Goal: Task Accomplishment & Management: Use online tool/utility

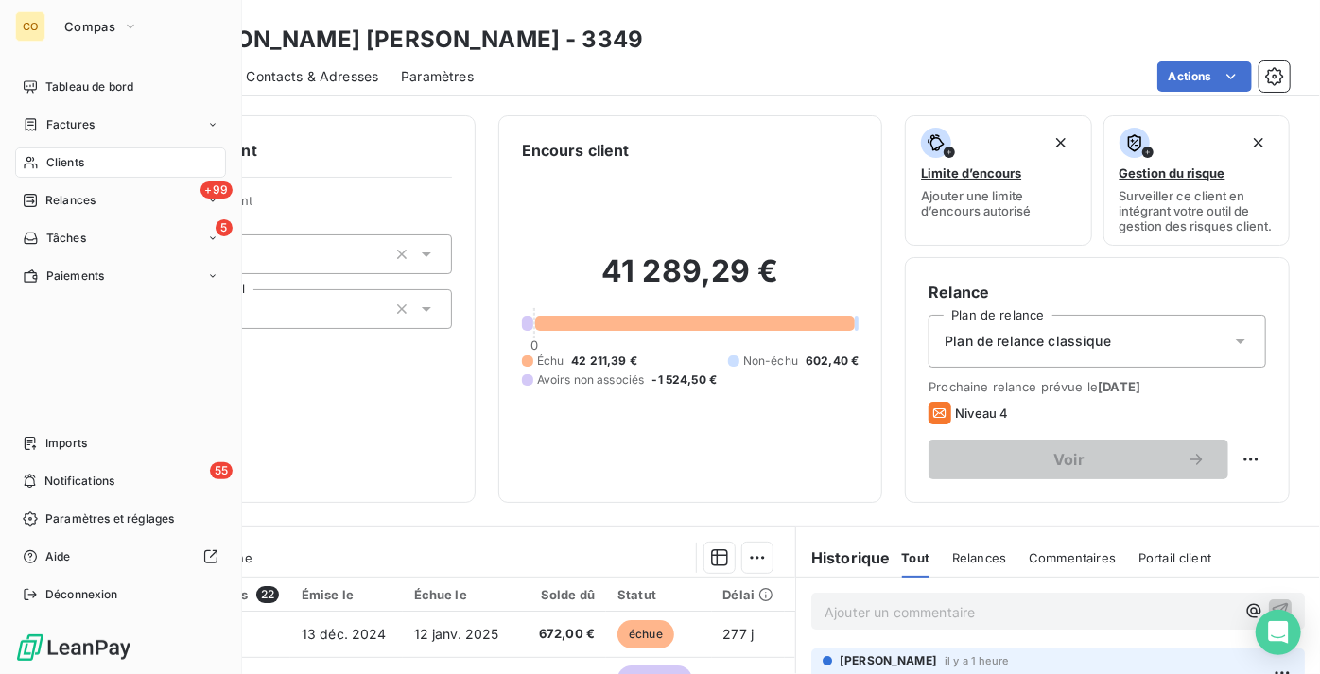
click at [78, 164] on span "Clients" at bounding box center [65, 162] width 38 height 17
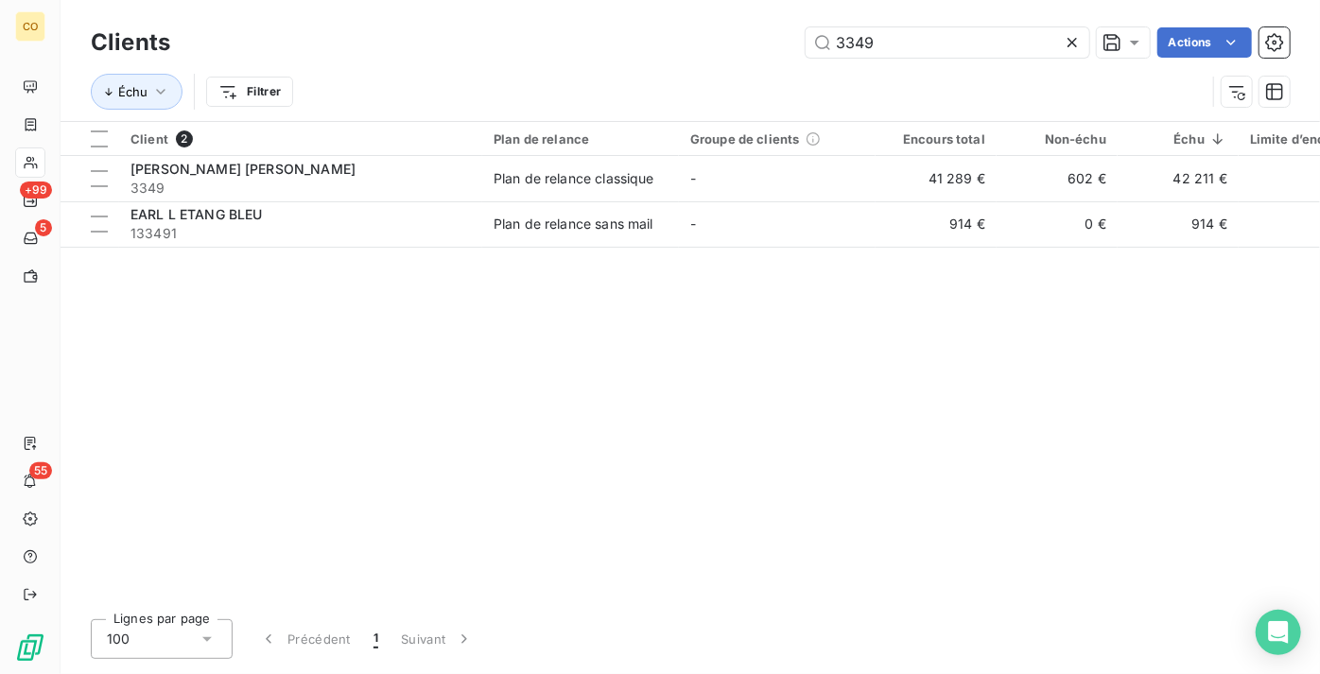
drag, startPoint x: 1037, startPoint y: 38, endPoint x: 457, endPoint y: 40, distance: 580.6
click at [463, 40] on div "3349 Actions" at bounding box center [741, 42] width 1097 height 30
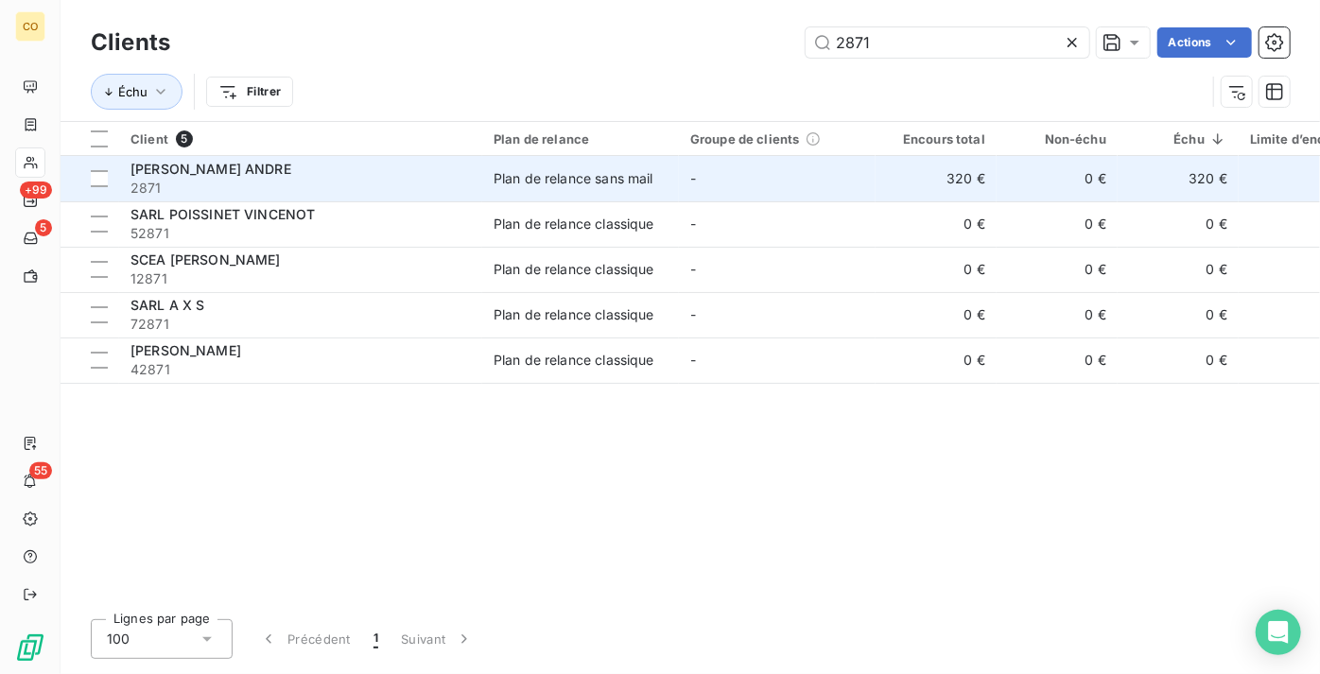
type input "2871"
click at [266, 180] on span "2871" at bounding box center [300, 188] width 340 height 19
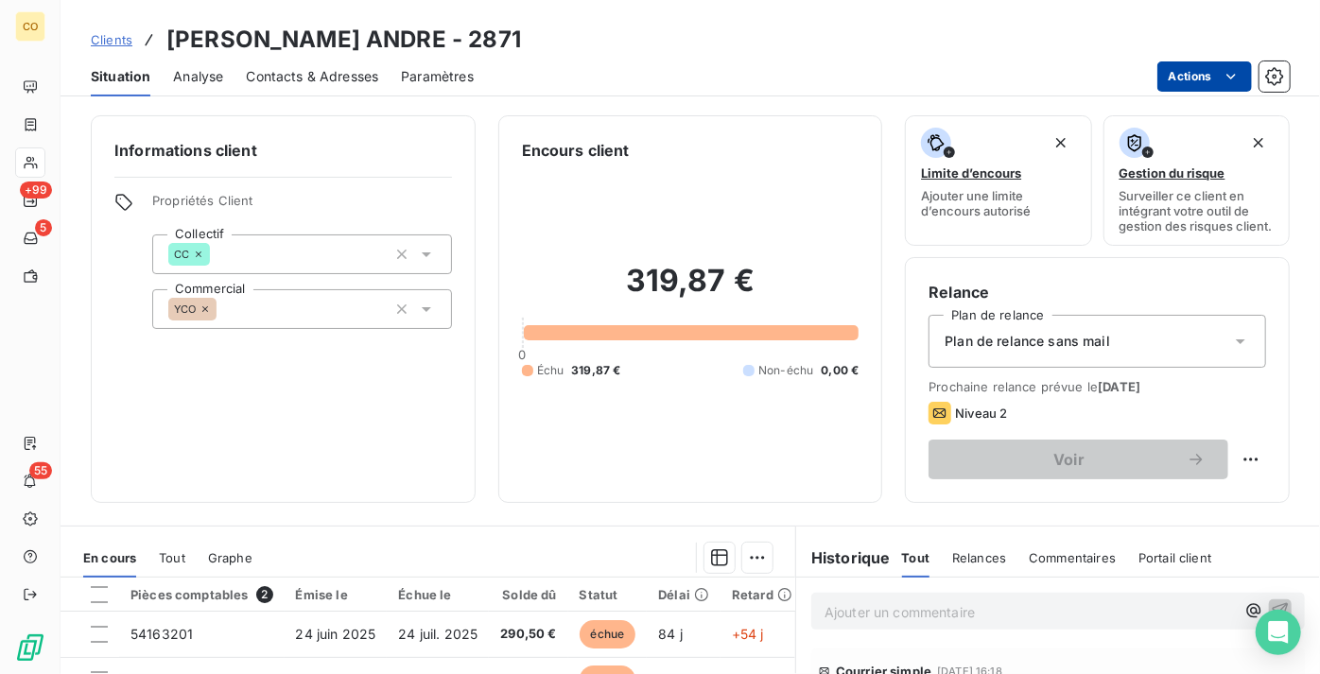
click at [1191, 76] on html "CO +99 5 55 Clients [PERSON_NAME] ANDRE - 2871 Situation Analyse Contacts & Adr…" at bounding box center [660, 337] width 1320 height 674
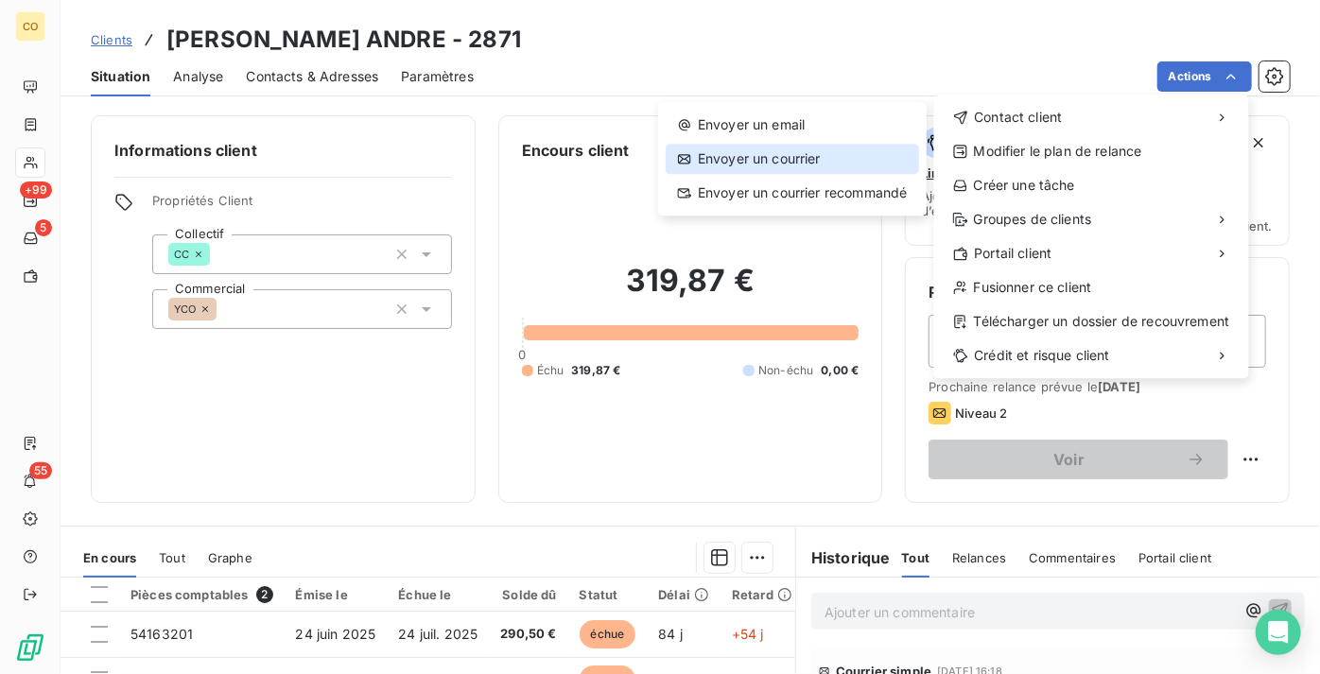
click at [849, 147] on div "Envoyer un courrier" at bounding box center [792, 159] width 253 height 30
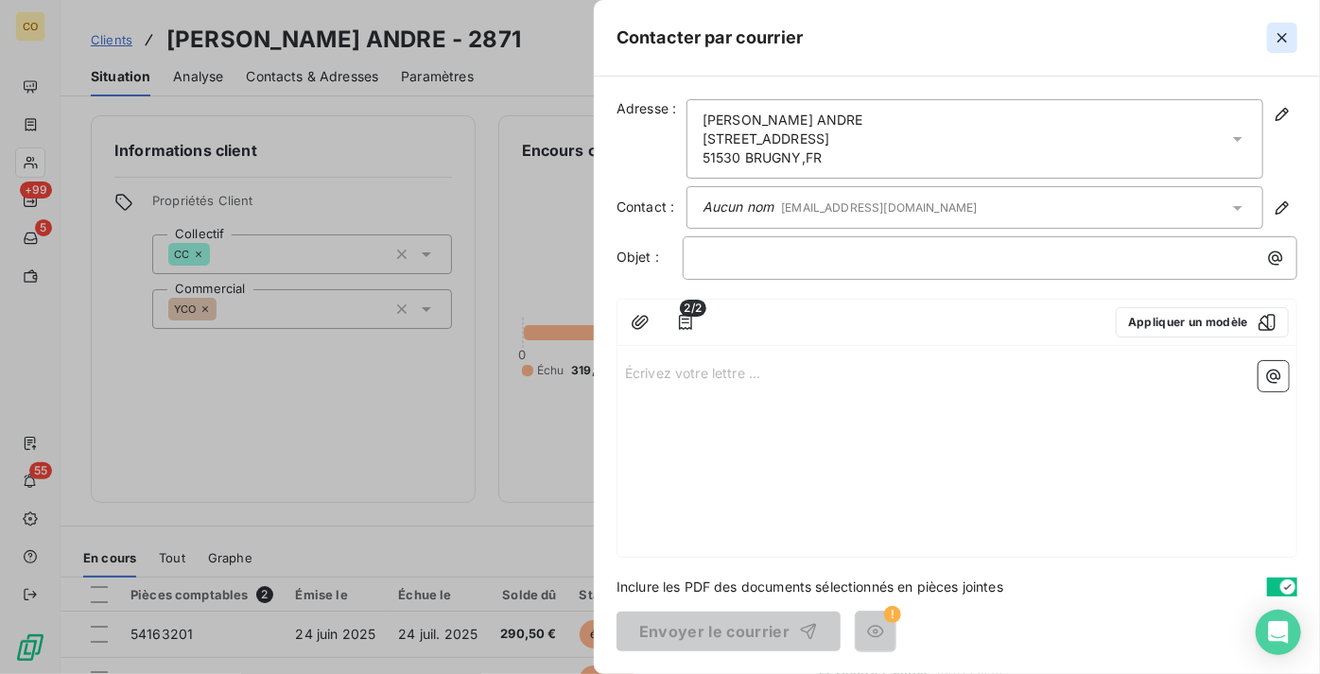
click at [1271, 31] on button "button" at bounding box center [1282, 38] width 30 height 30
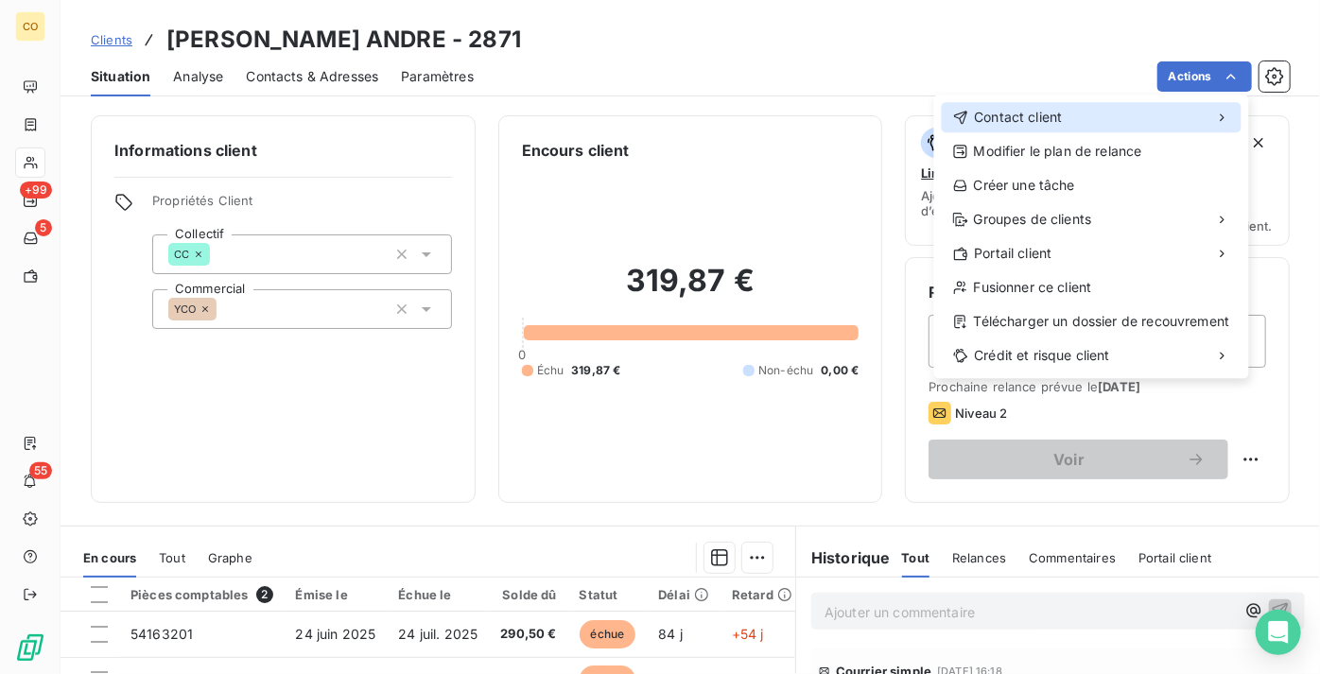
click at [1064, 115] on div "Contact client" at bounding box center [1092, 117] width 300 height 30
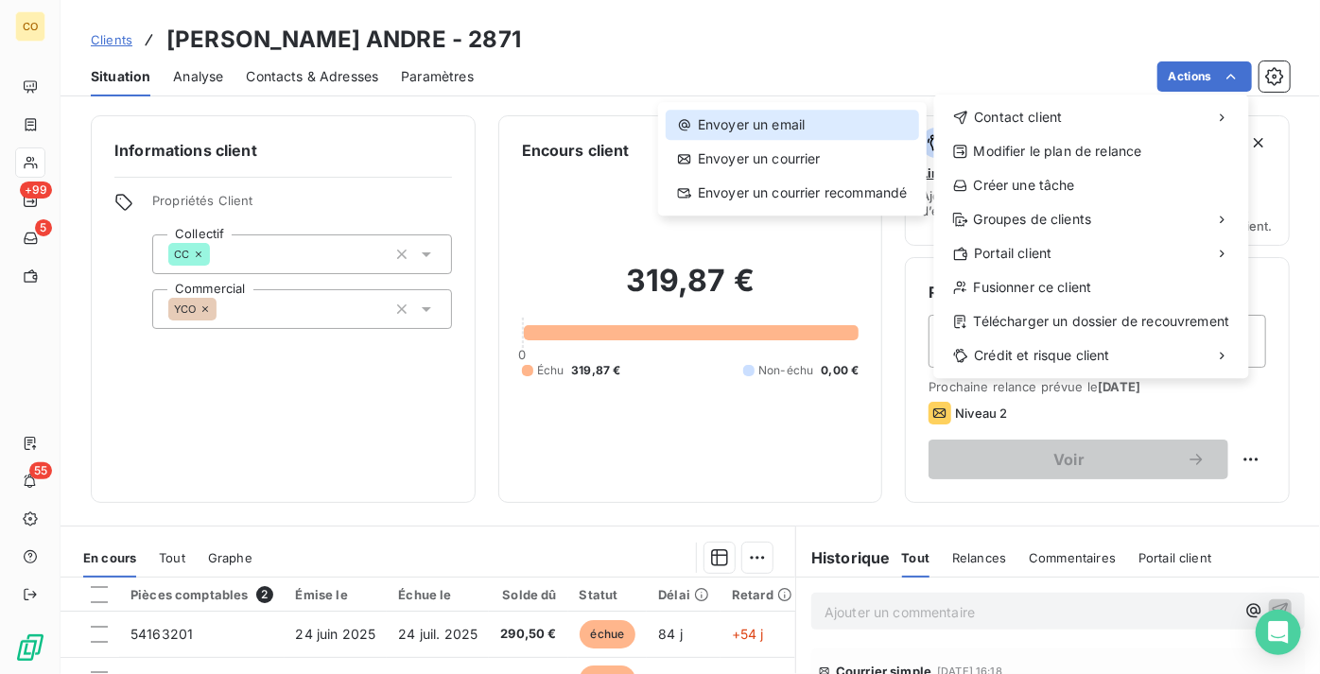
click at [762, 126] on div "Envoyer un email" at bounding box center [792, 125] width 253 height 30
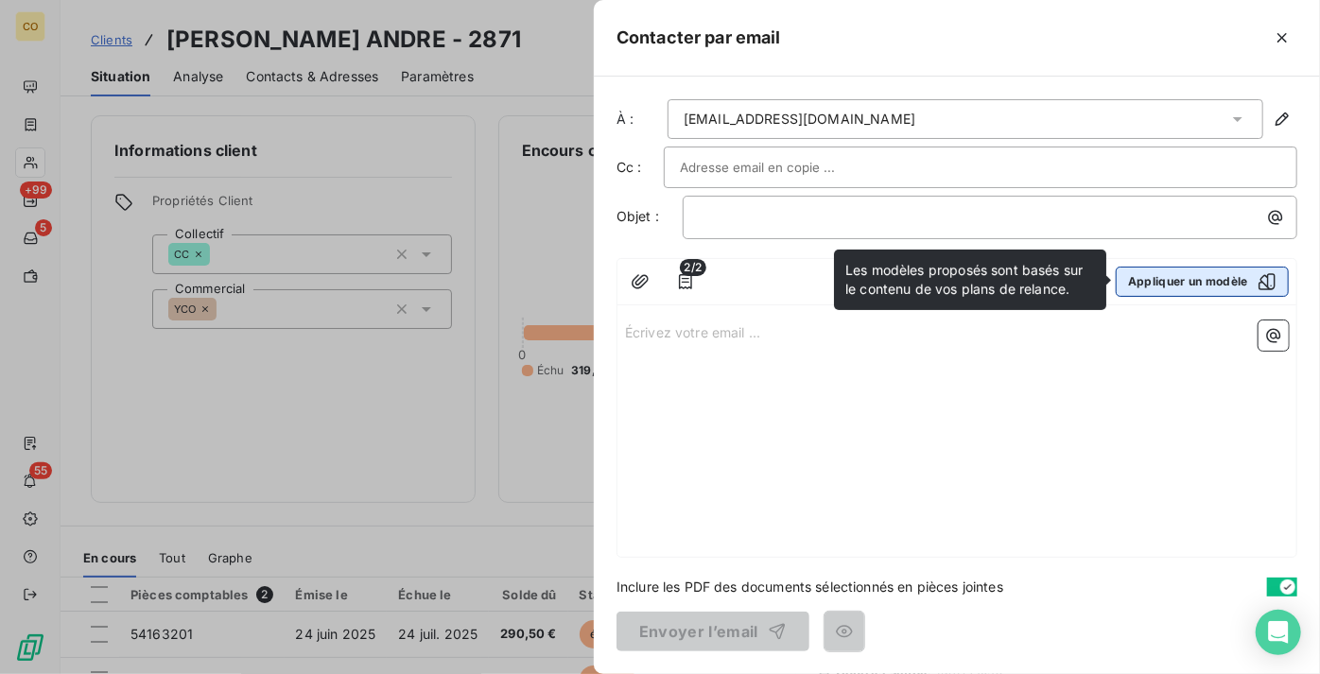
click at [1197, 280] on button "Appliquer un modèle" at bounding box center [1202, 282] width 173 height 30
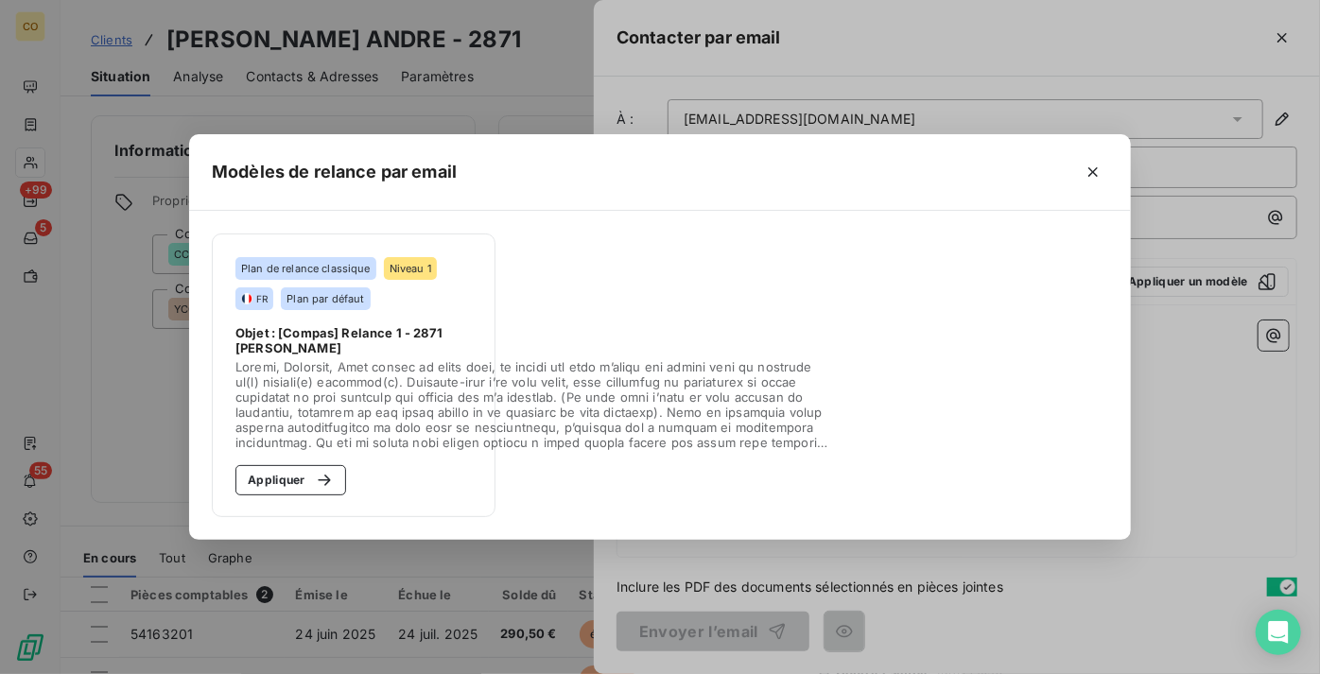
click at [1168, 371] on div "Modèles de relance par email Plan de relance classique Niveau 1 FR Plan par déf…" at bounding box center [660, 337] width 1320 height 674
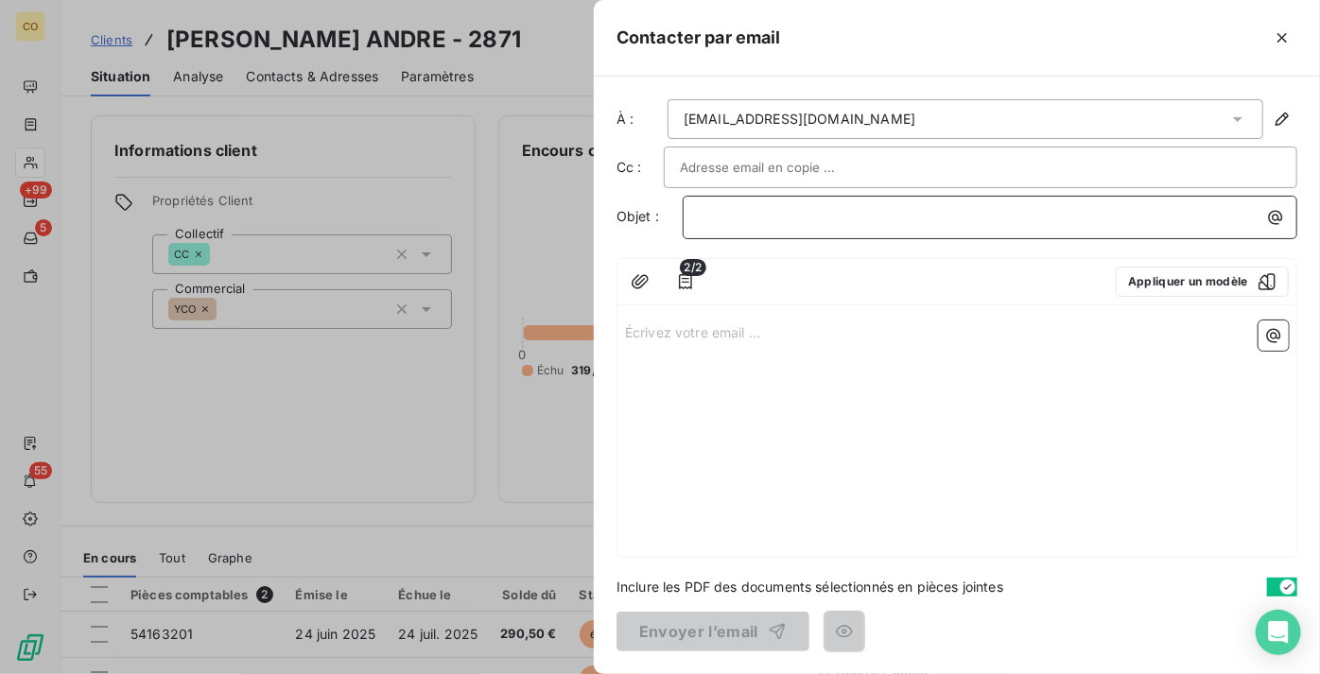
click at [736, 217] on p "﻿" at bounding box center [995, 217] width 592 height 22
click at [737, 324] on p "Écrivez votre email ... ﻿" at bounding box center [957, 332] width 664 height 22
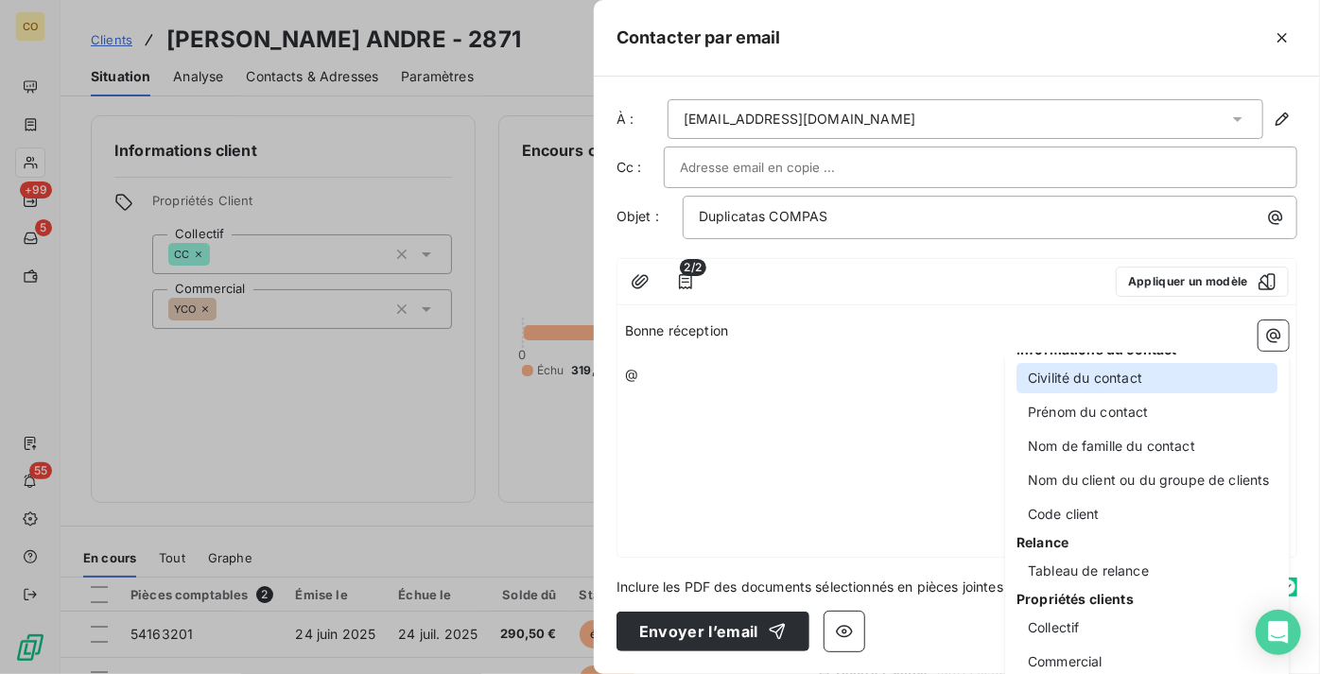
scroll to position [123, 0]
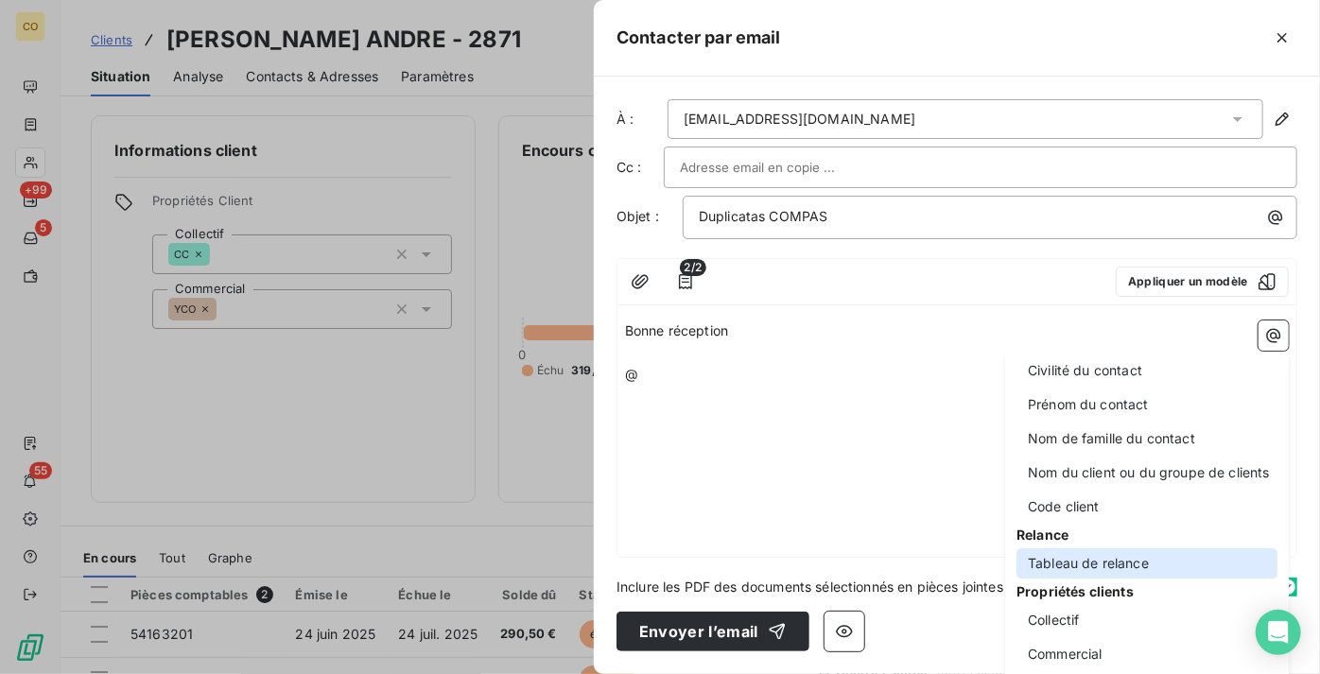
click at [1108, 562] on div "Tableau de relance" at bounding box center [1147, 563] width 261 height 30
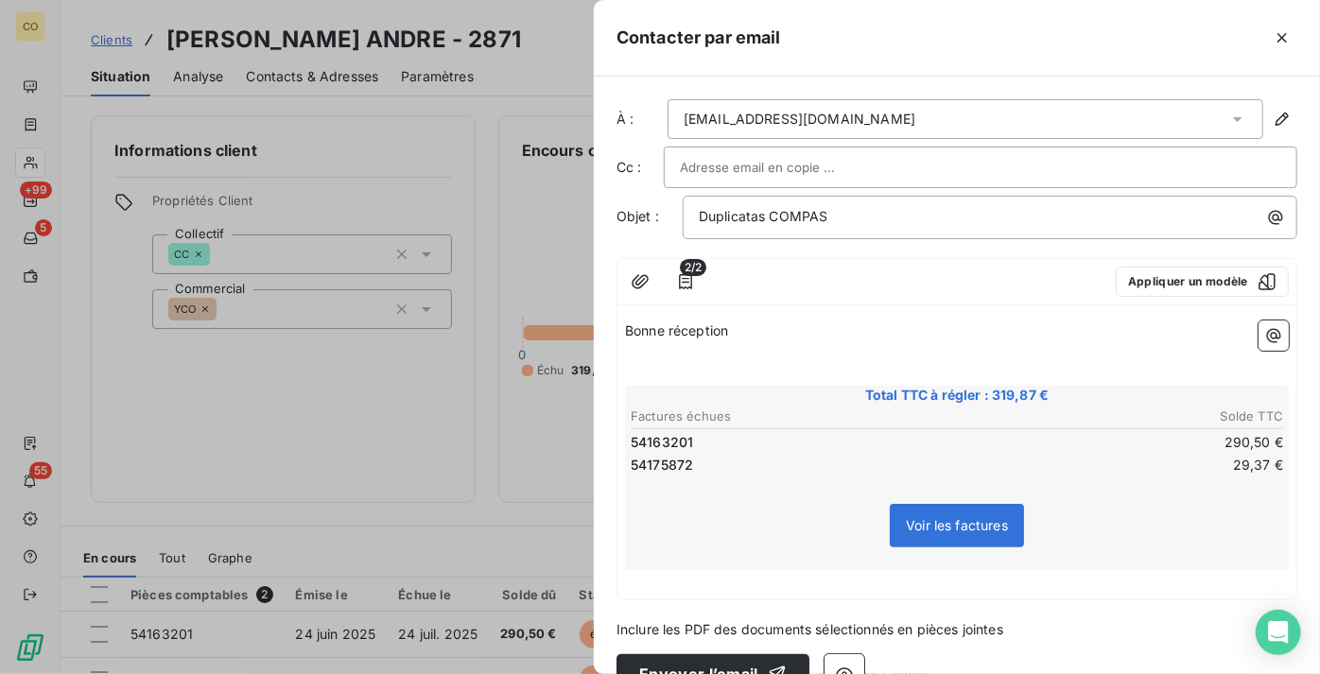
scroll to position [38, 0]
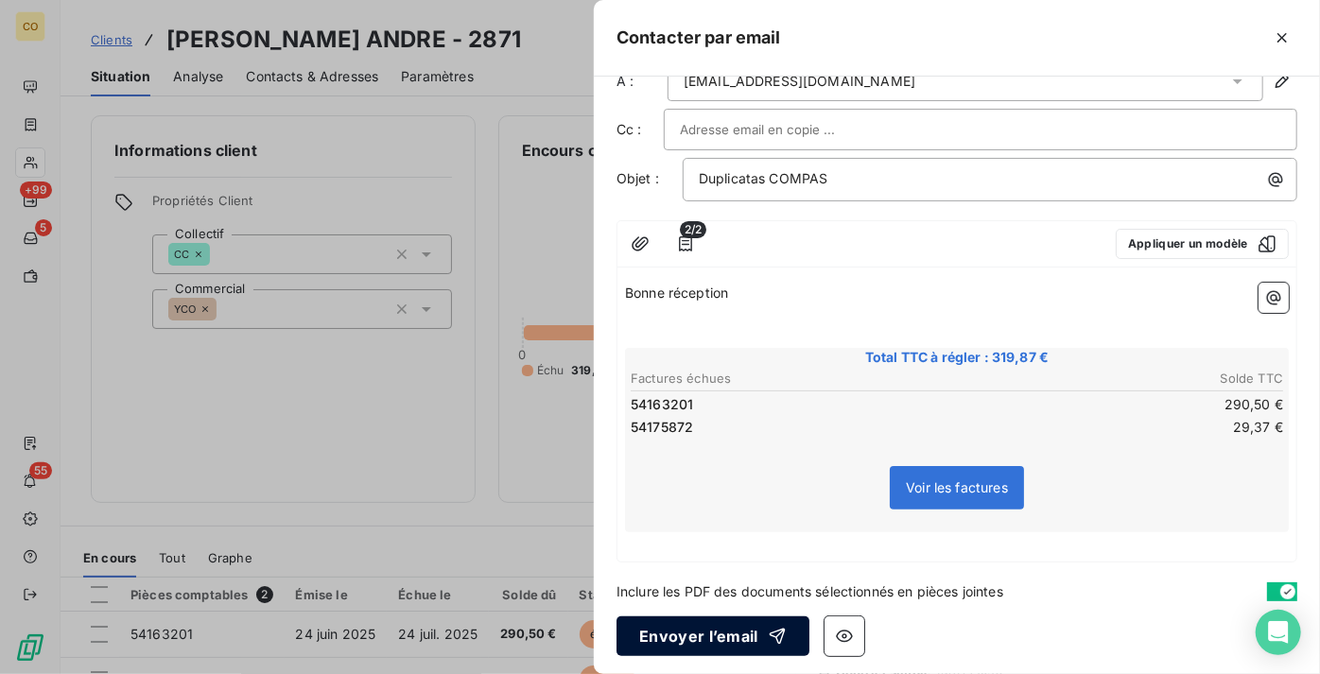
click at [708, 633] on button "Envoyer l’email" at bounding box center [713, 637] width 193 height 40
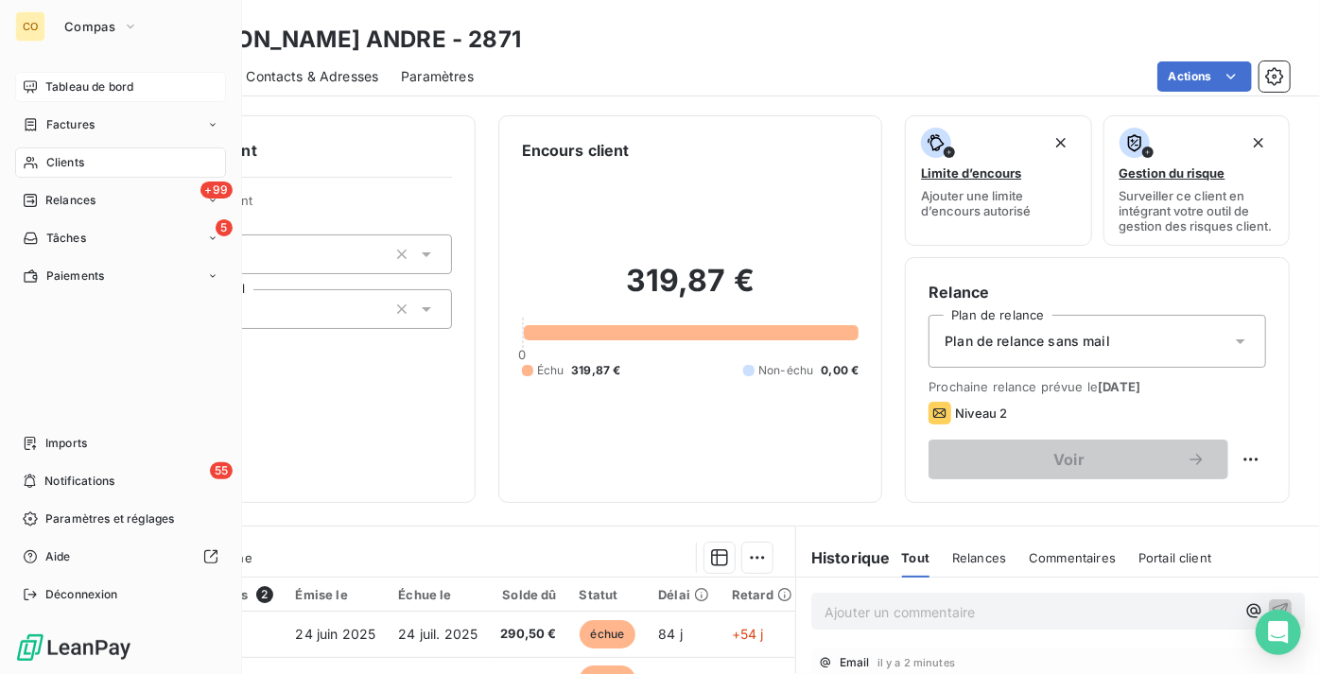
click at [112, 86] on span "Tableau de bord" at bounding box center [89, 86] width 88 height 17
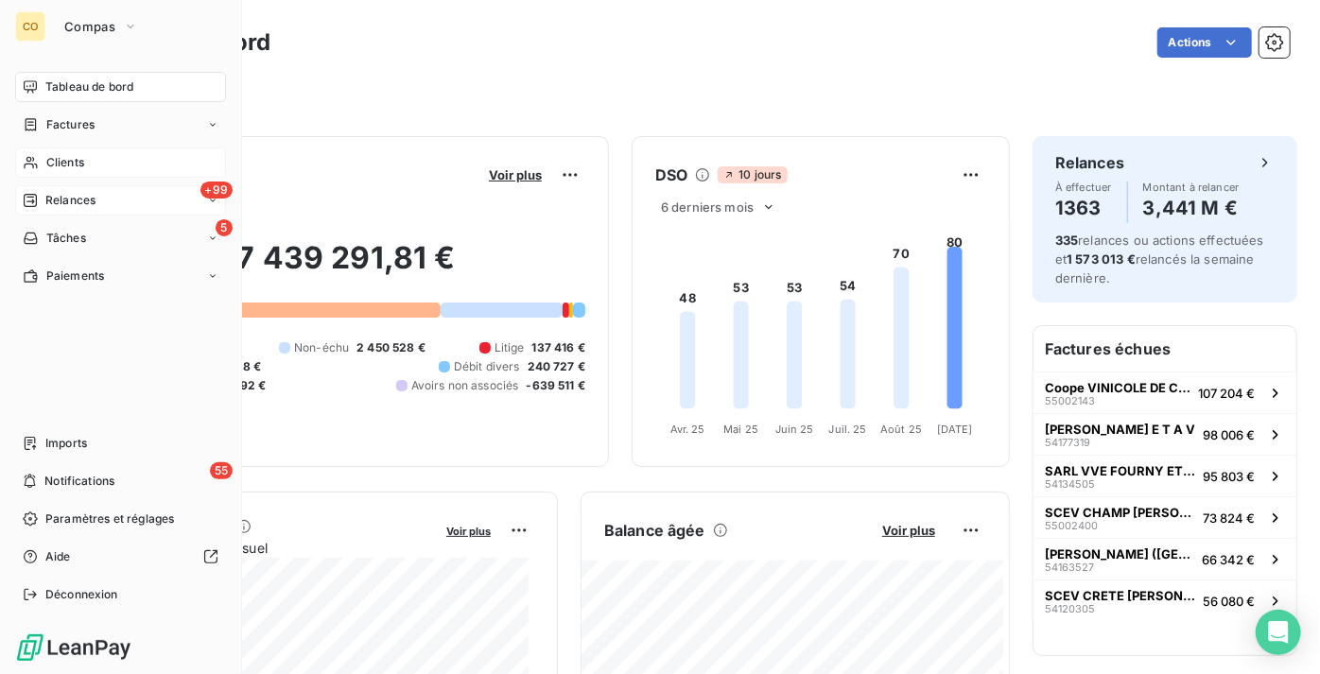
click at [117, 196] on div "+99 Relances" at bounding box center [120, 200] width 211 height 30
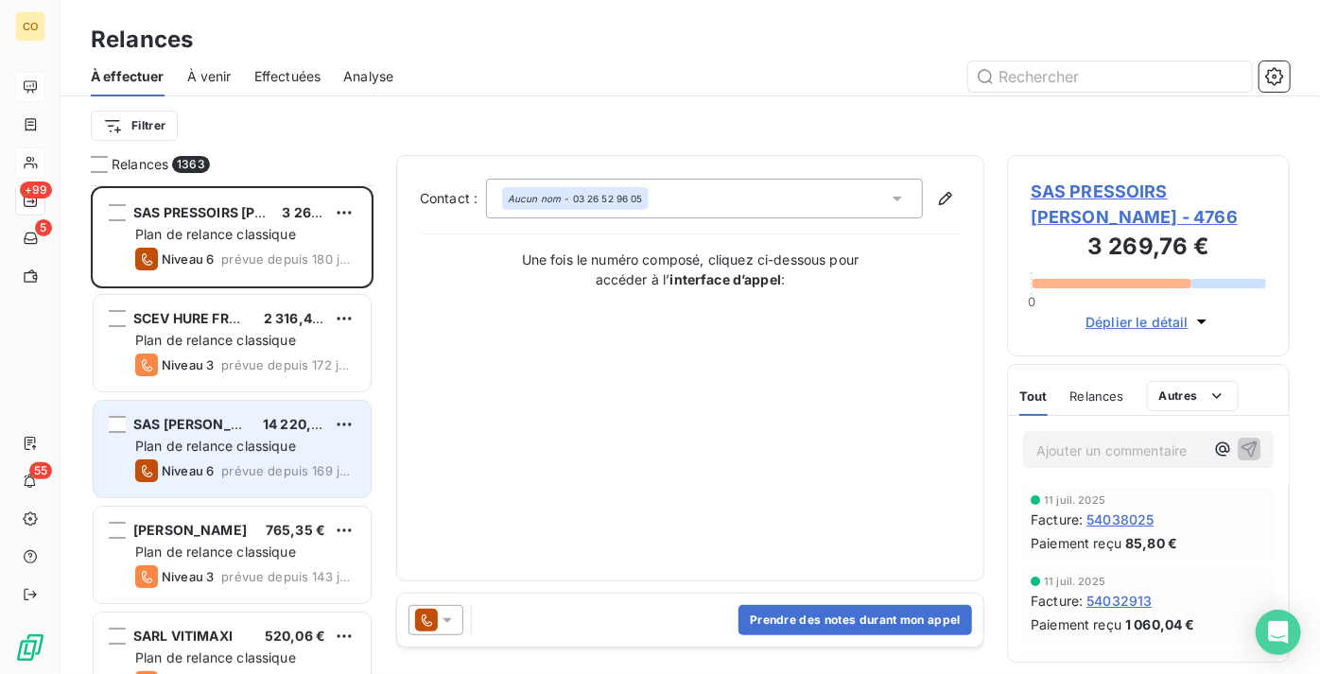
click at [228, 446] on span "Plan de relance classique" at bounding box center [215, 446] width 161 height 16
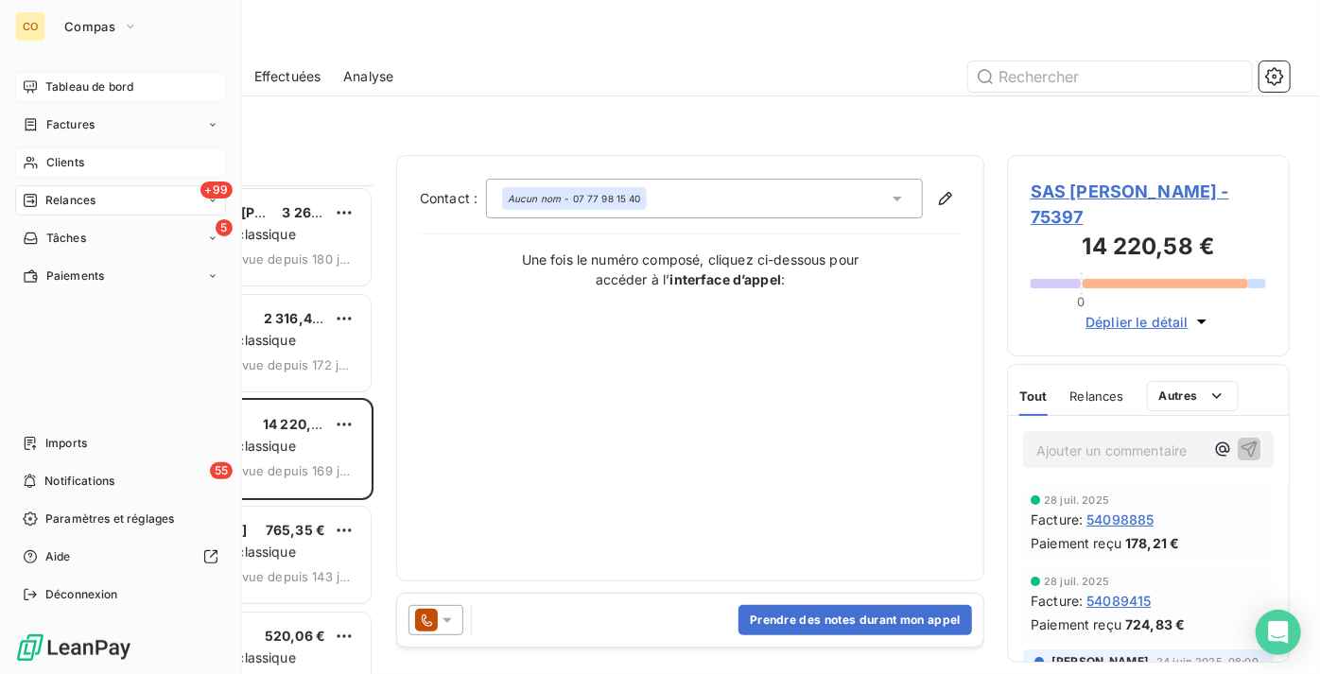
click at [52, 168] on span "Clients" at bounding box center [65, 162] width 38 height 17
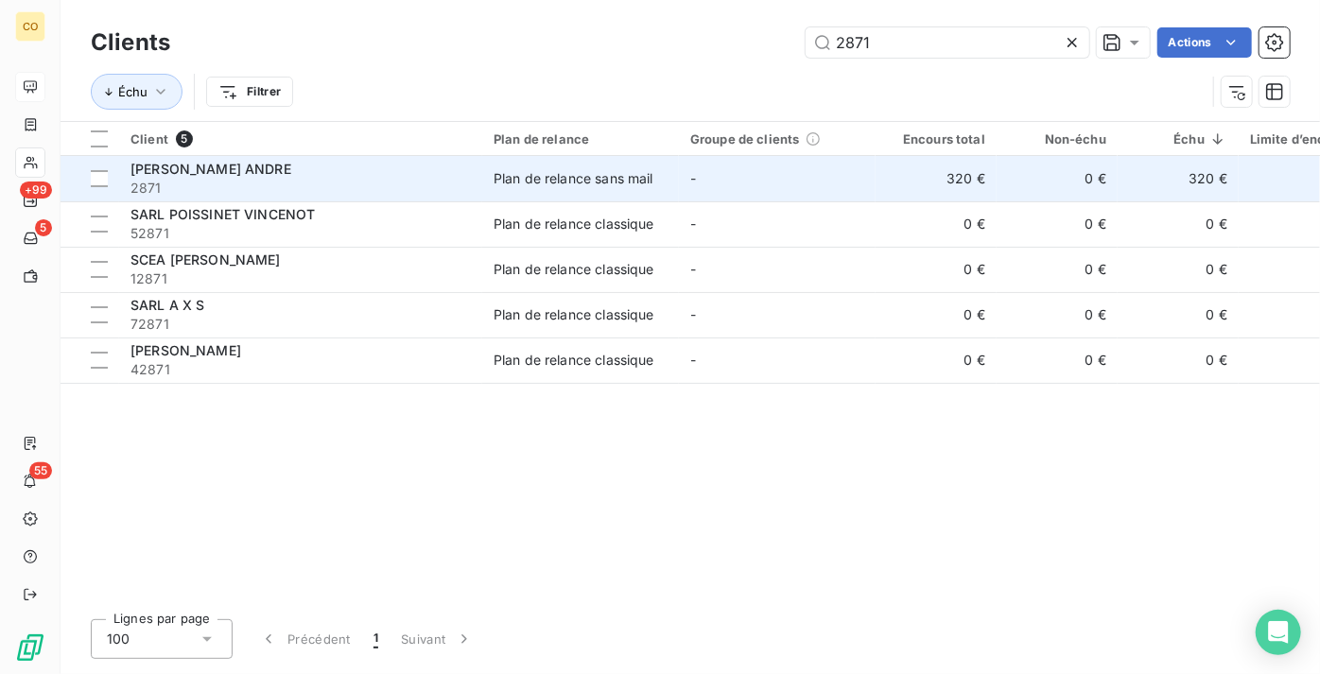
click at [537, 175] on div "Plan de relance sans mail" at bounding box center [574, 178] width 160 height 19
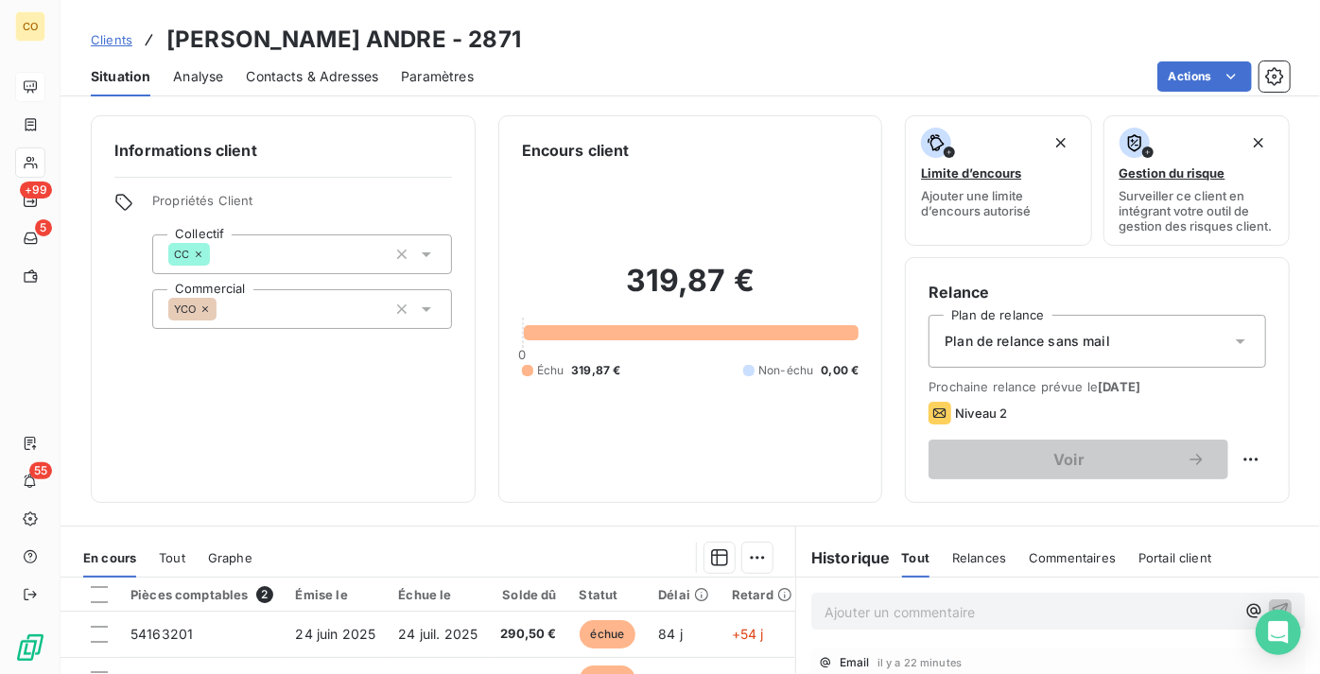
click at [1113, 368] on div "Plan de relance sans mail" at bounding box center [1098, 341] width 338 height 53
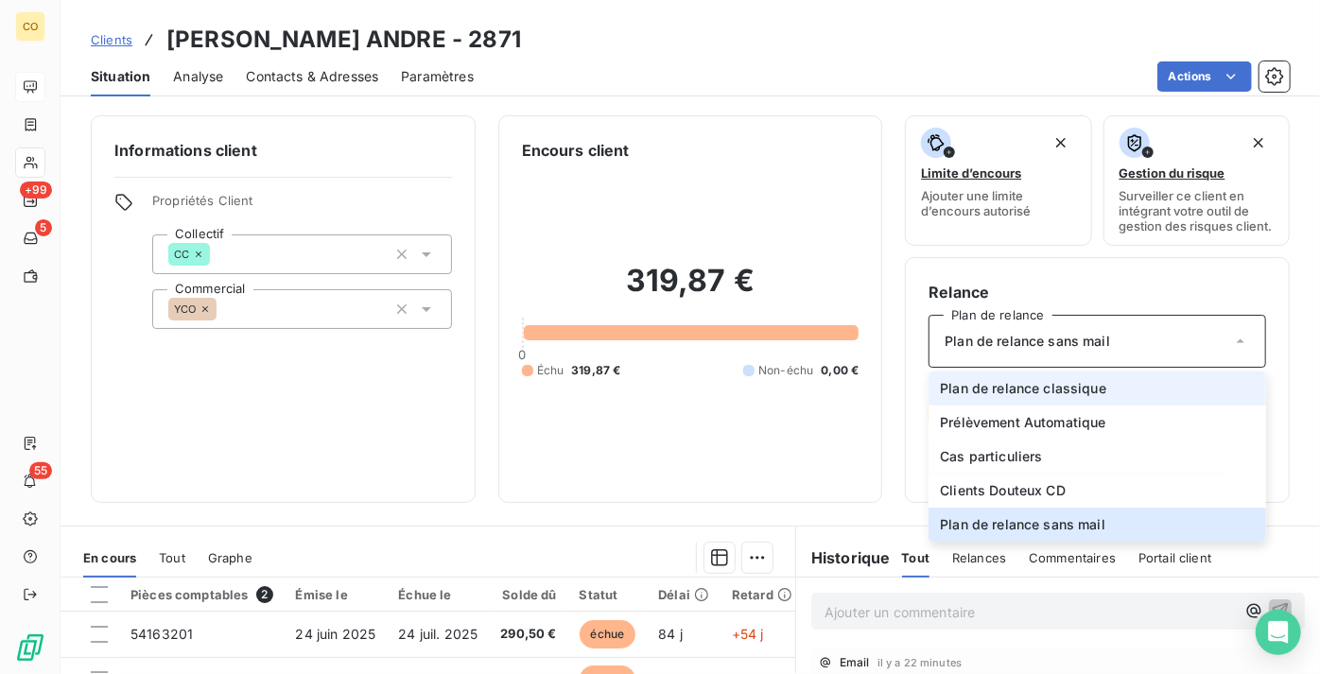
click at [1105, 406] on li "Plan de relance classique" at bounding box center [1098, 389] width 338 height 34
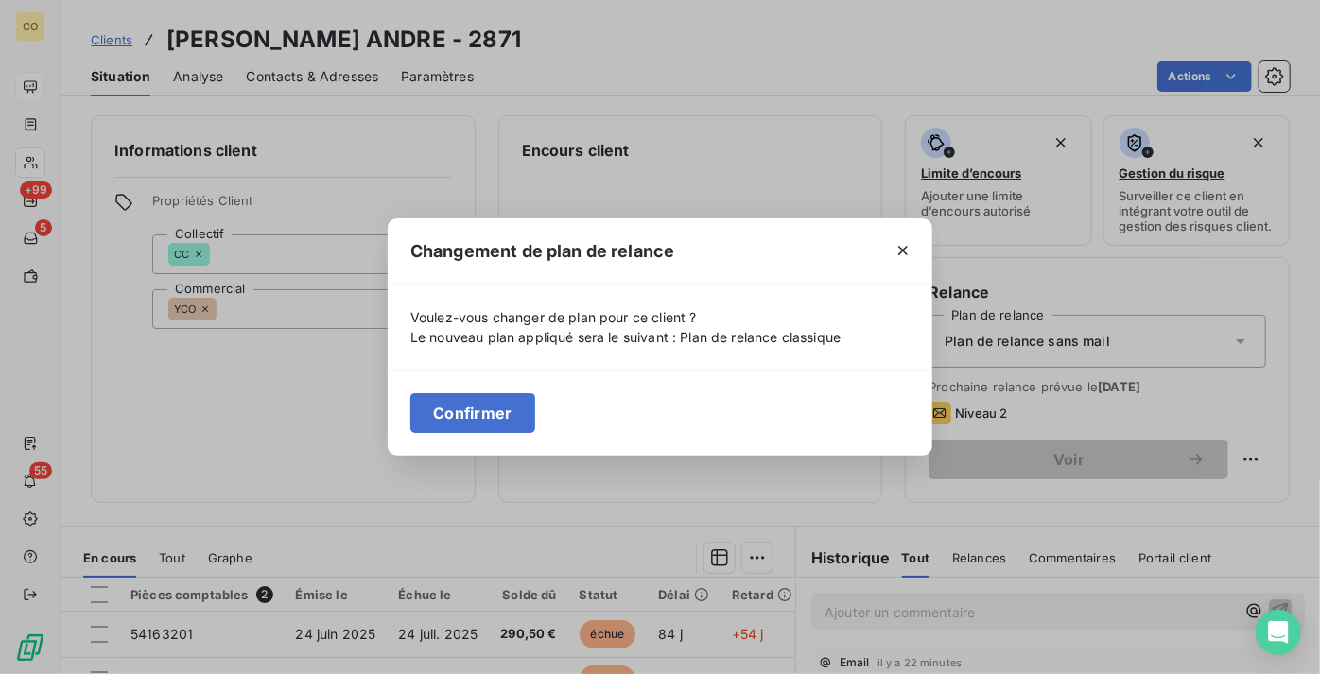
click at [445, 407] on button "Confirmer" at bounding box center [472, 413] width 125 height 40
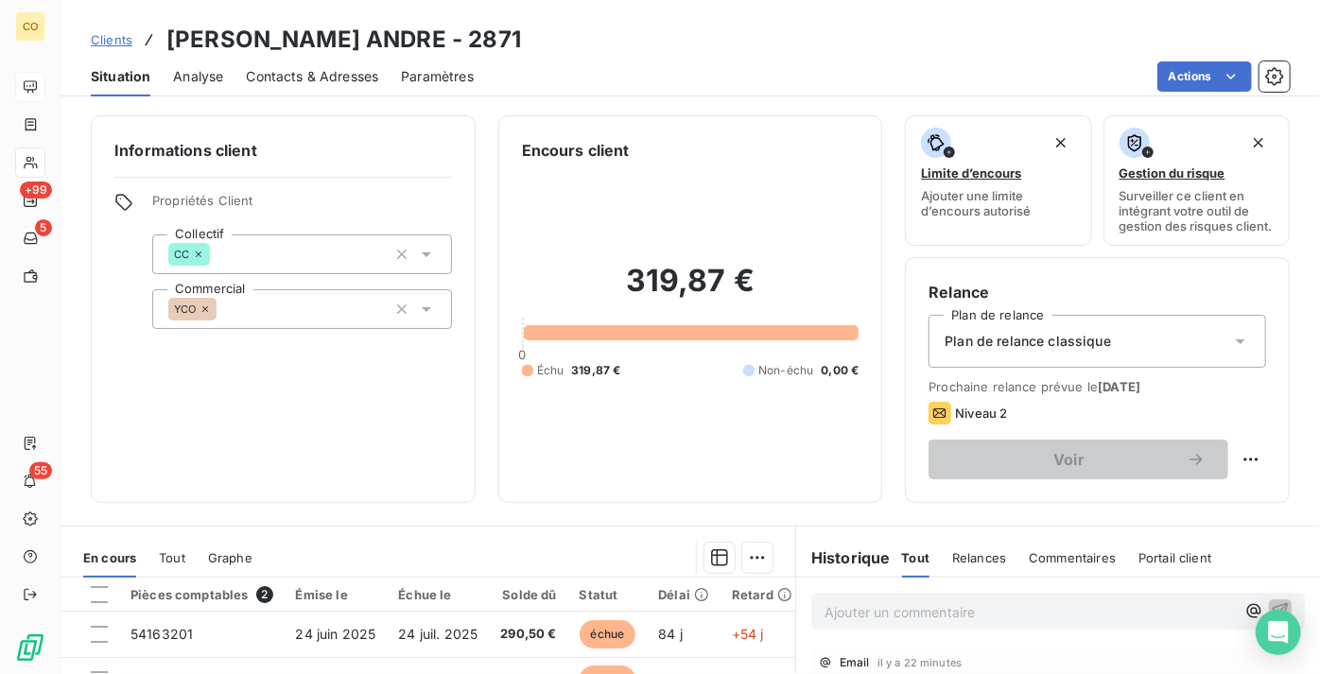
click at [289, 76] on span "Contacts & Adresses" at bounding box center [312, 76] width 132 height 19
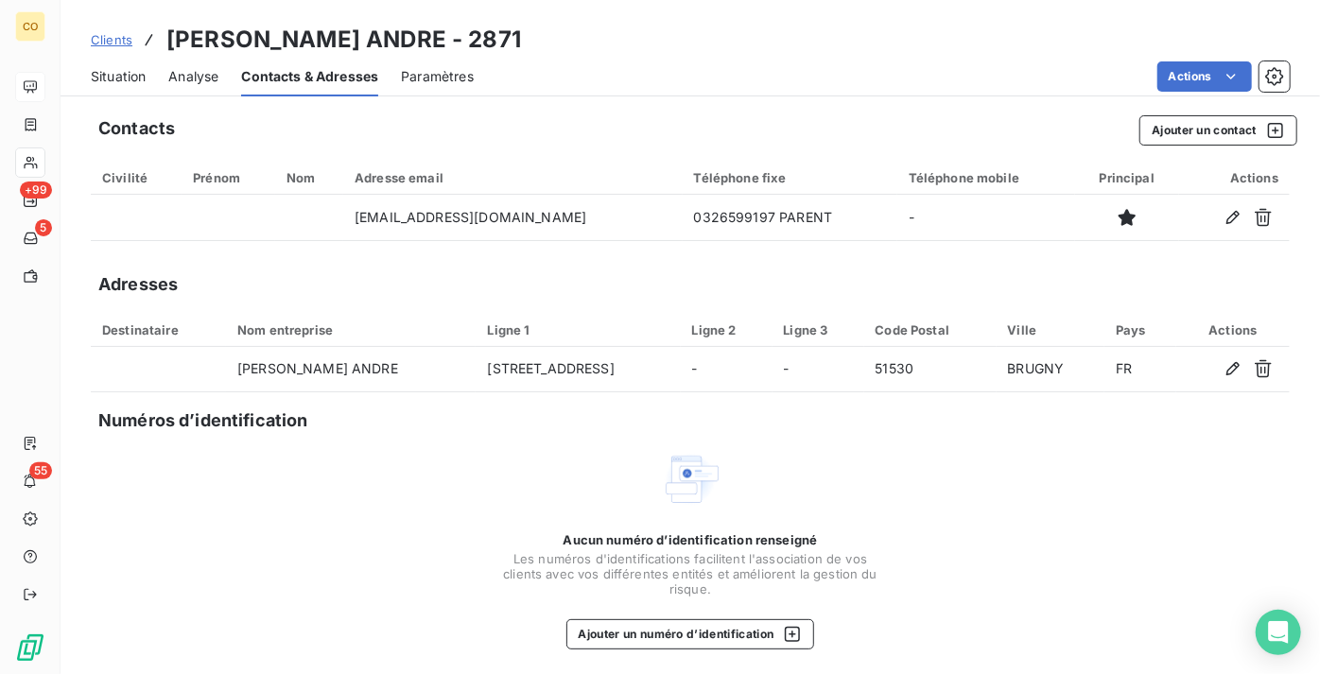
click at [136, 78] on span "Situation" at bounding box center [118, 76] width 55 height 19
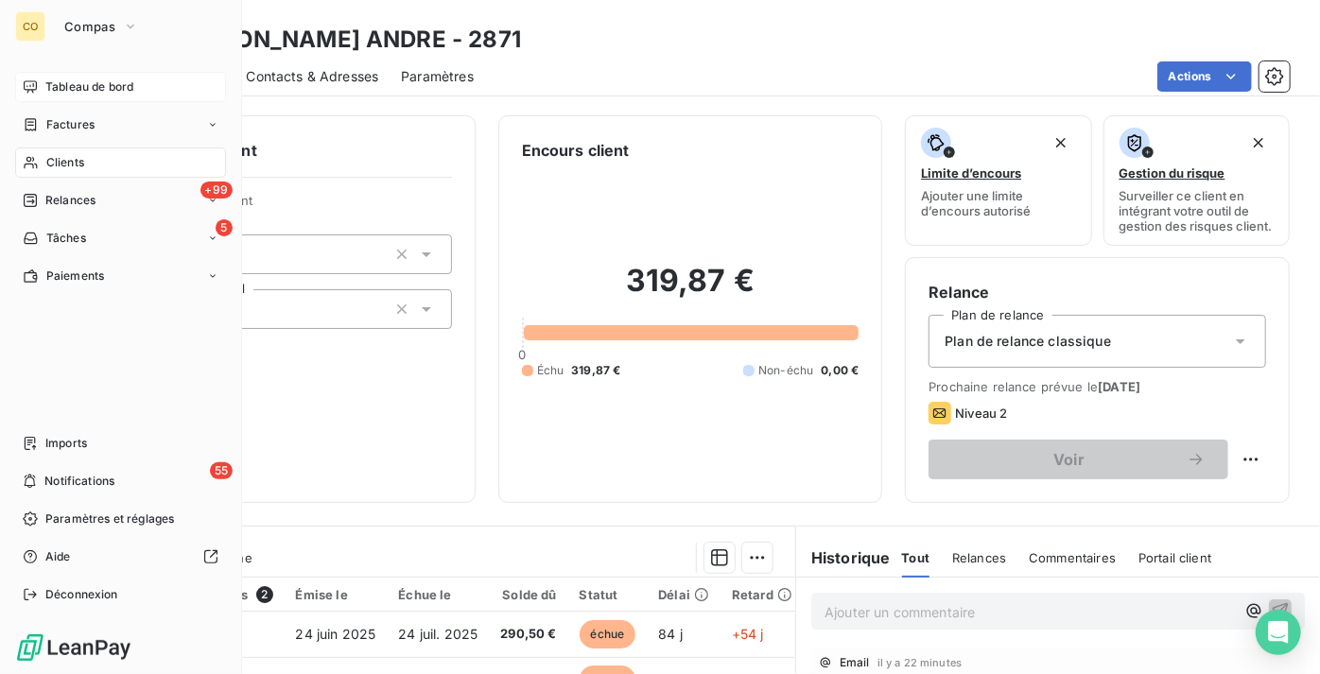
click at [47, 83] on span "Tableau de bord" at bounding box center [89, 86] width 88 height 17
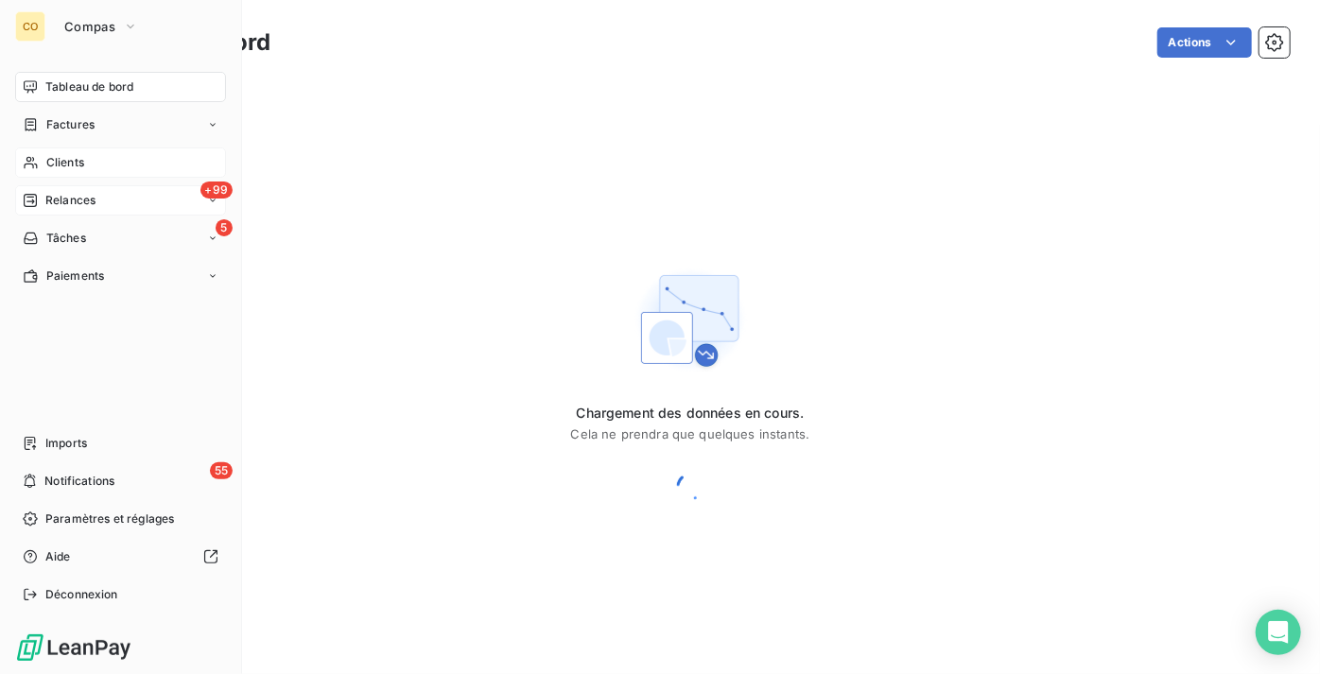
click at [72, 204] on span "Relances" at bounding box center [70, 200] width 50 height 17
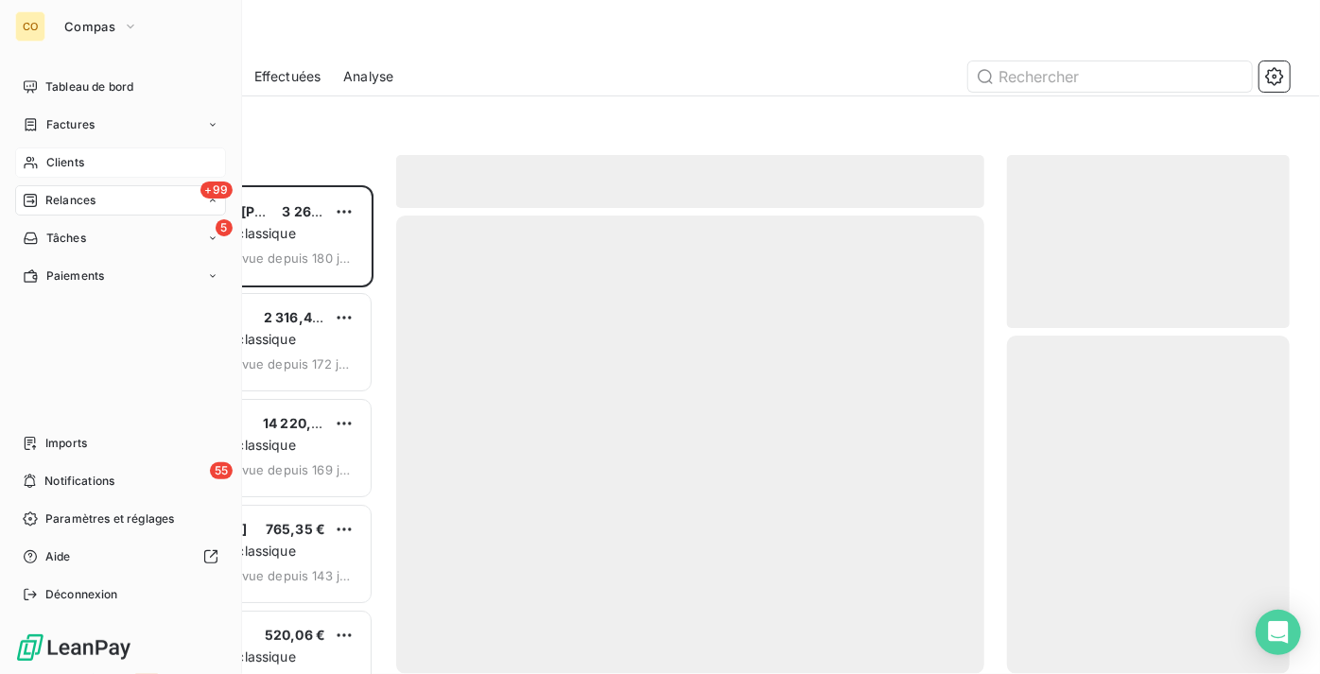
scroll to position [475, 270]
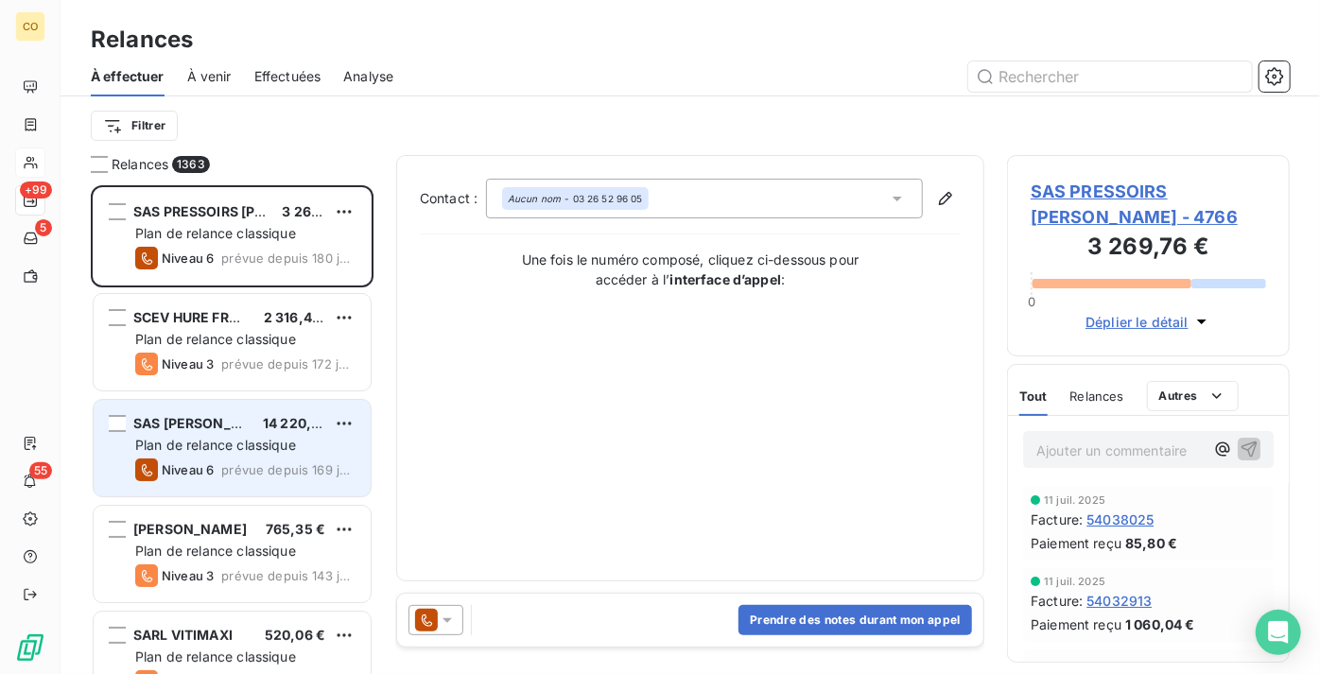
click at [175, 448] on span "Plan de relance classique" at bounding box center [215, 445] width 161 height 16
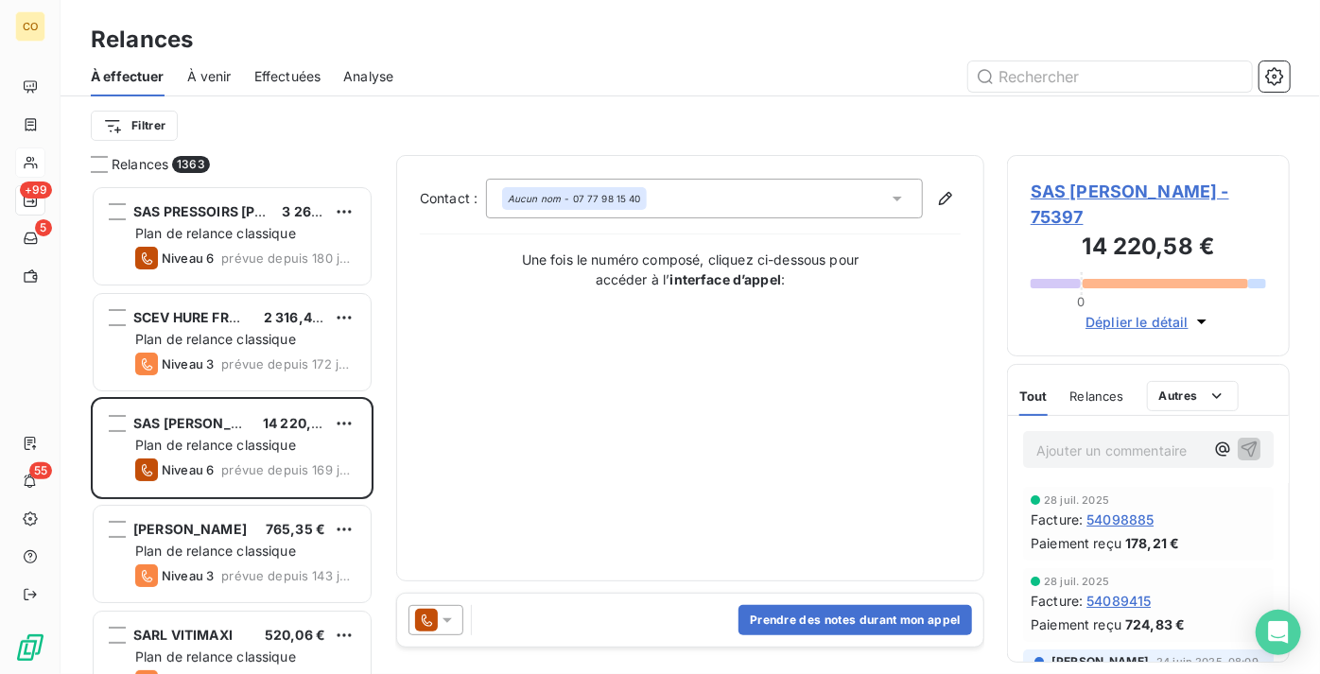
click at [423, 617] on icon at bounding box center [426, 620] width 23 height 23
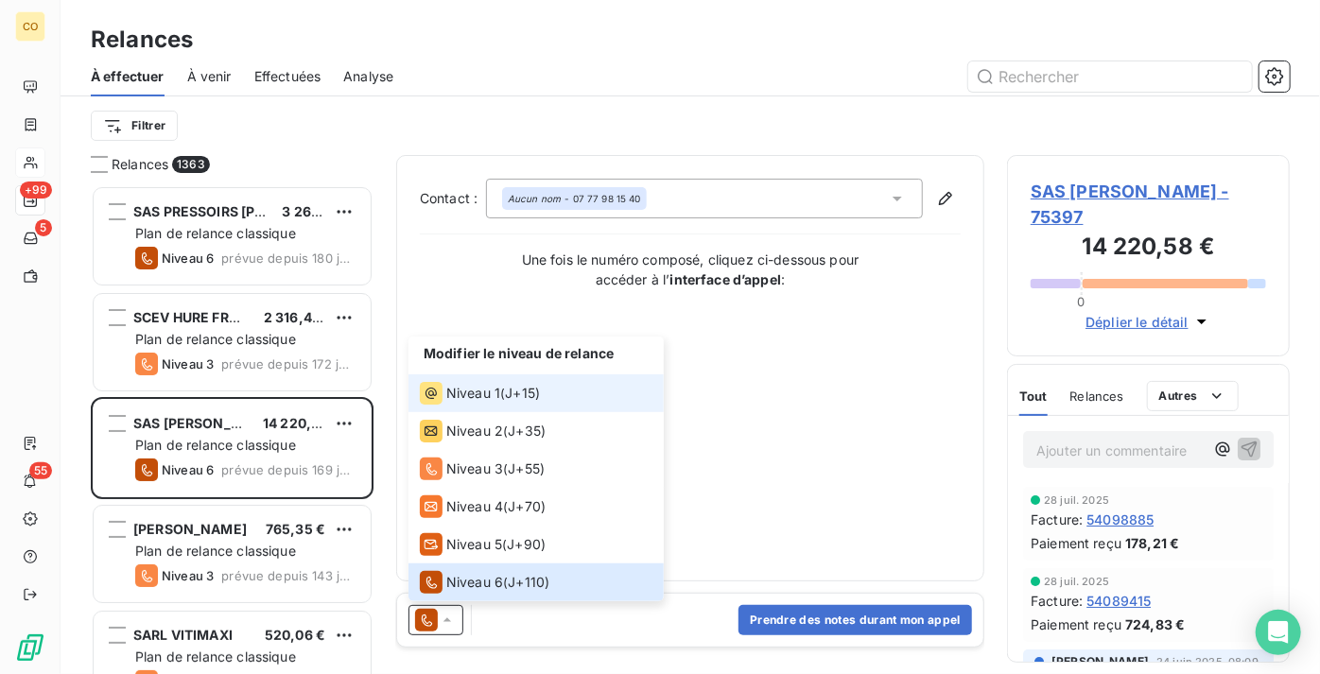
click at [508, 400] on span "J+15 )" at bounding box center [522, 393] width 35 height 19
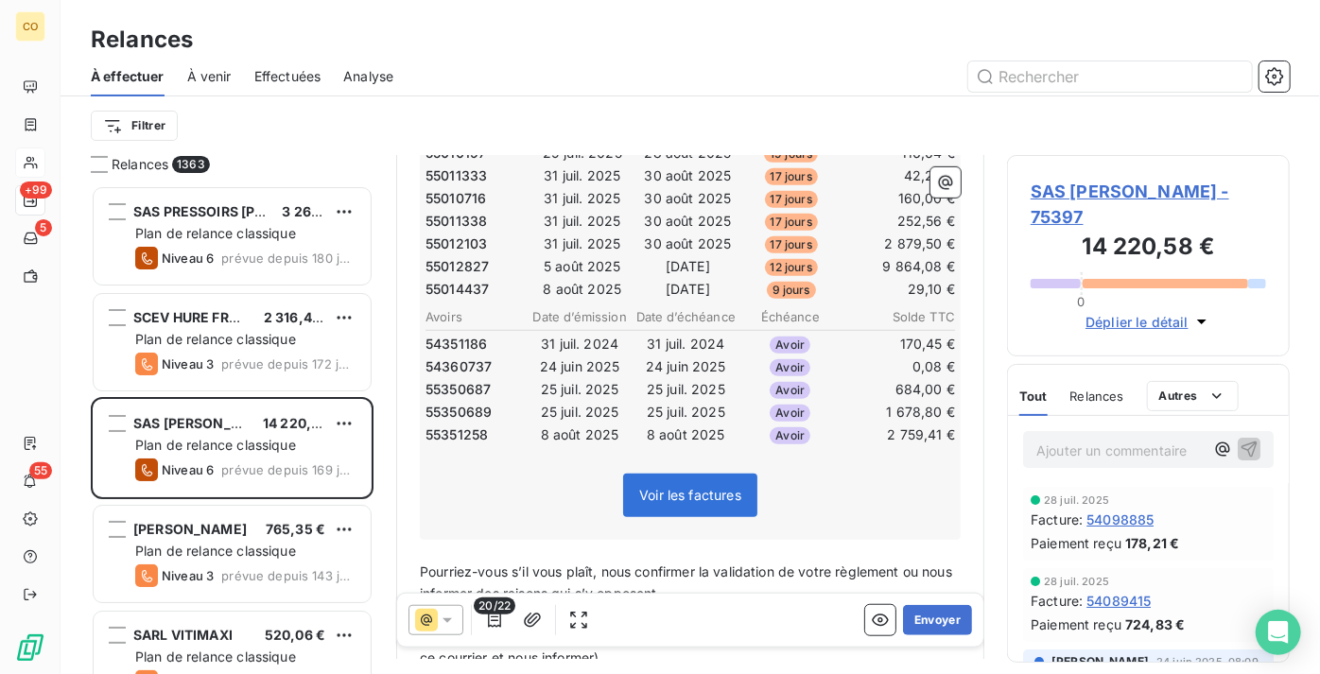
scroll to position [774, 0]
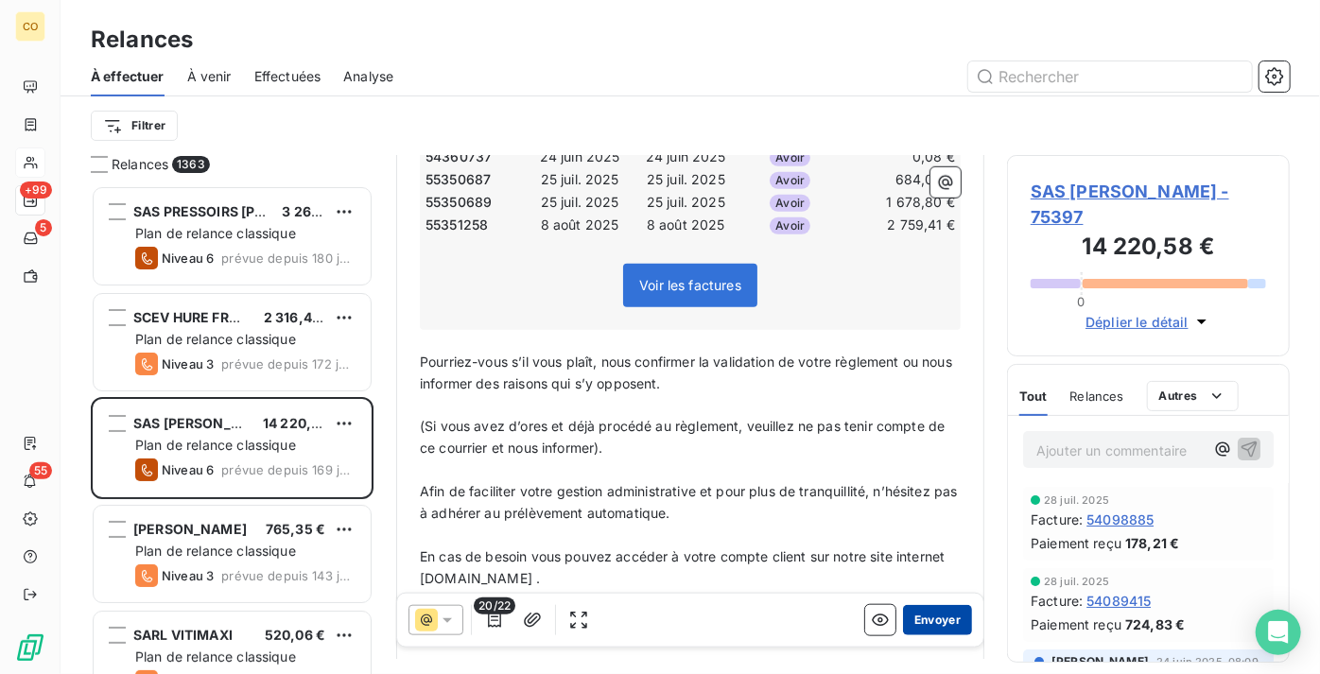
click at [914, 617] on button "Envoyer" at bounding box center [937, 620] width 69 height 30
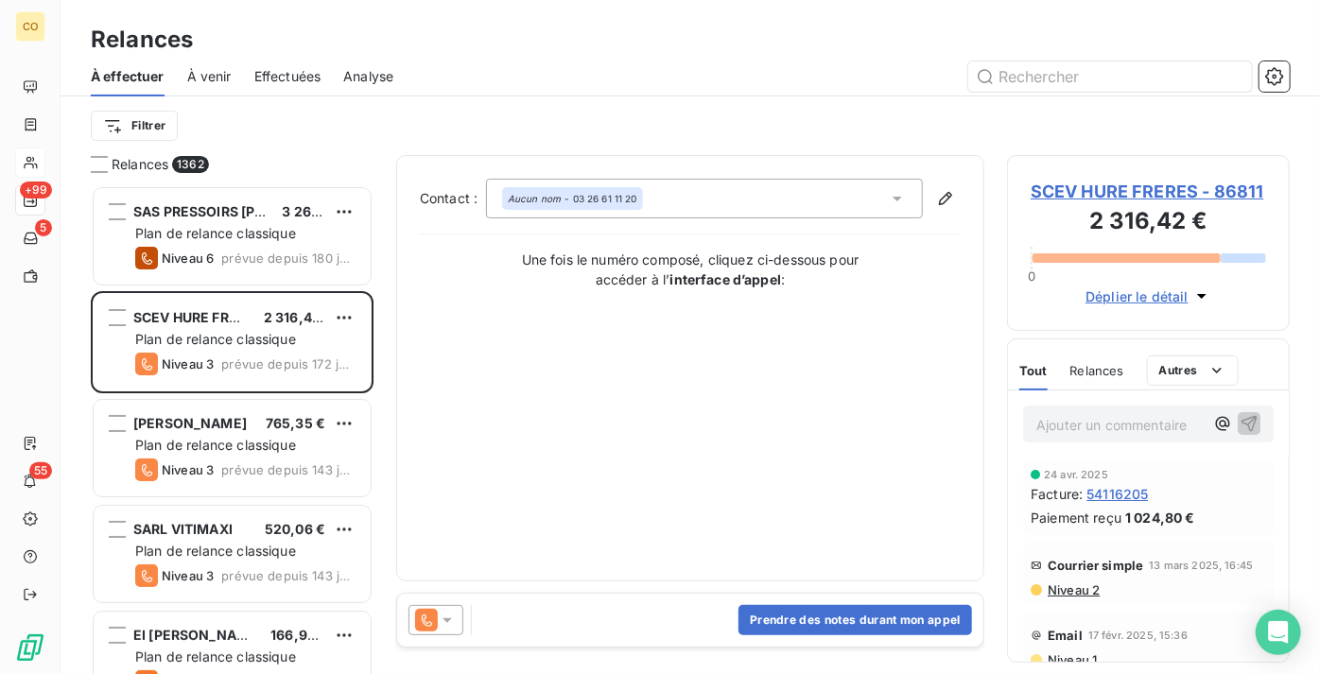
click at [436, 633] on div at bounding box center [436, 620] width 55 height 30
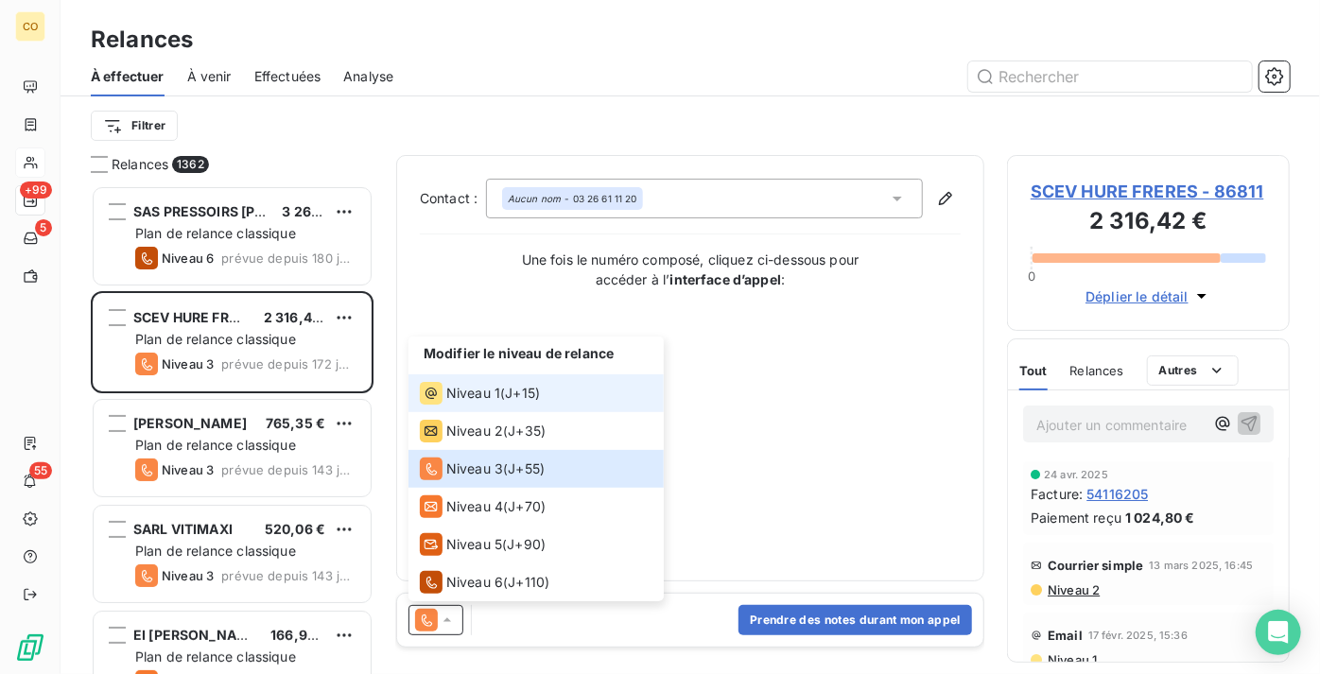
click at [531, 382] on div "Niveau 1 ( J+15 )" at bounding box center [480, 393] width 120 height 23
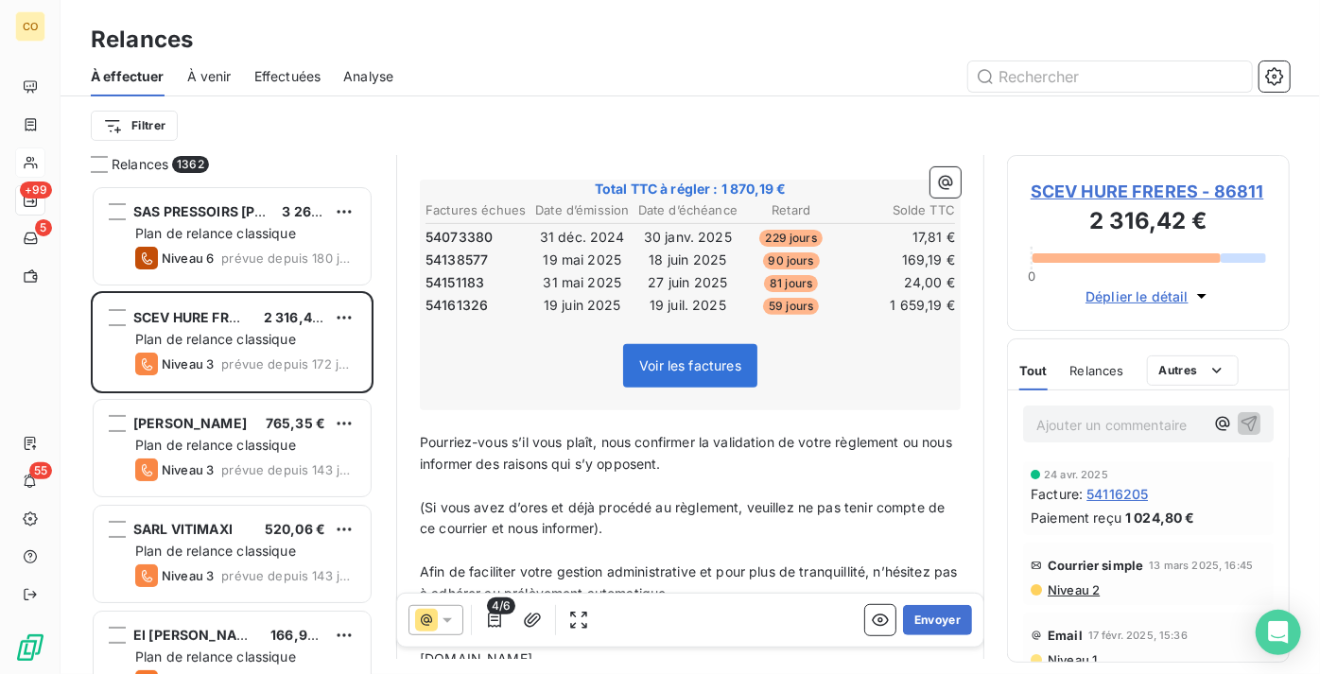
scroll to position [258, 0]
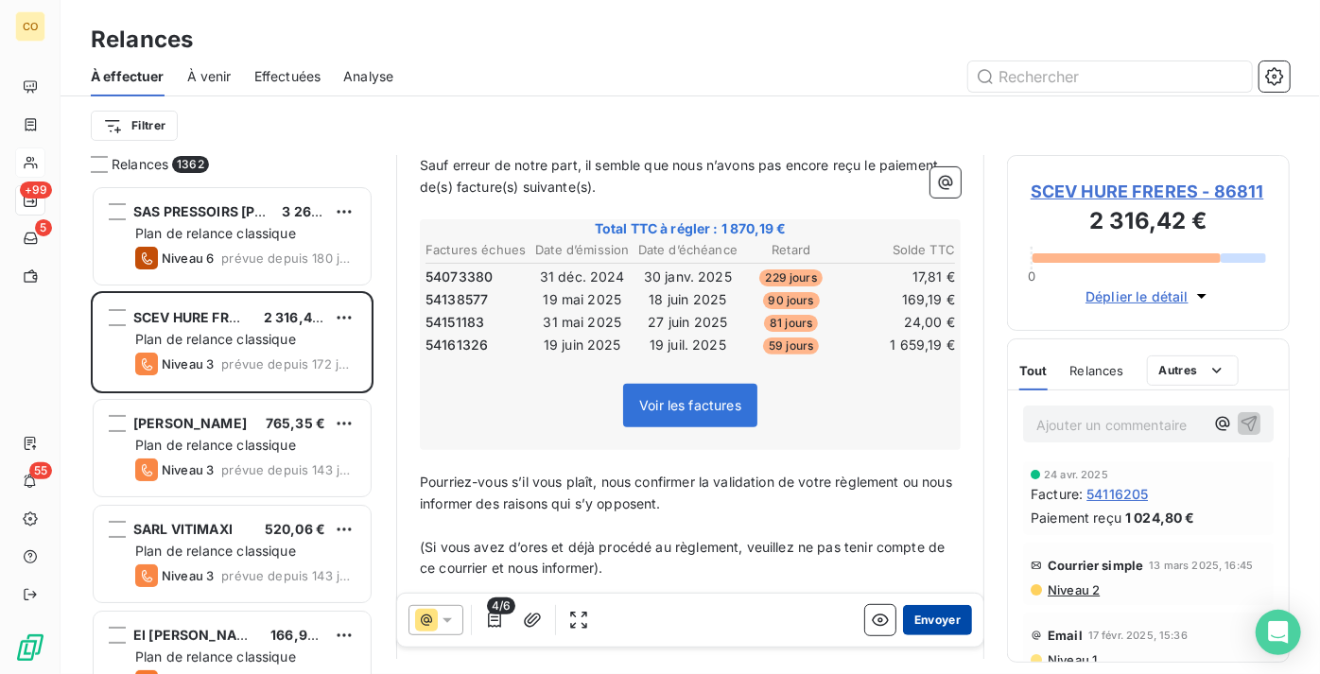
click at [928, 620] on button "Envoyer" at bounding box center [937, 620] width 69 height 30
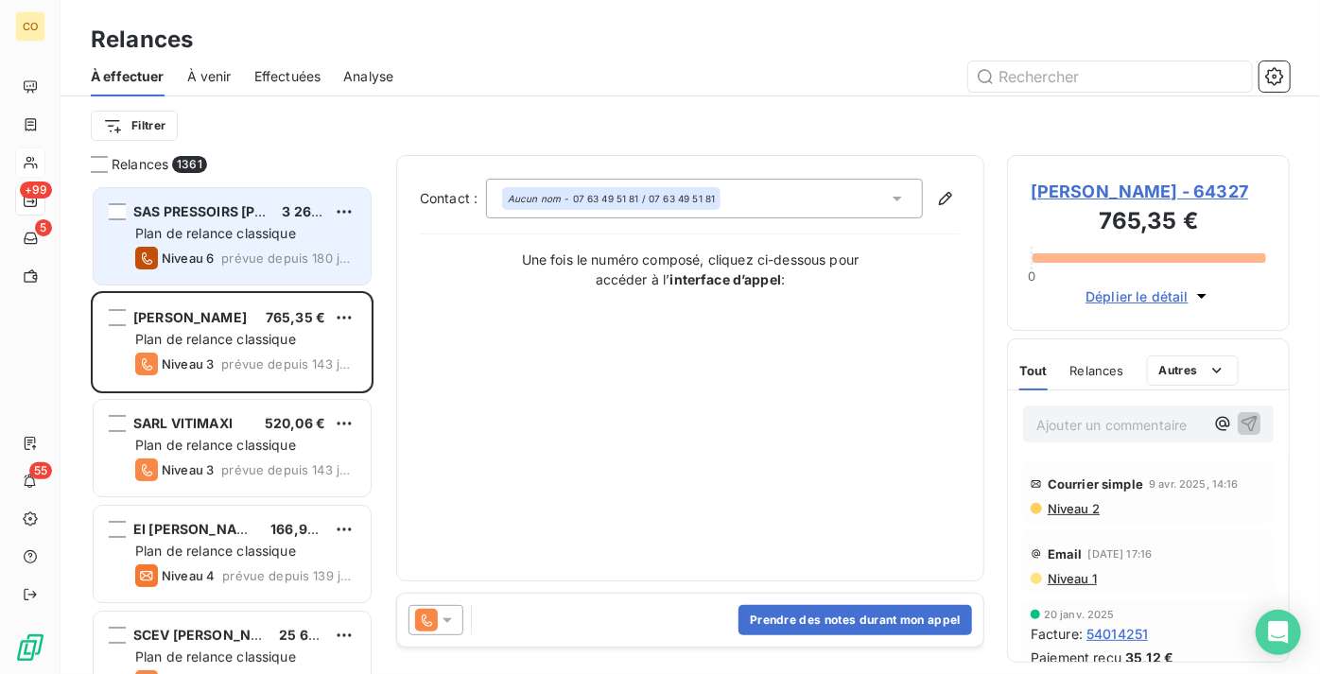
click at [229, 265] on span "prévue depuis 180 jours" at bounding box center [288, 258] width 134 height 15
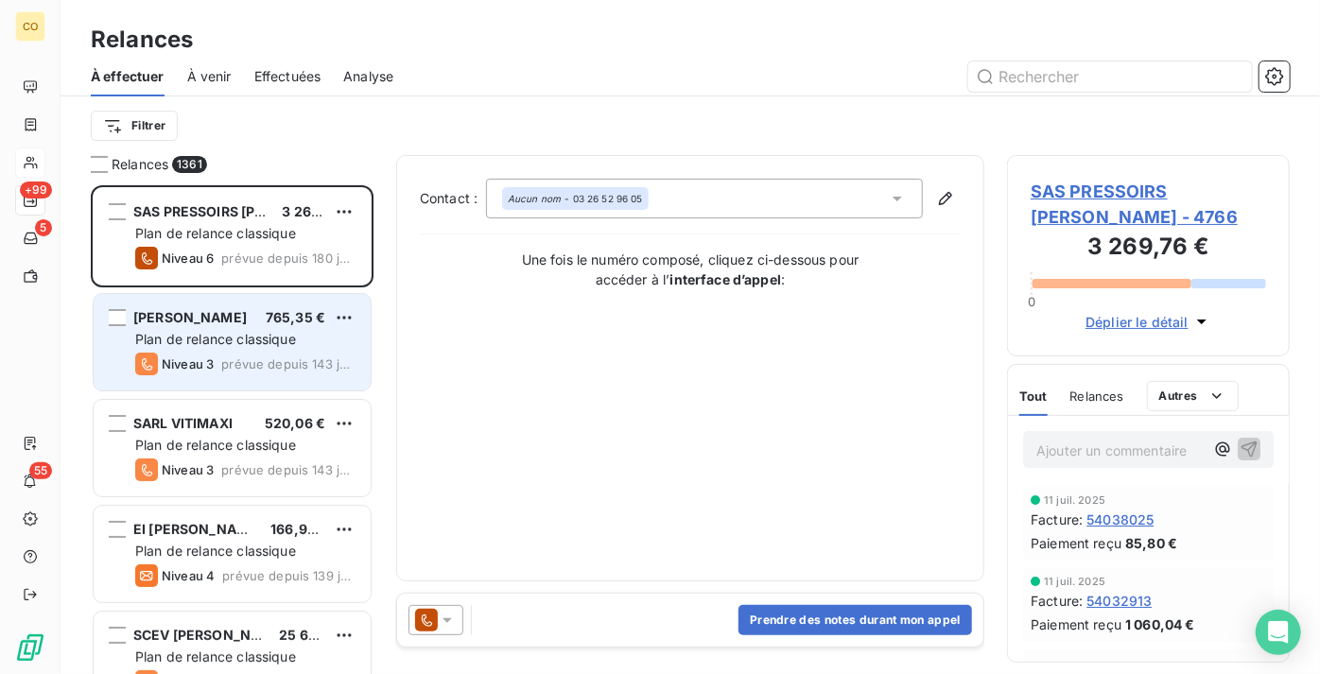
click at [239, 318] on span "[PERSON_NAME]" at bounding box center [189, 317] width 113 height 16
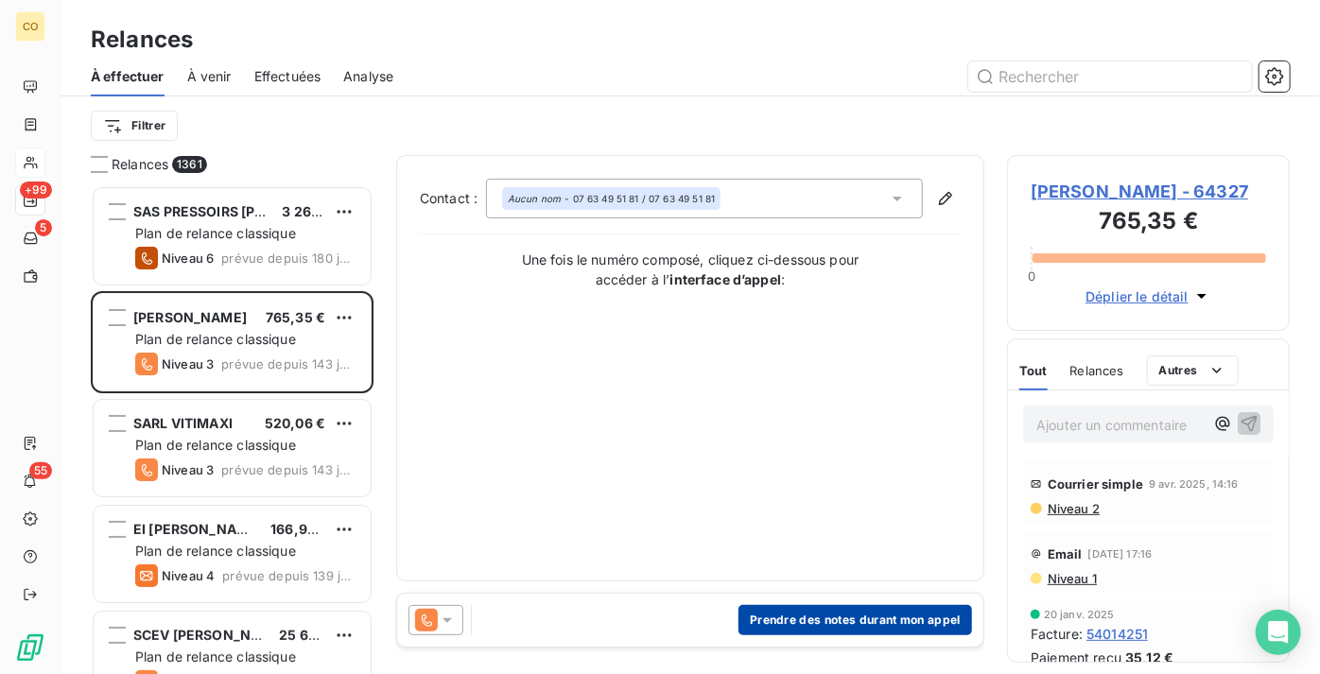
click at [814, 620] on button "Prendre des notes durant mon appel" at bounding box center [856, 620] width 234 height 30
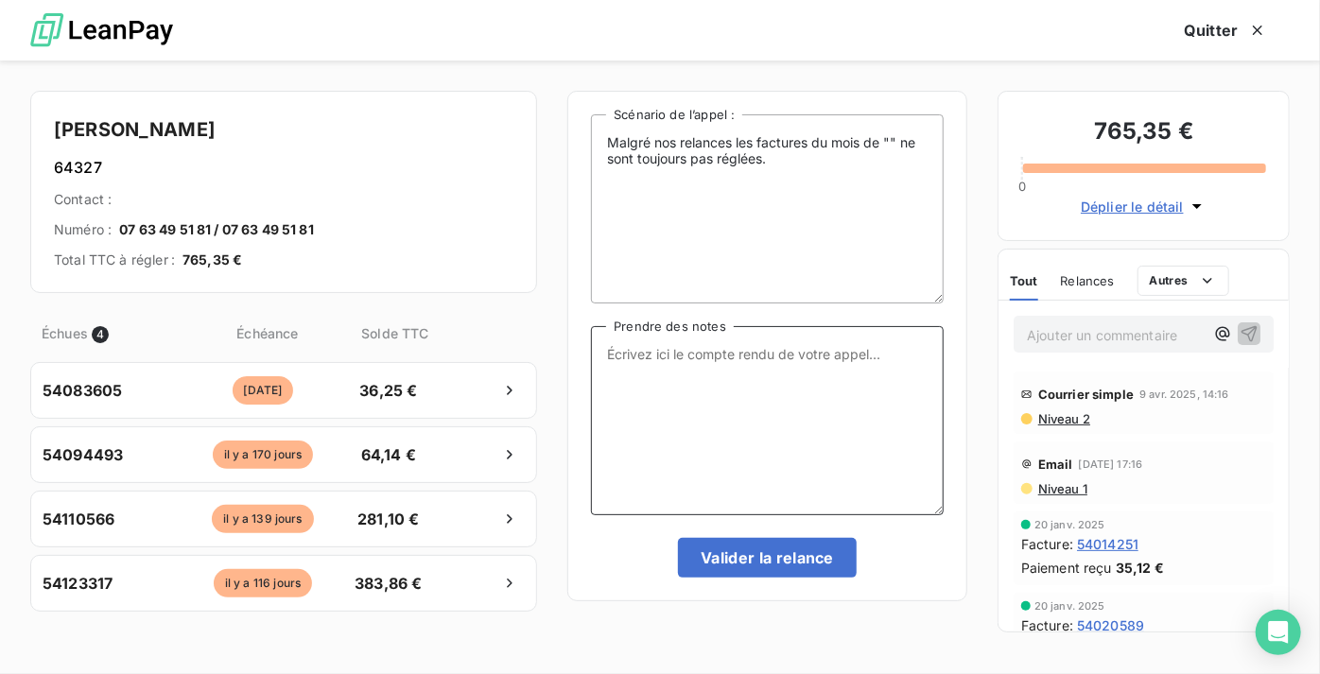
click at [668, 380] on textarea "Prendre des notes" at bounding box center [767, 420] width 353 height 189
drag, startPoint x: 809, startPoint y: 342, endPoint x: 61, endPoint y: 348, distance: 749.0
click at [61, 347] on div "[PERSON_NAME] 64327 Contact : Numéro : [PHONE_NUMBER] / [PHONE_NUMBER] Total TT…" at bounding box center [660, 368] width 1320 height 614
type textarea "Le 16/09 Relance tél : Message"
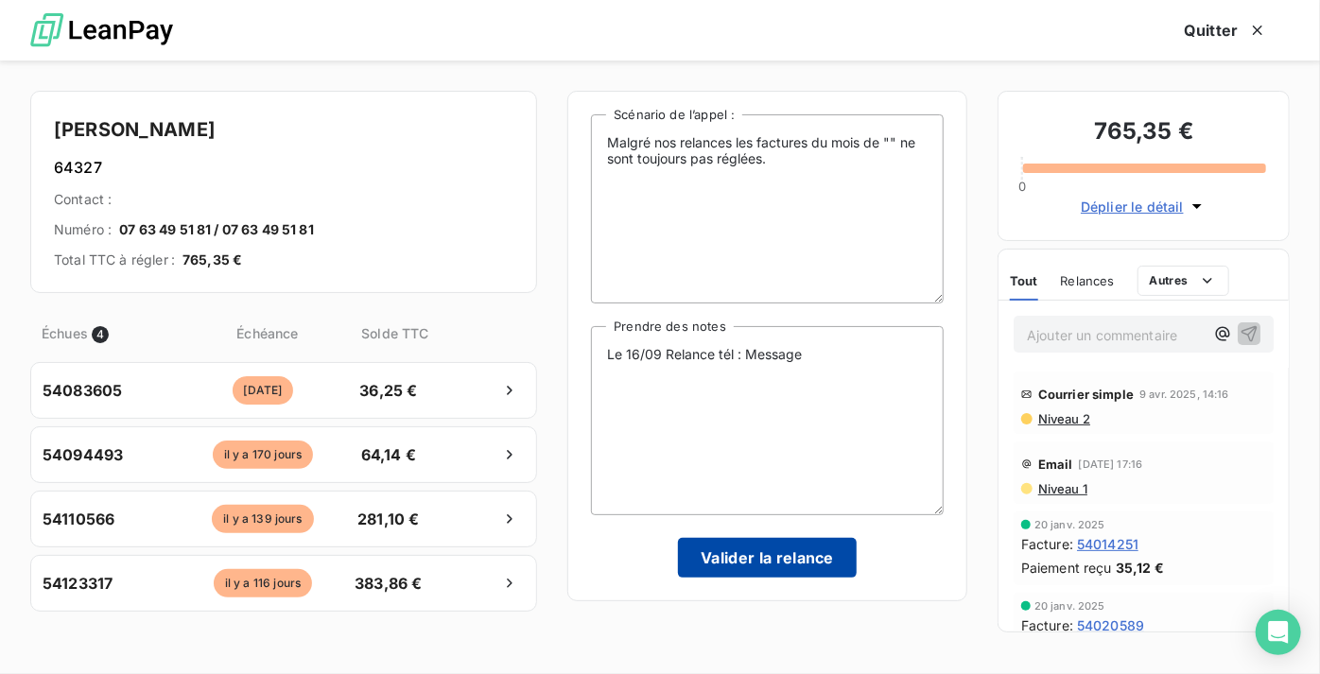
click at [767, 562] on button "Valider la relance" at bounding box center [767, 558] width 179 height 40
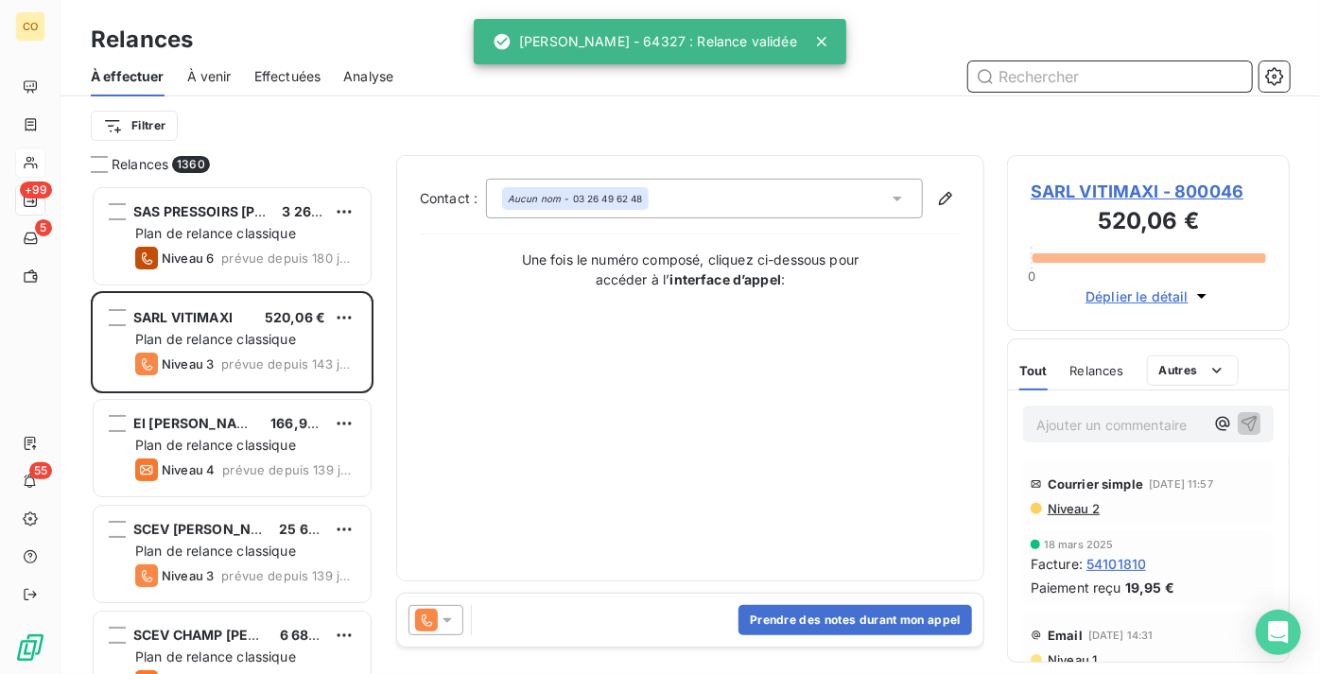
click at [1056, 73] on input "text" at bounding box center [1110, 76] width 284 height 30
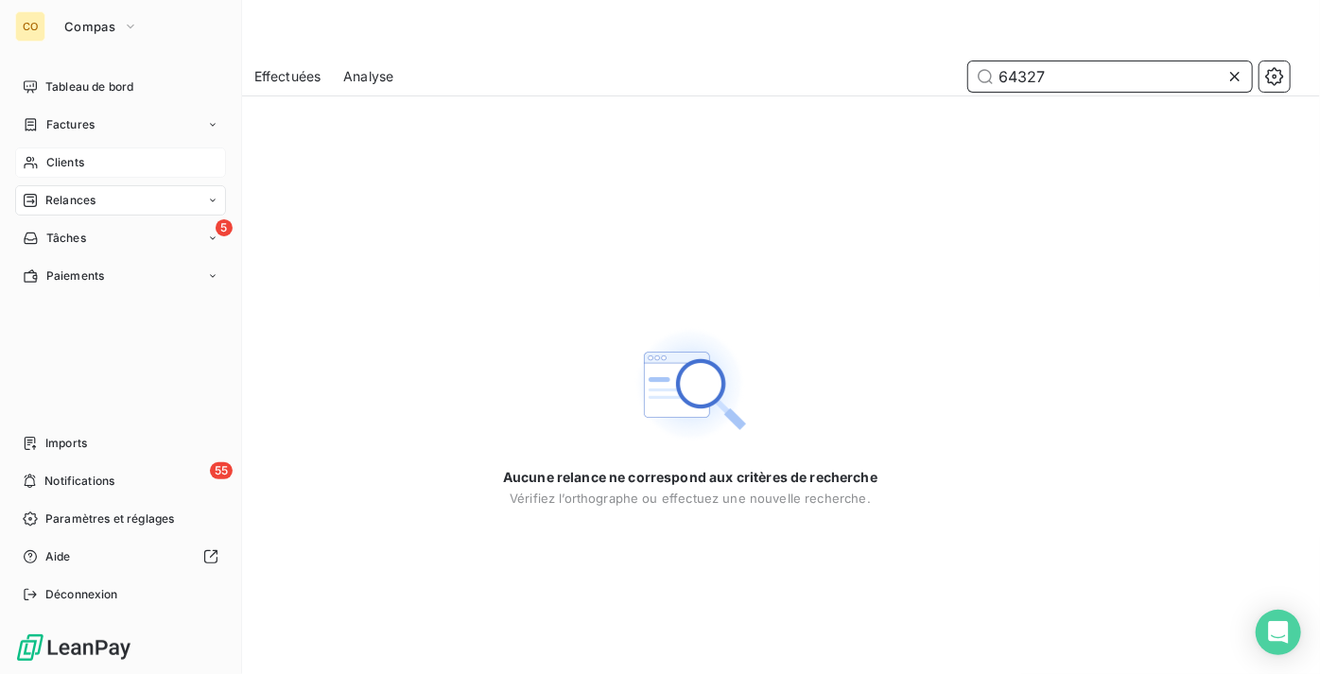
type input "64327"
click at [71, 165] on span "Clients" at bounding box center [65, 162] width 38 height 17
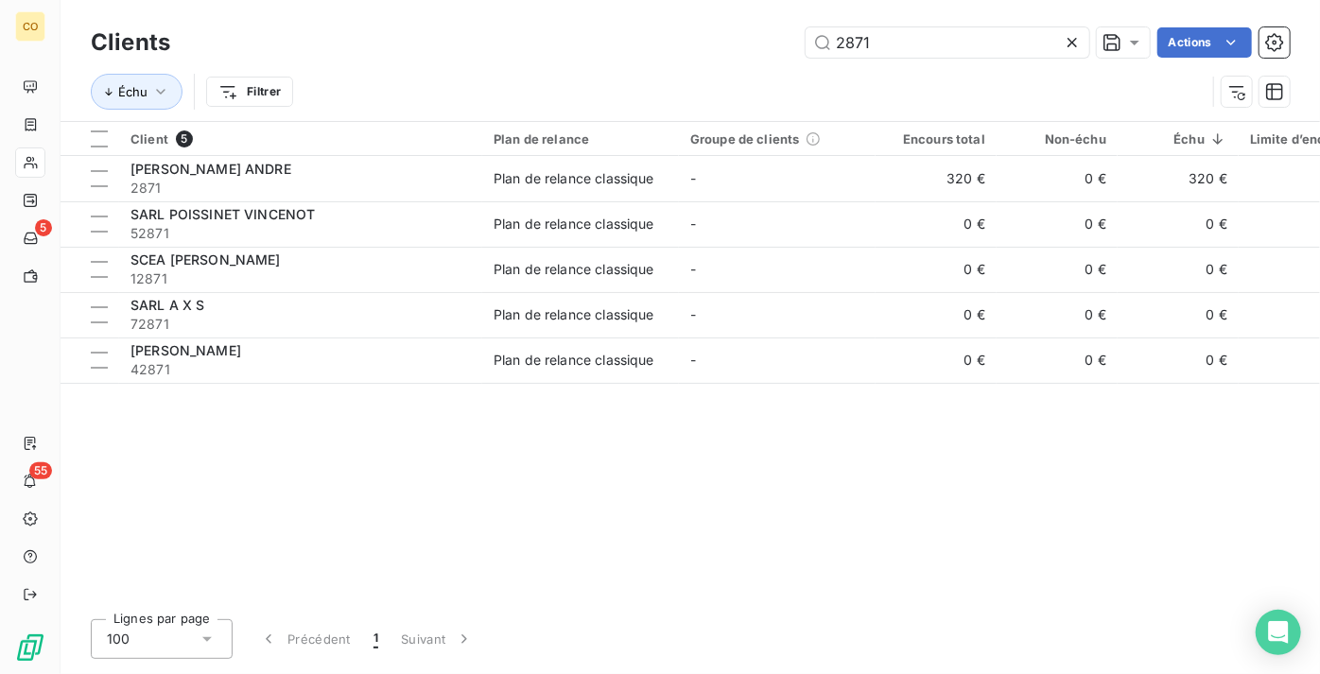
drag, startPoint x: 913, startPoint y: 45, endPoint x: 548, endPoint y: 76, distance: 366.3
click at [636, 60] on div "Clients 2871 Actions" at bounding box center [690, 43] width 1199 height 40
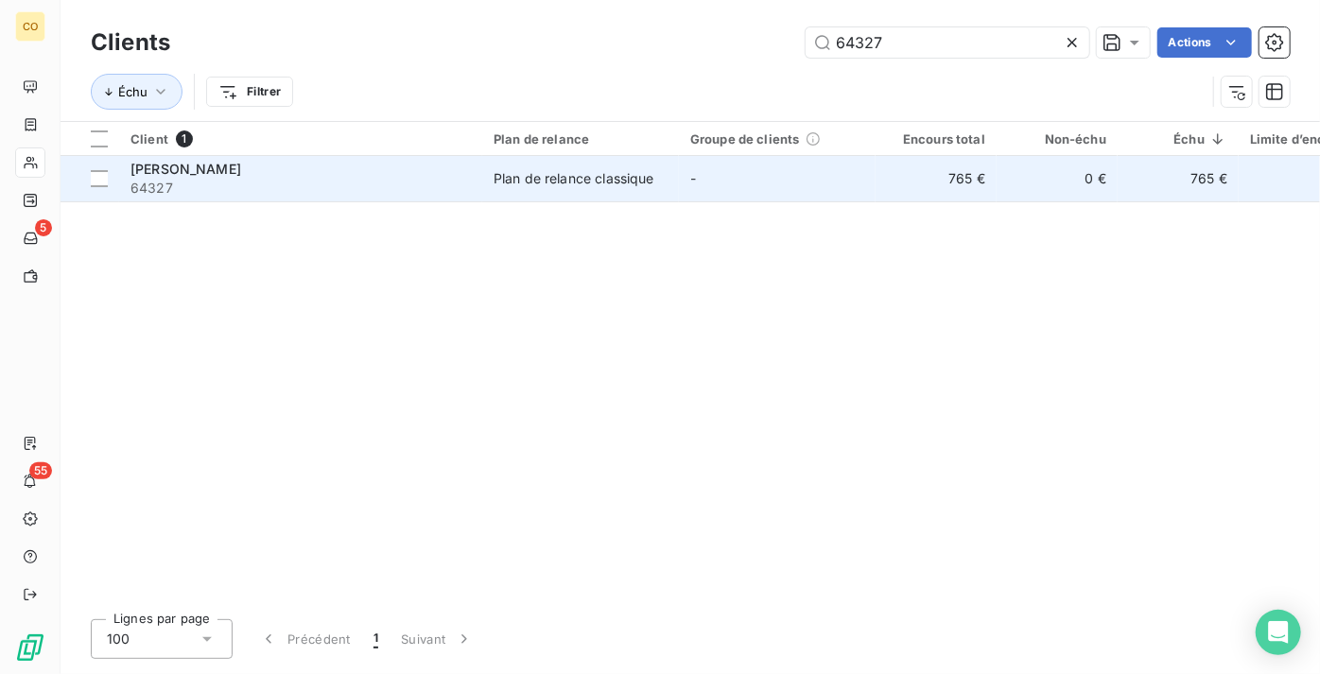
type input "64327"
click at [478, 191] on td "[PERSON_NAME] 64327" at bounding box center [300, 178] width 363 height 45
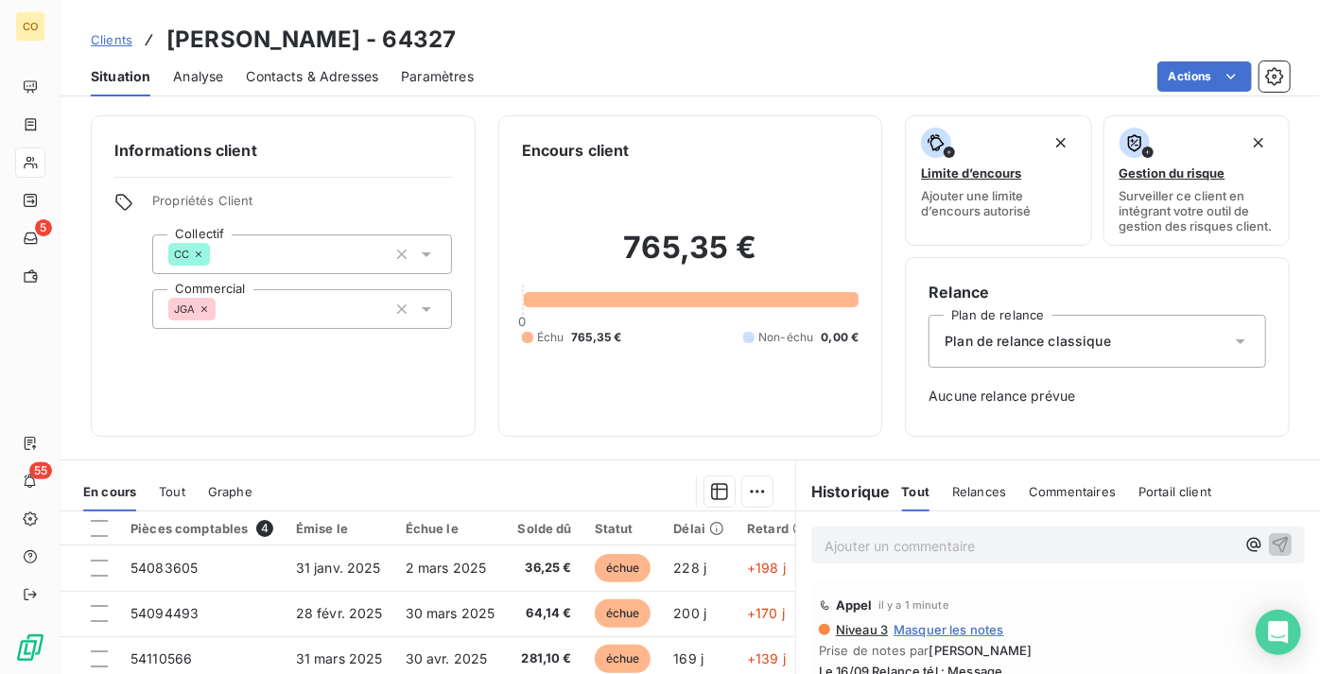
click at [1190, 363] on div "Plan de relance classique" at bounding box center [1098, 341] width 338 height 53
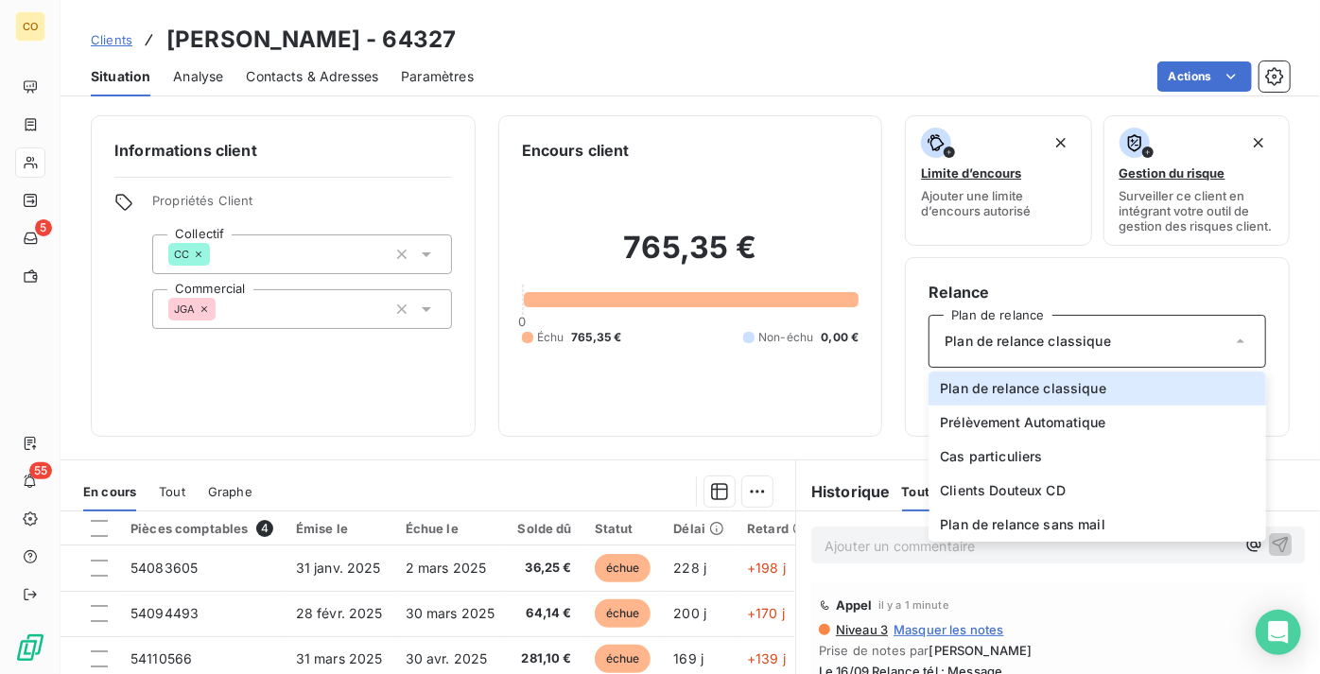
click at [1208, 301] on h6 "Relance" at bounding box center [1098, 292] width 338 height 23
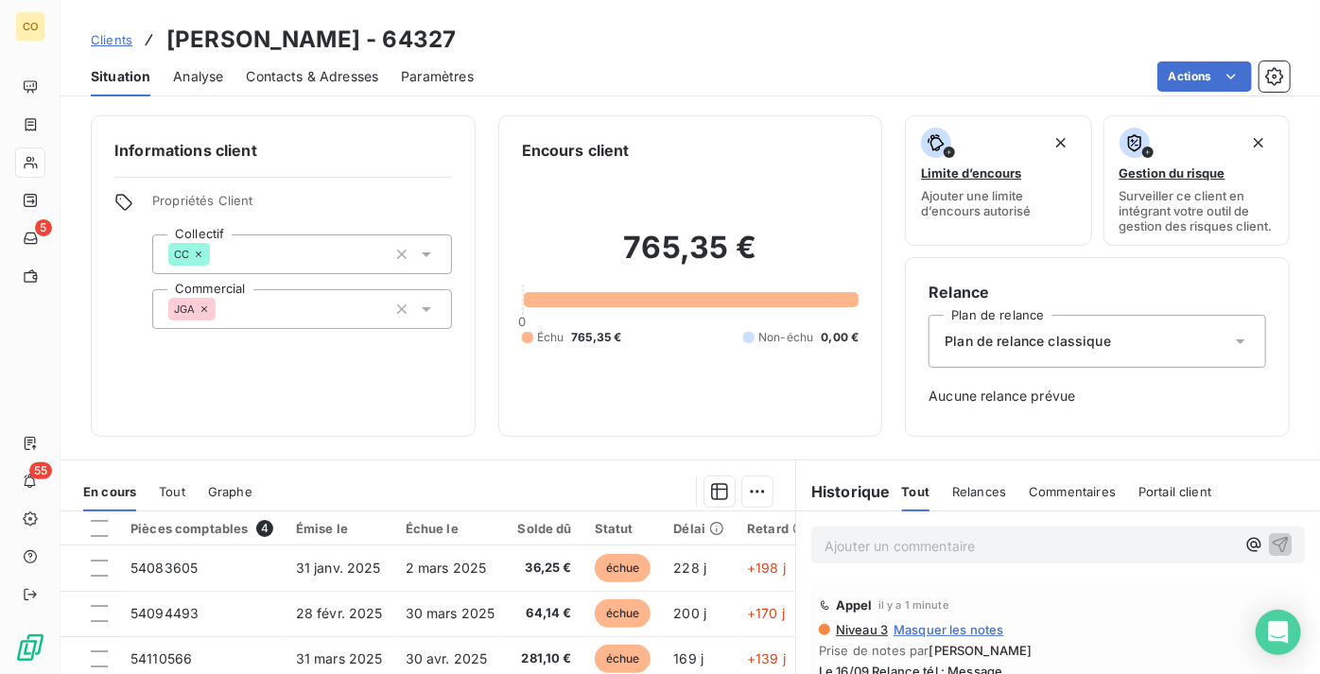
click at [1053, 406] on span "Aucune relance prévue" at bounding box center [1098, 396] width 338 height 19
drag, startPoint x: 183, startPoint y: 53, endPoint x: 212, endPoint y: 68, distance: 32.2
click at [185, 54] on h3 "[PERSON_NAME] - 64327" at bounding box center [310, 40] width 289 height 34
click at [212, 68] on span "Analyse" at bounding box center [198, 76] width 50 height 19
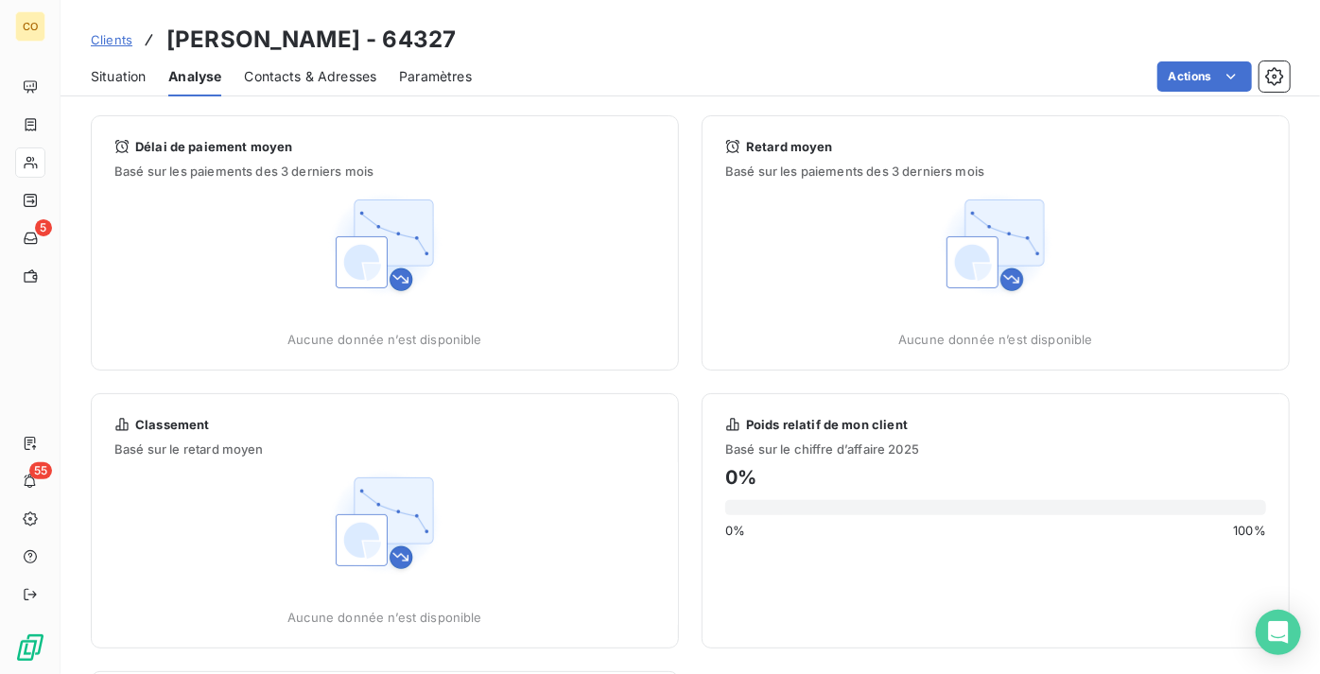
click at [115, 71] on span "Situation" at bounding box center [118, 76] width 55 height 19
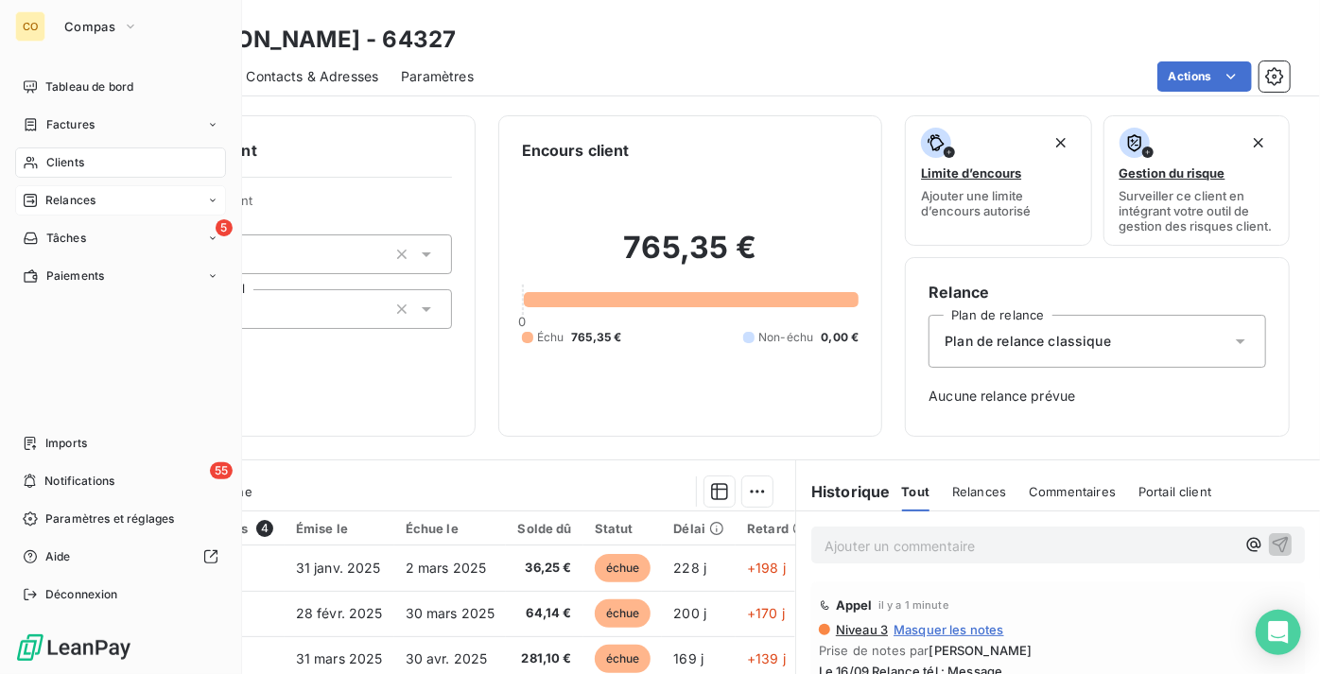
click at [48, 194] on span "Relances" at bounding box center [70, 200] width 50 height 17
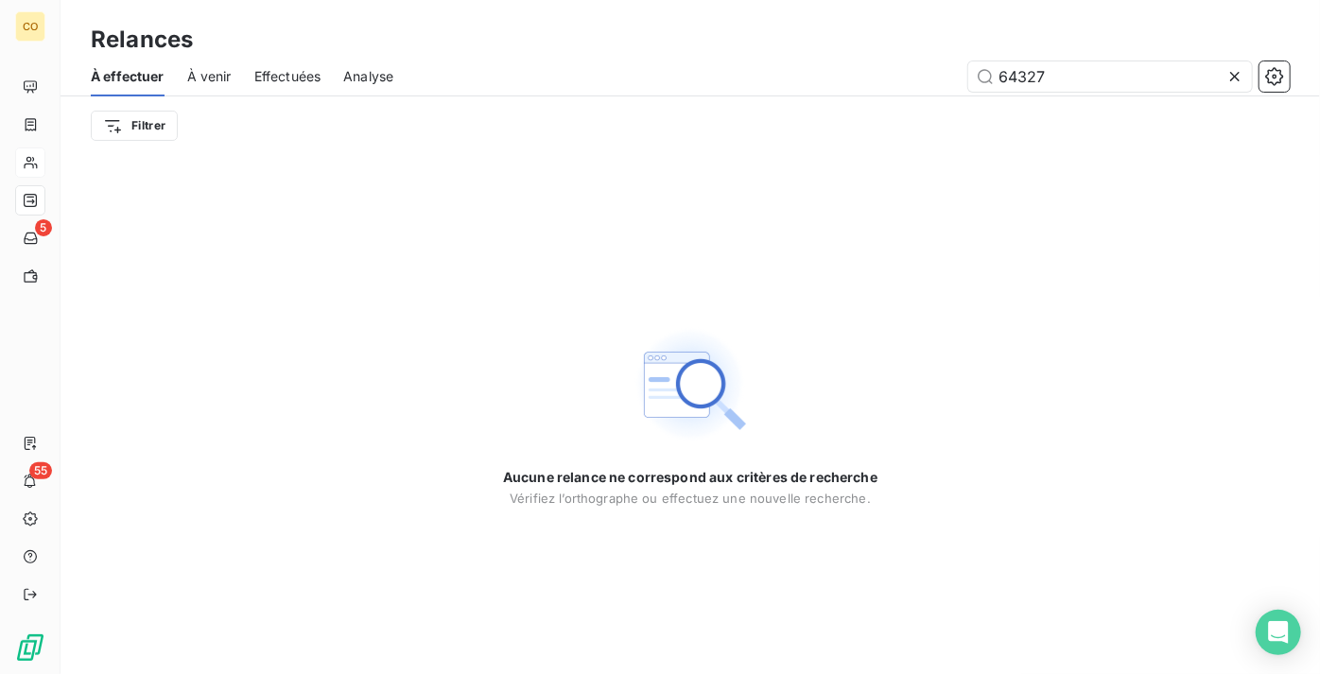
click at [218, 83] on span "À venir" at bounding box center [209, 76] width 44 height 19
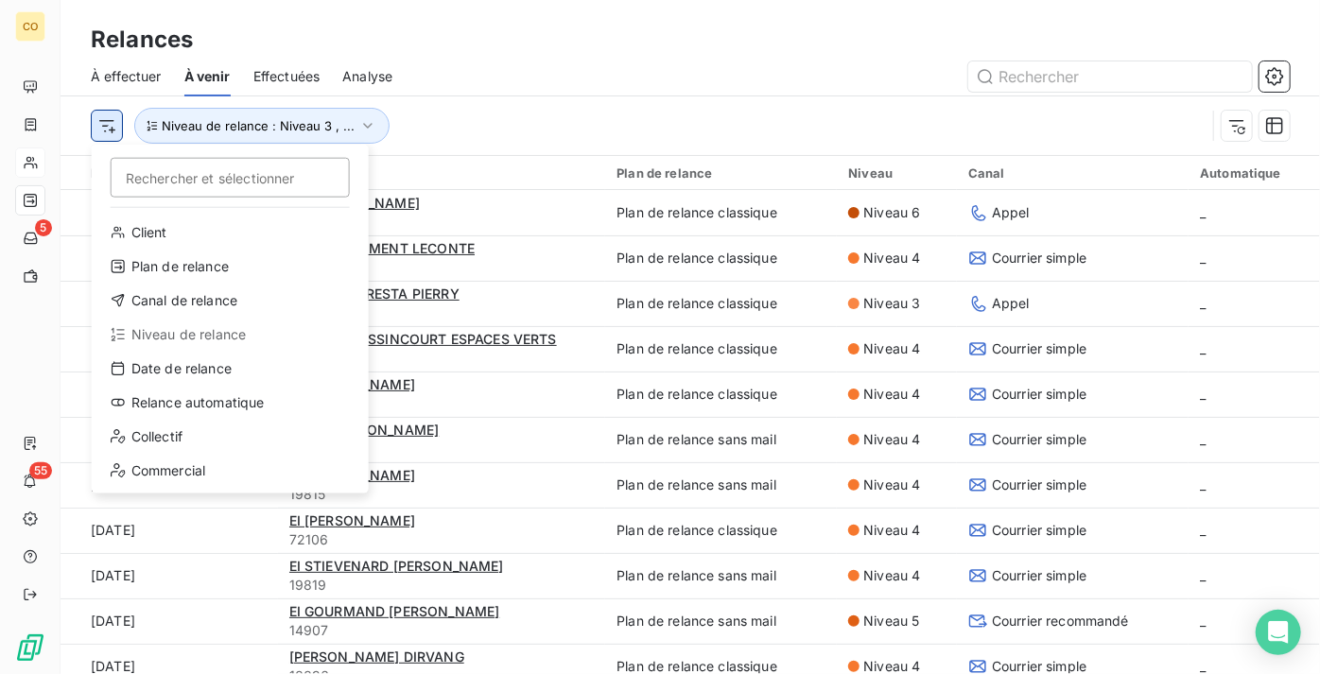
click at [113, 128] on html "CO 5 55 Relances À effectuer À venir Effectuées Analyse Rechercher et sélection…" at bounding box center [660, 337] width 1320 height 674
click at [562, 115] on html "CO 5 55 Relances À effectuer À venir Effectuées Analyse Rechercher et sélection…" at bounding box center [660, 337] width 1320 height 674
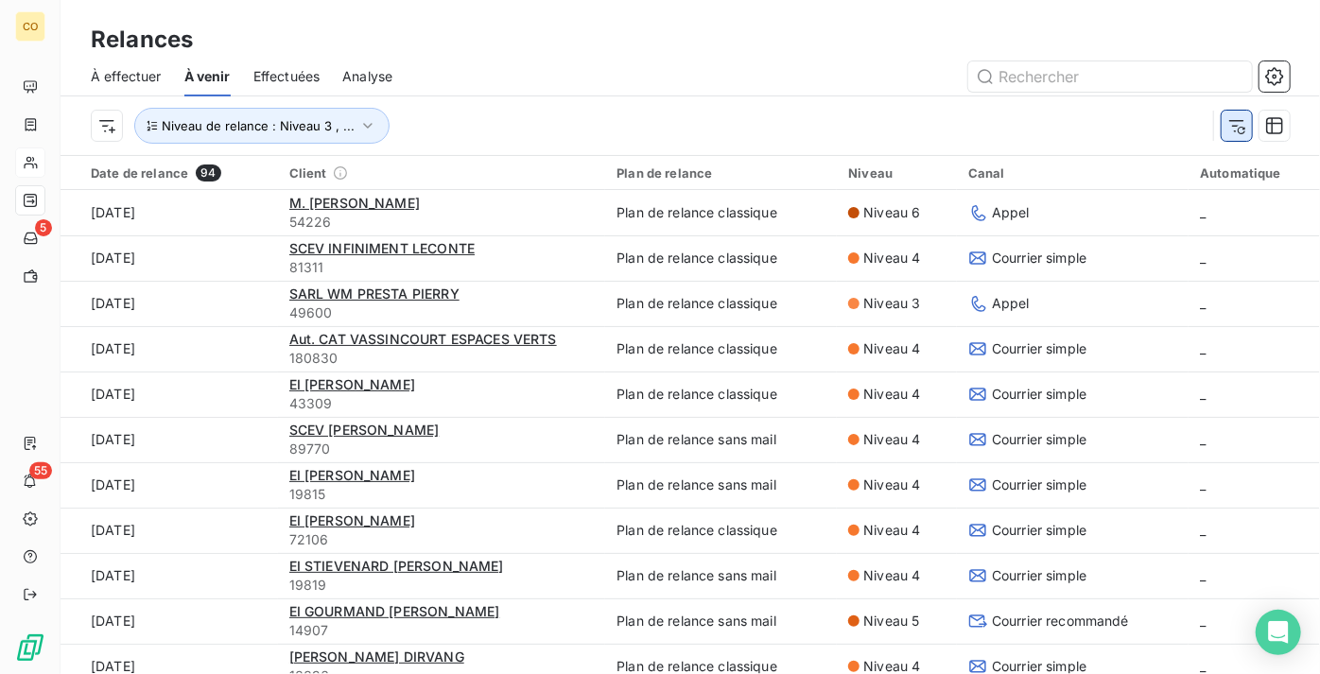
click at [1229, 124] on icon "button" at bounding box center [1236, 125] width 19 height 19
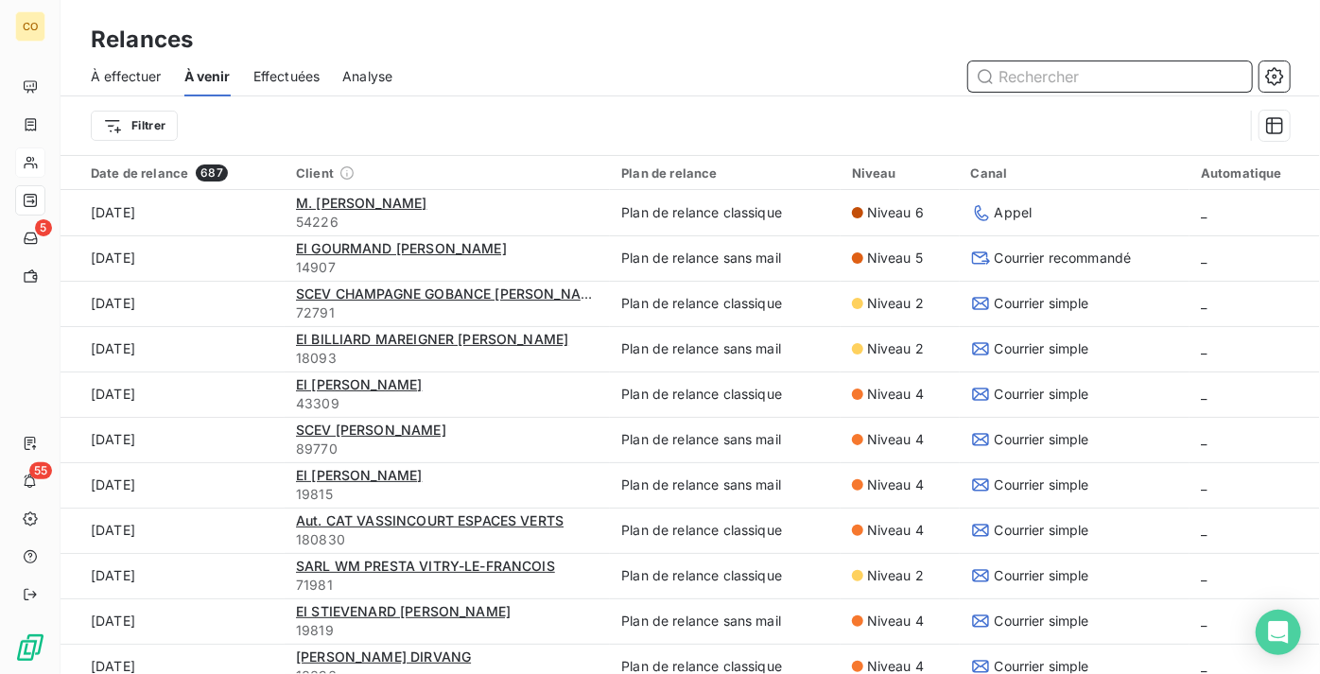
click at [1015, 68] on input "text" at bounding box center [1110, 76] width 284 height 30
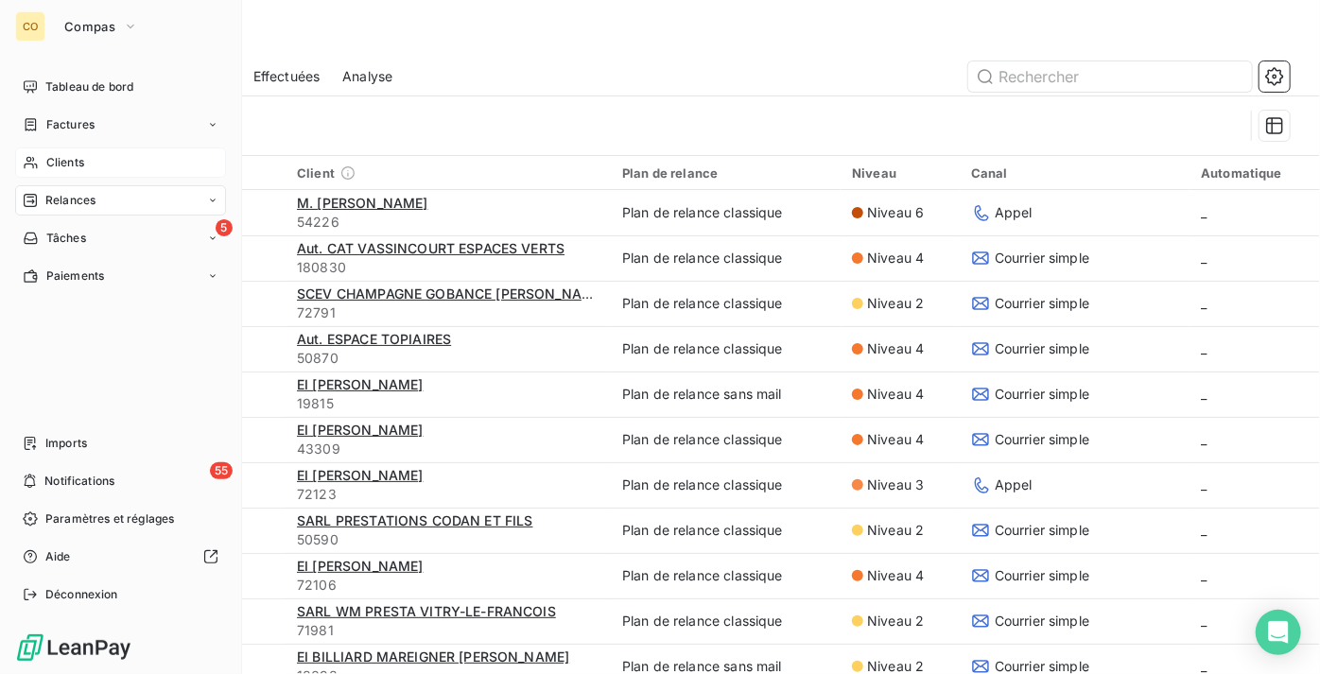
click at [93, 168] on div "Clients" at bounding box center [120, 163] width 211 height 30
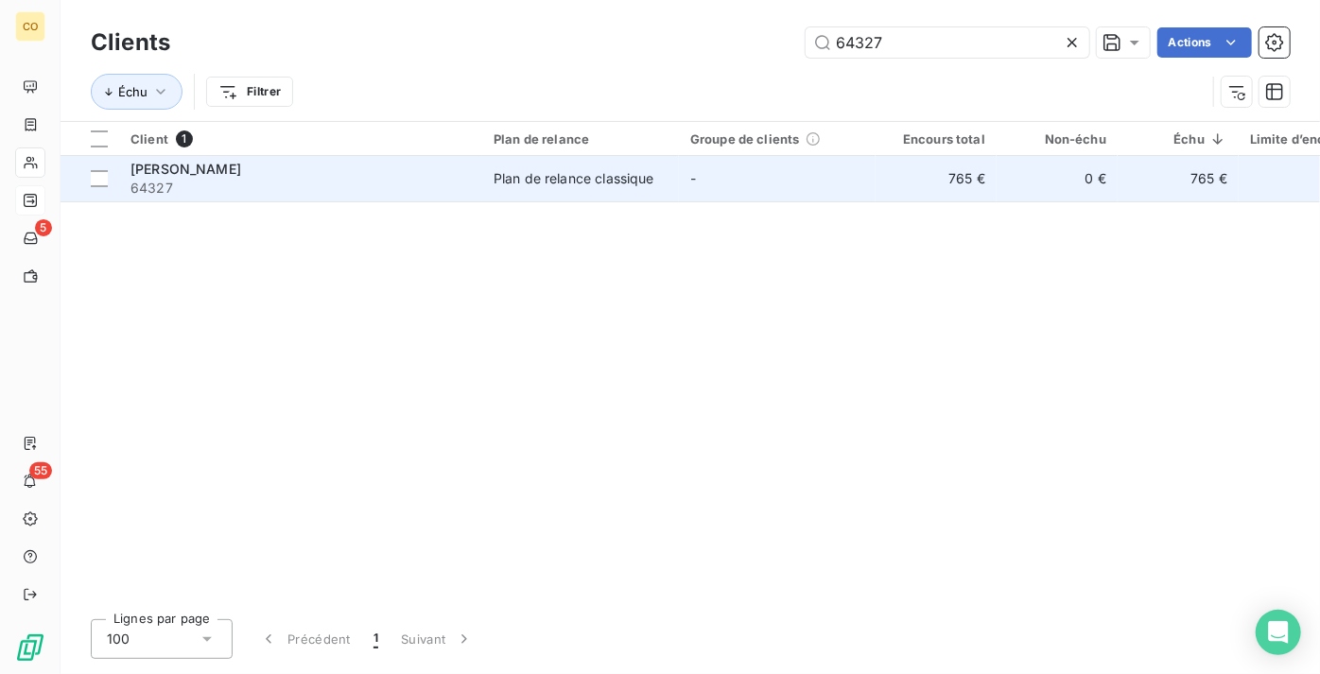
click at [479, 179] on td "[PERSON_NAME] 64327" at bounding box center [300, 178] width 363 height 45
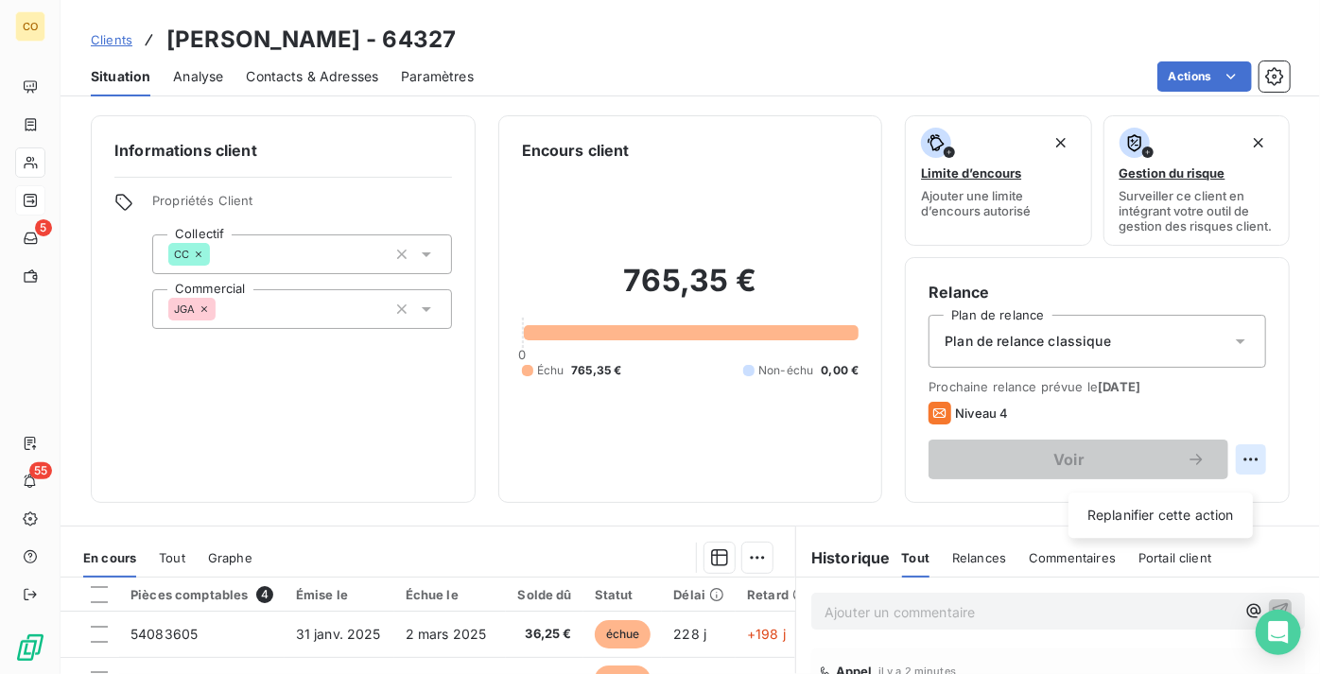
click at [1243, 474] on html "CO 5 55 Clients [PERSON_NAME] - 64327 Situation Analyse Contacts & Adresses Par…" at bounding box center [660, 337] width 1320 height 674
click at [1214, 522] on div "Replanifier cette action" at bounding box center [1160, 515] width 169 height 30
select select "8"
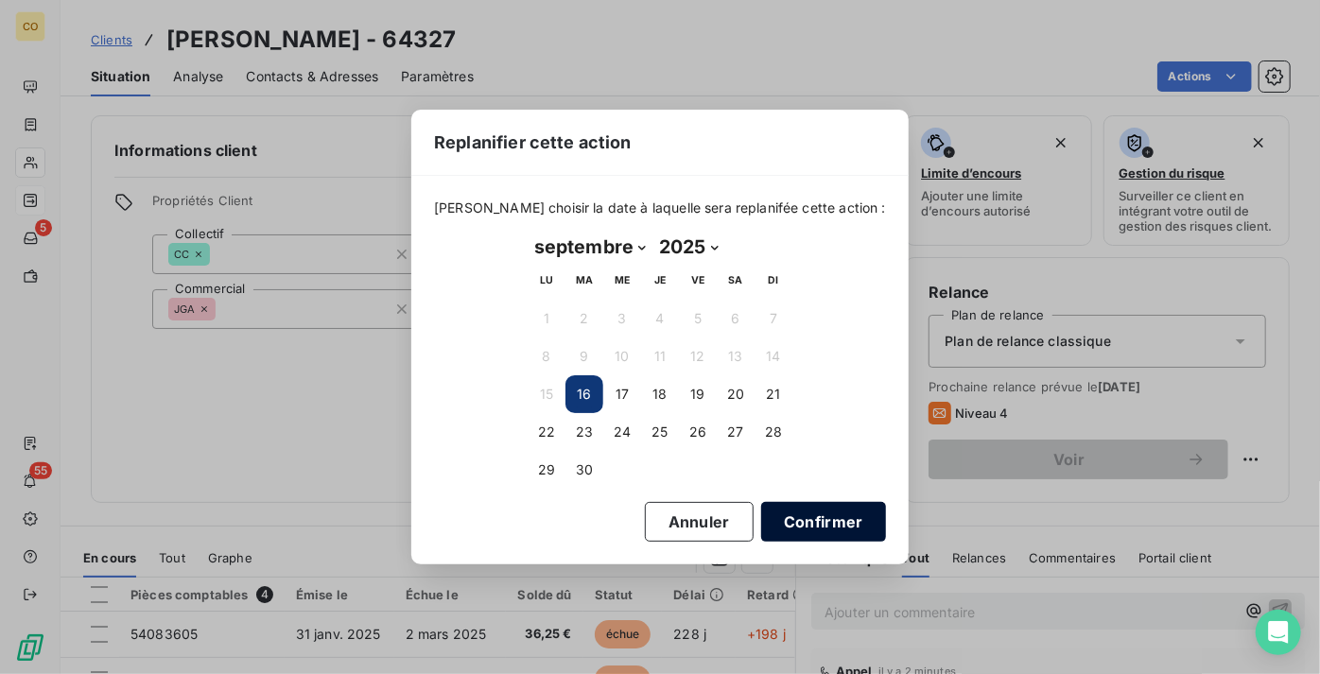
click at [788, 521] on button "Confirmer" at bounding box center [823, 522] width 125 height 40
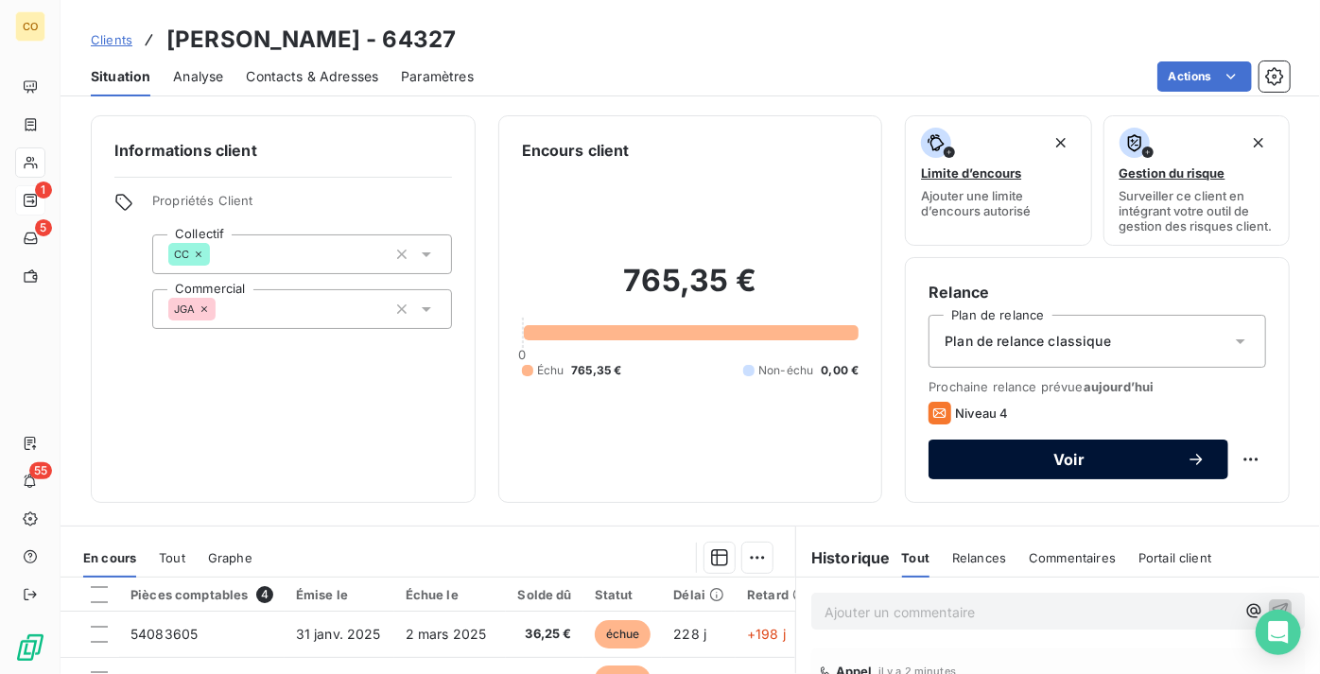
click at [1074, 463] on button "Voir" at bounding box center [1079, 460] width 300 height 40
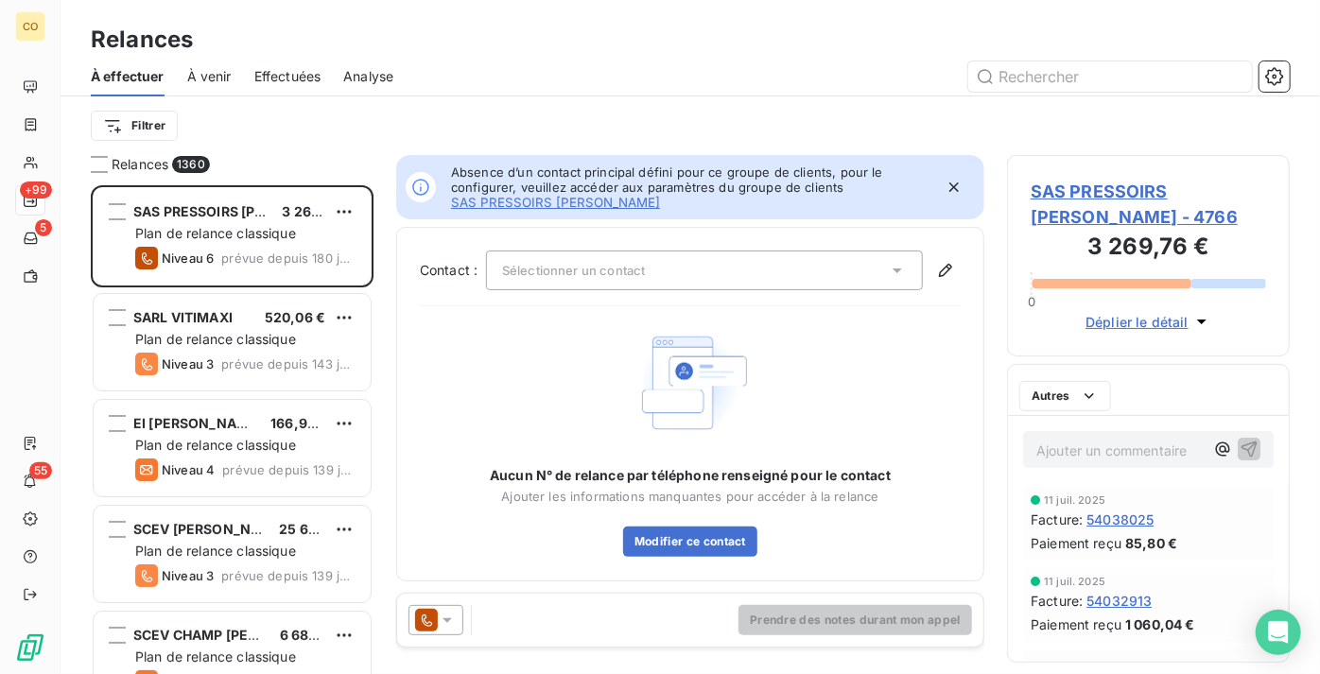
scroll to position [475, 270]
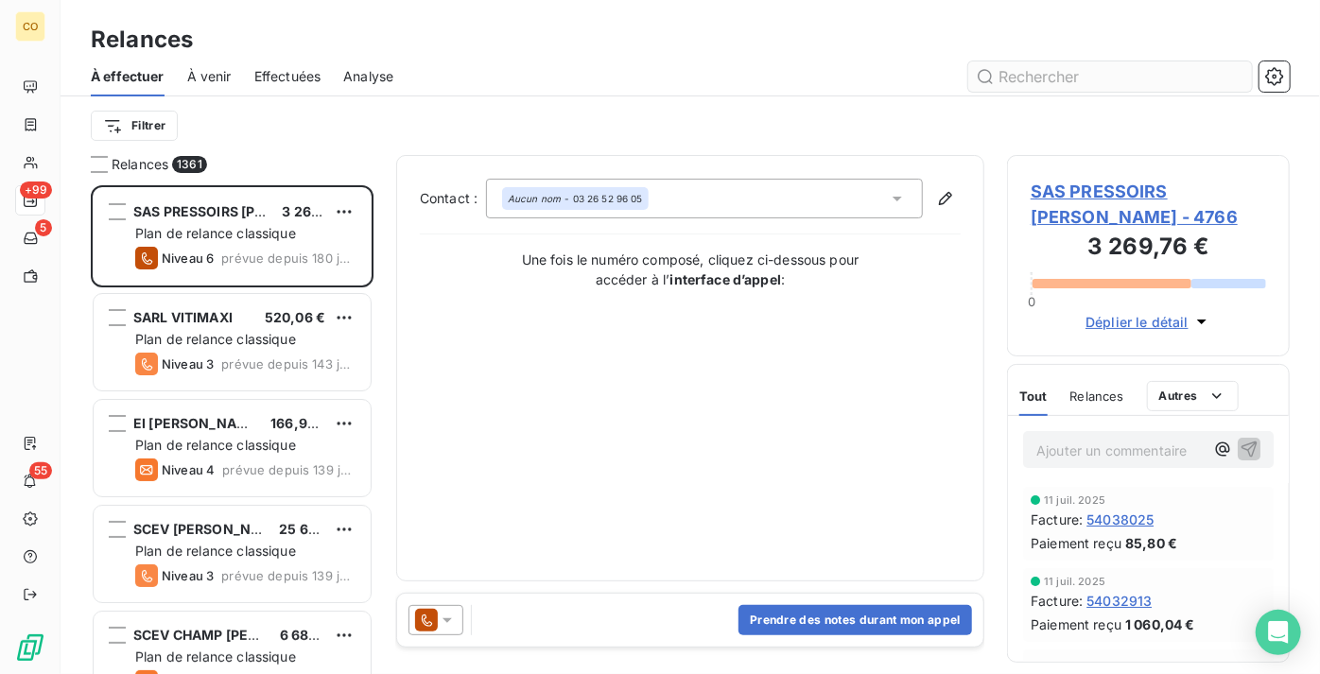
click at [1057, 76] on input "text" at bounding box center [1110, 76] width 284 height 30
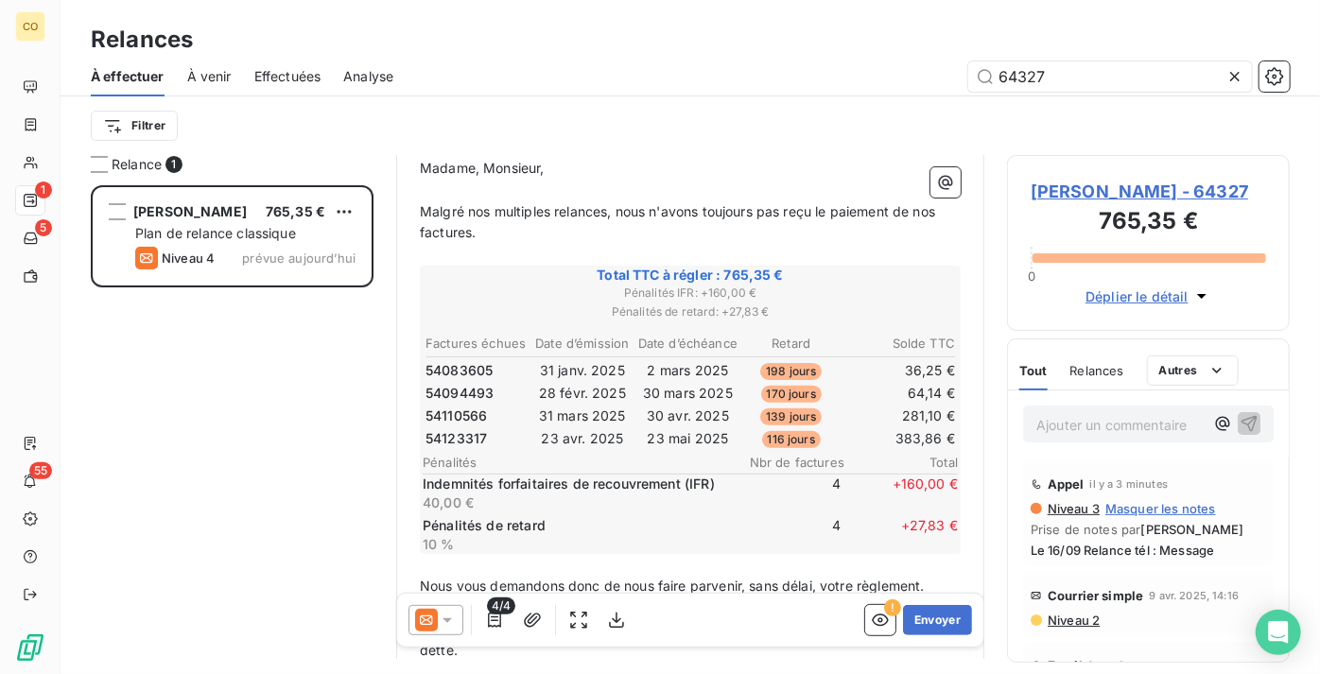
scroll to position [258, 0]
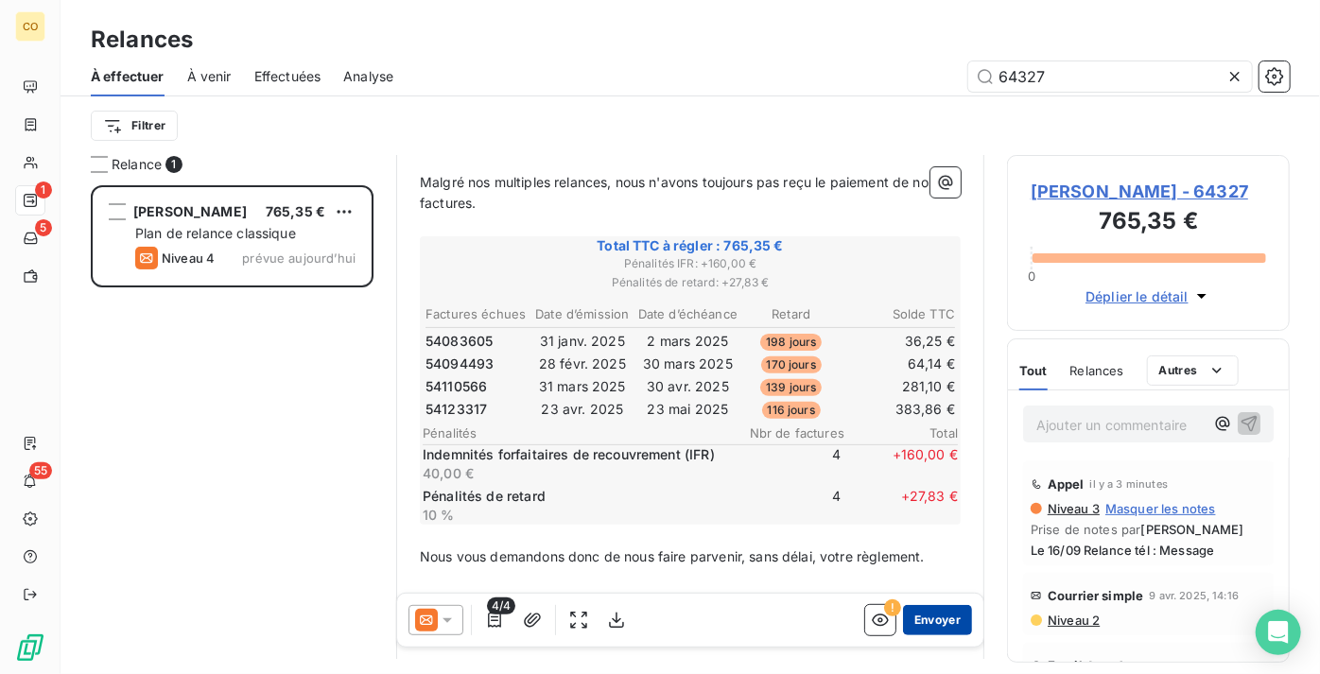
type input "64327"
click at [938, 620] on button "Envoyer" at bounding box center [937, 620] width 69 height 30
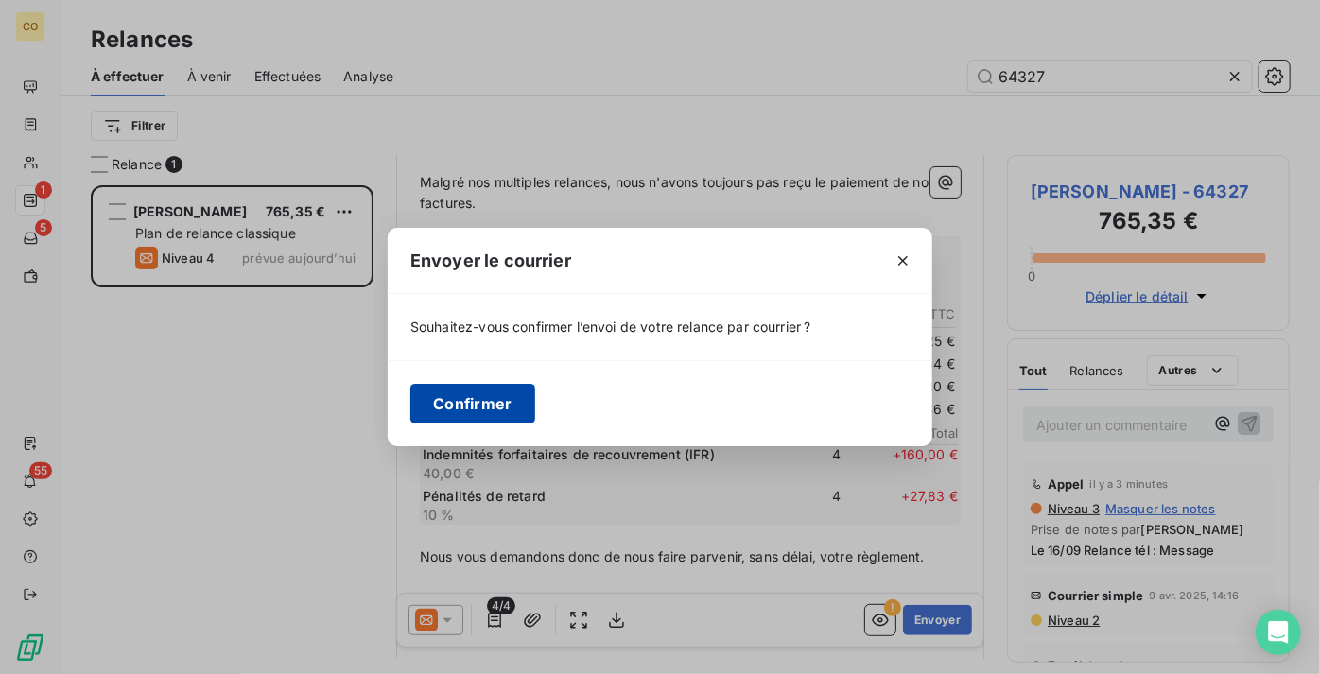
click at [477, 393] on button "Confirmer" at bounding box center [472, 404] width 125 height 40
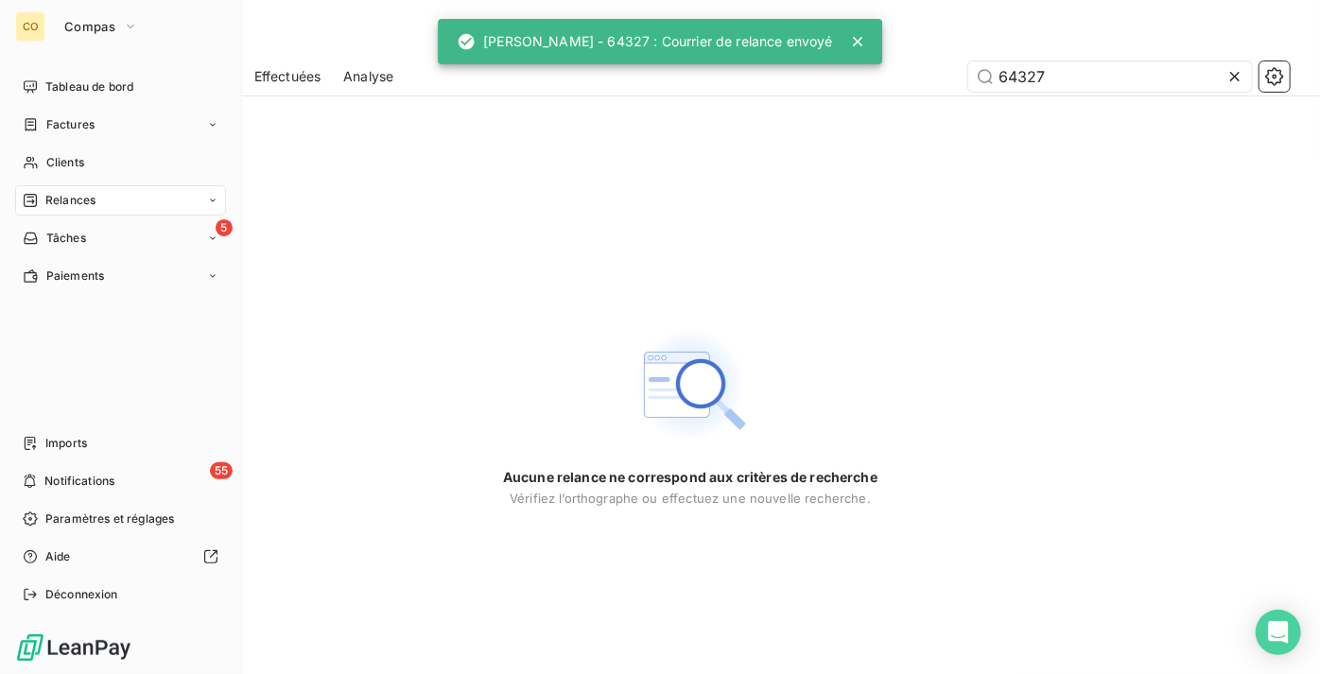
click at [110, 199] on div "Relances" at bounding box center [120, 200] width 211 height 30
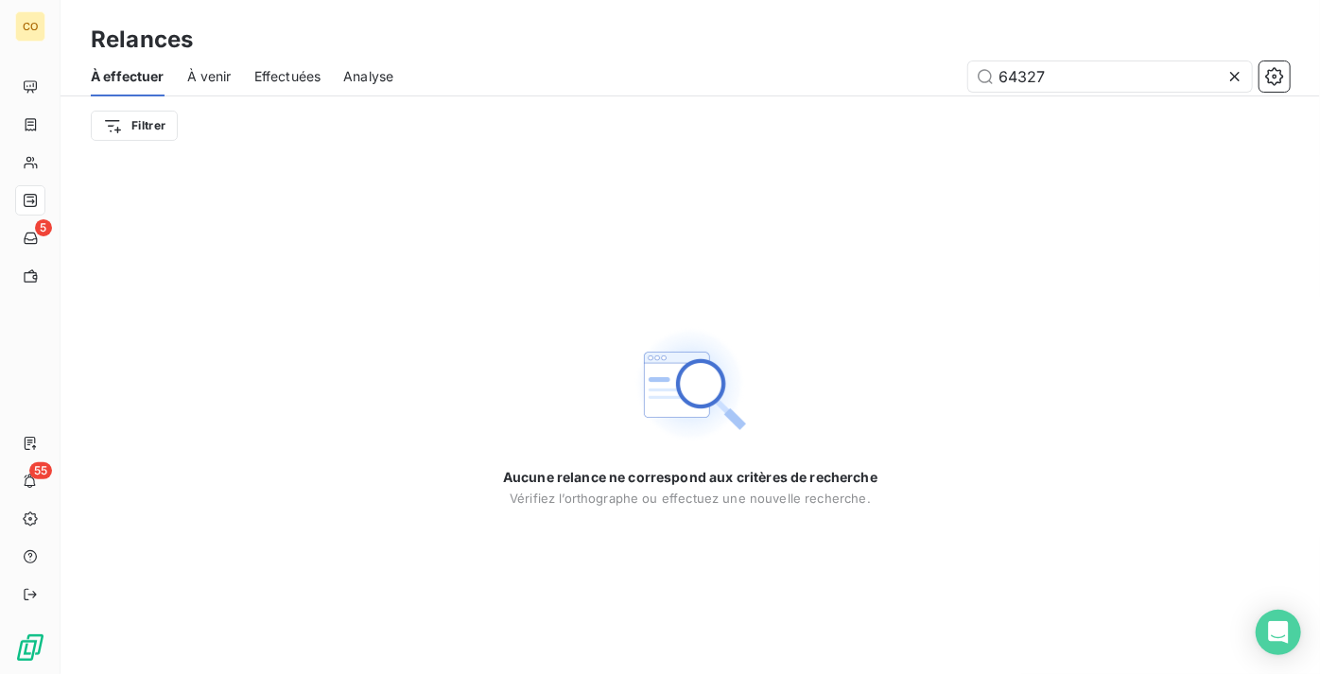
click at [1241, 82] on icon at bounding box center [1235, 76] width 19 height 19
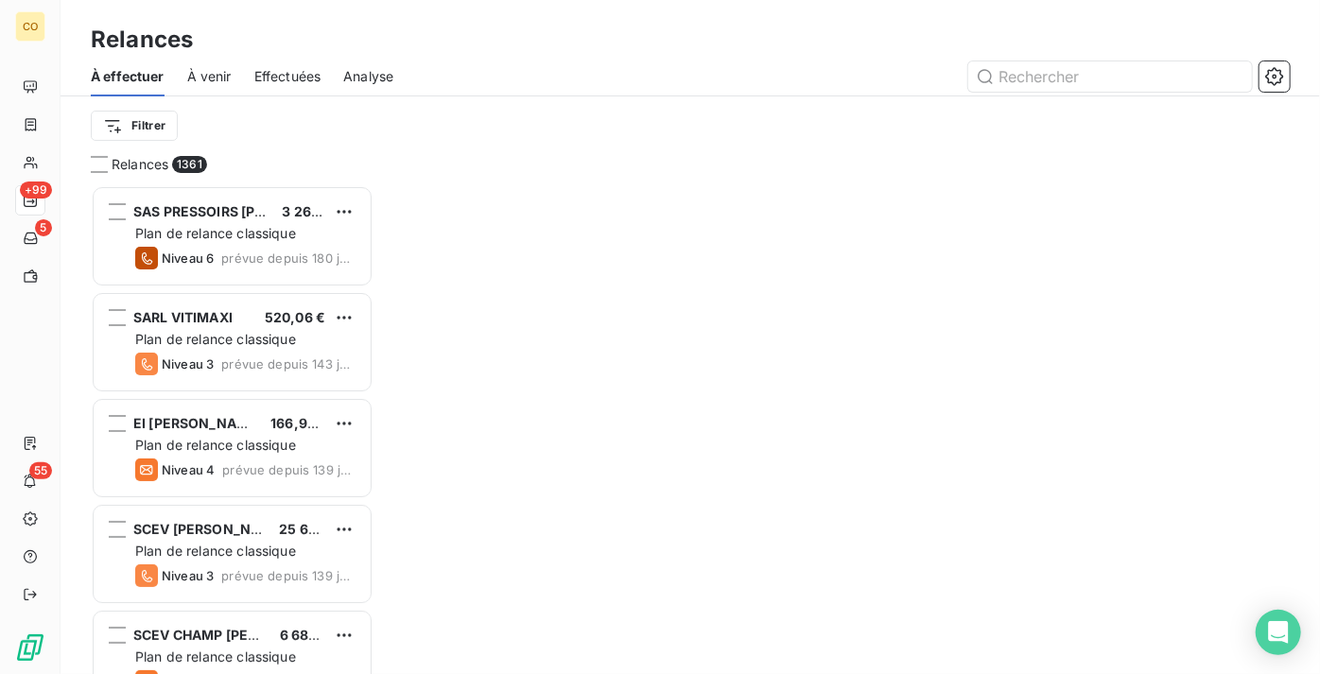
scroll to position [475, 270]
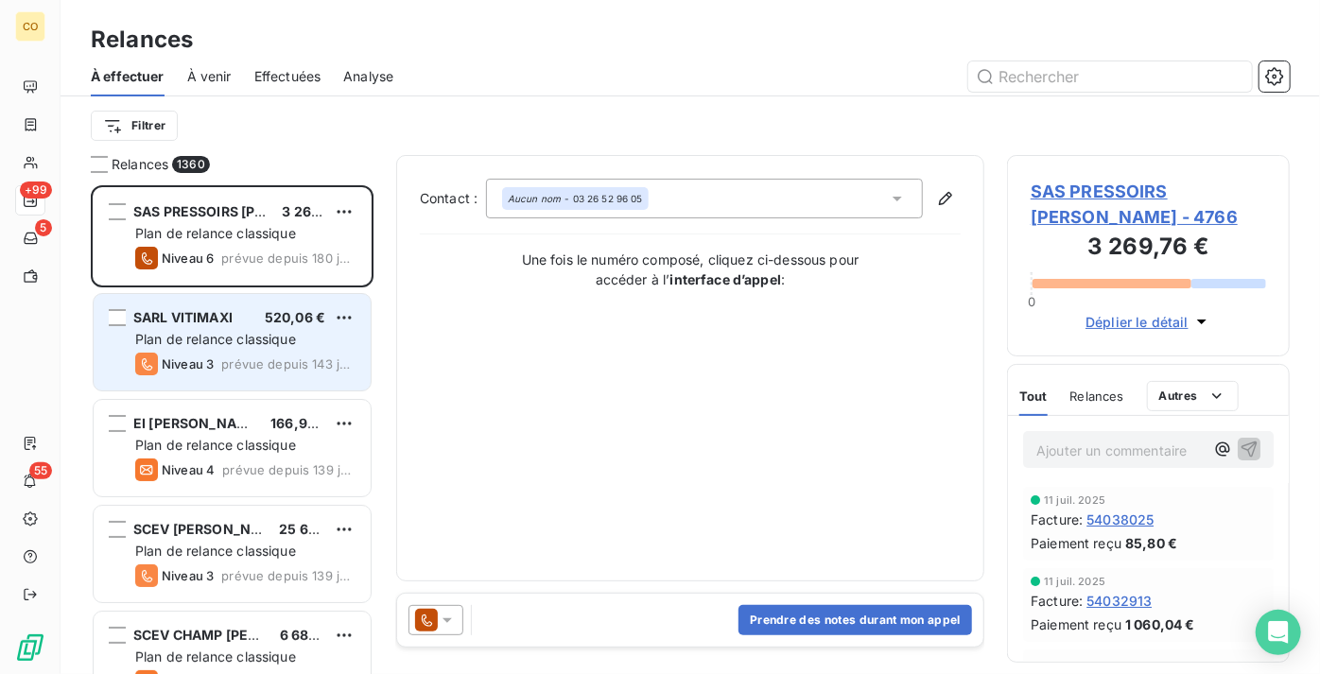
click at [211, 356] on div "Niveau 3" at bounding box center [174, 364] width 78 height 23
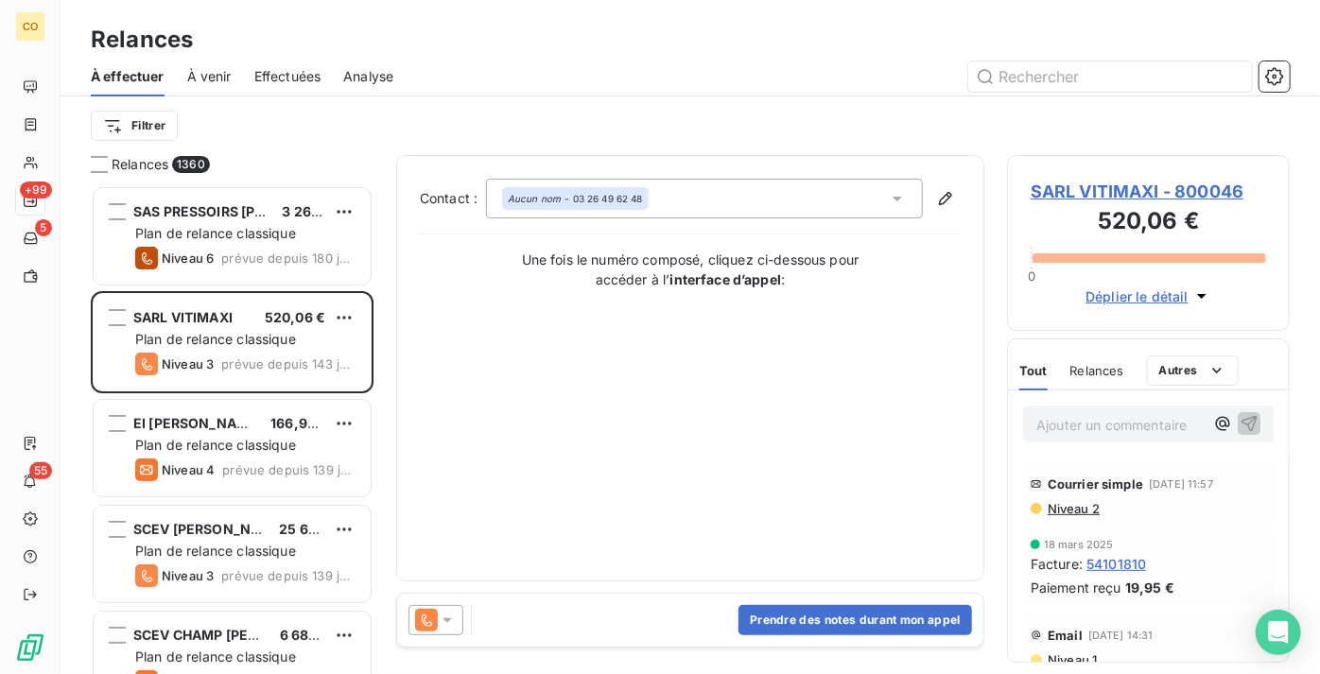
click at [459, 615] on div at bounding box center [436, 620] width 55 height 30
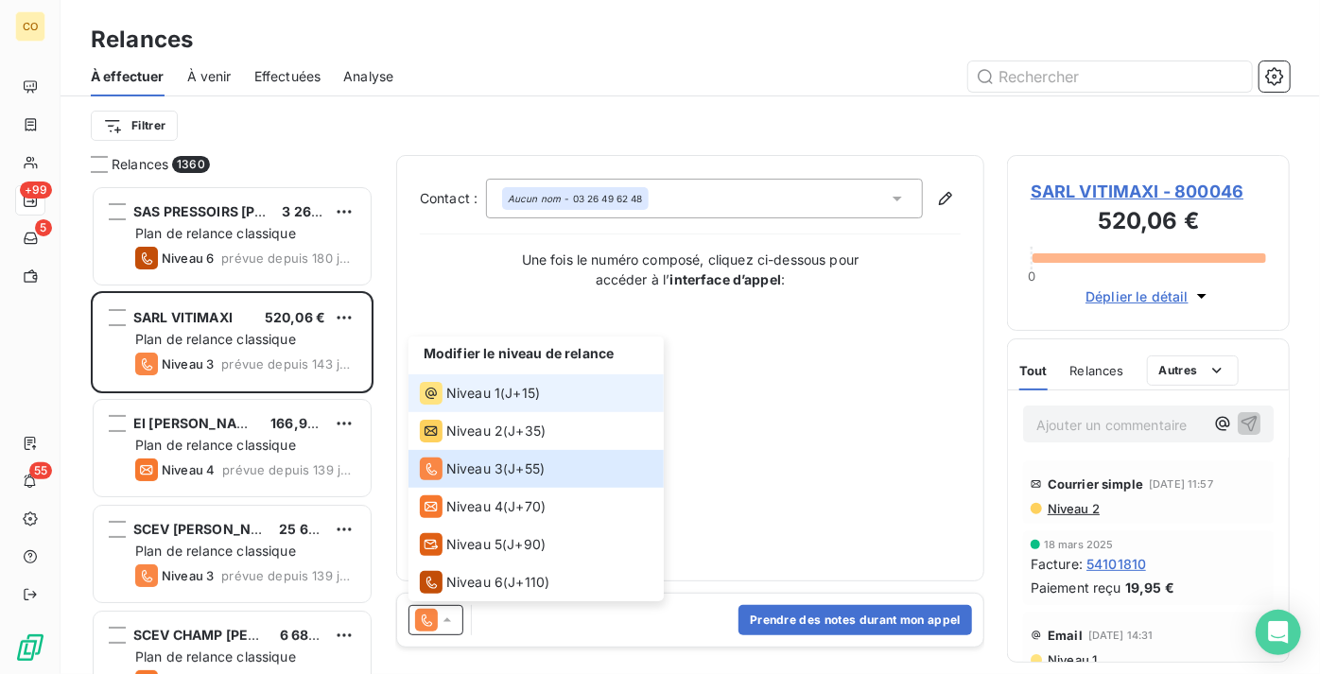
click at [516, 392] on span "J+15 )" at bounding box center [522, 393] width 35 height 19
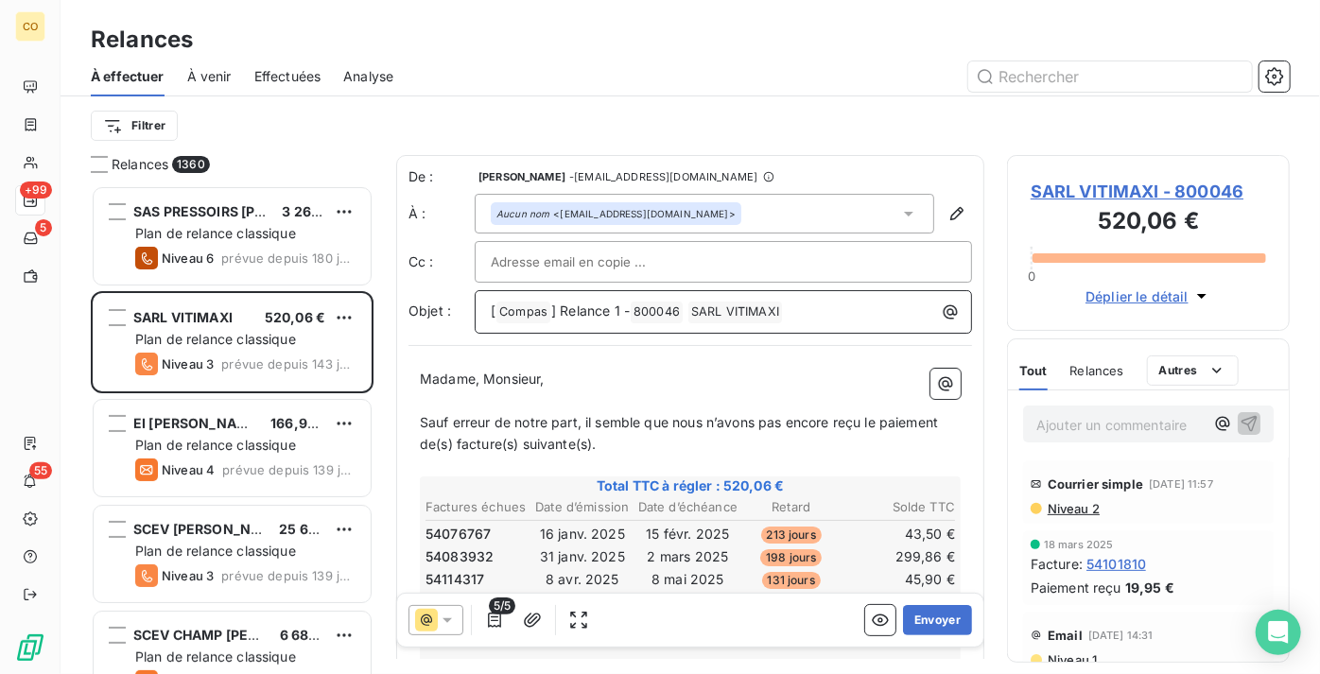
click at [620, 310] on span "] Relance 1 -" at bounding box center [590, 311] width 78 height 16
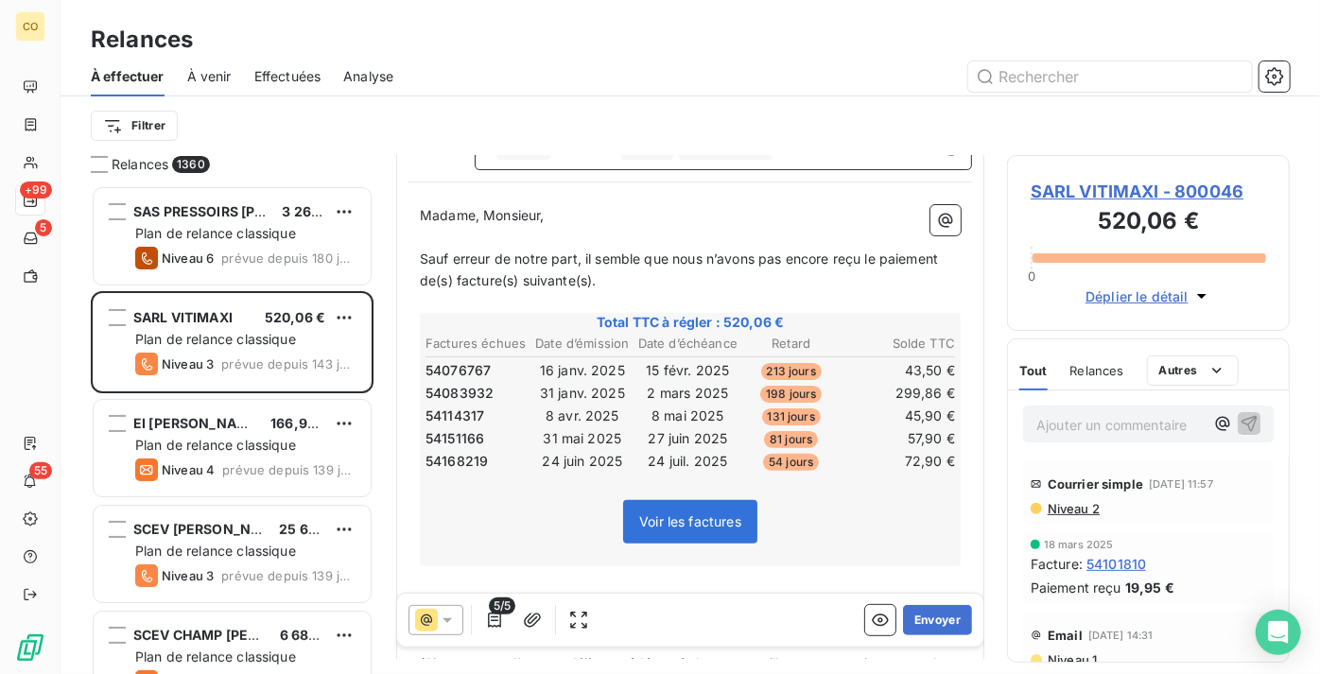
scroll to position [259, 0]
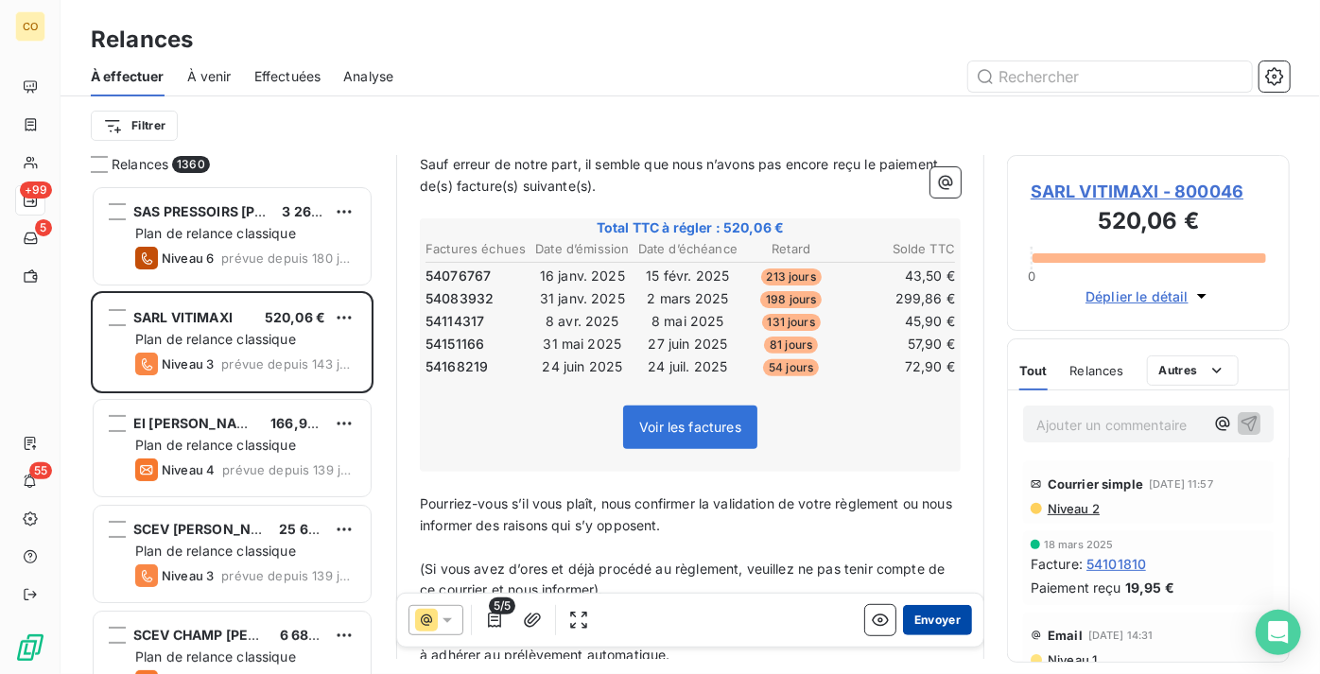
click at [936, 617] on button "Envoyer" at bounding box center [937, 620] width 69 height 30
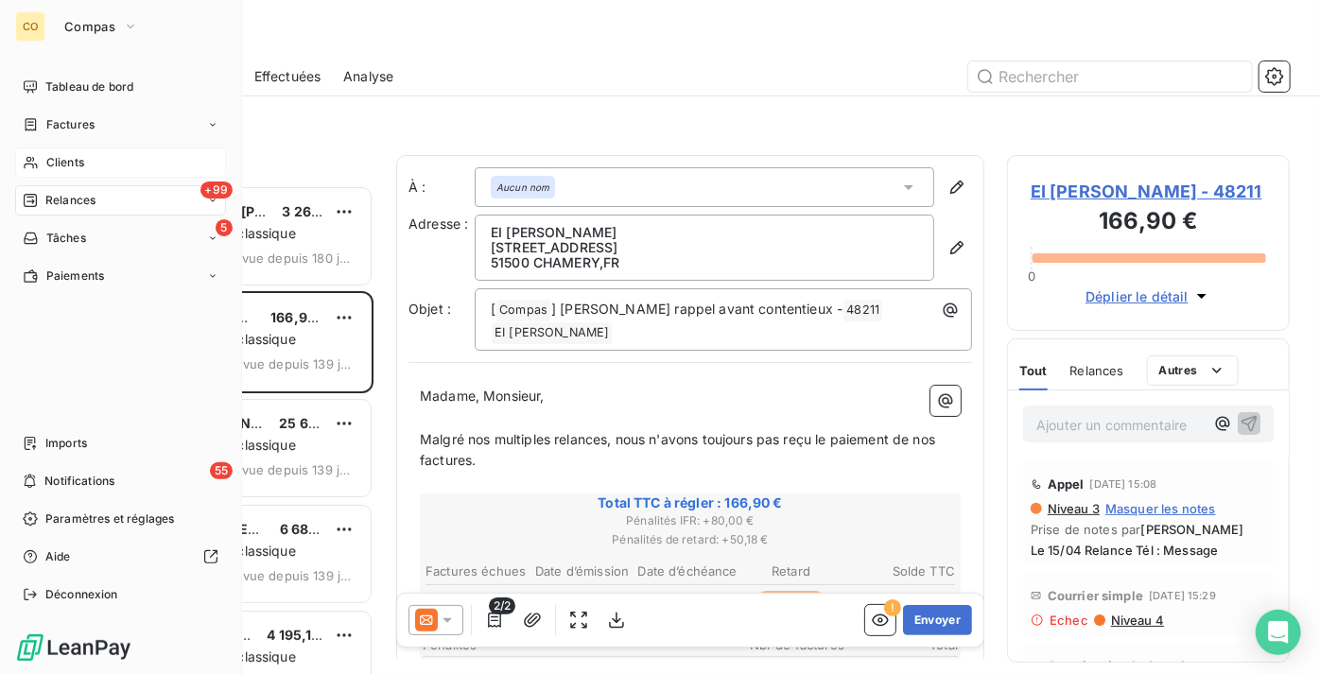
click at [79, 165] on span "Clients" at bounding box center [65, 162] width 38 height 17
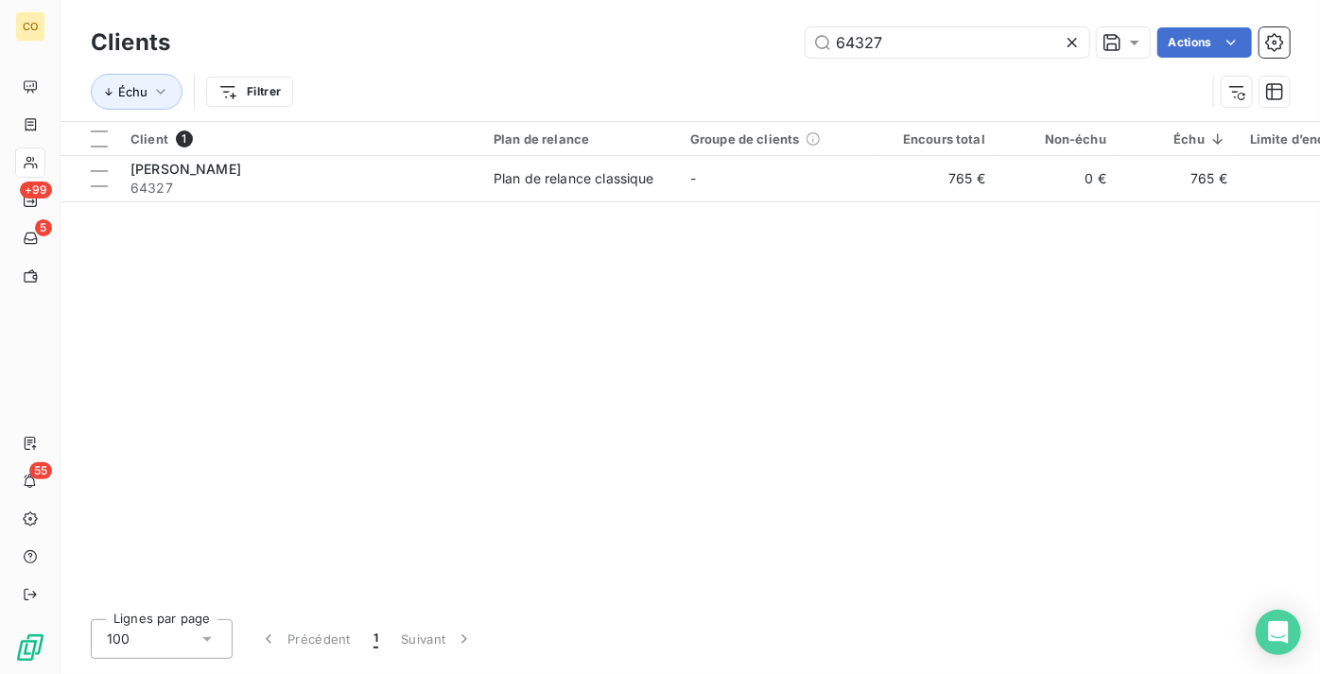
drag, startPoint x: 902, startPoint y: 43, endPoint x: 430, endPoint y: 15, distance: 472.7
click at [468, 25] on div "Clients 64327 Actions" at bounding box center [690, 43] width 1199 height 40
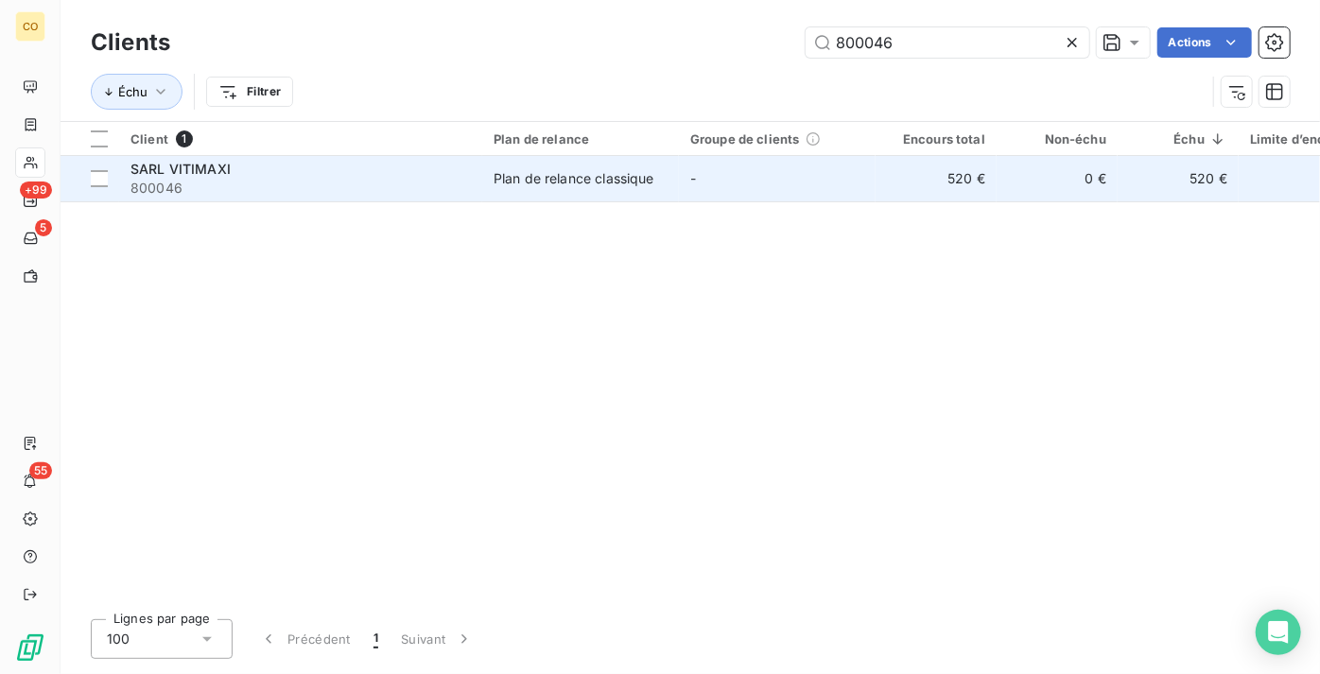
type input "800046"
click at [584, 190] on td "Plan de relance classique" at bounding box center [580, 178] width 197 height 45
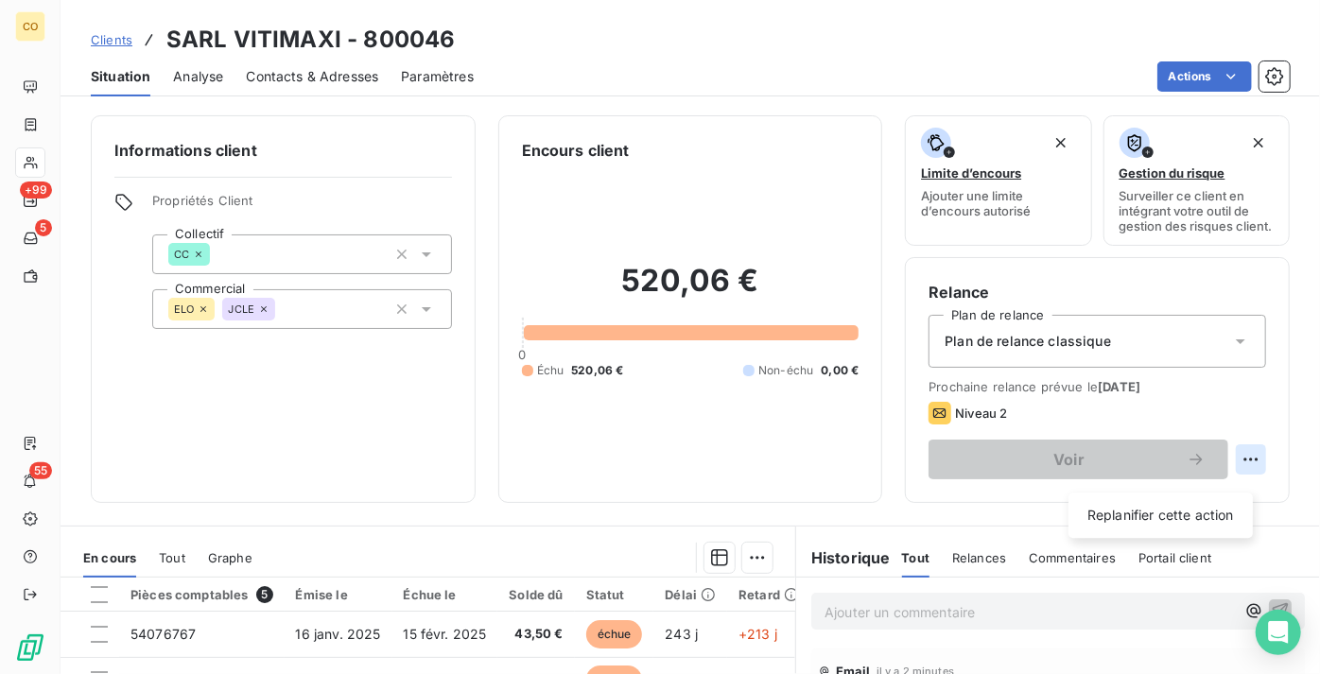
click at [1234, 476] on html "CO +99 5 55 Clients SARL VITIMAXI - 800046 Situation Analyse Contacts & Adresse…" at bounding box center [660, 337] width 1320 height 674
click at [1179, 509] on div "Replanifier cette action" at bounding box center [1160, 515] width 169 height 30
select select "8"
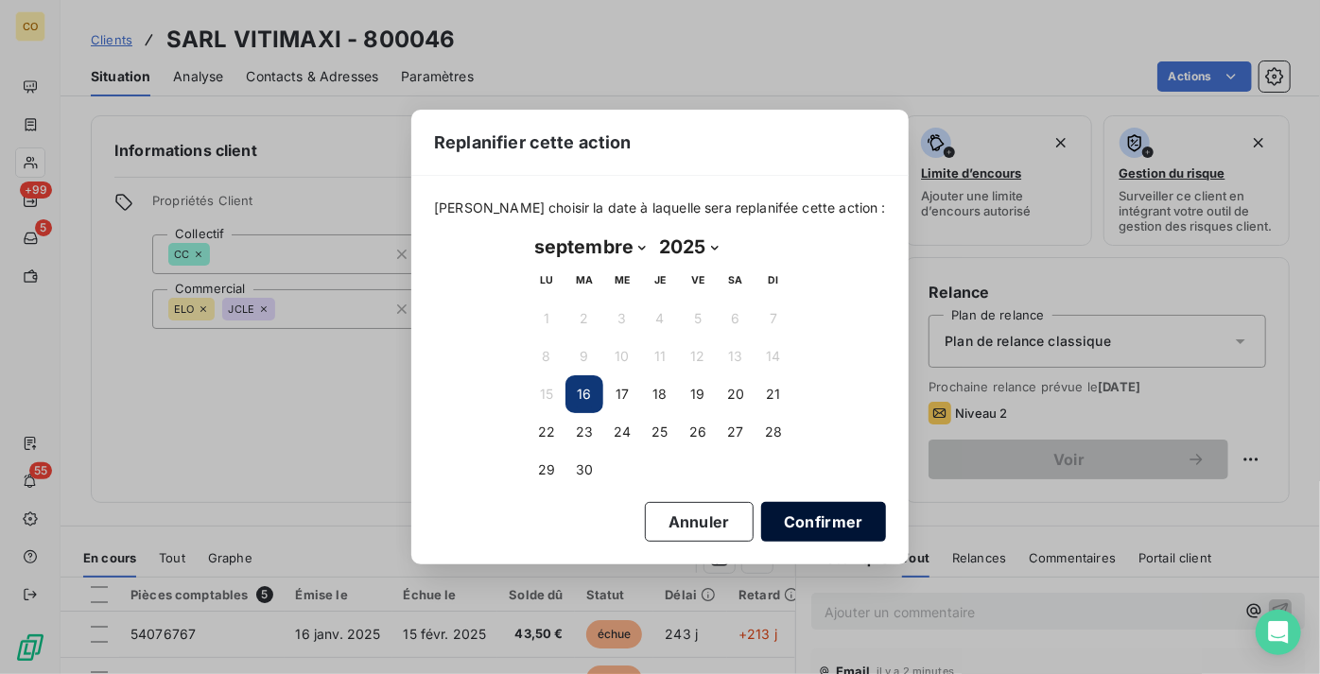
click at [842, 514] on button "Confirmer" at bounding box center [823, 522] width 125 height 40
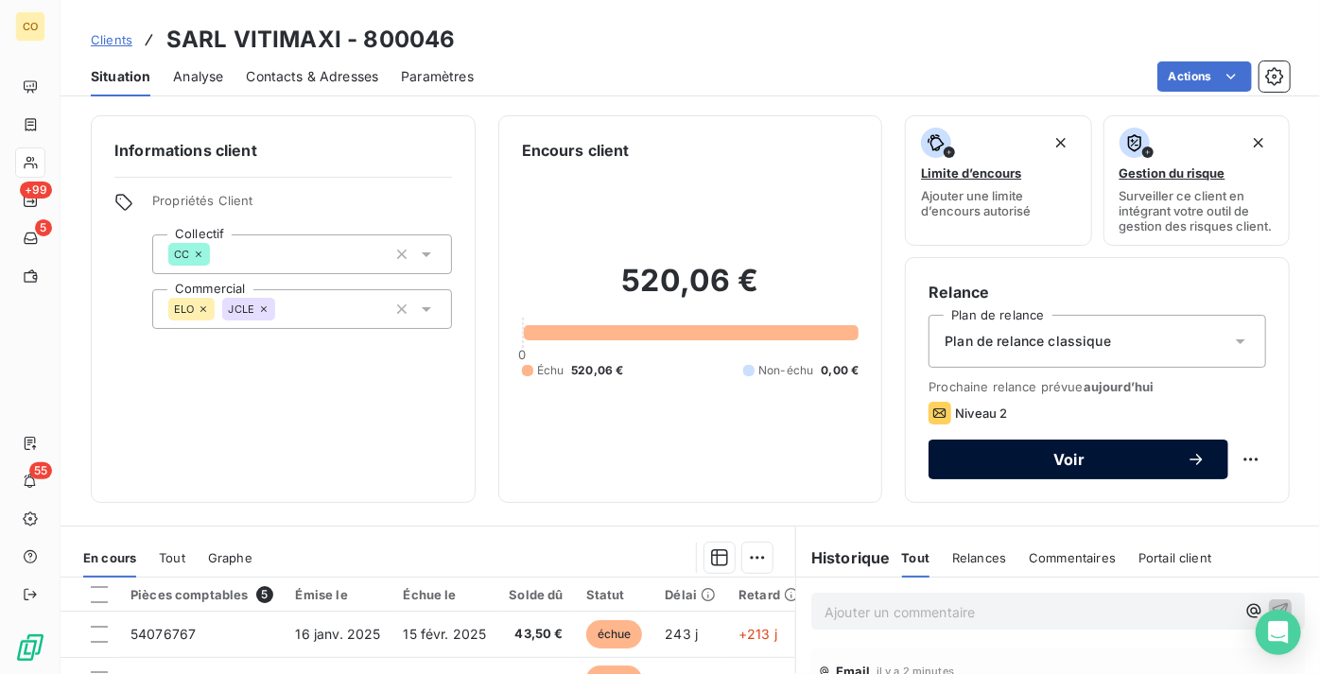
click at [1017, 464] on div "Voir" at bounding box center [1078, 459] width 254 height 19
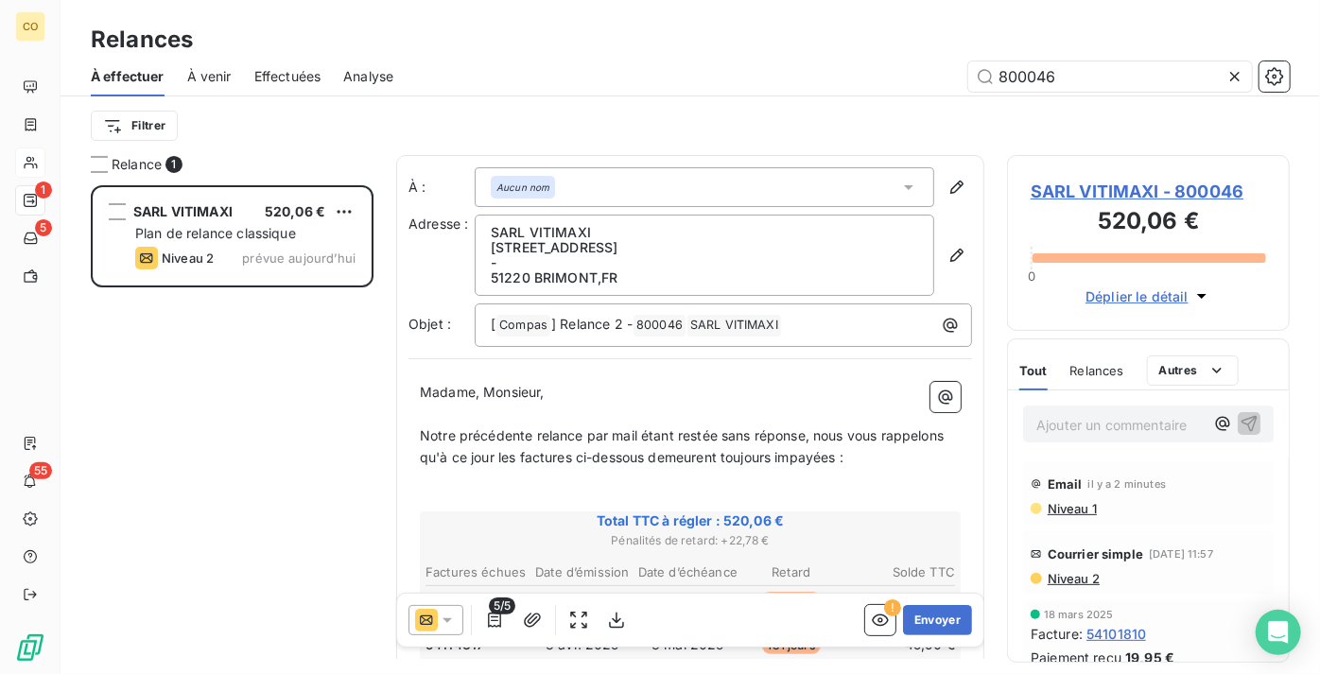
scroll to position [475, 270]
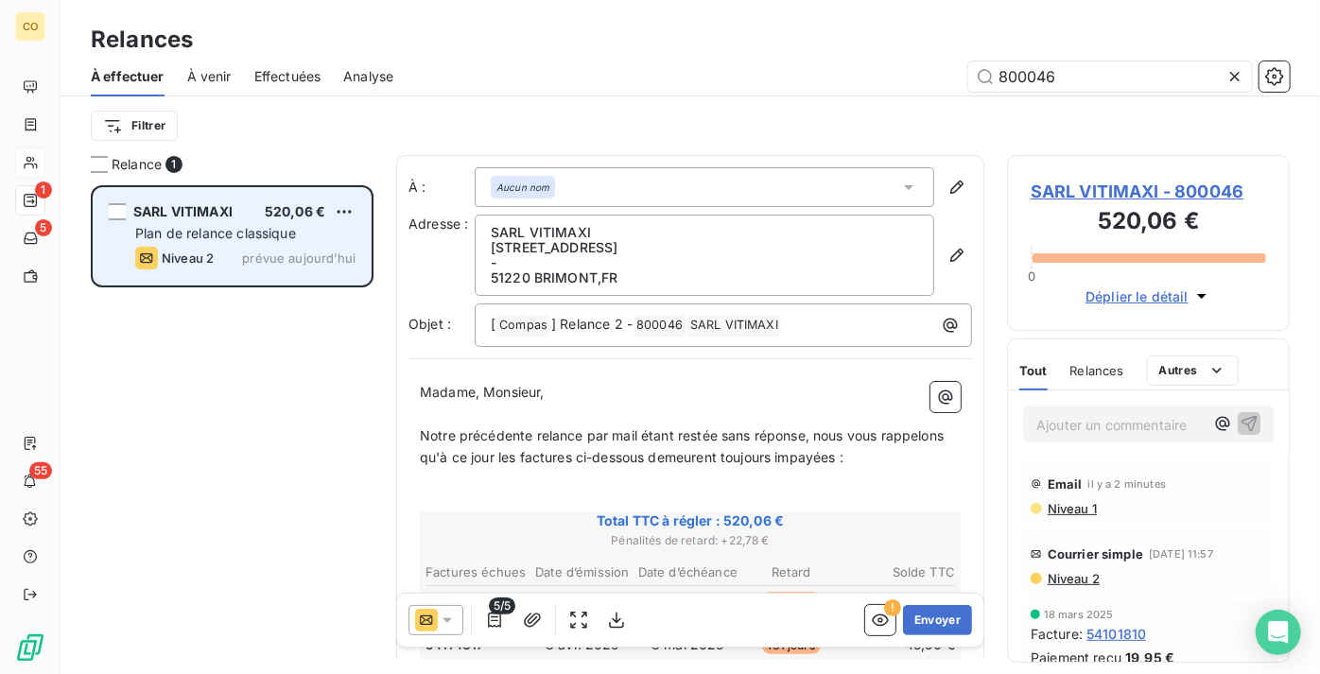
type input "800046"
click at [356, 212] on div "SARL VITIMAXI 520,06 € Plan de relance classique Niveau 2 prévue [DATE]" at bounding box center [232, 236] width 277 height 96
click at [347, 215] on html "CO 1 5 55 Relances À effectuer À venir Effectuées Analyse 800046 Filtrer Relanc…" at bounding box center [660, 337] width 1320 height 674
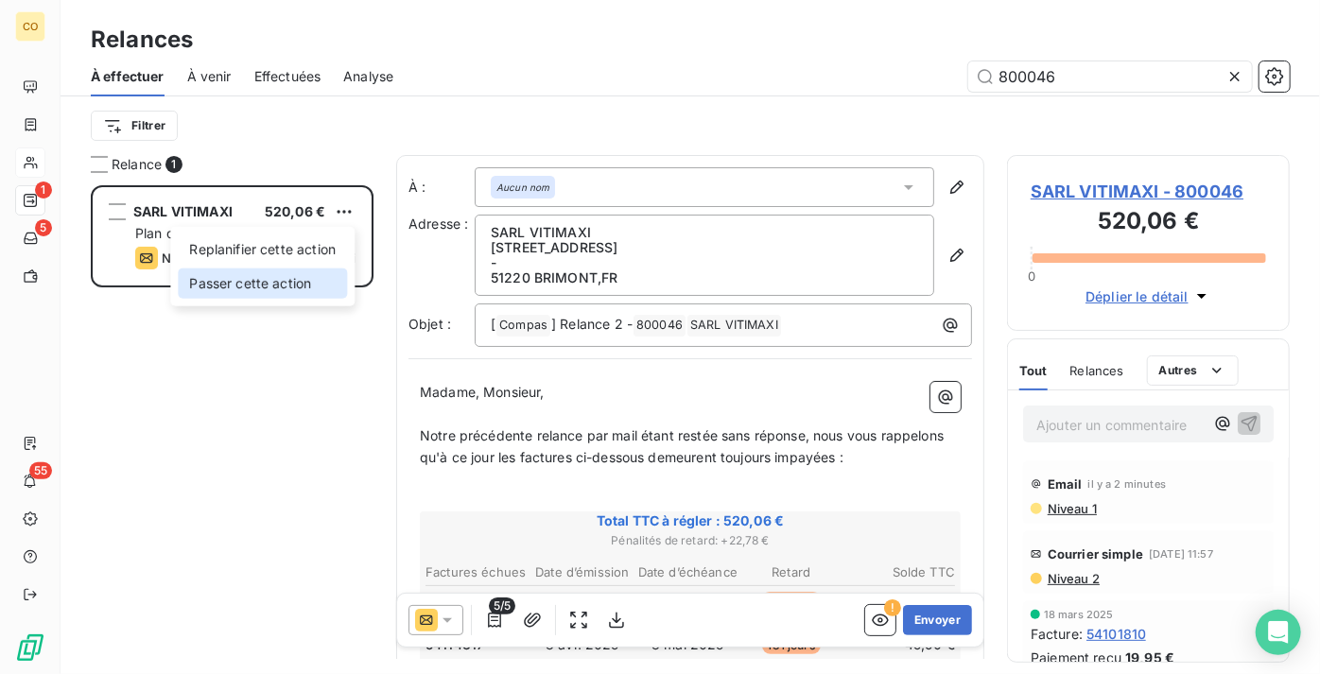
click at [300, 287] on div "Passer cette action" at bounding box center [262, 284] width 169 height 30
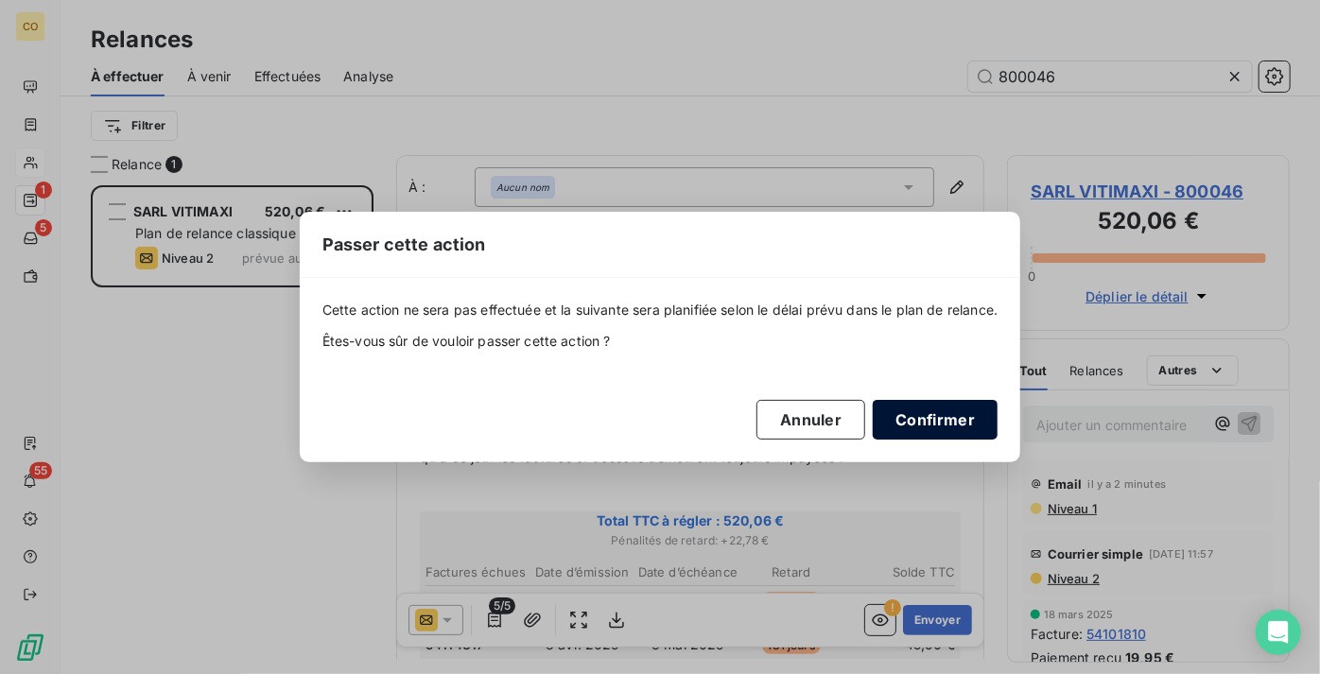
click at [915, 421] on button "Confirmer" at bounding box center [935, 420] width 125 height 40
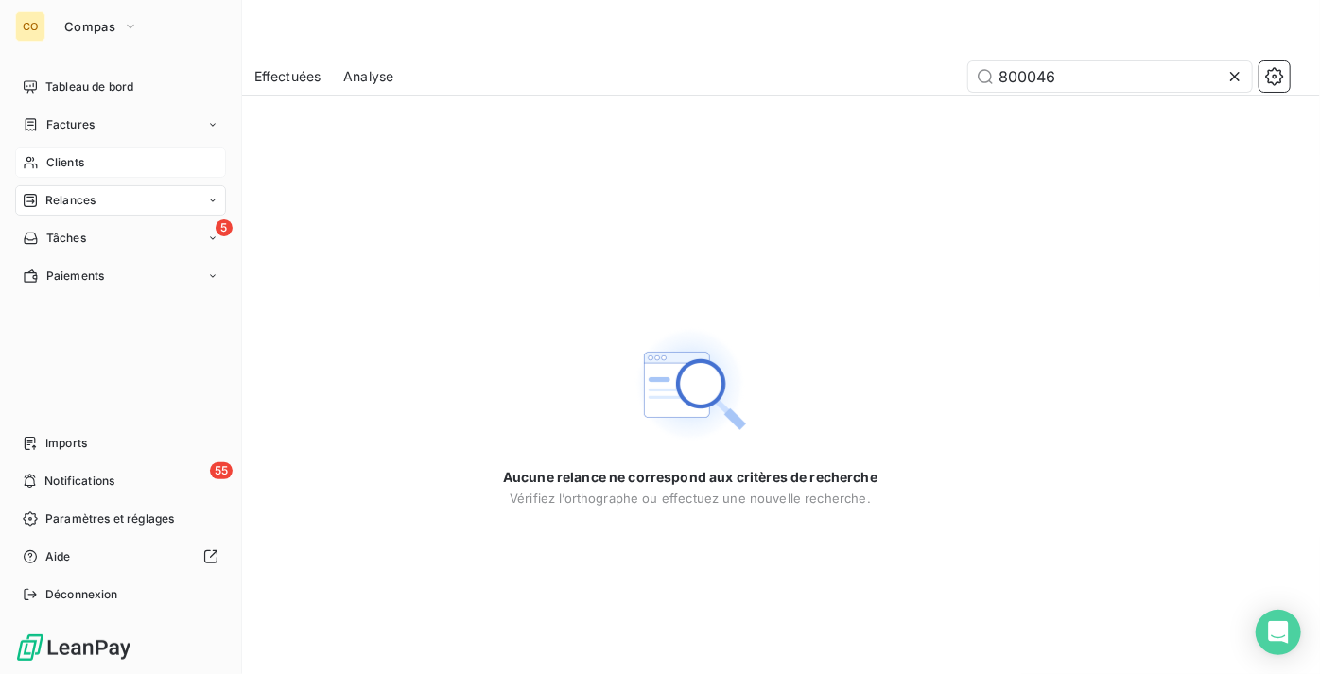
click at [69, 165] on span "Clients" at bounding box center [65, 162] width 38 height 17
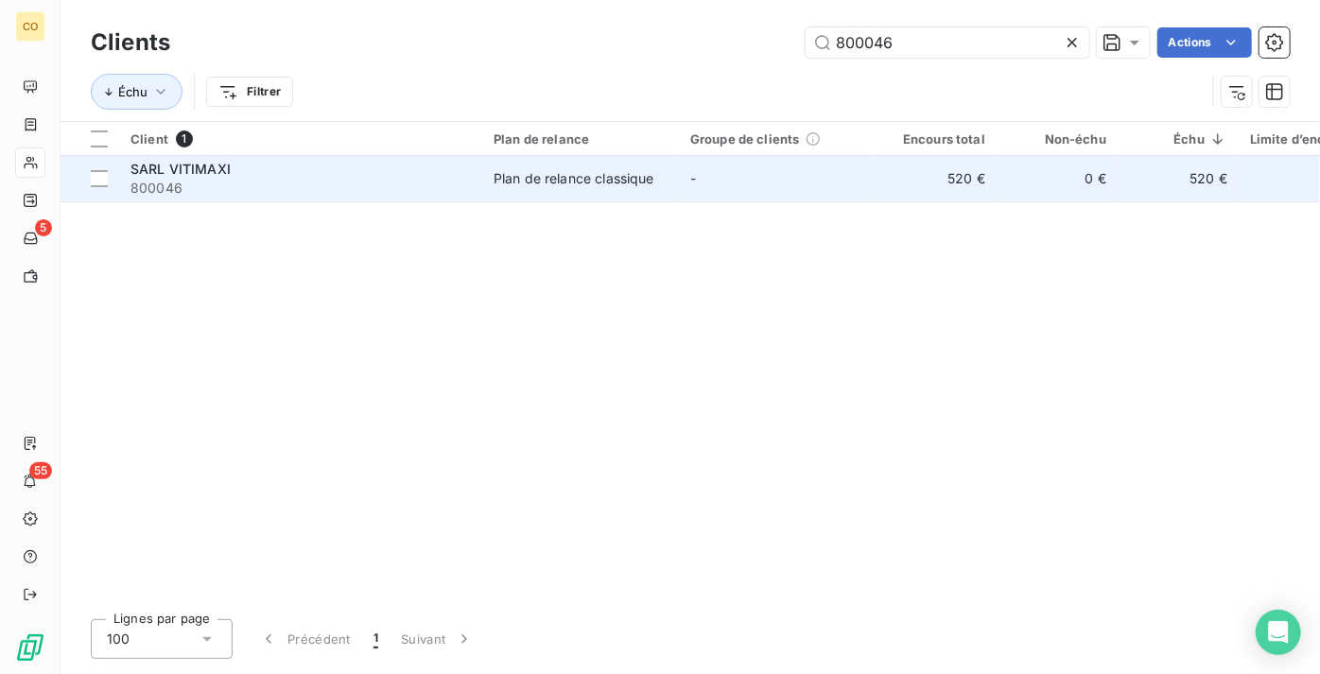
click at [330, 179] on span "800046" at bounding box center [300, 188] width 340 height 19
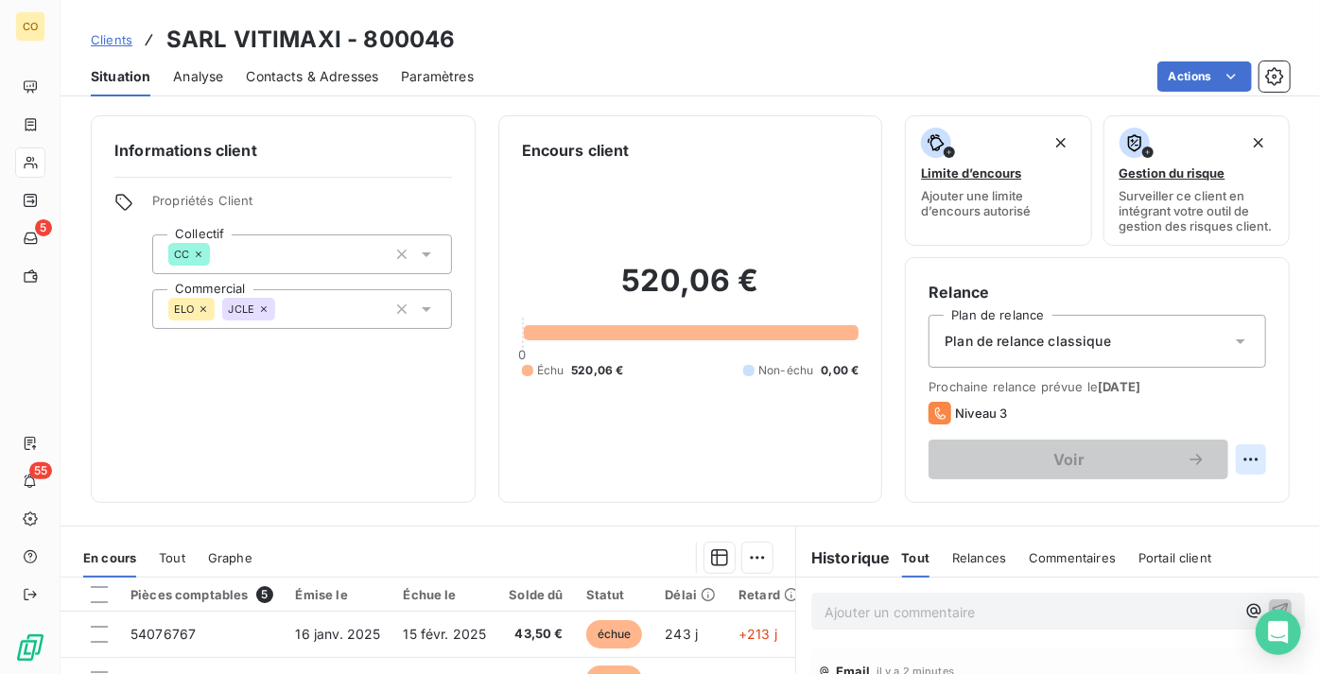
click at [1223, 474] on html "CO 5 55 Clients SARL VITIMAXI - 800046 Situation Analyse Contacts & Adresses Pa…" at bounding box center [660, 337] width 1320 height 674
click at [1189, 509] on div "Replanifier cette action" at bounding box center [1160, 515] width 169 height 30
select select "8"
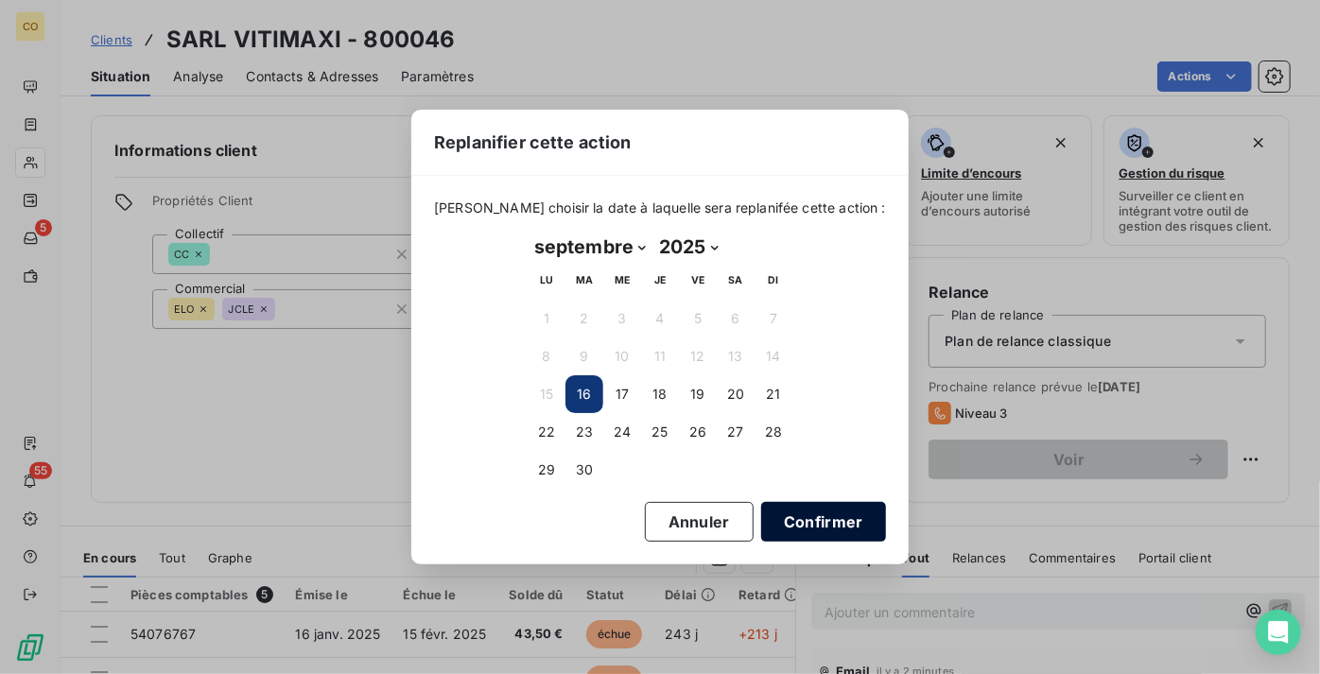
click at [761, 516] on button "Confirmer" at bounding box center [823, 522] width 125 height 40
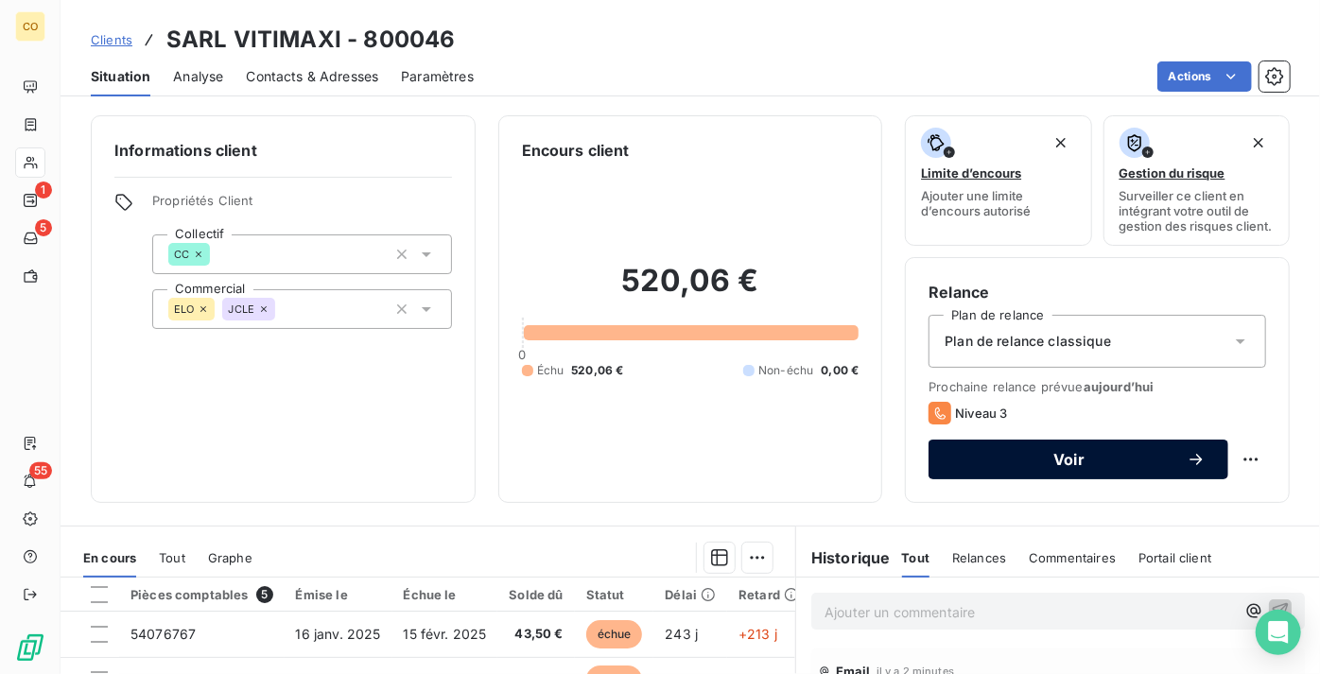
click at [1097, 479] on button "Voir" at bounding box center [1079, 460] width 300 height 40
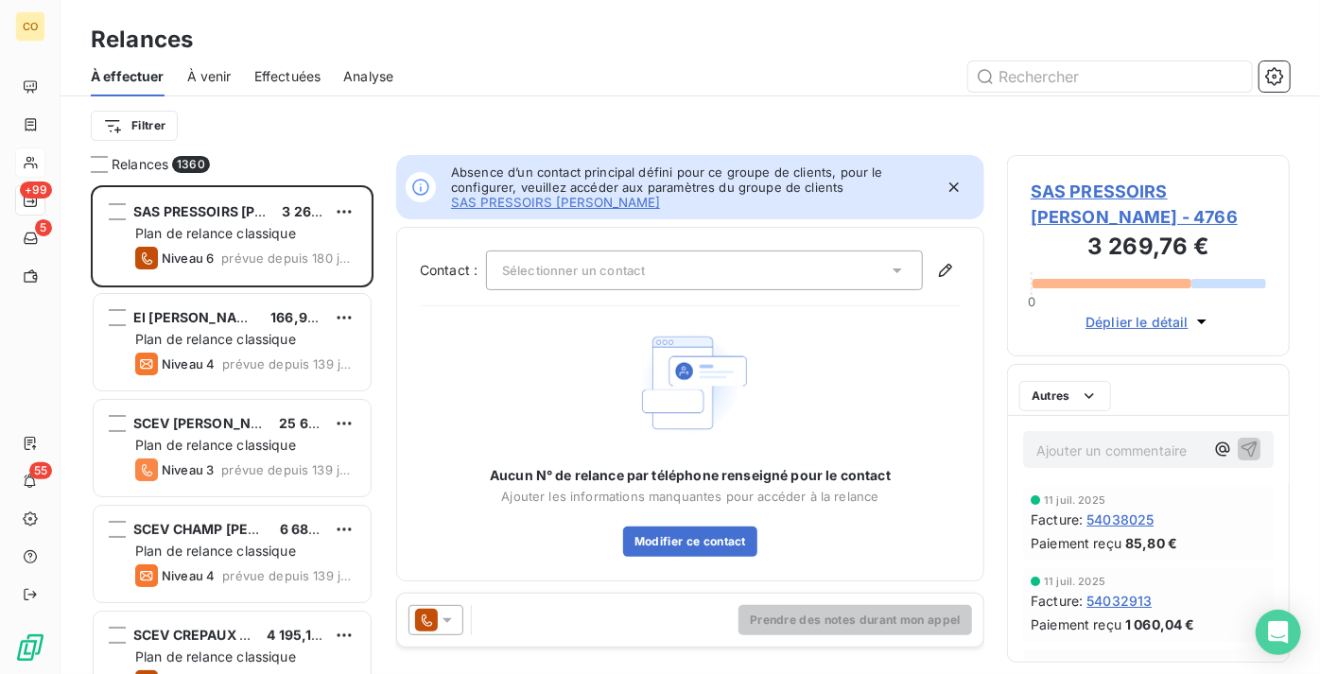
scroll to position [475, 270]
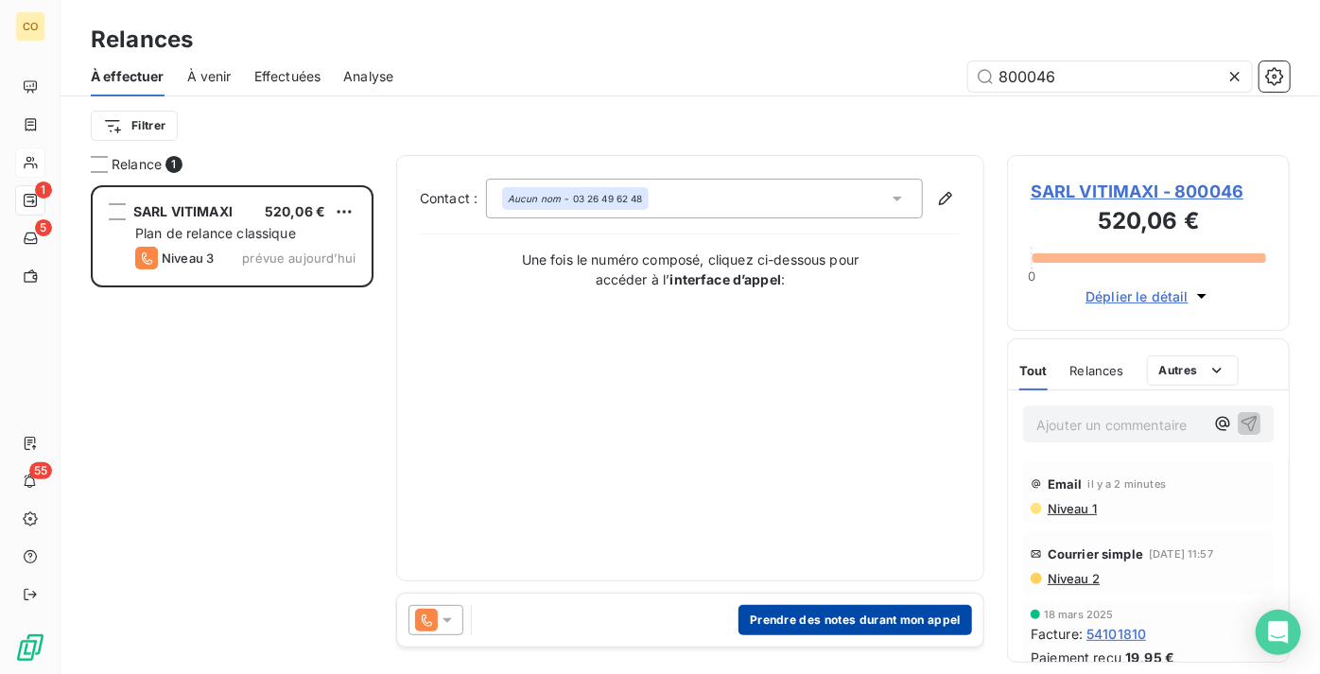
type input "800046"
click at [785, 621] on button "Prendre des notes durant mon appel" at bounding box center [856, 620] width 234 height 30
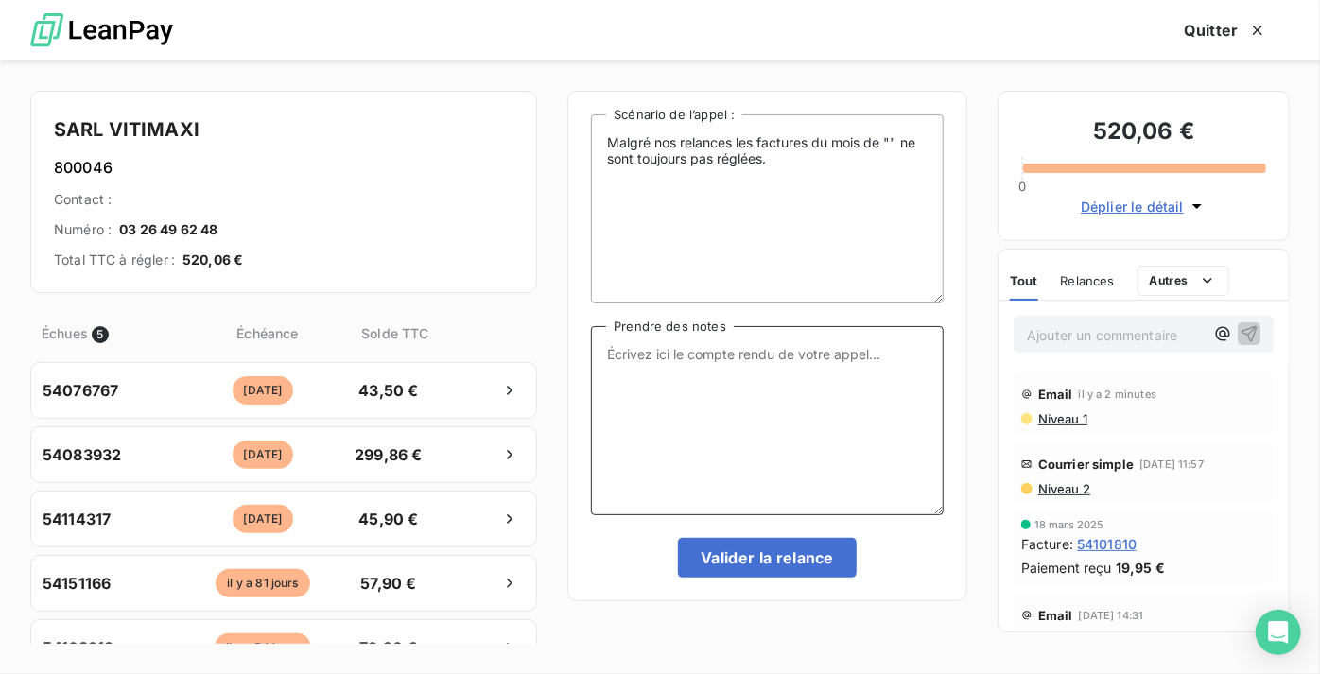
click at [738, 394] on textarea "Prendre des notes" at bounding box center [767, 420] width 353 height 189
paste textarea "Le 16/09 : Relance Tél : Mr en ligne situ + dupli par mail et il voit avec [PER…"
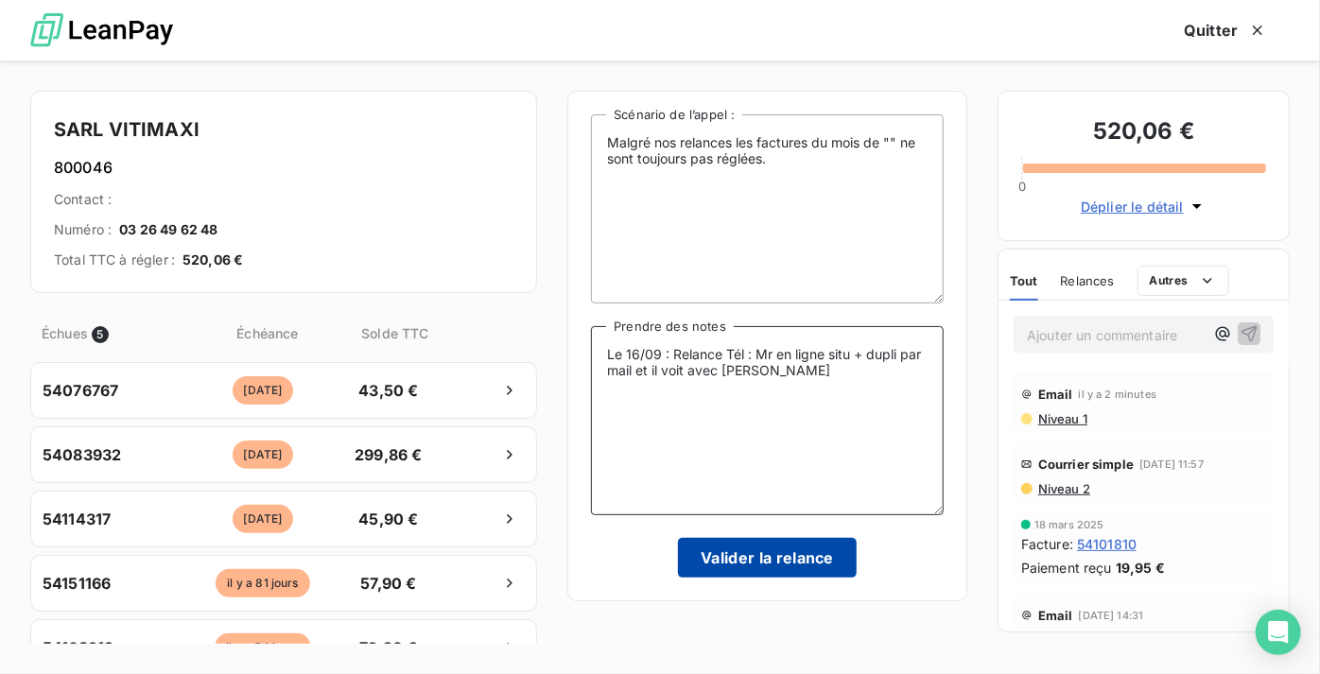
type textarea "Le 16/09 : Relance Tél : Mr en ligne situ + dupli par mail et il voit avec [PER…"
click at [797, 555] on button "Valider la relance" at bounding box center [767, 558] width 179 height 40
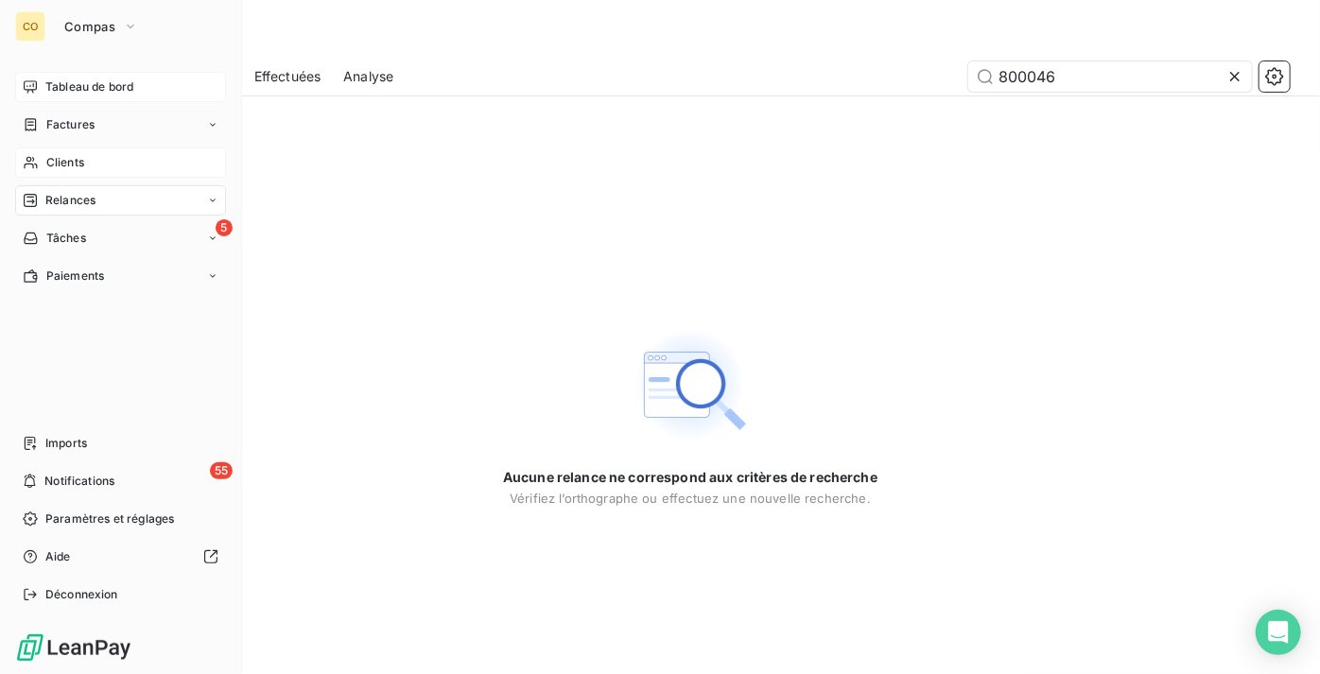
drag, startPoint x: 78, startPoint y: 80, endPoint x: 111, endPoint y: 138, distance: 66.5
click at [78, 80] on span "Tableau de bord" at bounding box center [89, 86] width 88 height 17
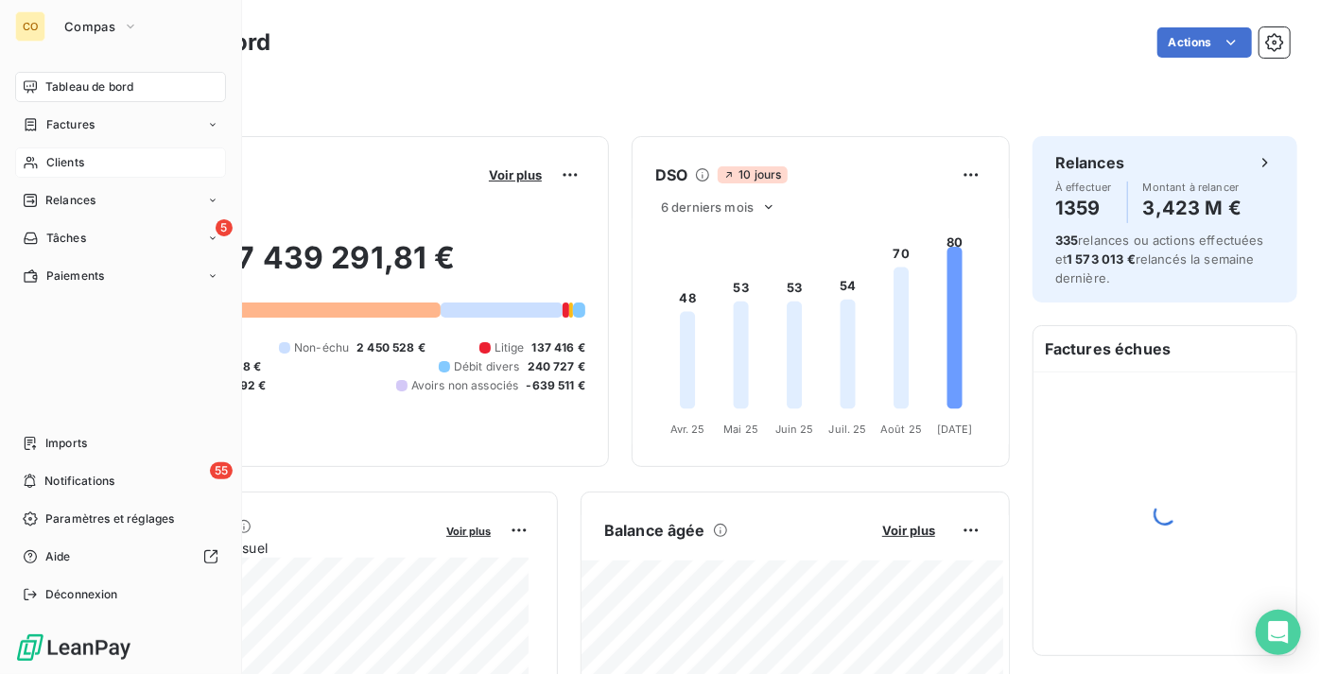
click at [73, 196] on span "Relances" at bounding box center [70, 200] width 50 height 17
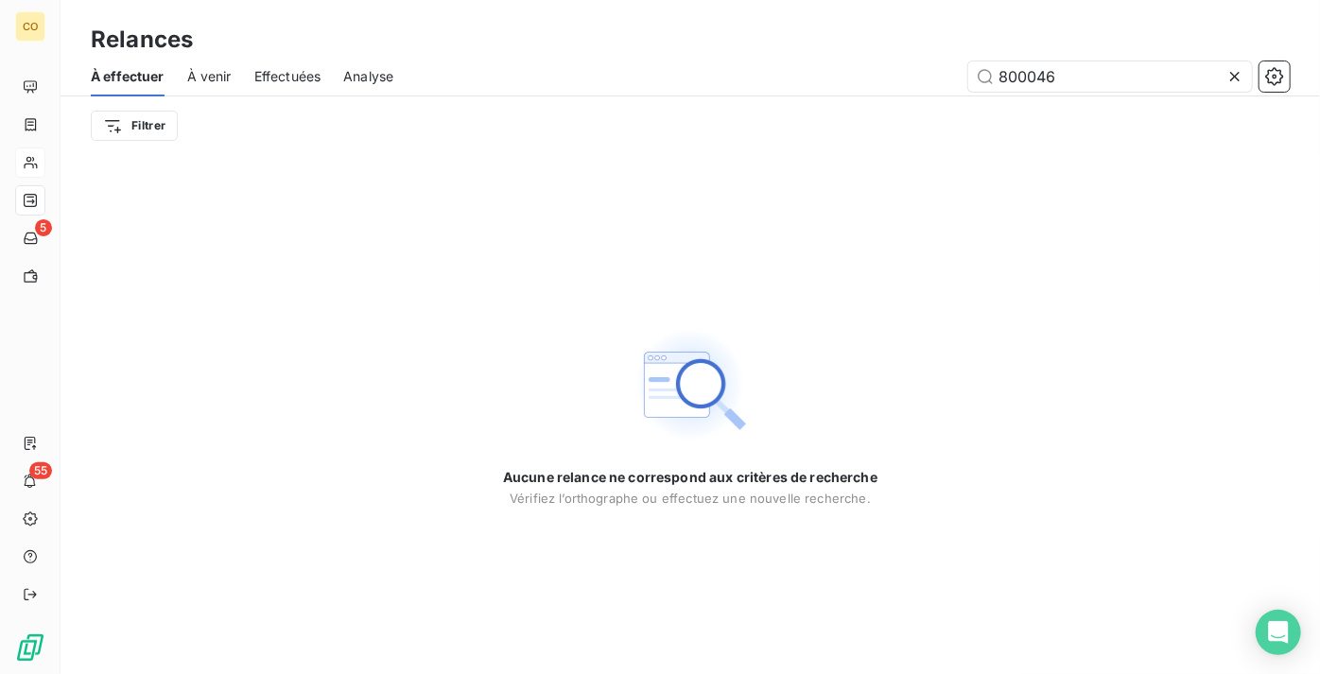
click at [1233, 78] on icon at bounding box center [1235, 76] width 19 height 19
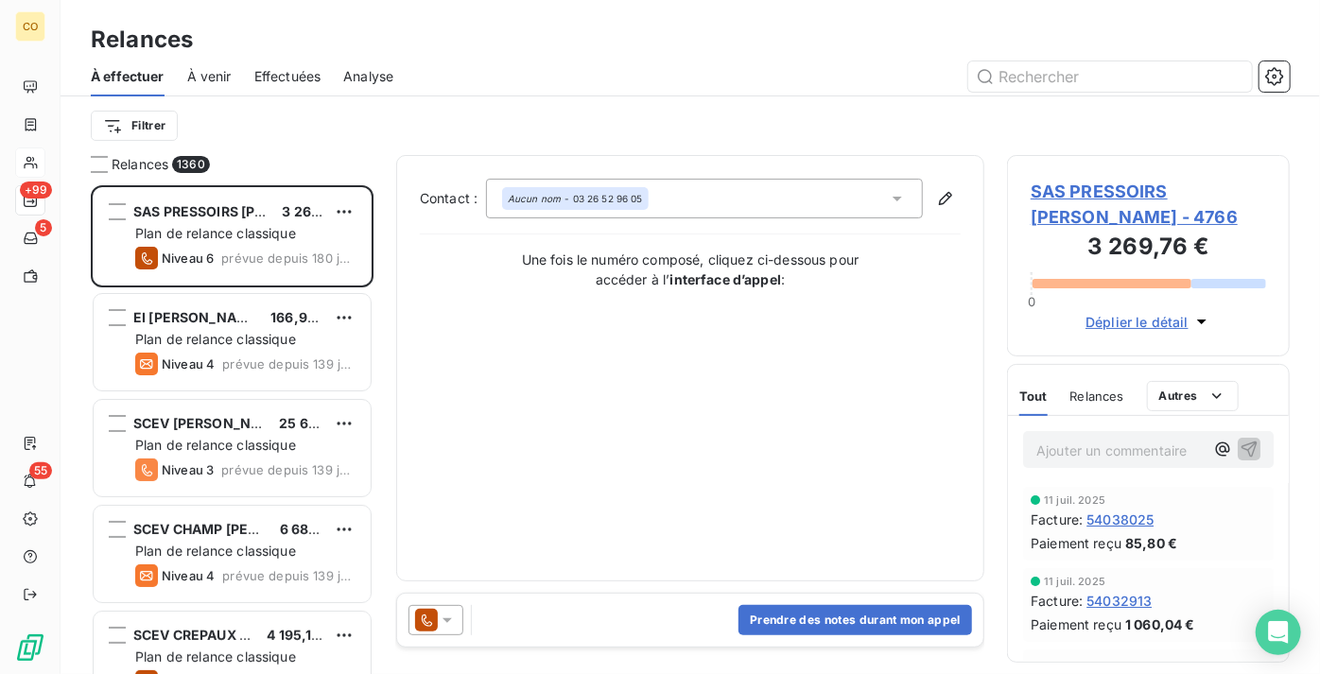
scroll to position [475, 270]
click at [148, 132] on html "CO +99 5 55 Relances À effectuer À venir Effectuées Analyse Filtrer Relances 13…" at bounding box center [660, 337] width 1320 height 674
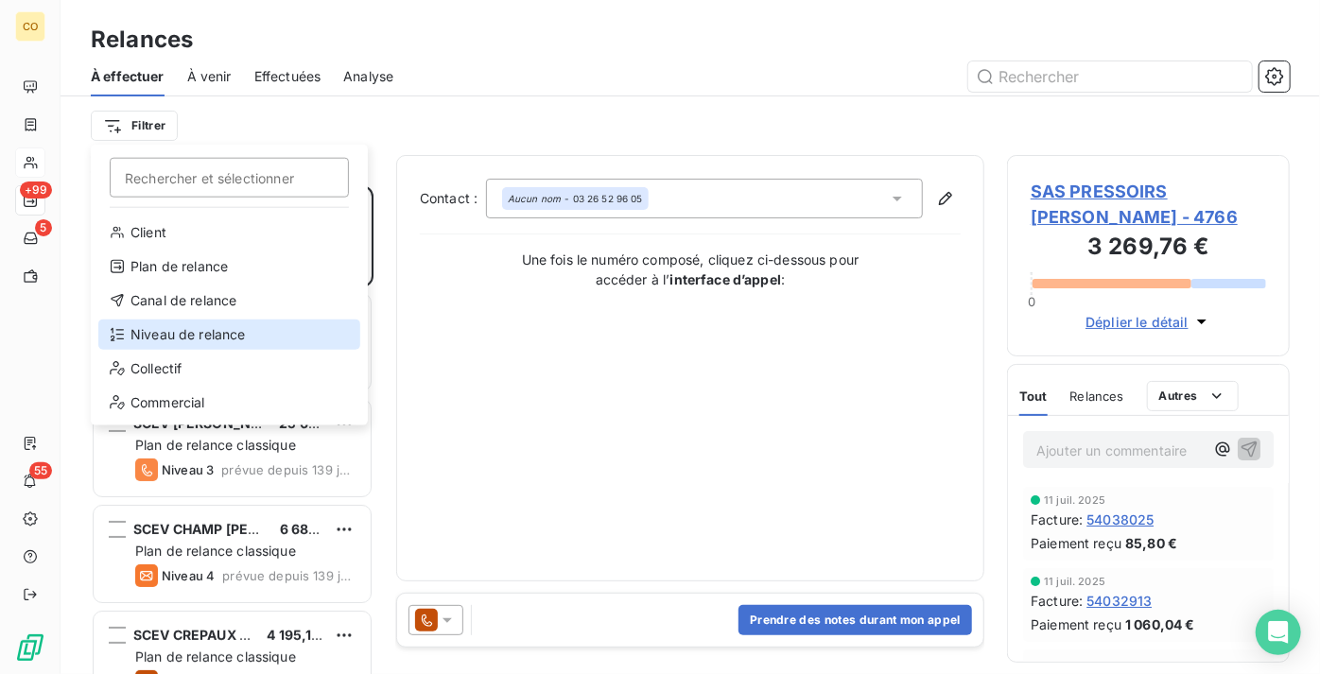
click at [201, 335] on div "Niveau de relance" at bounding box center [229, 335] width 262 height 30
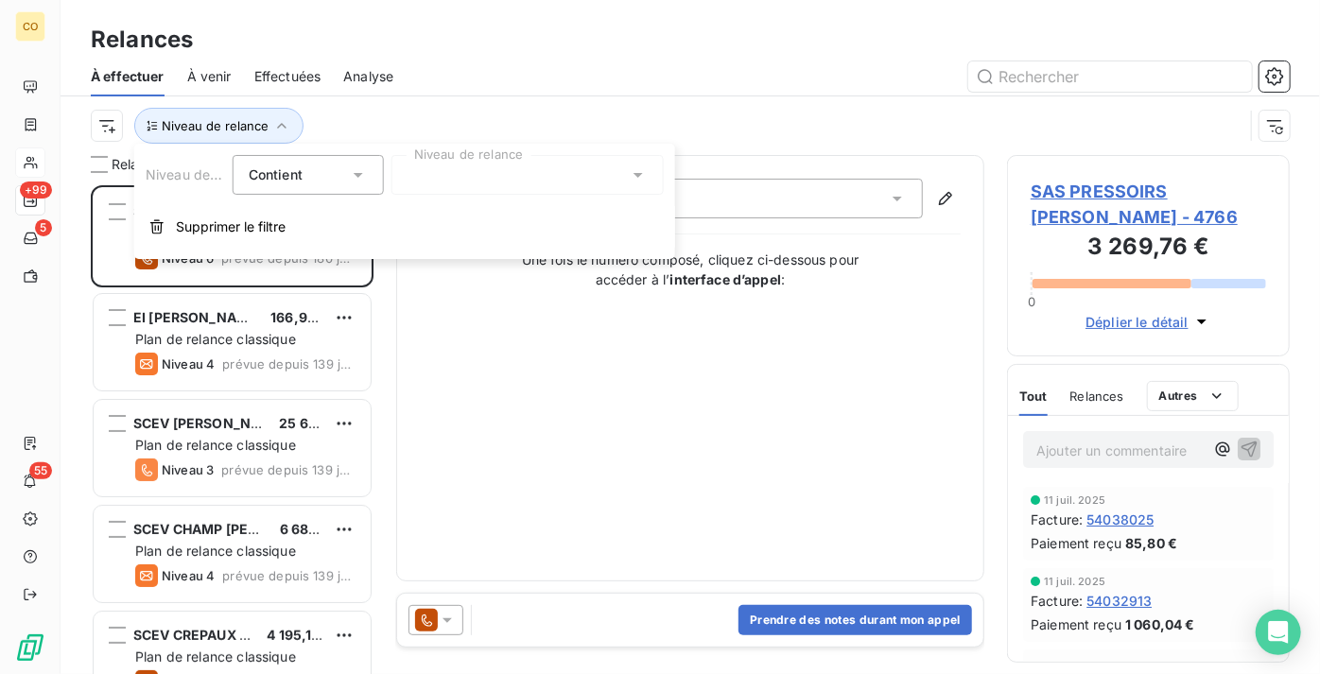
click at [595, 186] on div at bounding box center [527, 175] width 272 height 40
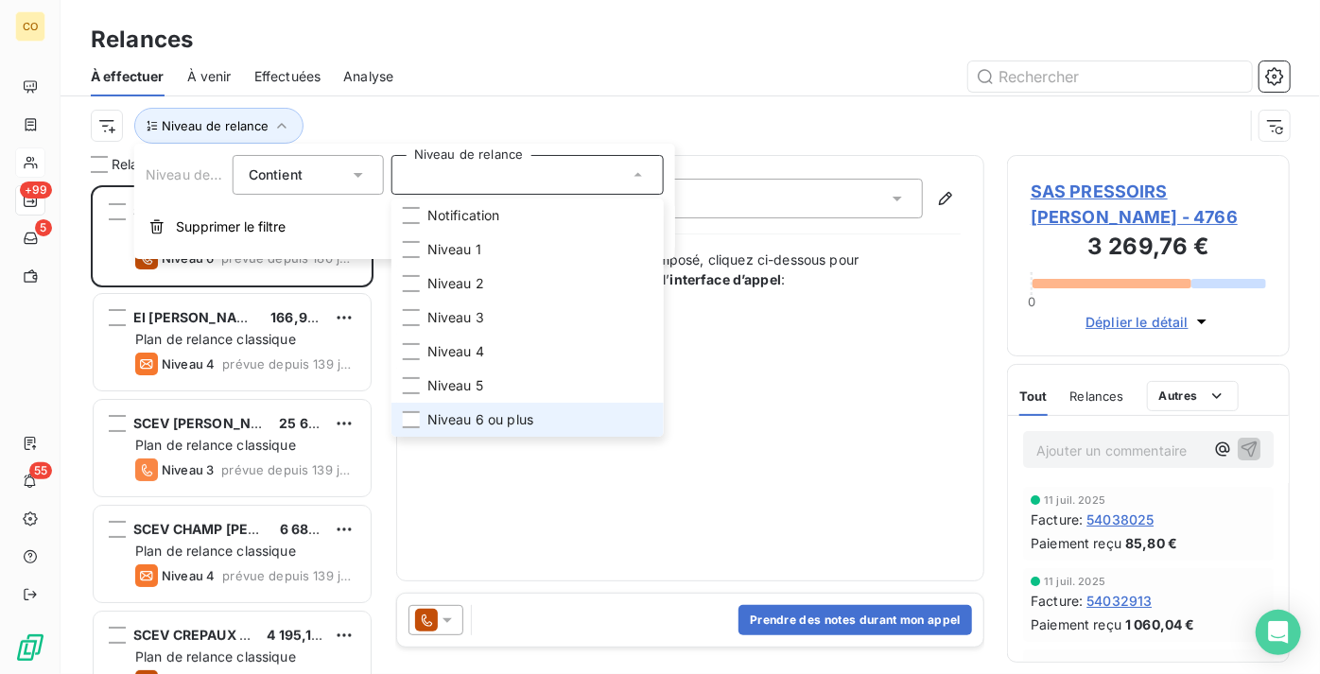
click at [533, 426] on span "Niveau 6 ou plus" at bounding box center [480, 419] width 106 height 19
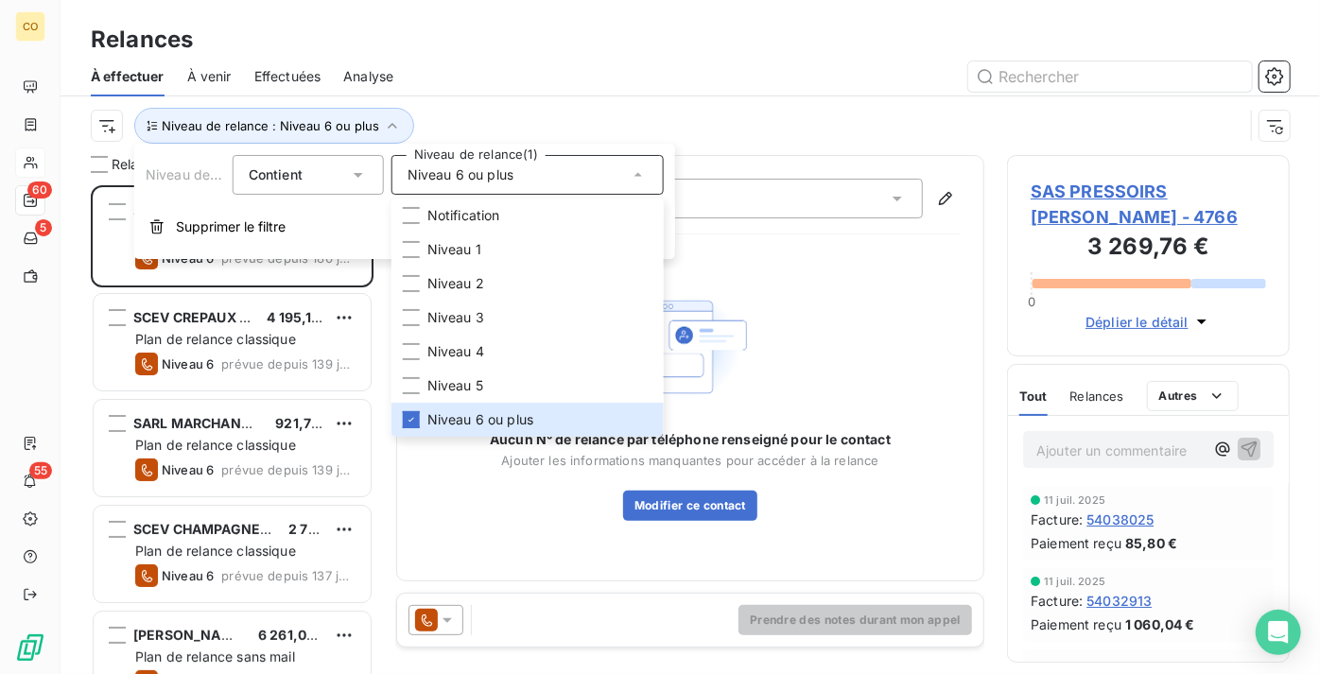
click at [626, 27] on div "Relances" at bounding box center [691, 40] width 1260 height 34
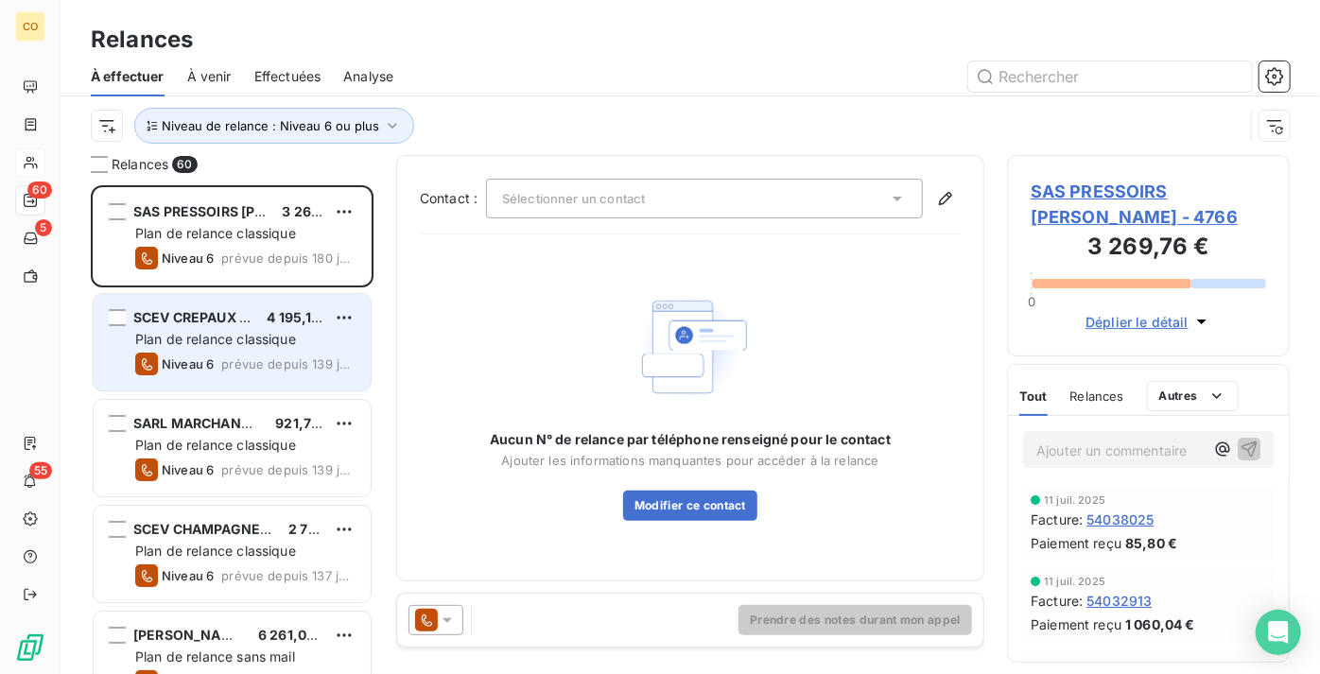
click at [223, 347] on div "Plan de relance classique" at bounding box center [245, 339] width 220 height 19
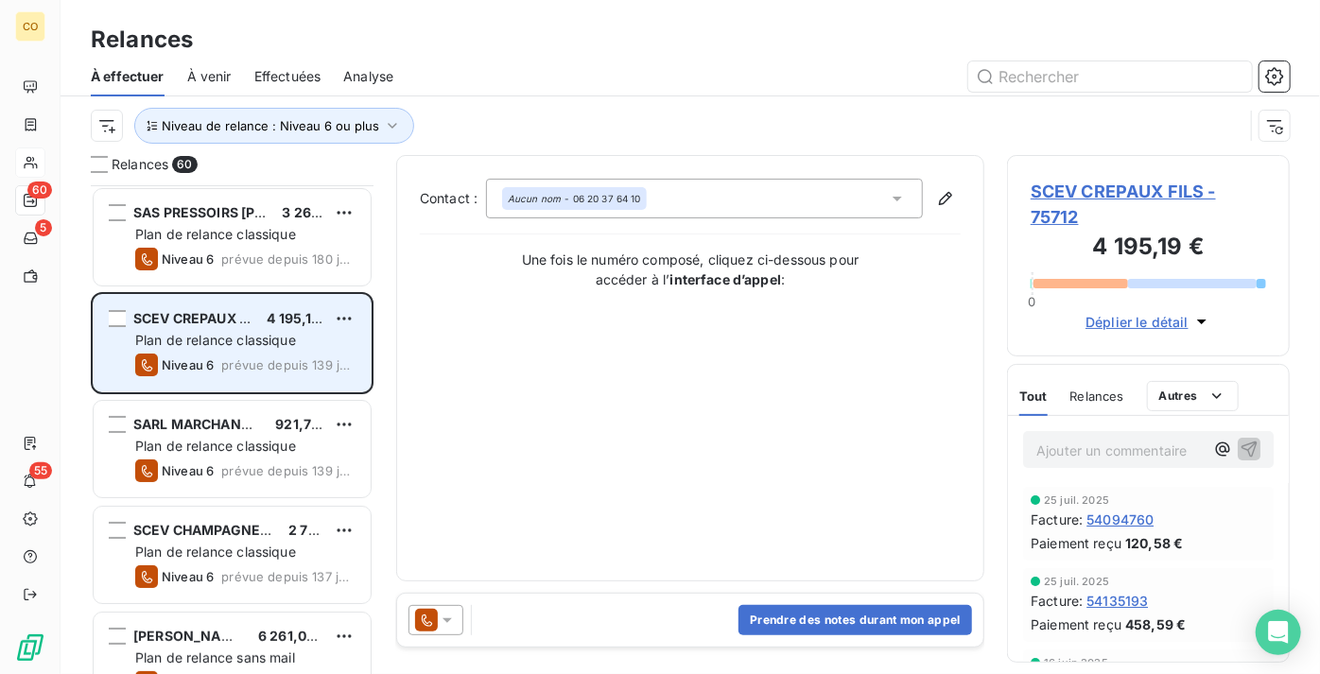
scroll to position [86, 0]
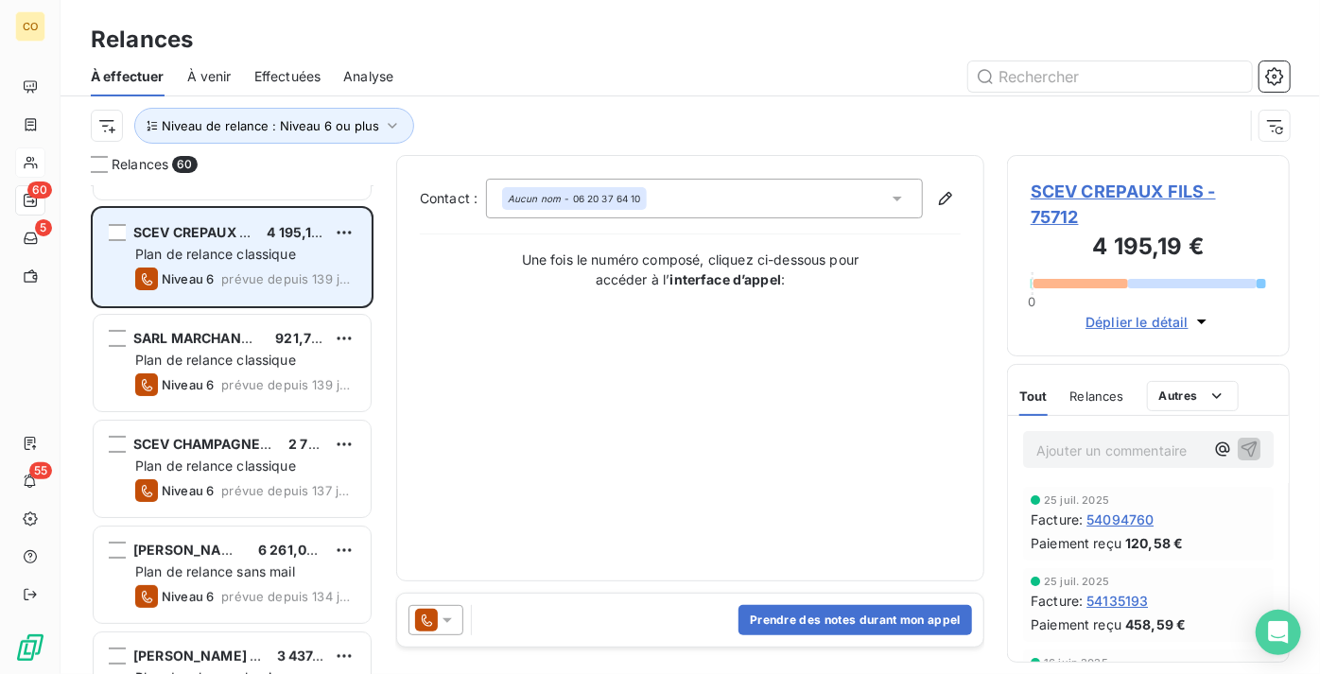
click at [223, 347] on div "SARL MARCHAND C A 921,77 € Plan de relance classique Niveau 6 prévue depuis 139…" at bounding box center [232, 363] width 277 height 96
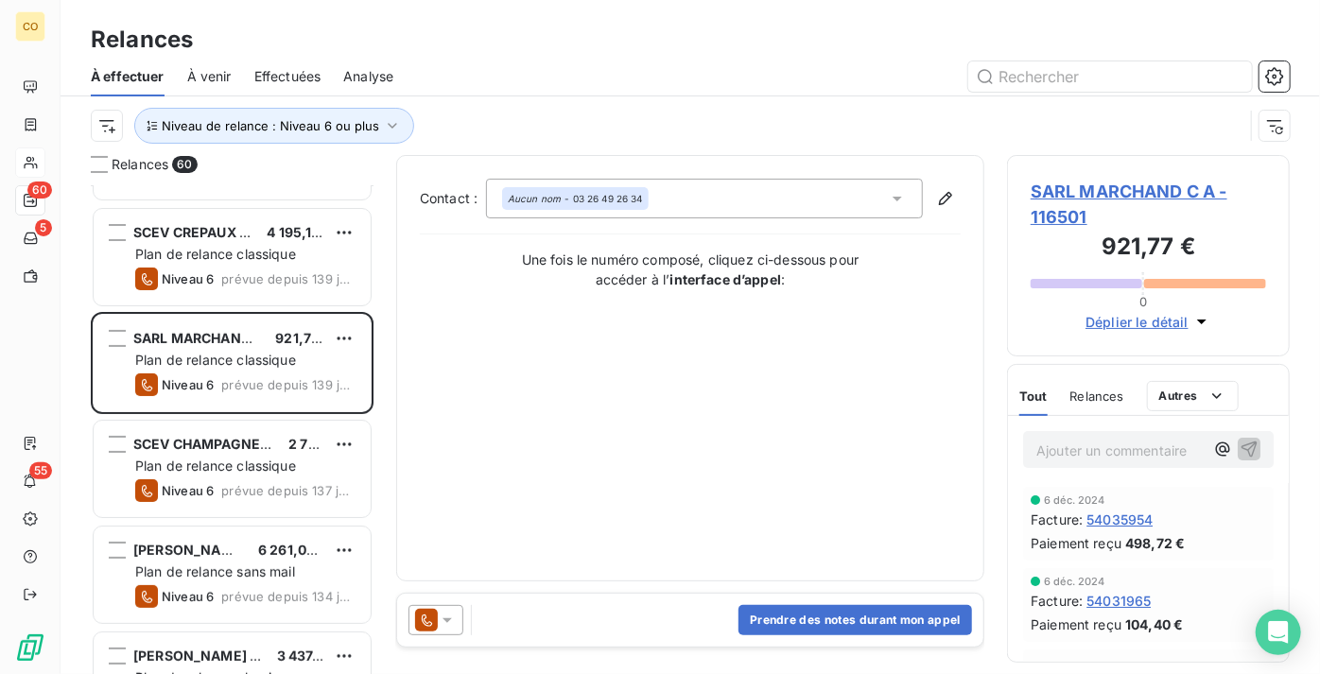
click at [551, 539] on div "Contact : Aucun nom - 03 26 49 26 34 Une fois le numéro composé, cliquez ci-des…" at bounding box center [690, 368] width 541 height 379
click at [450, 620] on icon at bounding box center [447, 620] width 19 height 19
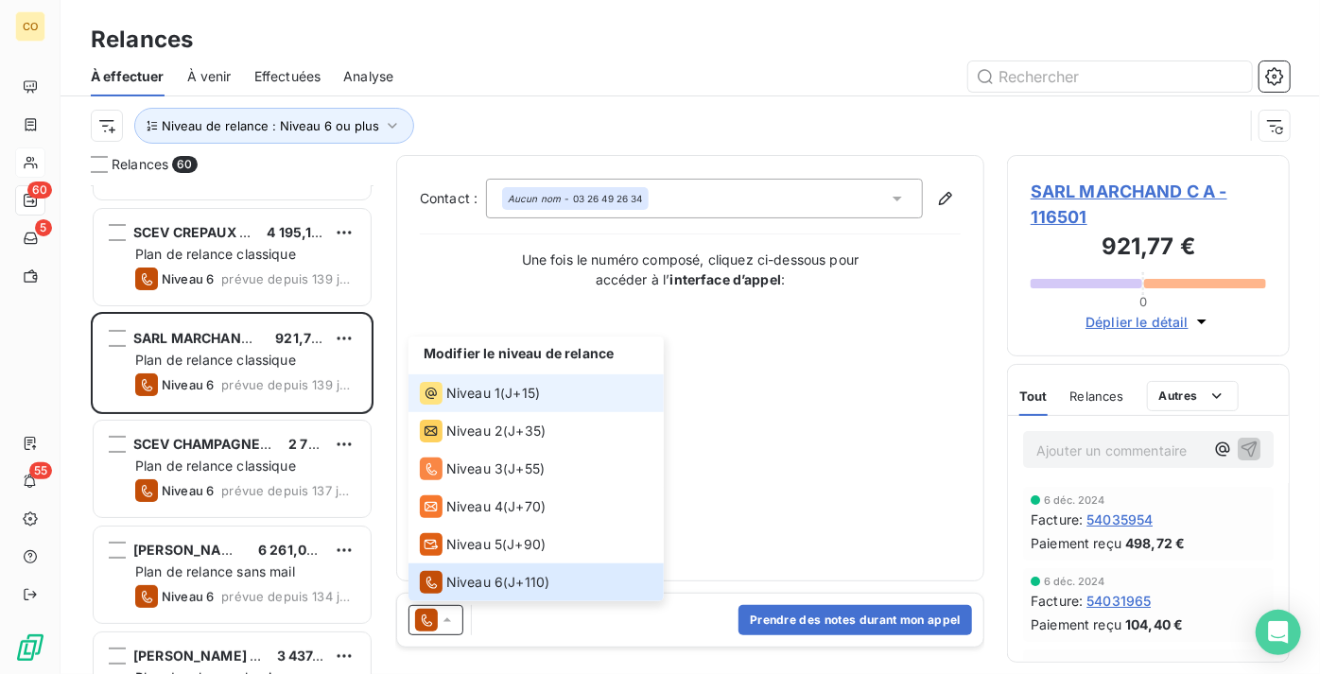
click at [496, 388] on span "Niveau 1" at bounding box center [473, 393] width 54 height 19
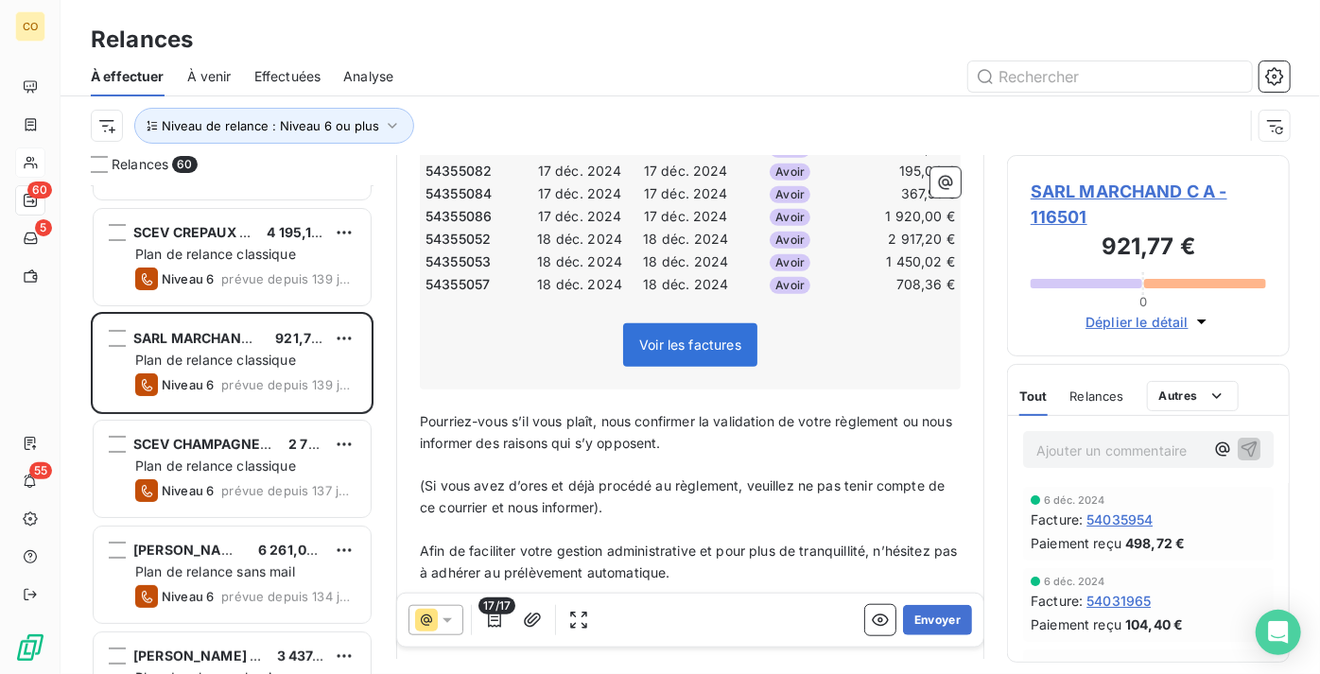
scroll to position [774, 0]
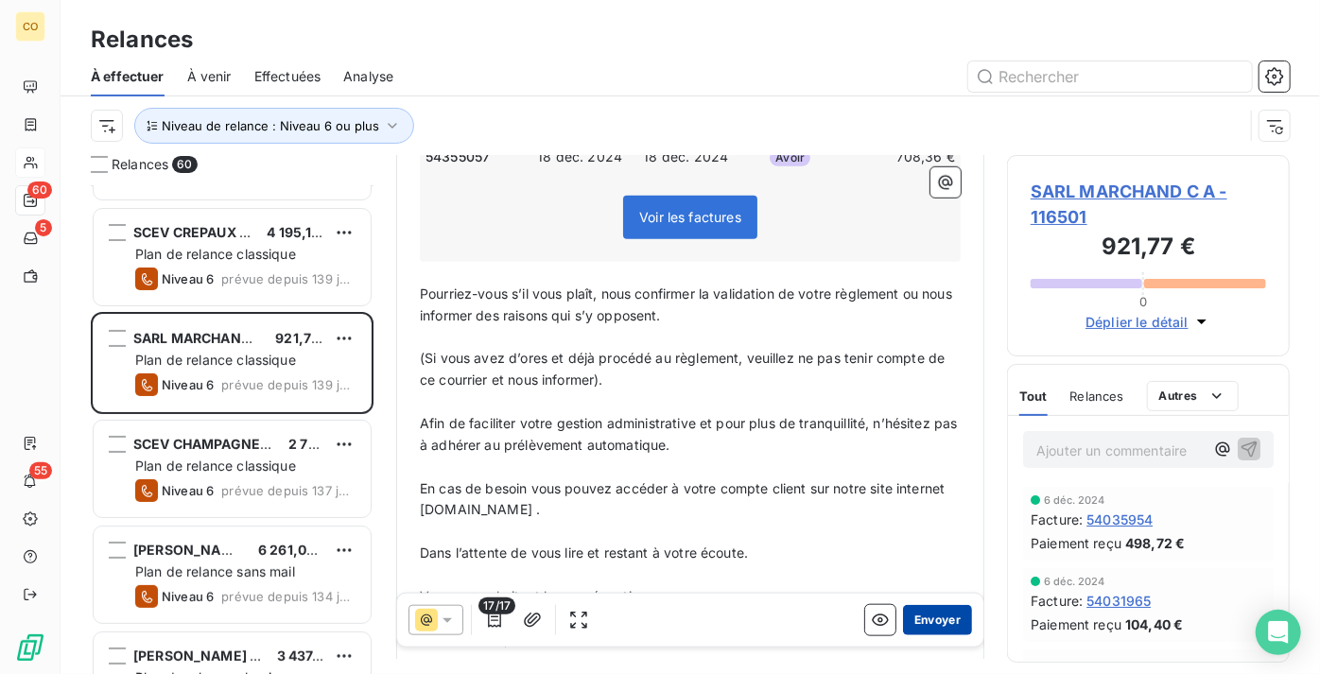
click at [931, 629] on button "Envoyer" at bounding box center [937, 620] width 69 height 30
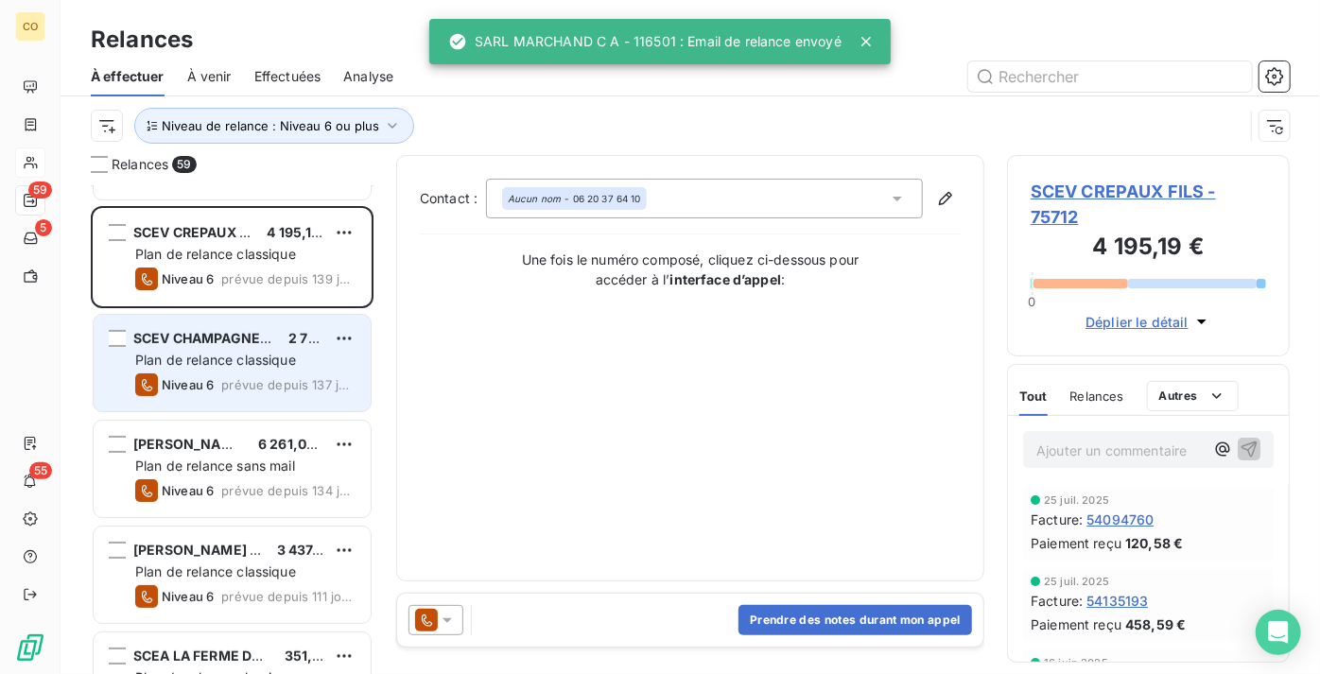
click at [236, 370] on div "SCEV CHAMPAGNE [PERSON_NAME] VITI 2 794,42 € Plan de relance classique Niveau 6…" at bounding box center [232, 363] width 277 height 96
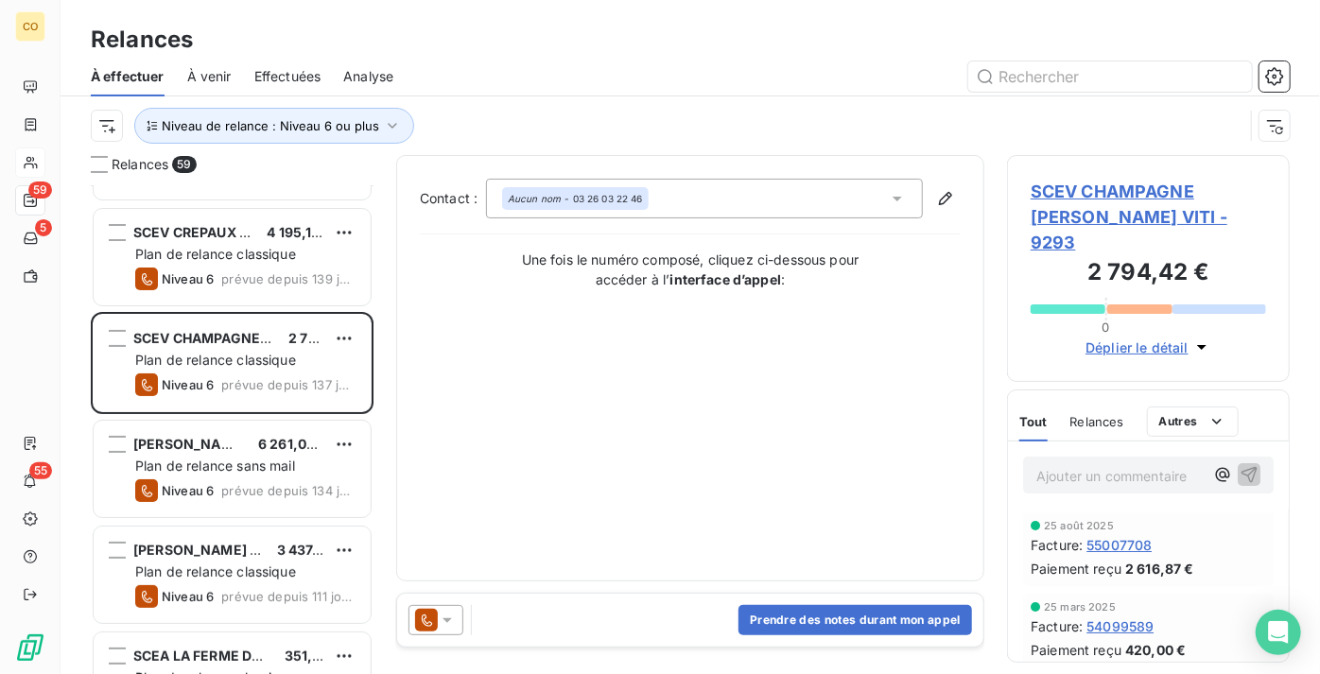
click at [429, 621] on icon at bounding box center [426, 620] width 23 height 23
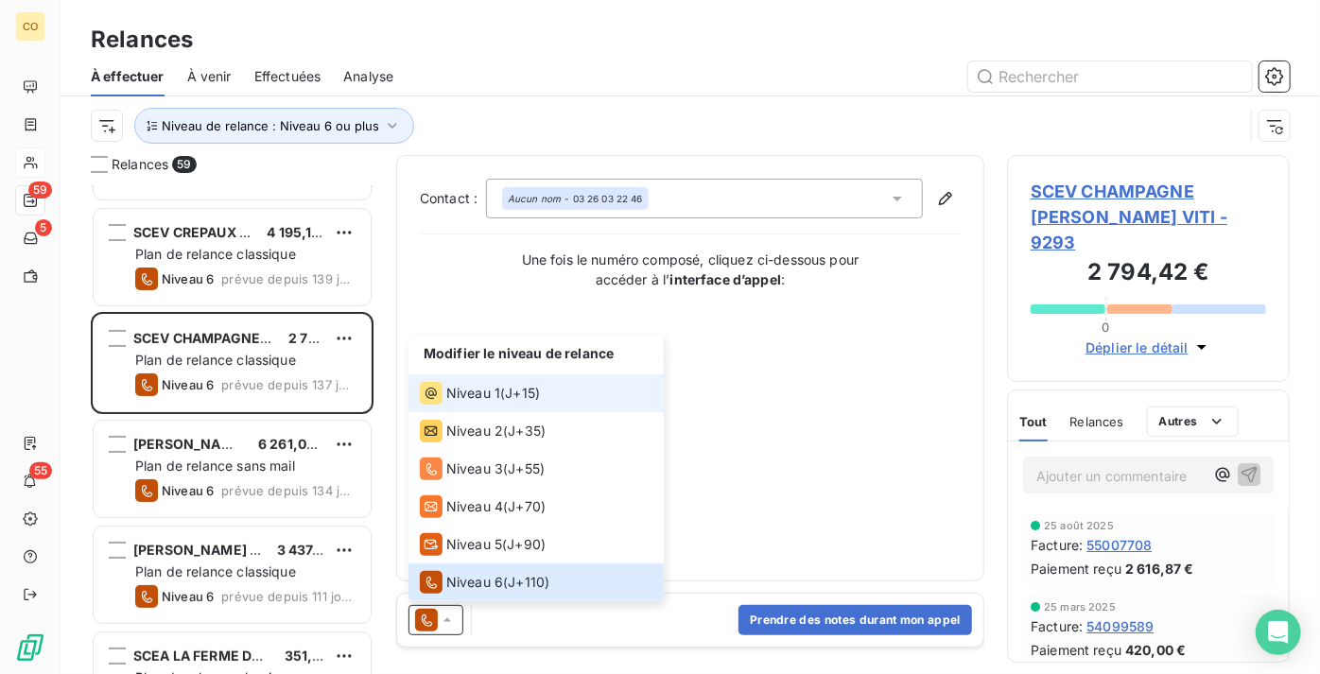
click at [512, 386] on span "J+15 )" at bounding box center [522, 393] width 35 height 19
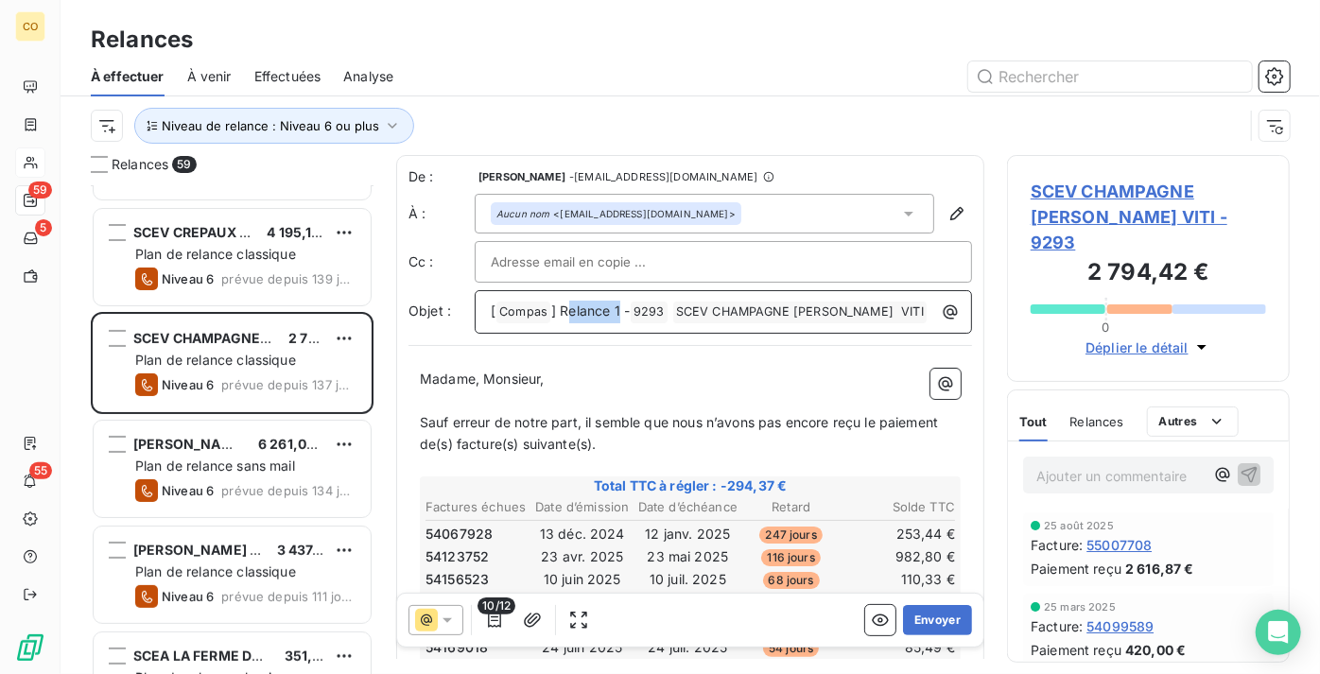
drag, startPoint x: 620, startPoint y: 304, endPoint x: 567, endPoint y: 301, distance: 53.0
click at [567, 303] on span "] Relance 1 -" at bounding box center [590, 311] width 78 height 16
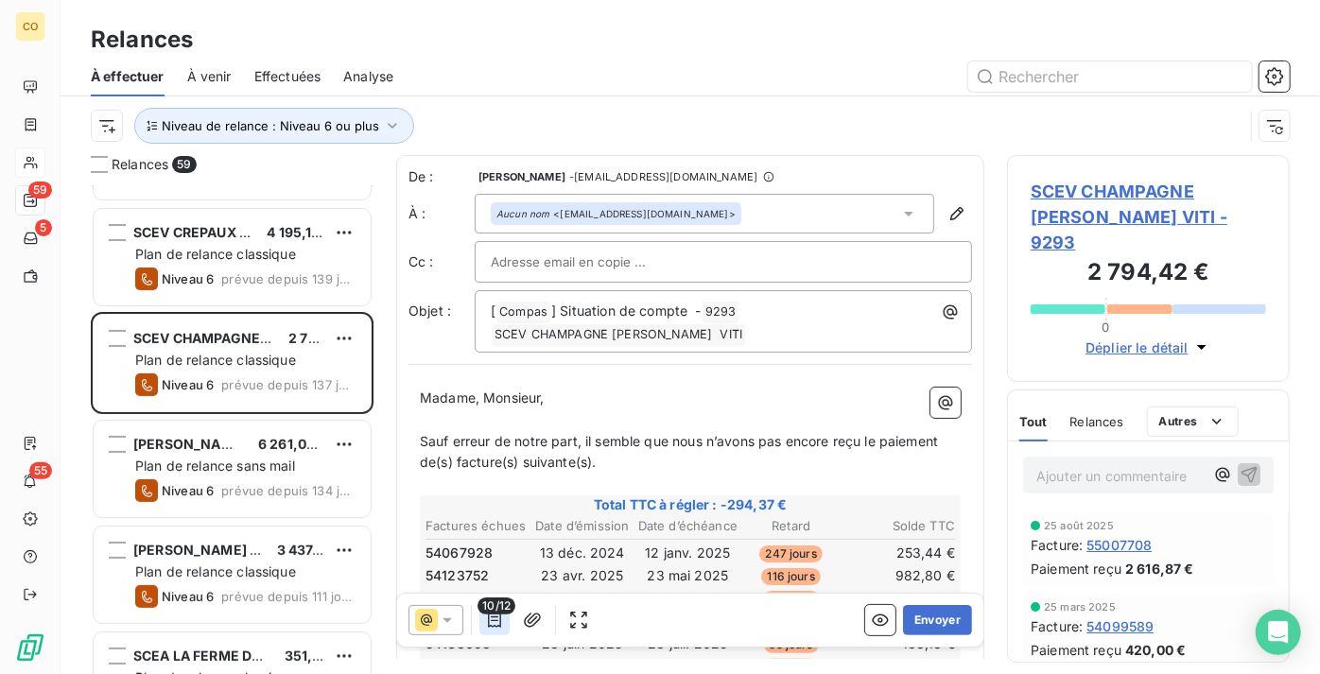
click at [489, 619] on icon "button" at bounding box center [494, 620] width 19 height 19
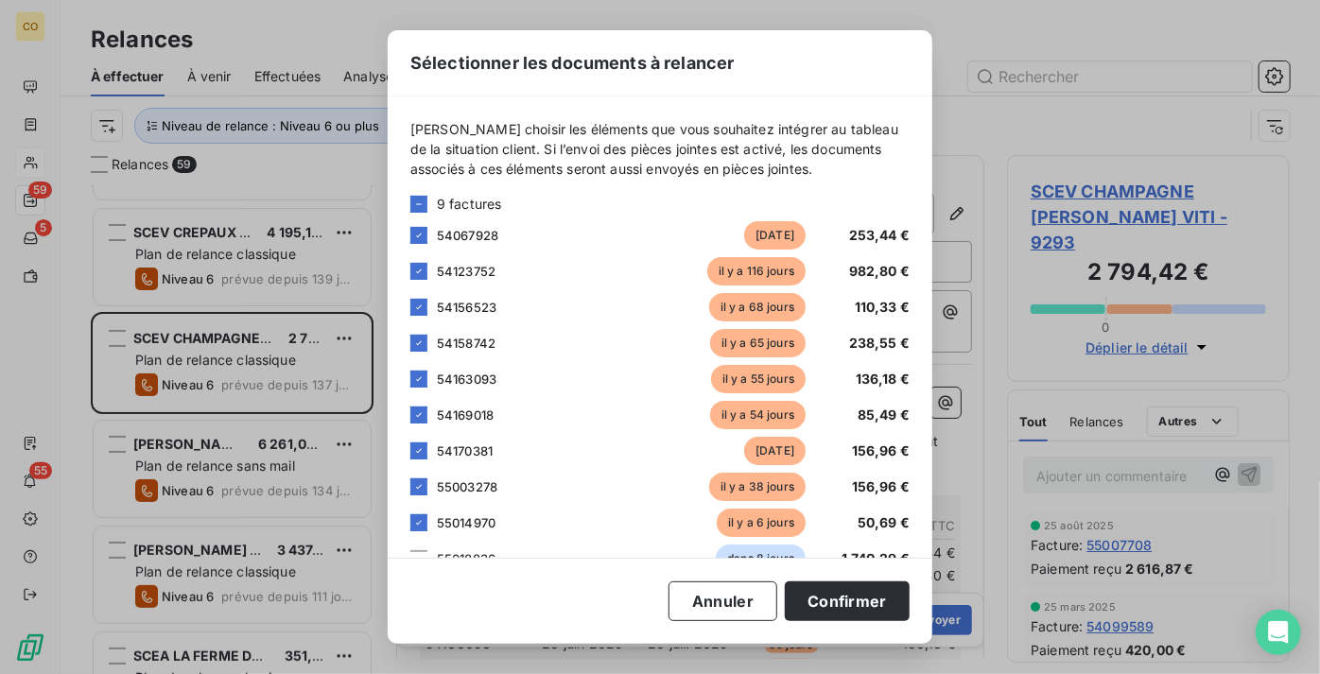
scroll to position [161, 0]
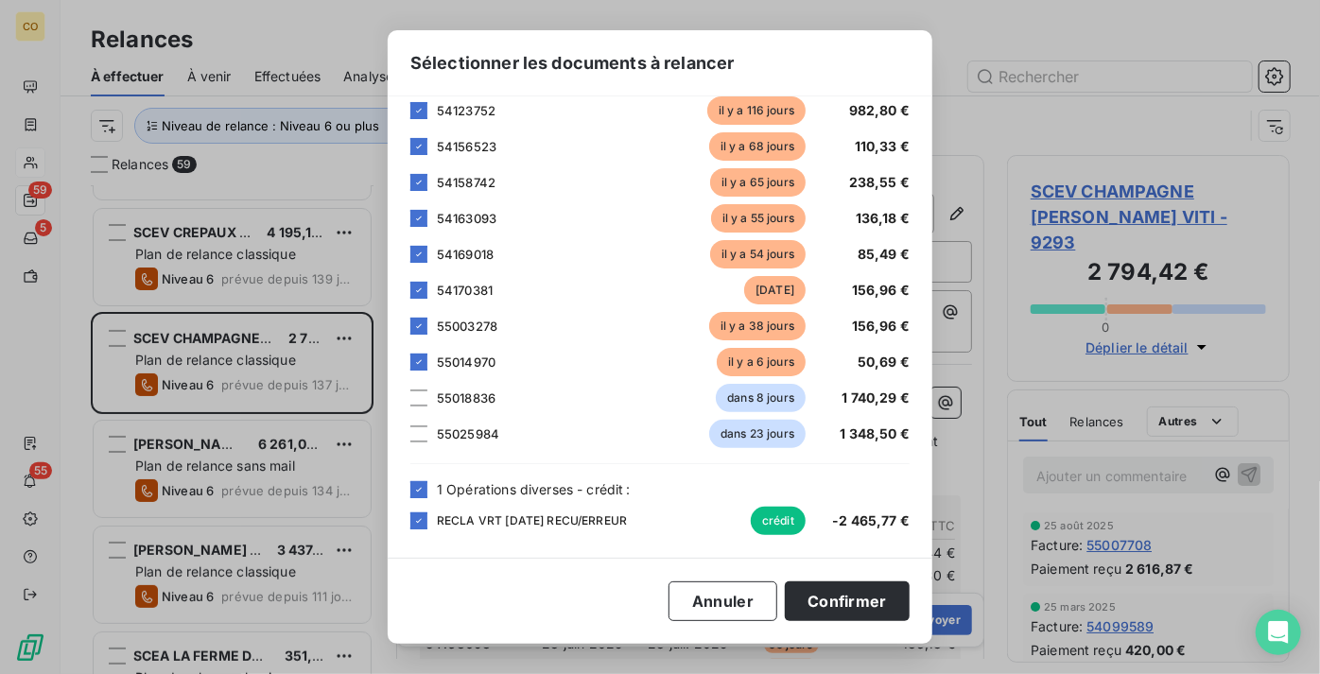
click at [458, 393] on span "55018836" at bounding box center [466, 398] width 59 height 15
click at [419, 401] on div at bounding box center [418, 398] width 17 height 17
click at [418, 430] on div at bounding box center [418, 434] width 17 height 17
click at [870, 603] on button "Confirmer" at bounding box center [847, 602] width 125 height 40
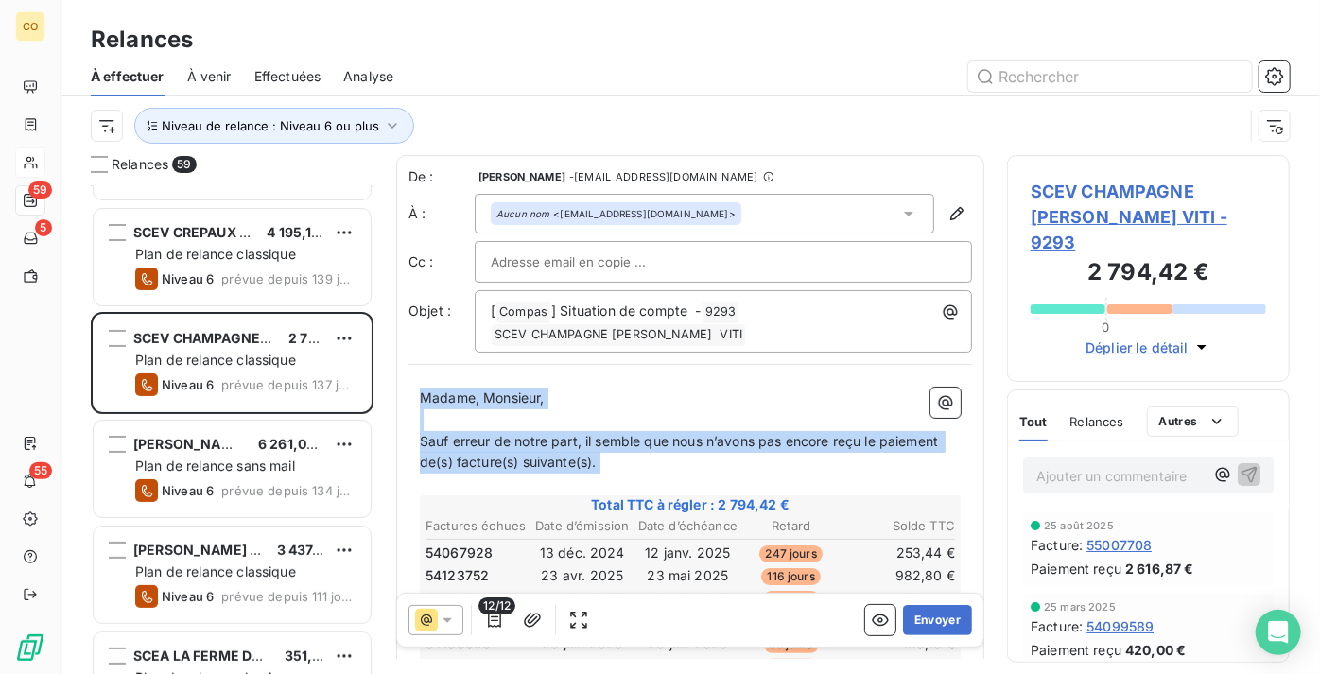
drag, startPoint x: 607, startPoint y: 472, endPoint x: 388, endPoint y: 383, distance: 236.7
click at [388, 384] on div "Relances 59 SAS PRESSOIRS [PERSON_NAME] 3 269,76 € Plan de relance classique Ni…" at bounding box center [691, 414] width 1260 height 519
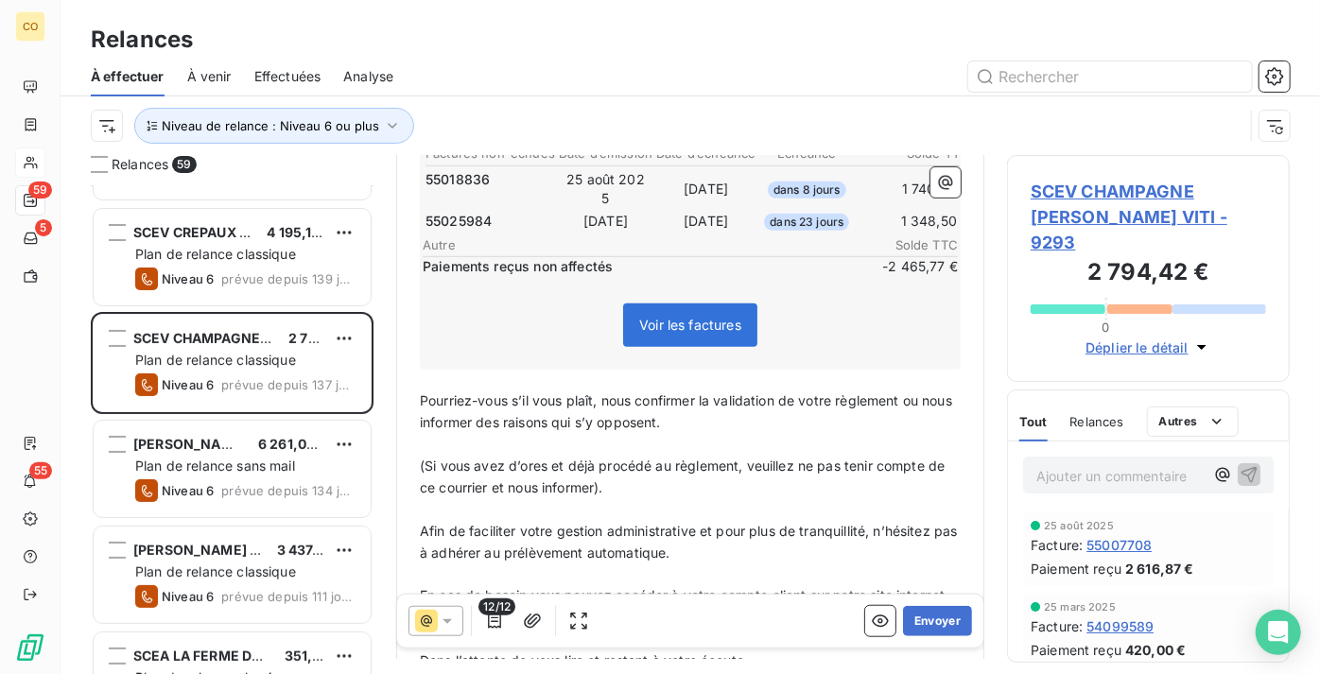
scroll to position [625, 0]
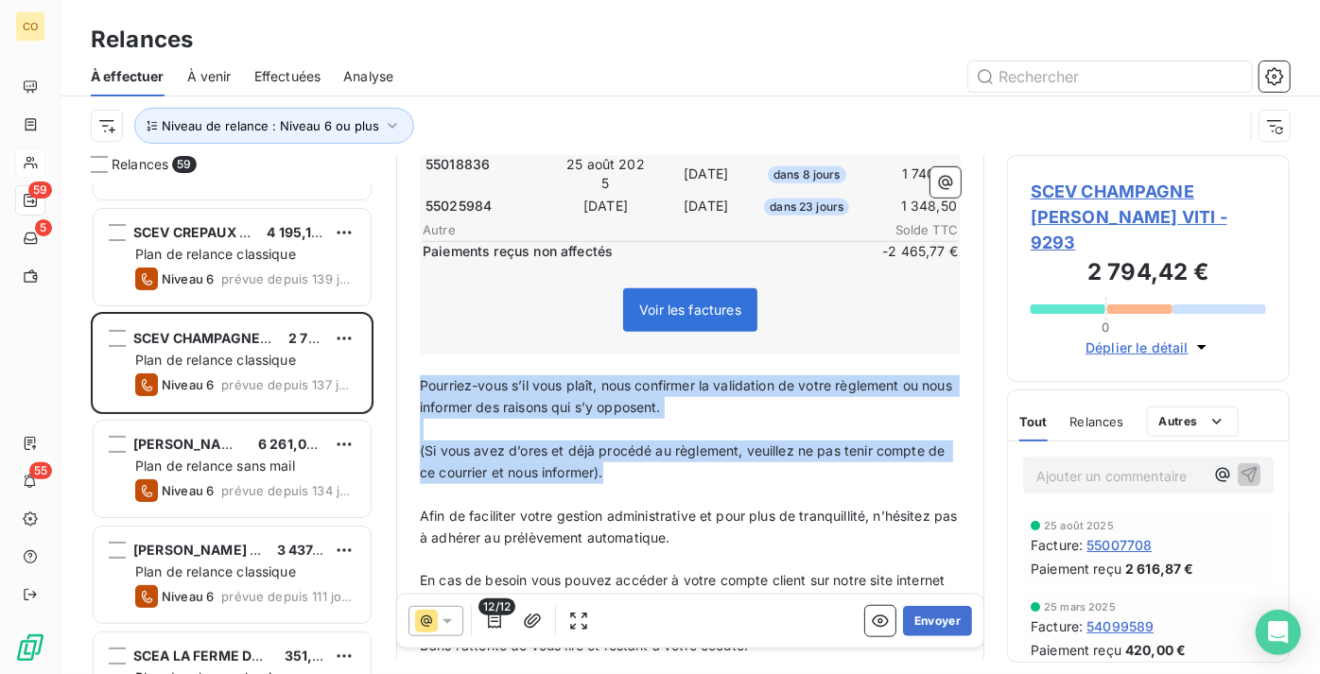
drag, startPoint x: 421, startPoint y: 371, endPoint x: 760, endPoint y: 465, distance: 352.4
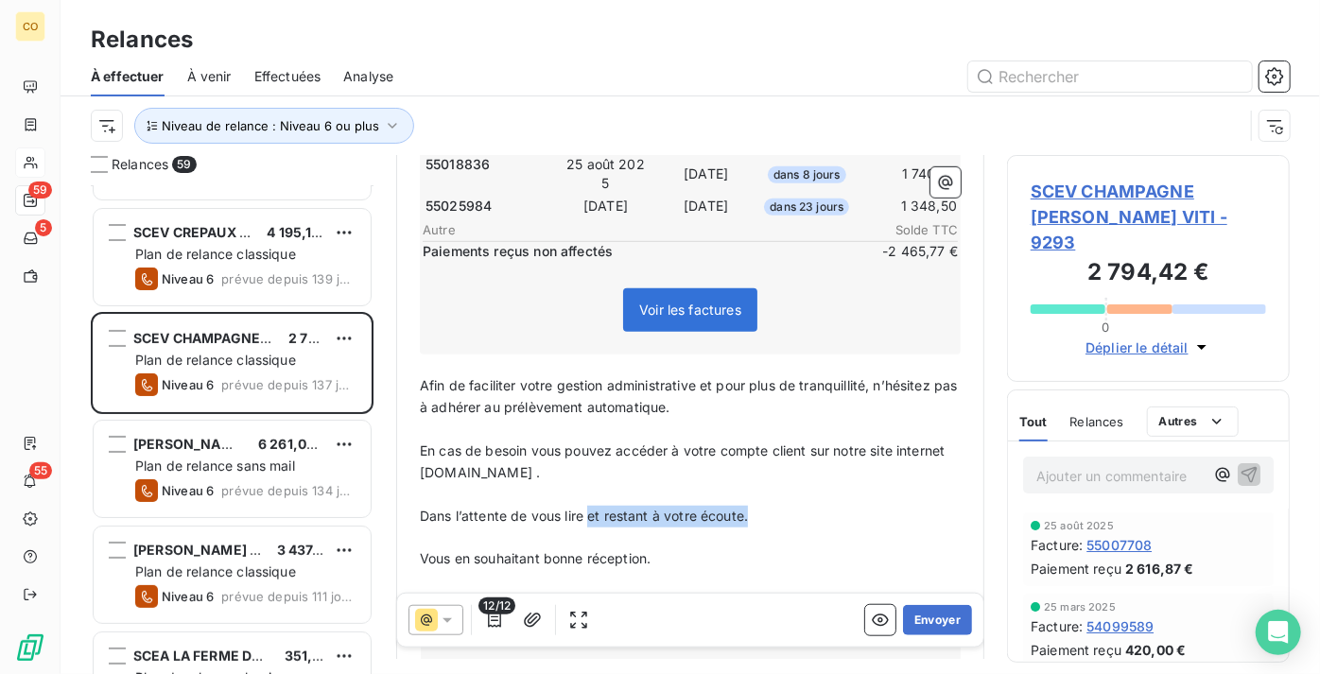
drag, startPoint x: 764, startPoint y: 507, endPoint x: 589, endPoint y: 494, distance: 175.4
click at [589, 506] on p "Dans l’attente de vous lire et restant à votre écoute." at bounding box center [690, 517] width 541 height 22
click at [651, 552] on span "Vous en souhaitant bonne [DOMAIN_NAME] restant à votre écoute." at bounding box center [633, 558] width 427 height 16
drag, startPoint x: 761, startPoint y: 509, endPoint x: 441, endPoint y: 481, distance: 321.7
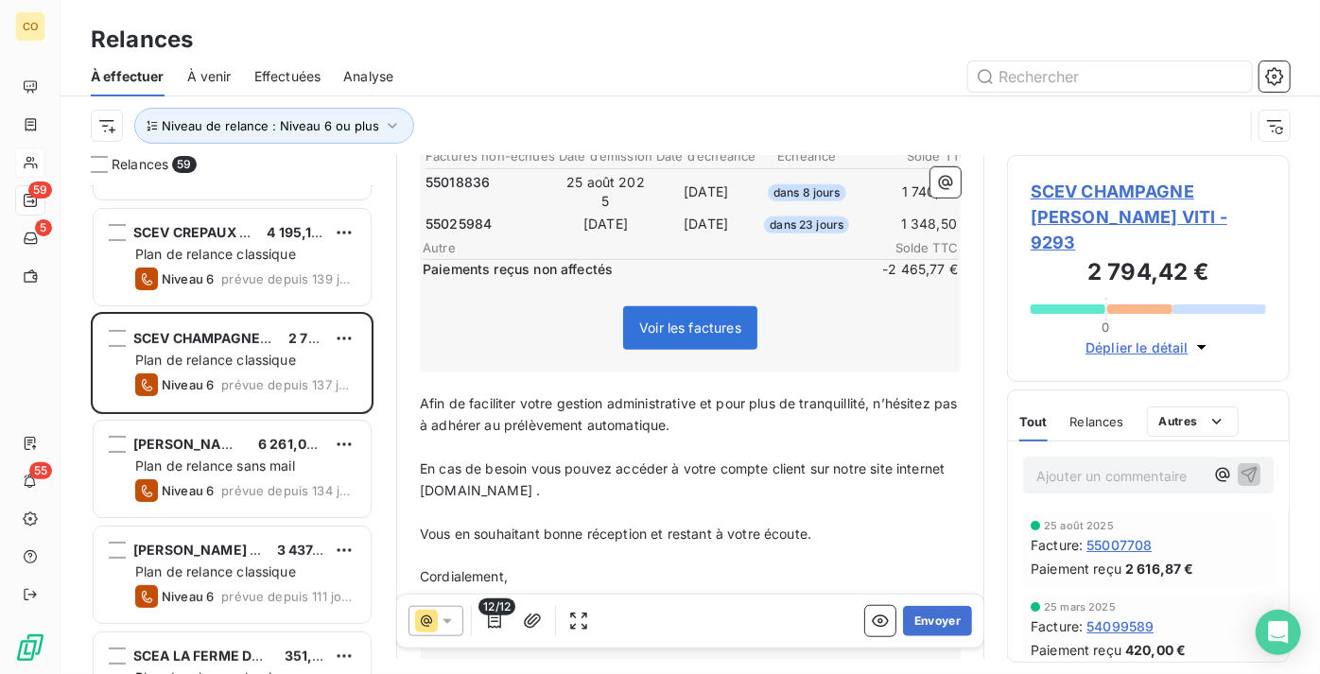
scroll to position [575, 0]
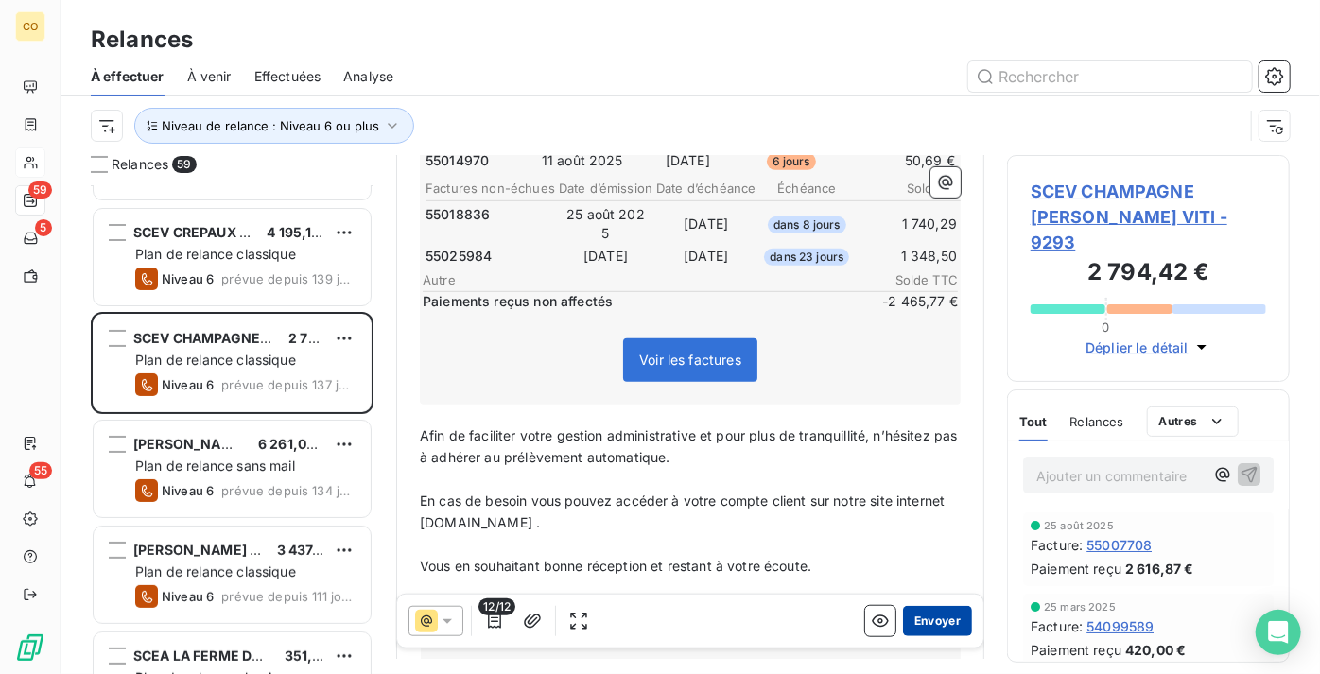
click at [924, 622] on button "Envoyer" at bounding box center [937, 620] width 69 height 30
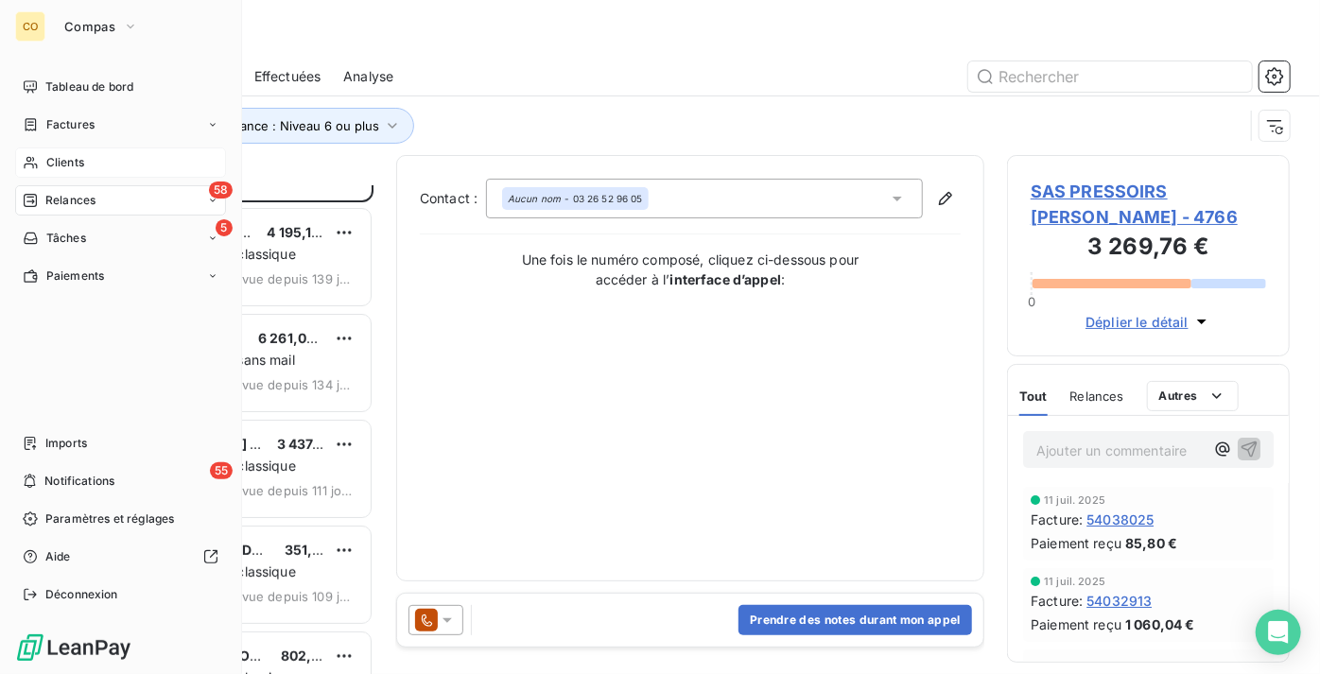
drag, startPoint x: 88, startPoint y: 166, endPoint x: 106, endPoint y: 172, distance: 18.8
click at [88, 165] on div "Clients" at bounding box center [120, 163] width 211 height 30
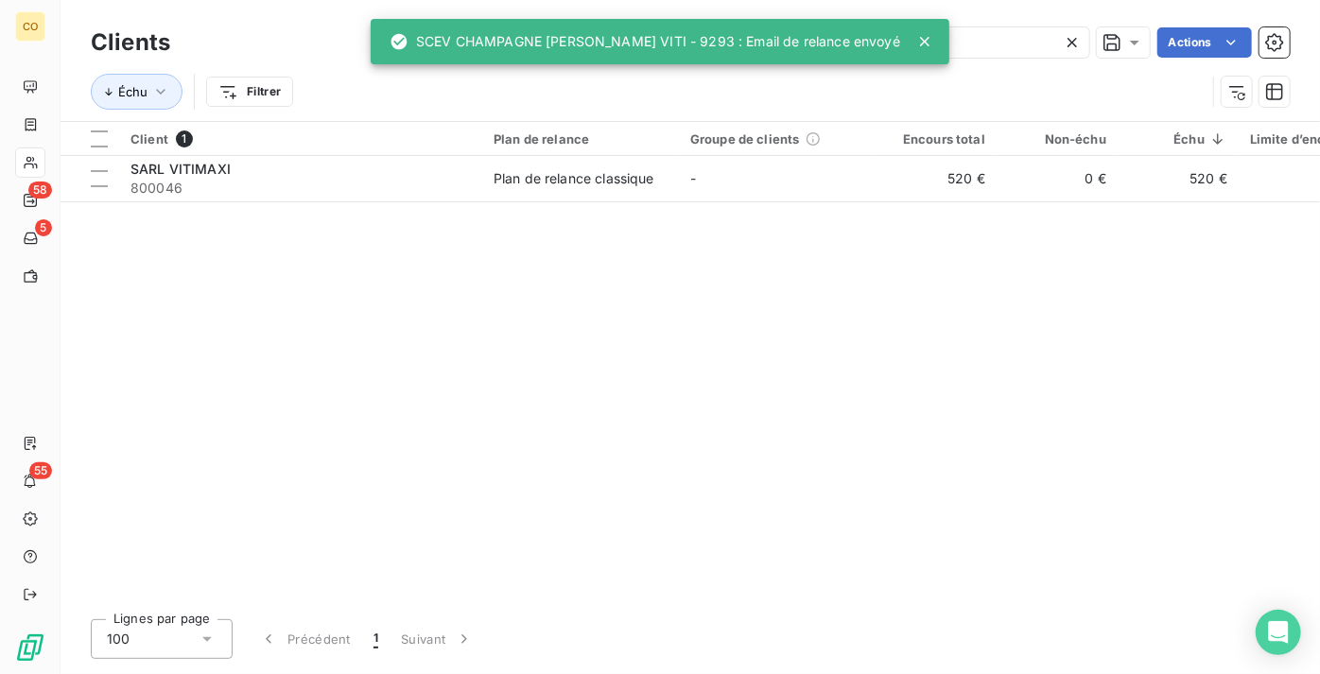
click at [1070, 40] on icon at bounding box center [1072, 42] width 19 height 19
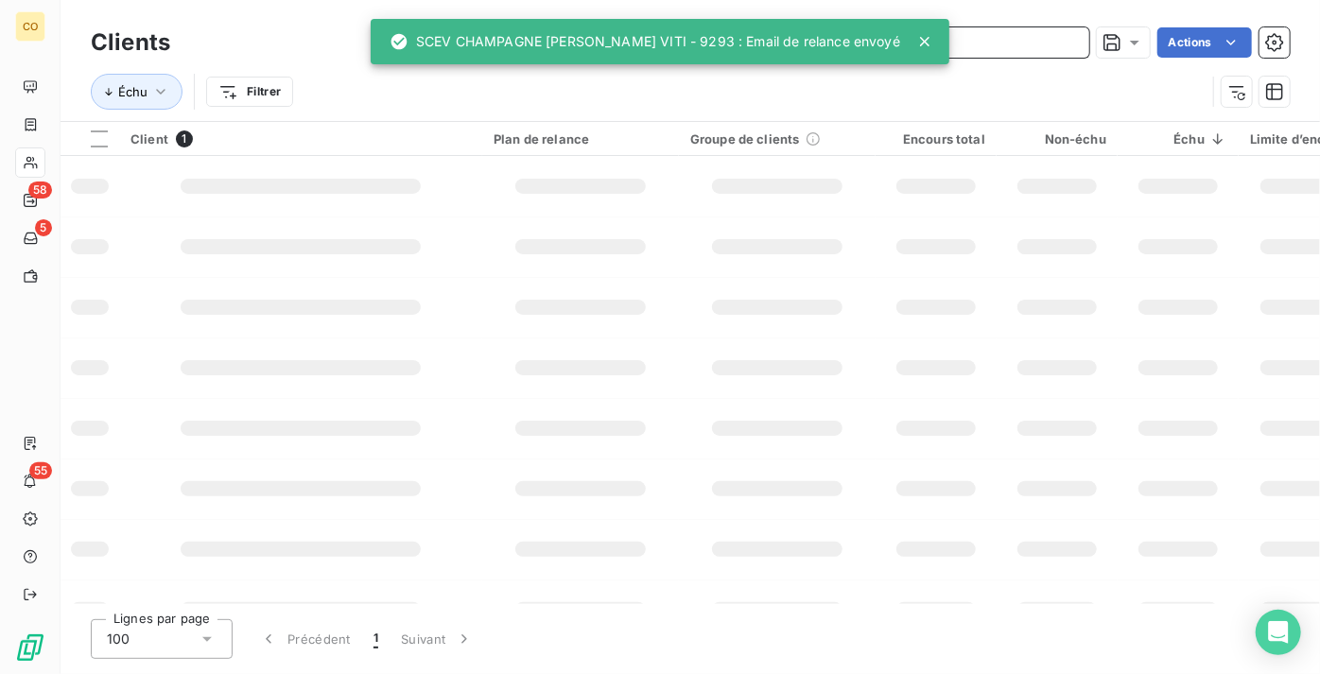
click at [1014, 43] on input "text" at bounding box center [948, 42] width 284 height 30
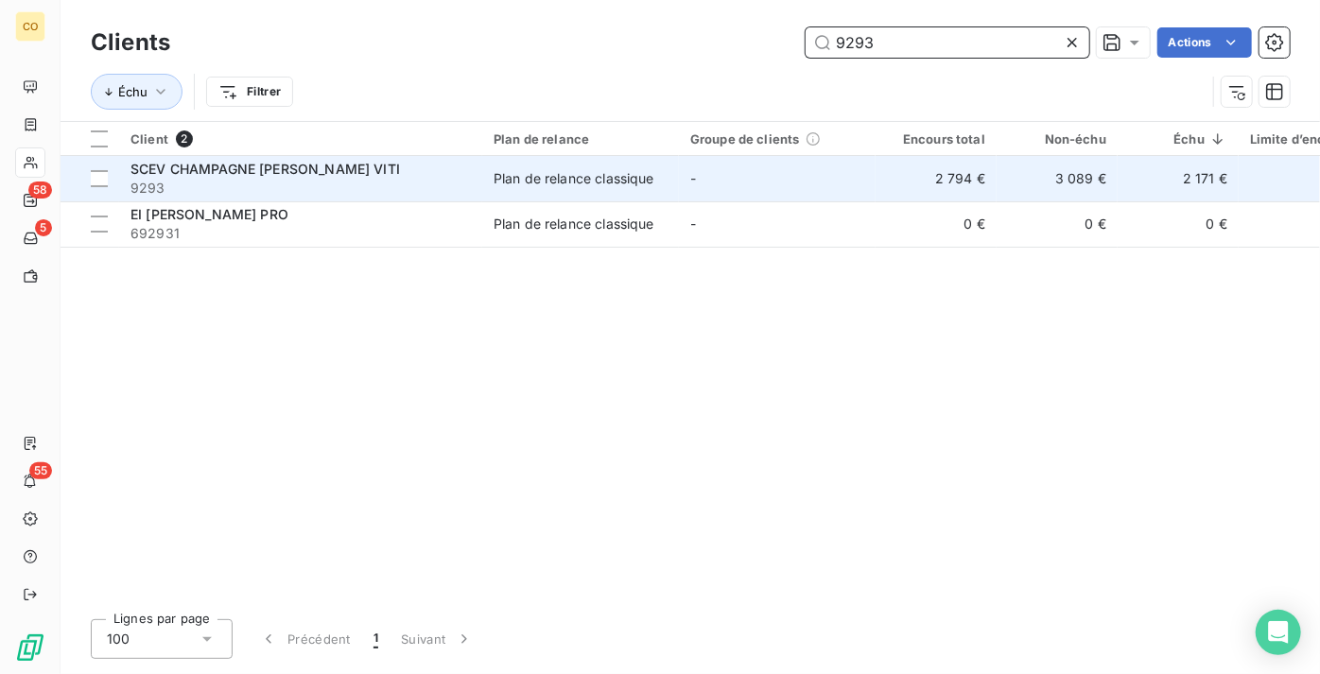
type input "9293"
click at [518, 163] on td "Plan de relance classique" at bounding box center [580, 178] width 197 height 45
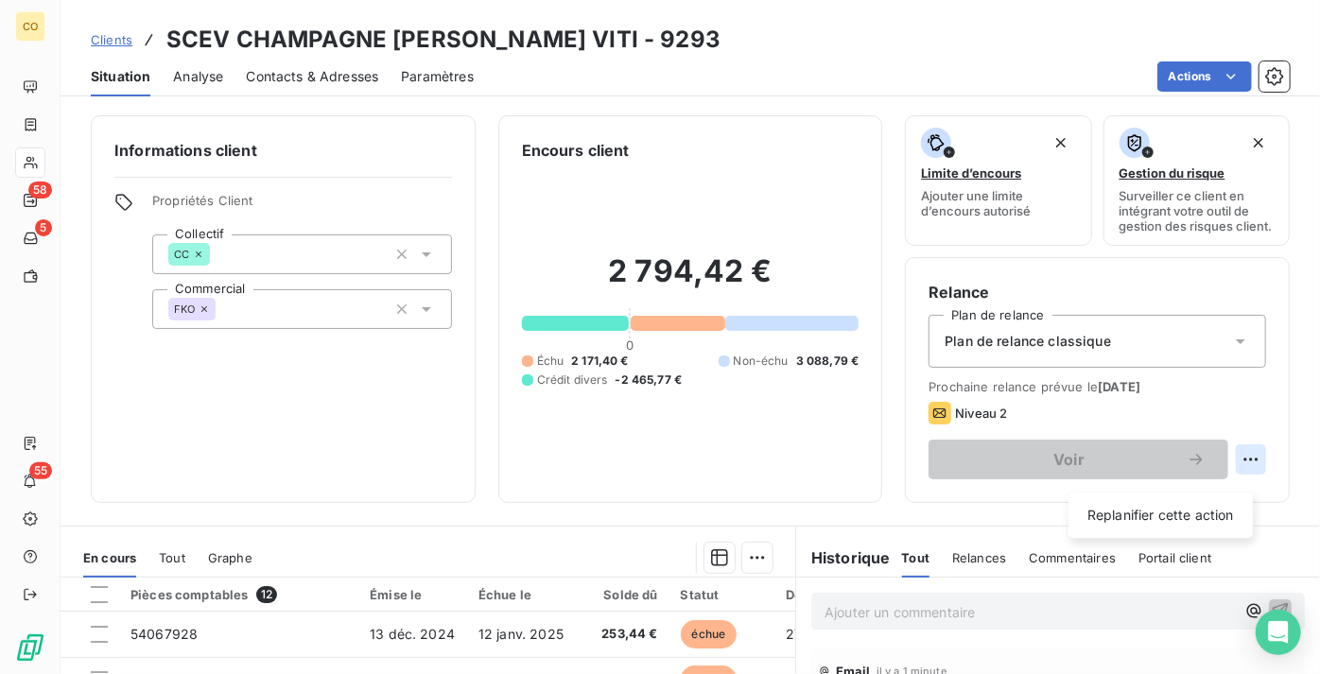
click at [1239, 473] on html "CO 58 5 55 Clients SCEV CHAMPAGNE [PERSON_NAME] VITI - 9293 Situation Analyse C…" at bounding box center [660, 337] width 1320 height 674
click at [1174, 506] on div "Replanifier cette action" at bounding box center [1160, 515] width 169 height 30
select select "8"
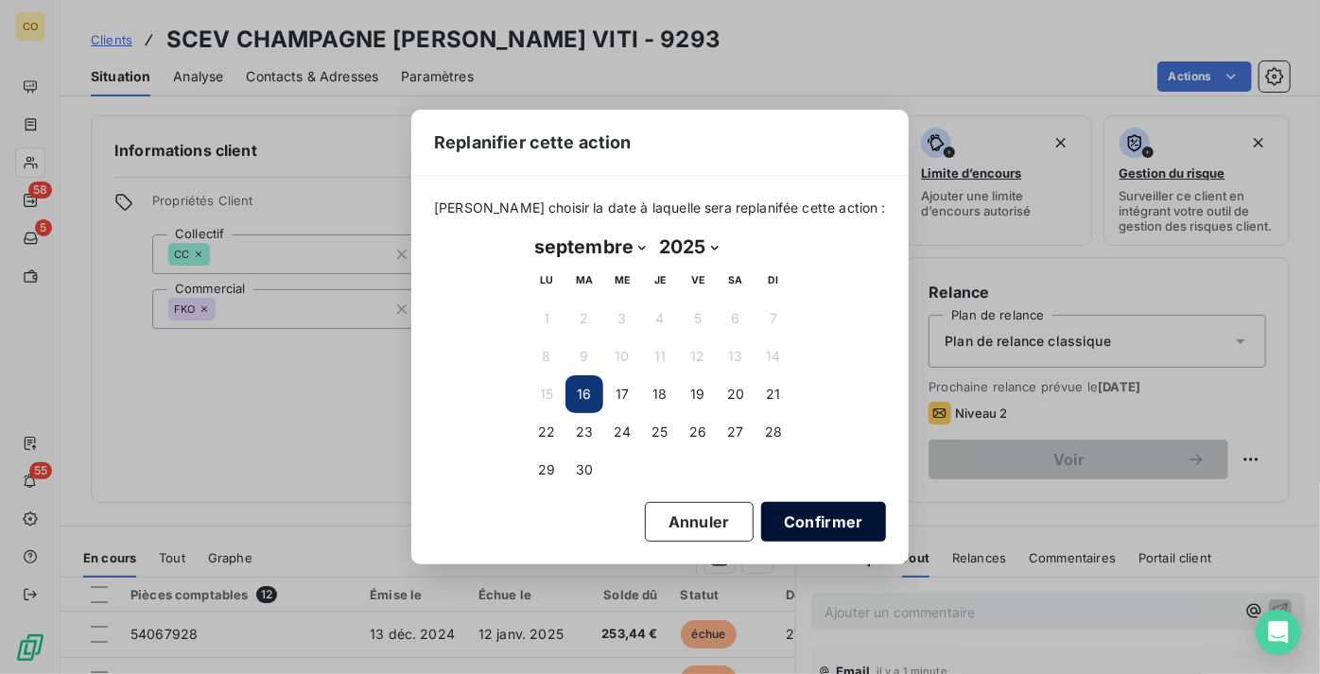
click at [842, 519] on button "Confirmer" at bounding box center [823, 522] width 125 height 40
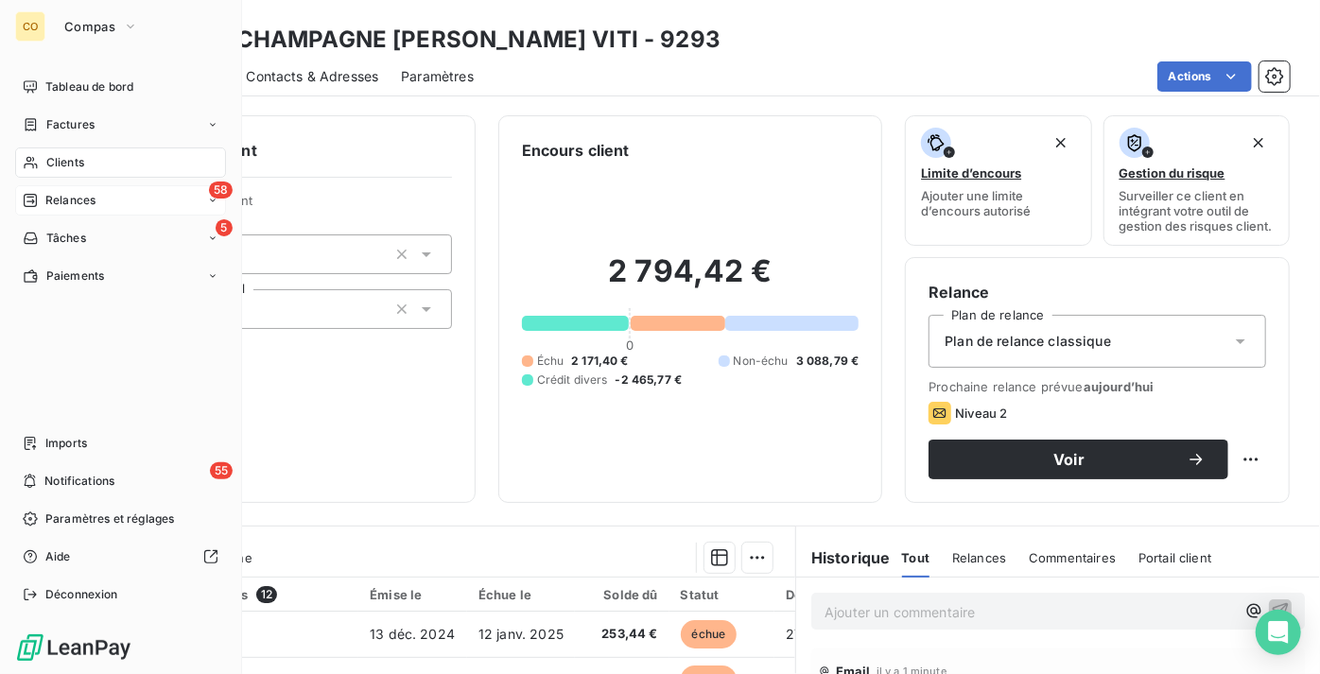
click at [78, 189] on div "58 Relances" at bounding box center [120, 200] width 211 height 30
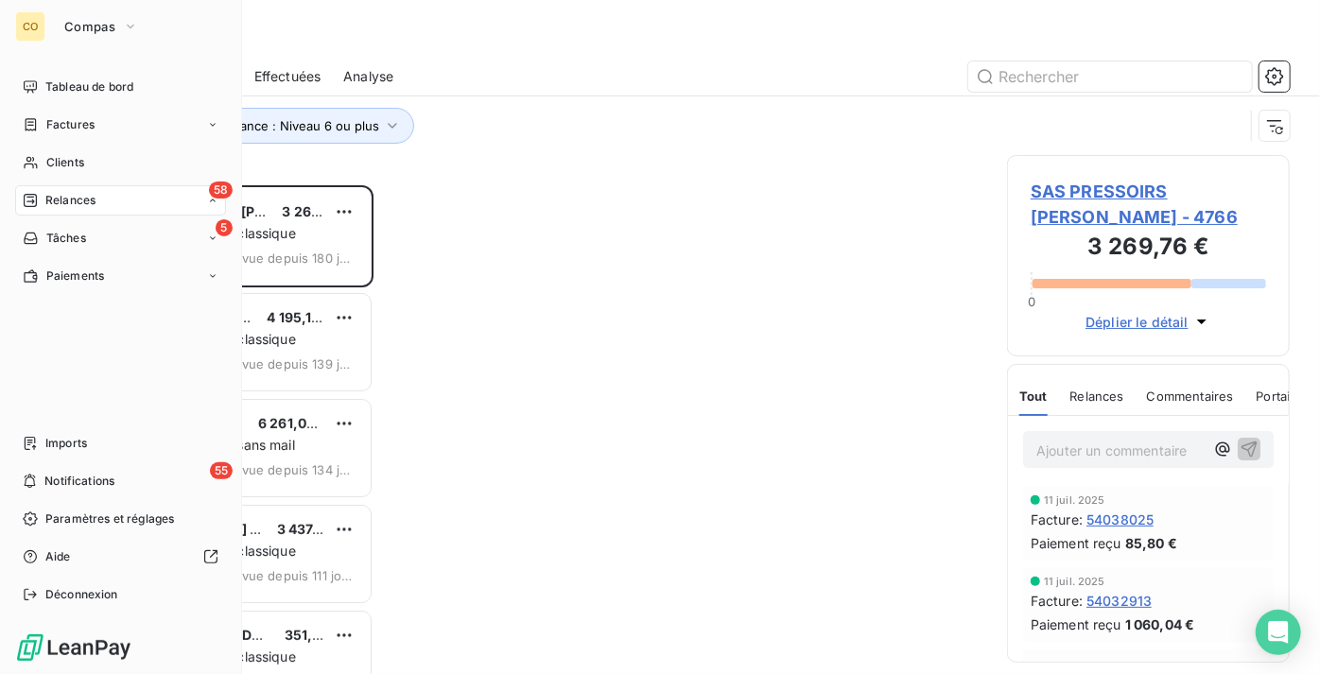
scroll to position [475, 270]
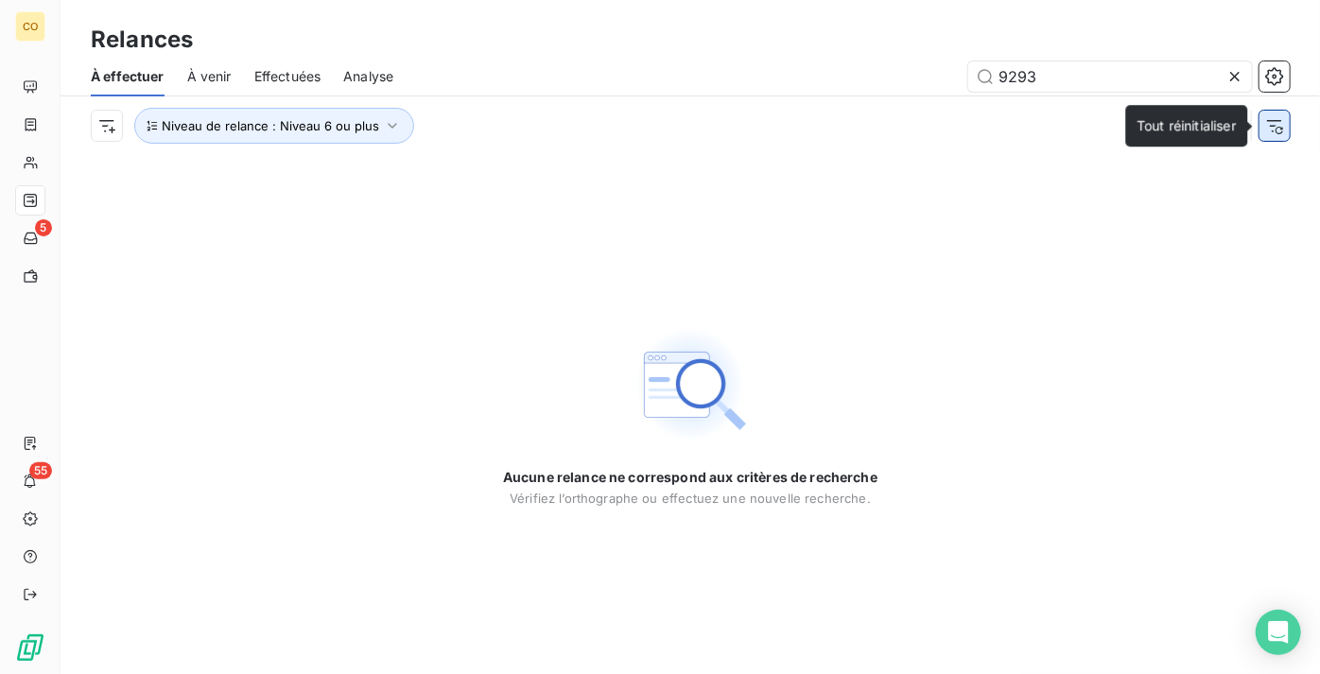
type input "9293"
click at [1279, 130] on icon "button" at bounding box center [1274, 125] width 19 height 19
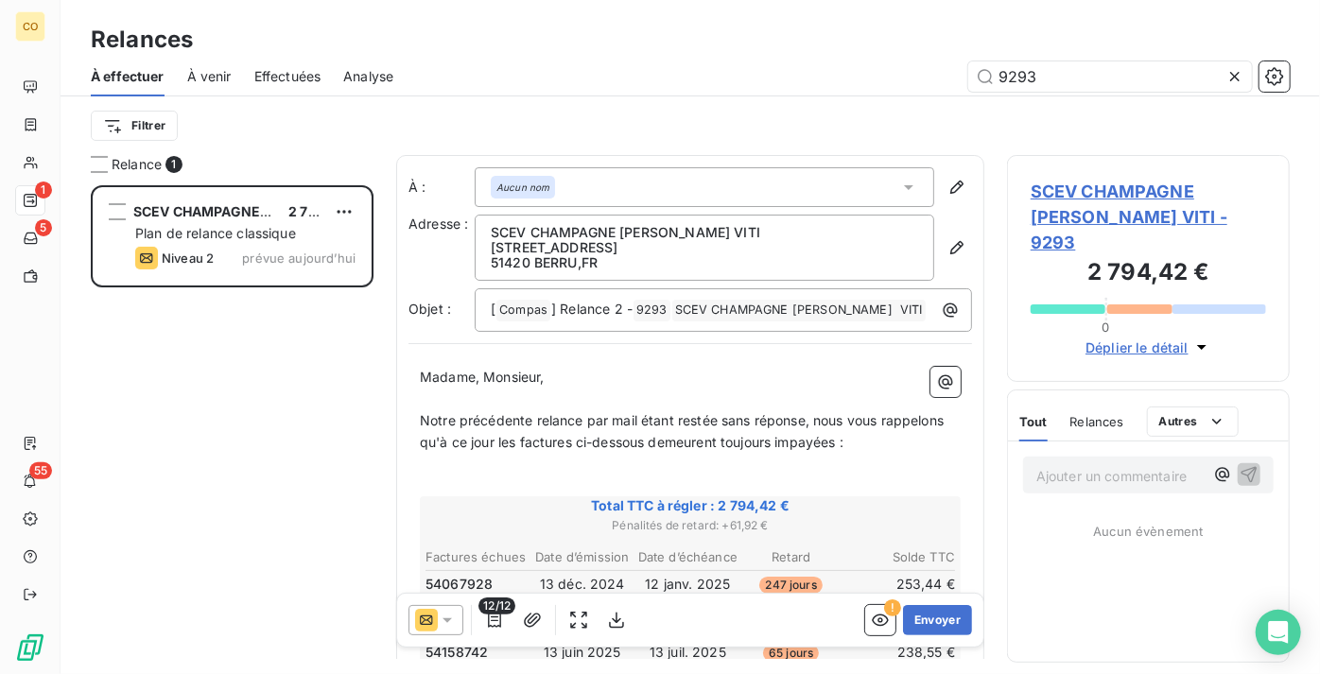
scroll to position [475, 270]
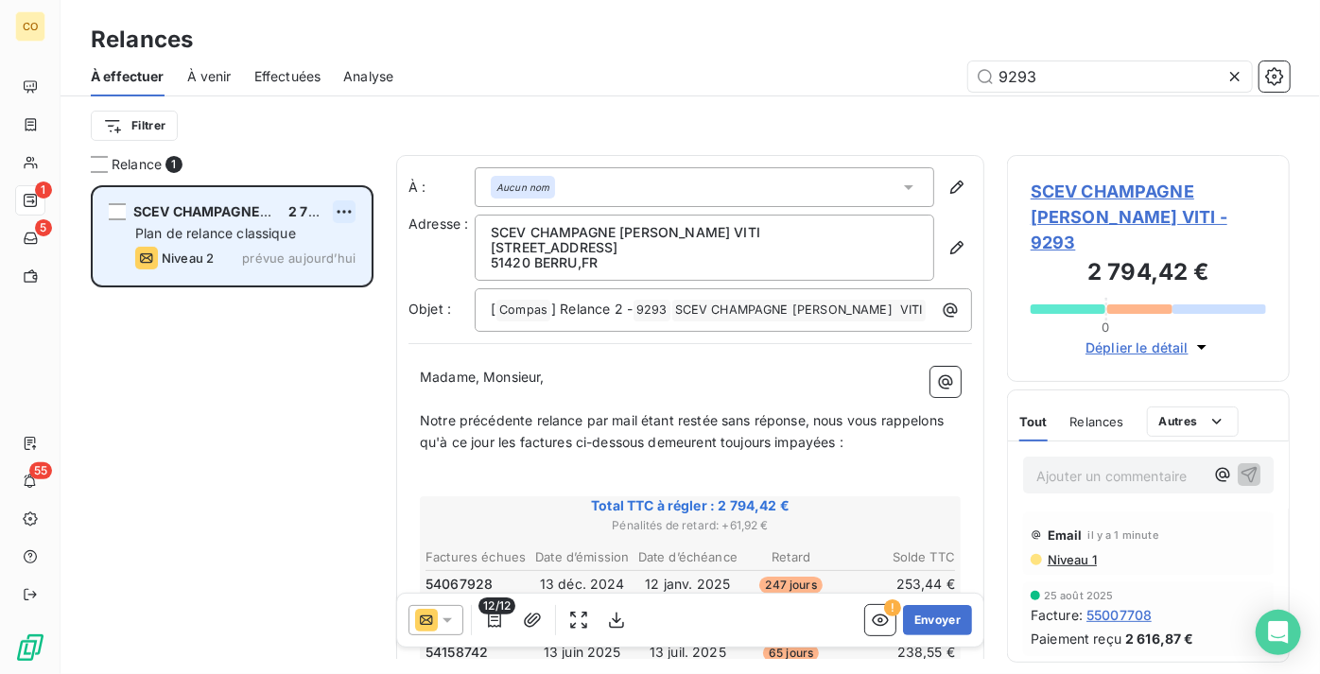
click at [350, 209] on html "CO 1 5 55 Relances À effectuer À venir Effectuées Analyse 9293 Filtrer Relance …" at bounding box center [660, 337] width 1320 height 674
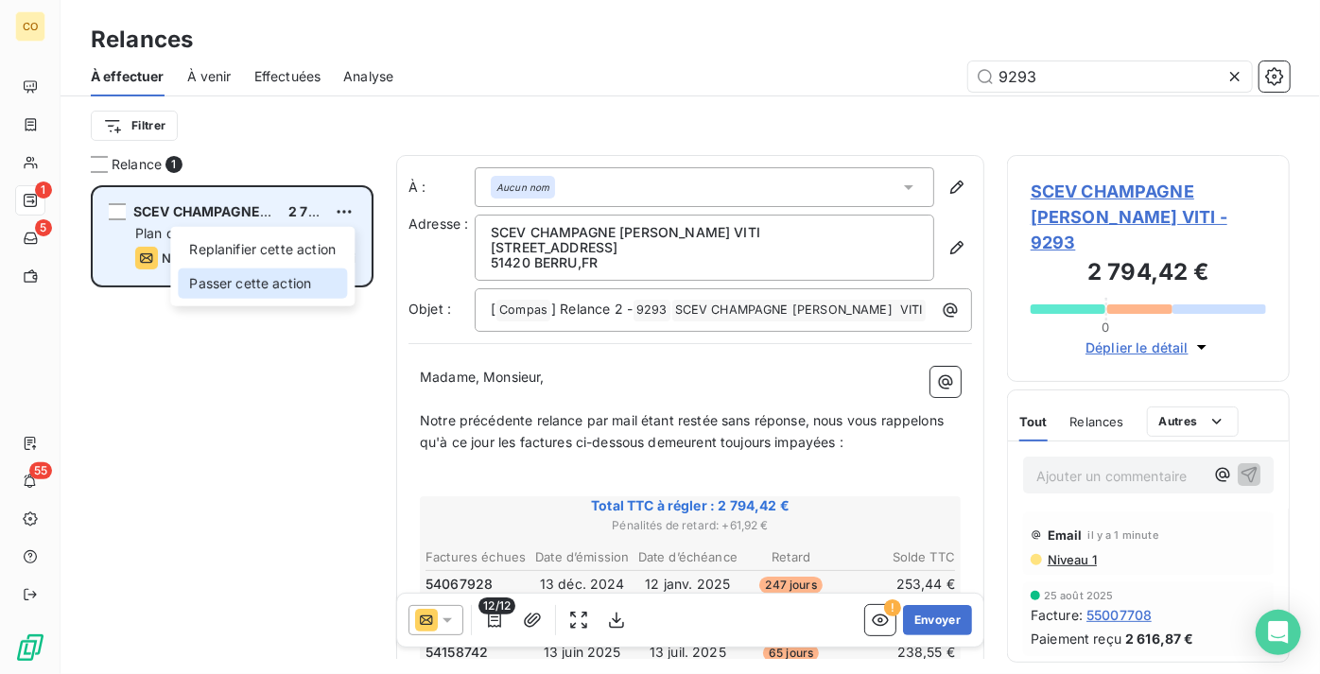
click at [305, 280] on div "Passer cette action" at bounding box center [262, 284] width 169 height 30
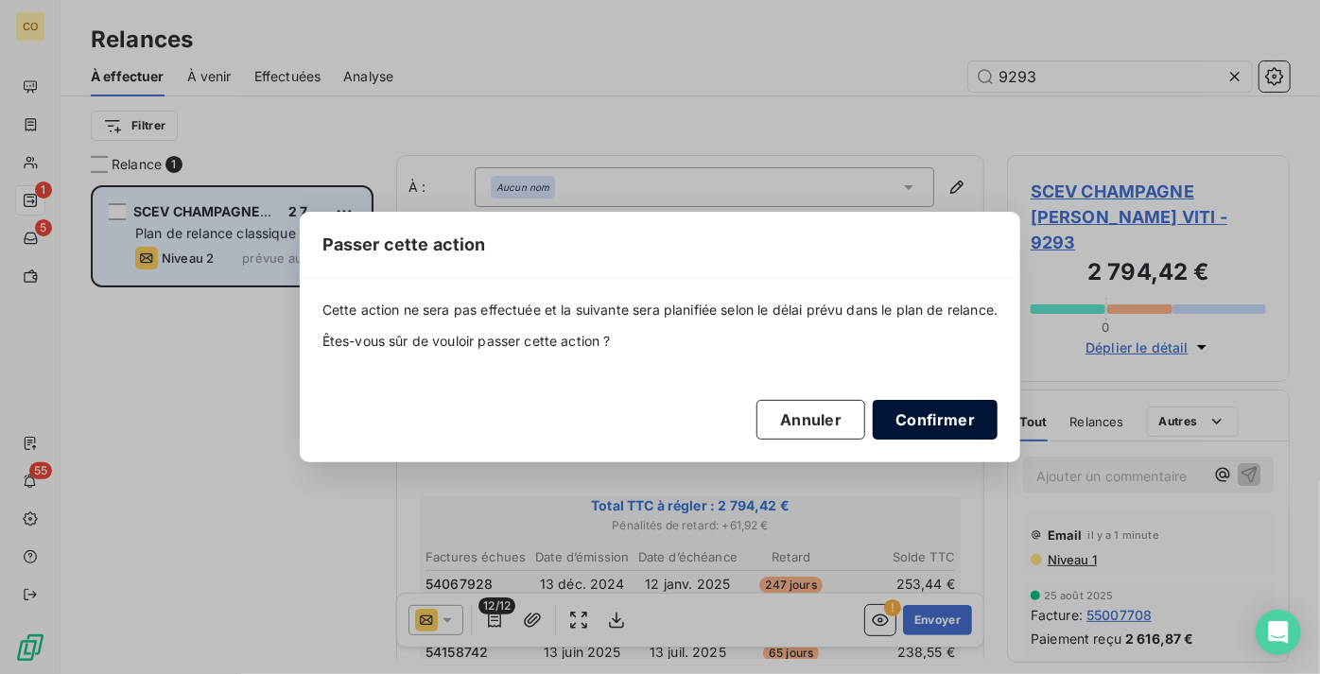
click at [953, 416] on button "Confirmer" at bounding box center [935, 420] width 125 height 40
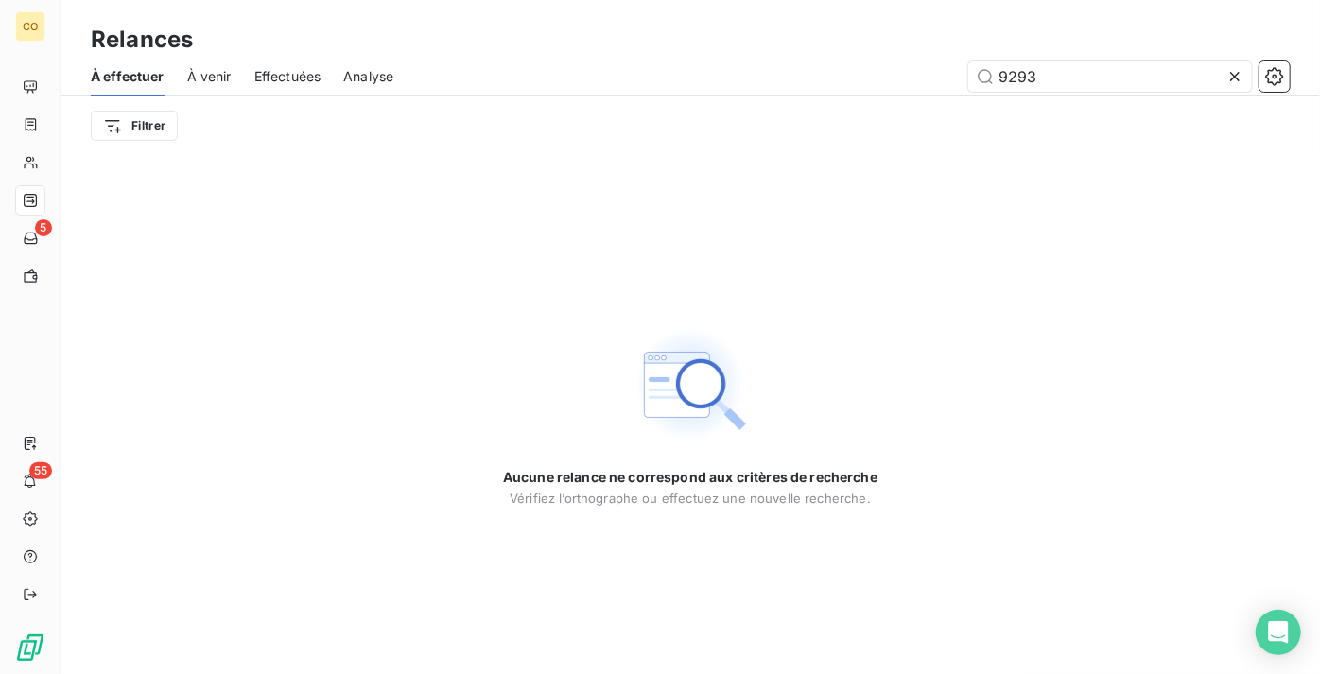
click at [1238, 84] on icon at bounding box center [1235, 76] width 19 height 19
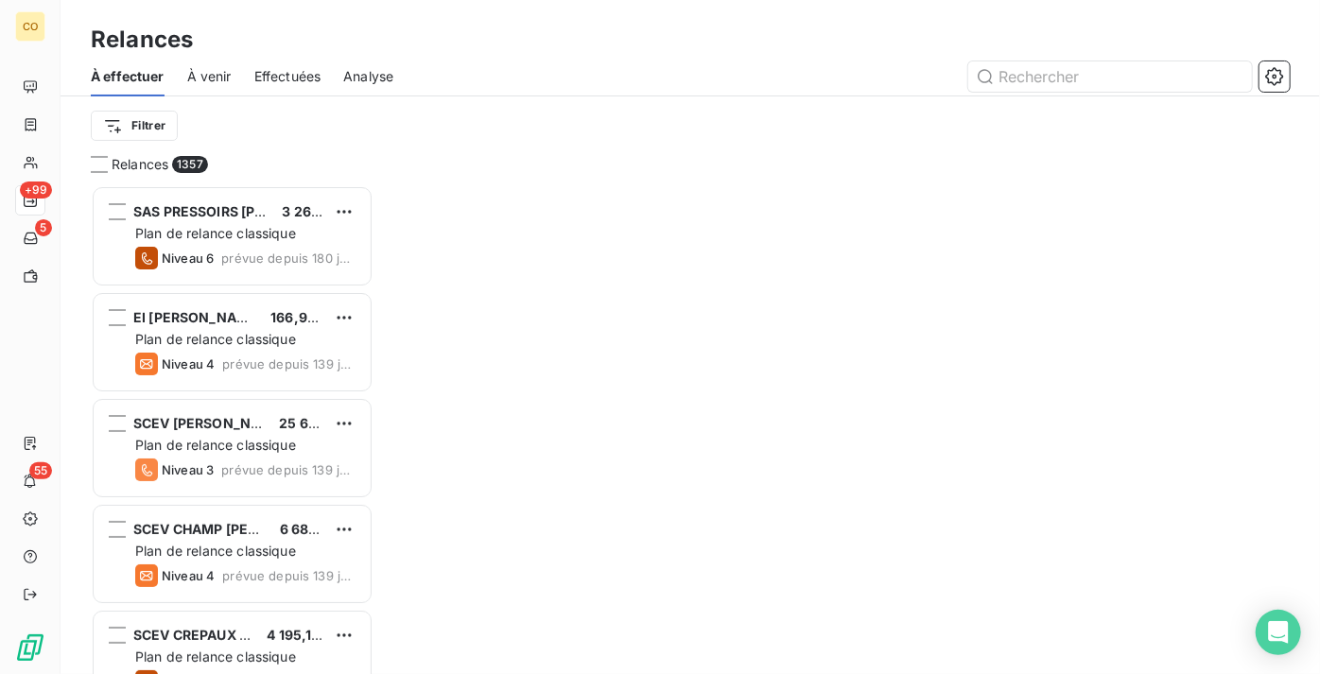
scroll to position [475, 270]
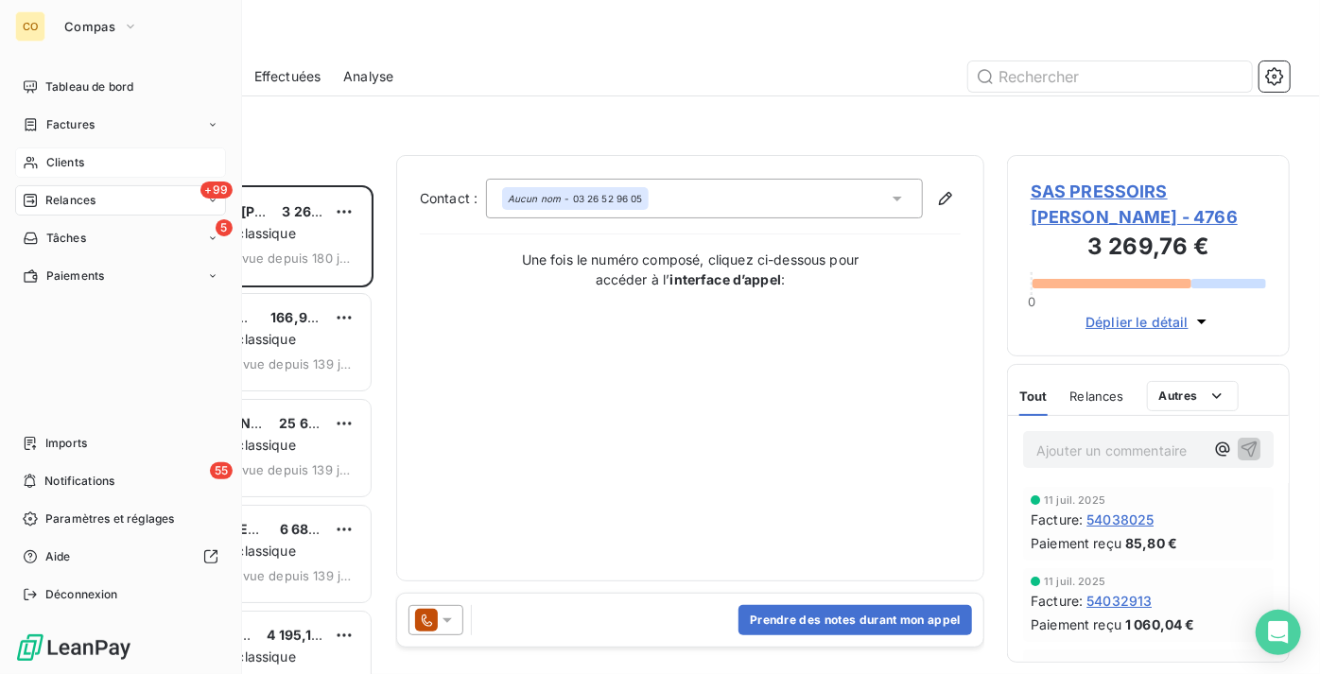
click at [70, 161] on span "Clients" at bounding box center [65, 162] width 38 height 17
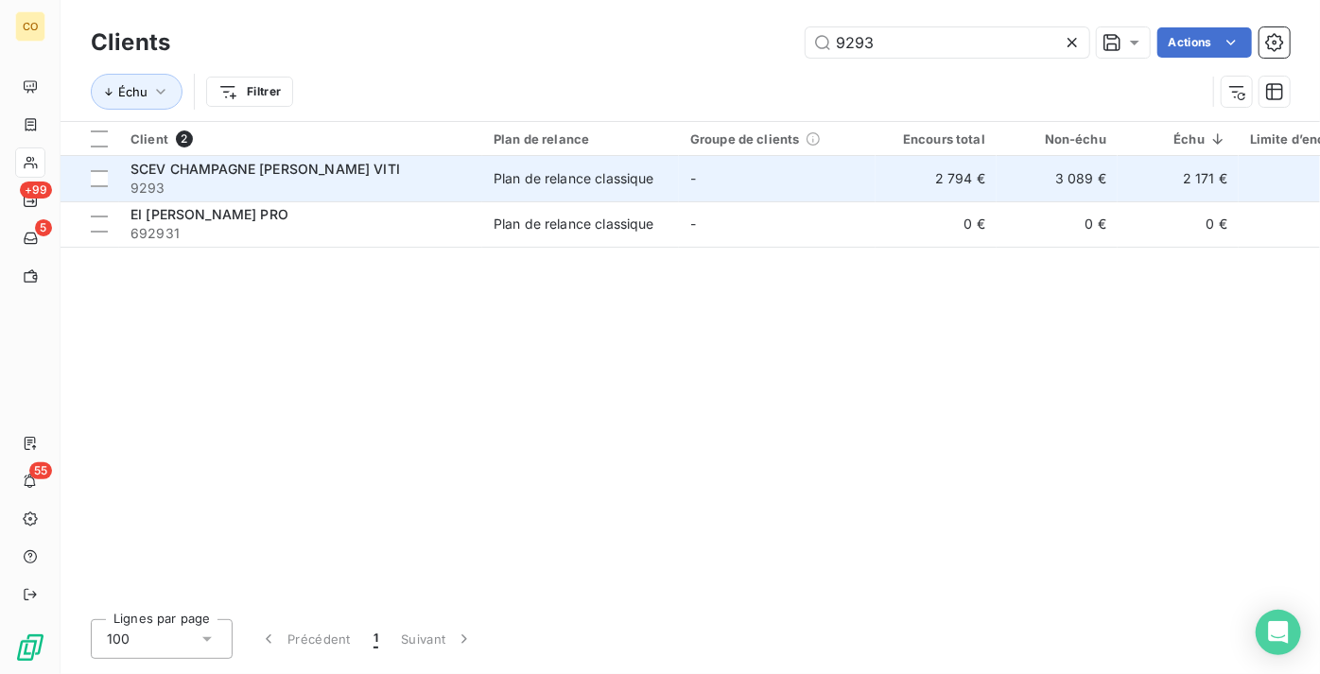
click at [316, 171] on span "SCEV CHAMPAGNE [PERSON_NAME] VITI" at bounding box center [265, 169] width 270 height 16
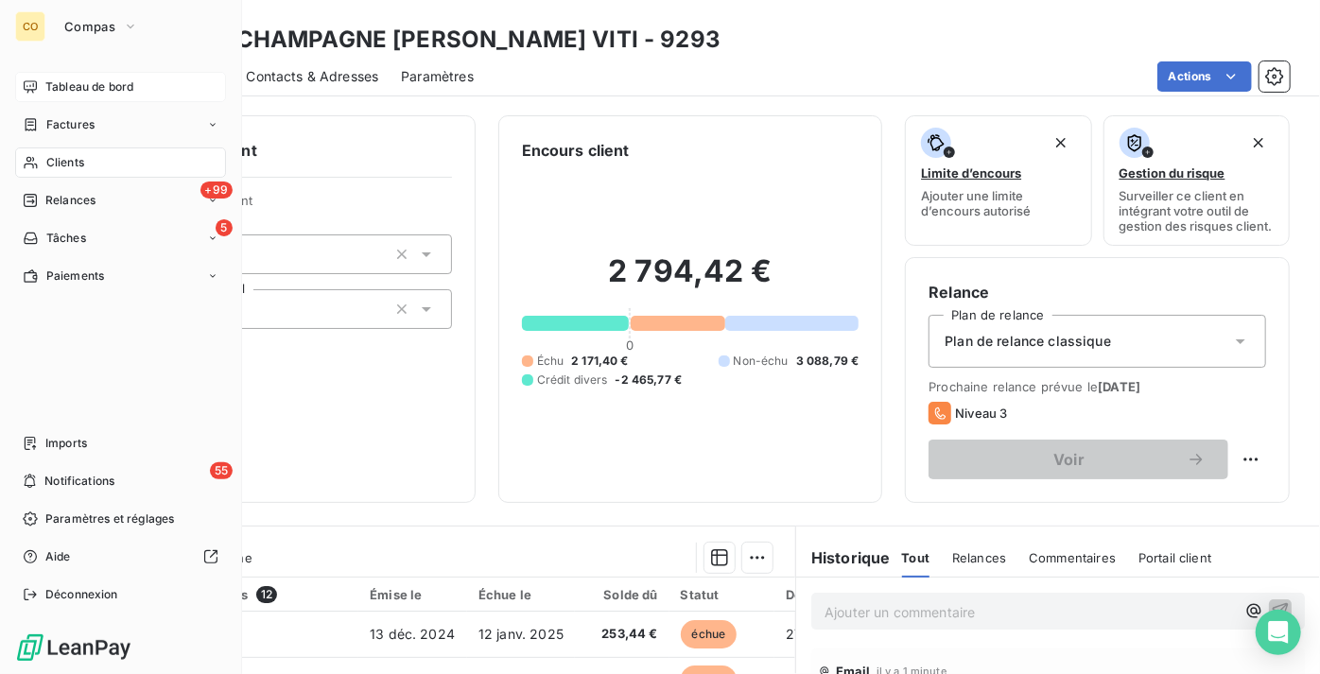
click at [40, 88] on div "Tableau de bord" at bounding box center [120, 87] width 211 height 30
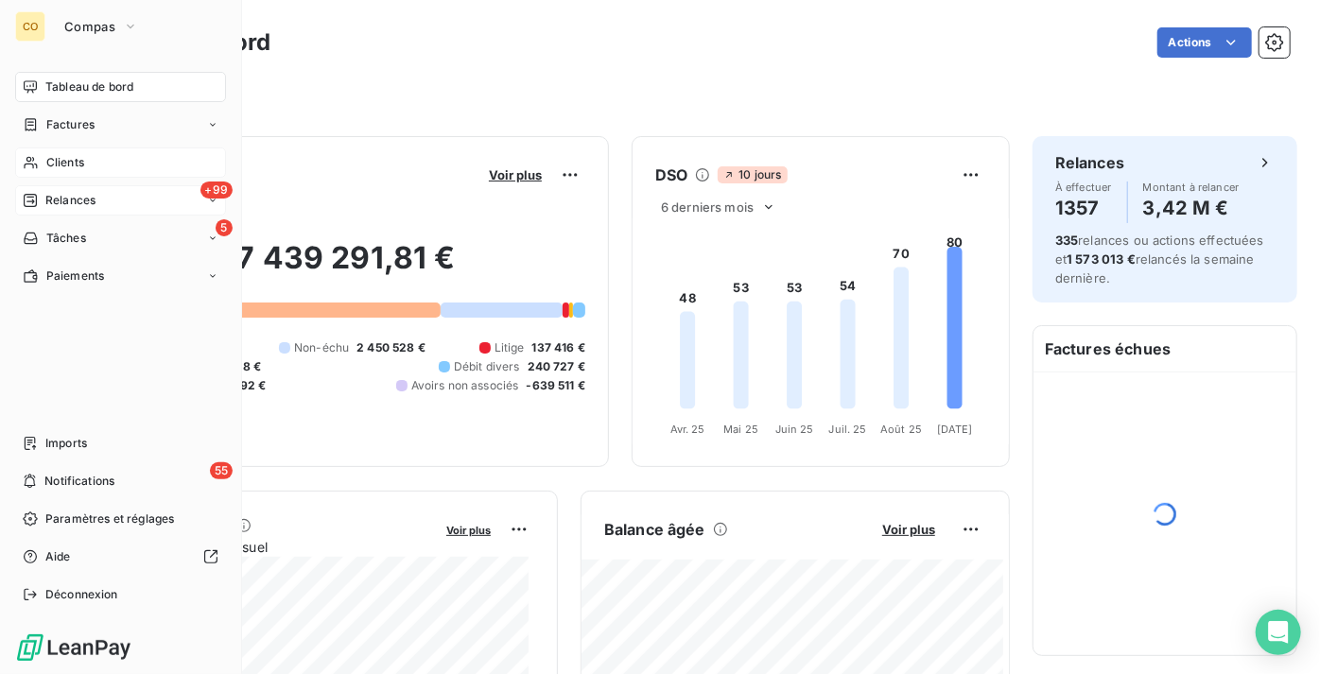
click at [99, 192] on div "+99 Relances" at bounding box center [120, 200] width 211 height 30
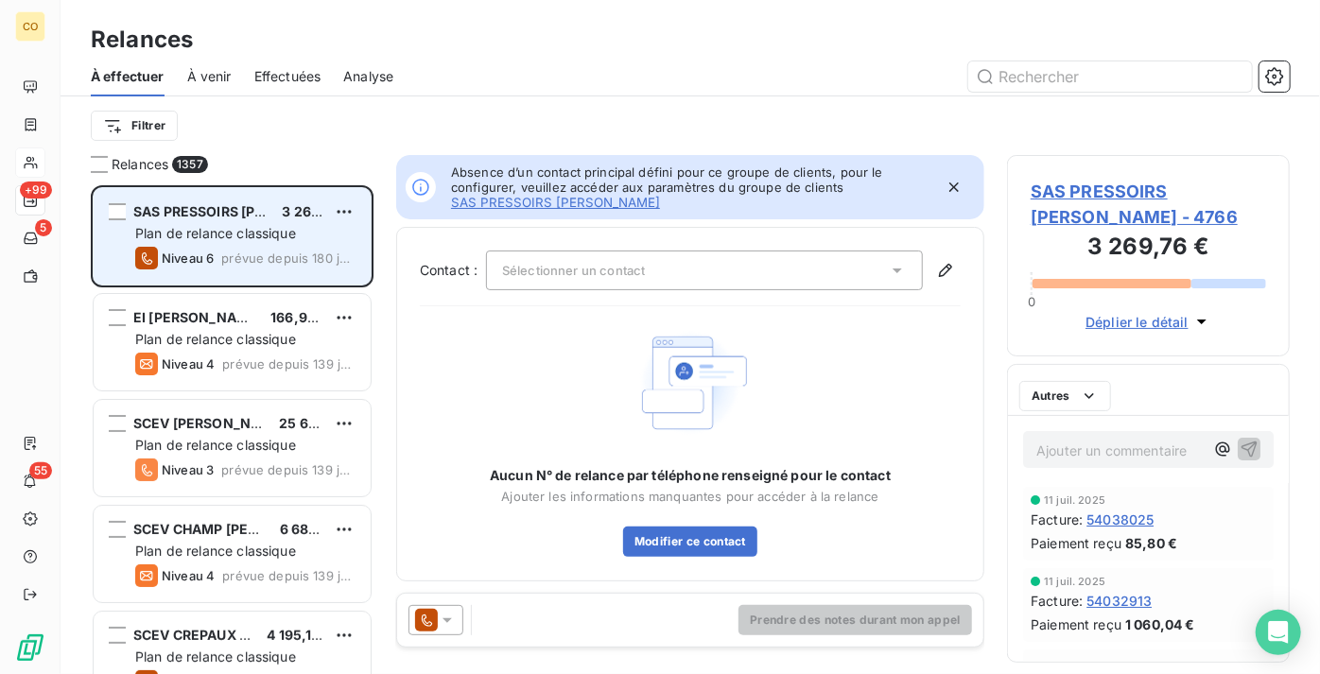
scroll to position [475, 270]
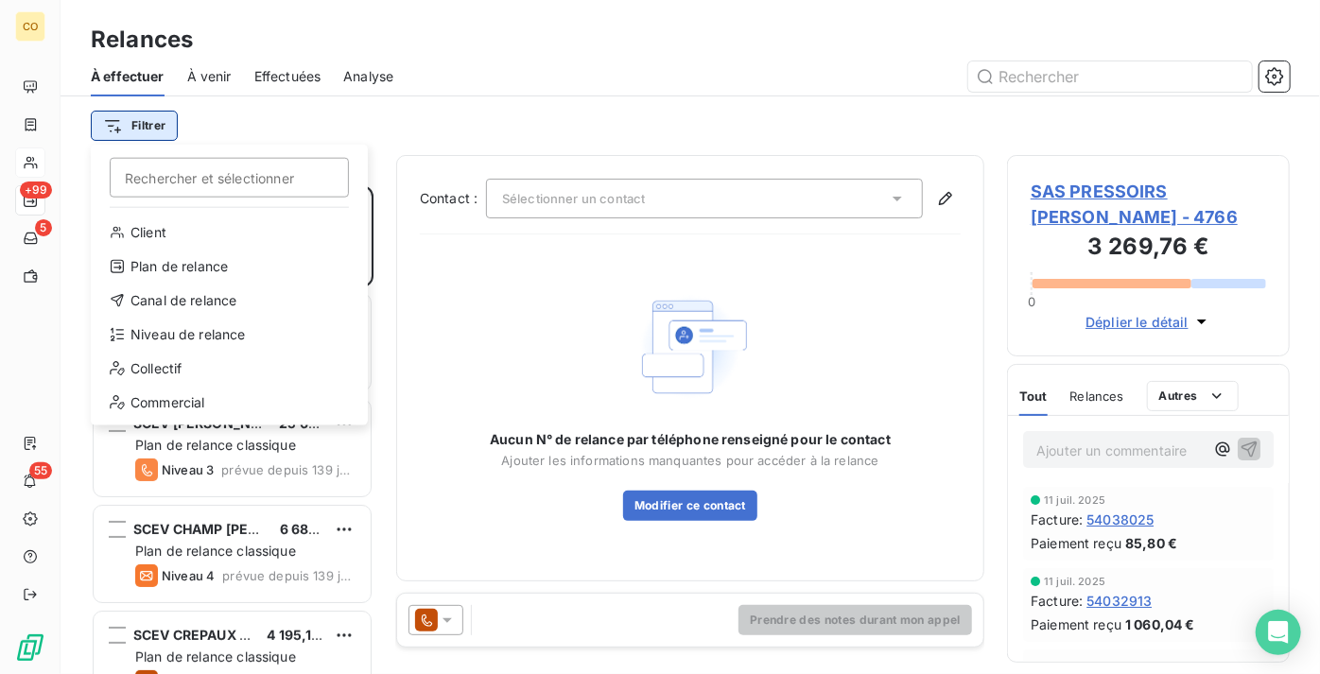
click at [149, 115] on html "CO +99 5 55 Relances À effectuer À venir Effectuées Analyse Filtrer Rechercher …" at bounding box center [660, 337] width 1320 height 674
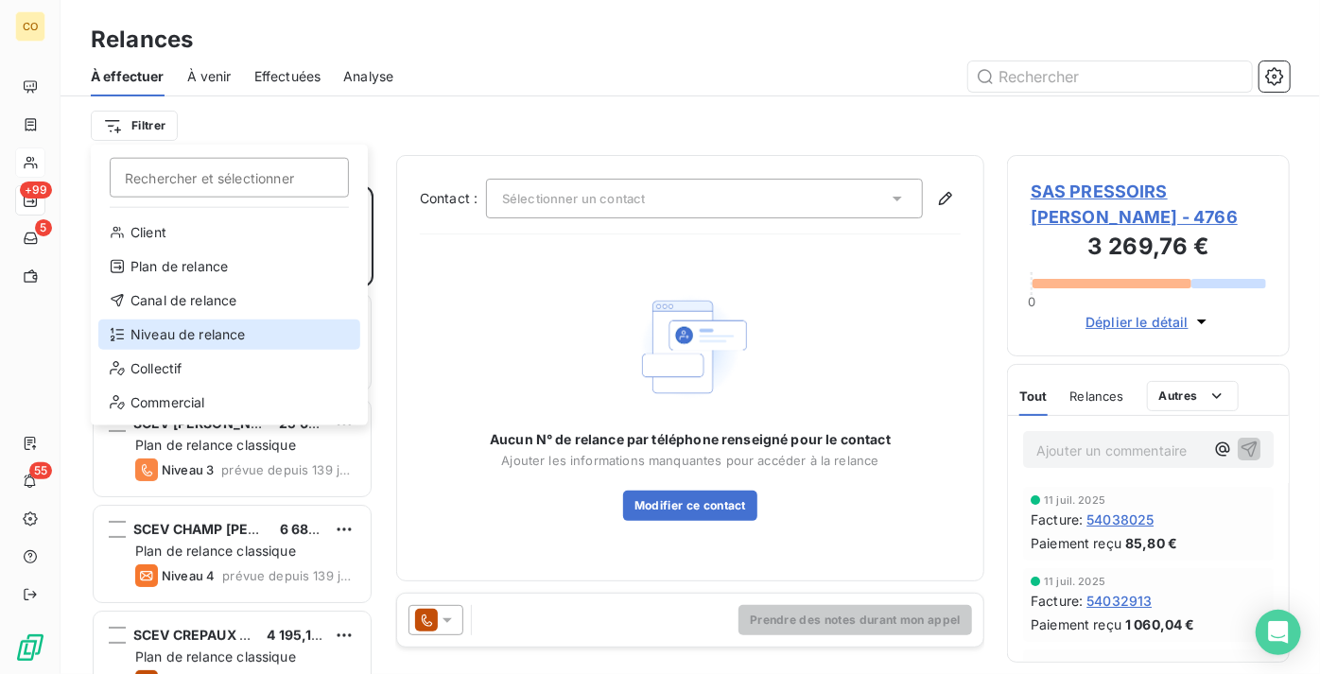
click at [232, 337] on div "Niveau de relance" at bounding box center [229, 335] width 262 height 30
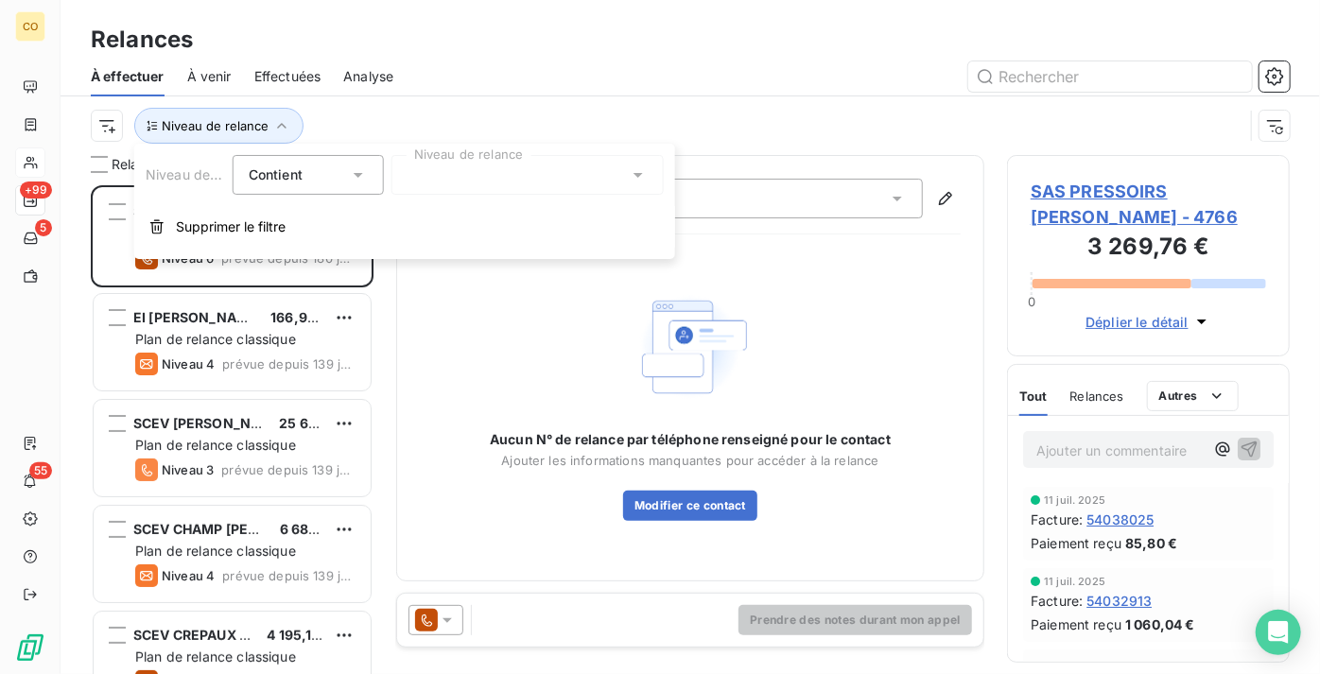
click at [510, 186] on div at bounding box center [527, 175] width 272 height 40
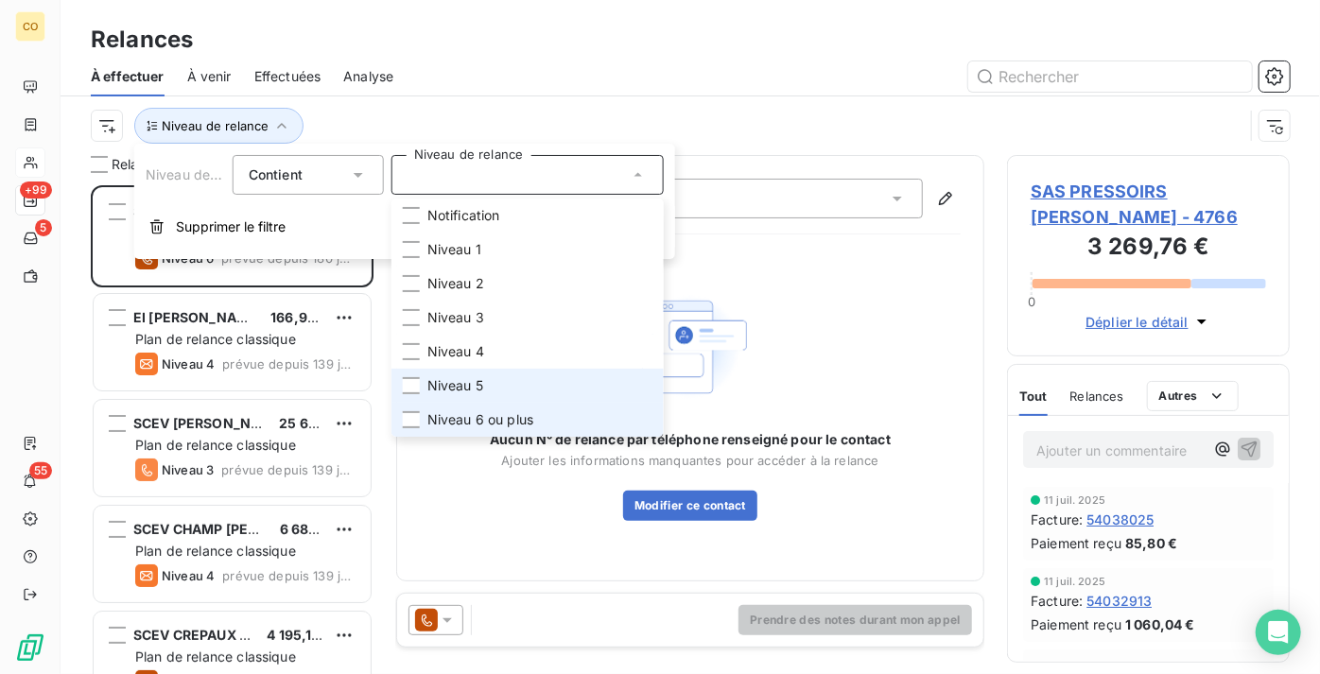
drag, startPoint x: 539, startPoint y: 413, endPoint x: 551, endPoint y: 380, distance: 35.3
click at [539, 414] on li "Niveau 6 ou plus" at bounding box center [527, 420] width 272 height 34
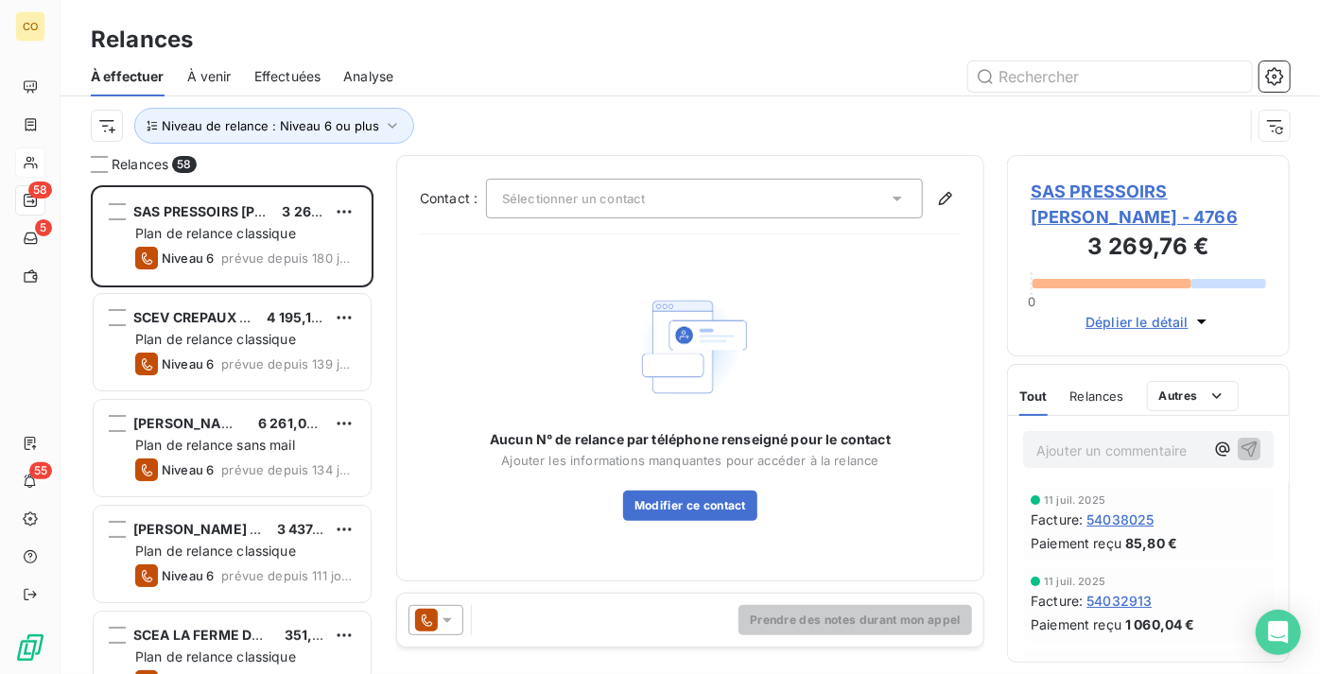
click at [758, 102] on div "Niveau de relance : Niveau 6 ou plus" at bounding box center [690, 125] width 1199 height 59
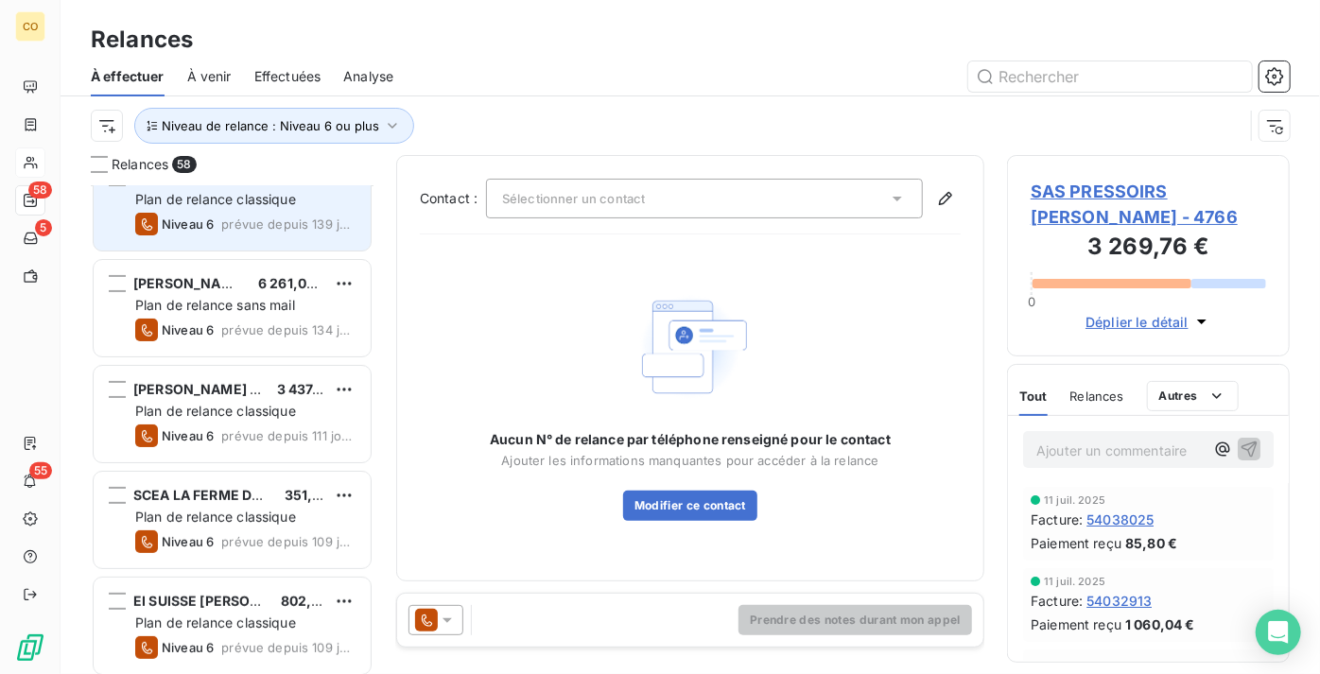
scroll to position [172, 0]
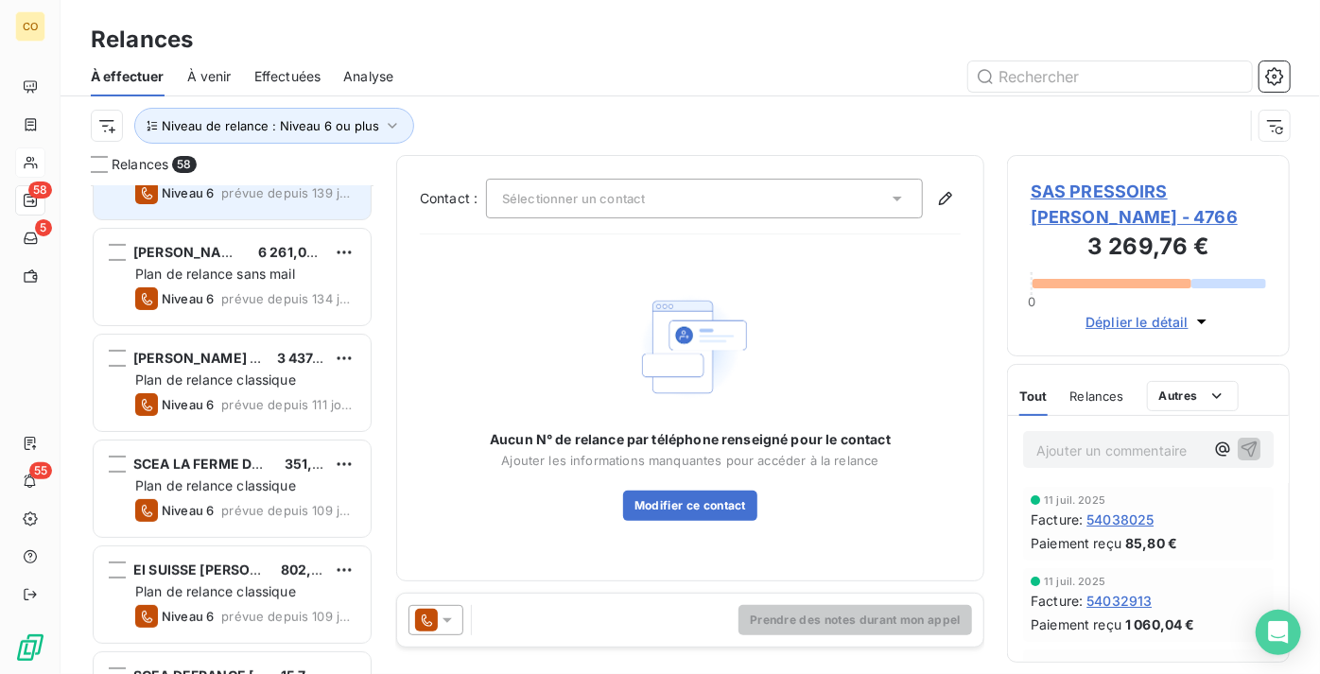
click at [252, 310] on div "[PERSON_NAME] 6 261,03 € Plan de relance sans mail Niveau 6 prévue depuis 134 j…" at bounding box center [232, 277] width 277 height 96
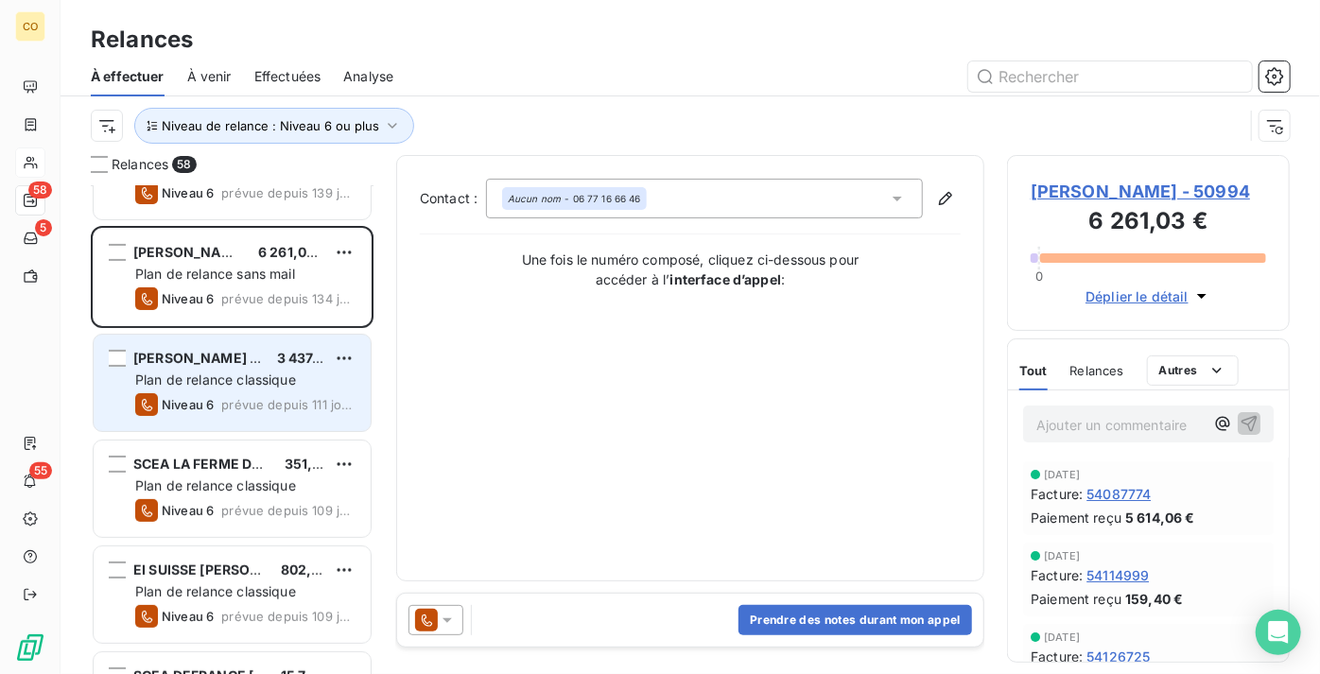
click at [250, 368] on div "[PERSON_NAME] COPINET 3 437,51 € Plan de relance classique Niveau 6 prévue depu…" at bounding box center [232, 383] width 277 height 96
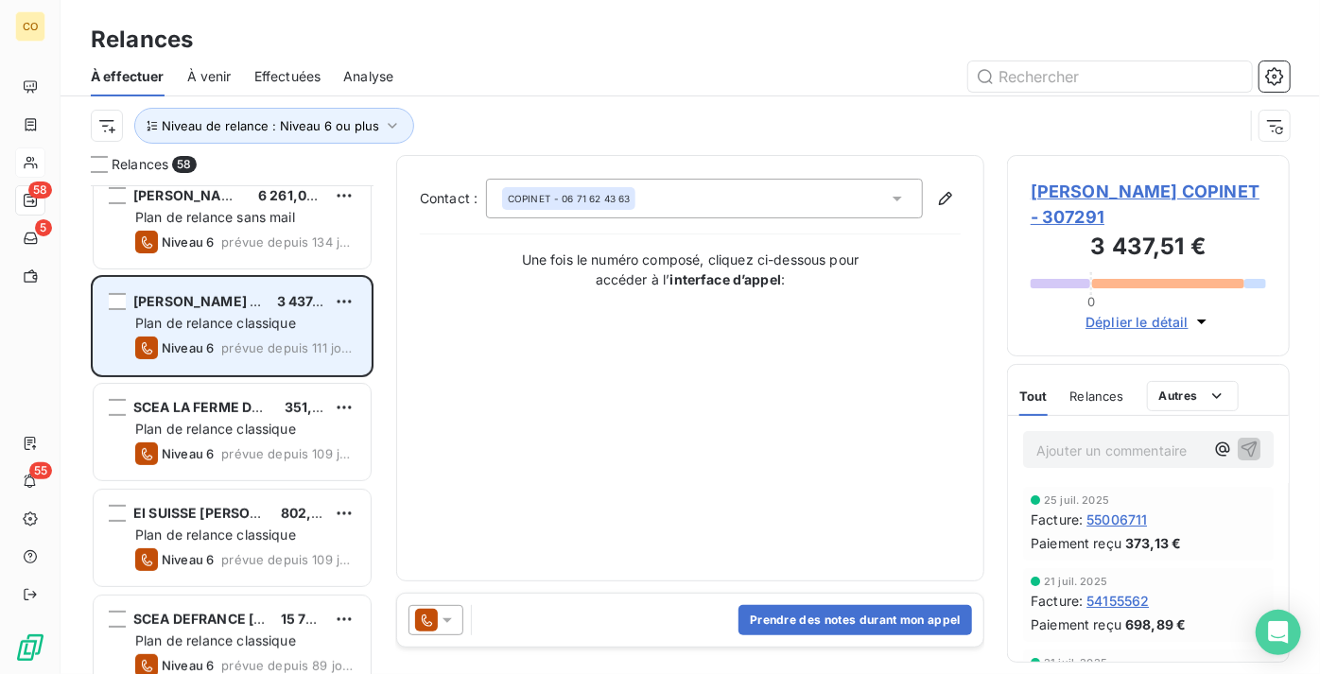
scroll to position [258, 0]
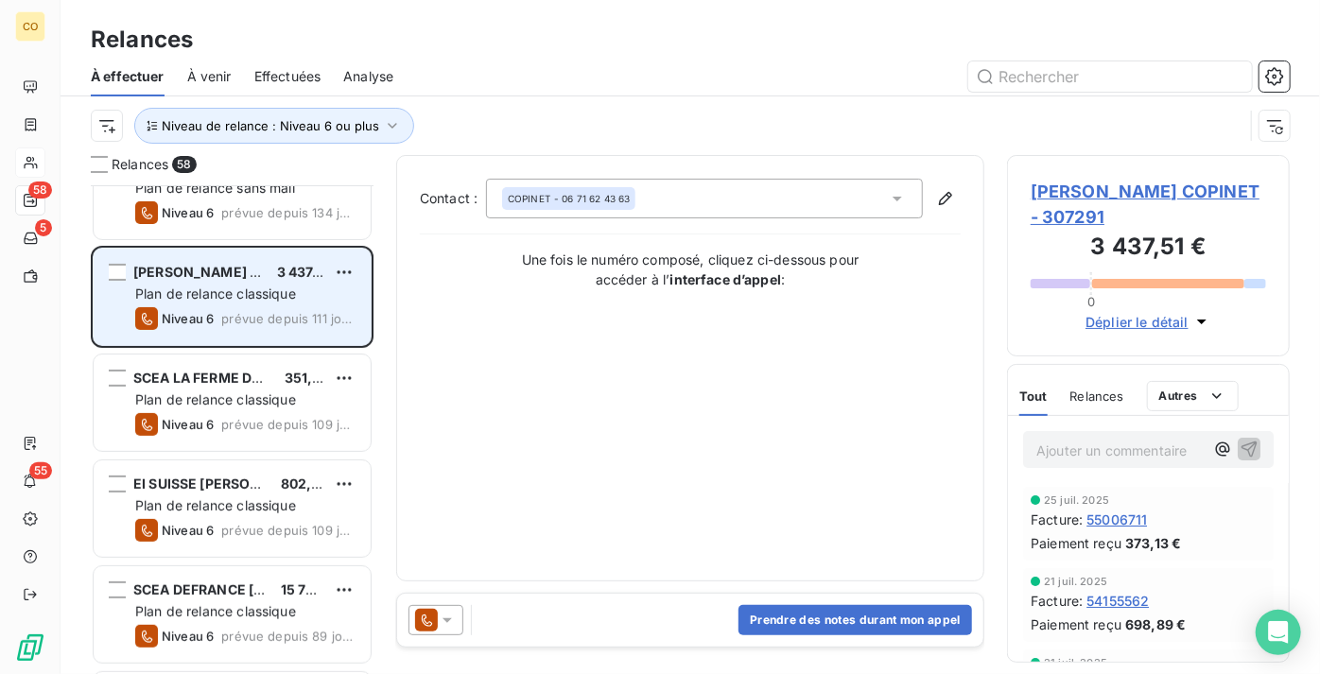
click at [250, 370] on span "SCEA LA FERME DES LUROTS" at bounding box center [229, 378] width 193 height 16
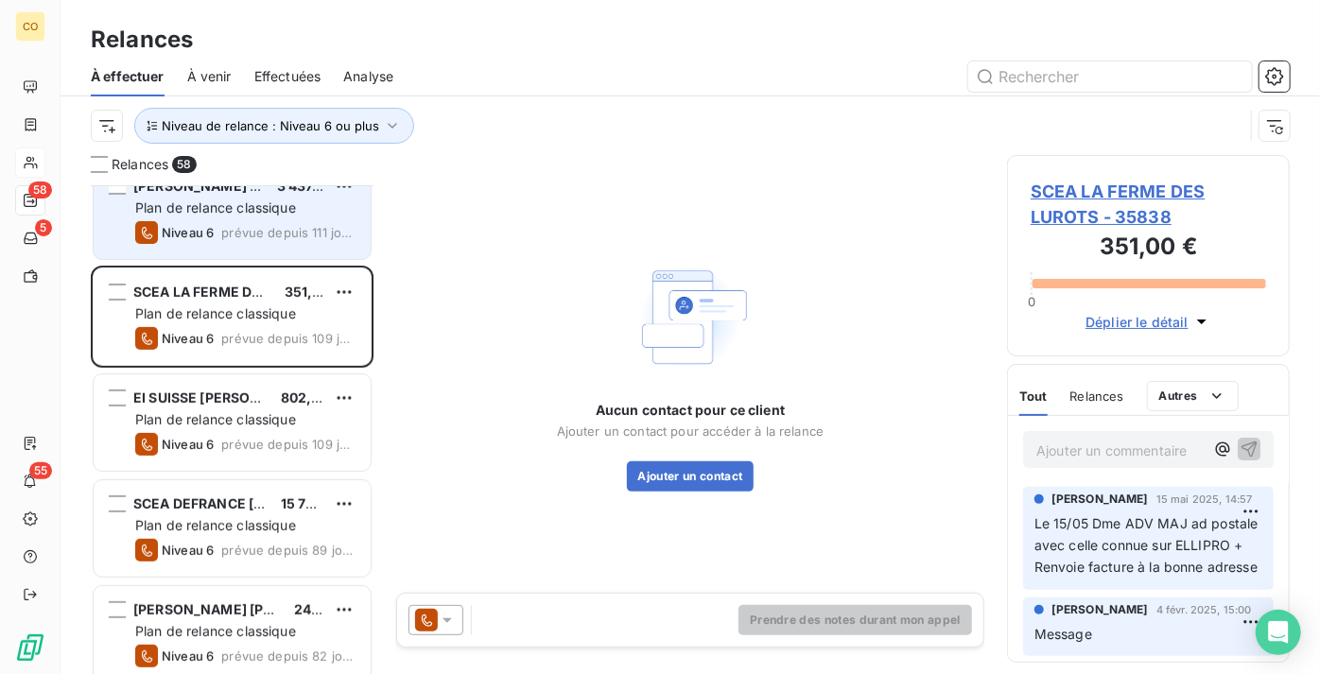
scroll to position [430, 0]
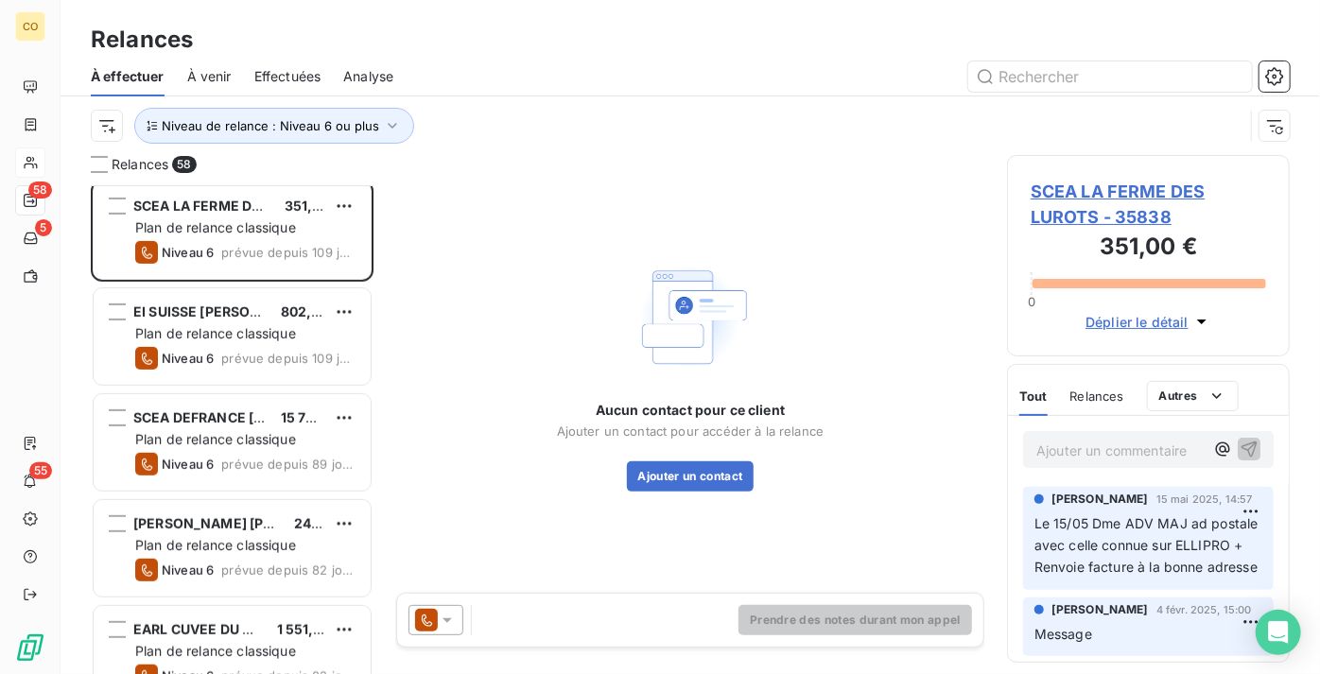
click at [250, 369] on div "EI SUISSE [PERSON_NAME] 802,36 € Plan de relance classique Niveau 6 prévue depu…" at bounding box center [232, 336] width 277 height 96
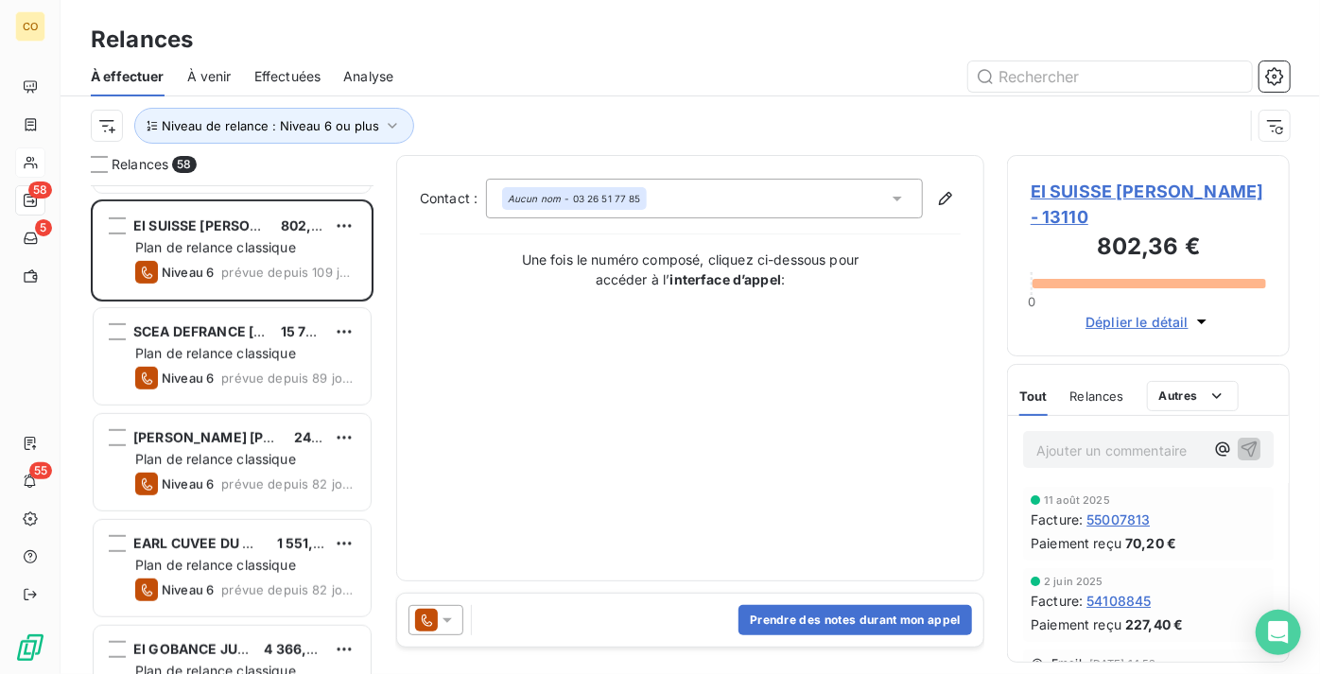
click at [250, 369] on div "[PERSON_NAME] COPINET 3 437,51 € Plan de relance classique Niveau 6 prévue depu…" at bounding box center [232, 429] width 283 height 489
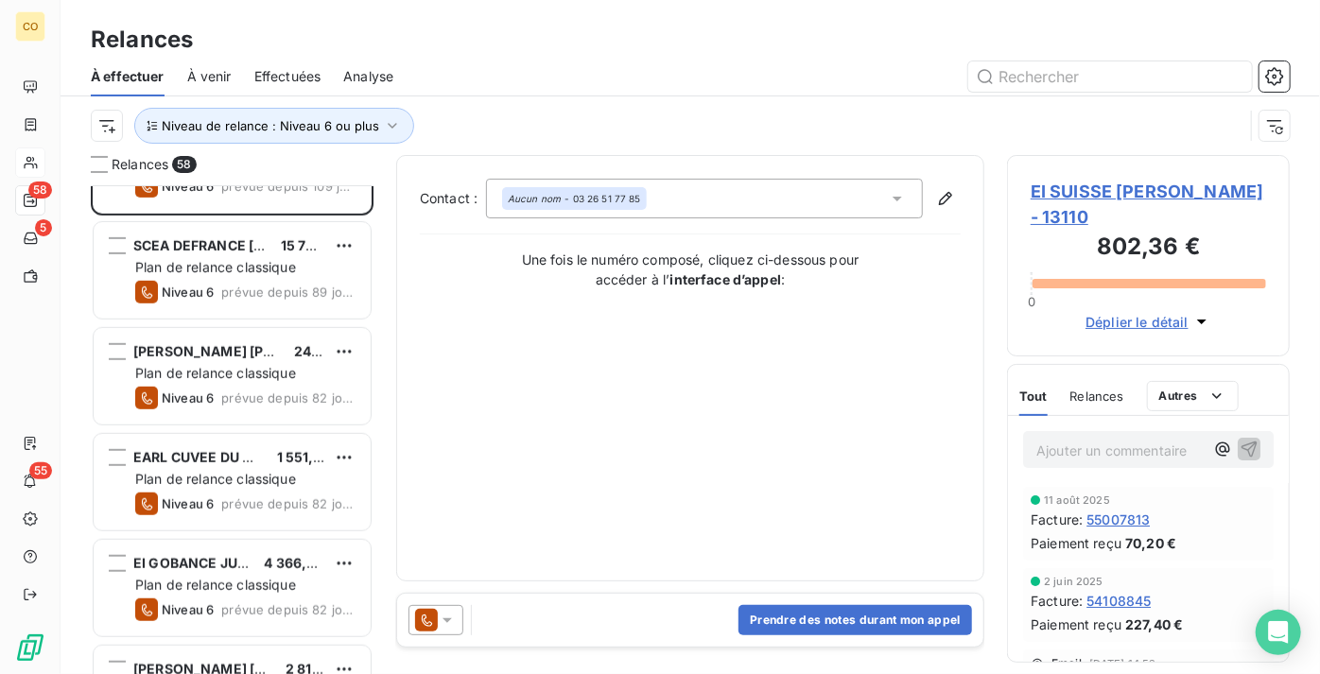
click at [250, 369] on div "SCEA LA FERME DES LUROTS 351,00 € Plan de relance classique Niveau 6 prévue dep…" at bounding box center [232, 429] width 283 height 489
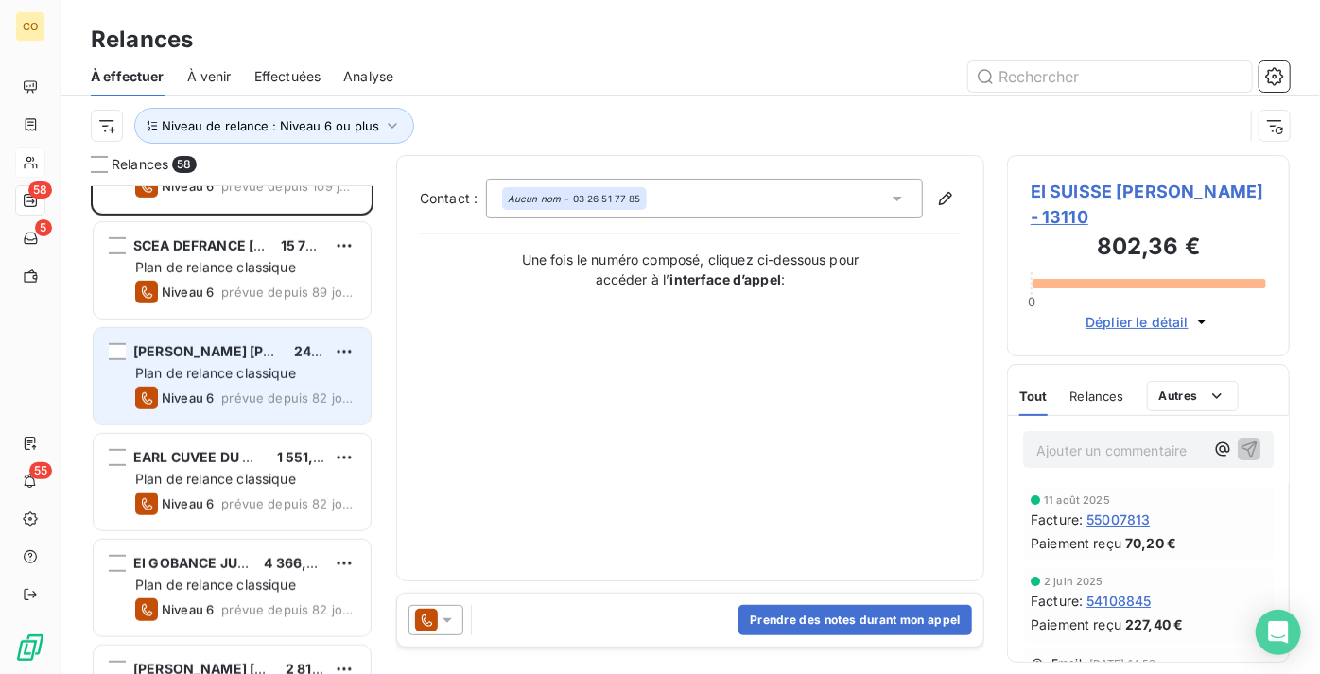
click at [245, 374] on span "Plan de relance classique" at bounding box center [215, 373] width 161 height 16
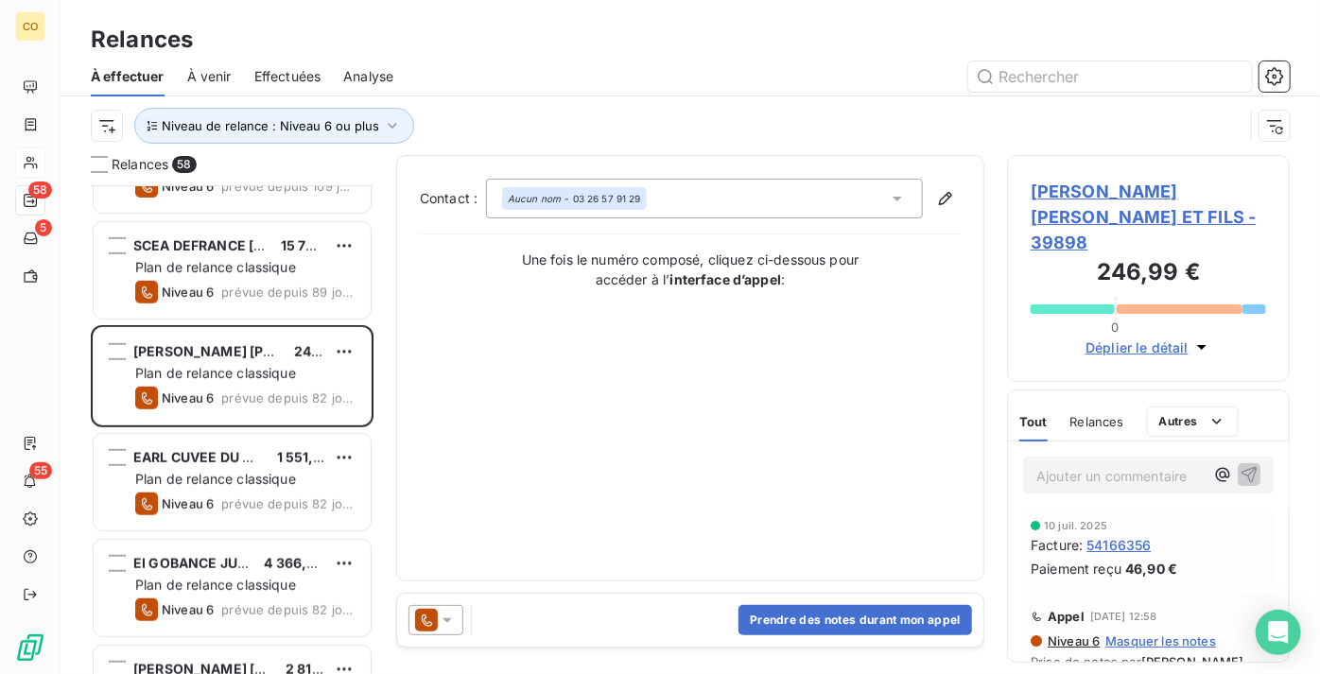
click at [426, 623] on icon at bounding box center [426, 620] width 23 height 23
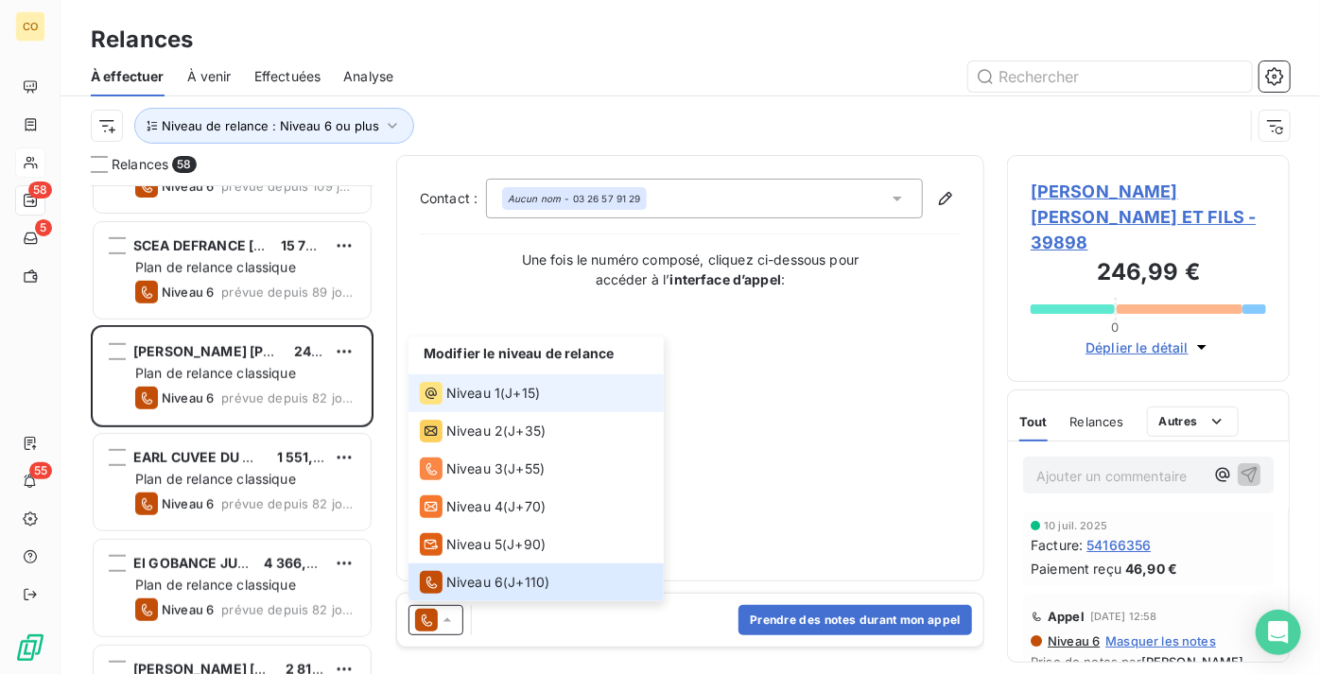
click at [486, 409] on li "Niveau 1 ( J+15 )" at bounding box center [536, 393] width 255 height 38
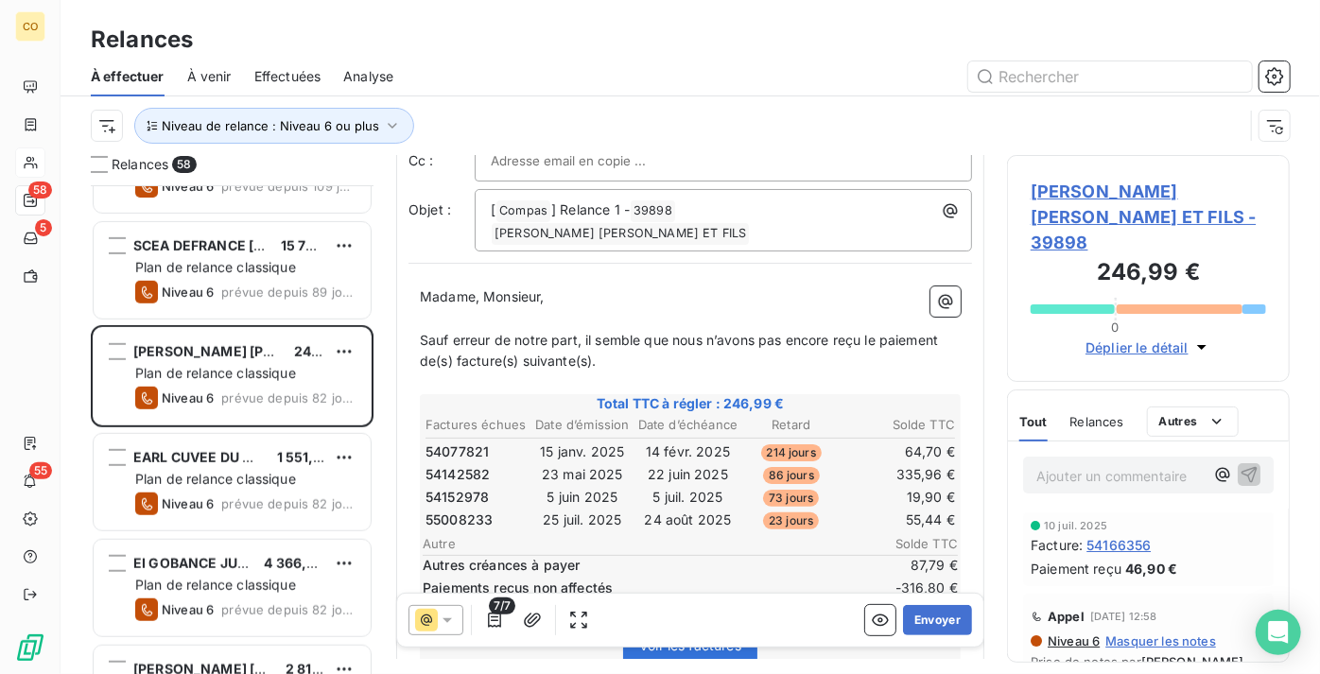
scroll to position [86, 0]
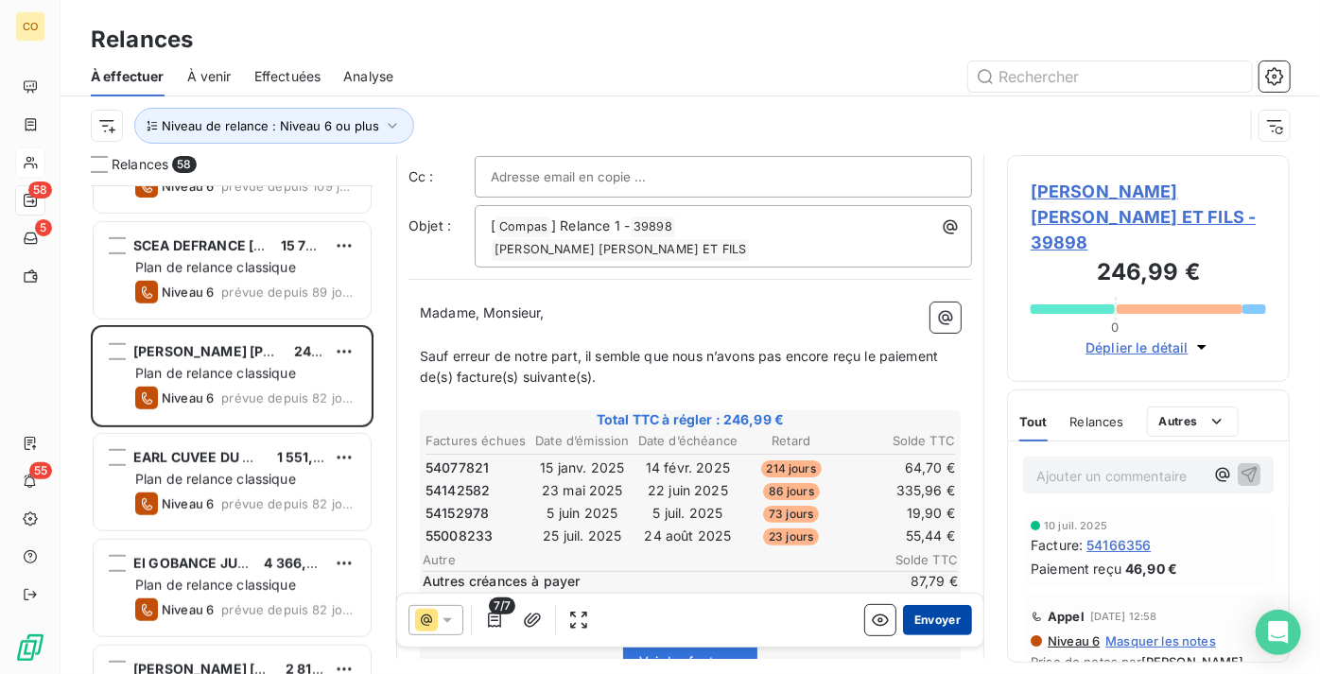
click at [913, 617] on button "Envoyer" at bounding box center [937, 620] width 69 height 30
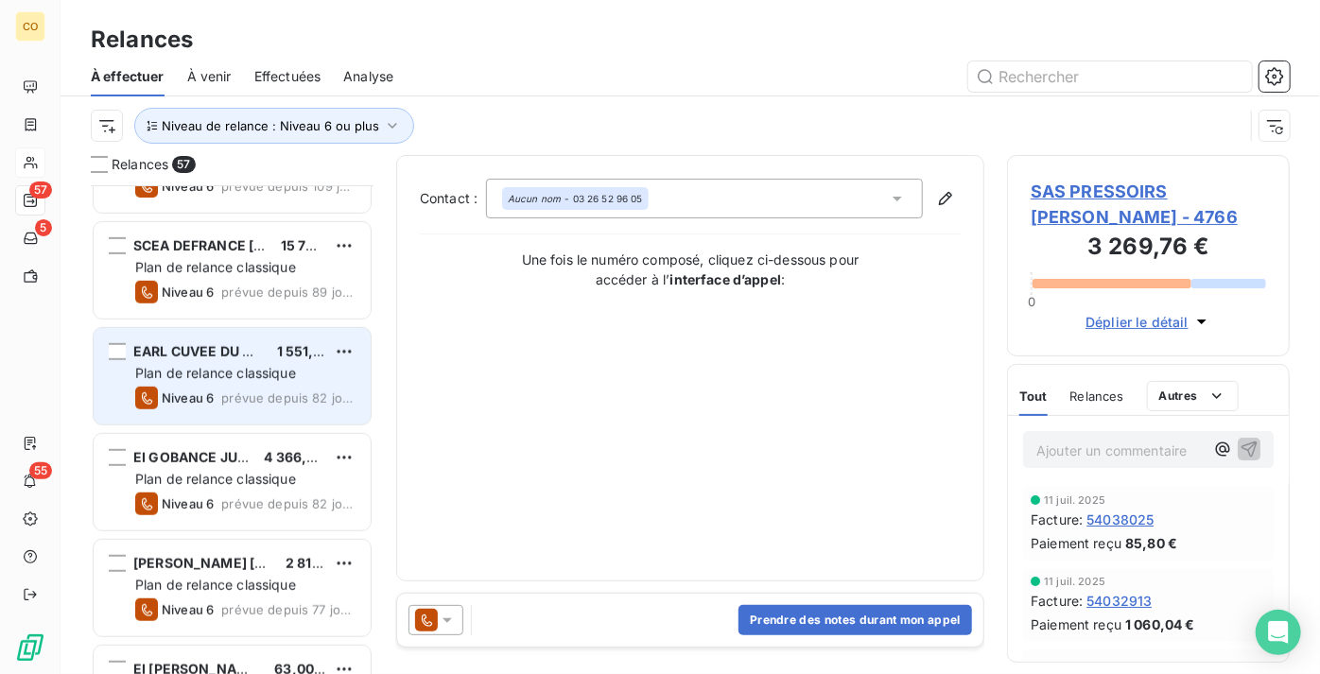
click at [217, 382] on div "Plan de relance classique" at bounding box center [245, 373] width 220 height 19
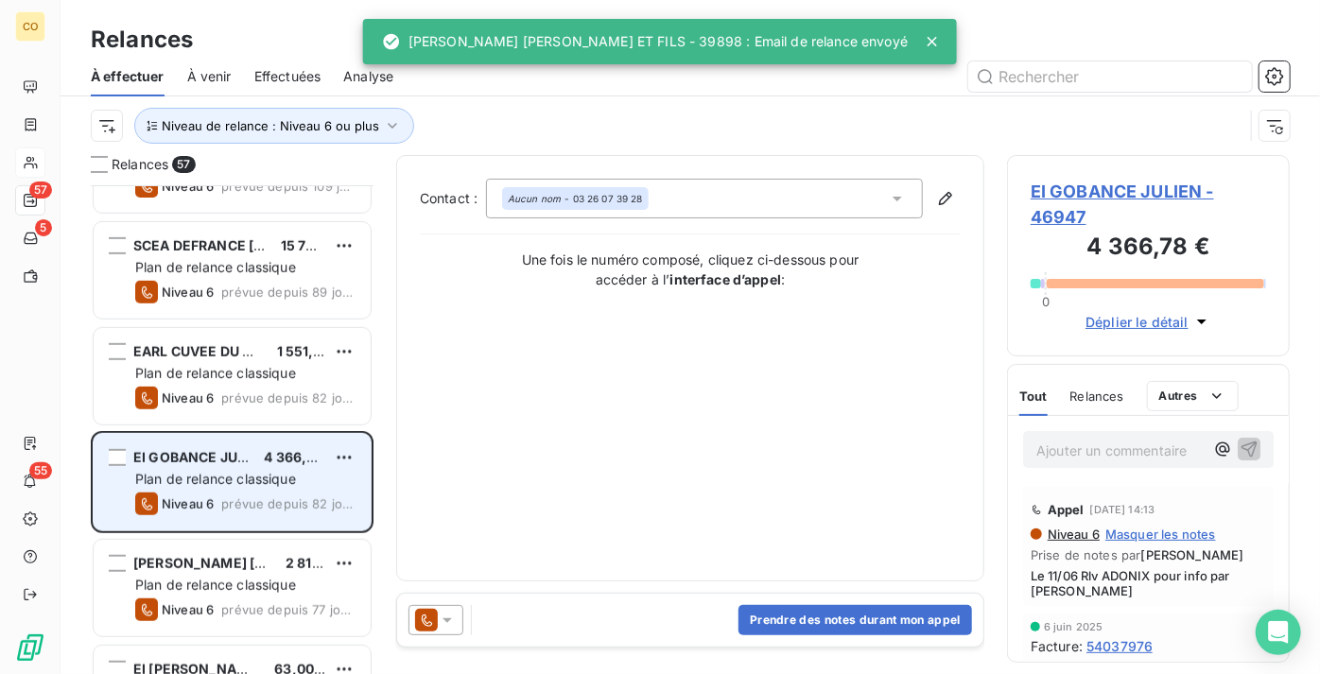
click at [209, 477] on span "Plan de relance classique" at bounding box center [215, 479] width 161 height 16
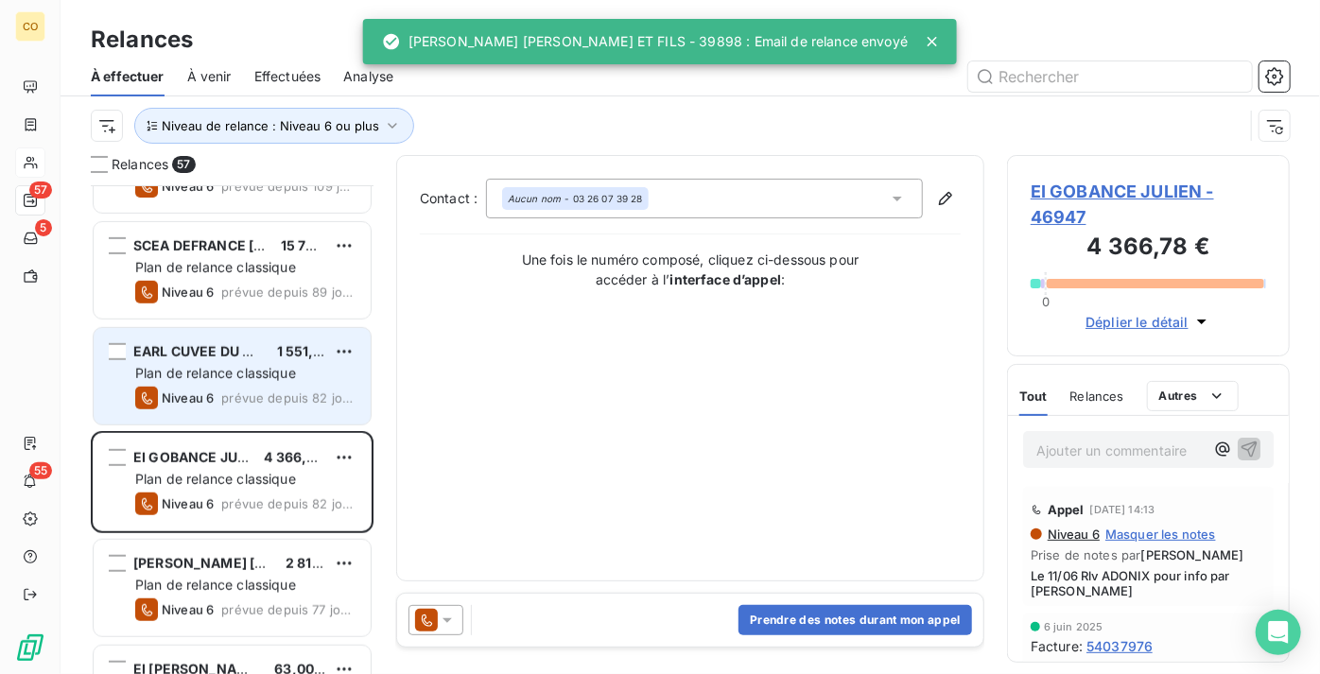
click at [224, 398] on span "prévue depuis 82 jours" at bounding box center [288, 398] width 134 height 15
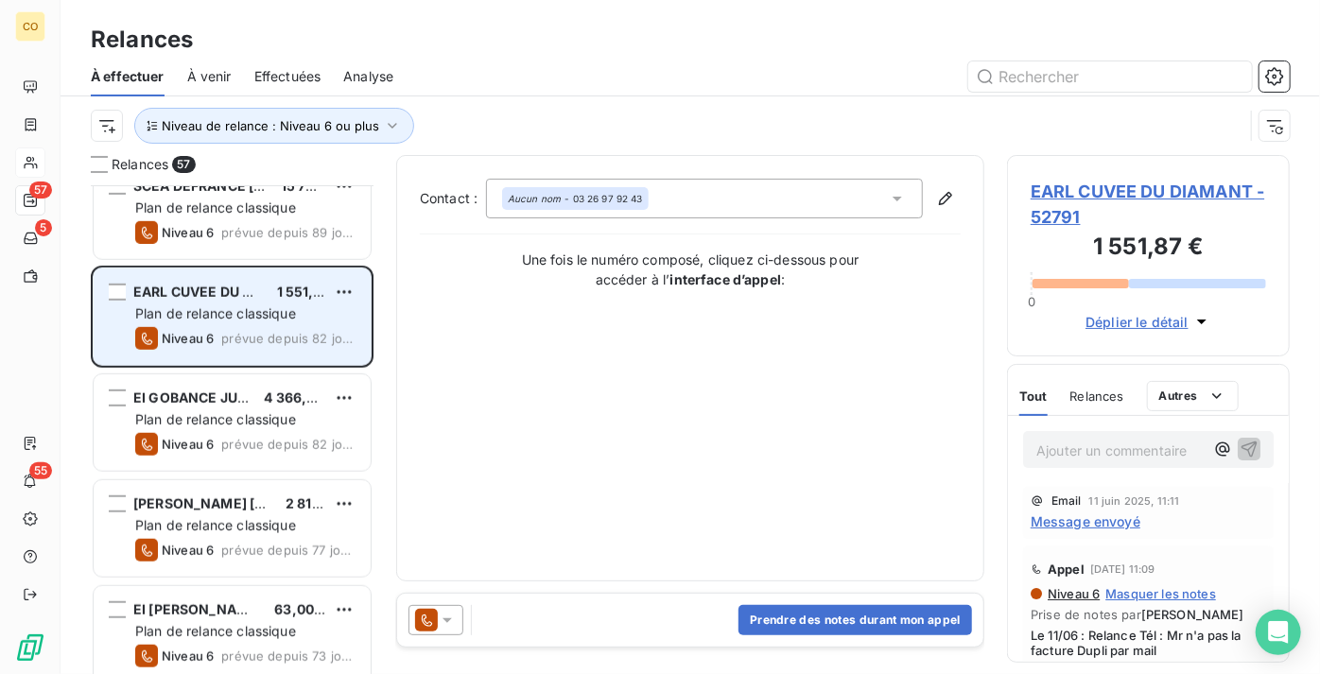
scroll to position [688, 0]
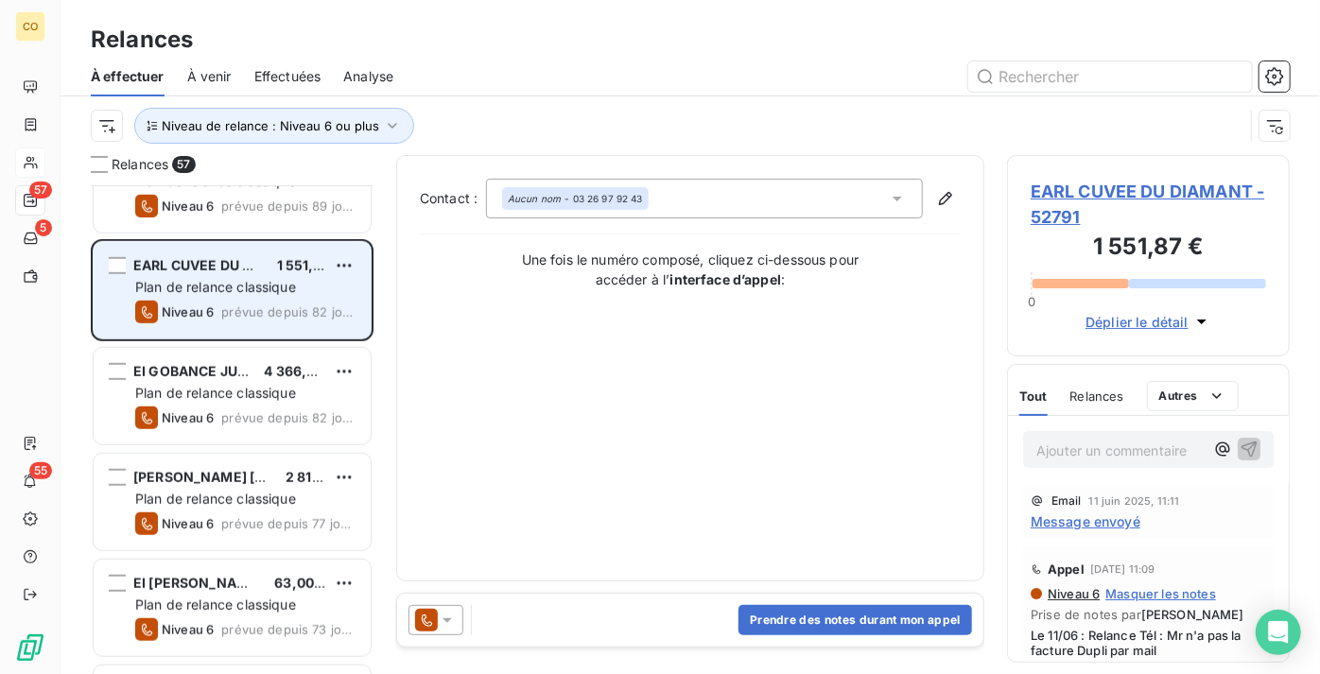
click at [224, 398] on span "Plan de relance classique" at bounding box center [215, 393] width 161 height 16
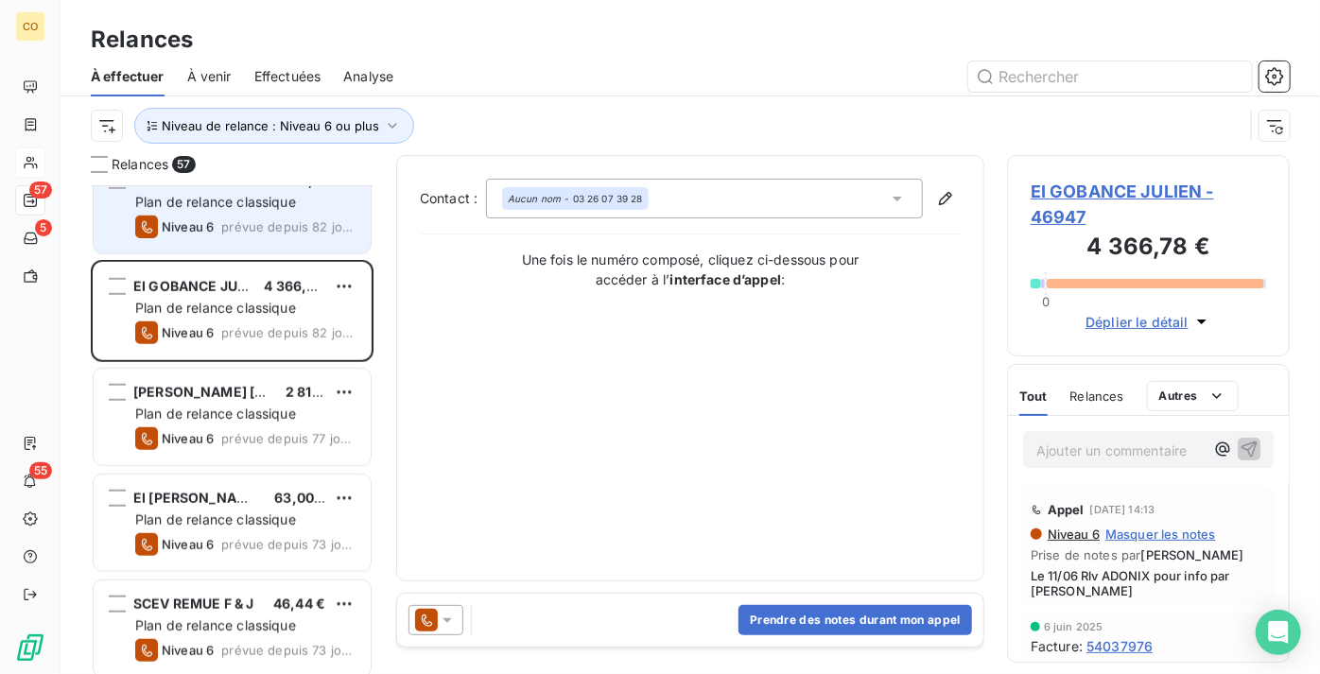
click at [224, 398] on span "[PERSON_NAME] [PERSON_NAME]" at bounding box center [248, 392] width 230 height 16
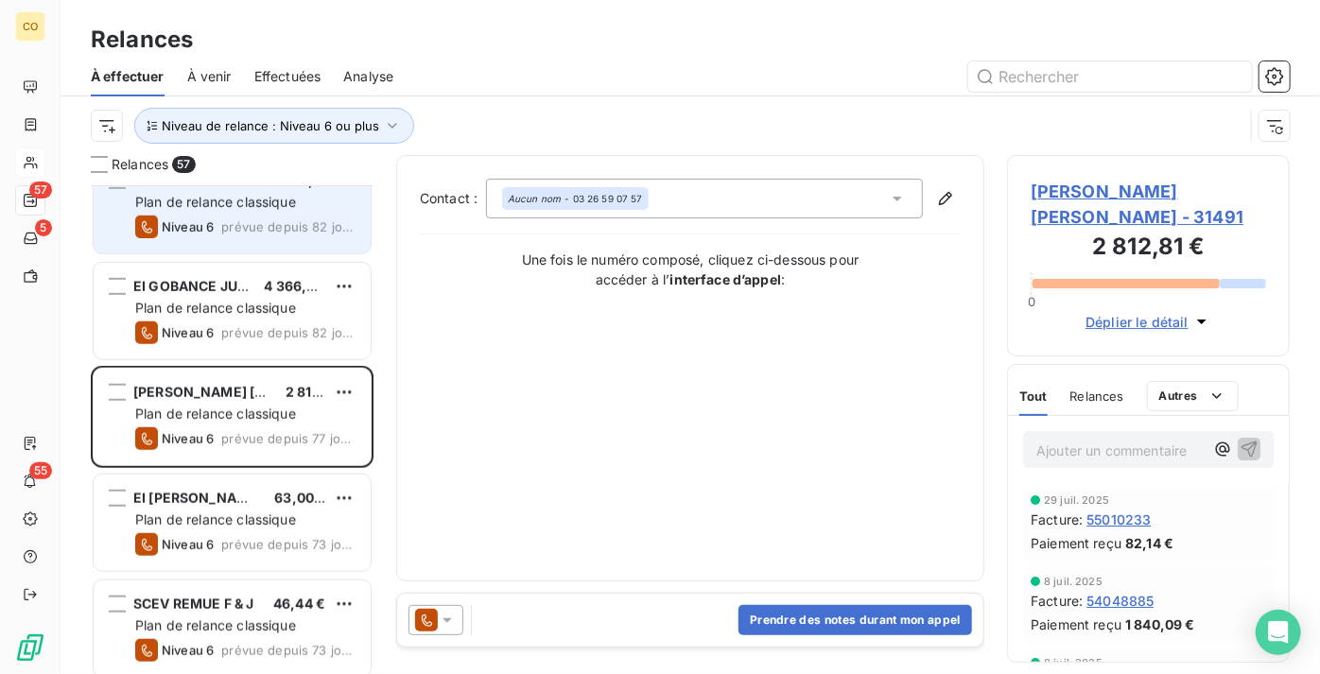
scroll to position [860, 0]
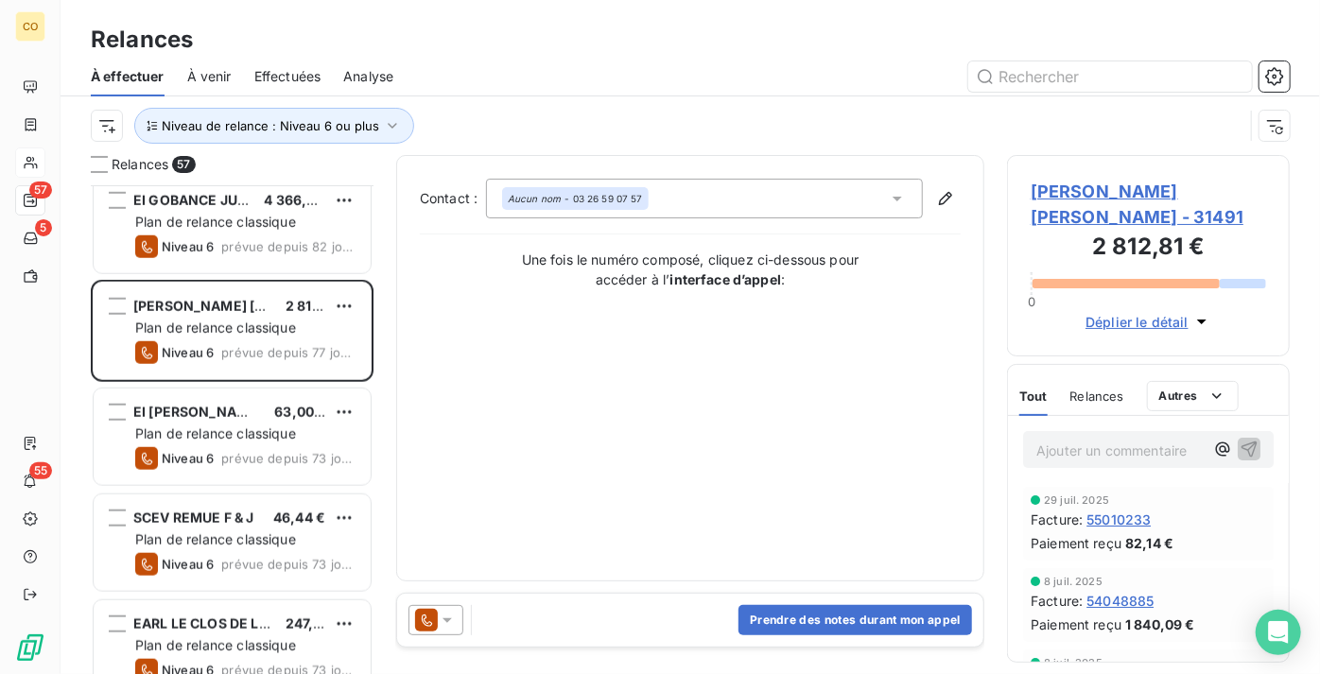
click at [224, 398] on div "EI [PERSON_NAME] 63,00 € Plan de relance classique Niveau 6 prévue depuis 73 jo…" at bounding box center [232, 437] width 277 height 96
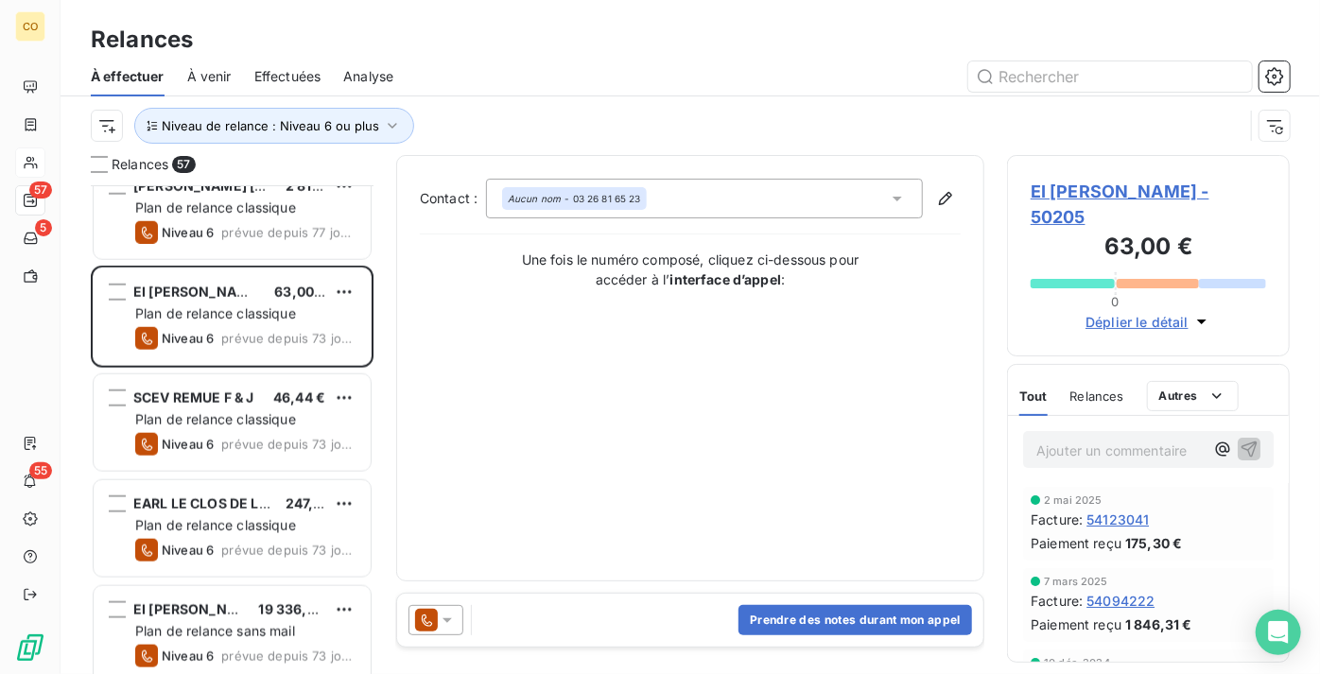
scroll to position [1032, 0]
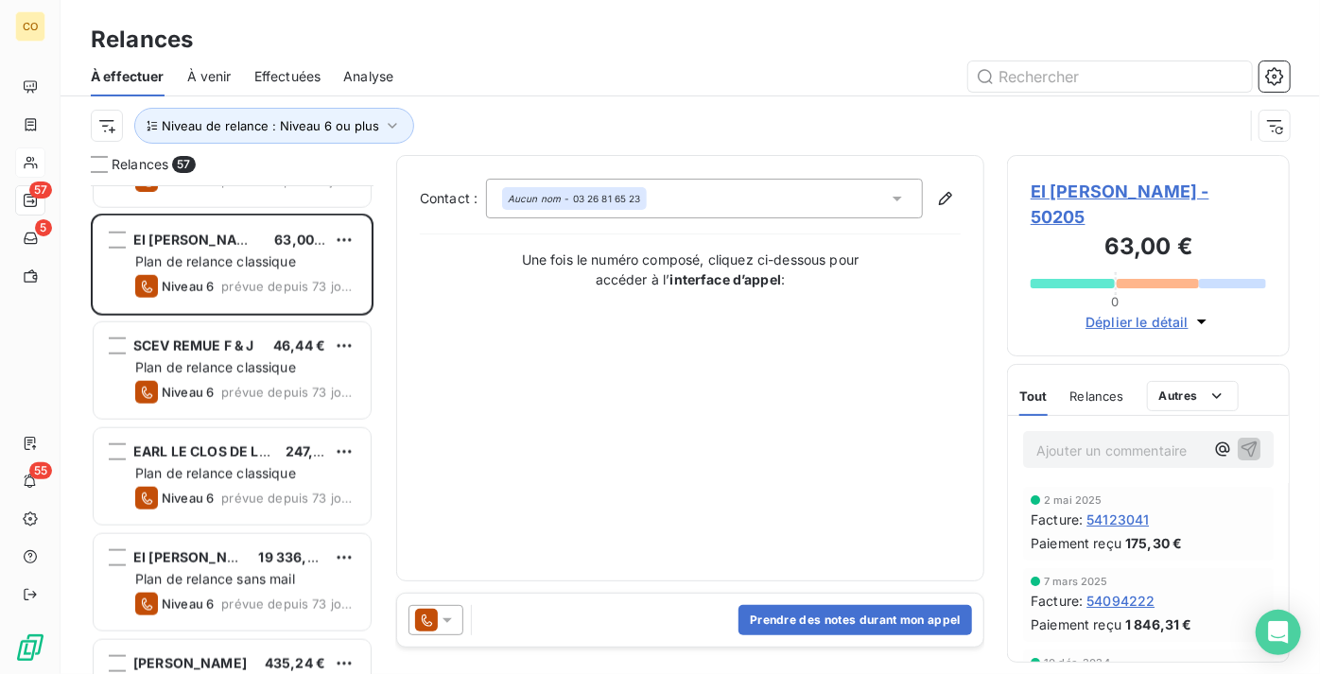
click at [455, 618] on icon at bounding box center [447, 620] width 19 height 19
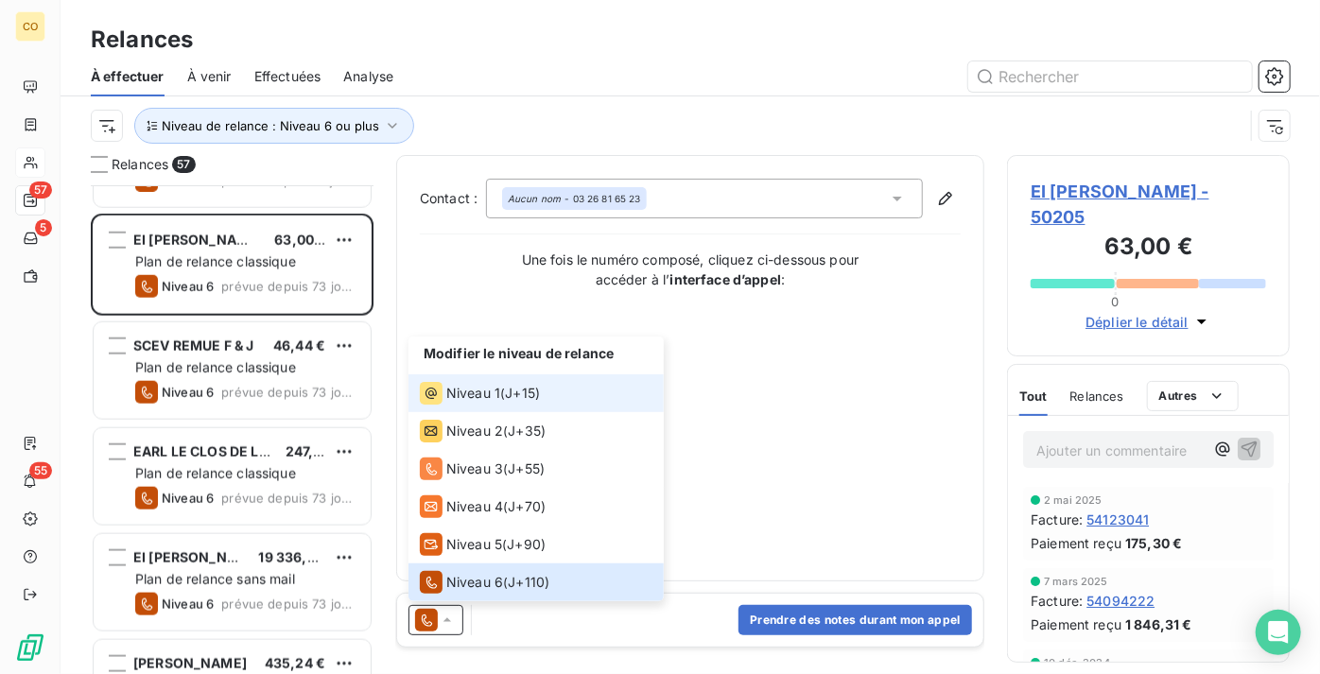
click at [520, 392] on span "J+15 )" at bounding box center [522, 393] width 35 height 19
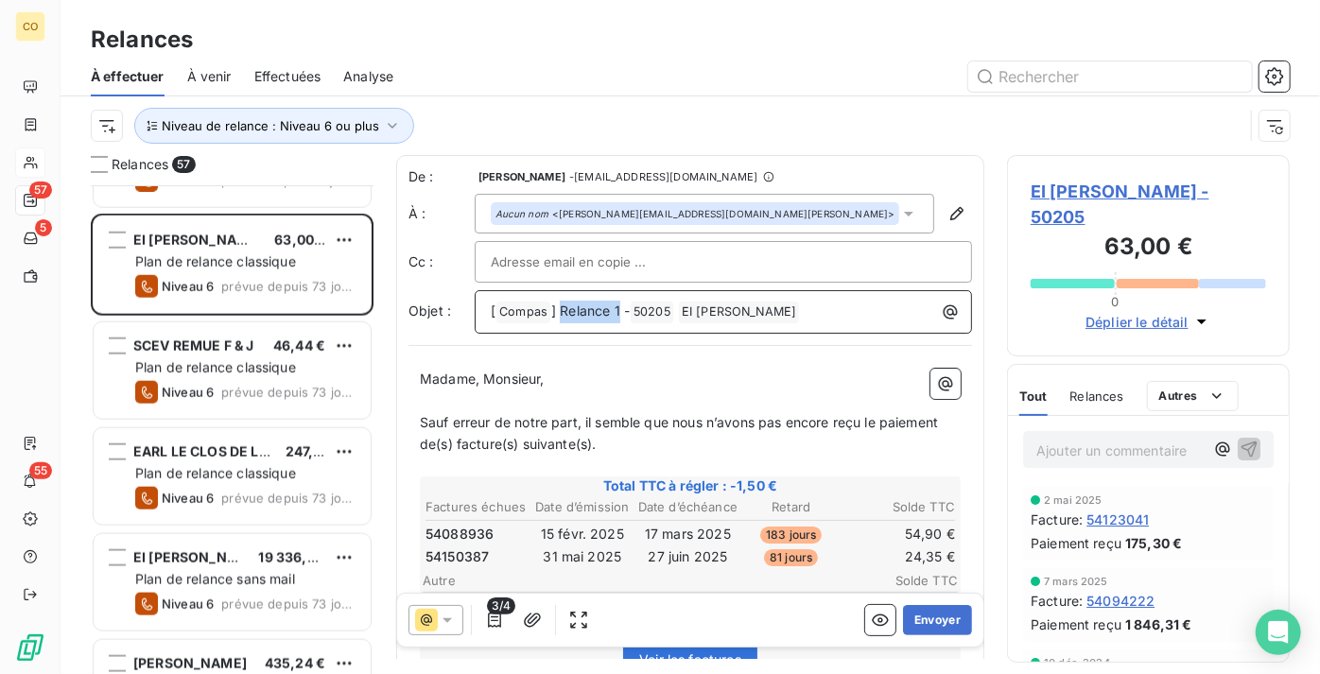
drag, startPoint x: 619, startPoint y: 310, endPoint x: 557, endPoint y: 322, distance: 63.6
click at [557, 322] on div "[ Compas ﻿ ] Relance 1 - 50205 ﻿ EI [PERSON_NAME] ﻿ ﻿" at bounding box center [723, 311] width 497 height 43
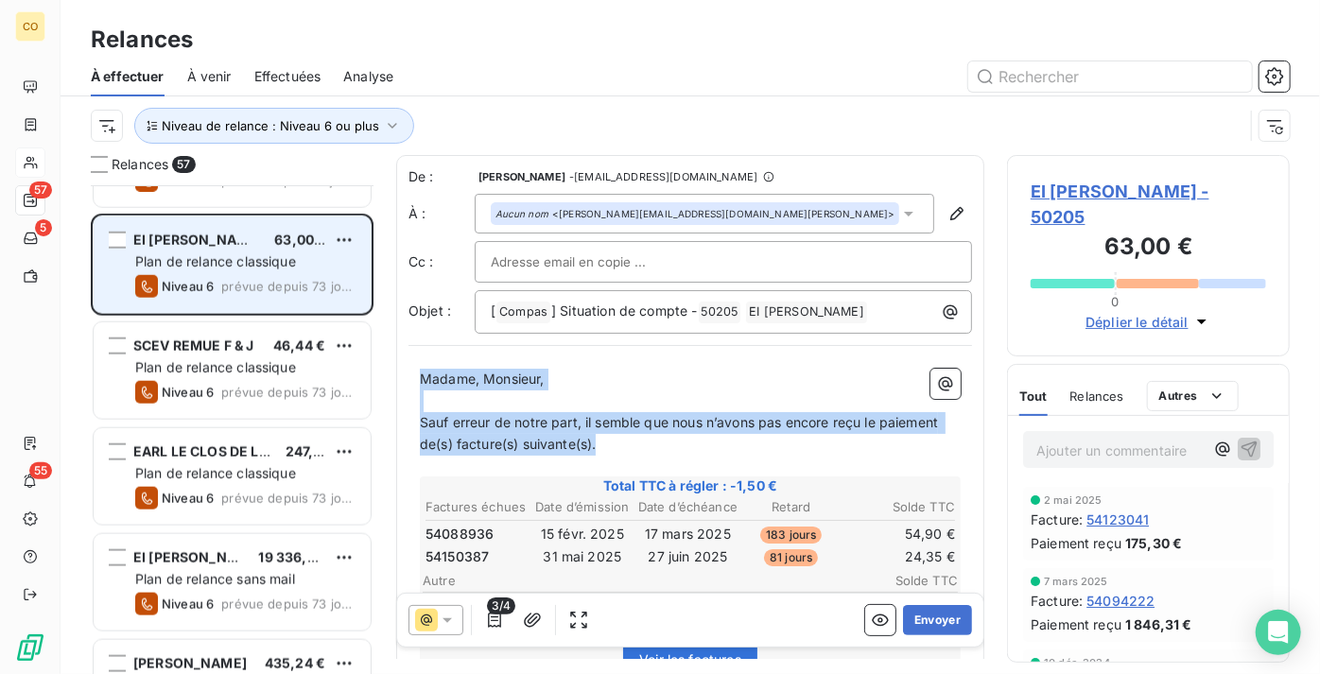
drag, startPoint x: 612, startPoint y: 447, endPoint x: 303, endPoint y: 267, distance: 358.1
click at [294, 283] on div "Relances 57 EI GOBANCE JULIEN 4 366,78 € Plan de relance classique Niveau 6 pré…" at bounding box center [691, 414] width 1260 height 519
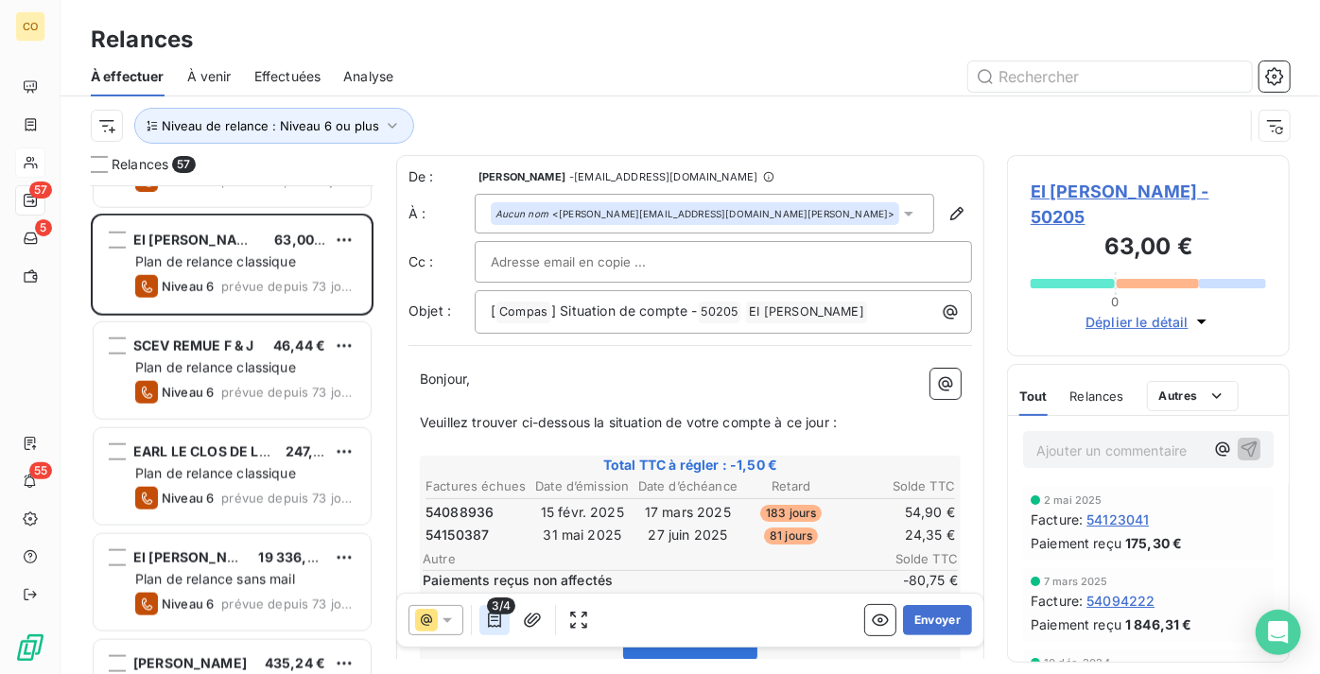
click at [485, 617] on icon "button" at bounding box center [494, 620] width 19 height 19
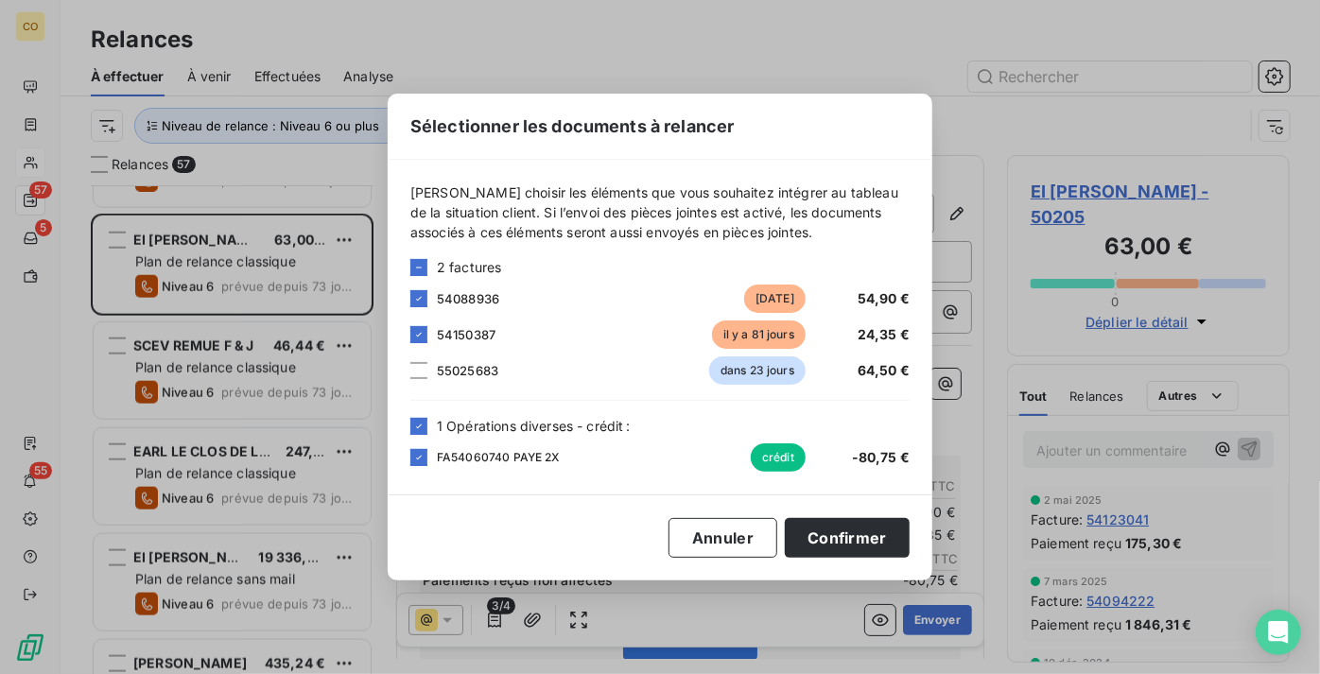
click at [430, 375] on div "55025683 dans 23 jours 64,50 €" at bounding box center [659, 371] width 499 height 28
click at [423, 370] on div at bounding box center [418, 370] width 17 height 17
click at [840, 545] on button "Confirmer" at bounding box center [847, 538] width 125 height 40
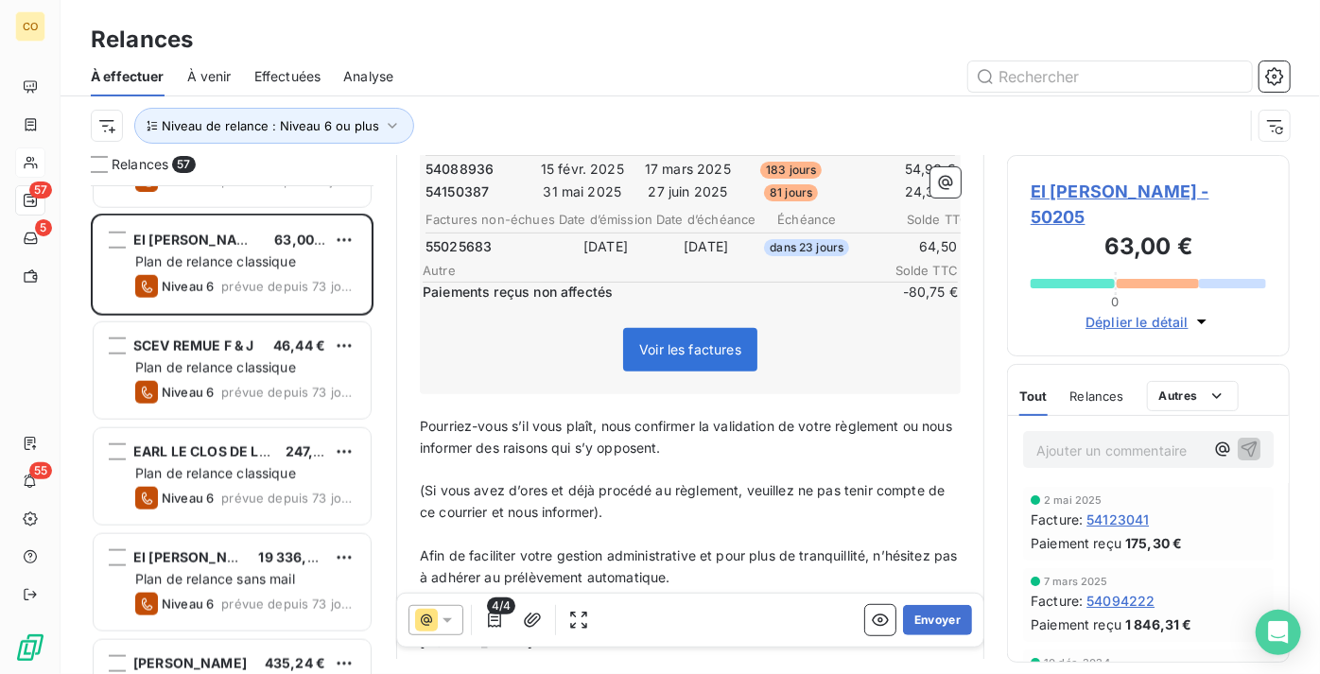
scroll to position [430, 0]
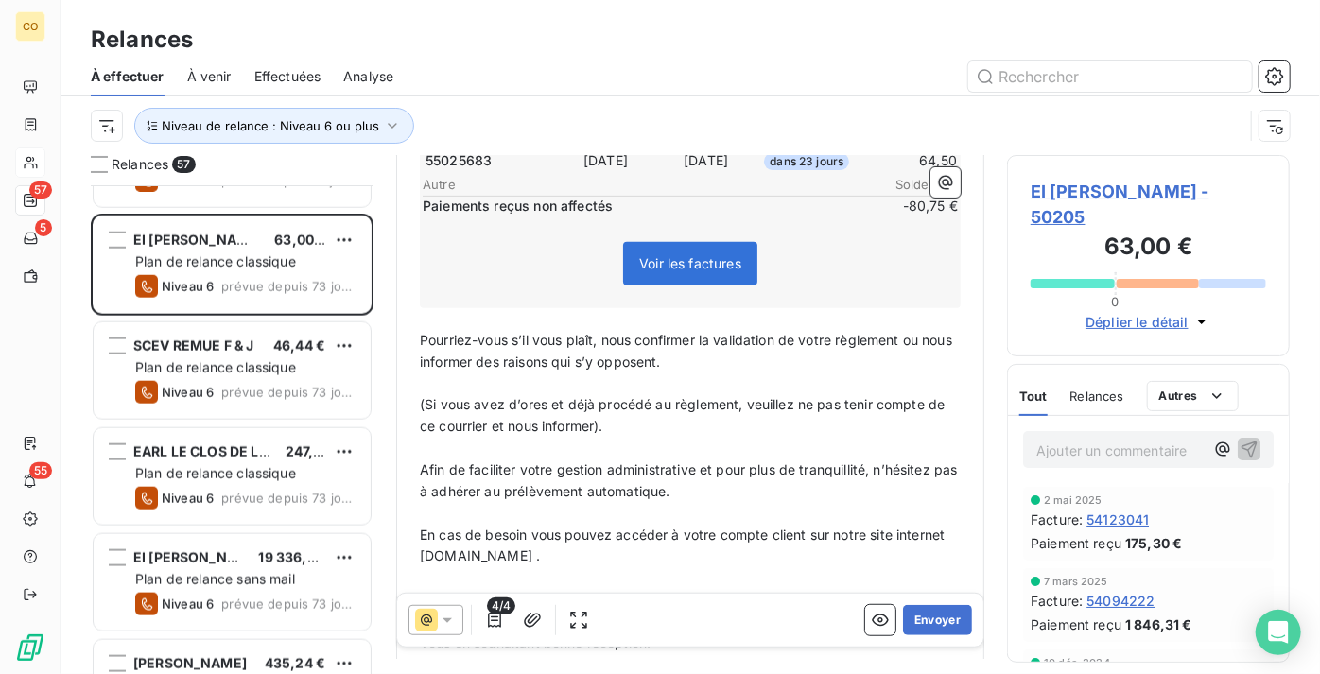
drag, startPoint x: 418, startPoint y: 330, endPoint x: 633, endPoint y: 420, distance: 232.7
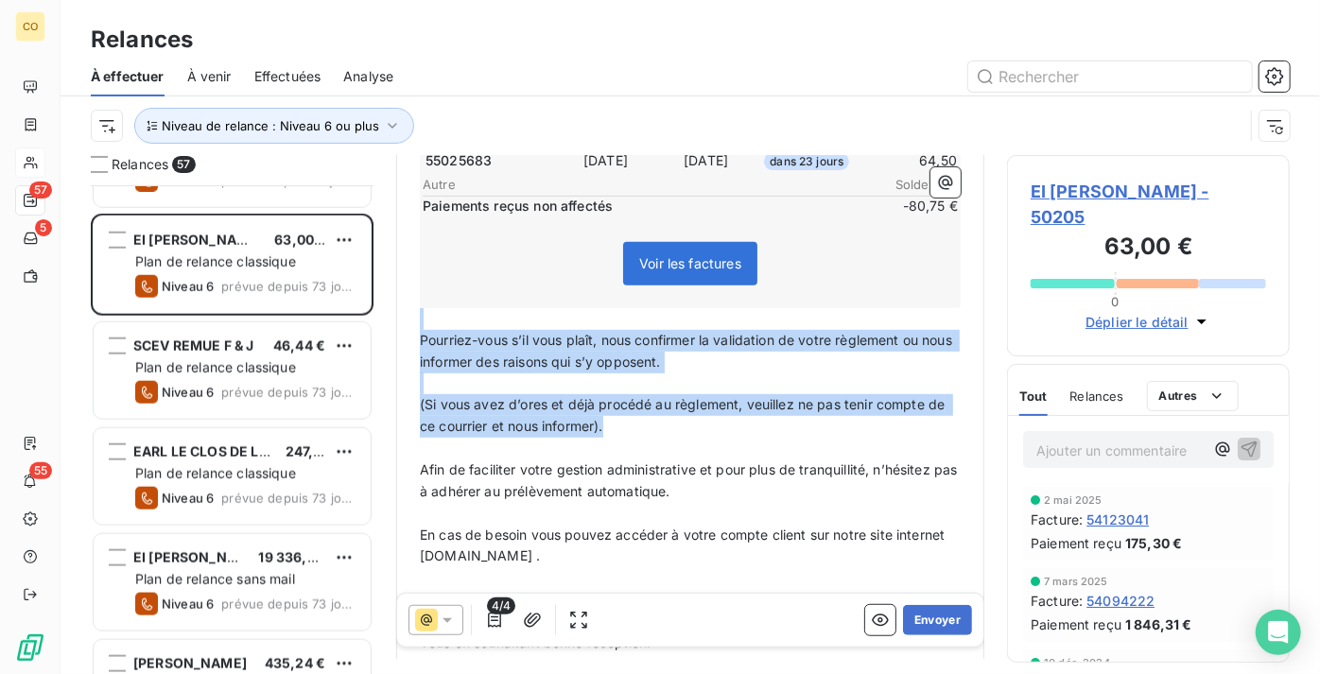
drag, startPoint x: 627, startPoint y: 426, endPoint x: 429, endPoint y: 318, distance: 225.1
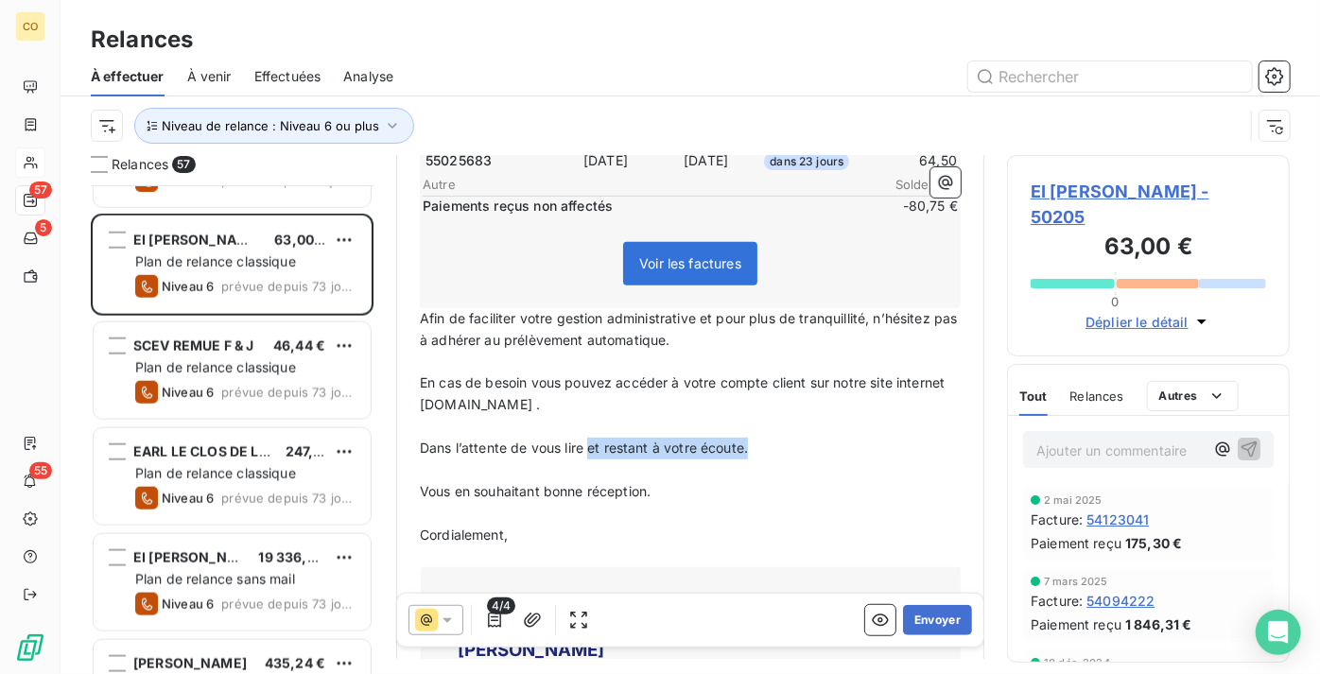
drag, startPoint x: 757, startPoint y: 444, endPoint x: 589, endPoint y: 441, distance: 168.3
click at [589, 441] on p "Dans l’attente de vous lire et restant à votre écoute." at bounding box center [690, 449] width 541 height 22
click at [653, 484] on span "Vous en souhaitant bonne [DOMAIN_NAME] restant à votre écoute." at bounding box center [633, 491] width 427 height 16
drag, startPoint x: 773, startPoint y: 447, endPoint x: 429, endPoint y: 441, distance: 343.3
click at [429, 441] on p "Dans l’attente de vous lire et restant à votre écoute." at bounding box center [690, 449] width 541 height 22
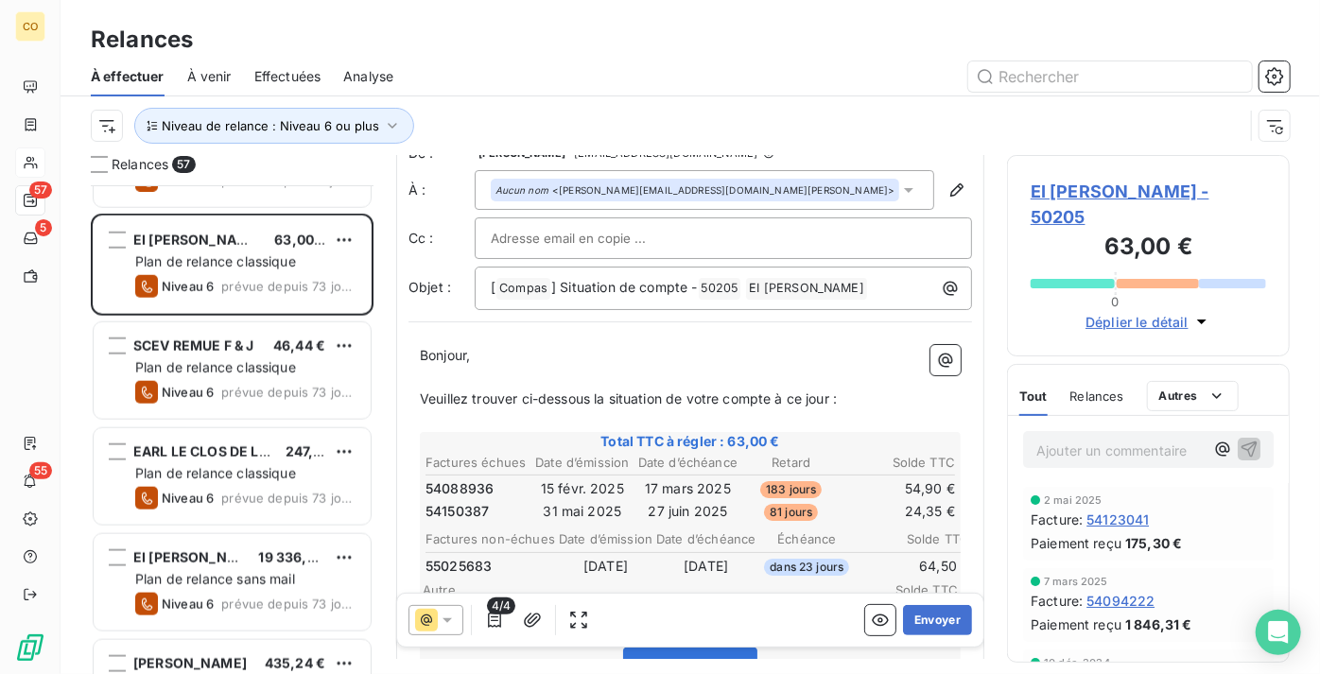
scroll to position [0, 0]
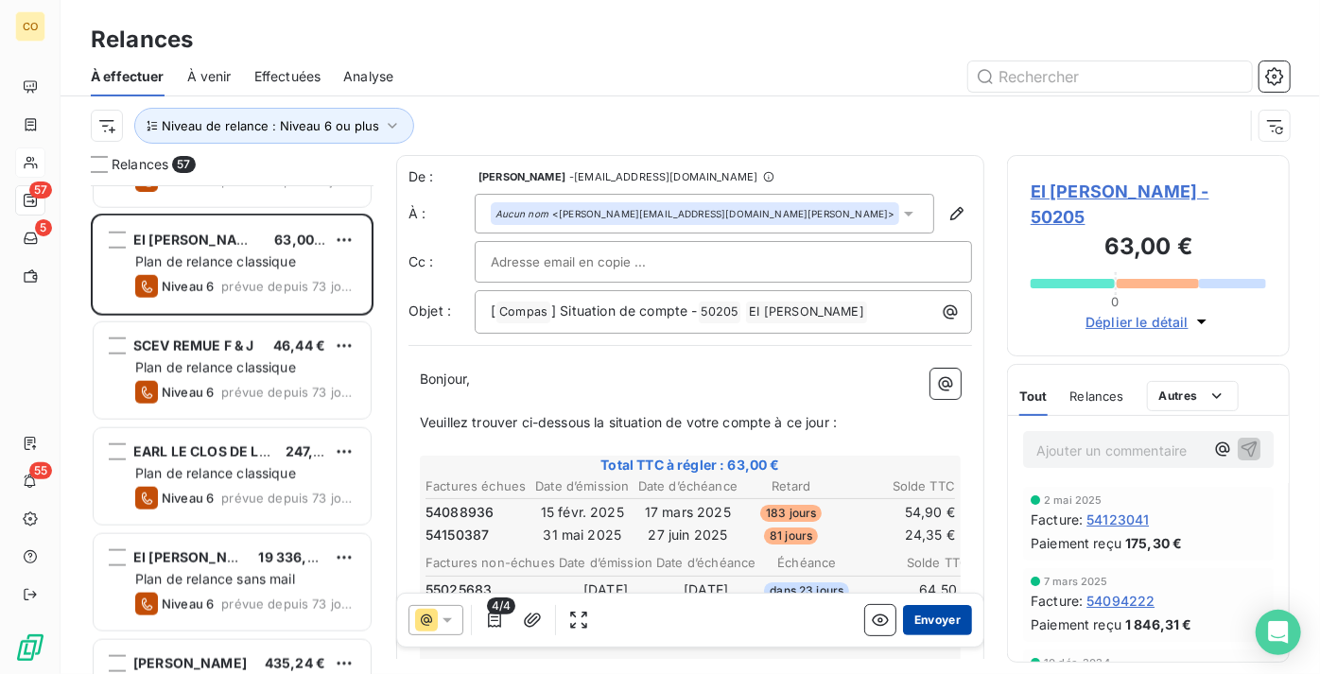
click at [931, 622] on button "Envoyer" at bounding box center [937, 620] width 69 height 30
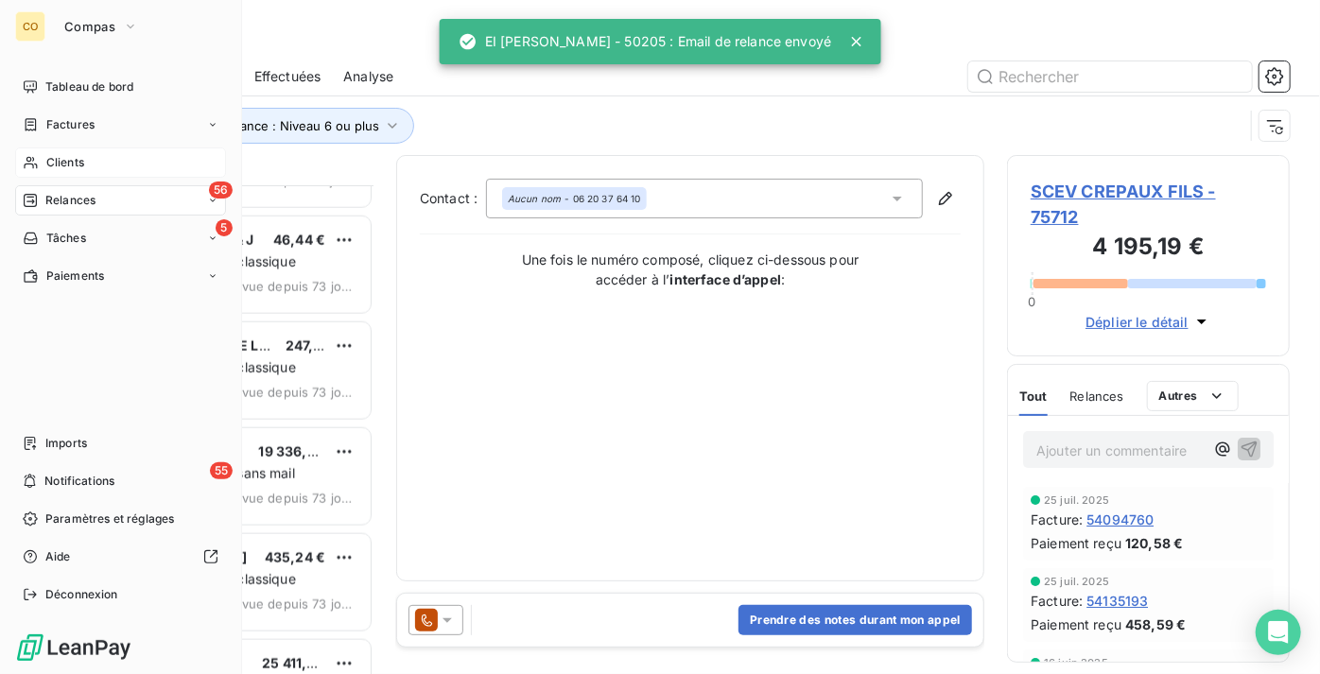
click at [54, 159] on span "Clients" at bounding box center [65, 162] width 38 height 17
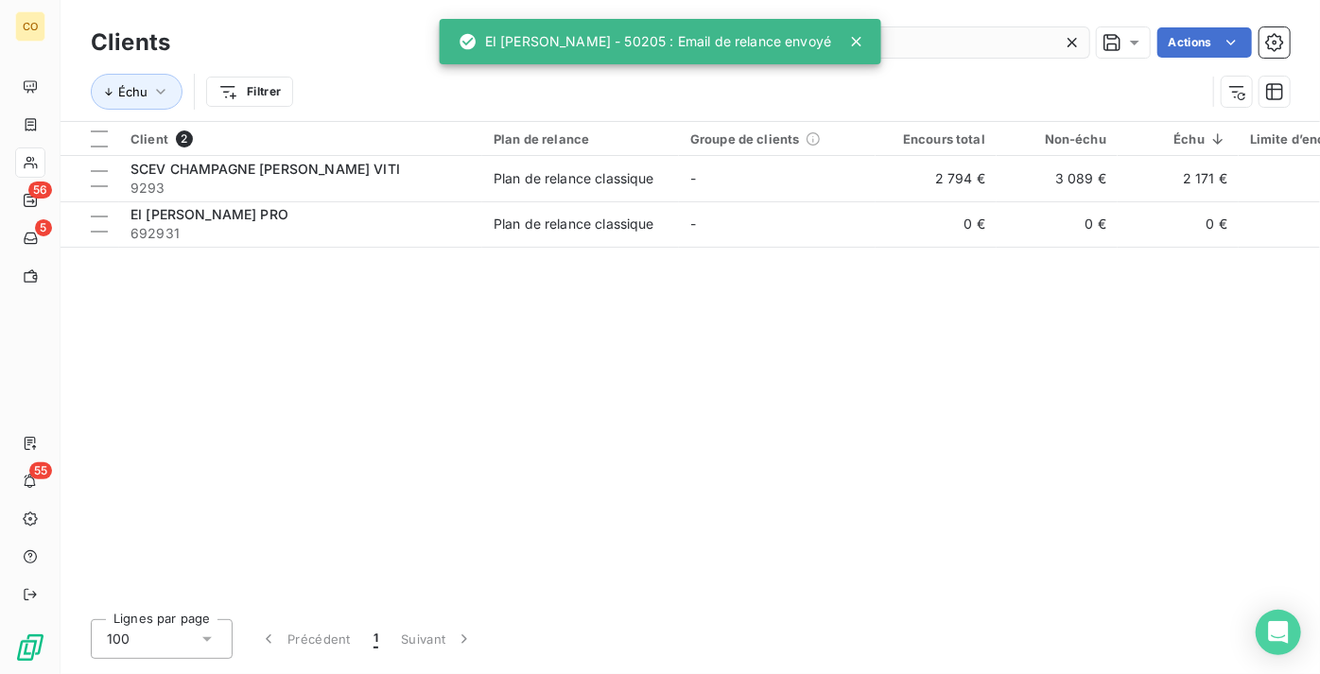
click at [1076, 43] on icon at bounding box center [1072, 42] width 19 height 19
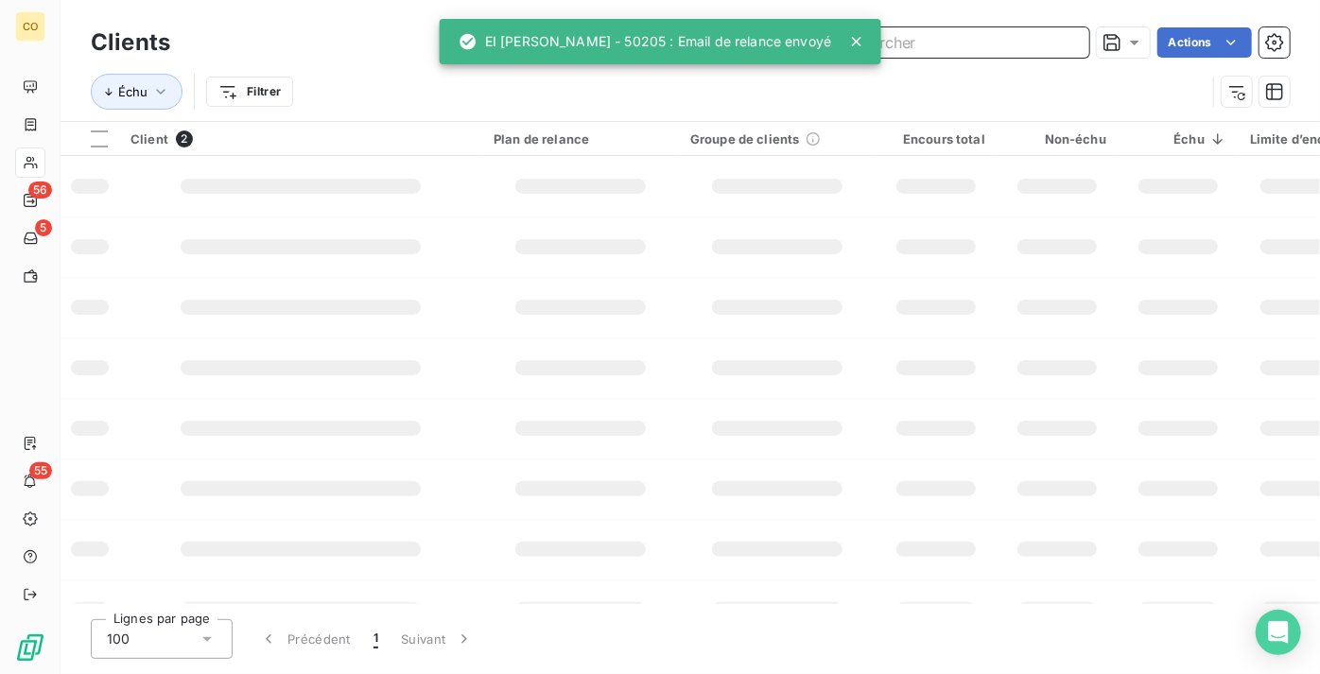
click at [988, 37] on input "text" at bounding box center [948, 42] width 284 height 30
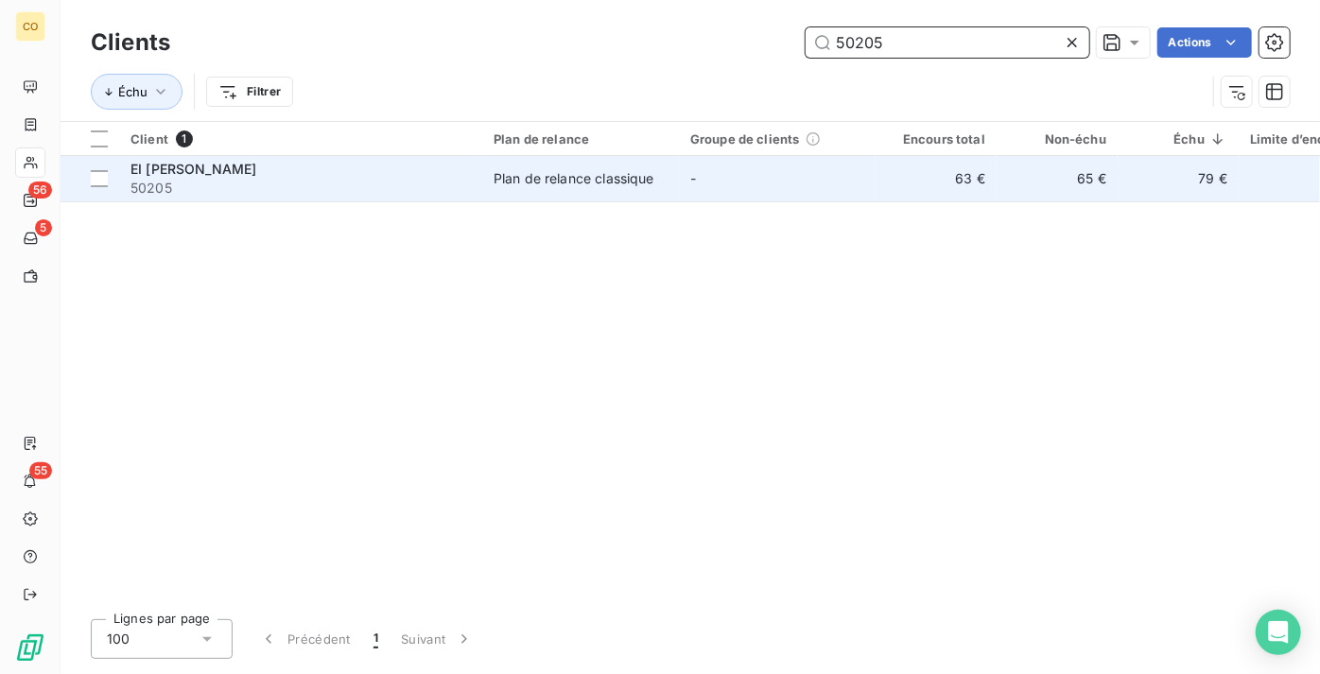
type input "50205"
click at [169, 170] on span "EI [PERSON_NAME]" at bounding box center [193, 169] width 126 height 16
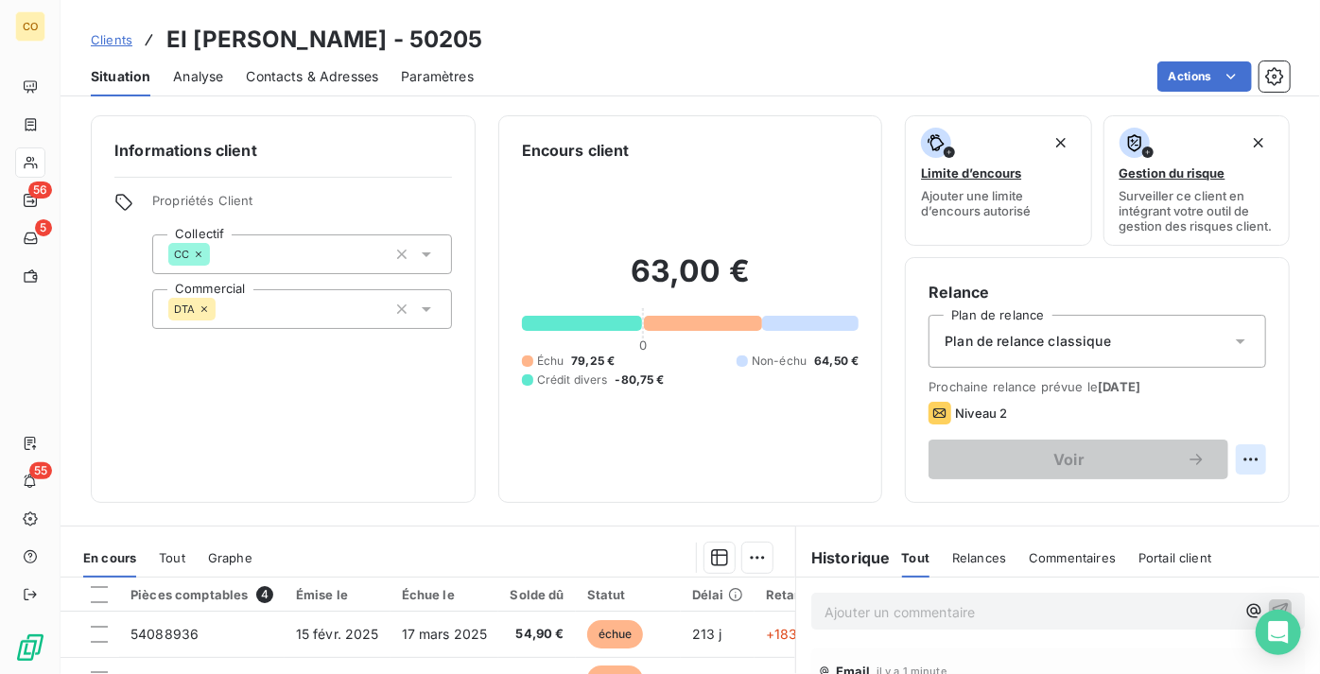
click at [1233, 478] on html "CO 56 5 55 Clients EI [PERSON_NAME] - 50205 Situation Analyse Contacts & Adress…" at bounding box center [660, 337] width 1320 height 674
click at [1150, 518] on div "Replanifier cette action" at bounding box center [1160, 515] width 169 height 30
select select "8"
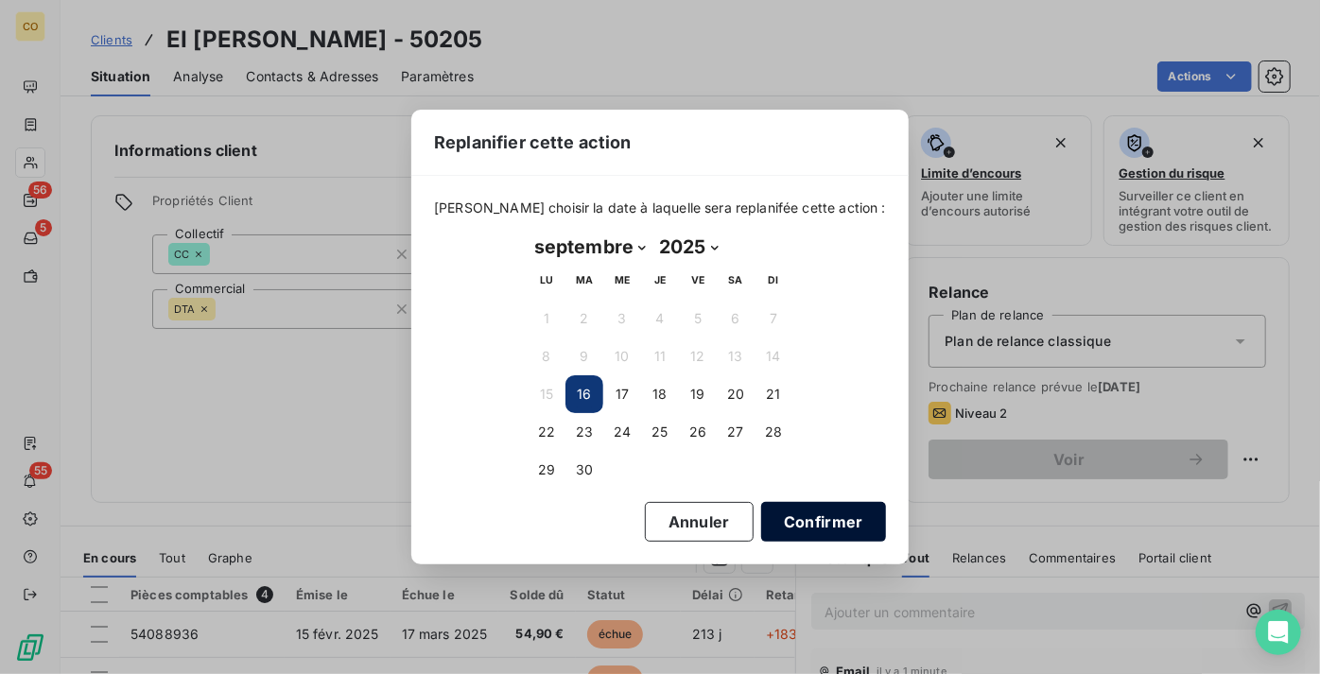
click at [811, 511] on button "Confirmer" at bounding box center [823, 522] width 125 height 40
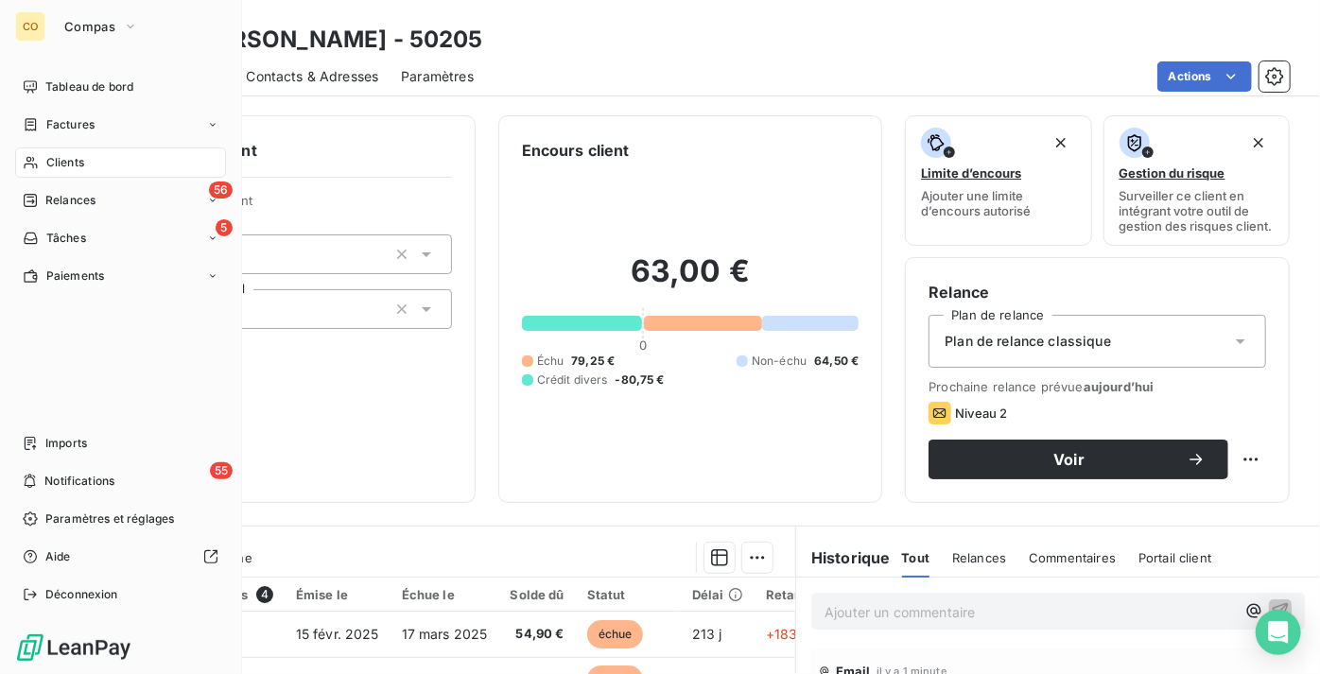
click at [70, 194] on span "Relances" at bounding box center [70, 200] width 50 height 17
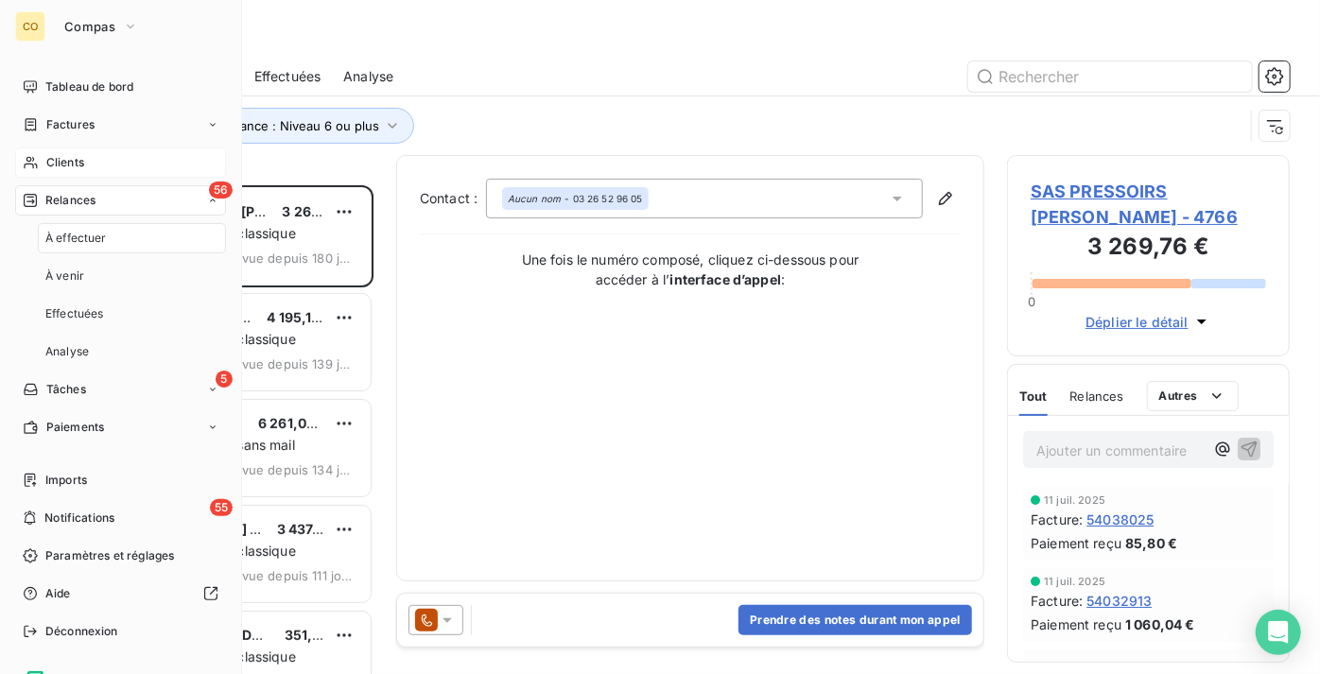
scroll to position [475, 270]
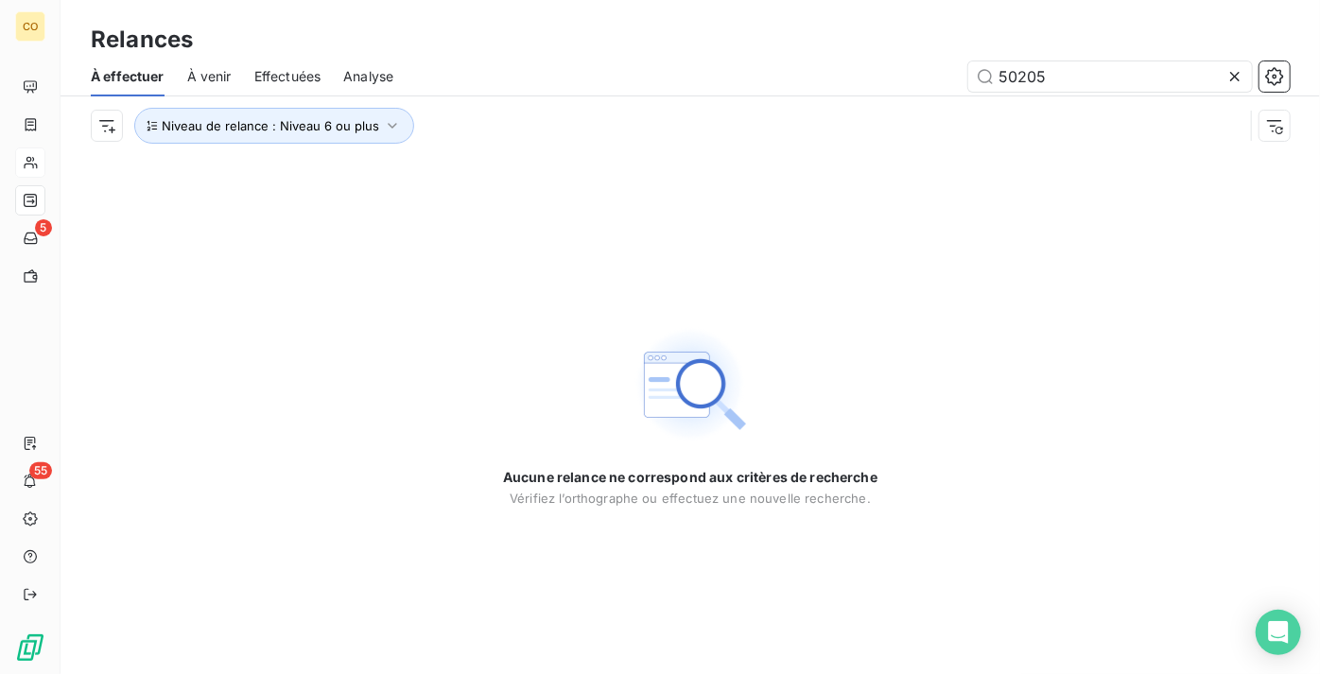
type input "50205"
click at [1273, 124] on icon "button" at bounding box center [1274, 125] width 19 height 19
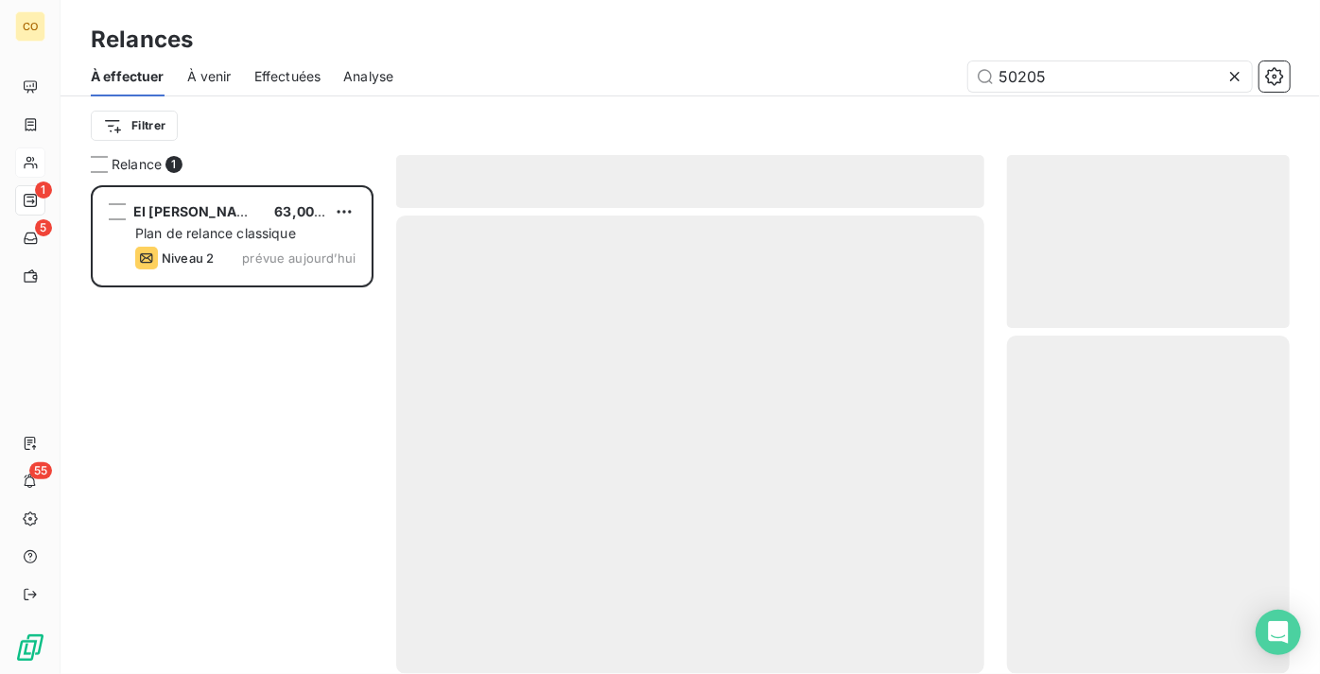
scroll to position [475, 270]
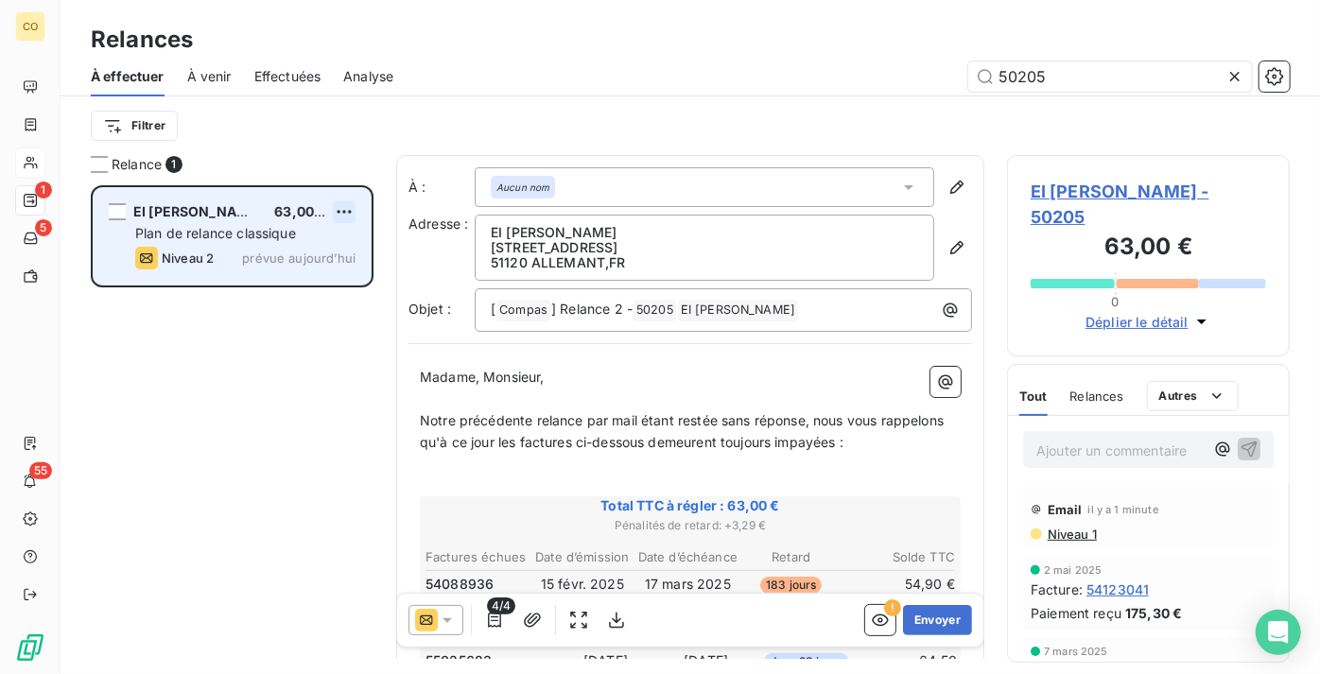
click at [346, 206] on html "CO 1 5 55 Relances À effectuer À venir Effectuées Analyse 50205 Filtrer Relance…" at bounding box center [660, 337] width 1320 height 674
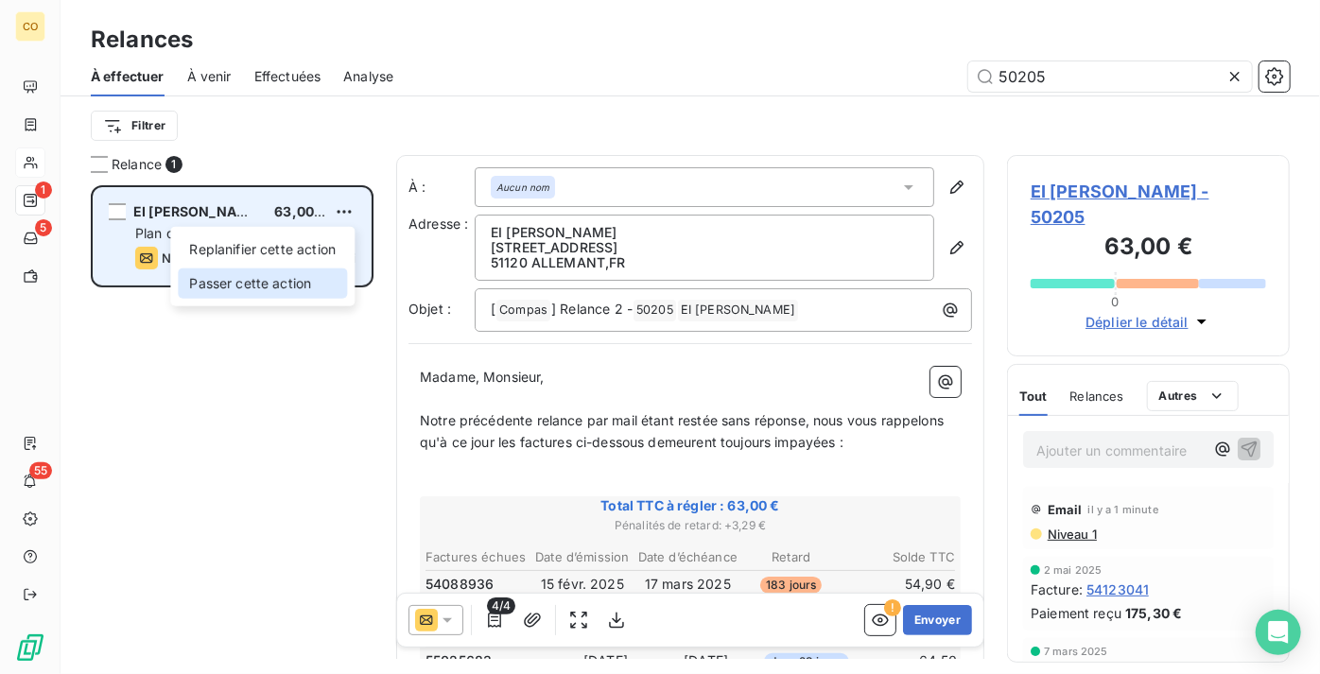
click at [322, 295] on div "Passer cette action" at bounding box center [262, 284] width 169 height 30
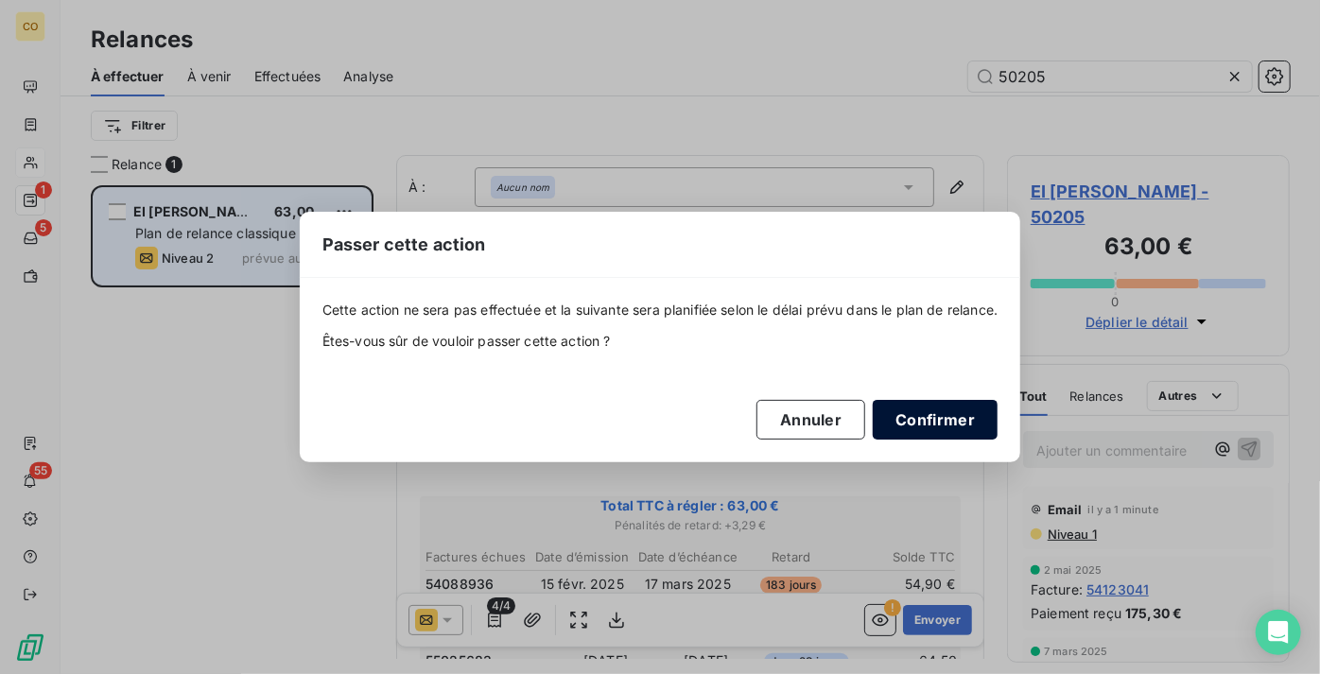
click at [919, 414] on button "Confirmer" at bounding box center [935, 420] width 125 height 40
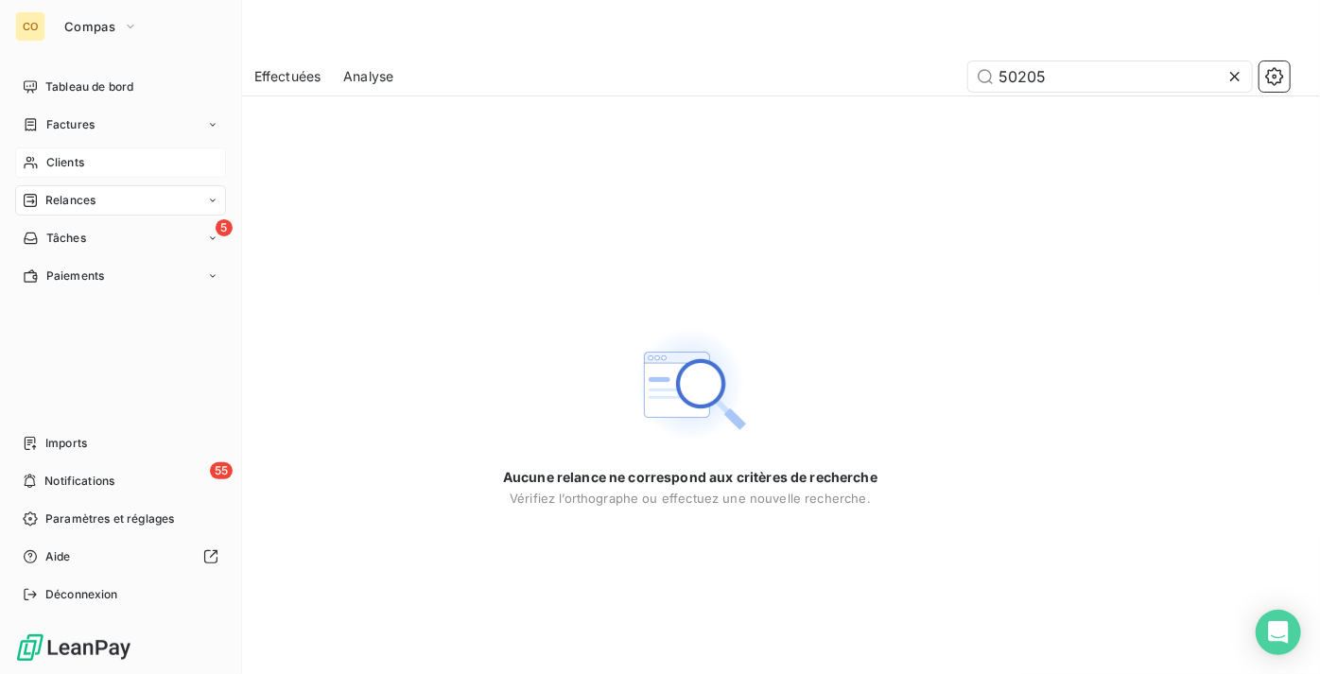
click at [51, 167] on span "Clients" at bounding box center [65, 162] width 38 height 17
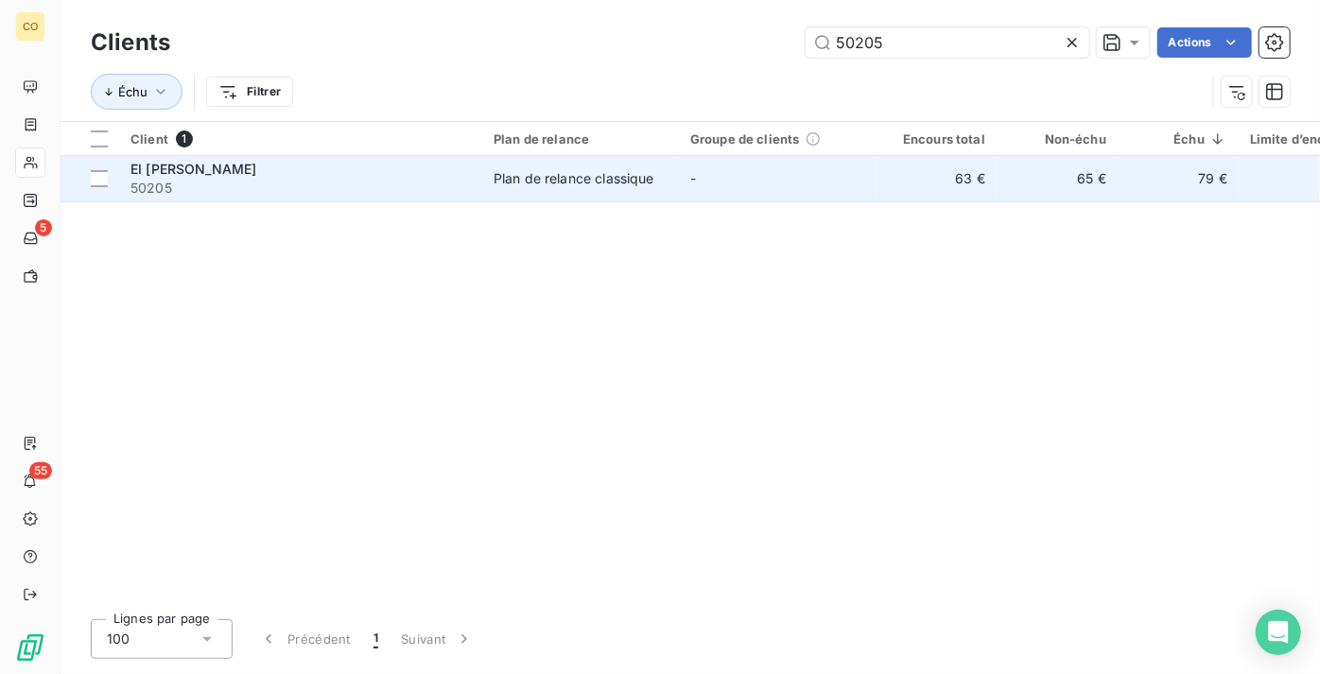
click at [534, 170] on div "Plan de relance classique" at bounding box center [574, 178] width 161 height 19
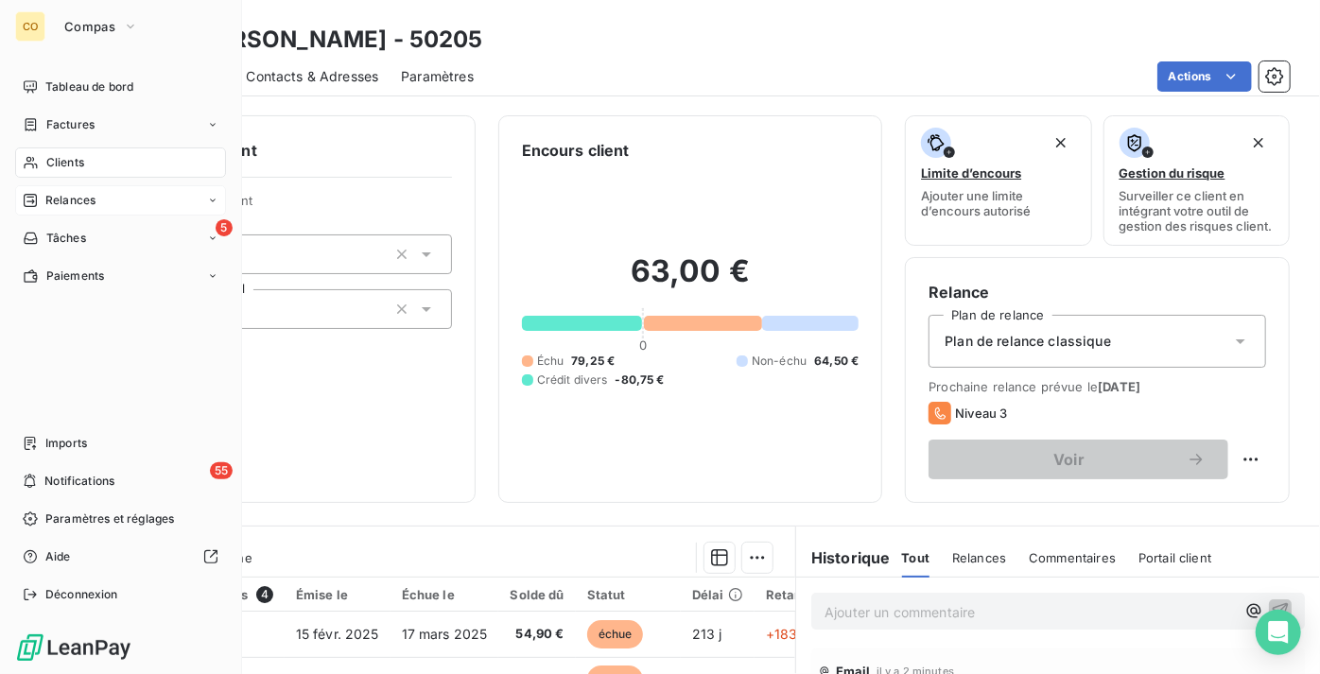
click at [108, 194] on div "Relances" at bounding box center [120, 200] width 211 height 30
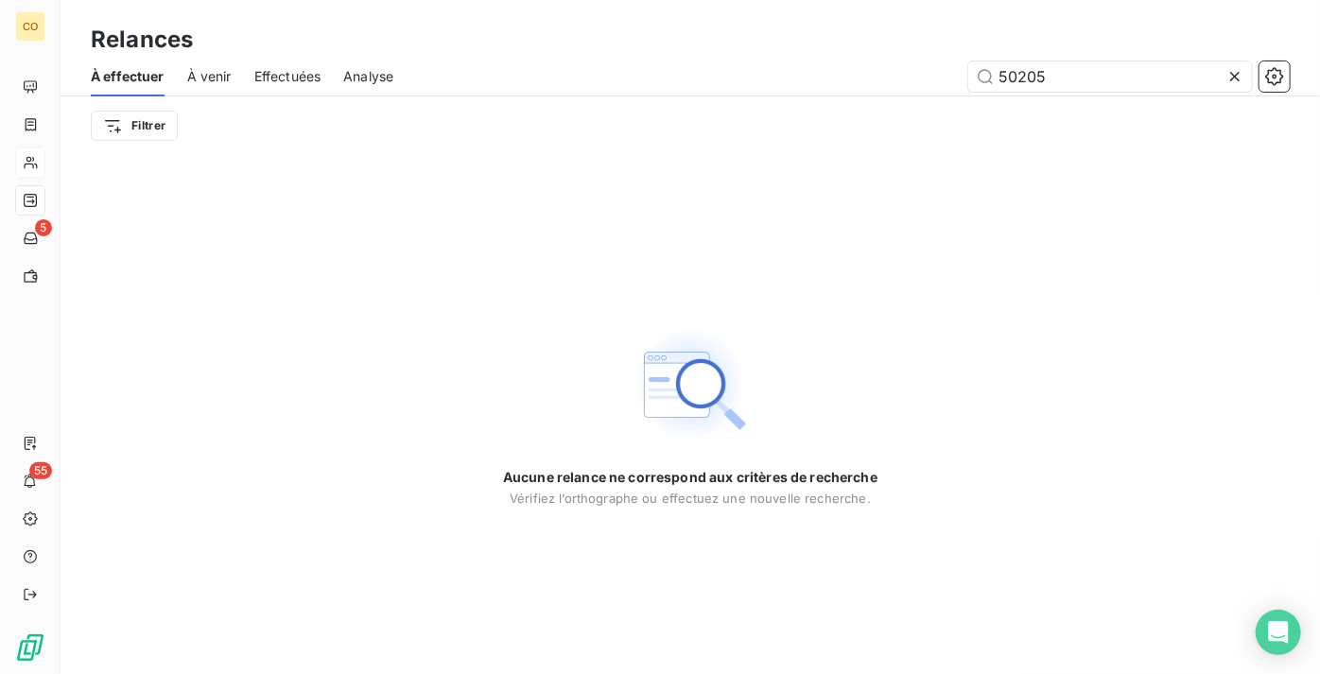
click at [1234, 83] on icon at bounding box center [1235, 76] width 19 height 19
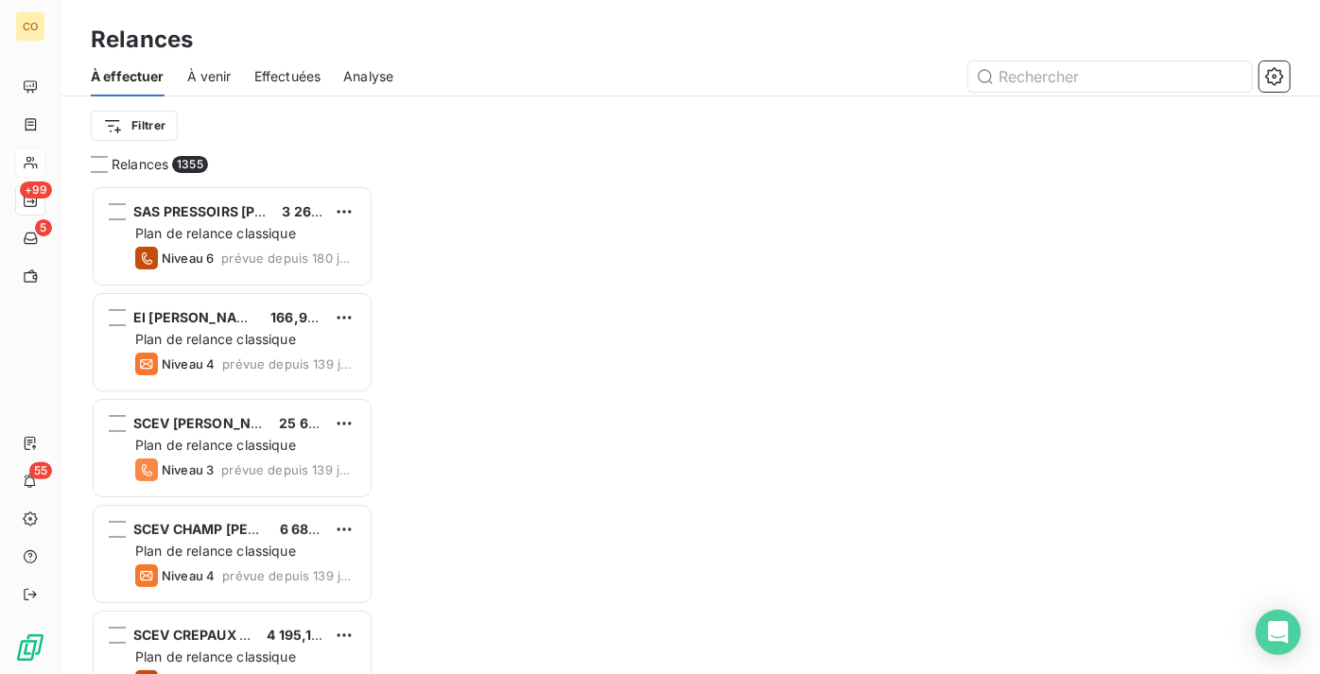
scroll to position [475, 270]
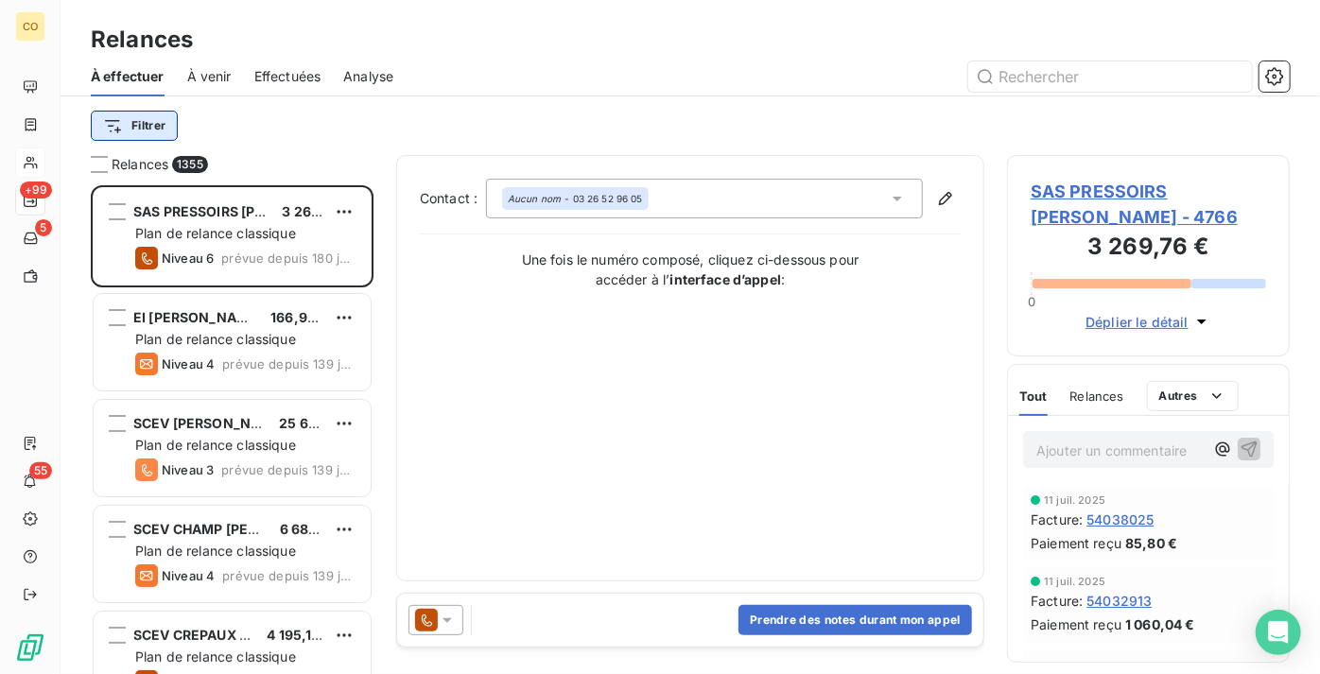
click at [159, 125] on html "CO +99 5 55 Relances À effectuer À venir Effectuées Analyse Filtrer Relances 13…" at bounding box center [660, 337] width 1320 height 674
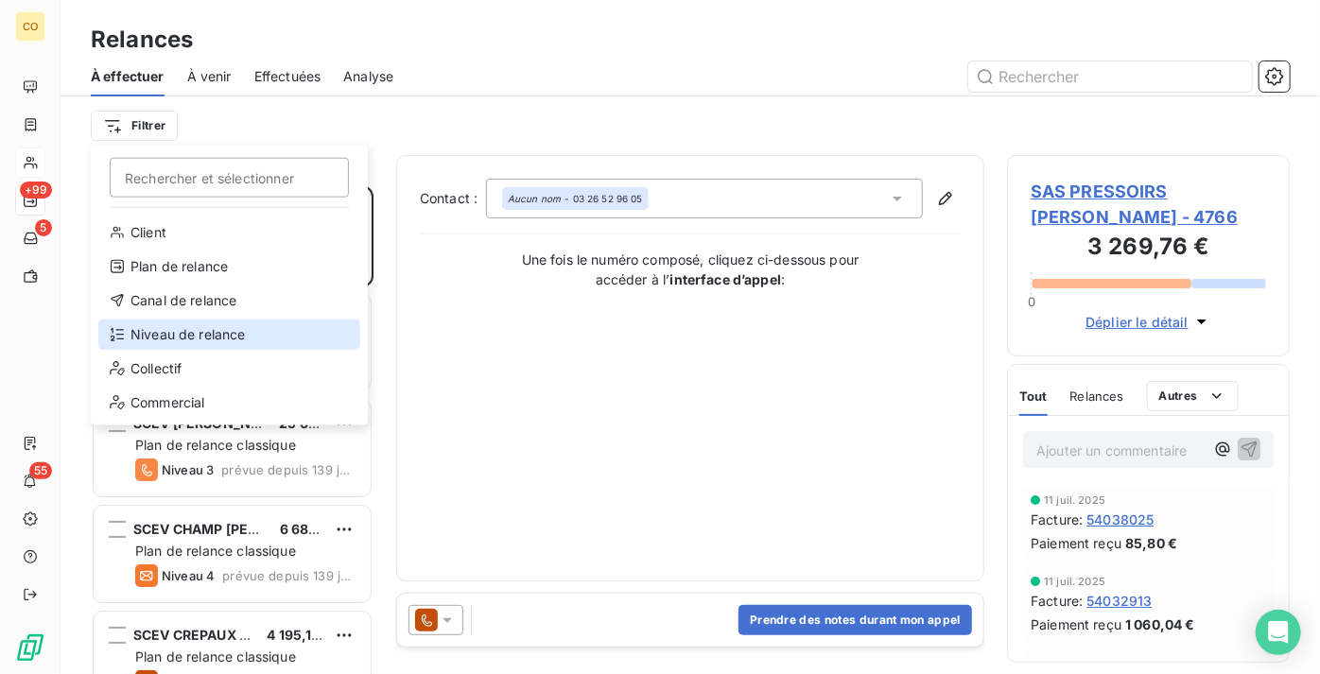
click at [211, 334] on div "Niveau de relance" at bounding box center [229, 335] width 262 height 30
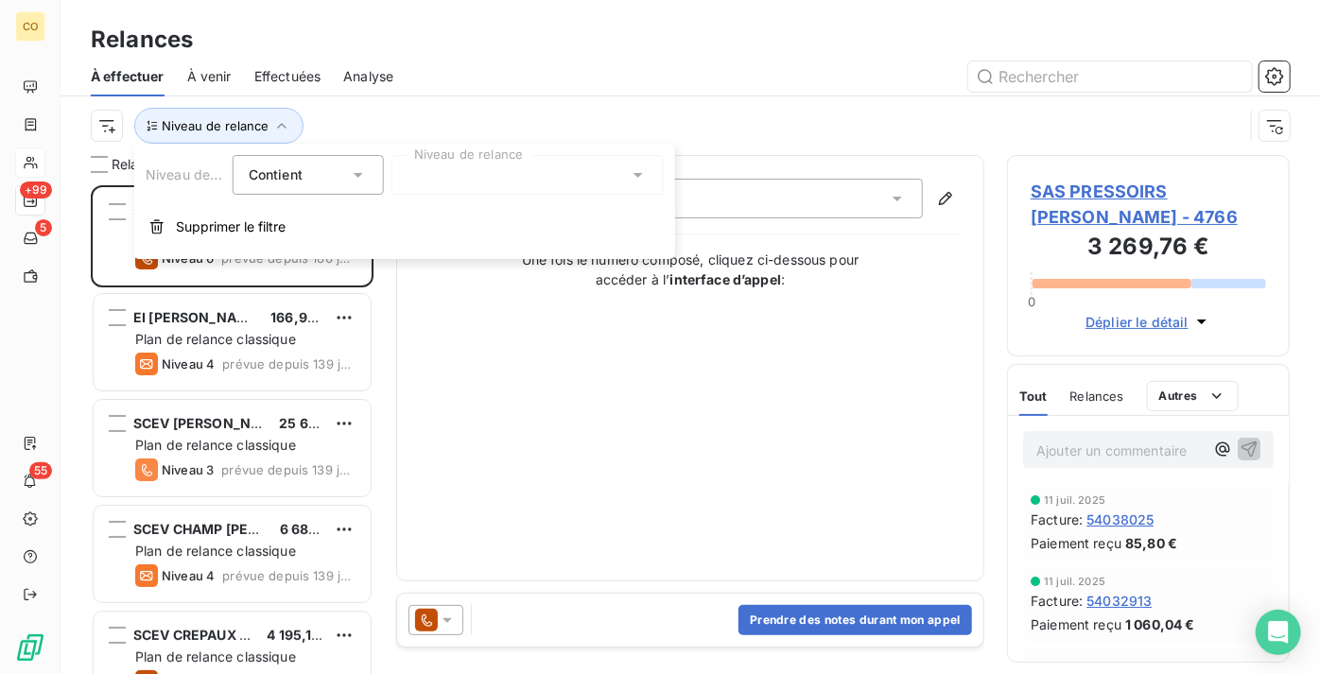
click at [456, 179] on div at bounding box center [527, 175] width 272 height 40
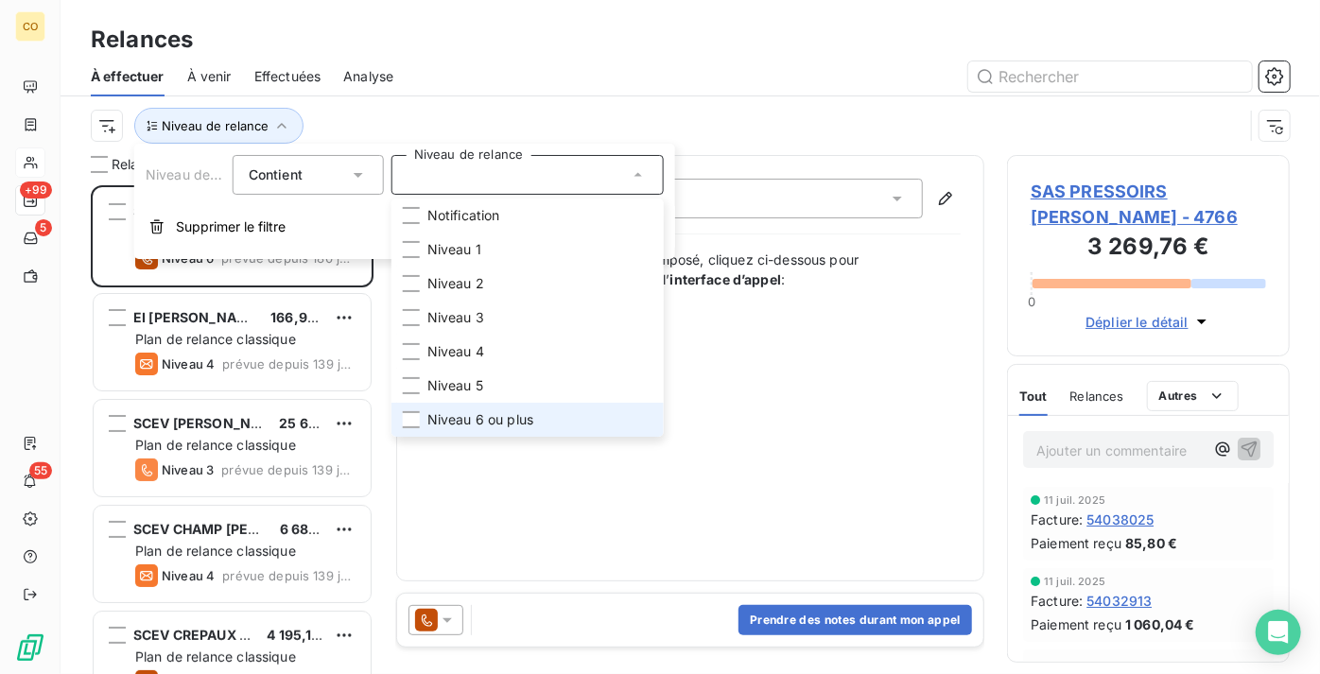
click at [486, 415] on span "Niveau 6 ou plus" at bounding box center [480, 419] width 106 height 19
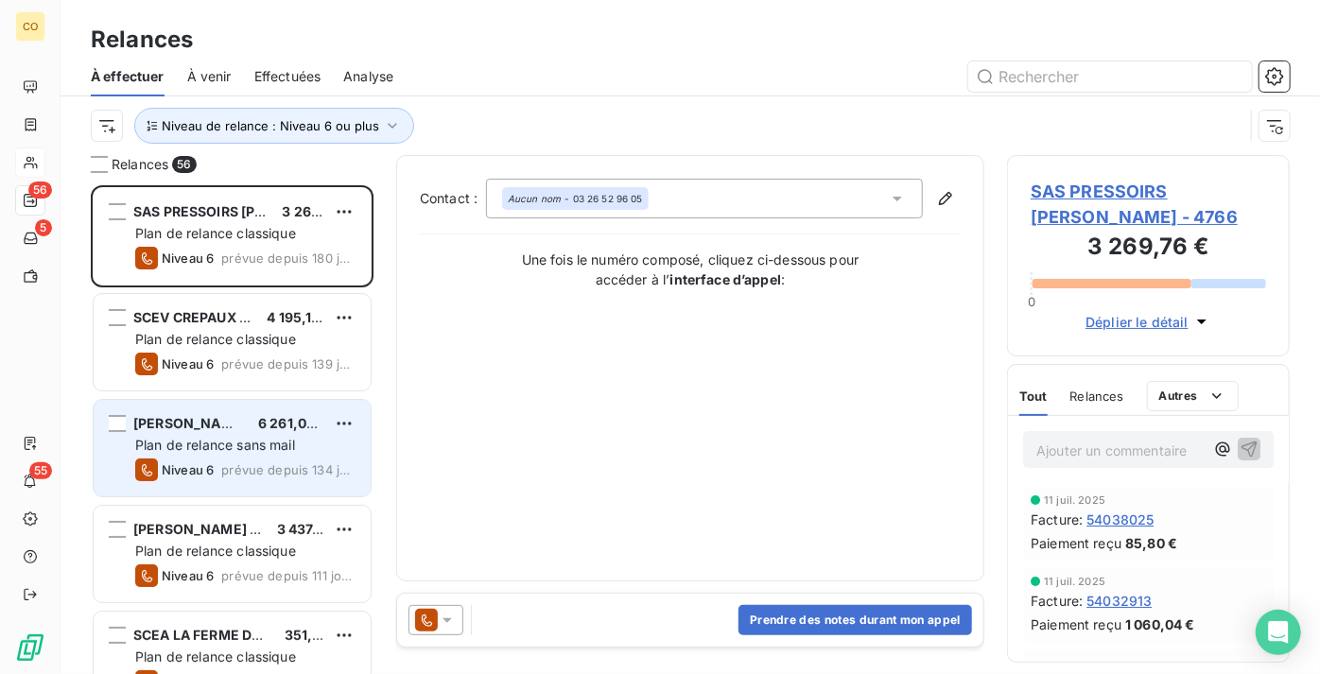
click at [219, 455] on div "[PERSON_NAME] 6 261,03 € Plan de relance sans mail Niveau 6 prévue depuis 134 j…" at bounding box center [232, 448] width 277 height 96
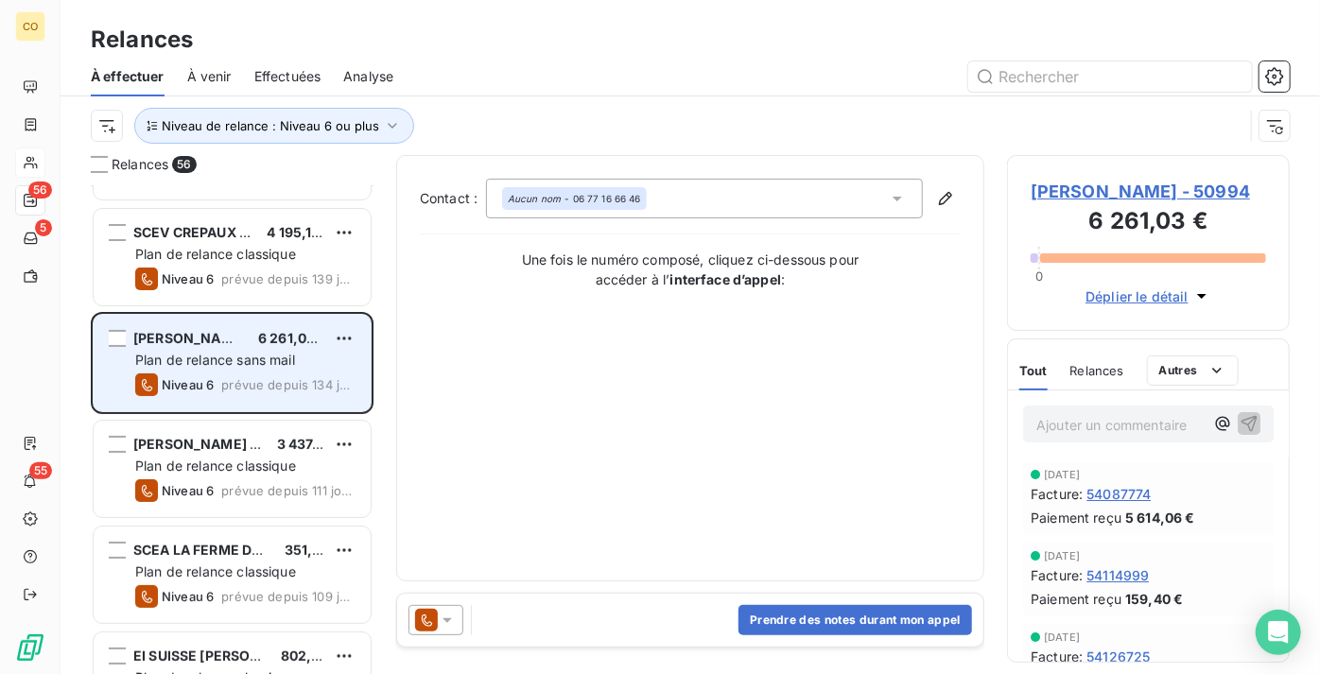
click at [219, 455] on div "[PERSON_NAME] COPINET 3 437,51 € Plan de relance classique Niveau 6 prévue depu…" at bounding box center [232, 469] width 277 height 96
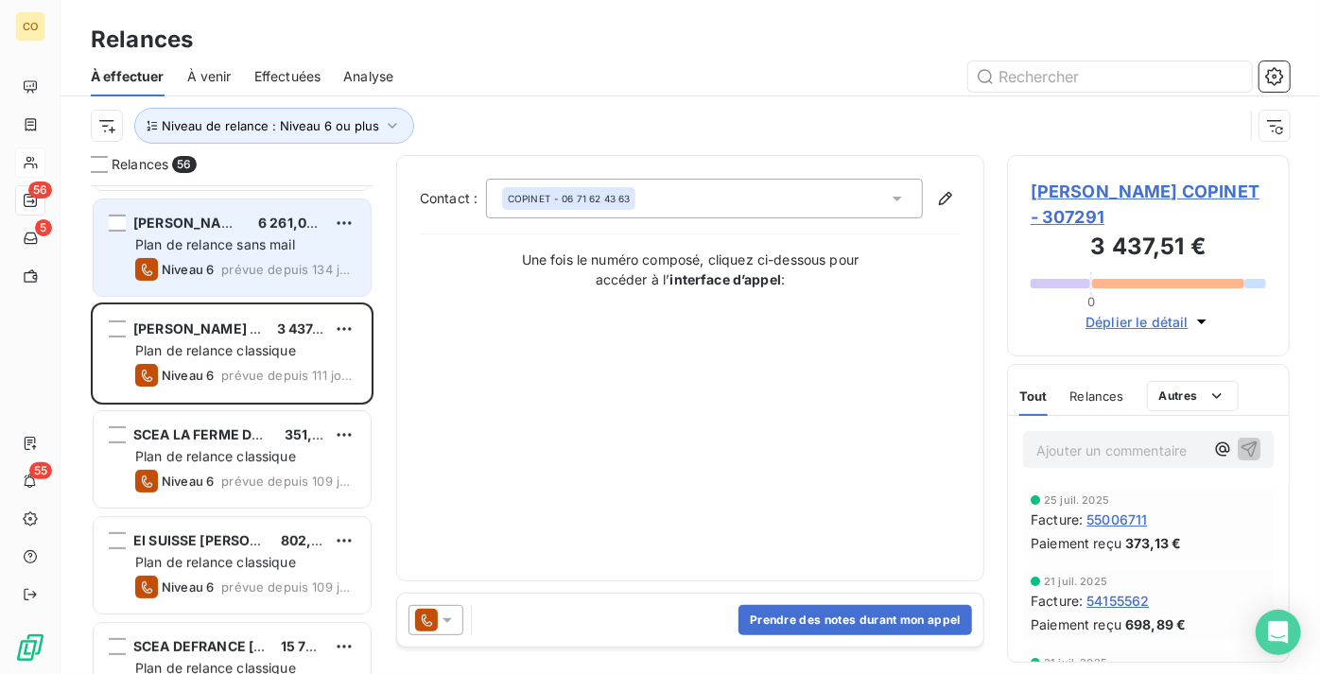
scroll to position [258, 0]
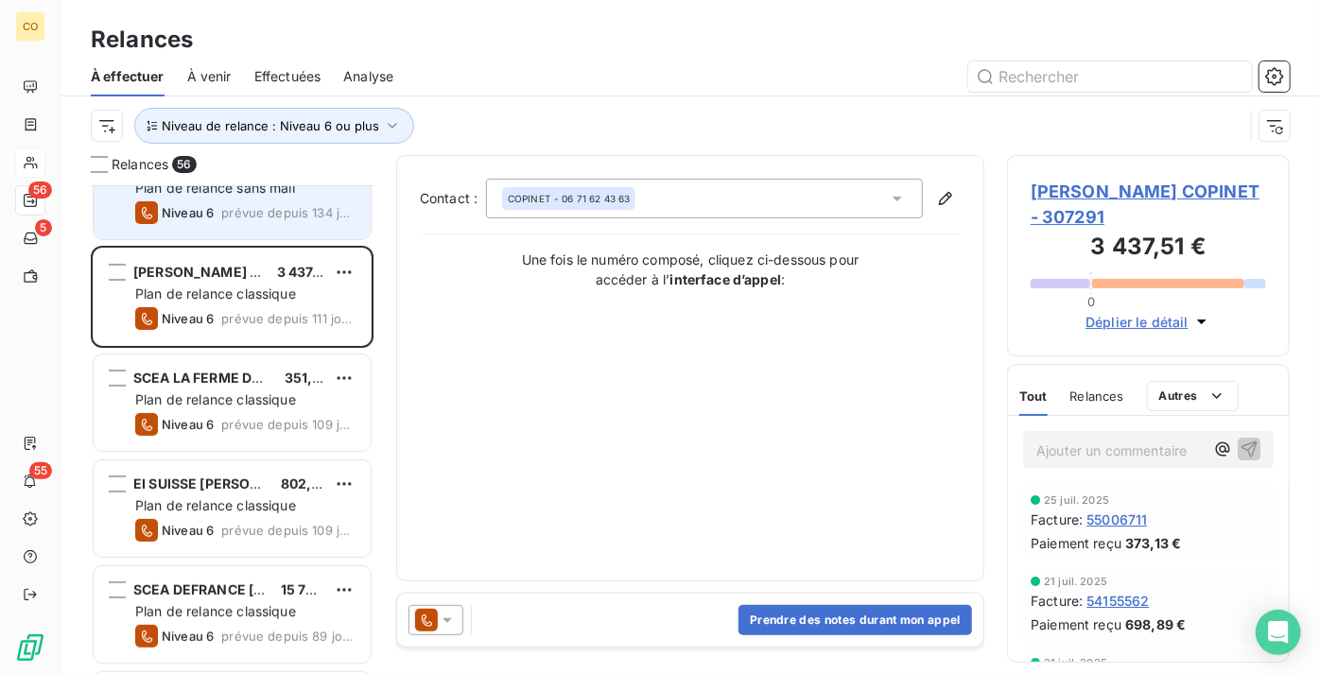
click at [219, 455] on div "SCEA LA FERME DES LUROTS 351,00 € Plan de relance classique Niveau 6 prévue dep…" at bounding box center [232, 405] width 283 height 106
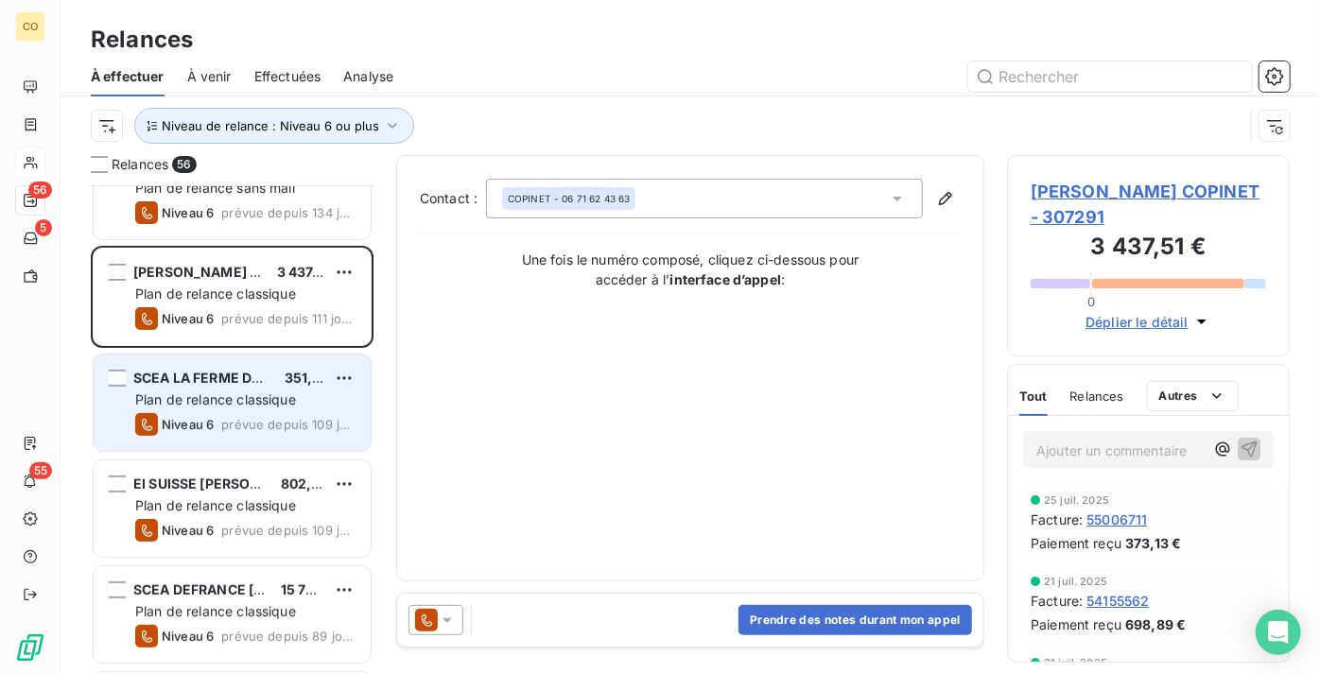
click at [212, 418] on span "Niveau 6" at bounding box center [188, 424] width 52 height 15
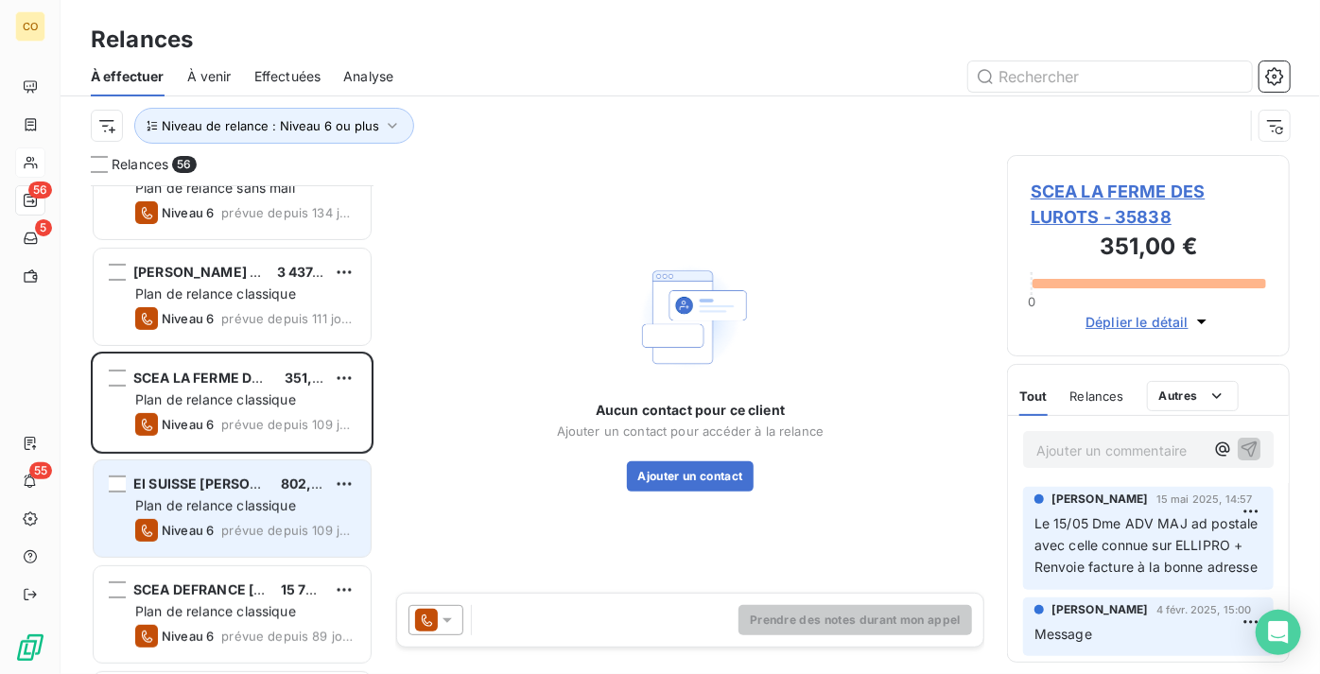
click at [220, 465] on div "EI SUISSE [PERSON_NAME] 802,36 € Plan de relance classique Niveau 6 prévue depu…" at bounding box center [232, 509] width 277 height 96
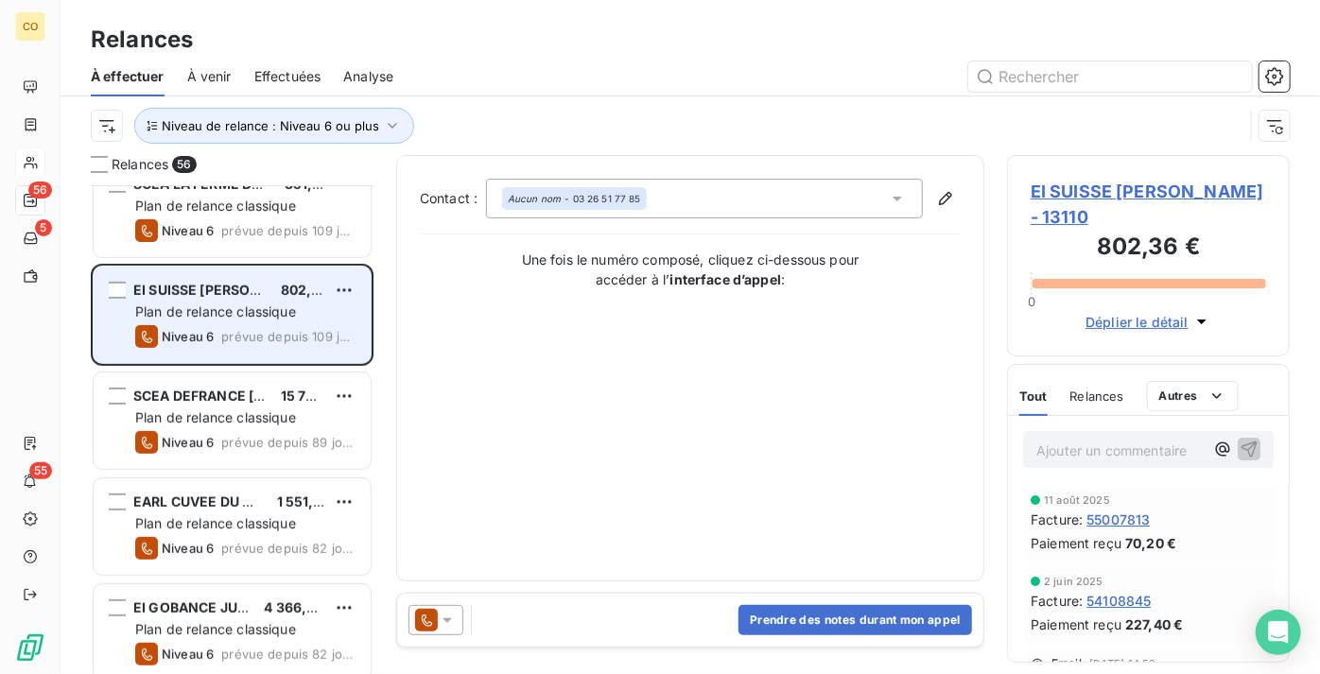
scroll to position [602, 0]
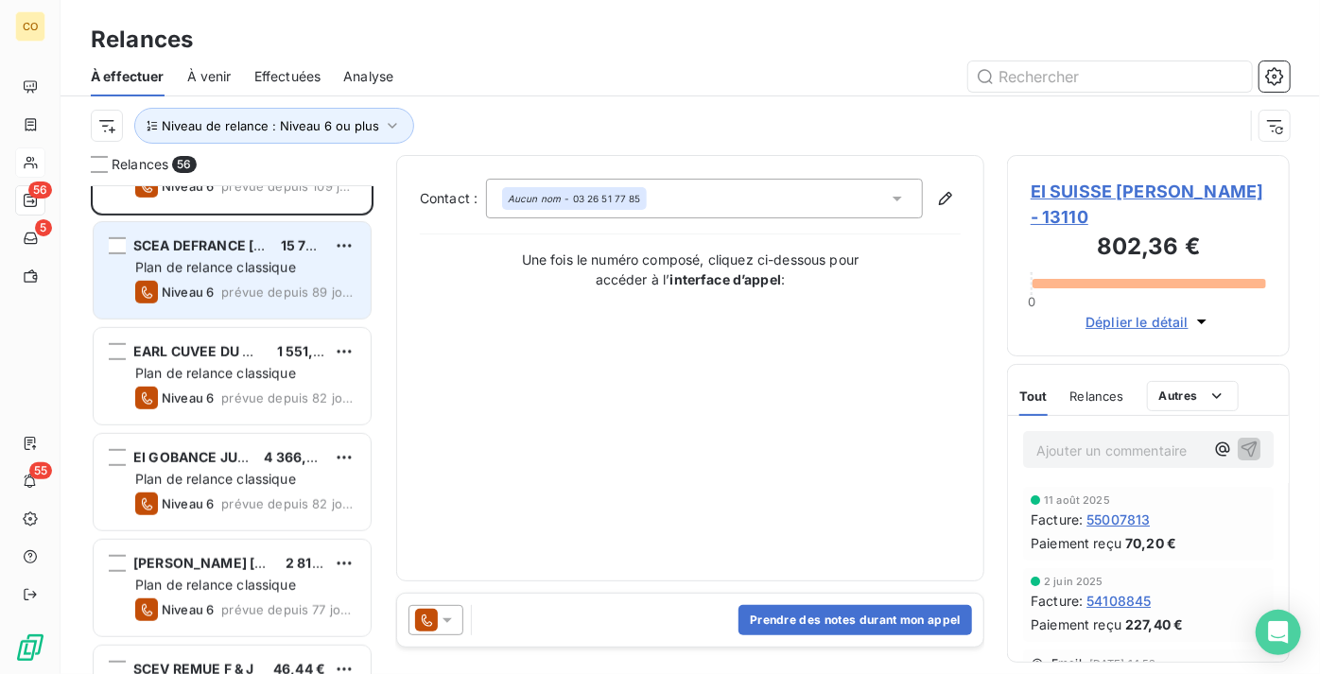
click at [226, 294] on span "prévue depuis 89 jours" at bounding box center [288, 292] width 134 height 15
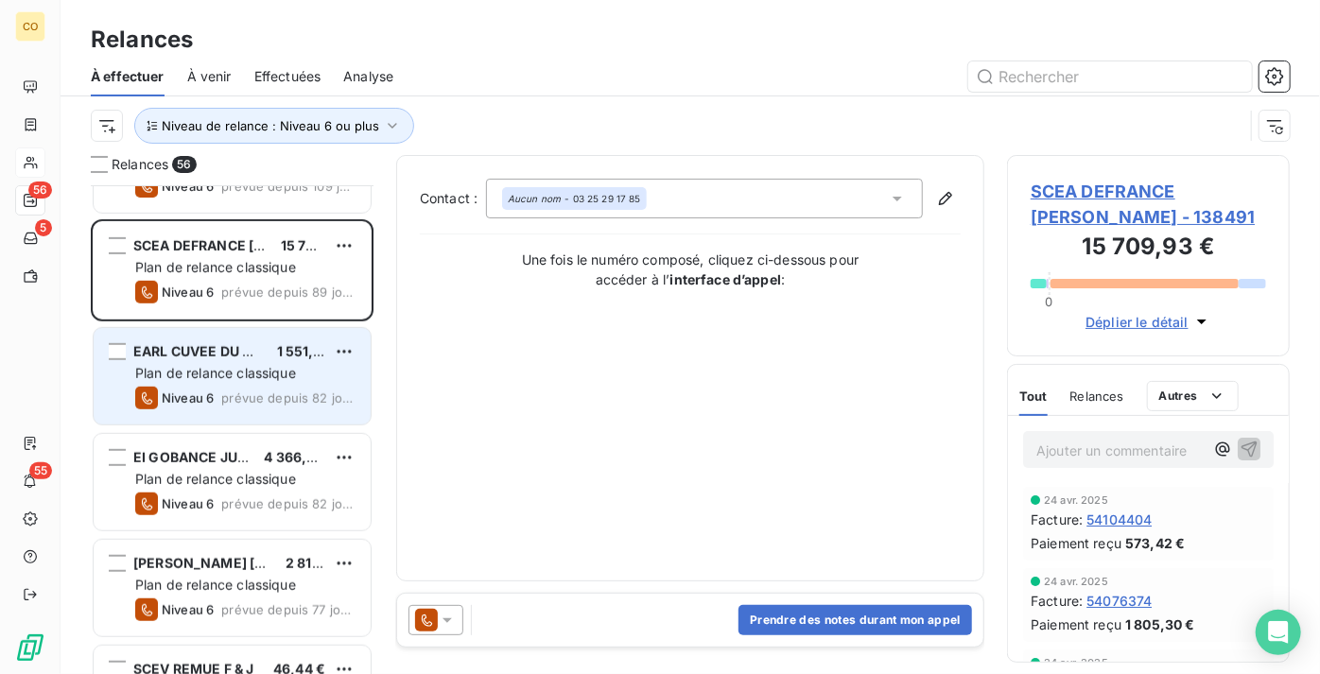
click at [222, 375] on span "Plan de relance classique" at bounding box center [215, 373] width 161 height 16
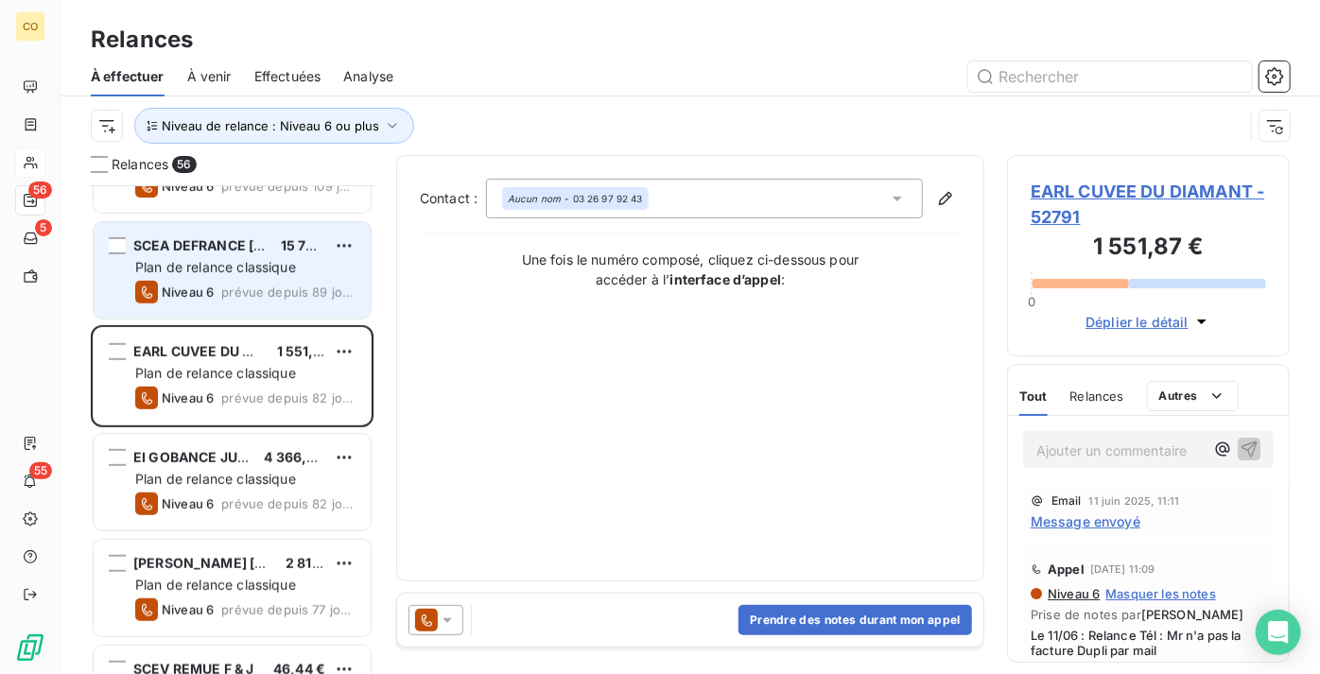
click at [227, 285] on span "prévue depuis 89 jours" at bounding box center [288, 292] width 134 height 15
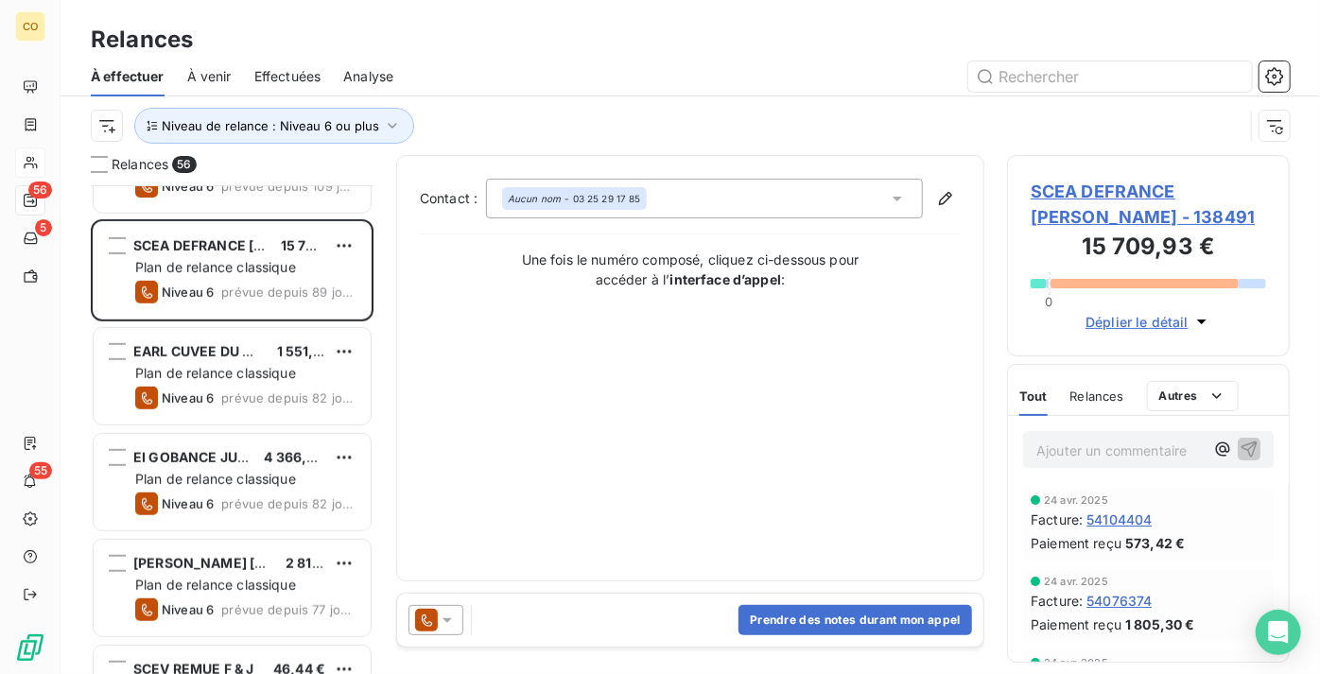
click at [426, 622] on icon at bounding box center [426, 620] width 23 height 23
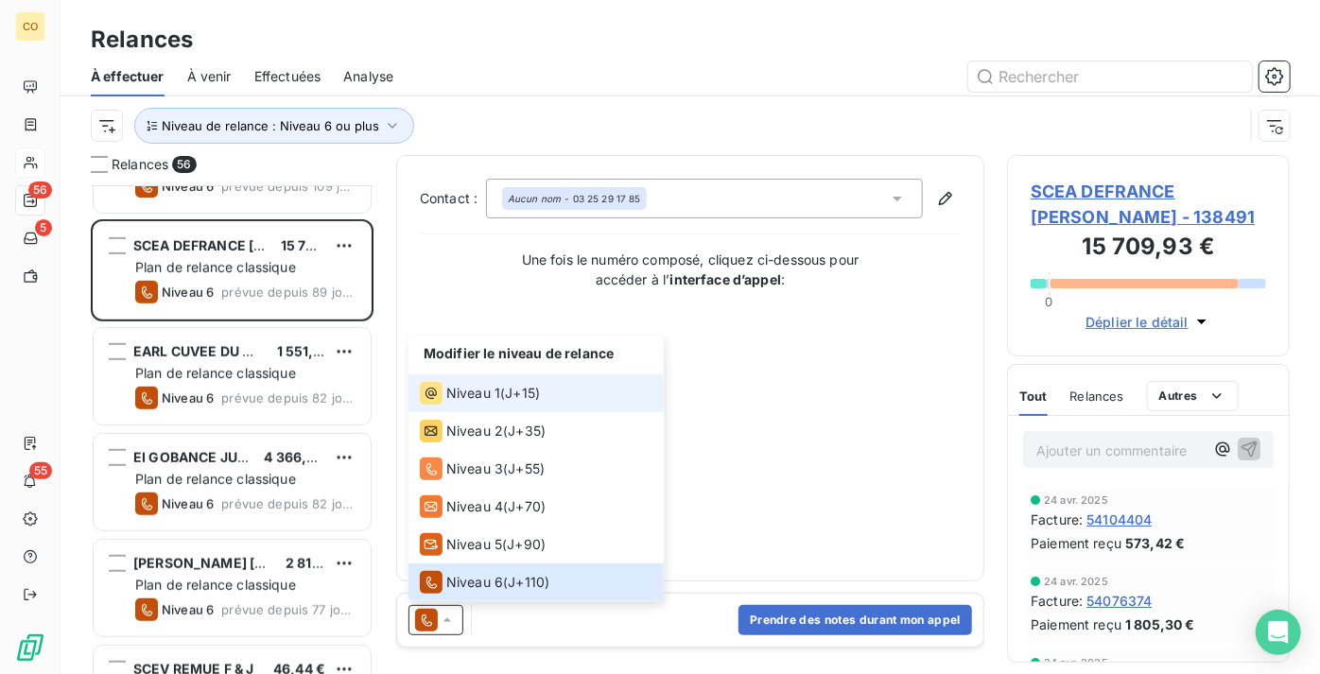
click at [480, 386] on span "Niveau 1" at bounding box center [473, 393] width 54 height 19
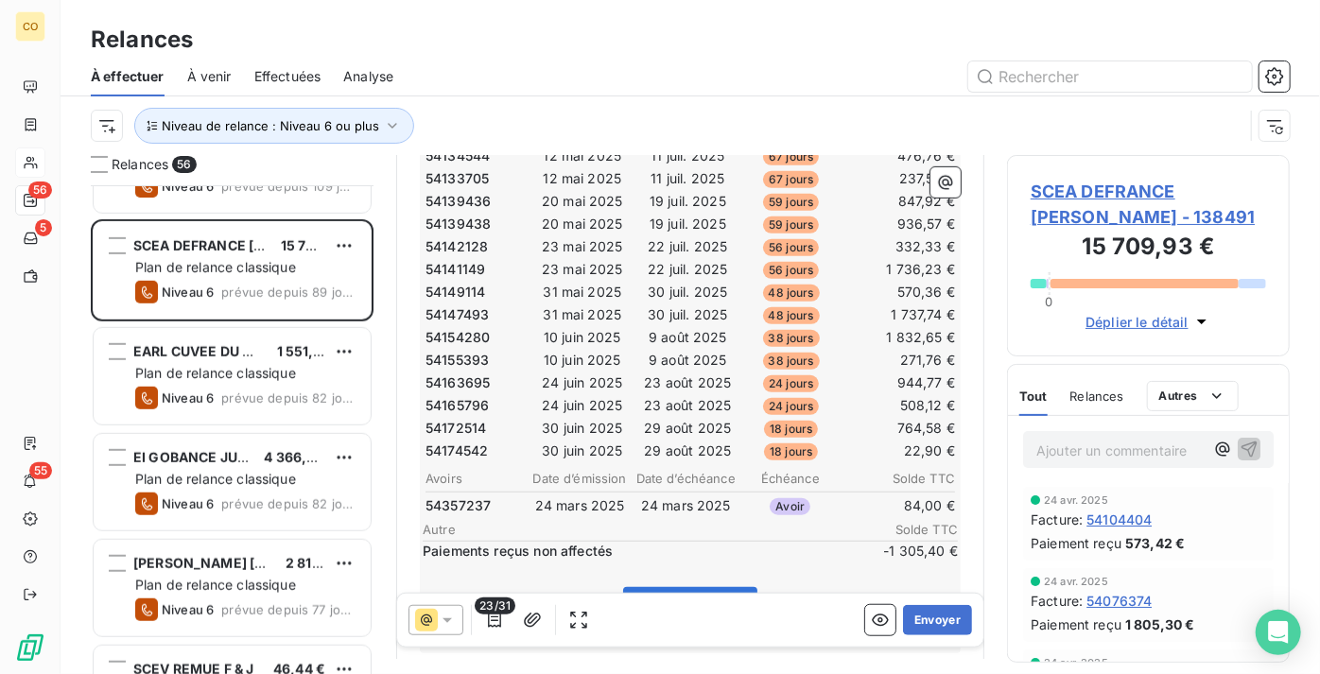
scroll to position [258, 0]
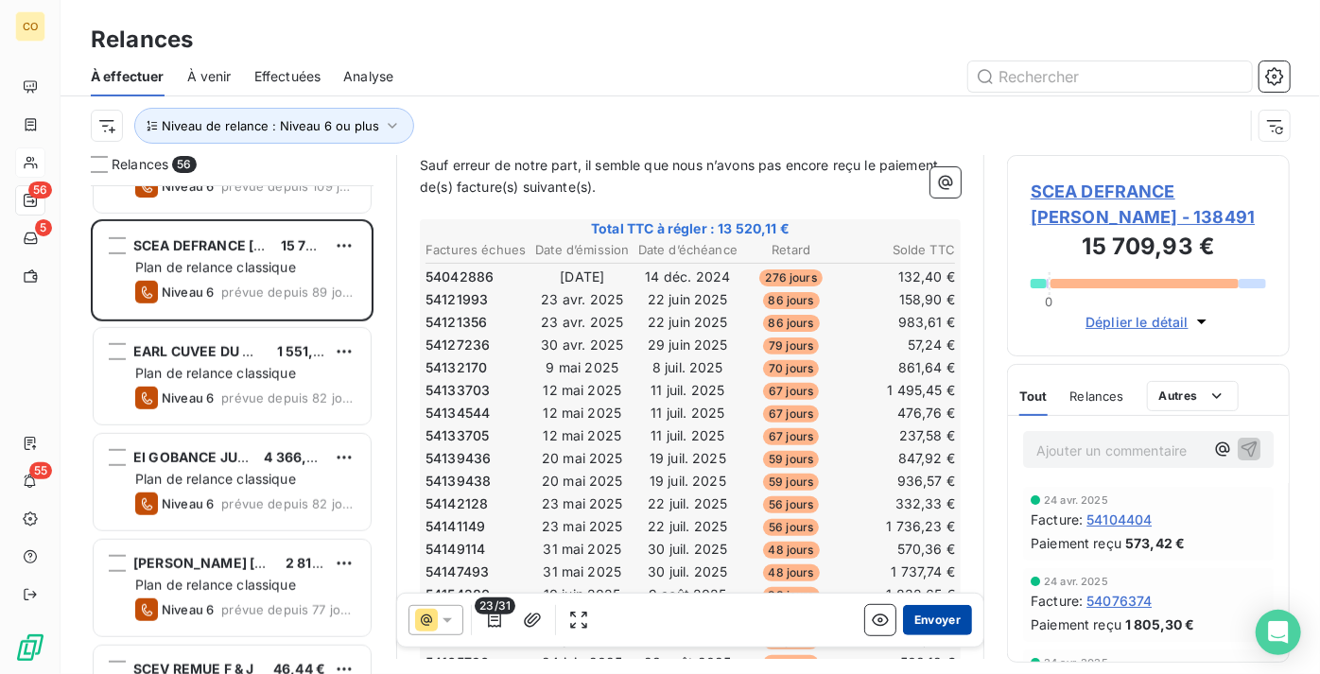
click at [931, 623] on button "Envoyer" at bounding box center [937, 620] width 69 height 30
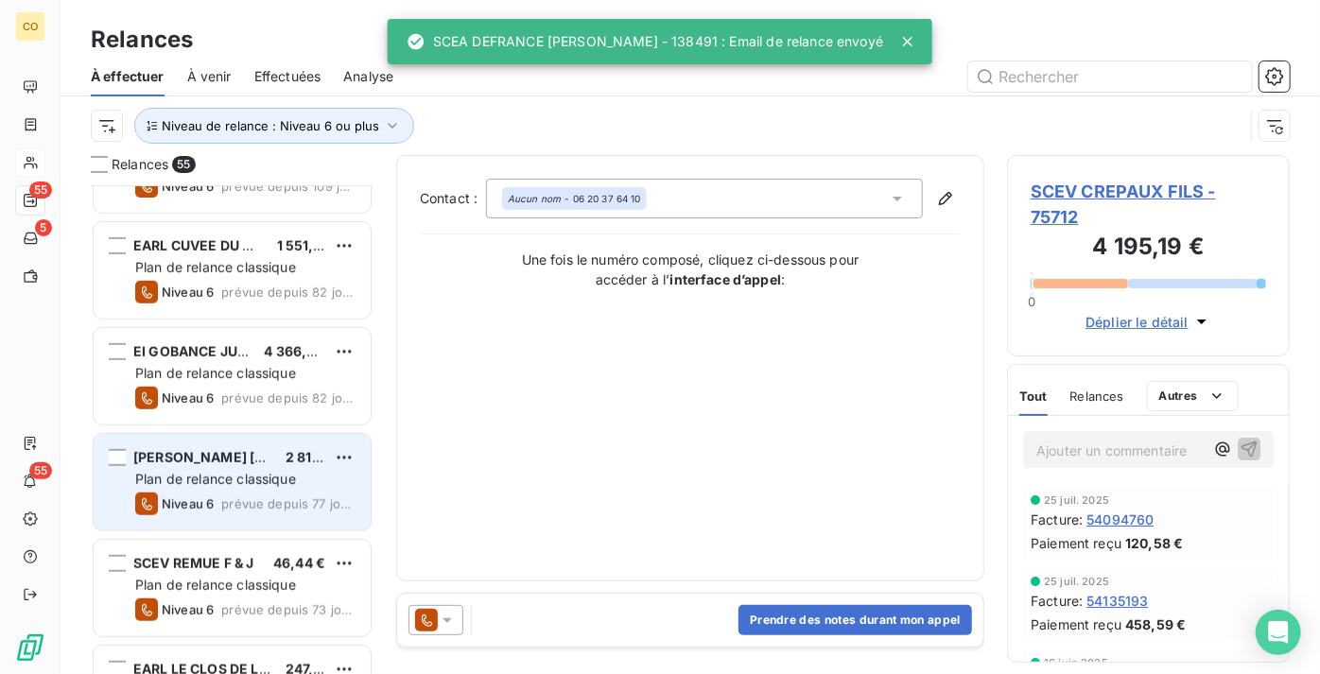
click at [235, 488] on div "Plan de relance classique" at bounding box center [245, 479] width 220 height 19
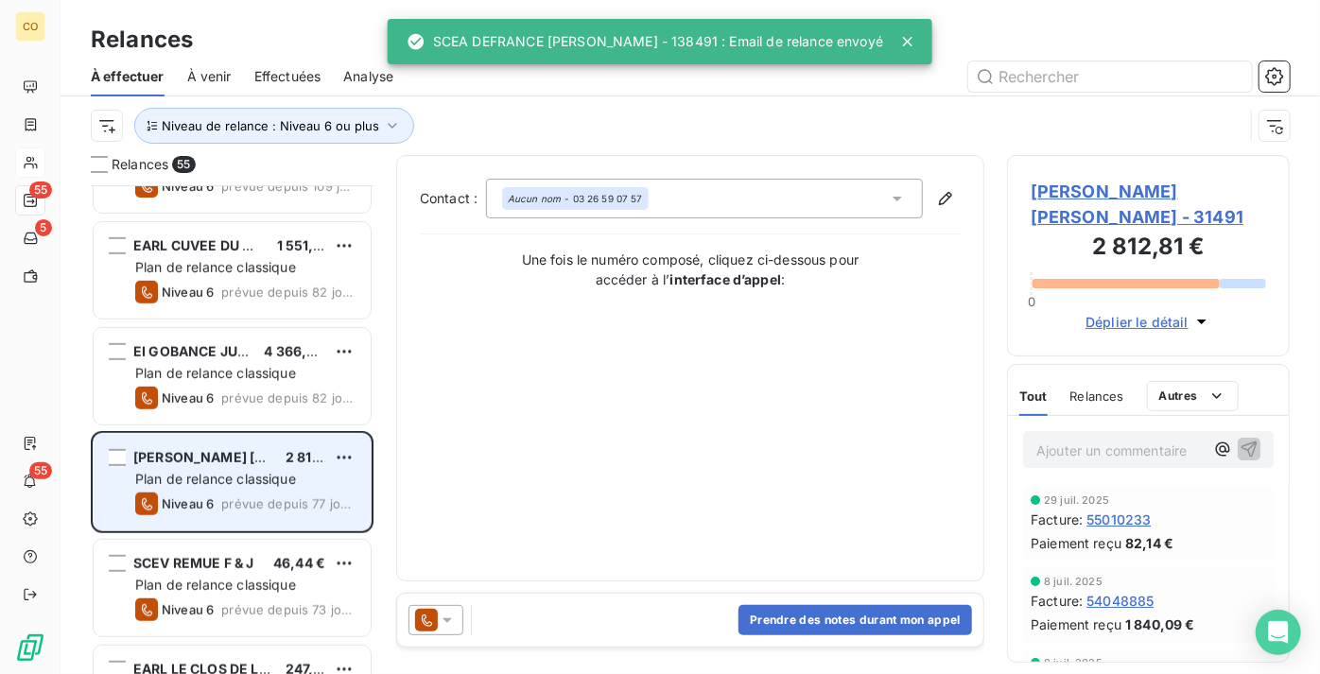
scroll to position [688, 0]
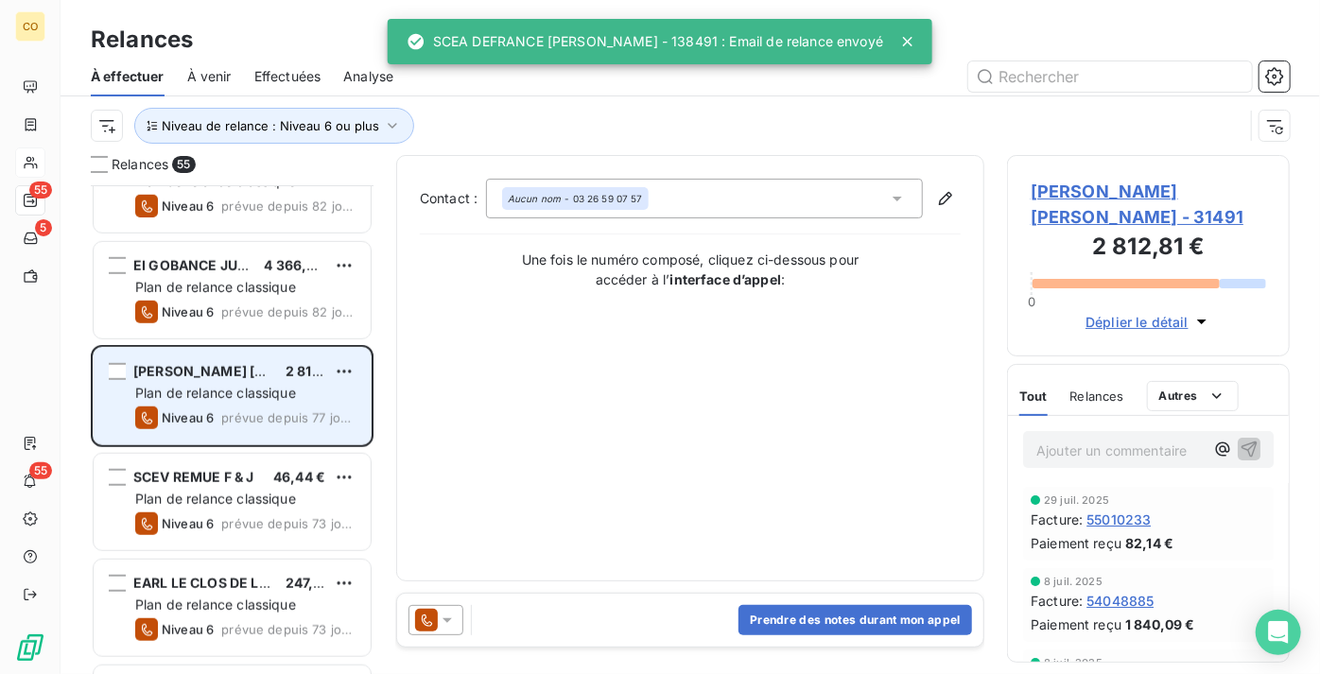
click at [235, 488] on div "SCEV REMUE F & J 46,44 € Plan de relance classique Niveau 6 prévue depuis 73 jo…" at bounding box center [232, 502] width 277 height 96
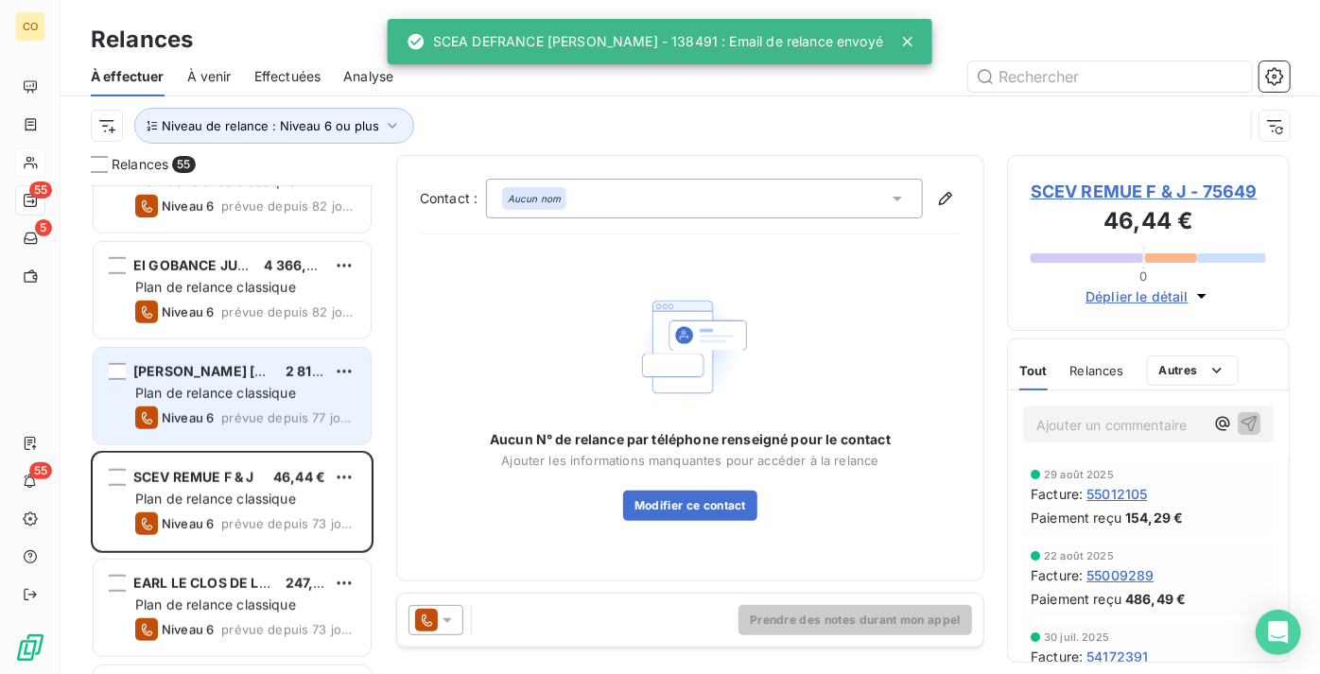
scroll to position [774, 0]
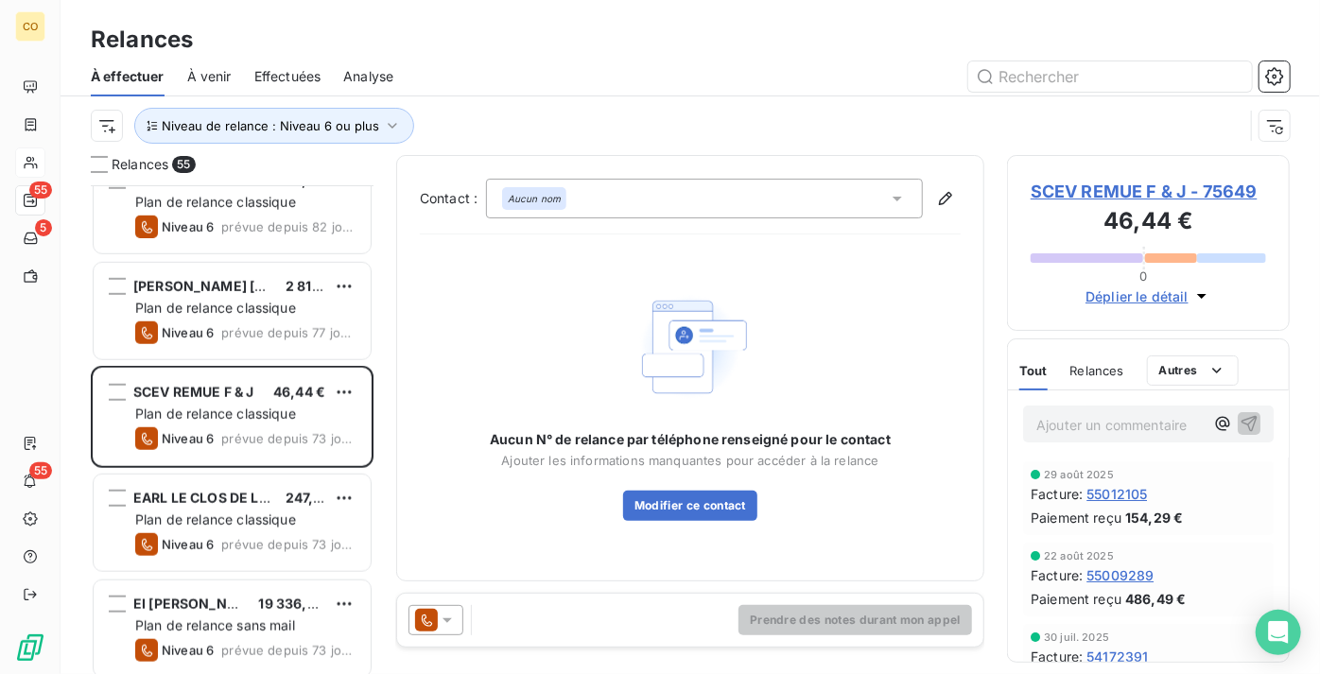
click at [833, 552] on div "Aucun N° de relance par téléphone renseigné pour le contact Ajouter les informa…" at bounding box center [690, 404] width 541 height 308
click at [1099, 195] on span "SCEV REMUE F & J - 75649" at bounding box center [1148, 192] width 235 height 26
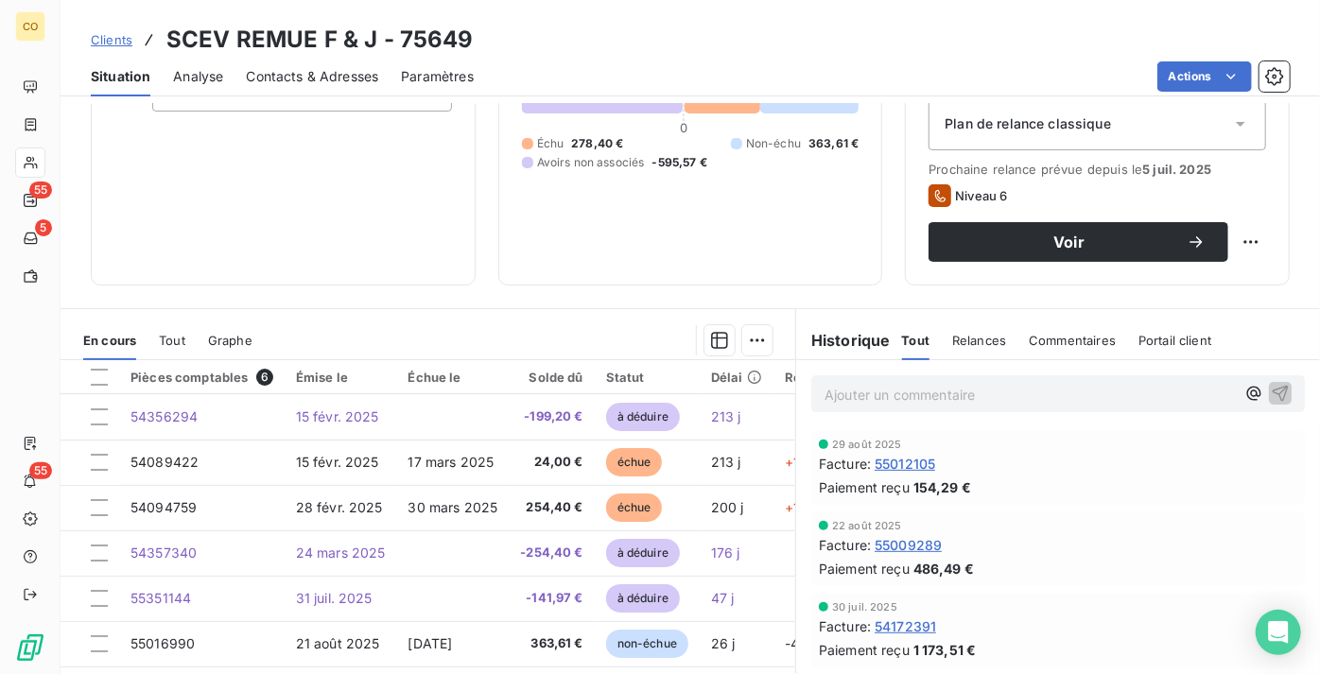
scroll to position [257, 0]
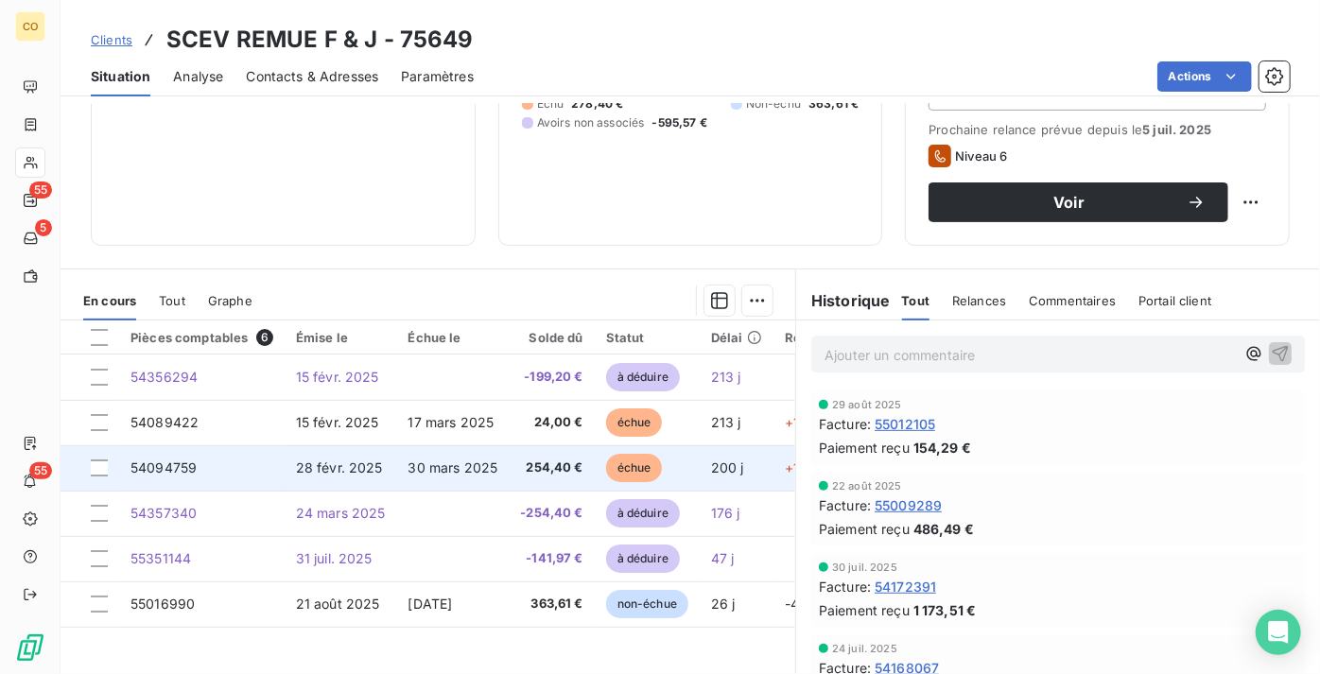
click at [461, 476] on span "30 mars 2025" at bounding box center [454, 468] width 90 height 16
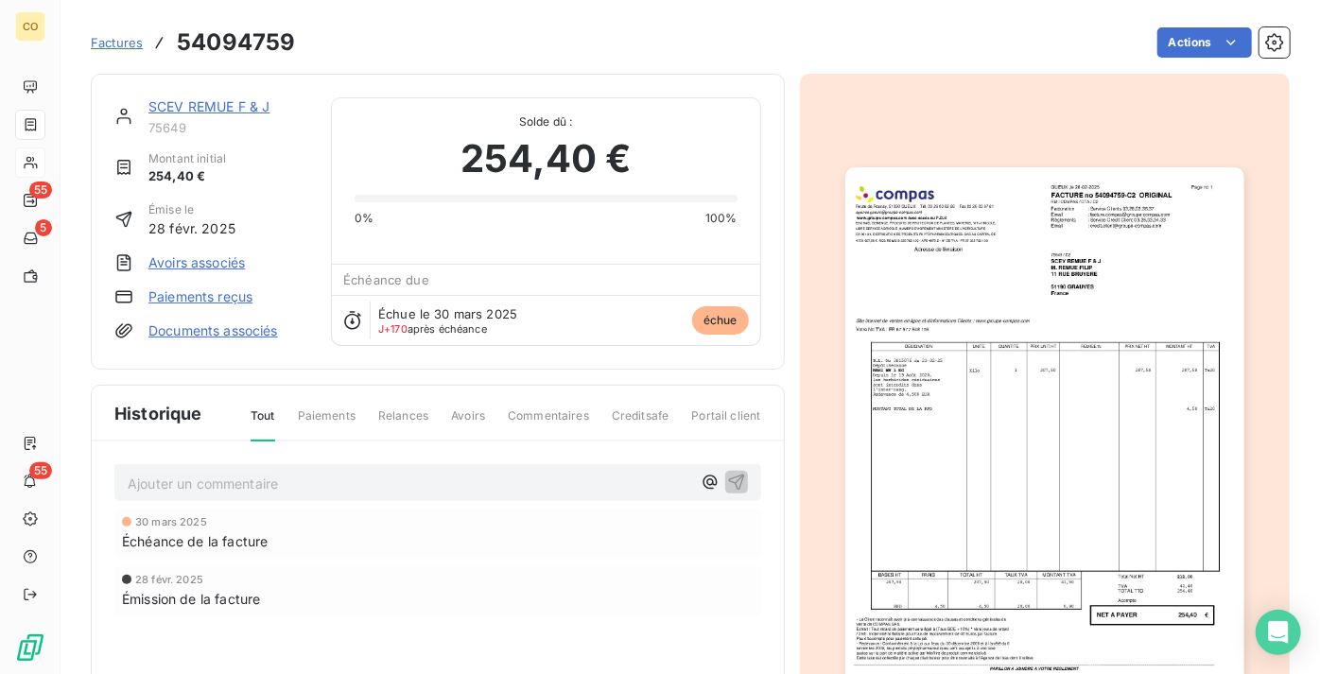
click at [213, 261] on link "Avoirs associés" at bounding box center [196, 262] width 96 height 19
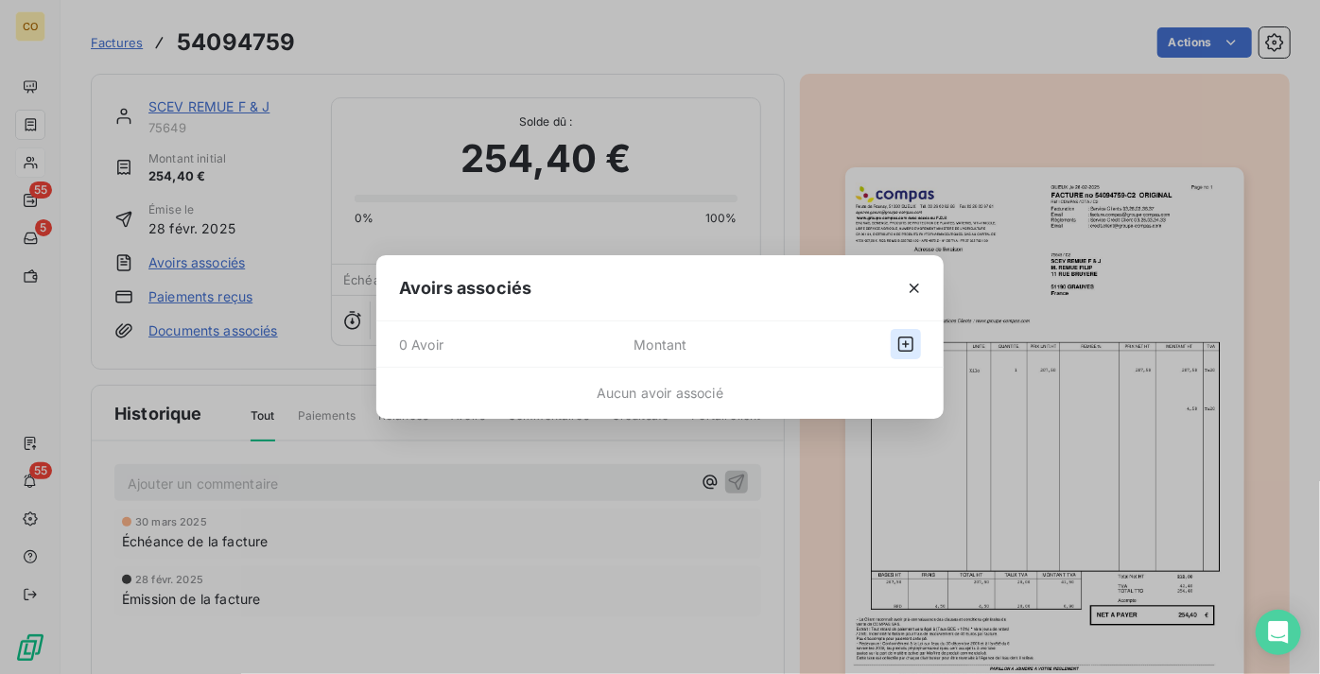
click at [907, 349] on icon "button" at bounding box center [905, 344] width 19 height 19
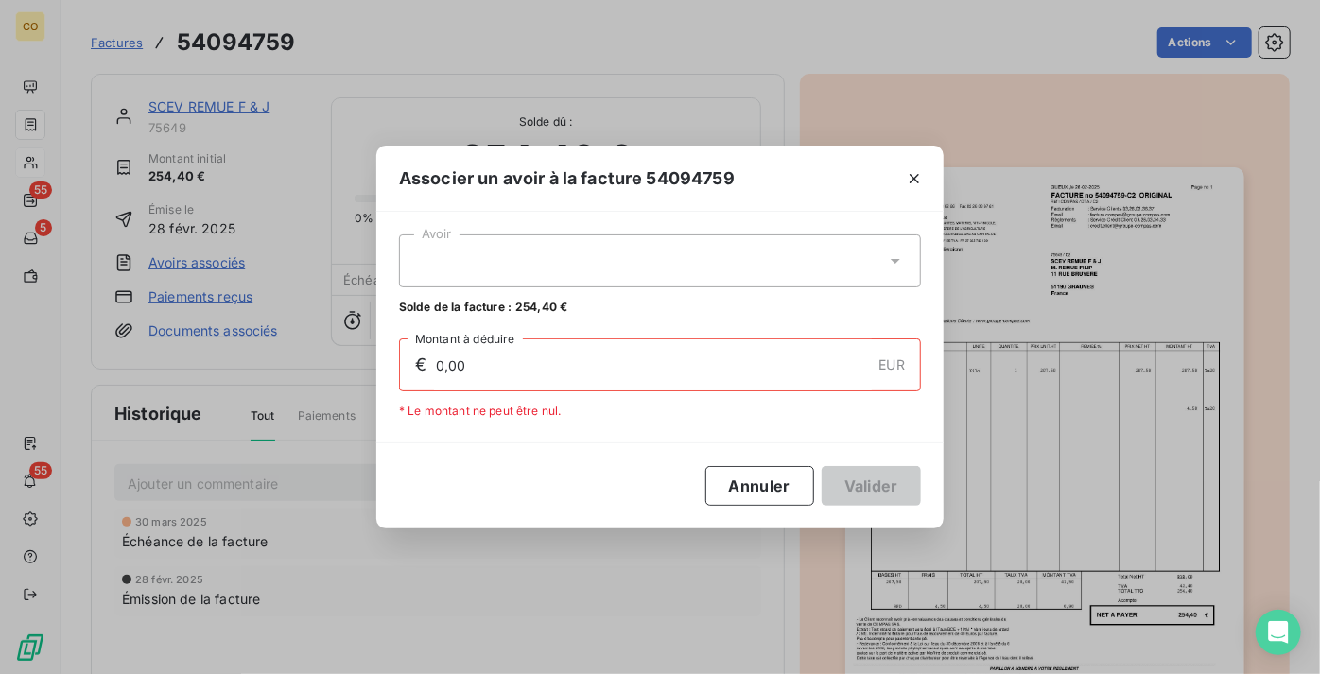
click at [640, 272] on div at bounding box center [660, 261] width 522 height 53
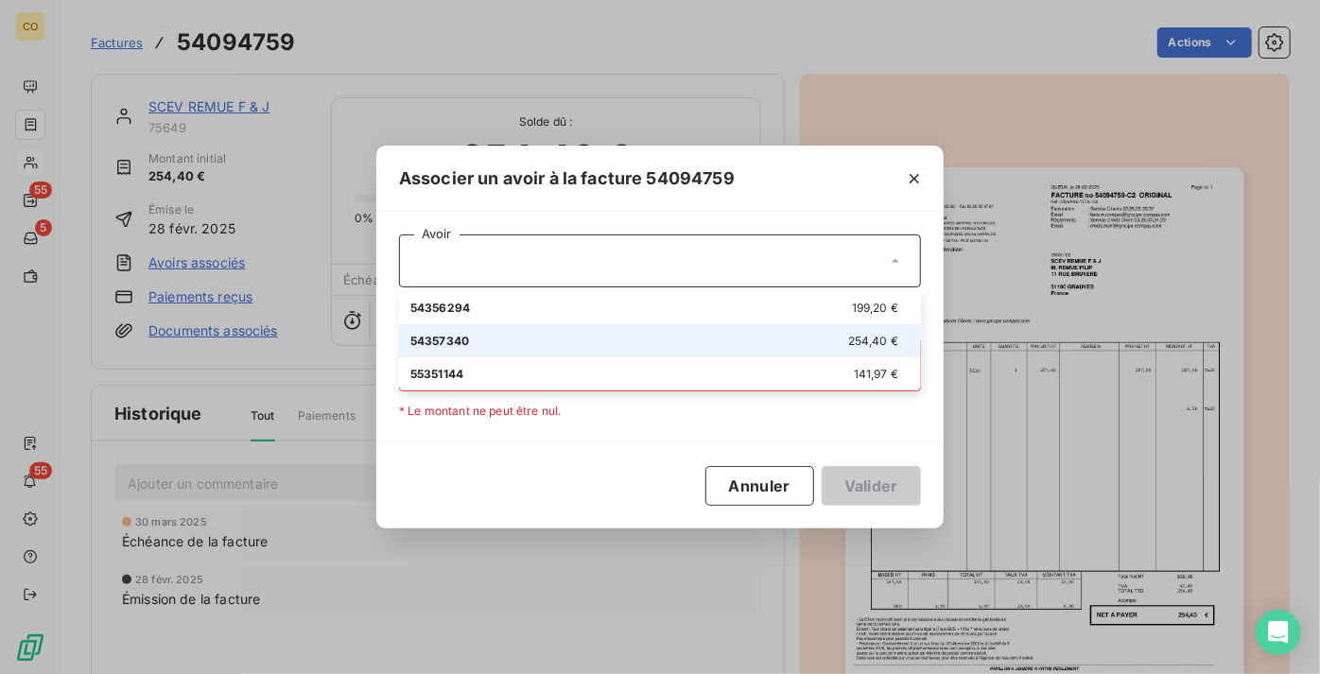
click at [641, 332] on div "54357340 254,40 €" at bounding box center [659, 341] width 499 height 18
type input "254,40"
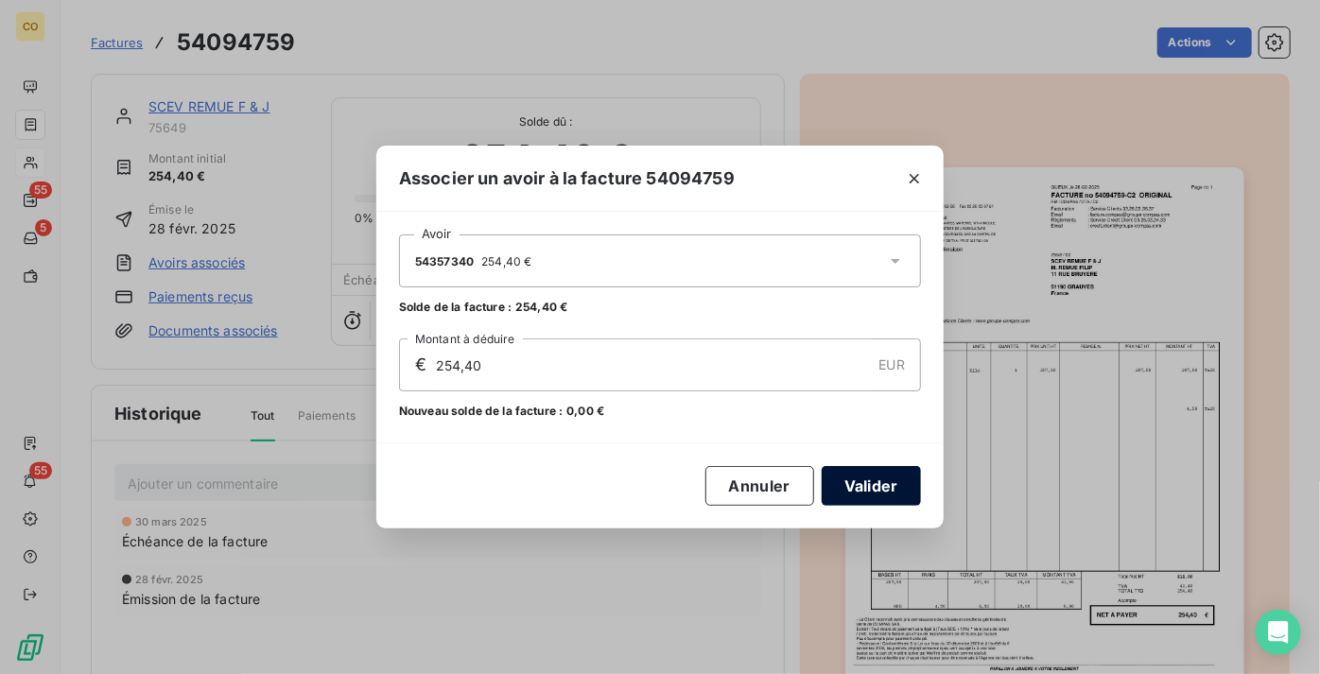
click at [894, 488] on button "Valider" at bounding box center [871, 486] width 99 height 40
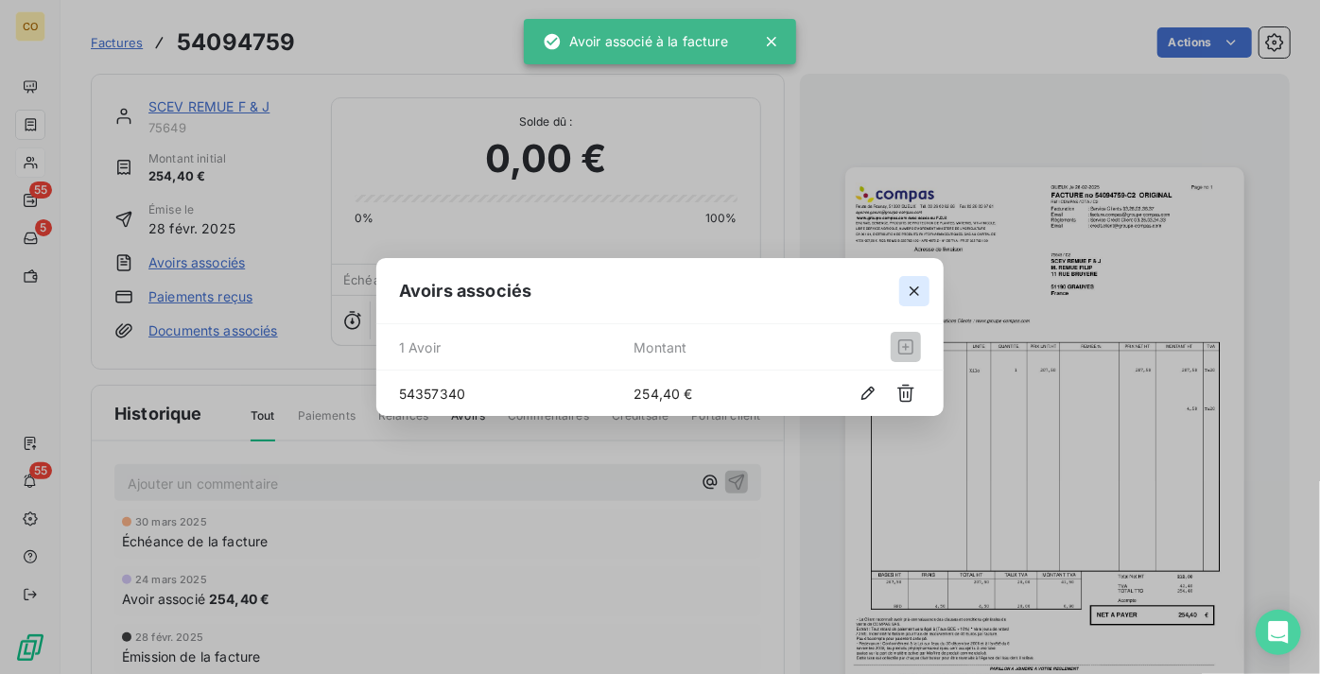
click at [909, 294] on icon "button" at bounding box center [914, 291] width 19 height 19
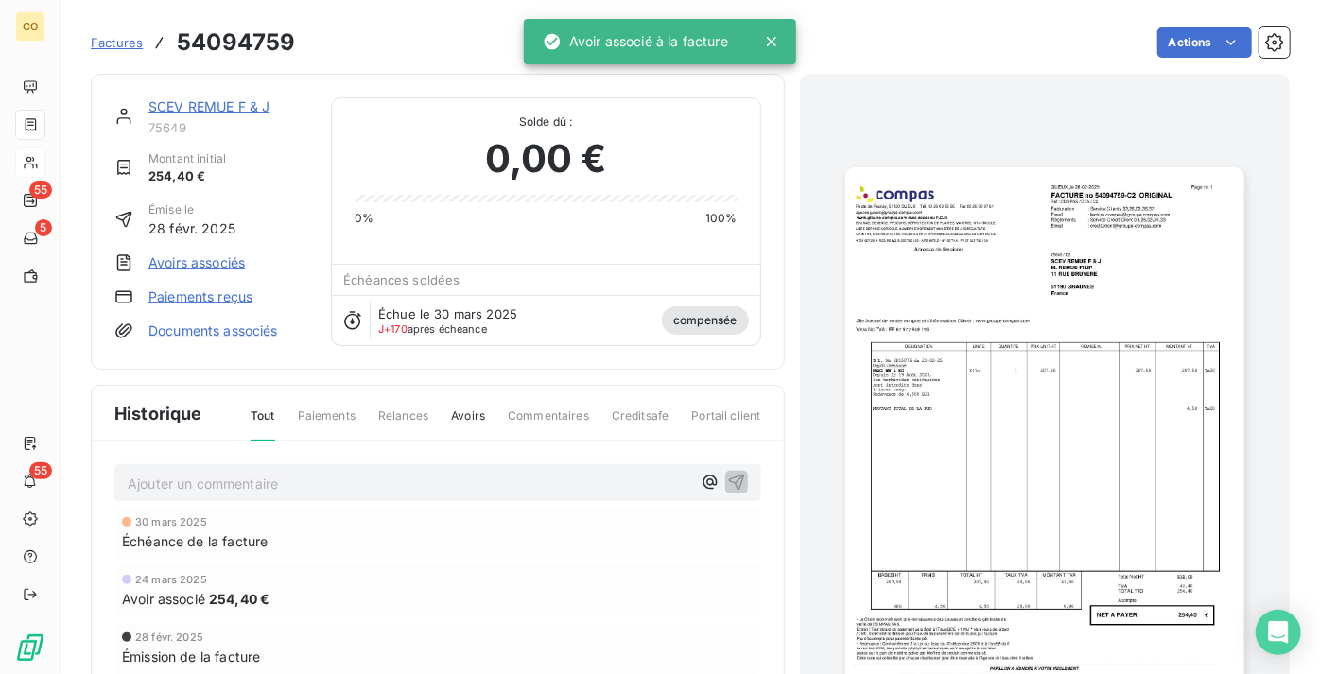
click at [206, 97] on div "SCEV REMUE F & J" at bounding box center [228, 106] width 160 height 19
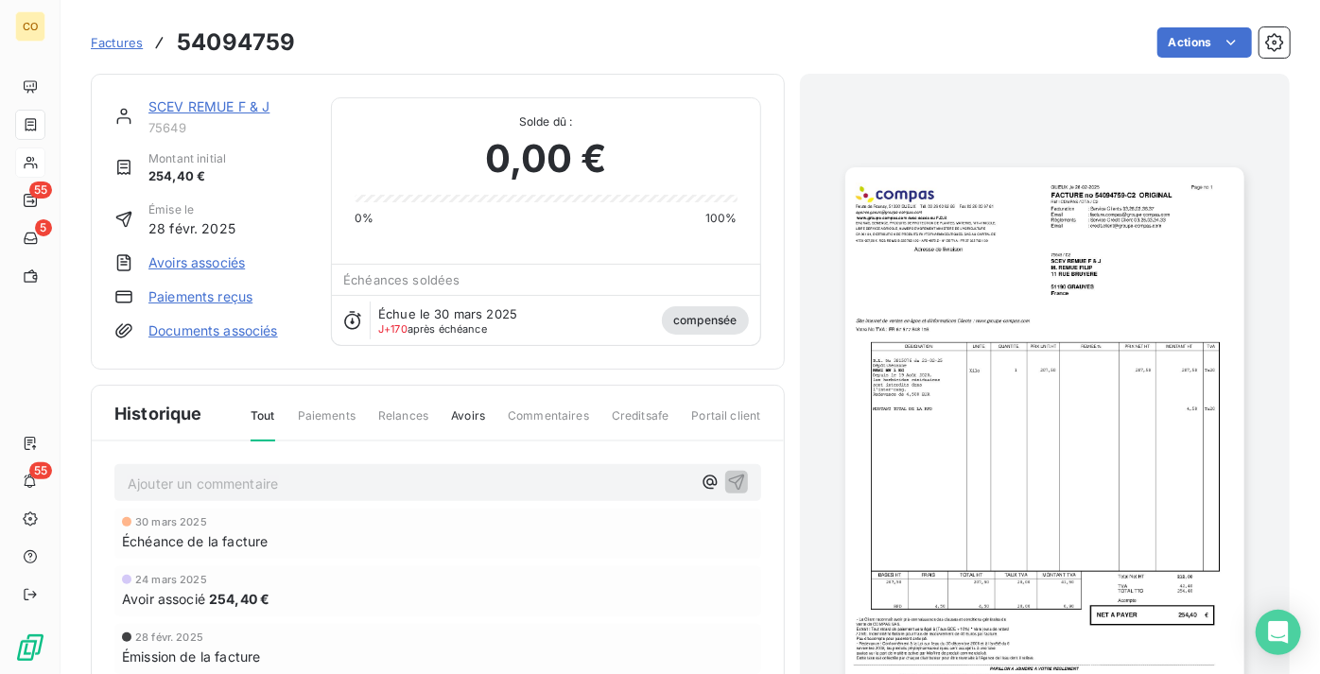
click at [206, 102] on link "SCEV REMUE F & J" at bounding box center [208, 106] width 121 height 16
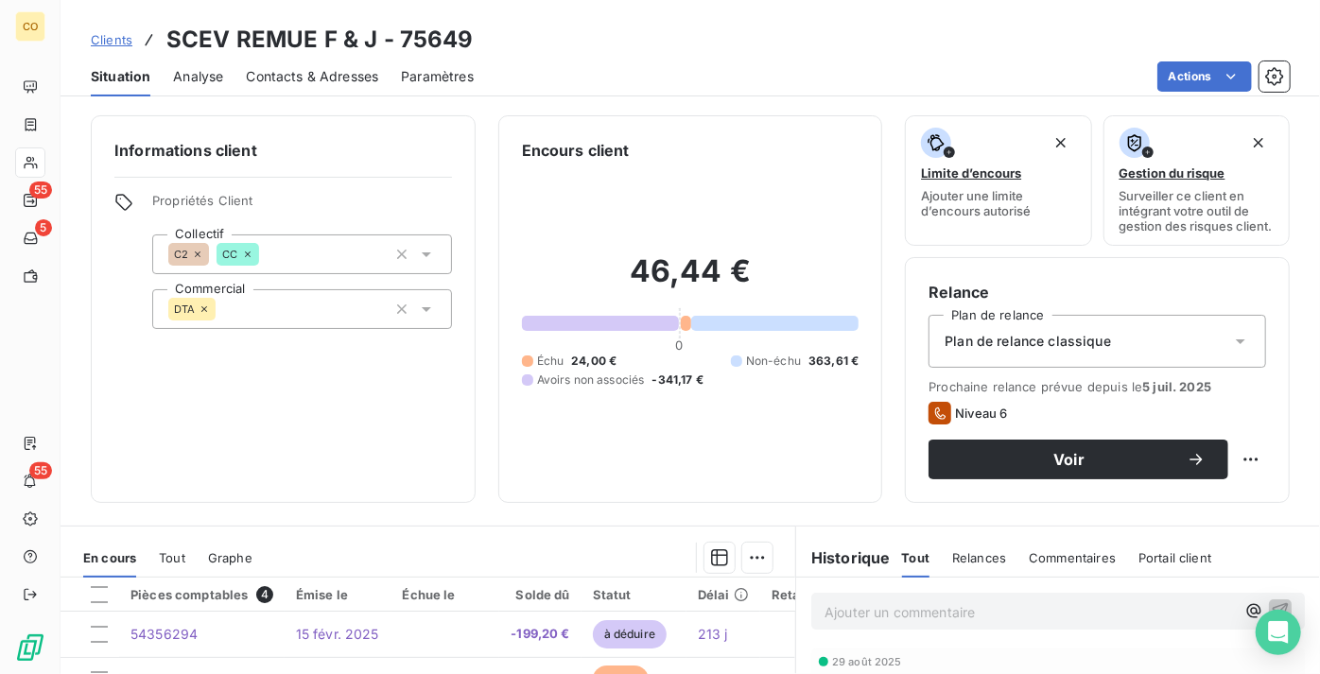
click at [403, 410] on div "Informations client Propriétés Client Collectif C2 CC Commercial DTA" at bounding box center [283, 309] width 385 height 388
click at [1116, 469] on div "Voir" at bounding box center [1078, 459] width 254 height 19
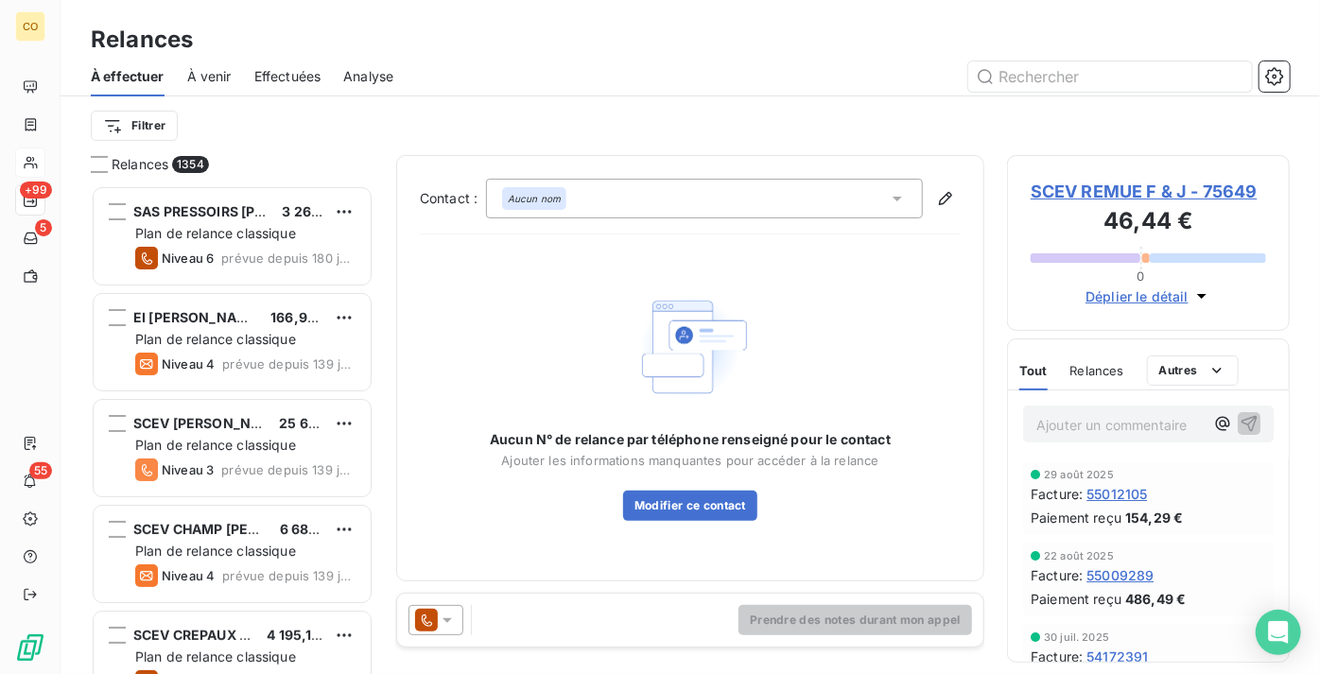
scroll to position [475, 270]
click at [444, 617] on icon at bounding box center [447, 620] width 19 height 19
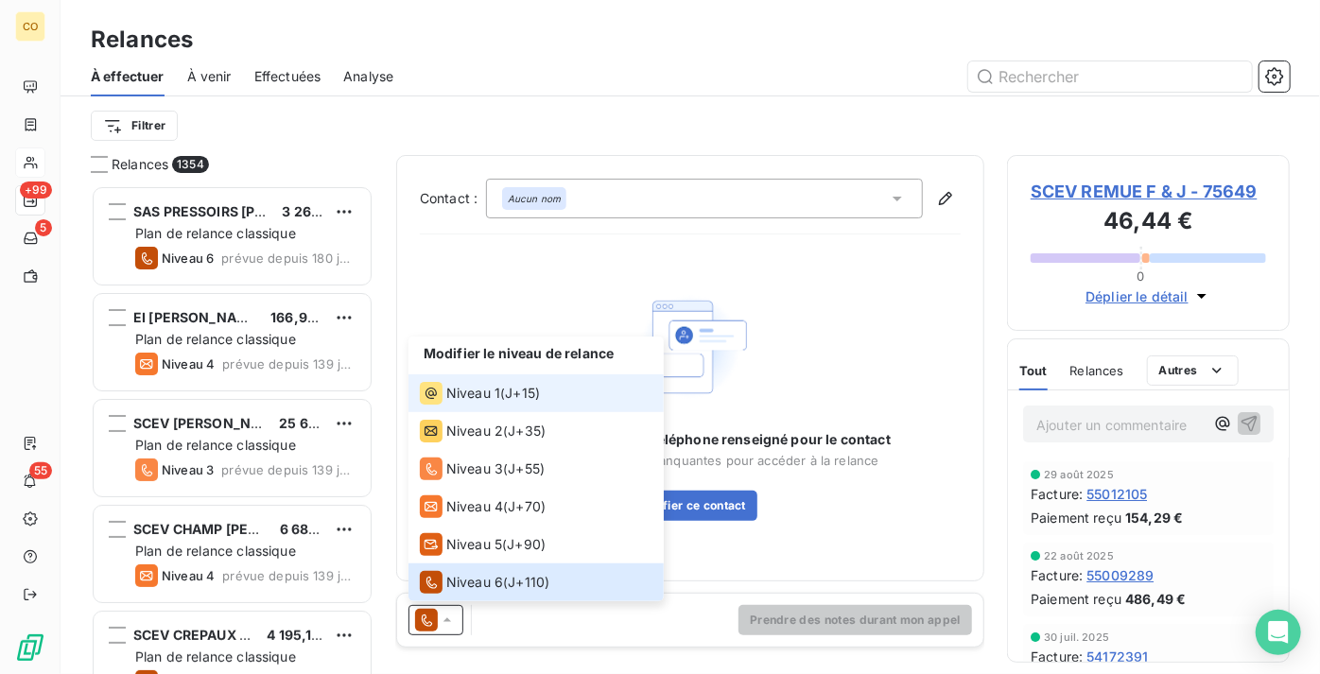
click at [501, 395] on div "Niveau 1 ( J+15 )" at bounding box center [480, 393] width 120 height 23
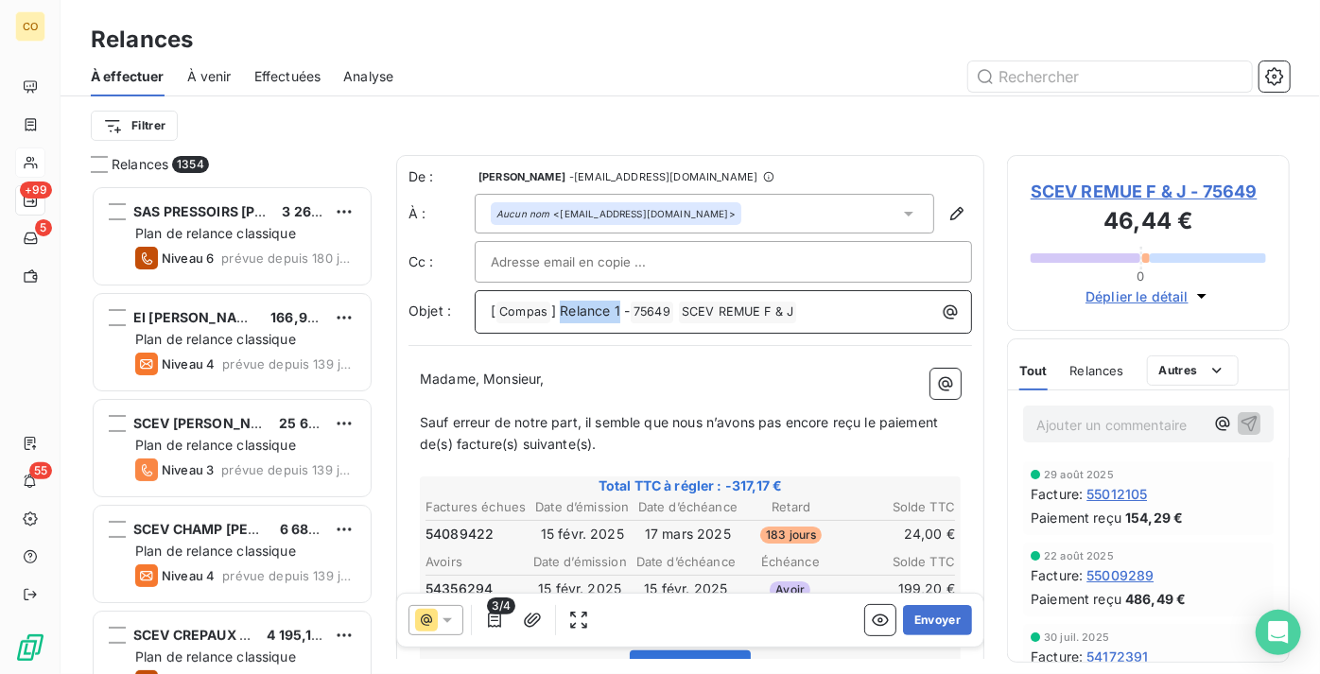
drag, startPoint x: 618, startPoint y: 311, endPoint x: 562, endPoint y: 308, distance: 55.9
click at [562, 309] on span "] Relance 1 -" at bounding box center [590, 311] width 78 height 16
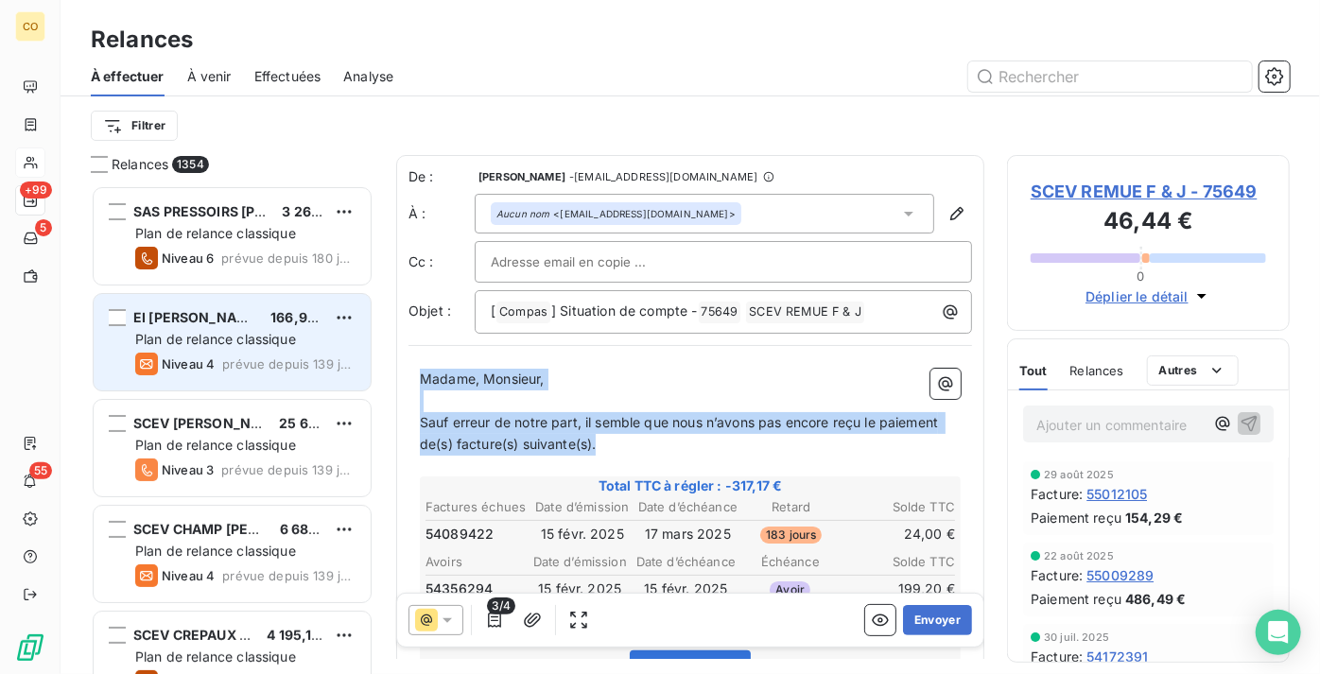
drag, startPoint x: 607, startPoint y: 440, endPoint x: 327, endPoint y: 304, distance: 310.9
click at [327, 304] on div "Relances 1354 SAS PRESSOIRS [PERSON_NAME] 3 269,76 € Plan de relance classique …" at bounding box center [691, 414] width 1260 height 519
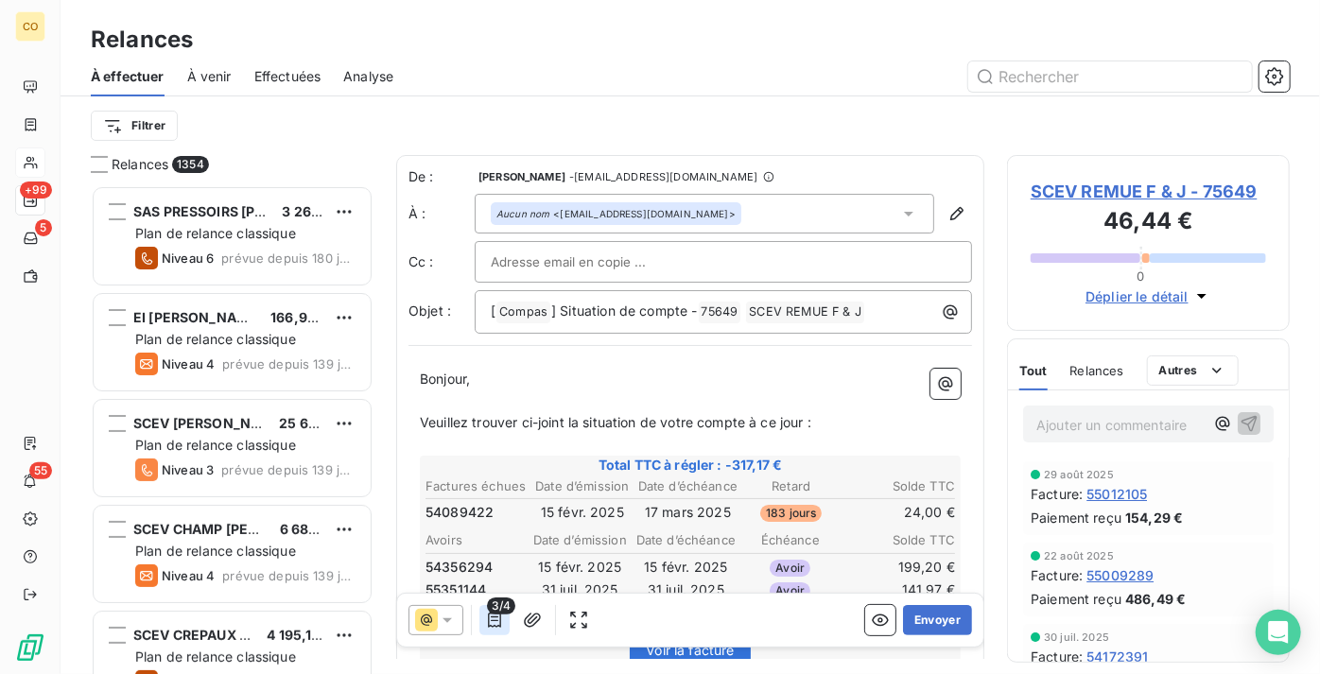
click at [492, 621] on icon "button" at bounding box center [494, 620] width 19 height 19
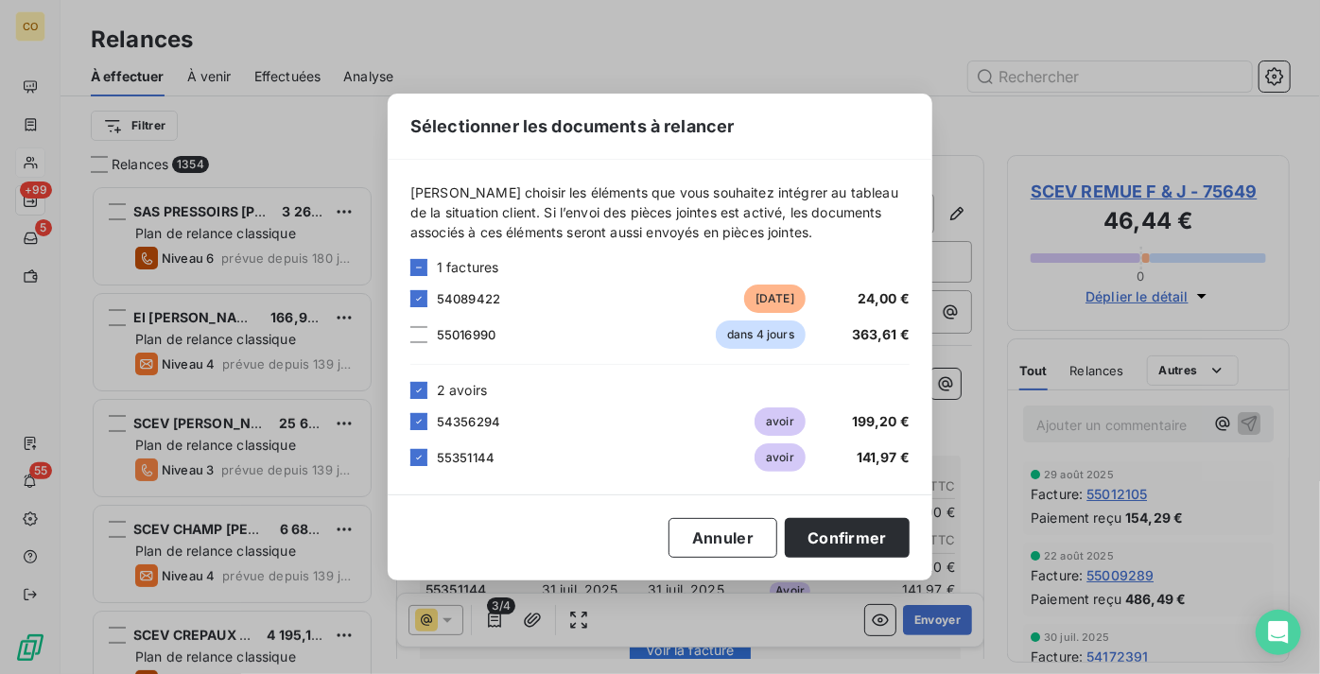
click at [427, 340] on div "55016990 dans 4 jours 363,61 €" at bounding box center [659, 335] width 499 height 28
click at [420, 336] on div at bounding box center [418, 334] width 17 height 17
click at [810, 545] on button "Confirmer" at bounding box center [847, 538] width 125 height 40
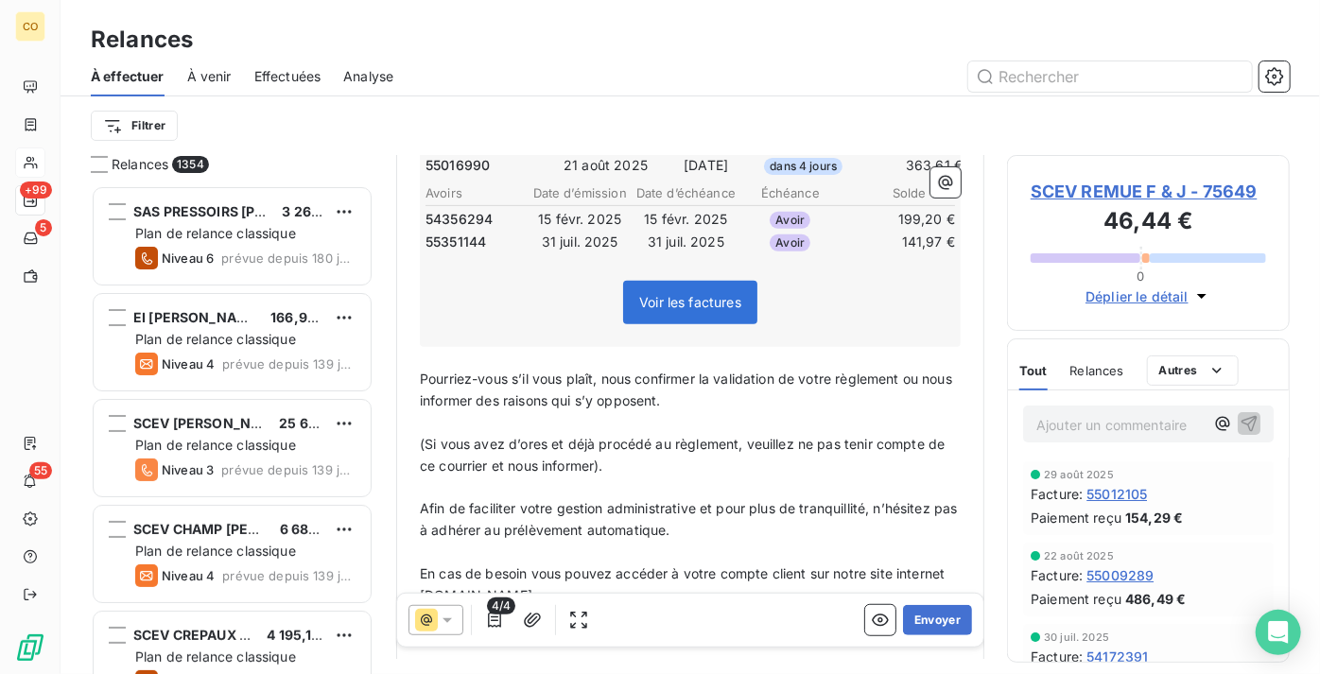
scroll to position [430, 0]
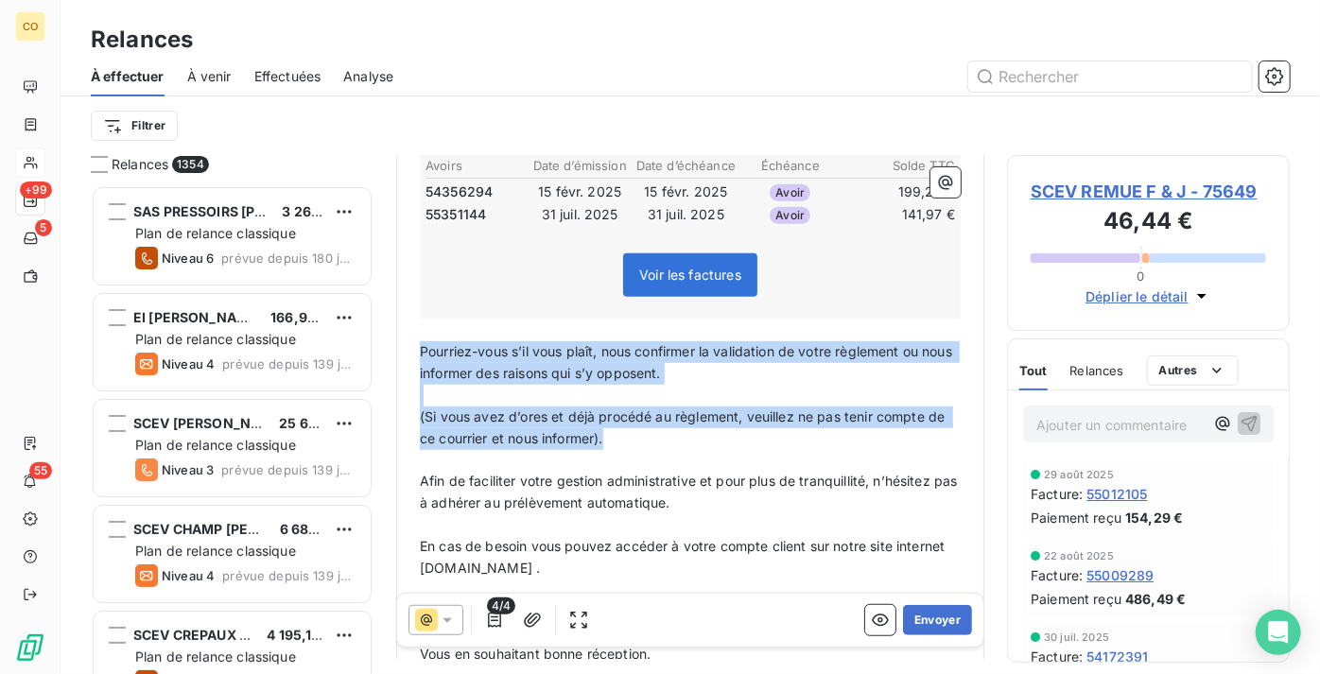
drag, startPoint x: 424, startPoint y: 346, endPoint x: 666, endPoint y: 439, distance: 259.2
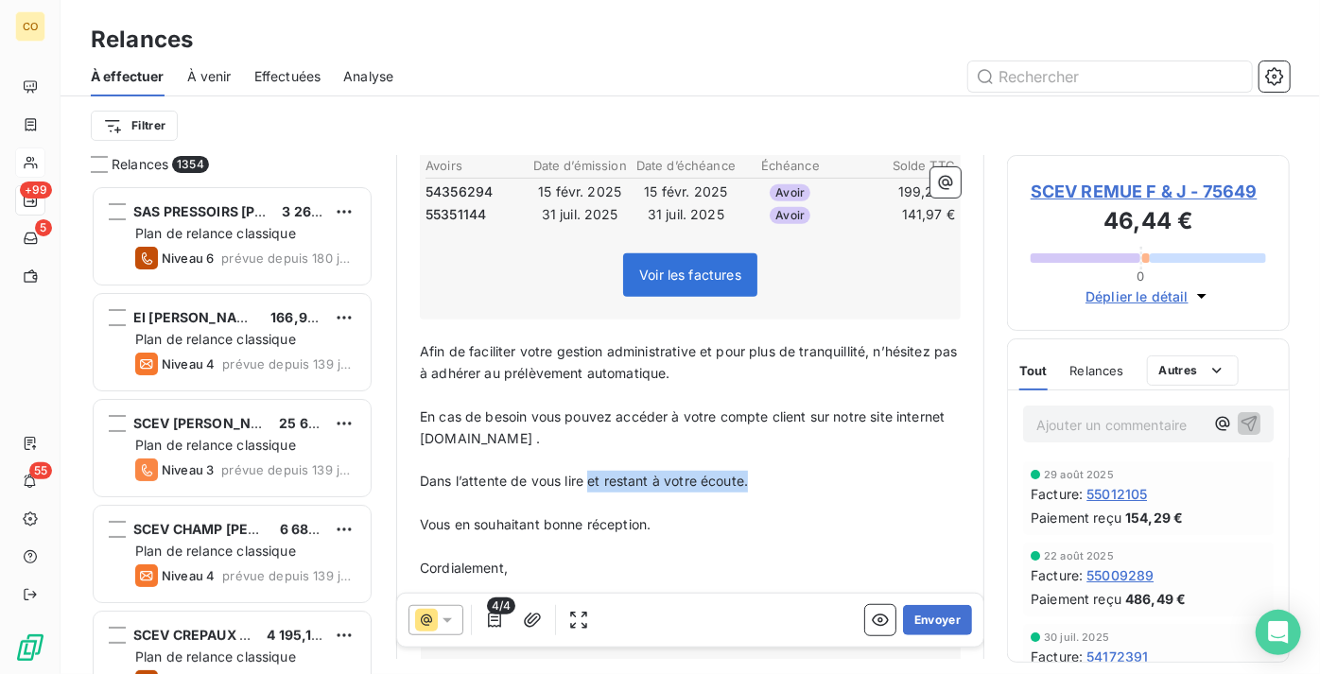
drag, startPoint x: 776, startPoint y: 480, endPoint x: 590, endPoint y: 477, distance: 186.3
click at [590, 477] on p "Dans l’attente de vous lire et restant à votre écoute." at bounding box center [690, 482] width 541 height 22
click at [654, 520] on span "Vous en souhaitant bonne [DOMAIN_NAME] restant à votre écoute." at bounding box center [633, 524] width 427 height 16
drag, startPoint x: 779, startPoint y: 477, endPoint x: 446, endPoint y: 461, distance: 333.2
click at [446, 471] on p "Dans l’attente de vous lire et restant à votre écoute." at bounding box center [690, 482] width 541 height 22
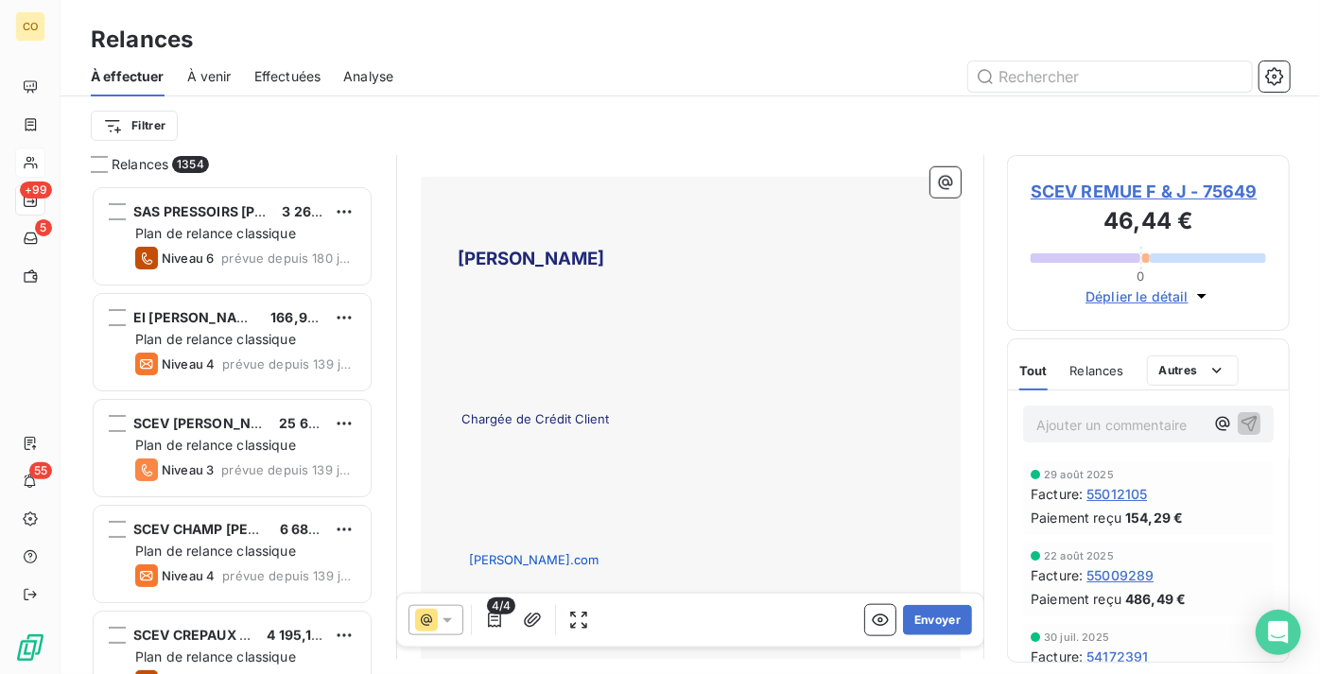
scroll to position [861, 0]
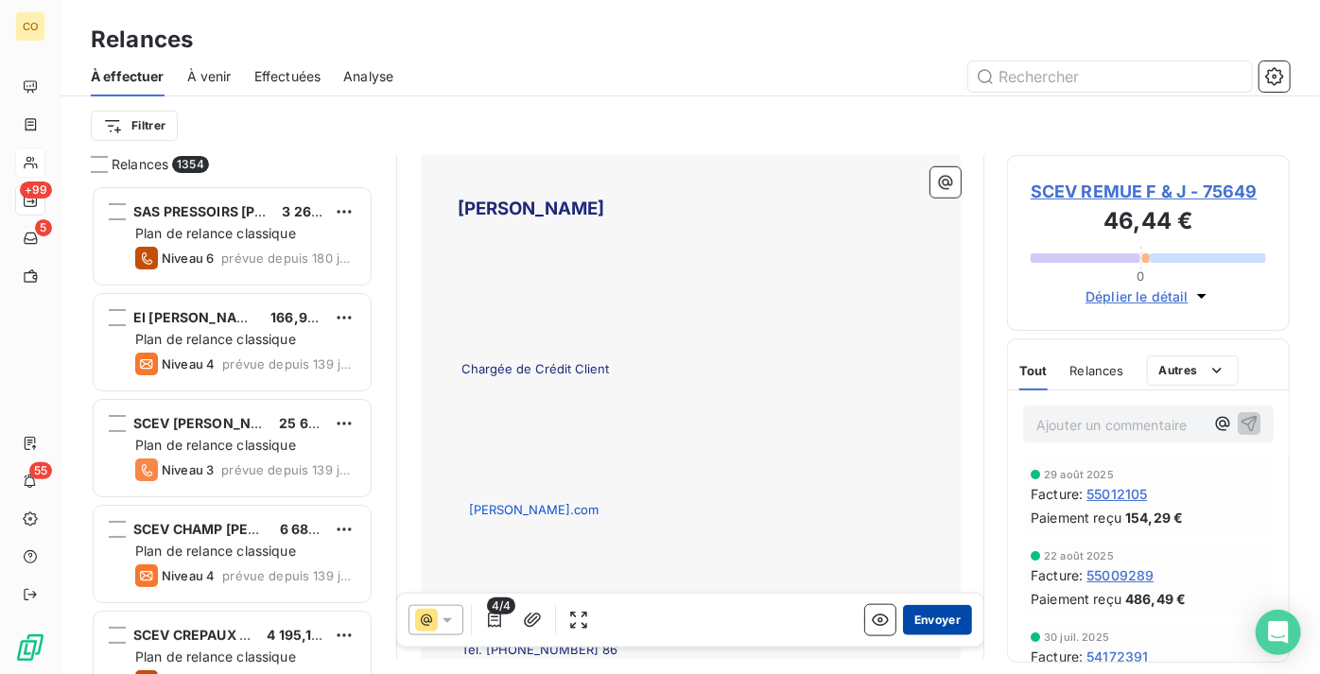
click at [938, 621] on button "Envoyer" at bounding box center [937, 620] width 69 height 30
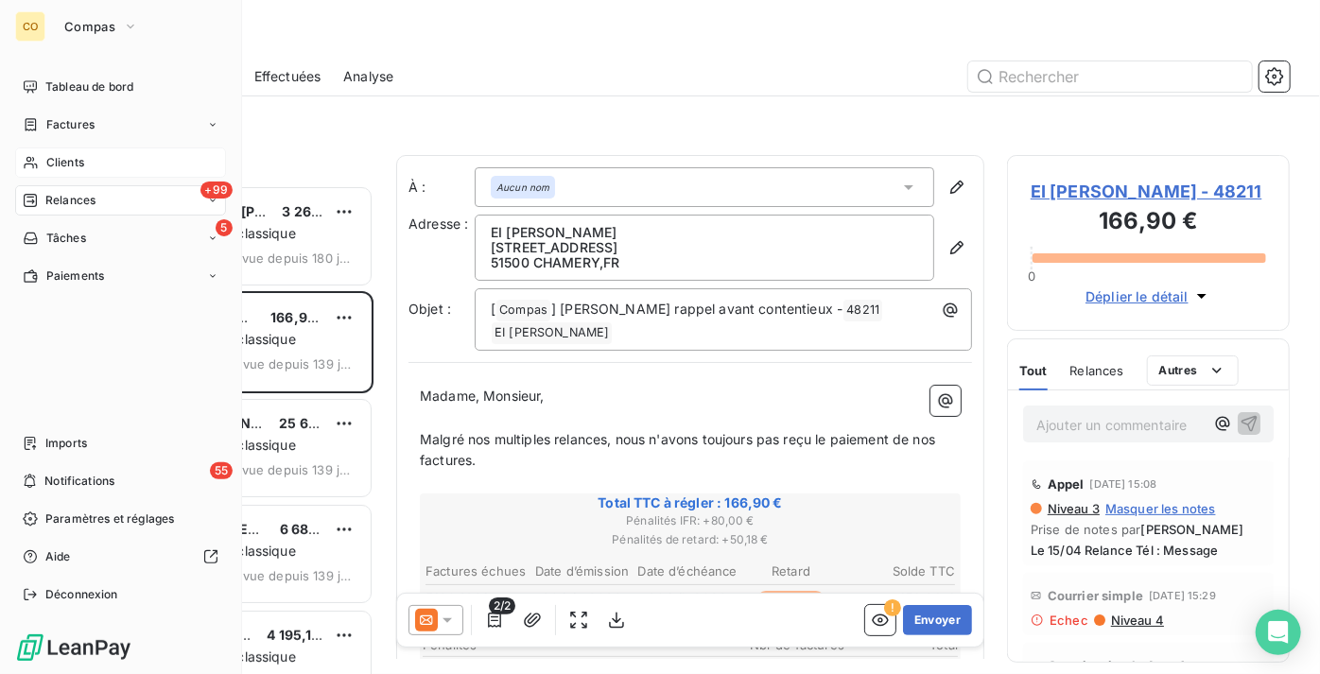
click at [148, 175] on div "Clients" at bounding box center [120, 163] width 211 height 30
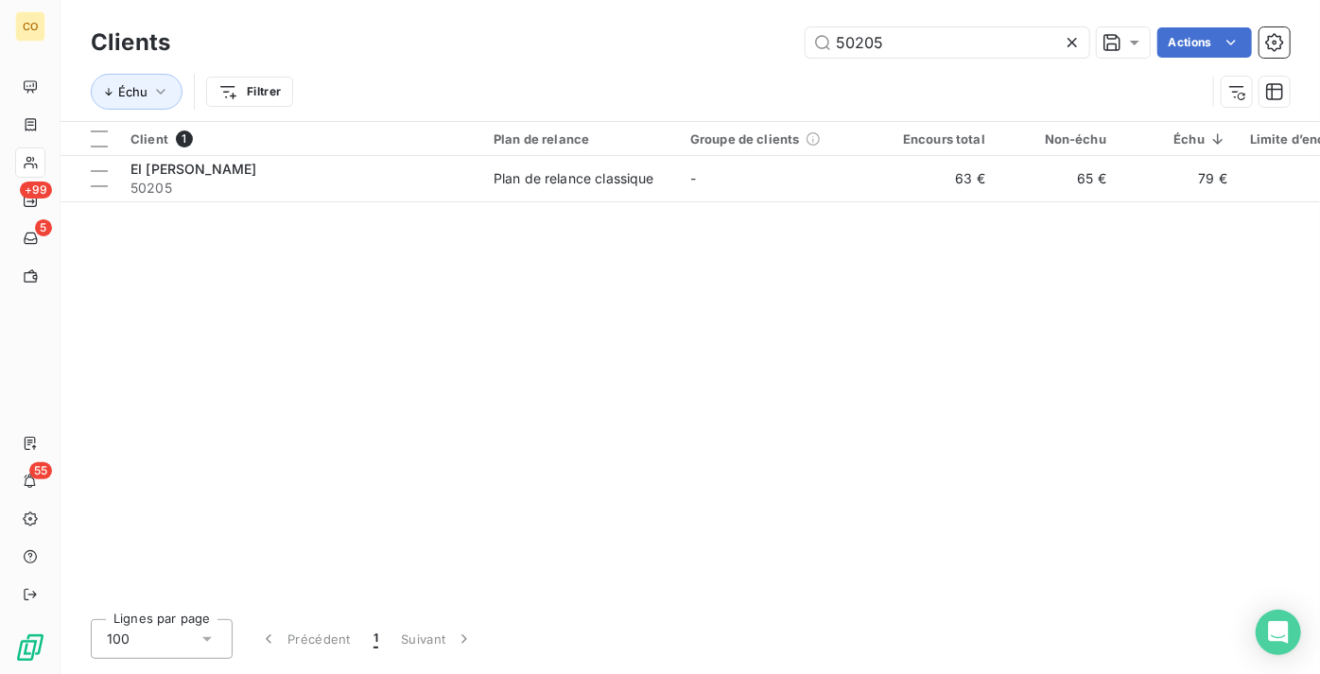
drag, startPoint x: 893, startPoint y: 45, endPoint x: 693, endPoint y: 35, distance: 199.8
click at [693, 35] on div "50205 Actions" at bounding box center [741, 42] width 1097 height 30
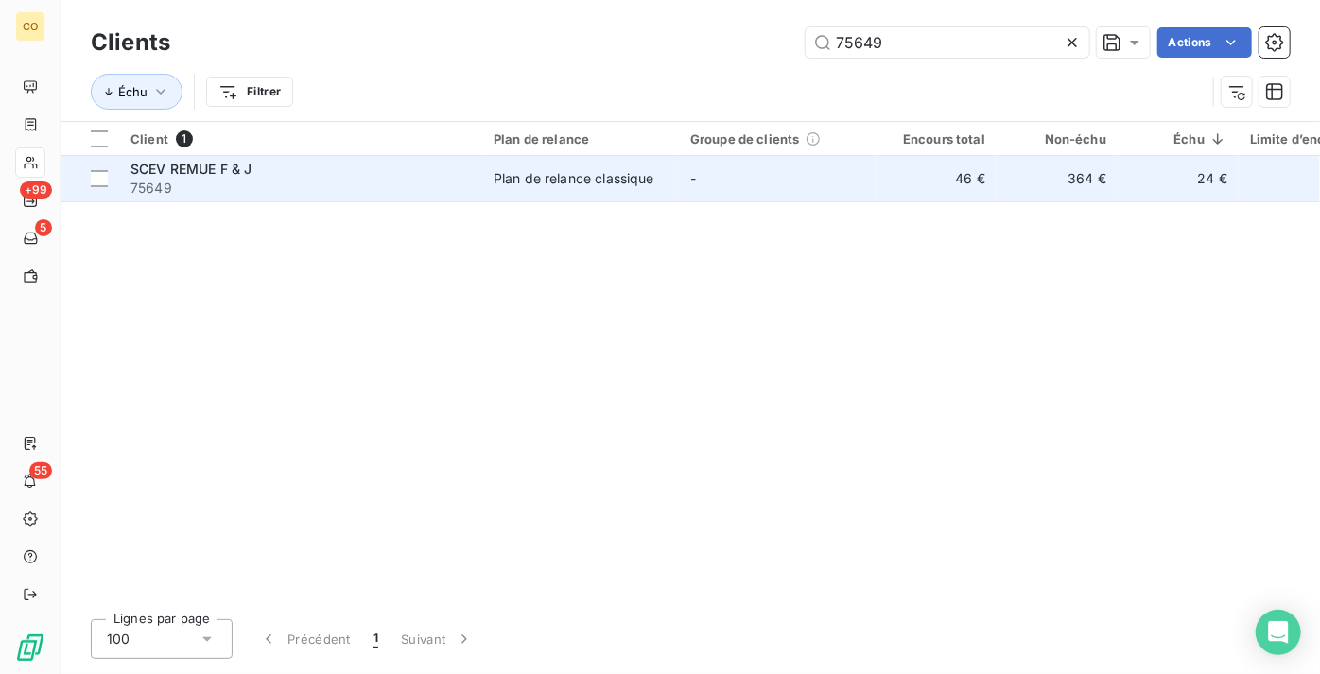
type input "75649"
click at [522, 194] on td "Plan de relance classique" at bounding box center [580, 178] width 197 height 45
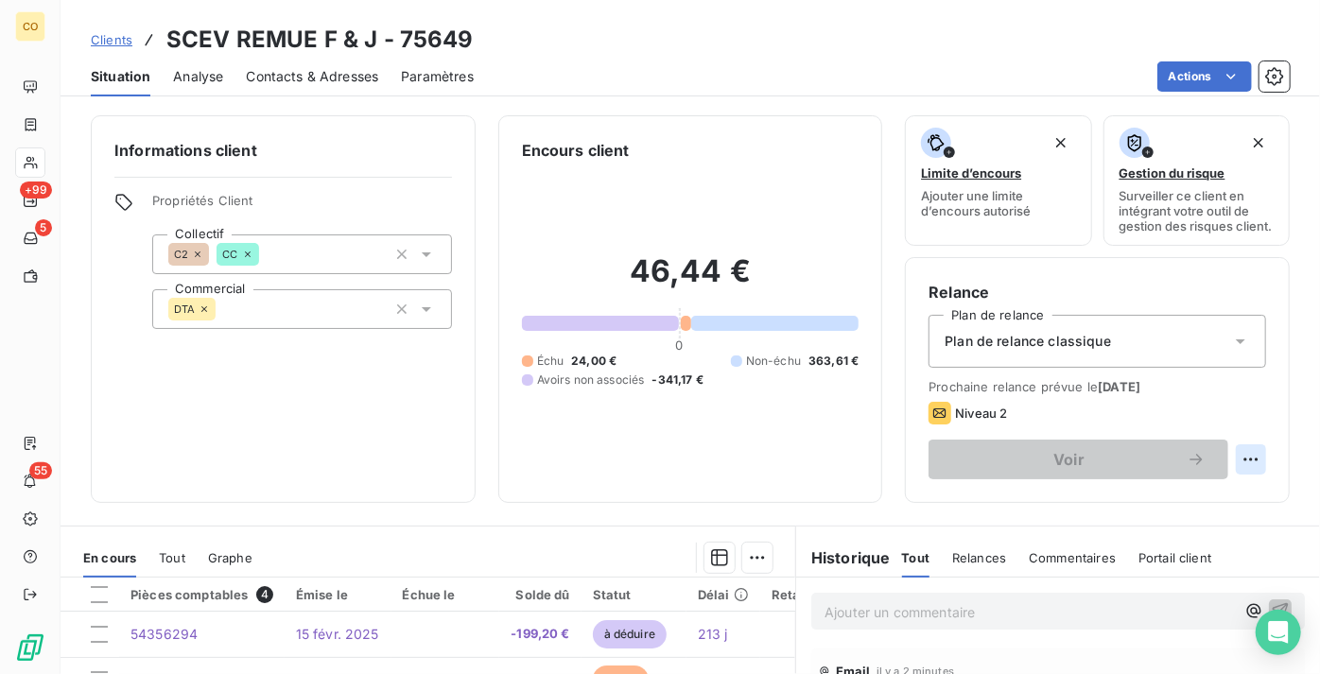
click at [1247, 475] on html "CO +99 5 55 Clients SCEV REMUE F & J - 75649 Situation Analyse Contacts & Adres…" at bounding box center [660, 337] width 1320 height 674
click at [1157, 526] on div "Replanifier cette action" at bounding box center [1160, 515] width 169 height 30
select select "8"
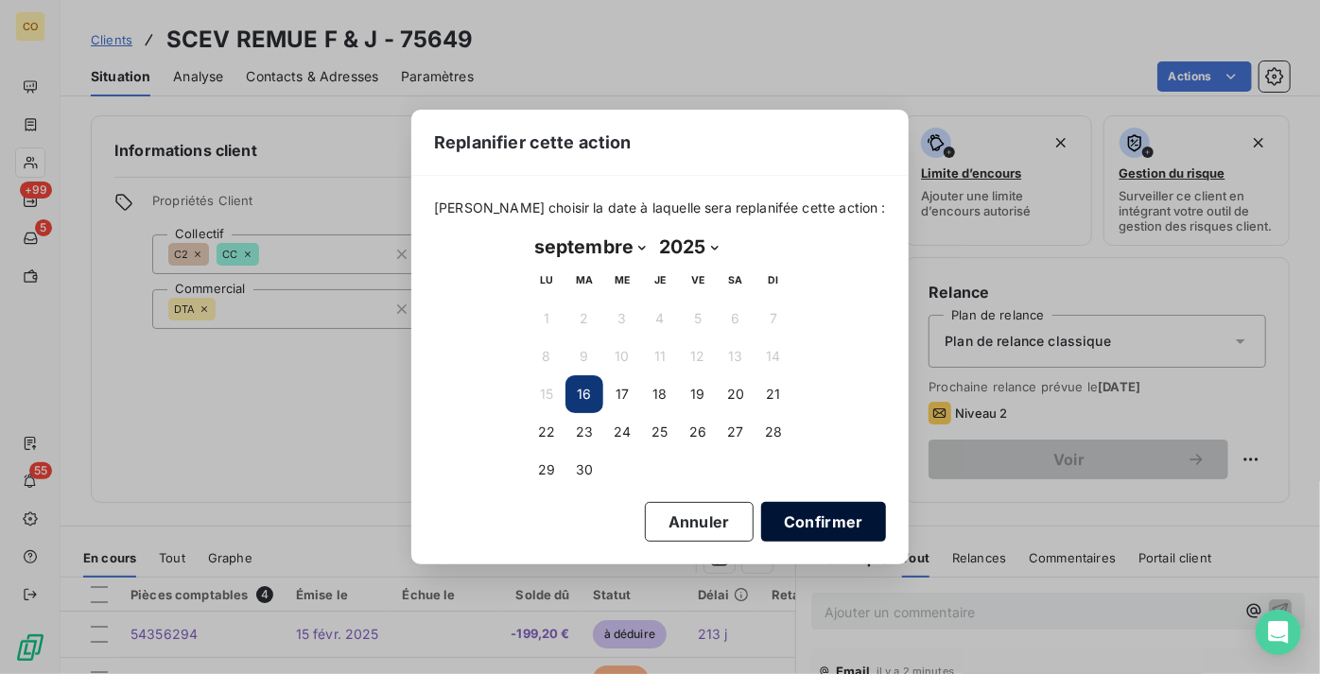
click at [803, 522] on button "Confirmer" at bounding box center [823, 522] width 125 height 40
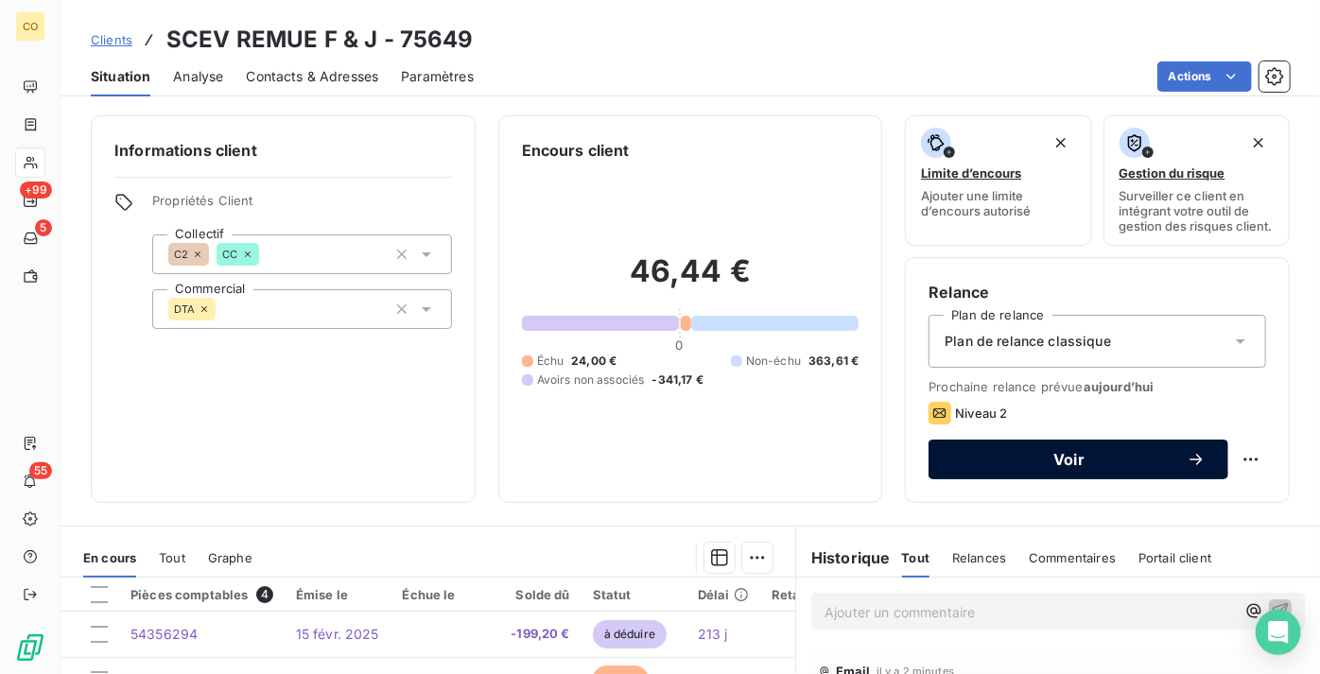
click at [1127, 467] on span "Voir" at bounding box center [1068, 459] width 235 height 15
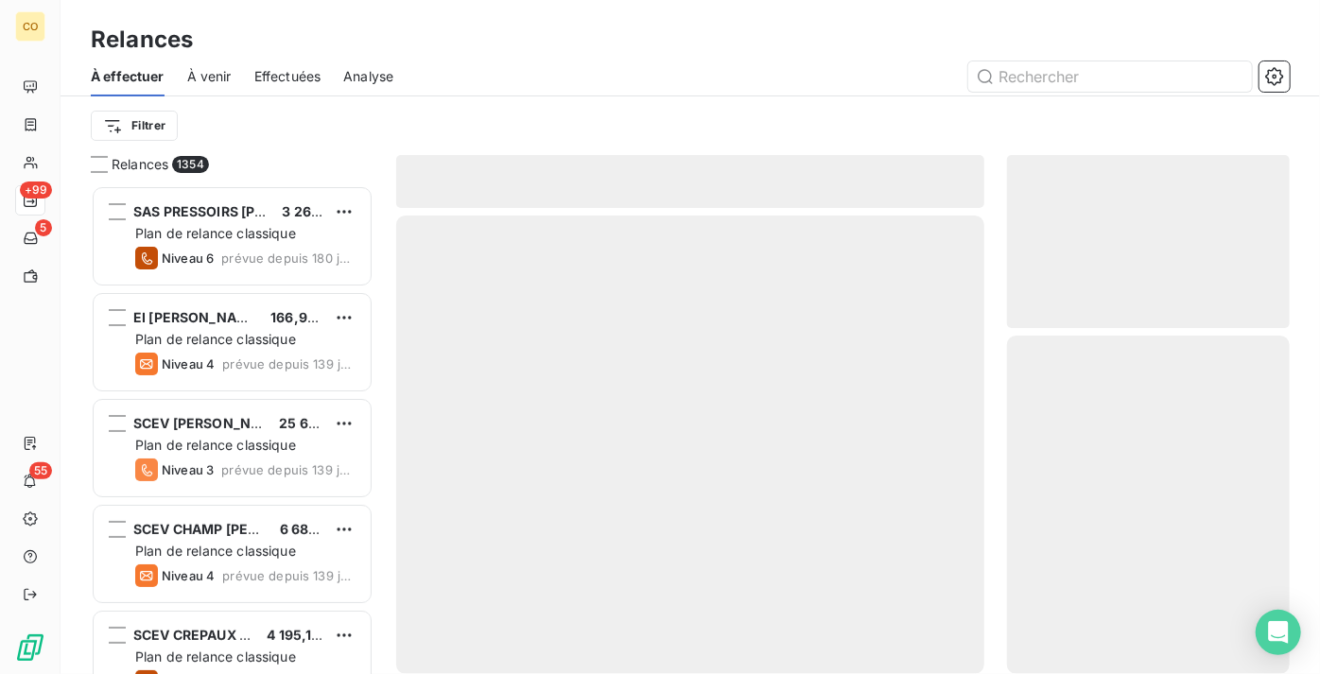
scroll to position [475, 270]
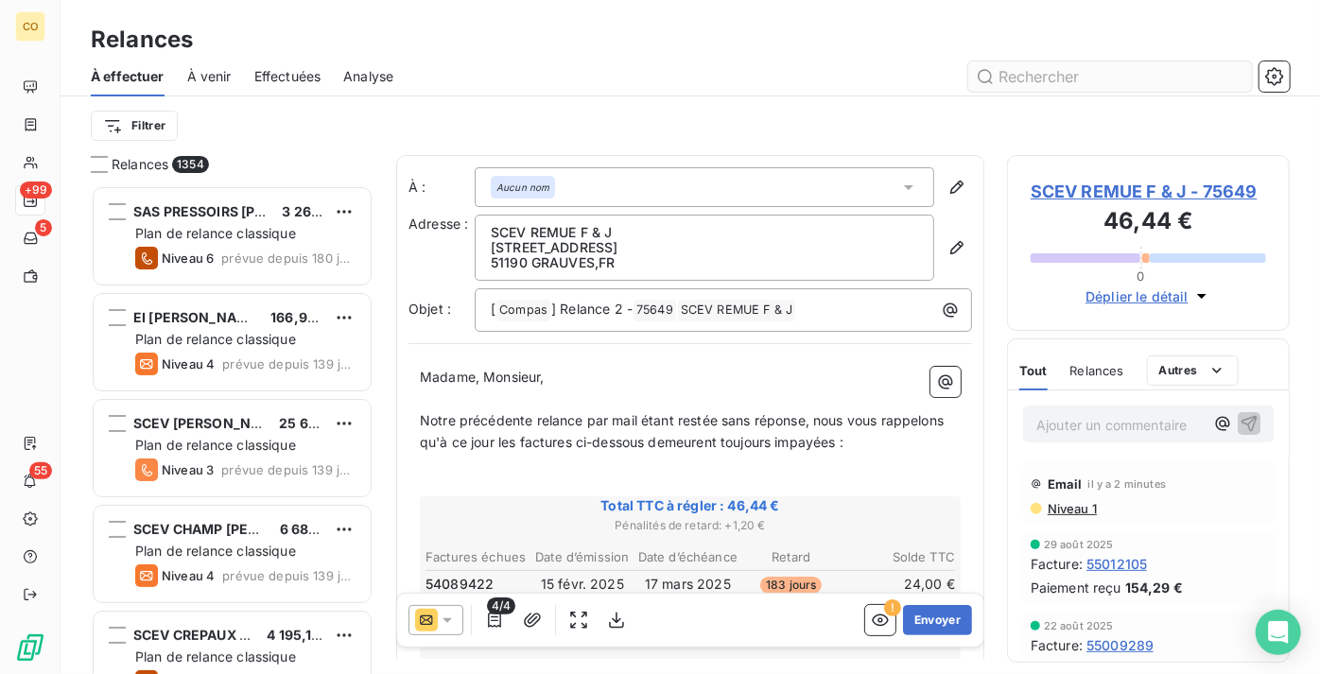
click at [1058, 68] on input "text" at bounding box center [1110, 76] width 284 height 30
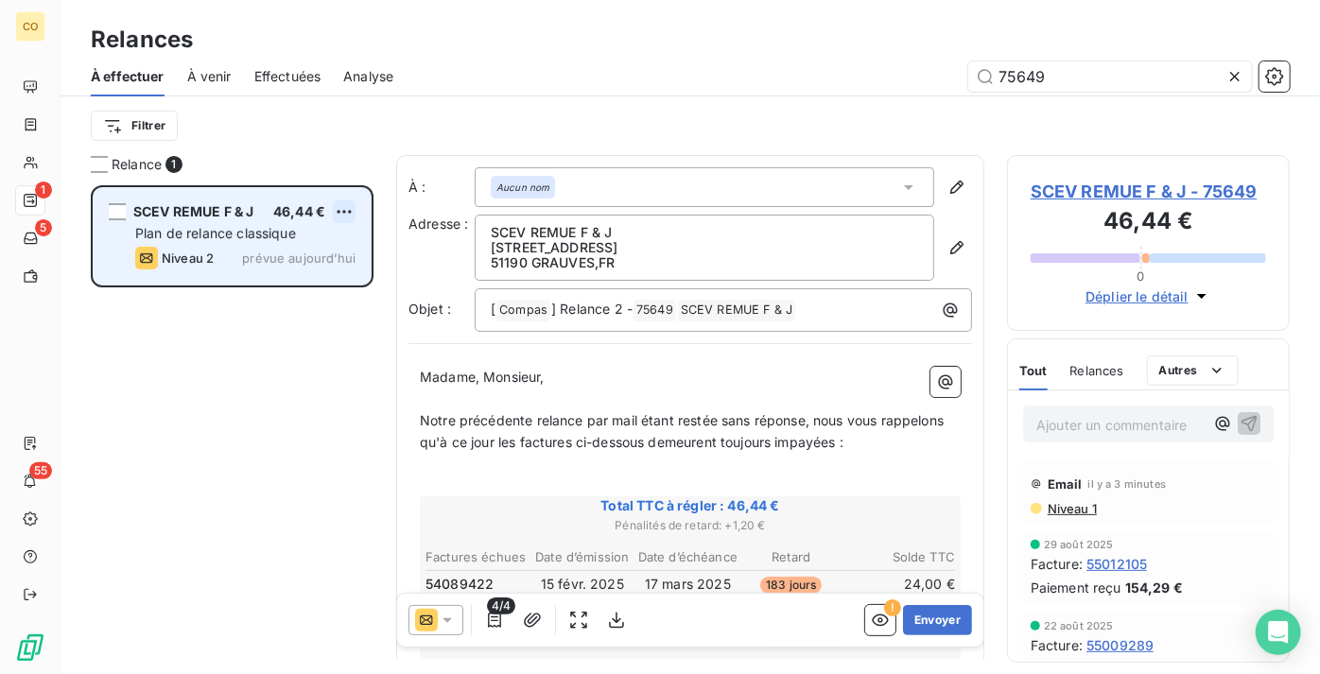
type input "75649"
click at [338, 211] on html "CO 1 5 55 Relances À effectuer À venir Effectuées Analyse 75649 Filtrer Relance…" at bounding box center [660, 337] width 1320 height 674
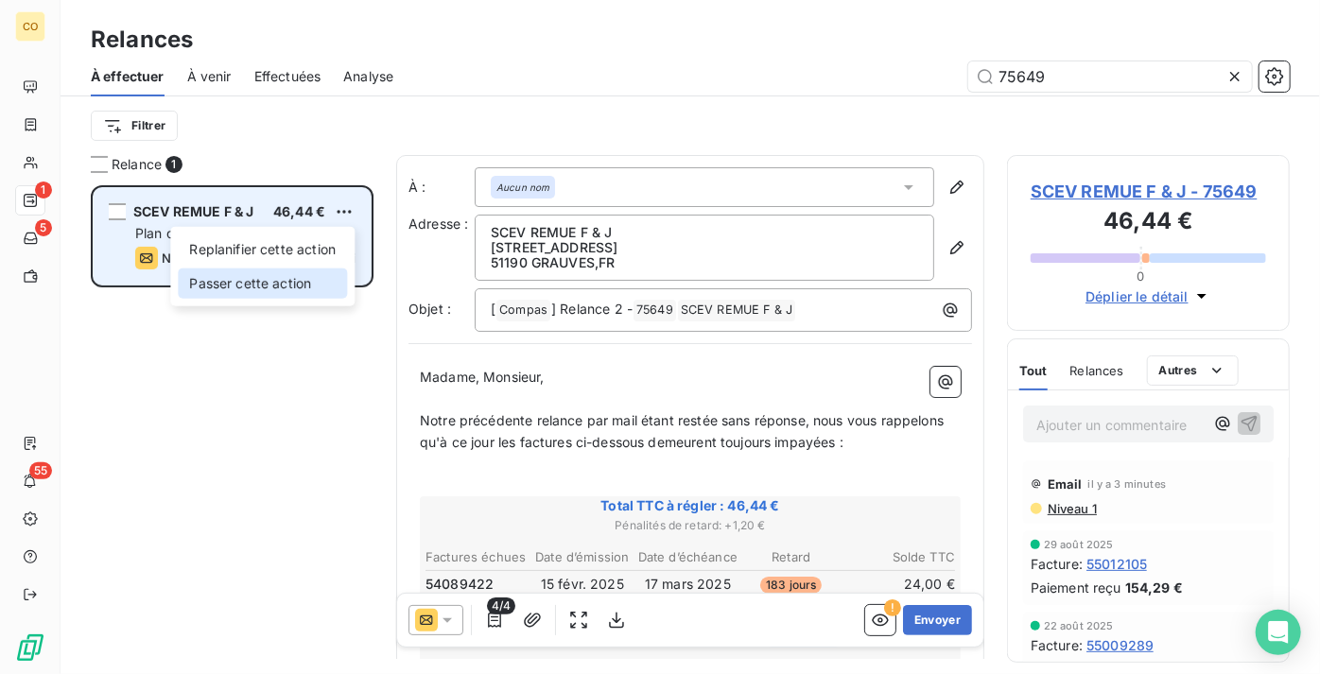
click at [313, 282] on div "Passer cette action" at bounding box center [262, 284] width 169 height 30
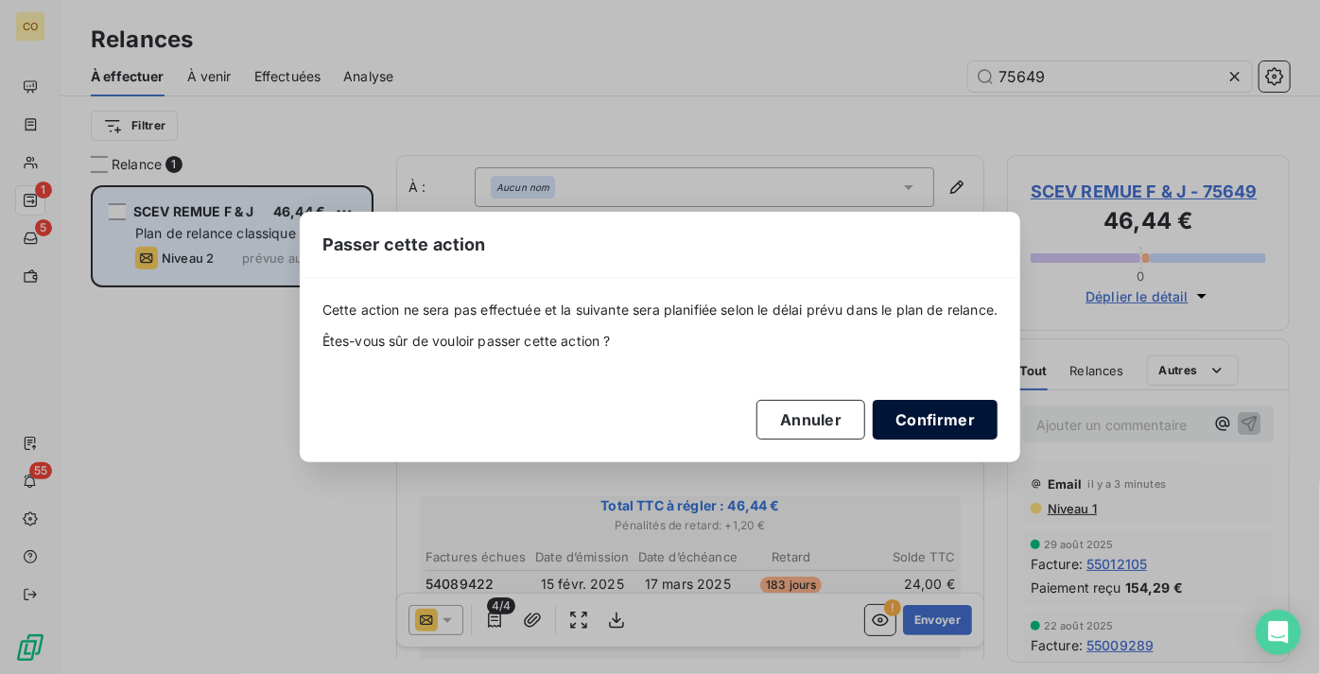
click at [954, 423] on button "Confirmer" at bounding box center [935, 420] width 125 height 40
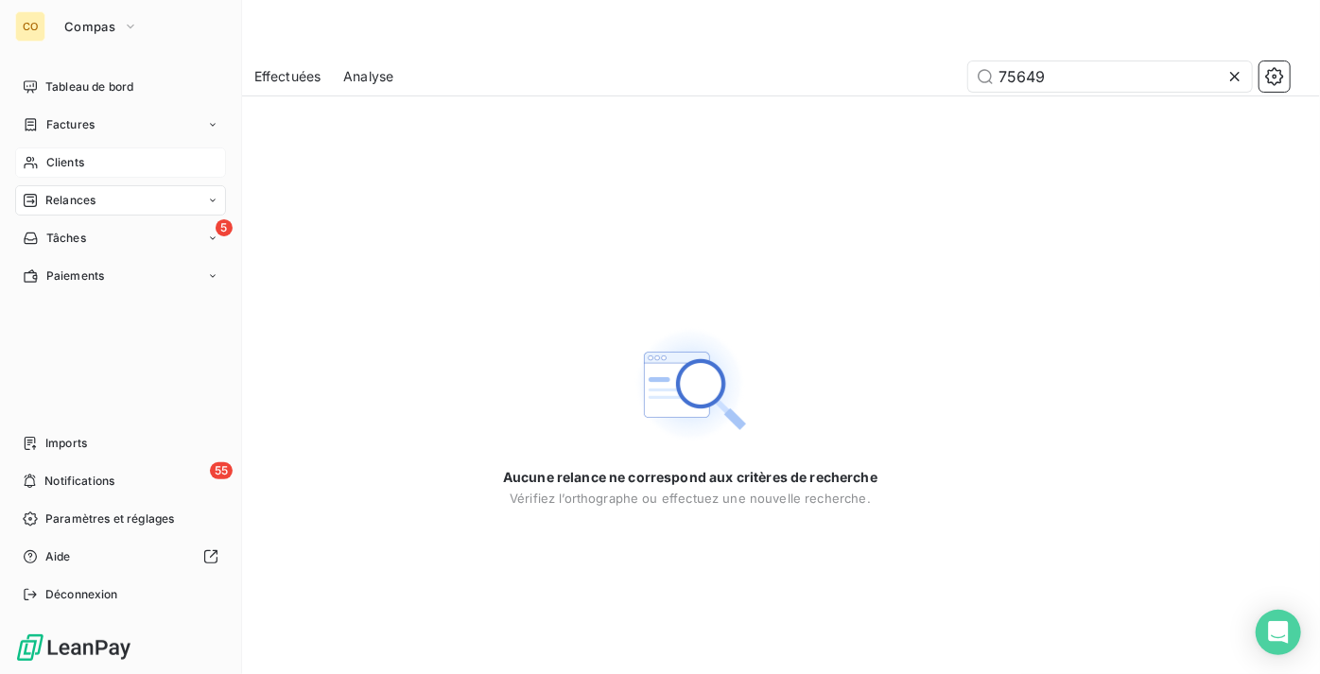
click at [93, 159] on div "Clients" at bounding box center [120, 163] width 211 height 30
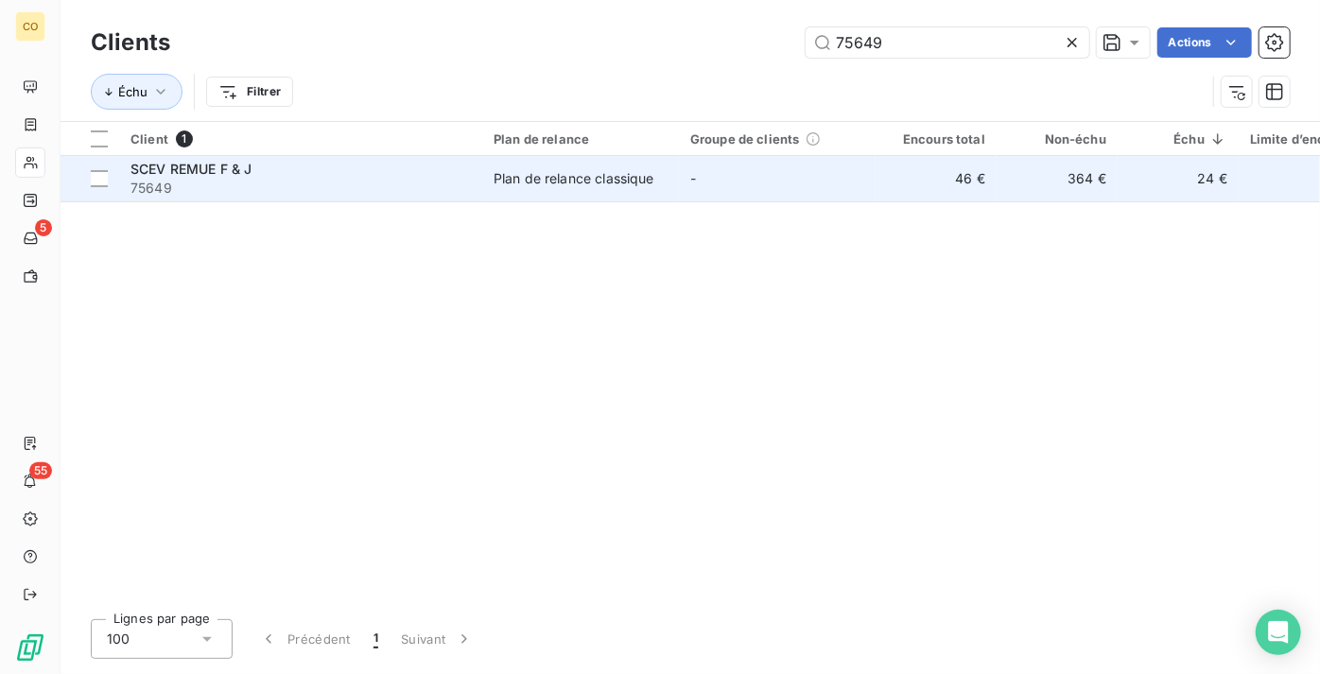
click at [304, 185] on span "75649" at bounding box center [300, 188] width 340 height 19
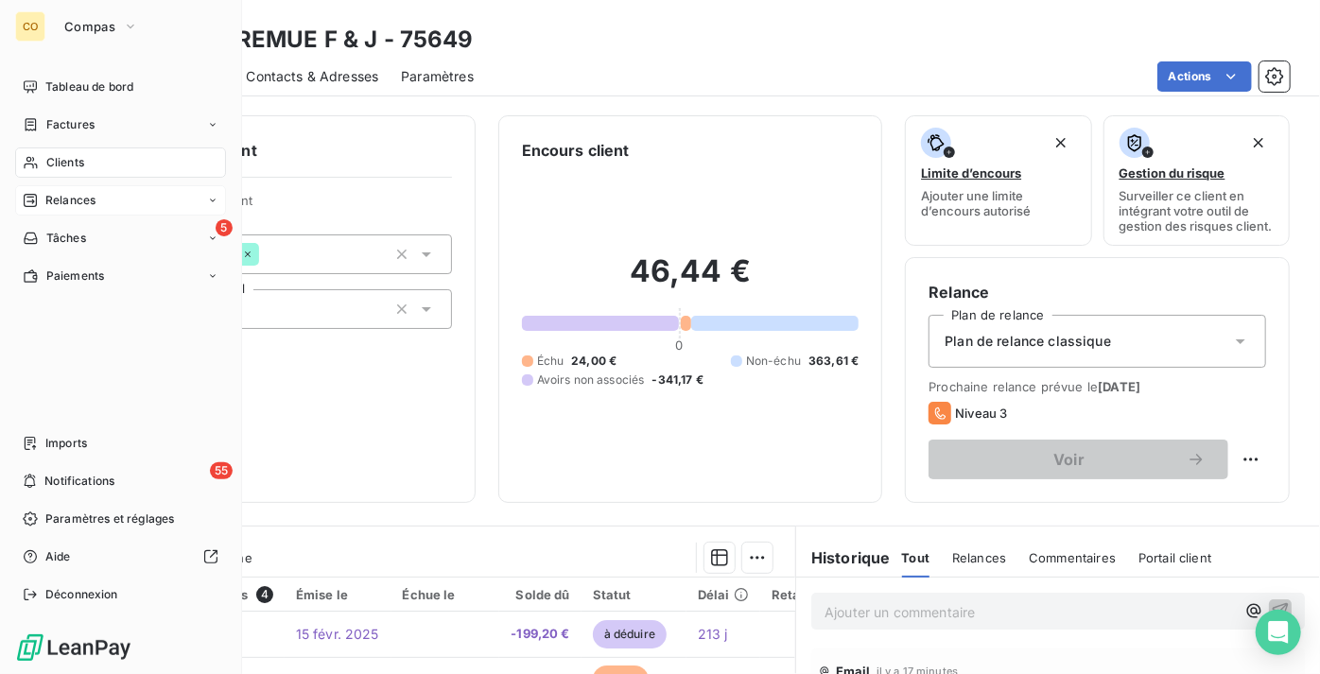
click at [105, 200] on div "Relances" at bounding box center [120, 200] width 211 height 30
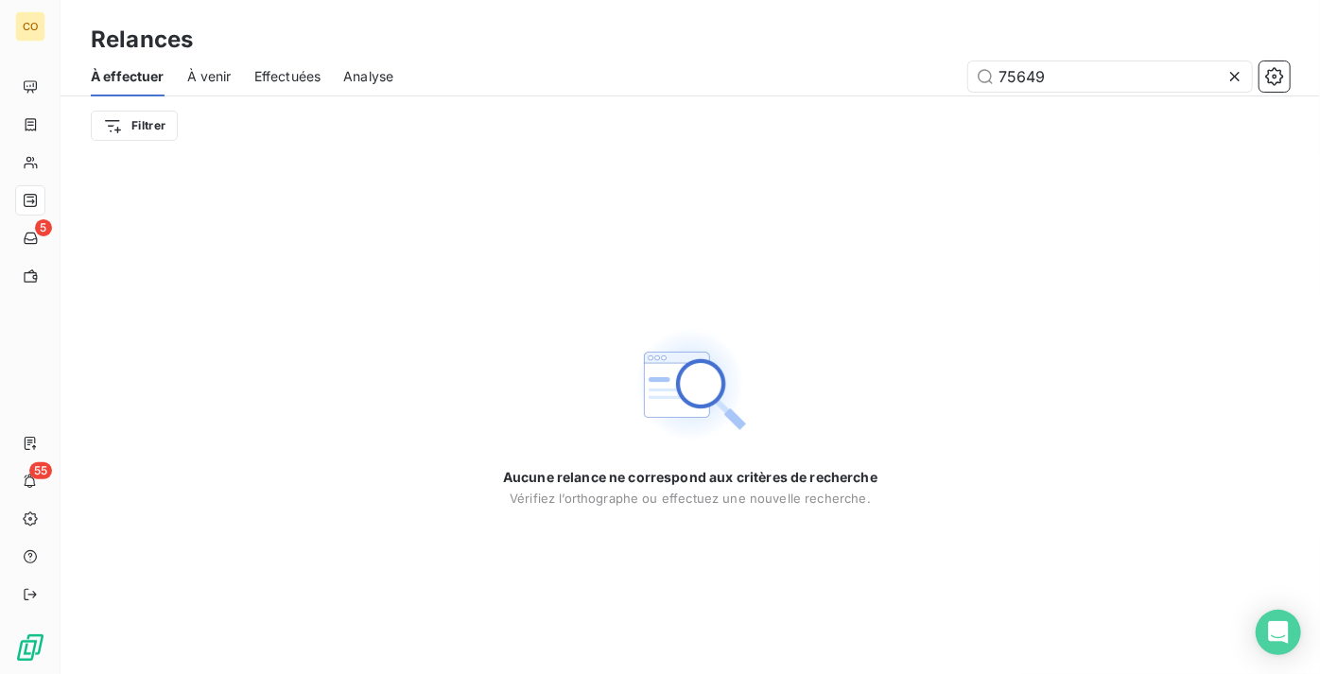
click at [1235, 74] on icon at bounding box center [1235, 76] width 19 height 19
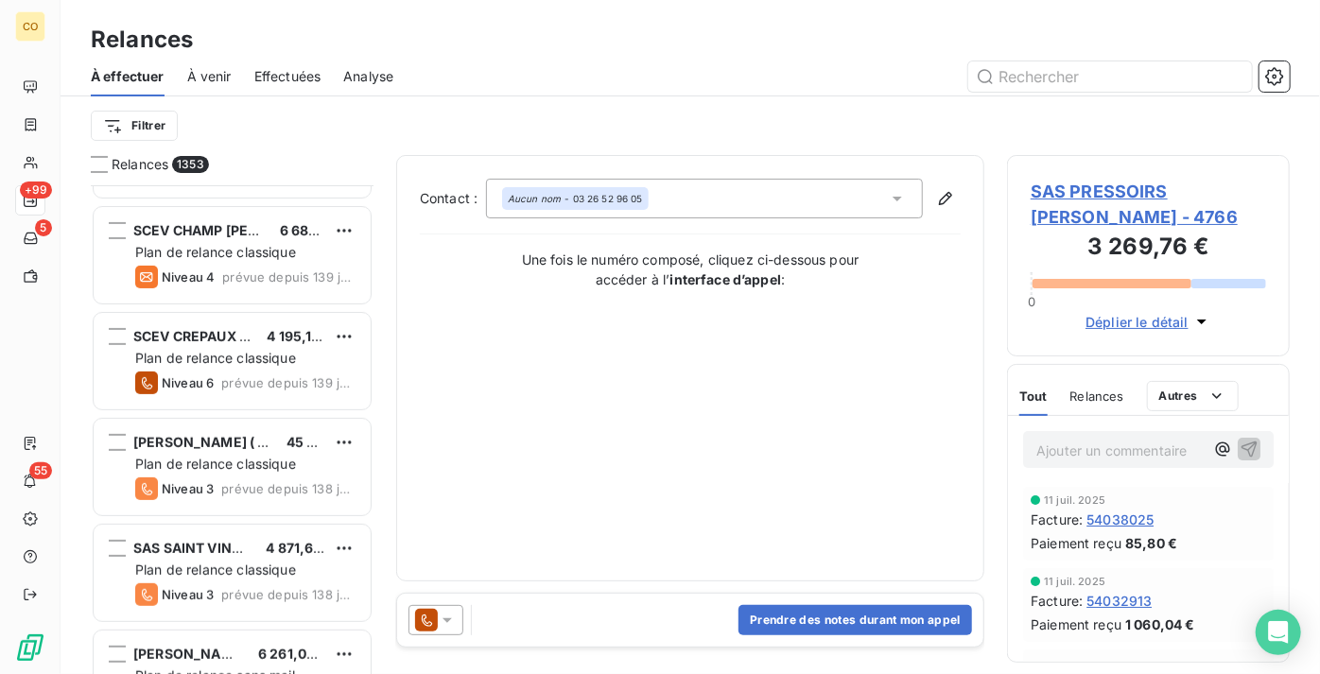
scroll to position [86, 0]
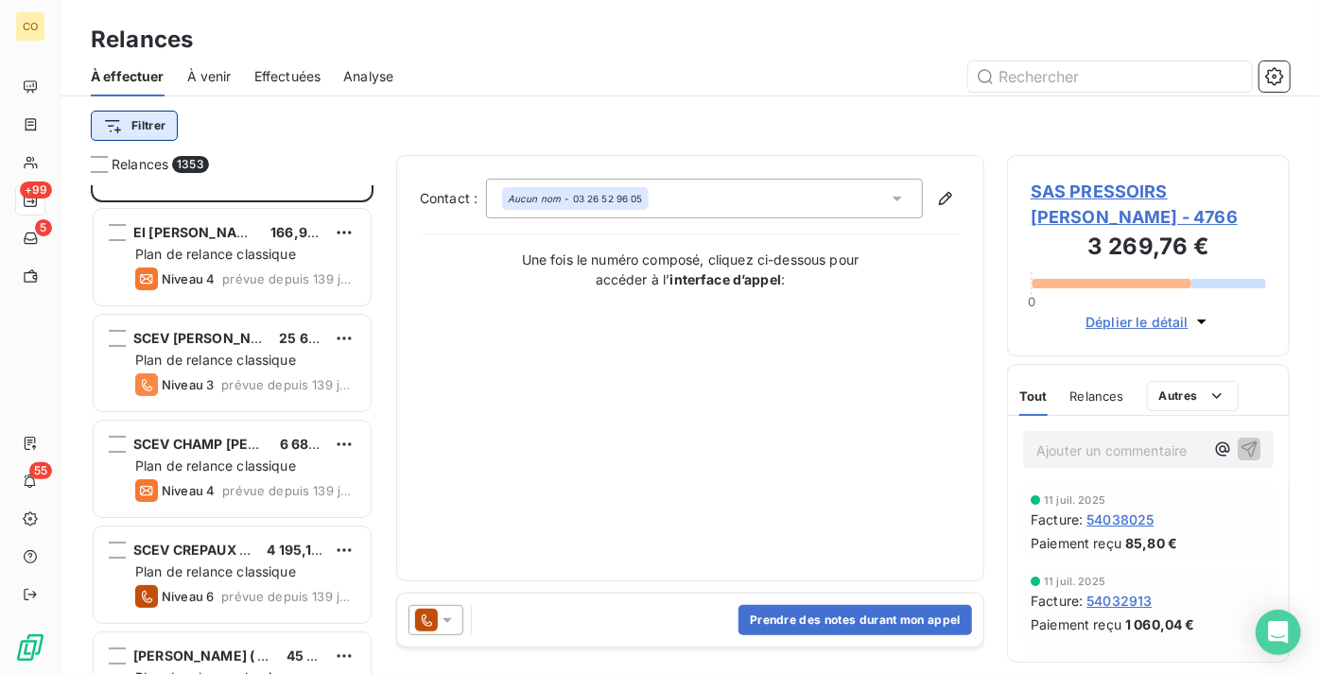
click at [148, 127] on html "CO +99 5 55 Relances À effectuer À venir Effectuées Analyse Filtrer Relances 13…" at bounding box center [660, 337] width 1320 height 674
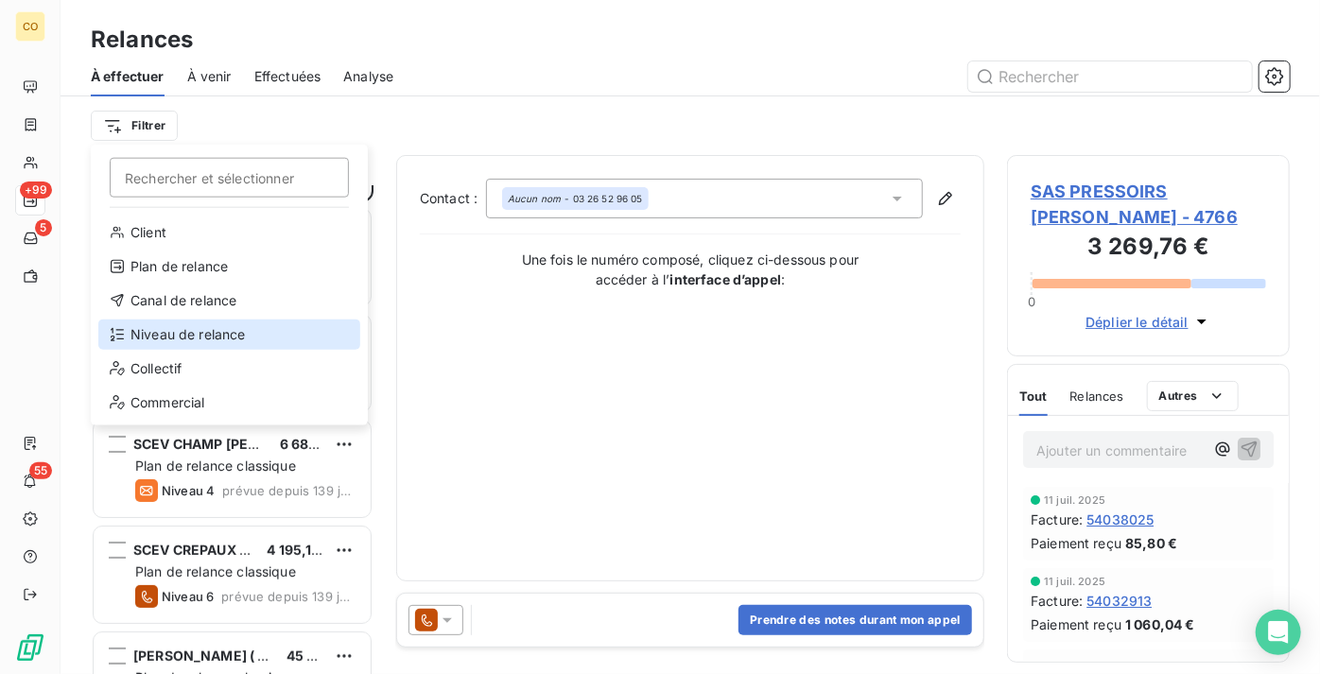
click at [242, 333] on div "Niveau de relance" at bounding box center [229, 335] width 262 height 30
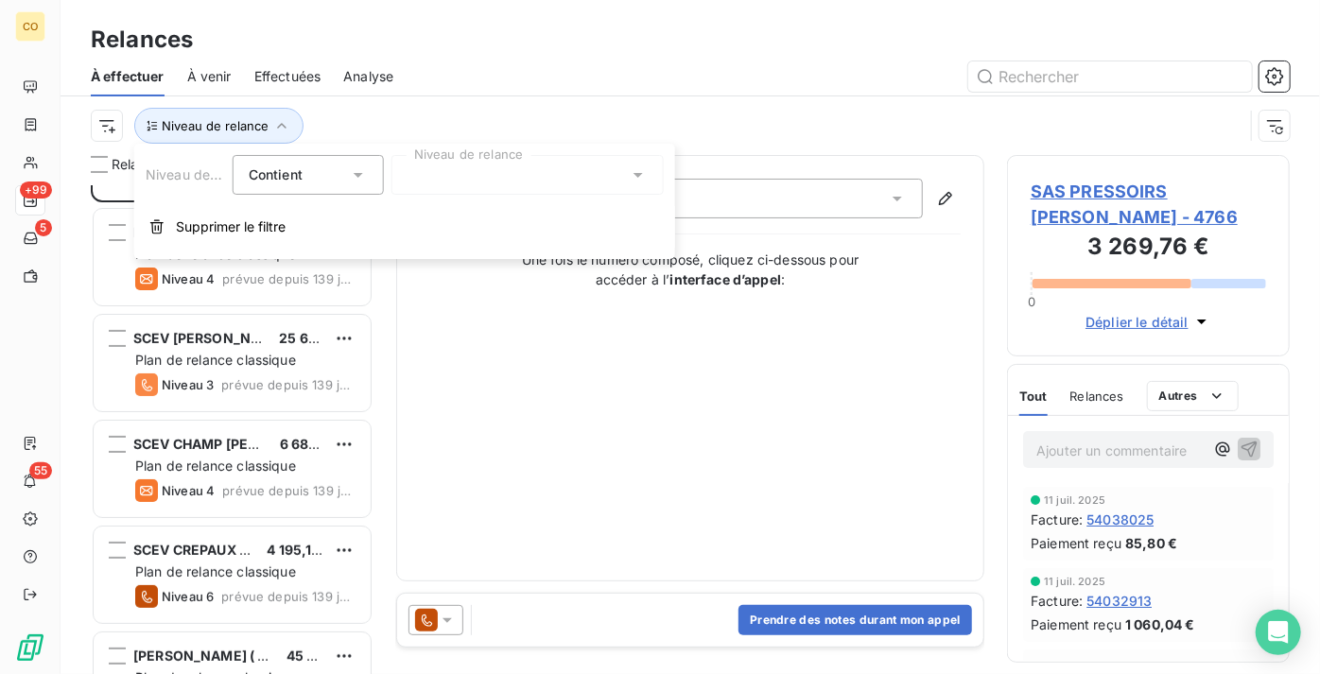
click at [474, 175] on div at bounding box center [527, 175] width 272 height 40
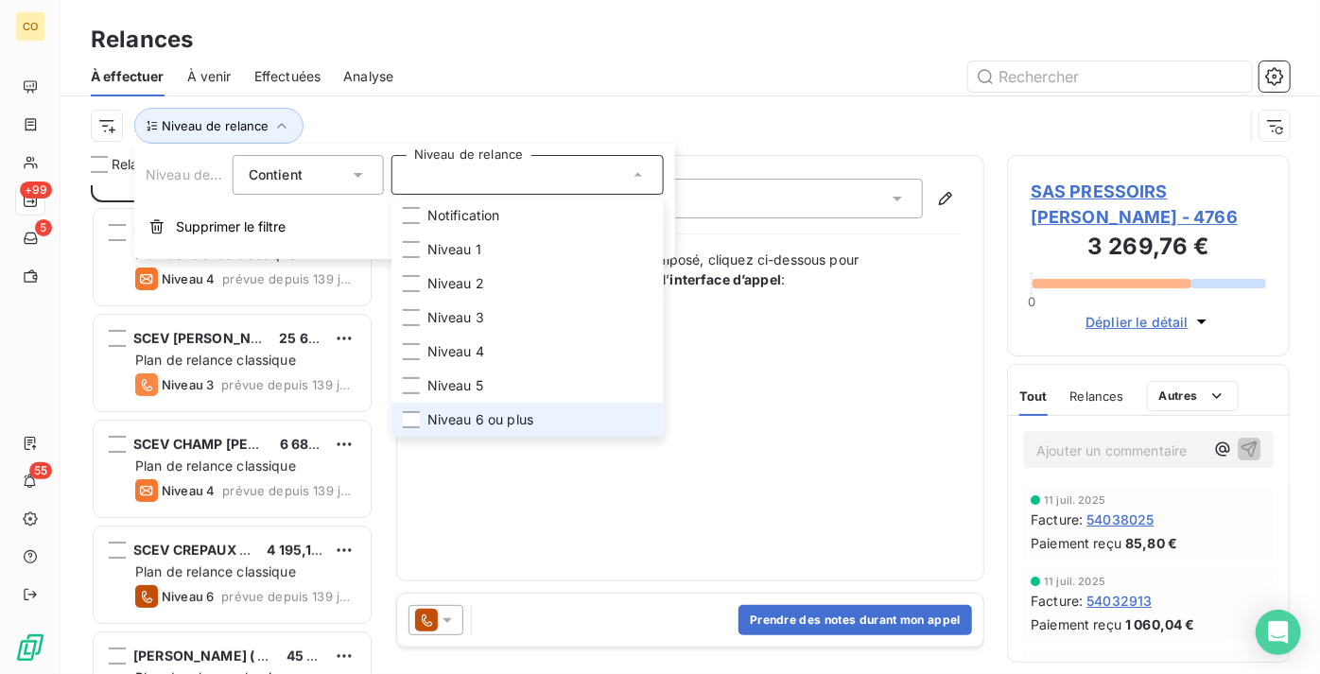
click at [517, 416] on span "Niveau 6 ou plus" at bounding box center [480, 419] width 106 height 19
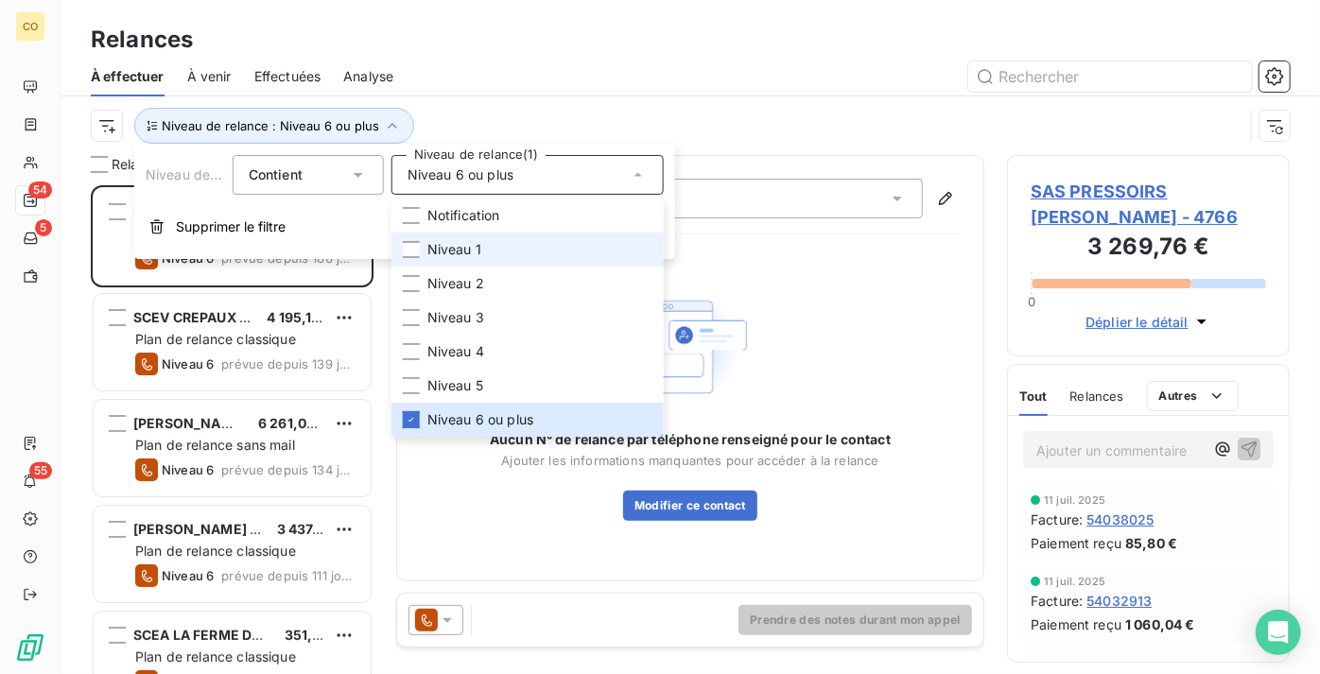
scroll to position [475, 270]
click at [519, 96] on div "Niveau de relance : Niveau 6 ou plus" at bounding box center [690, 125] width 1199 height 59
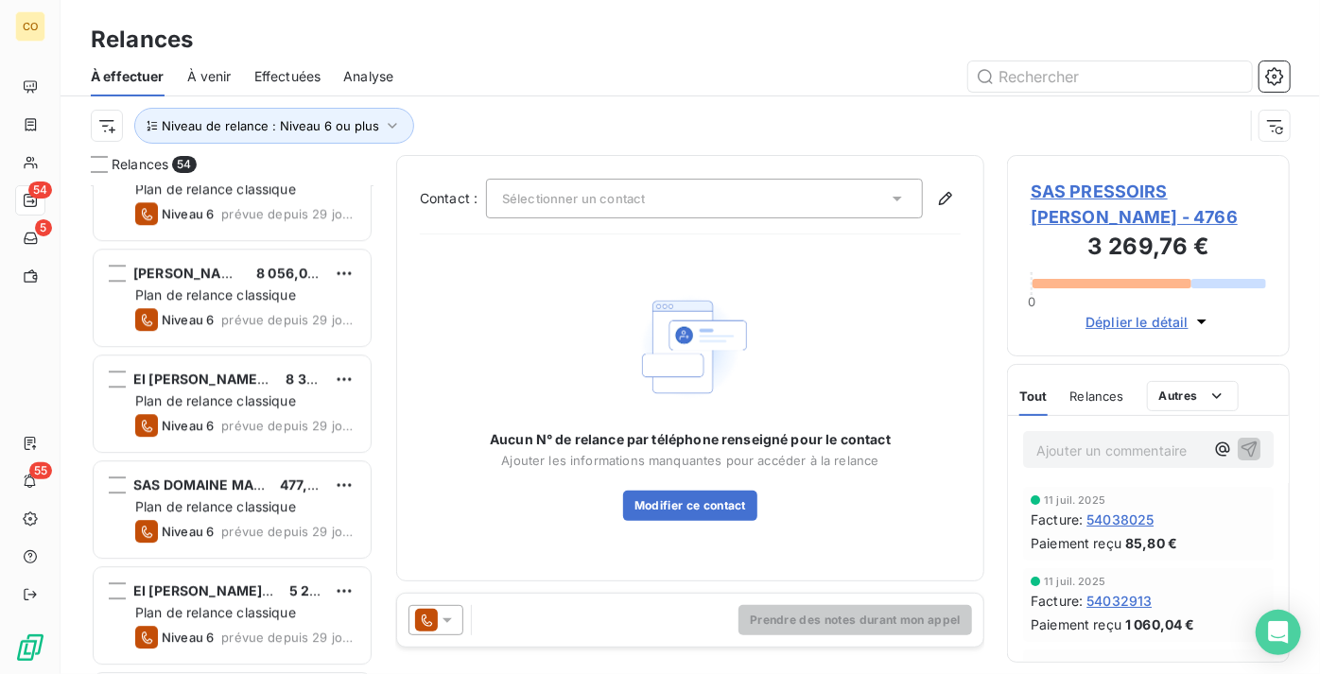
scroll to position [3095, 0]
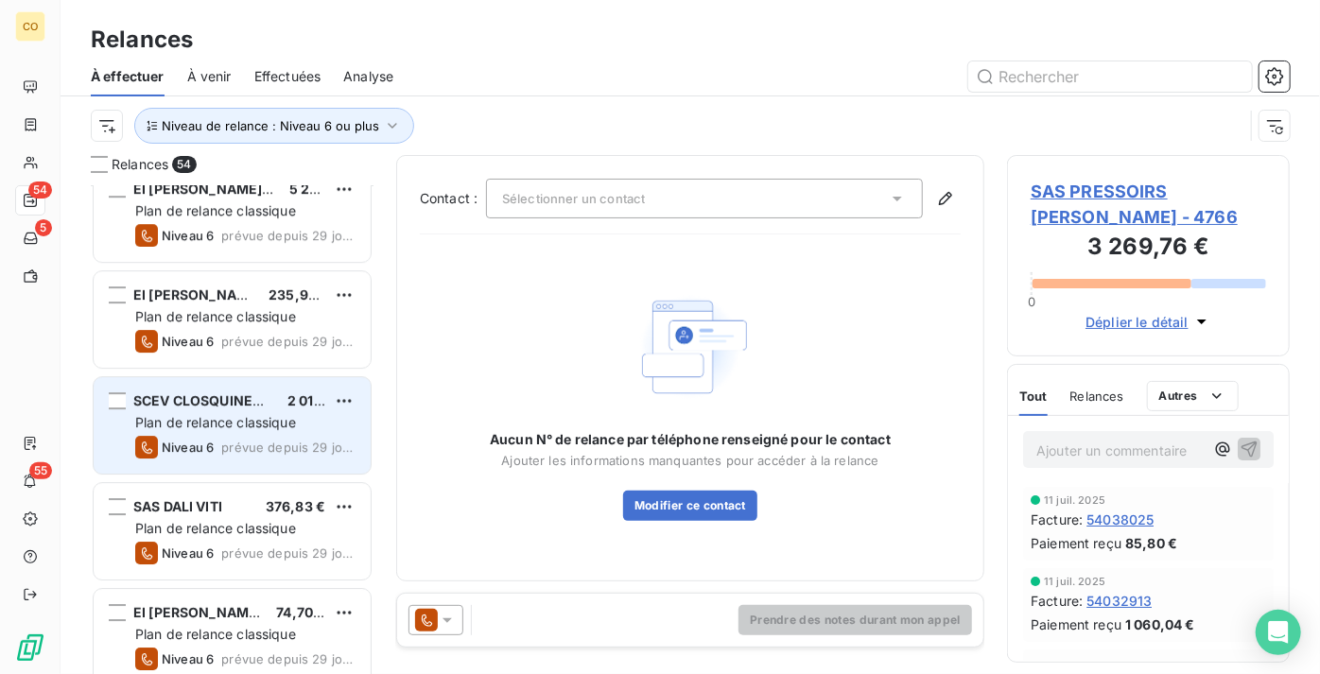
click at [206, 387] on div "SCEV CLOSQUINET GAUTIER 2 011,53 € Plan de relance classique Niveau 6 prévue de…" at bounding box center [232, 425] width 277 height 96
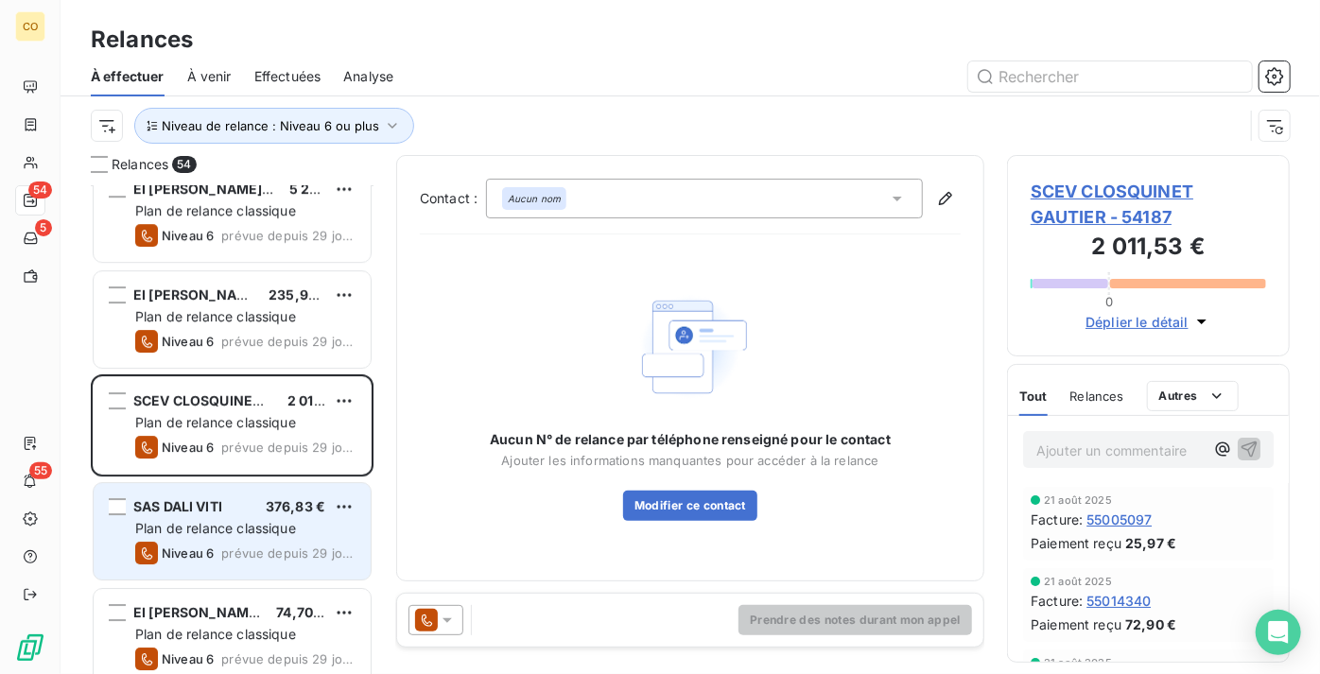
click at [234, 516] on div "SAS DALI VITI 376,83 € Plan de relance classique Niveau 6 prévue depuis 29 jours" at bounding box center [232, 531] width 277 height 96
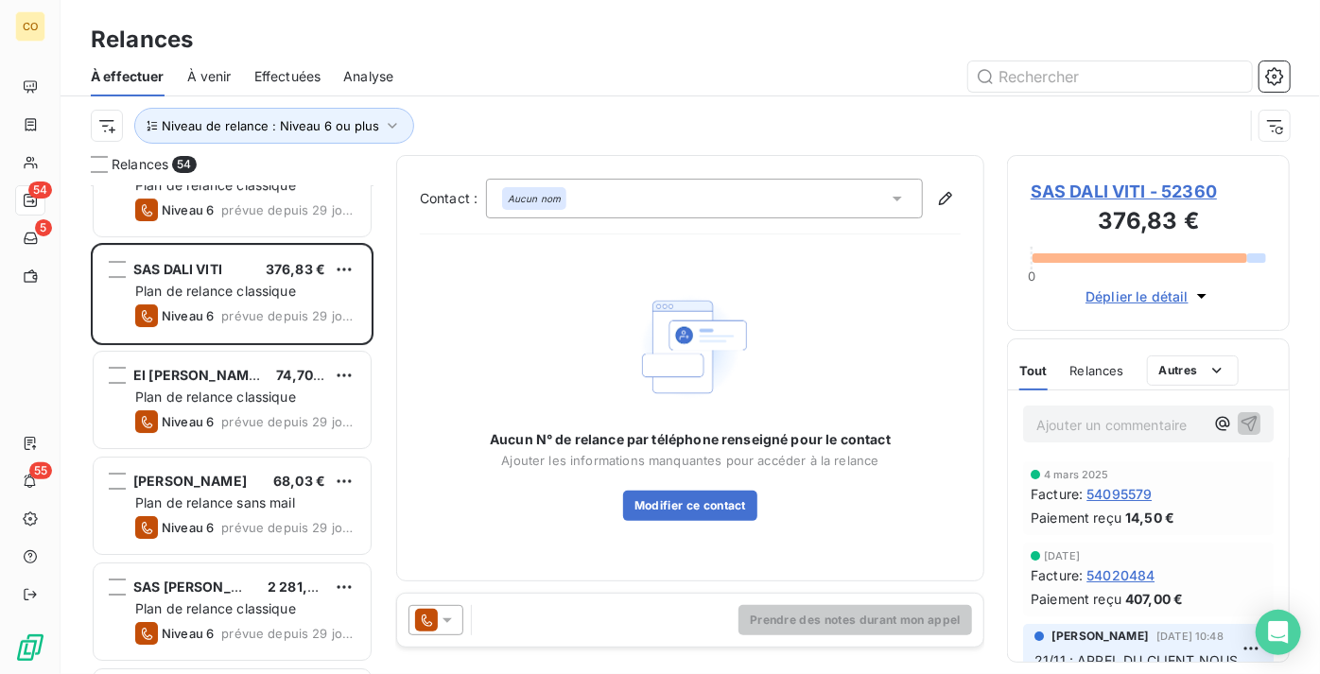
scroll to position [3353, 0]
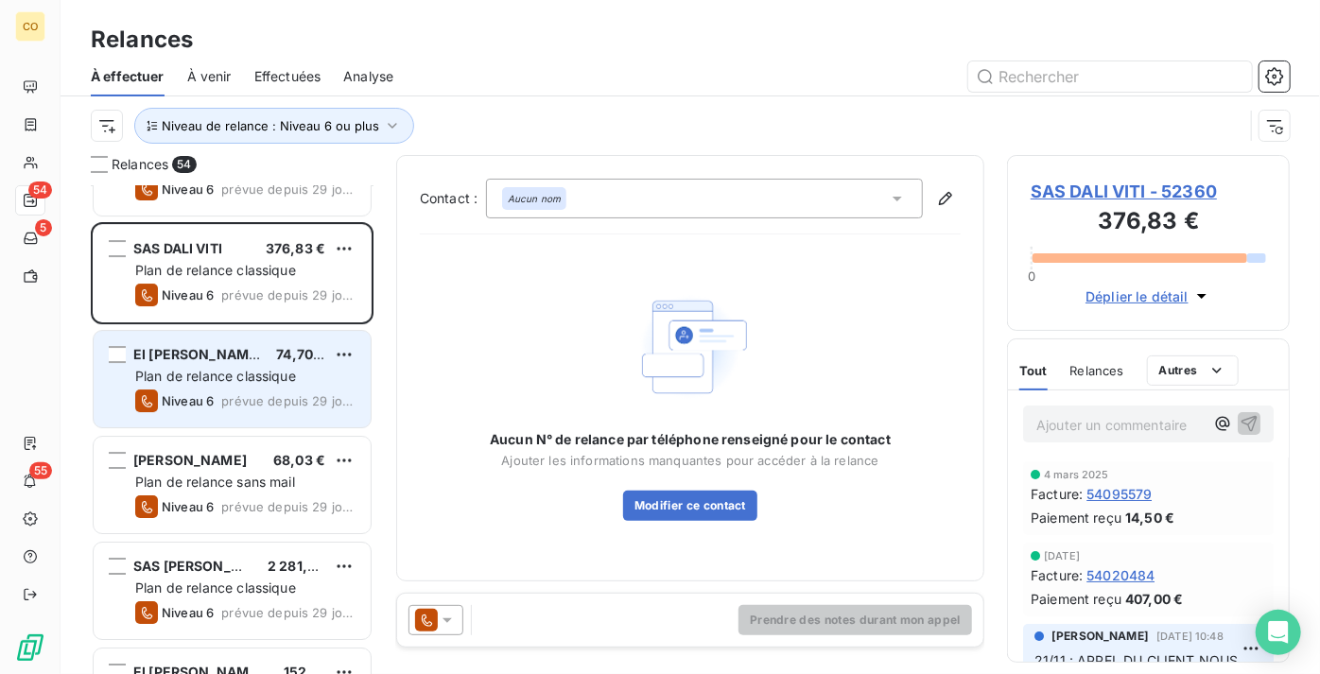
click at [247, 353] on span "EI [PERSON_NAME]" at bounding box center [197, 354] width 129 height 16
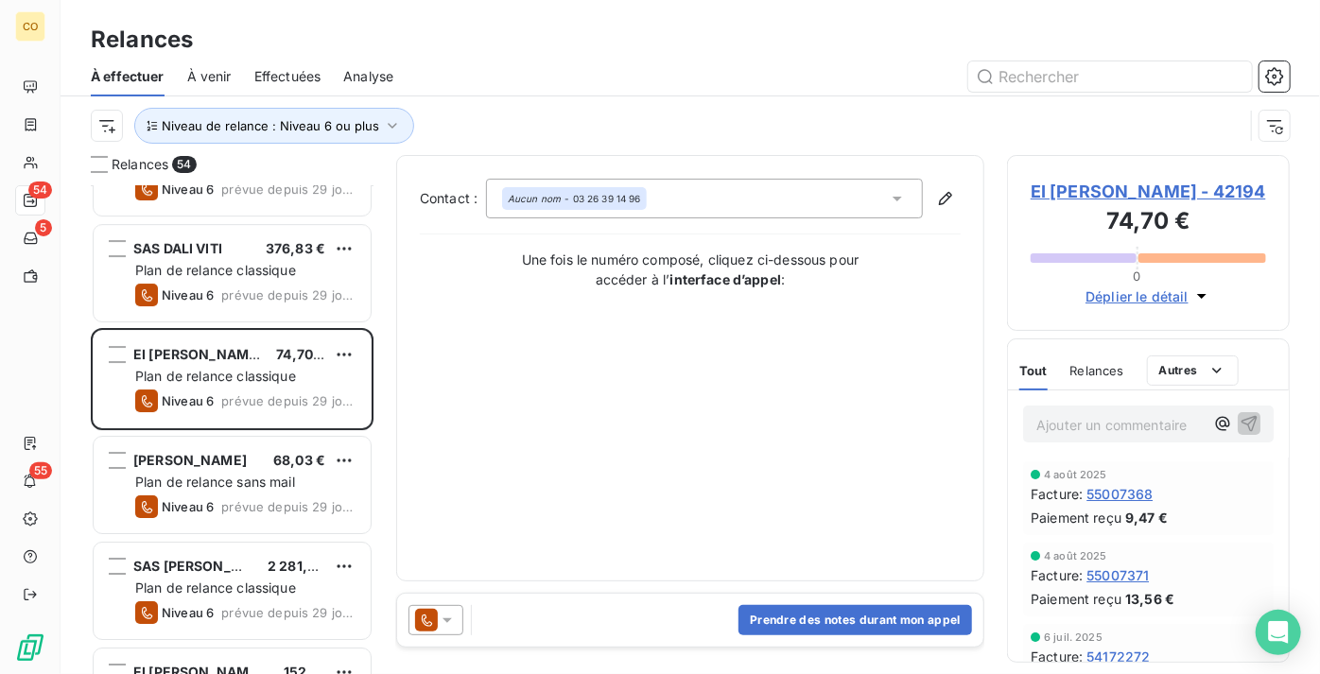
click at [421, 633] on div at bounding box center [436, 620] width 55 height 30
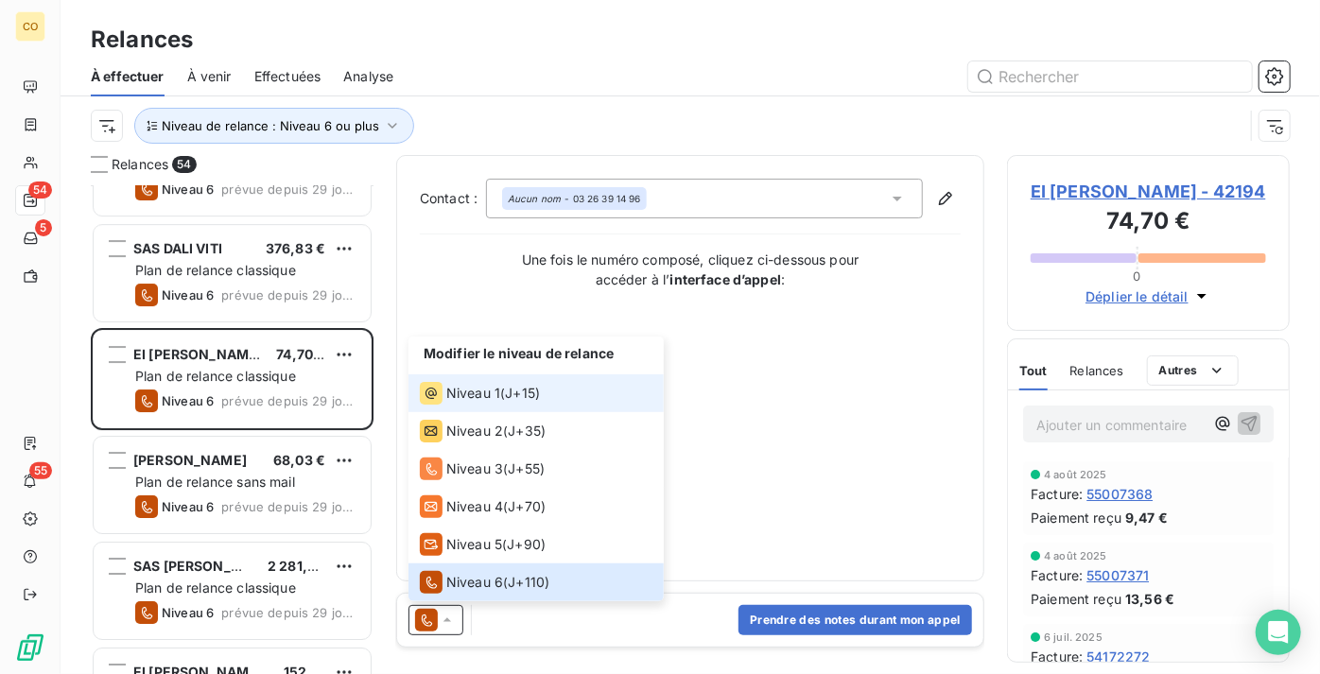
click at [473, 401] on span "Niveau 1" at bounding box center [473, 393] width 54 height 19
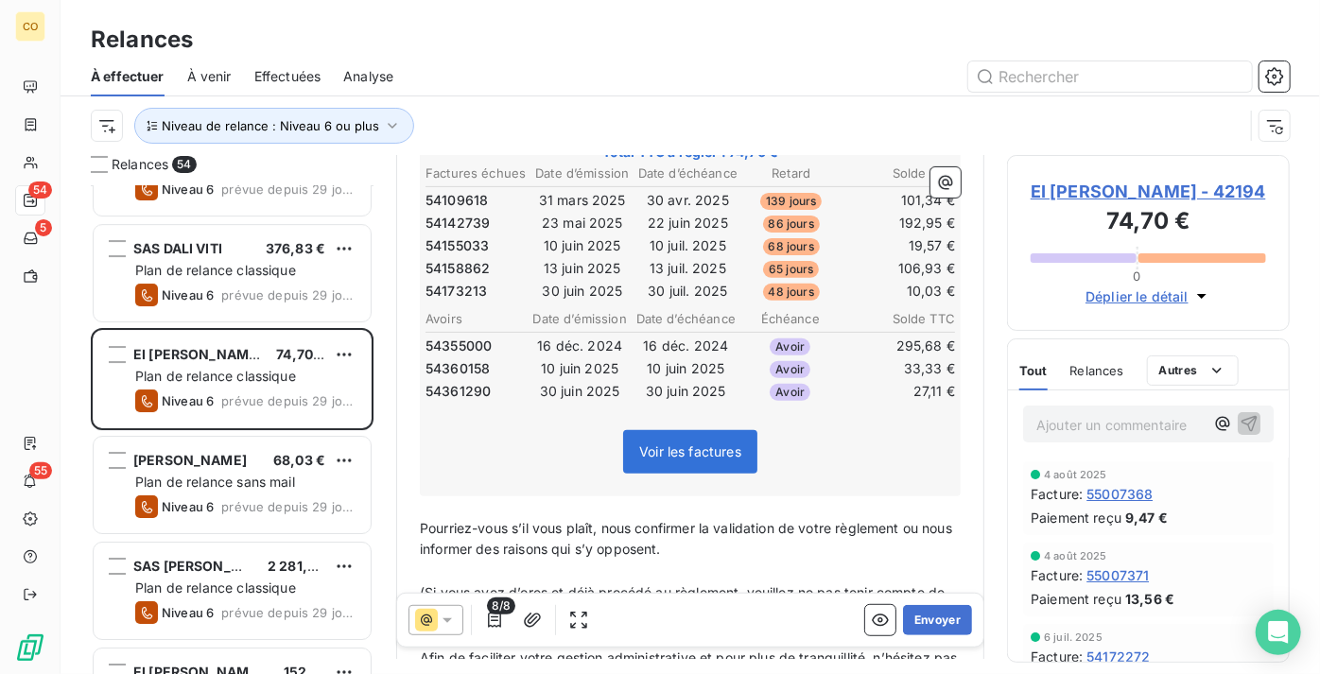
scroll to position [344, 0]
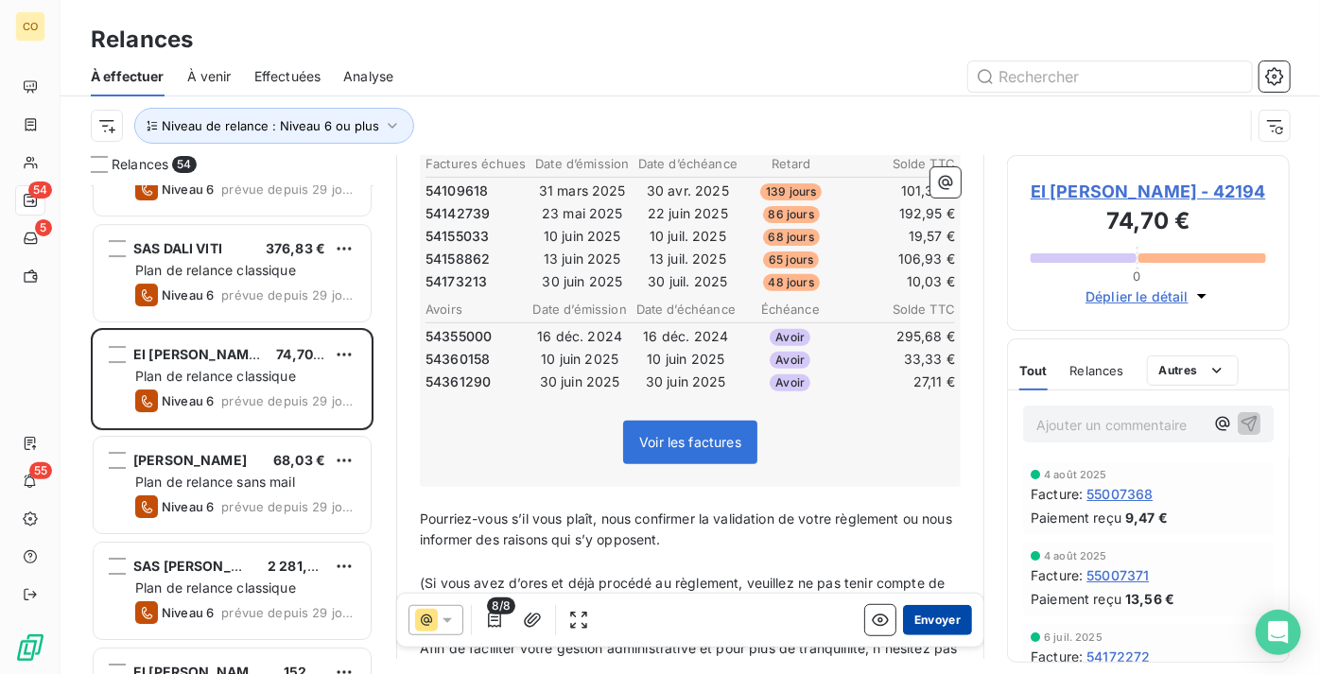
click at [931, 622] on button "Envoyer" at bounding box center [937, 620] width 69 height 30
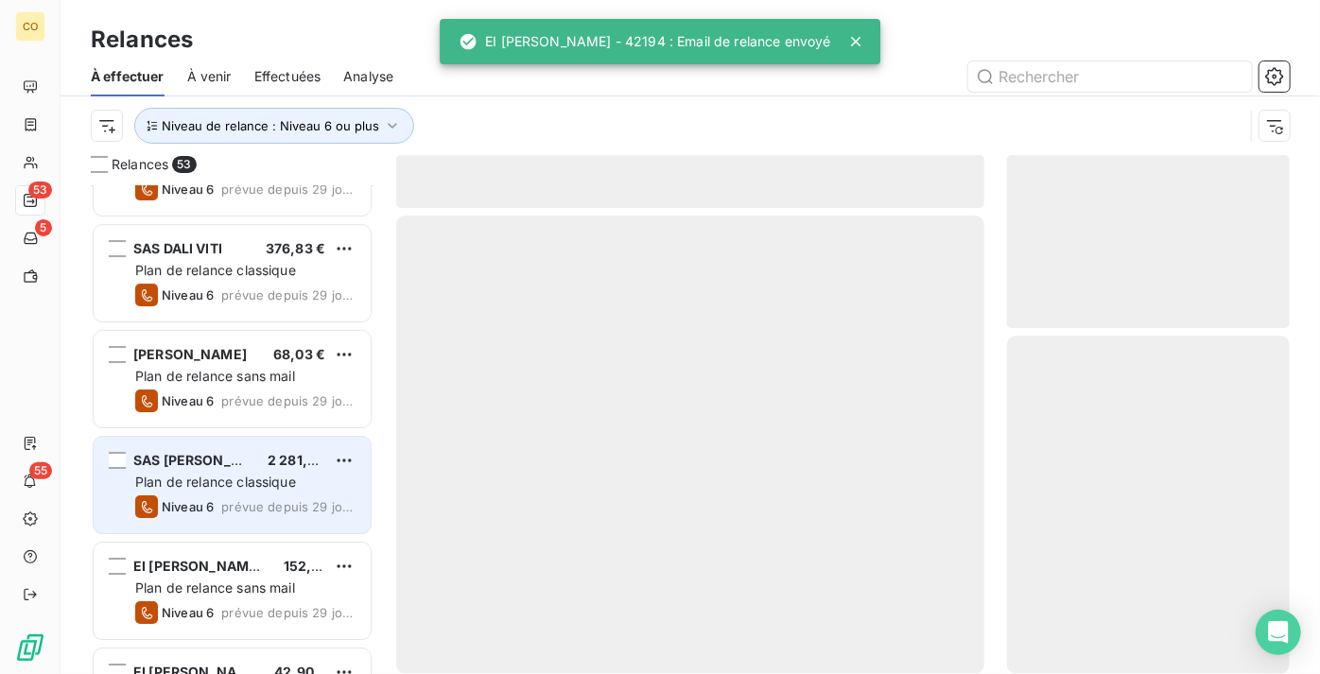
click at [244, 482] on span "Plan de relance classique" at bounding box center [215, 482] width 161 height 16
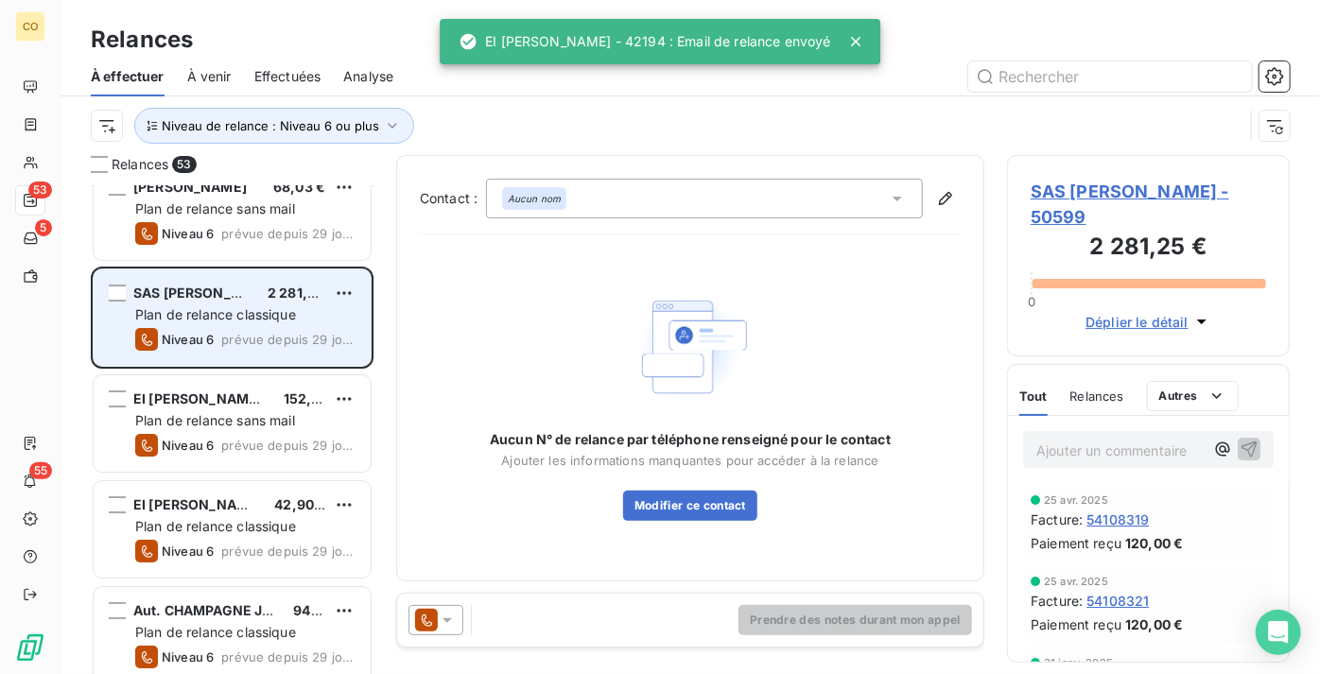
scroll to position [3525, 0]
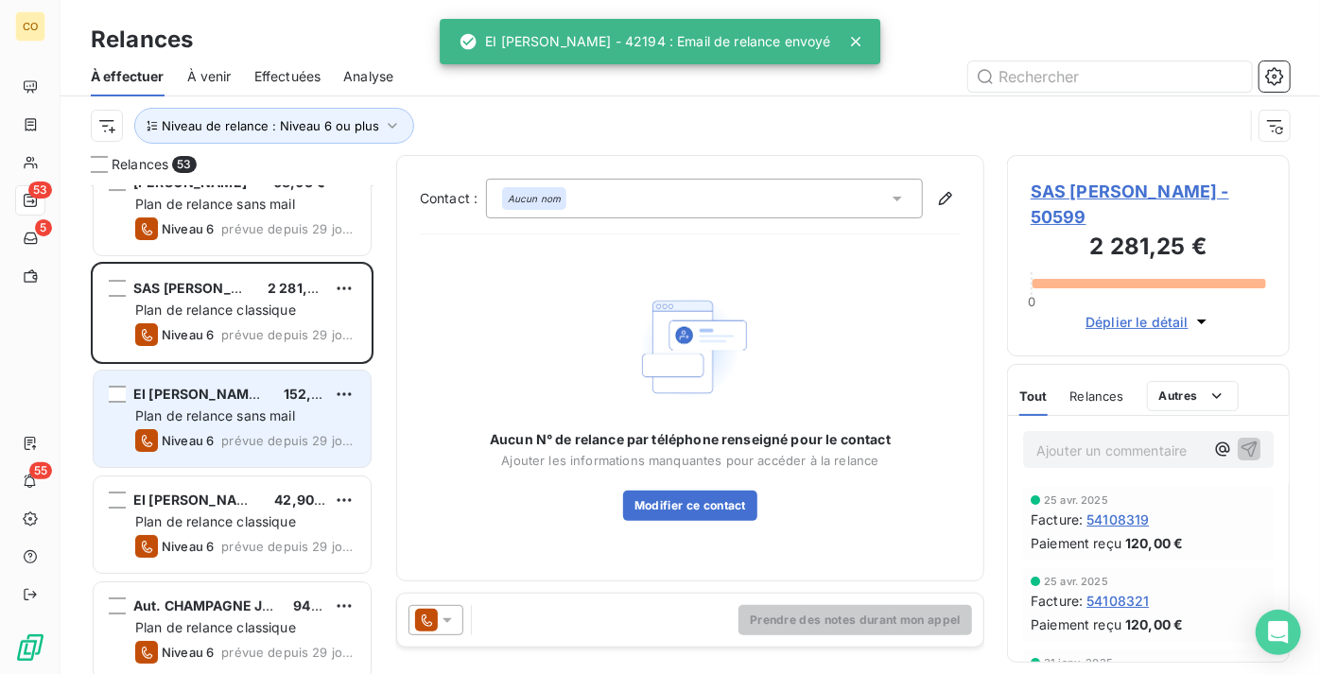
click at [224, 413] on span "Plan de relance sans mail" at bounding box center [215, 416] width 160 height 16
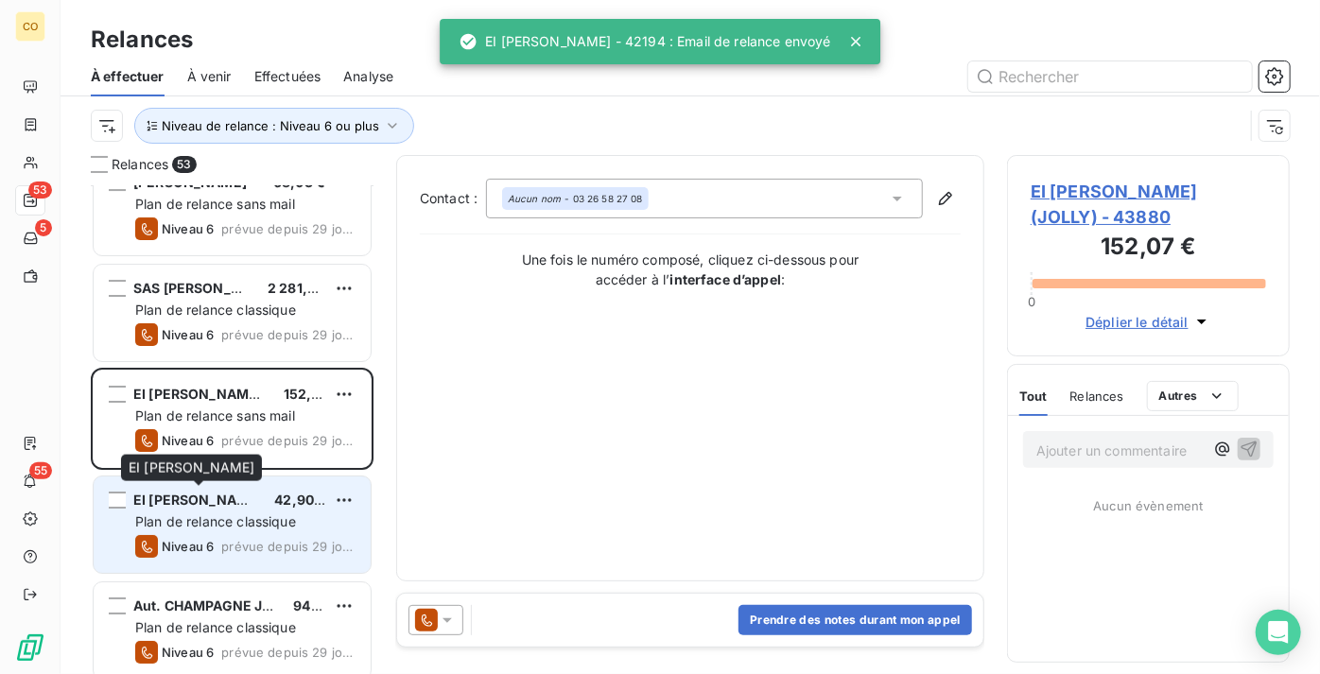
click at [232, 504] on span "EI [PERSON_NAME]" at bounding box center [197, 500] width 129 height 16
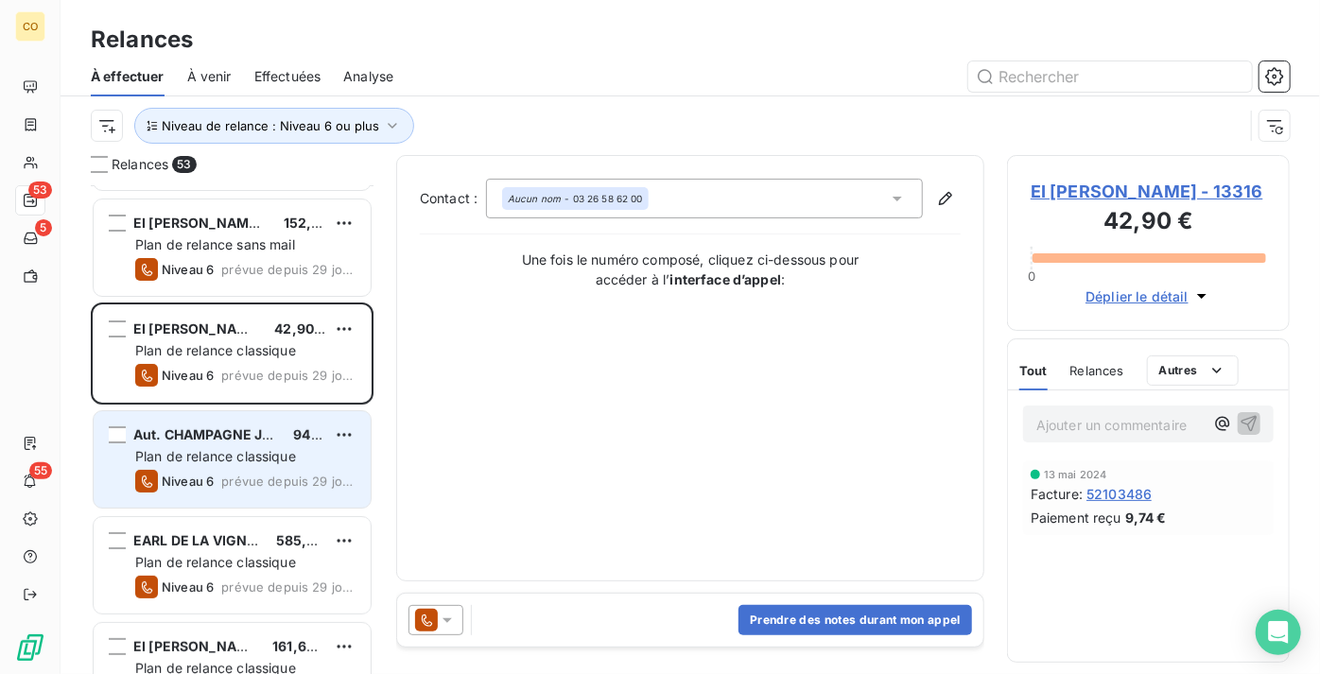
click at [222, 449] on span "Plan de relance classique" at bounding box center [215, 456] width 161 height 16
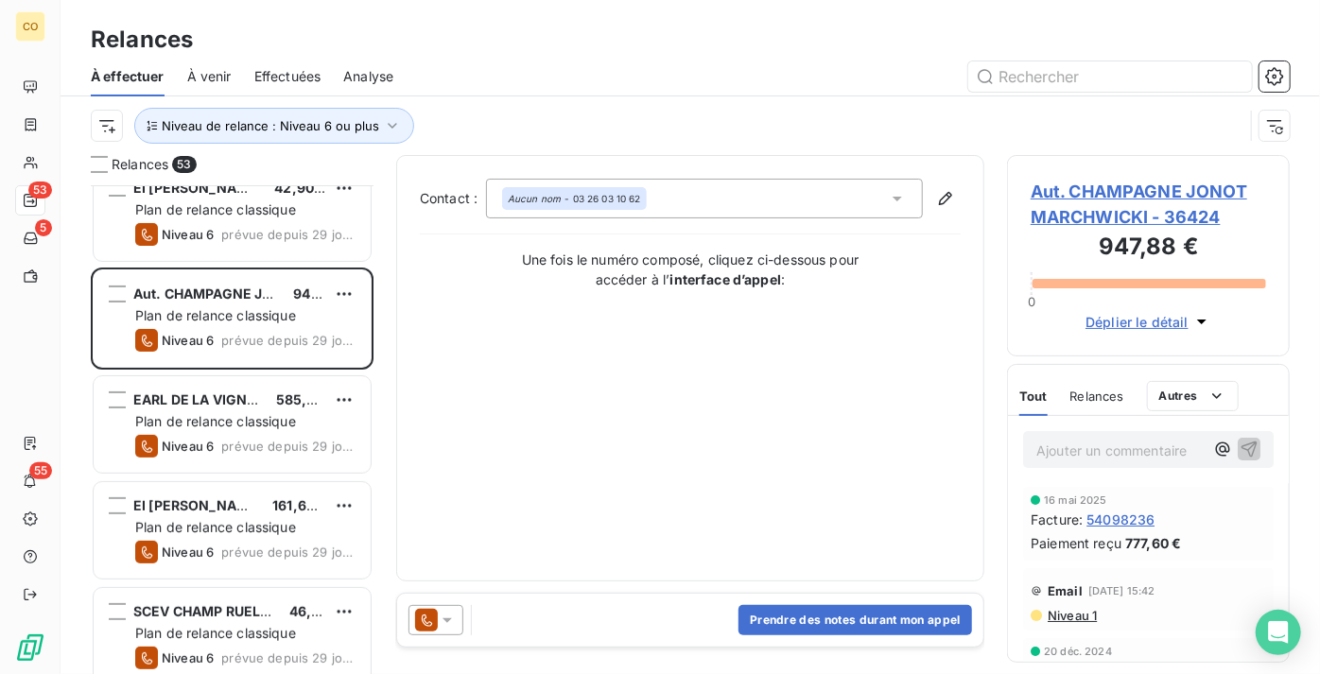
scroll to position [3869, 0]
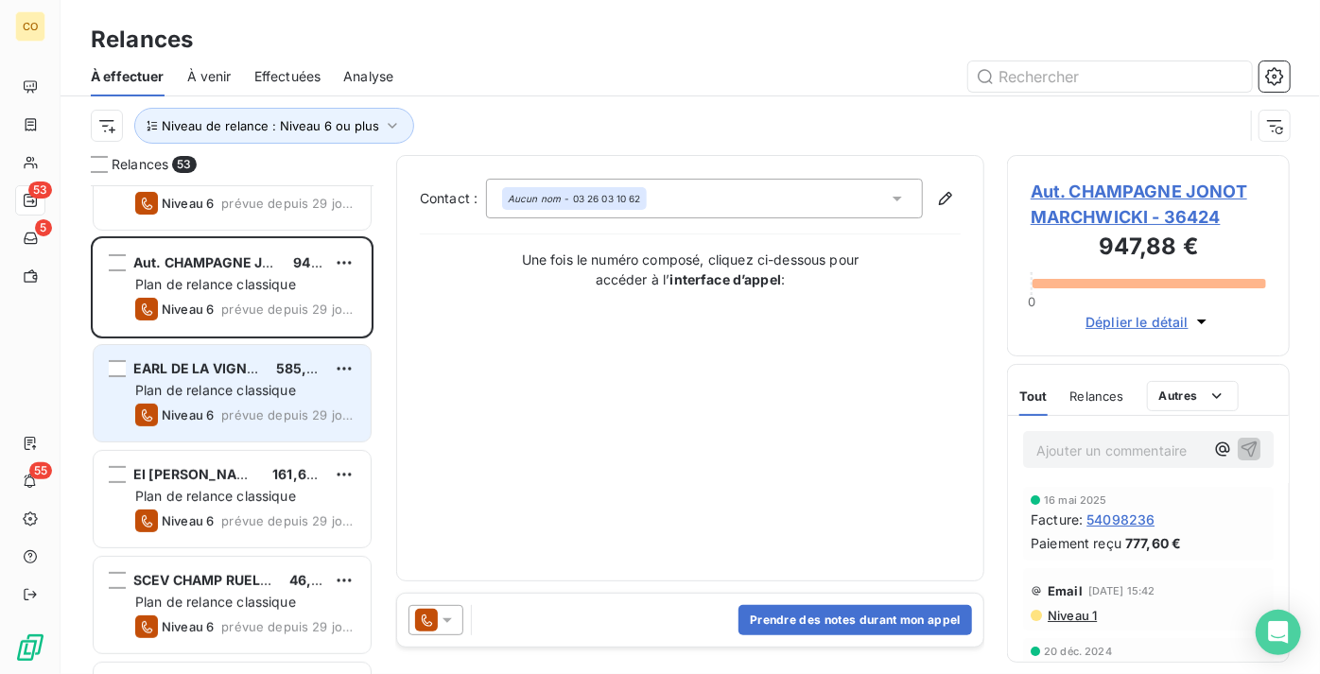
click at [208, 390] on span "Plan de relance classique" at bounding box center [215, 390] width 161 height 16
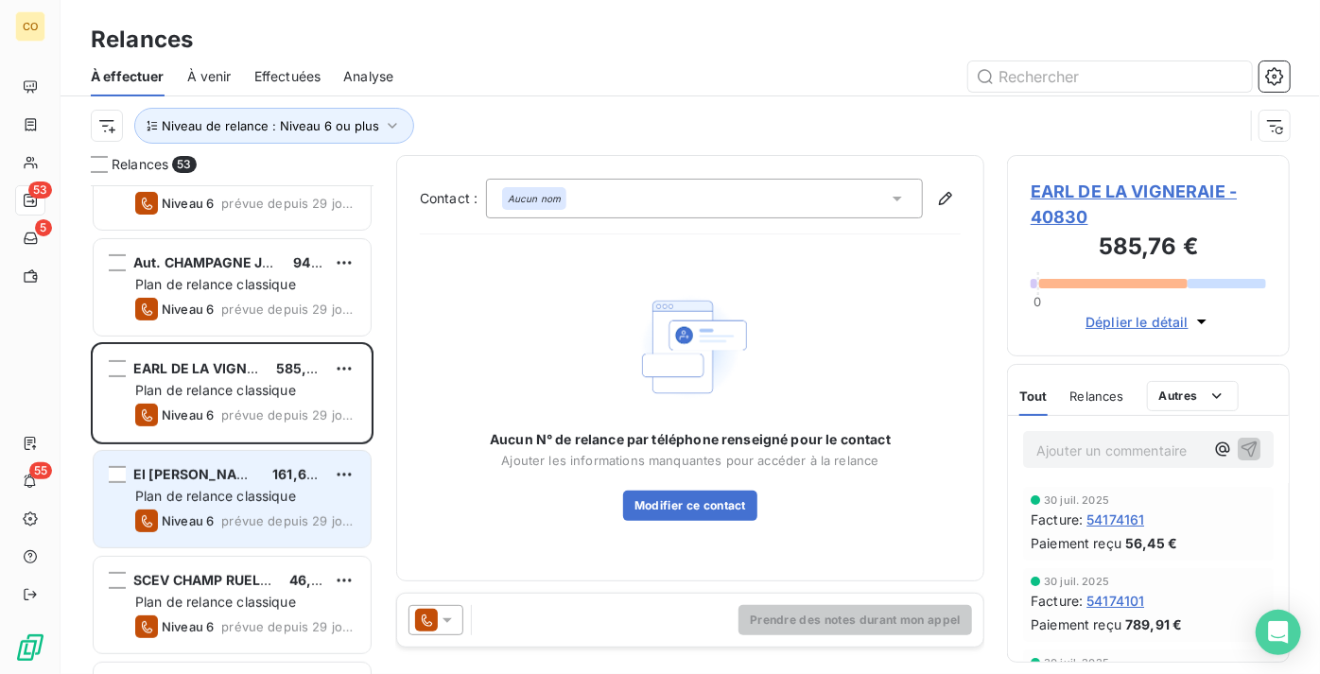
click at [227, 513] on span "prévue depuis 29 jours" at bounding box center [288, 520] width 134 height 15
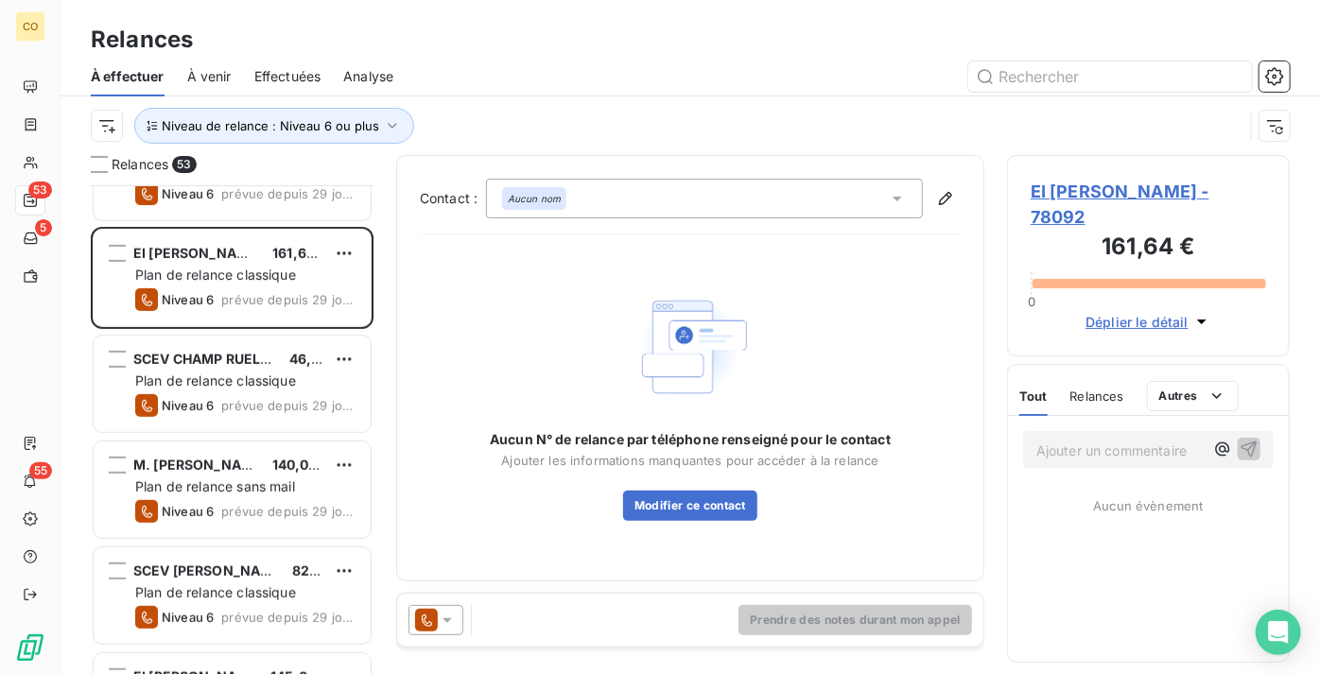
scroll to position [4127, 0]
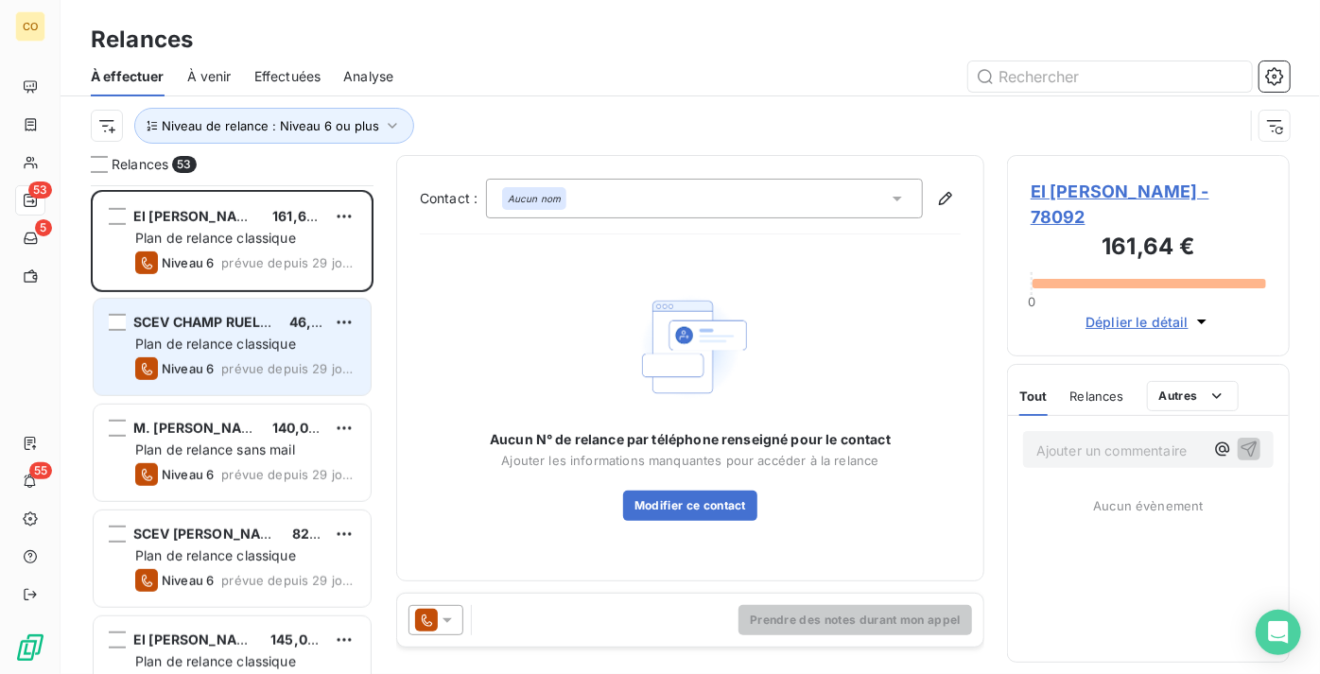
click at [218, 351] on div "Plan de relance classique" at bounding box center [245, 344] width 220 height 19
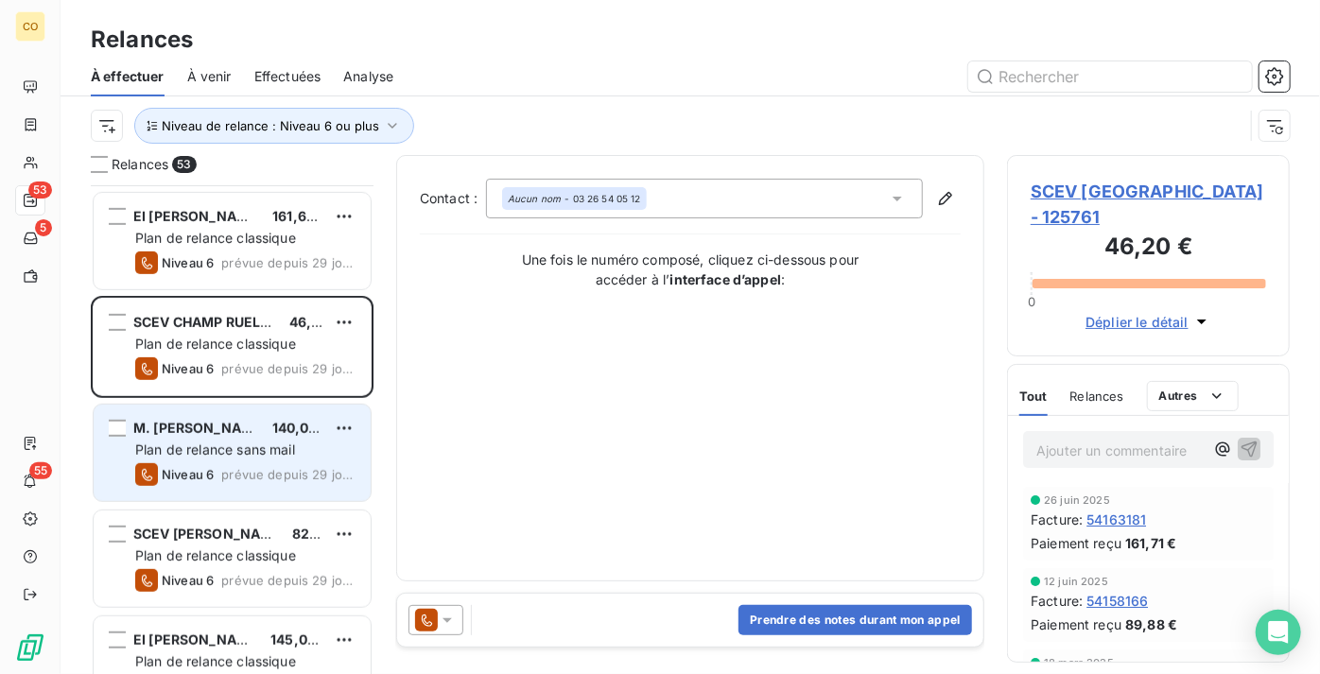
click at [235, 467] on span "prévue depuis 29 jours" at bounding box center [288, 474] width 134 height 15
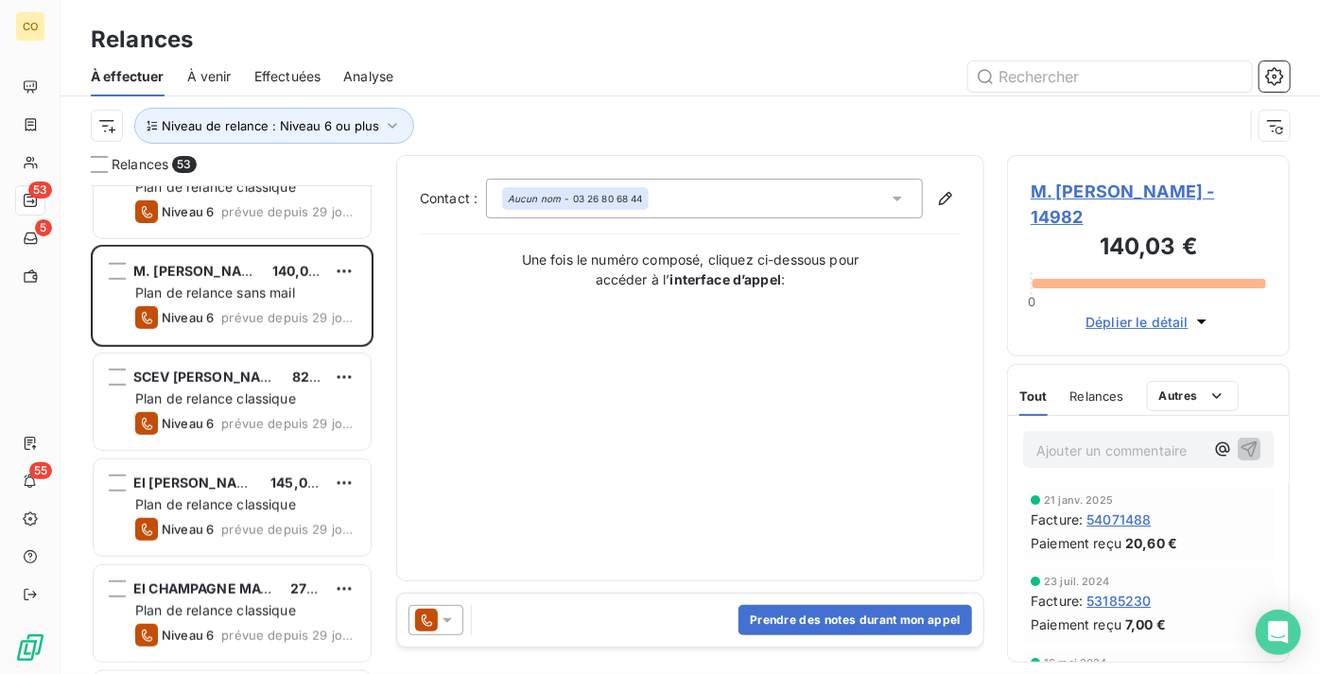
scroll to position [4299, 0]
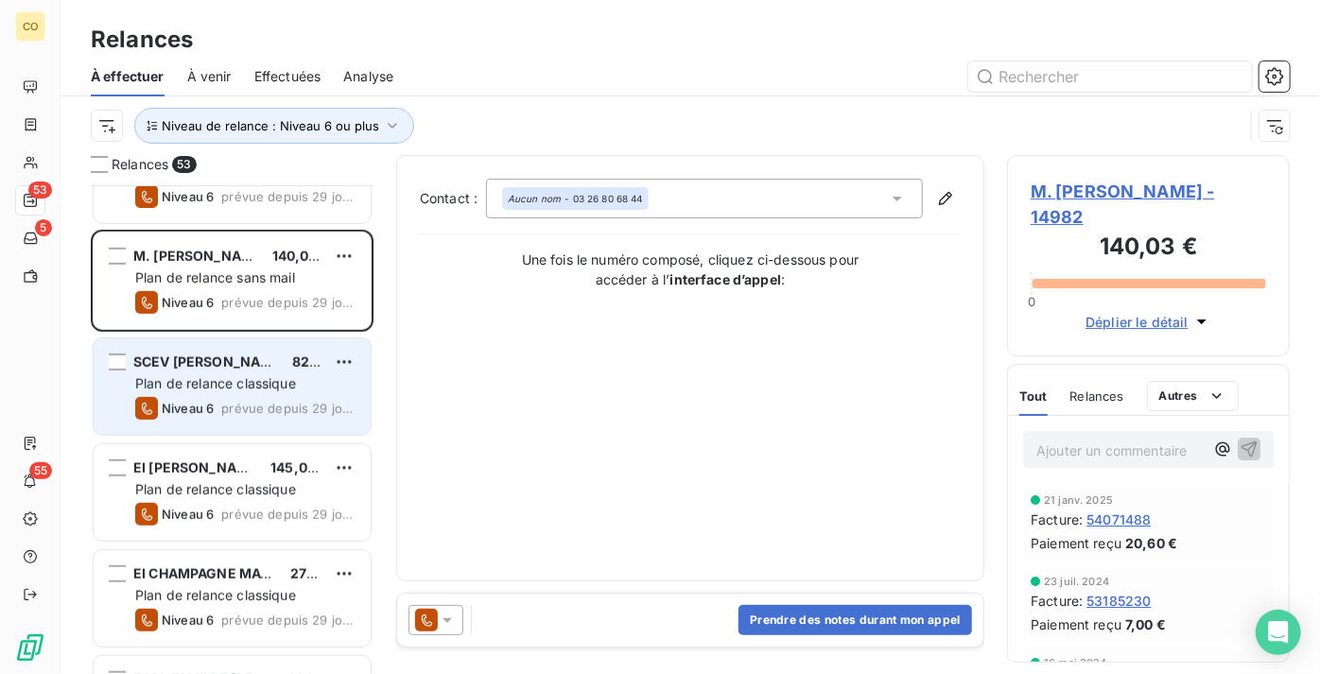
click at [242, 375] on span "Plan de relance classique" at bounding box center [215, 383] width 161 height 16
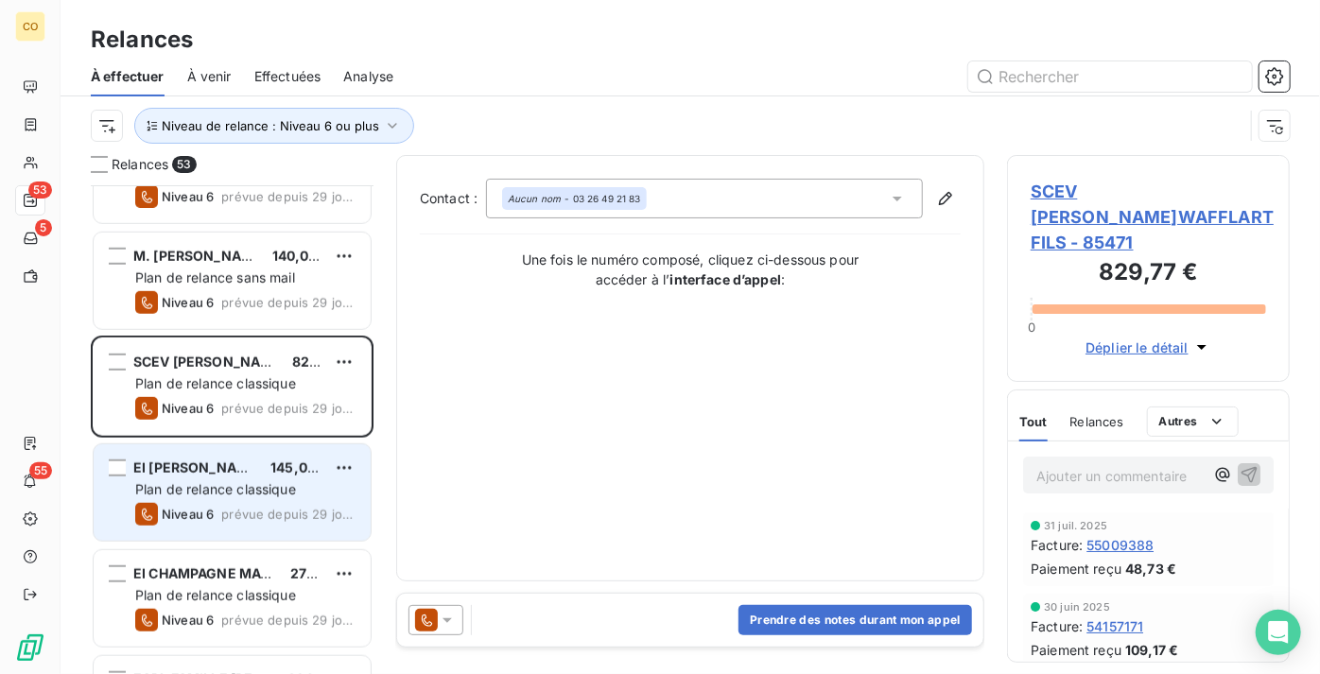
click at [253, 496] on div "Plan de relance classique" at bounding box center [245, 489] width 220 height 19
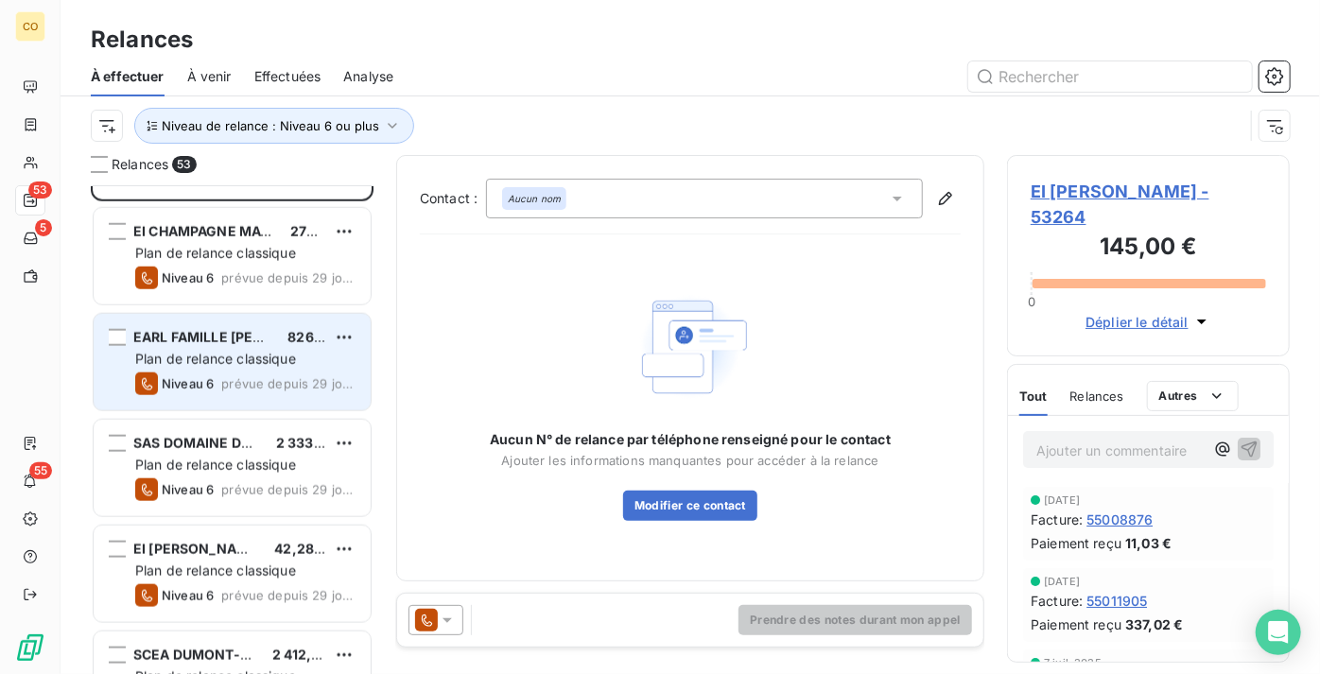
scroll to position [4642, 0]
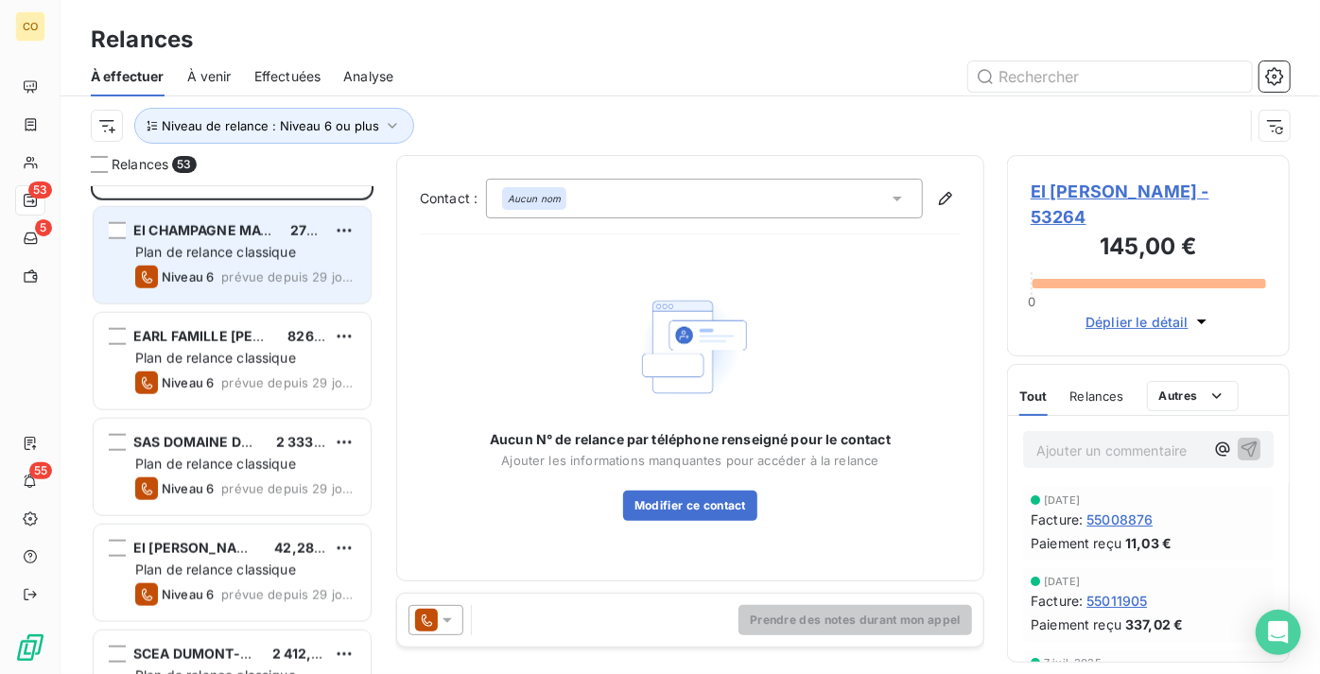
click at [201, 263] on div "EI CHAMPAGNE MAGISSON MAX 279,11 € Plan de relance classique Niveau 6 prévue de…" at bounding box center [232, 255] width 277 height 96
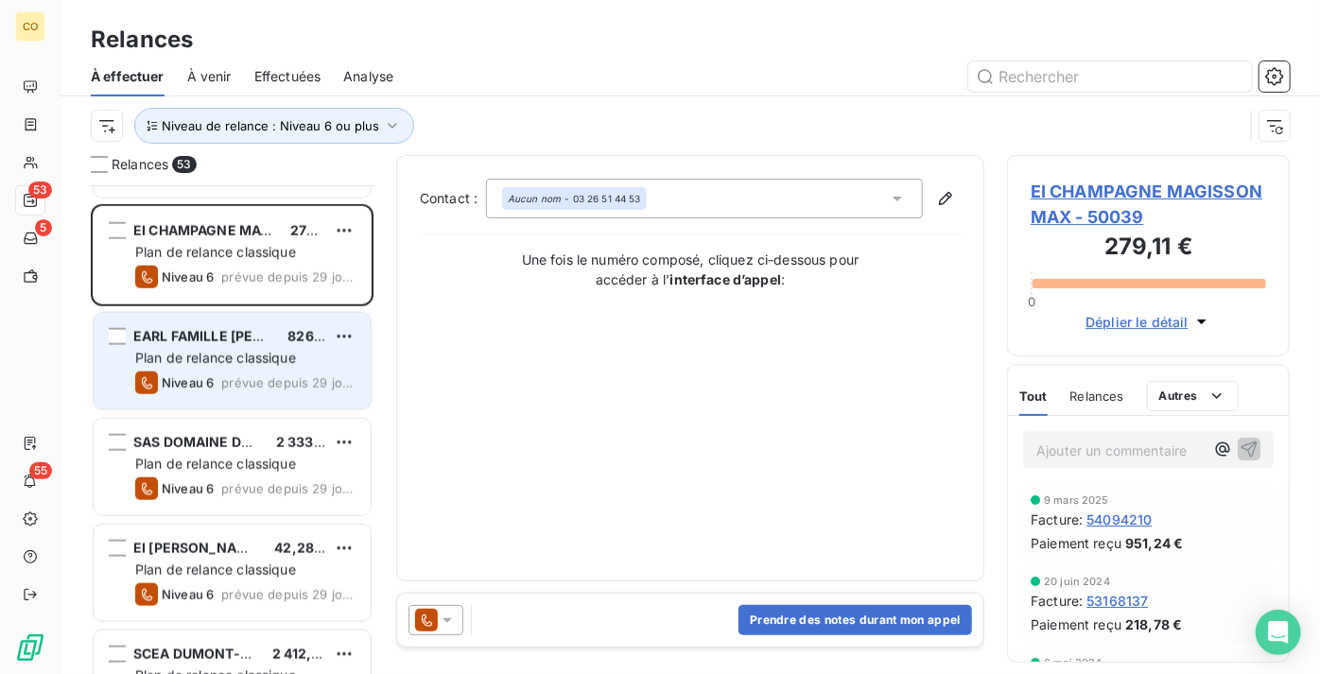
click at [227, 325] on div "EARL FAMILLE POUYET 826,19 € Plan de relance classique Niveau 6 prévue depuis 2…" at bounding box center [232, 361] width 277 height 96
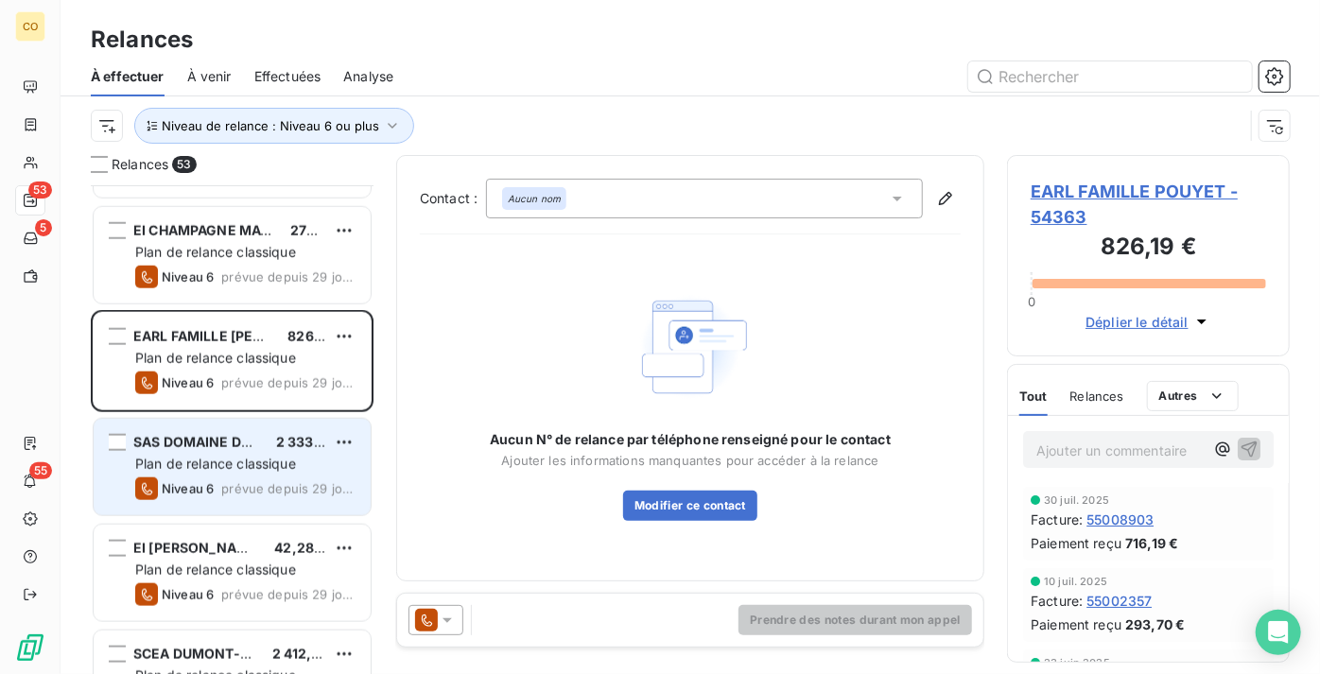
click at [248, 451] on div "SAS DOMAINE DE MARZILLY 2 333,32 € Plan de relance classique Niveau 6 prévue de…" at bounding box center [232, 467] width 277 height 96
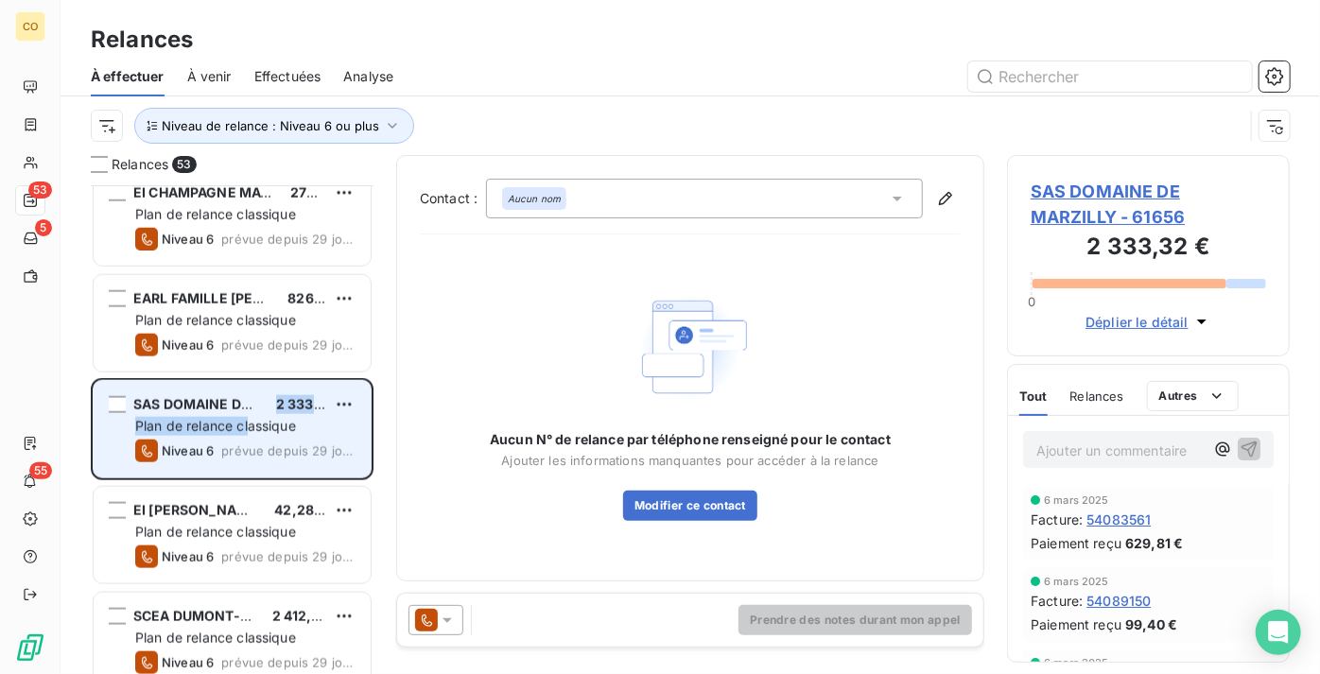
scroll to position [4728, 0]
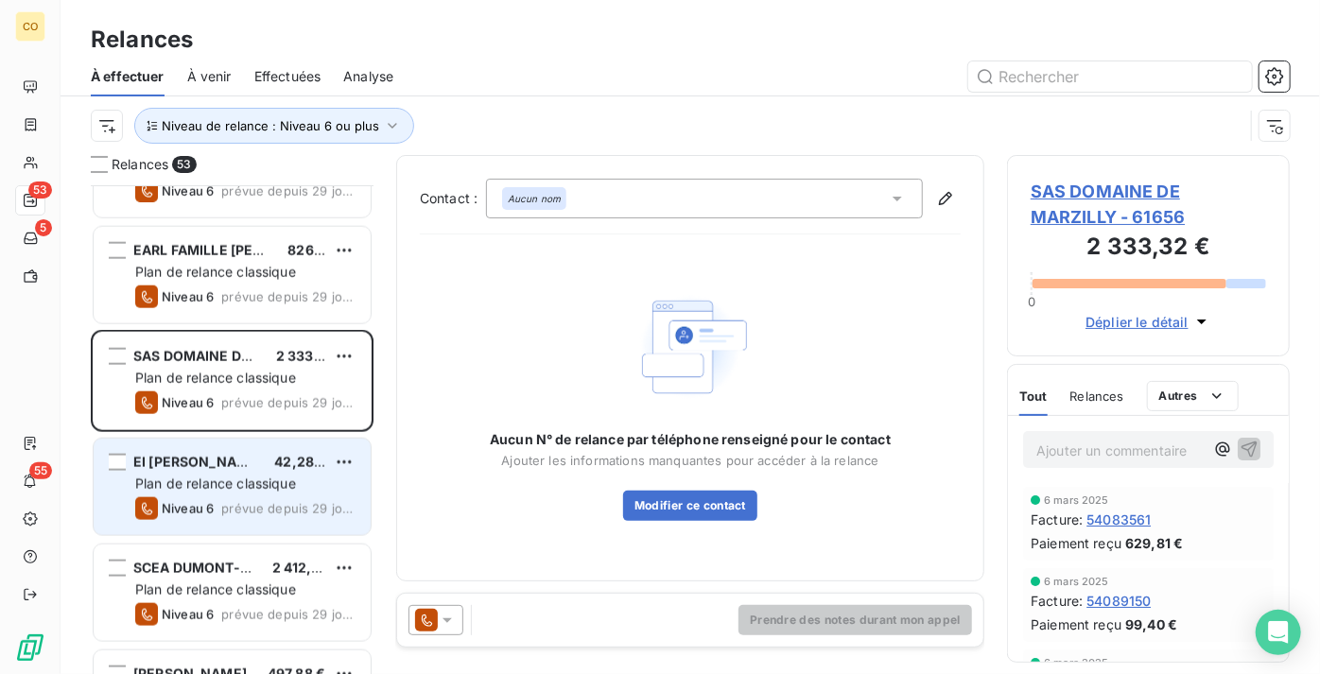
click at [222, 489] on span "Plan de relance classique" at bounding box center [215, 484] width 161 height 16
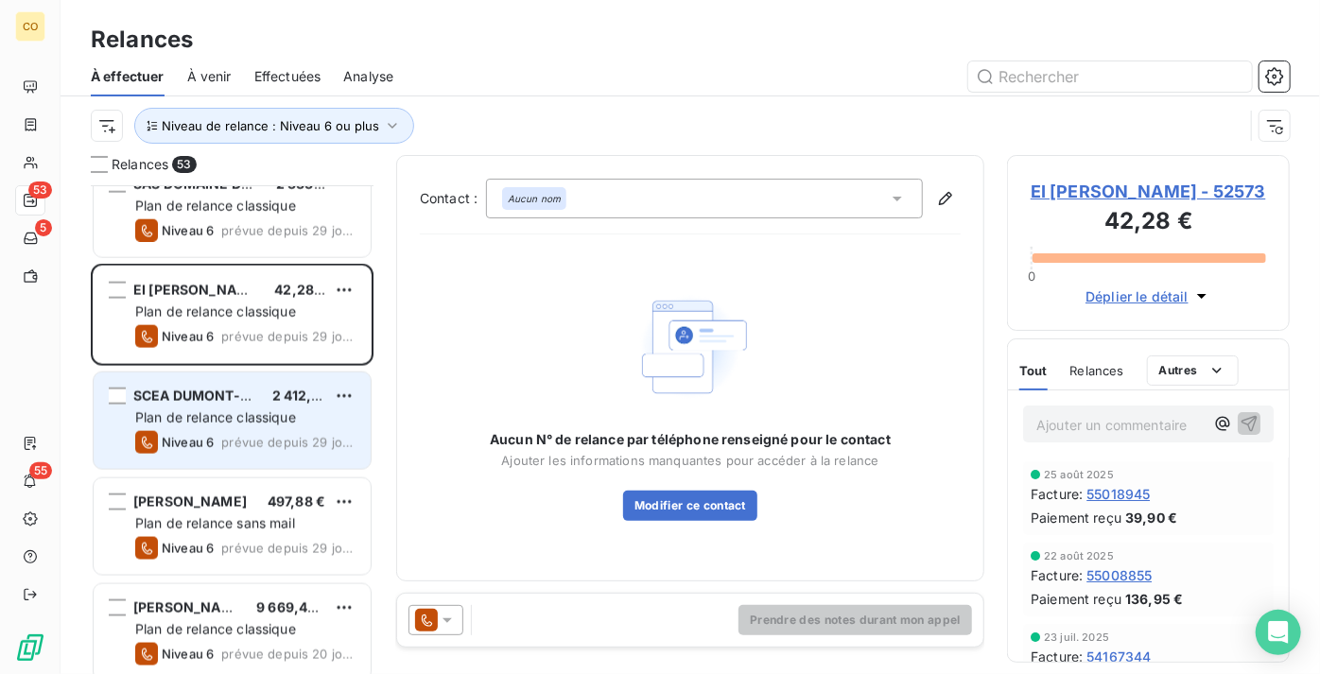
click at [214, 388] on span "SCEA DUMONT-DELILLE" at bounding box center [213, 396] width 161 height 16
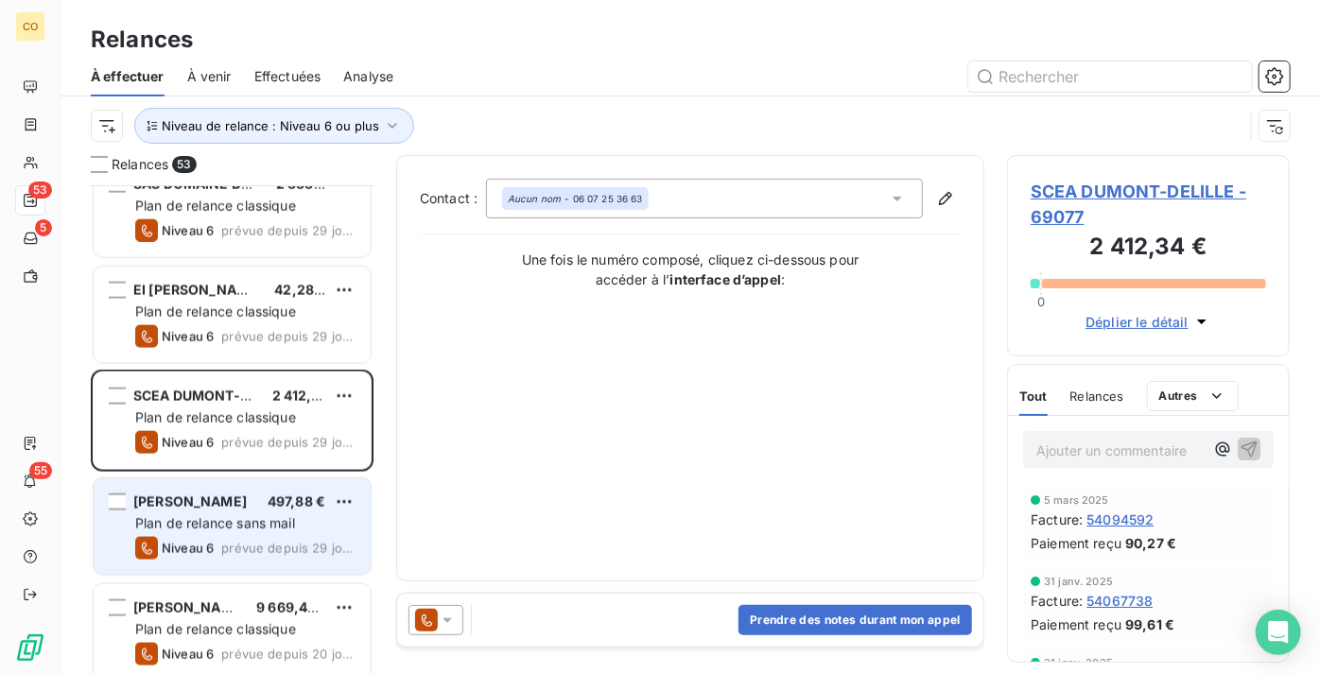
scroll to position [4986, 0]
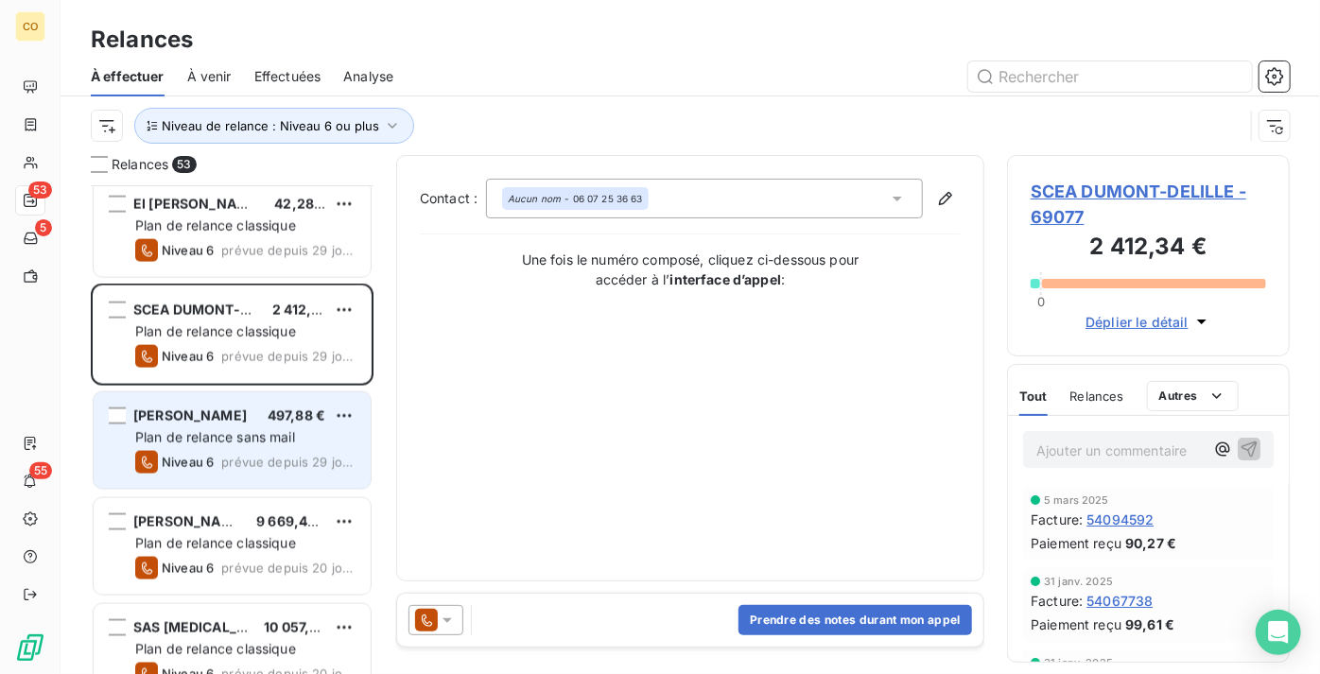
click at [211, 453] on div "Niveau 6" at bounding box center [174, 462] width 78 height 23
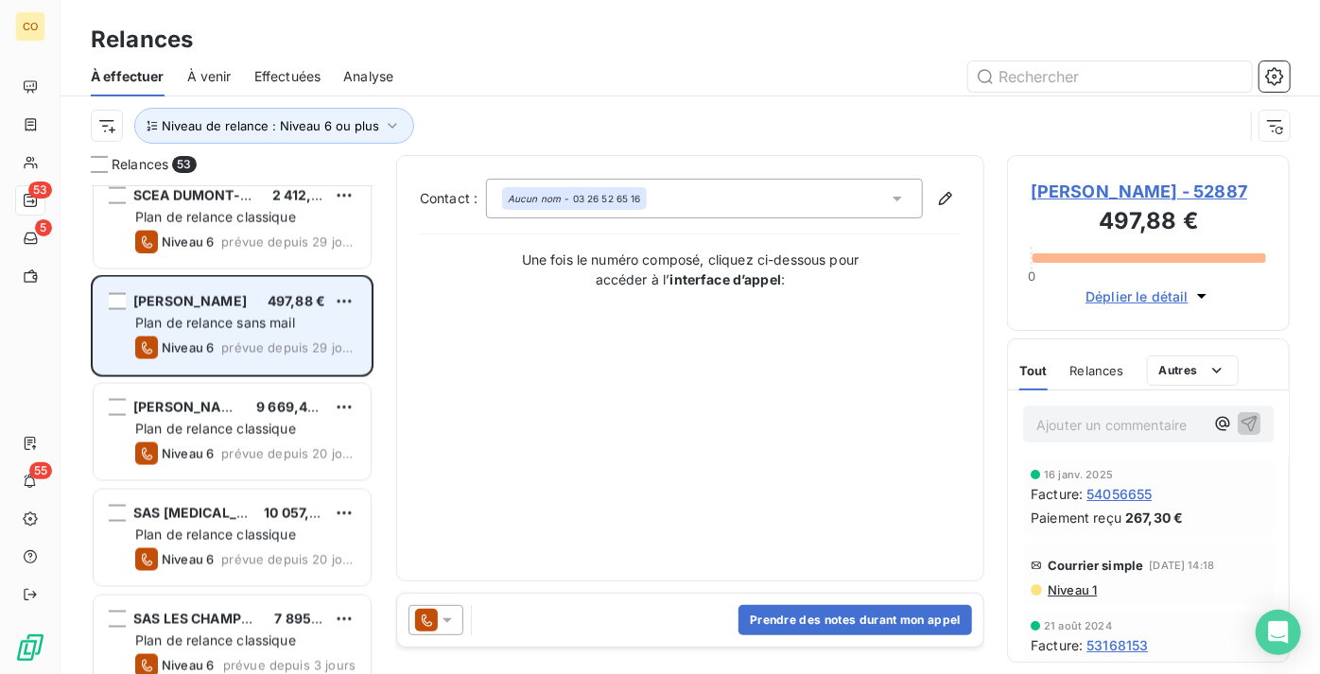
scroll to position [5124, 0]
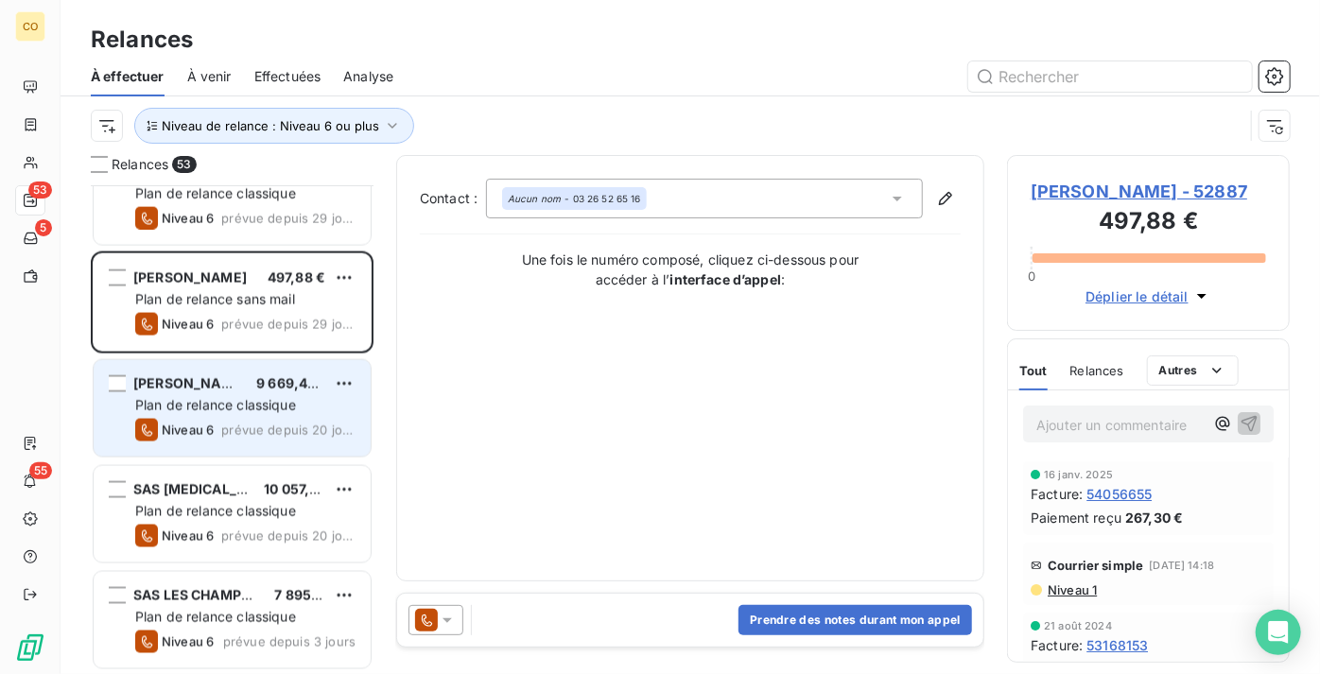
drag, startPoint x: 201, startPoint y: 394, endPoint x: 201, endPoint y: 444, distance: 49.2
click at [201, 394] on div "[PERSON_NAME] 9 669,40 € Plan de relance classique Niveau 6 prévue depuis 20 jo…" at bounding box center [232, 408] width 277 height 96
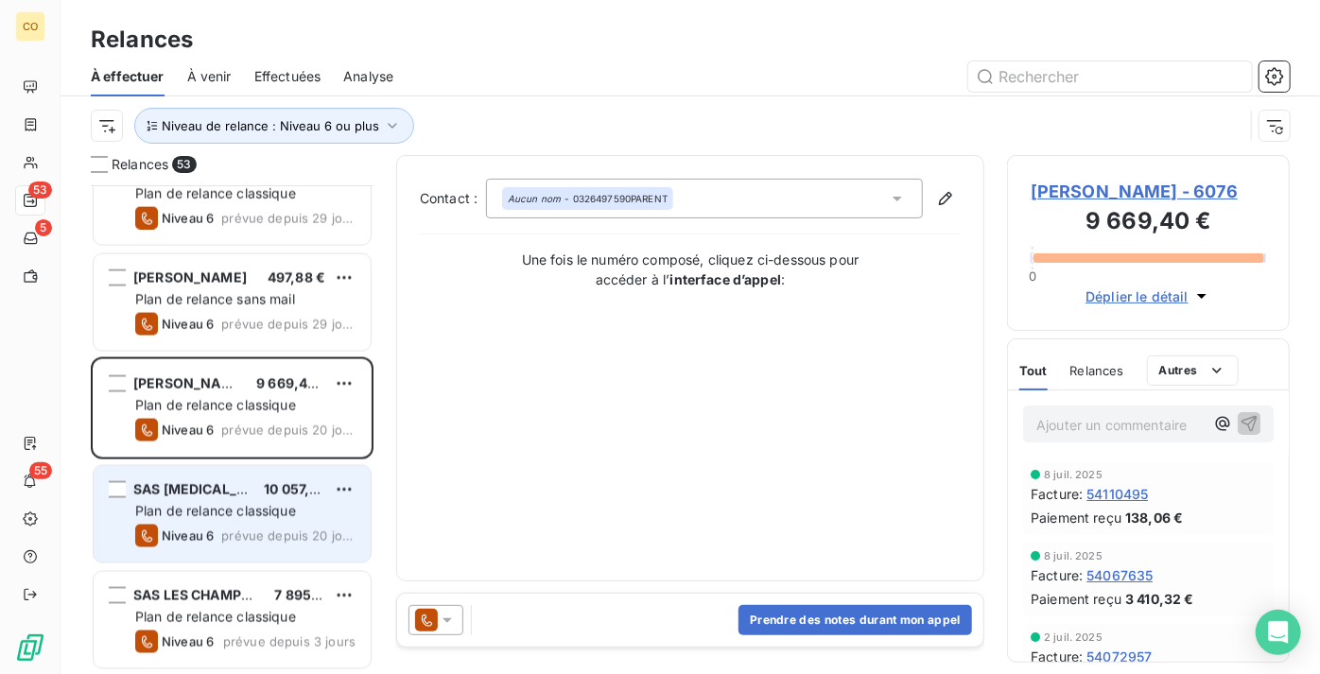
click at [216, 490] on div "SAS [MEDICAL_DATA] 10 057,00 €" at bounding box center [245, 489] width 220 height 17
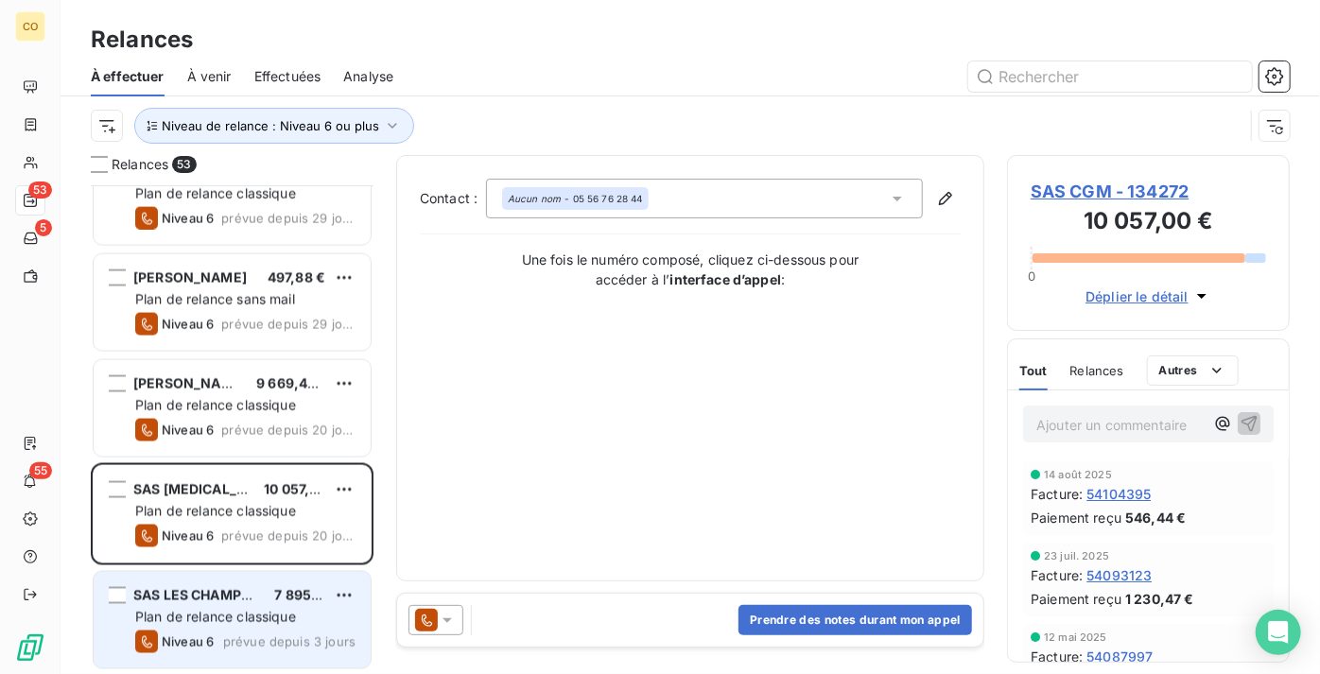
drag, startPoint x: 248, startPoint y: 587, endPoint x: 246, endPoint y: 600, distance: 12.4
click at [246, 600] on span "SAS LES CHAMPS RENIERS" at bounding box center [221, 595] width 177 height 16
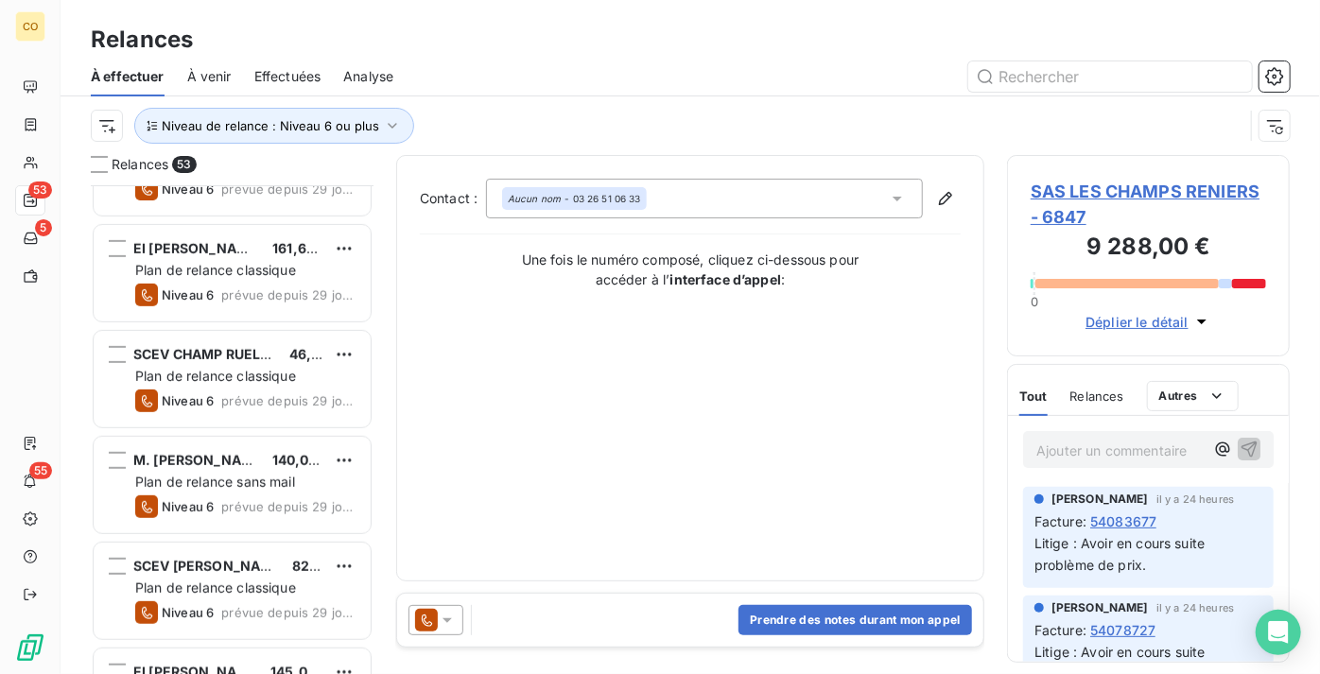
scroll to position [4093, 0]
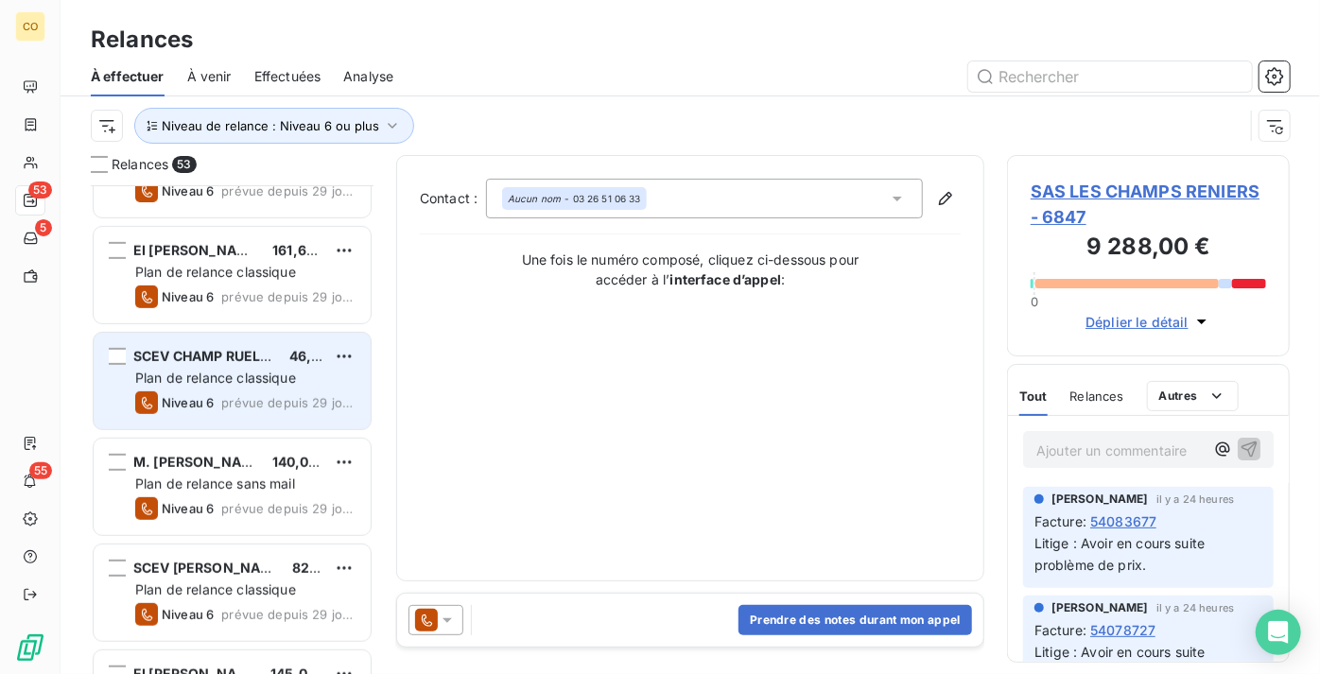
click at [247, 360] on span "SCEV CHAMP RUELLE PERTOIS" at bounding box center [235, 356] width 204 height 16
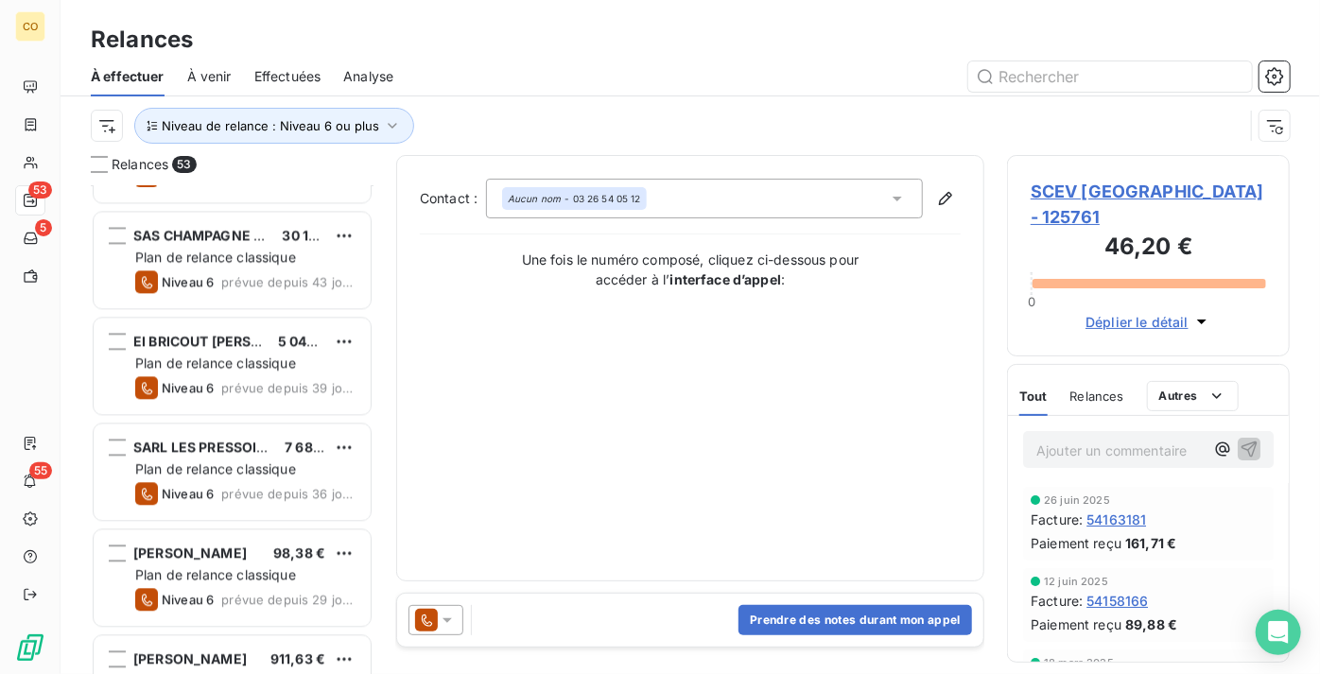
scroll to position [1600, 0]
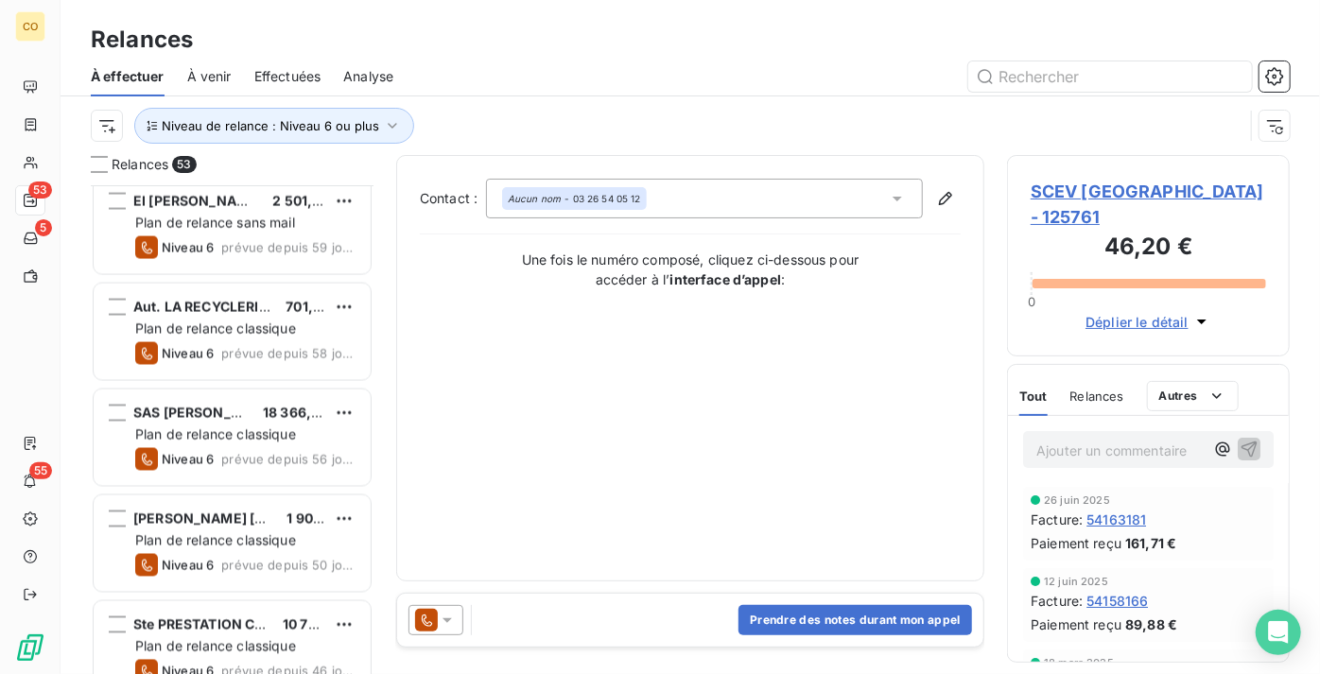
click at [248, 339] on div "Aut. LA RECYCLERIE REMOISE 701,65 € Plan de relance classique Niveau 6 prévue d…" at bounding box center [232, 332] width 277 height 96
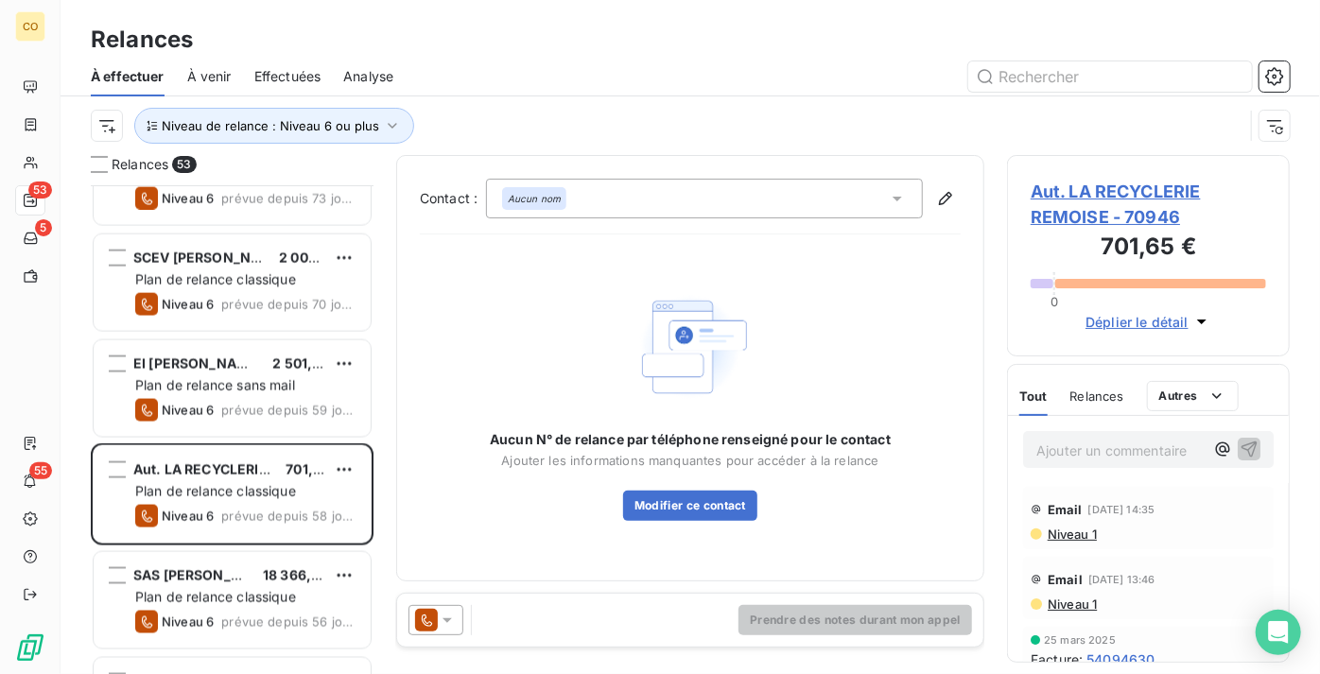
scroll to position [1428, 0]
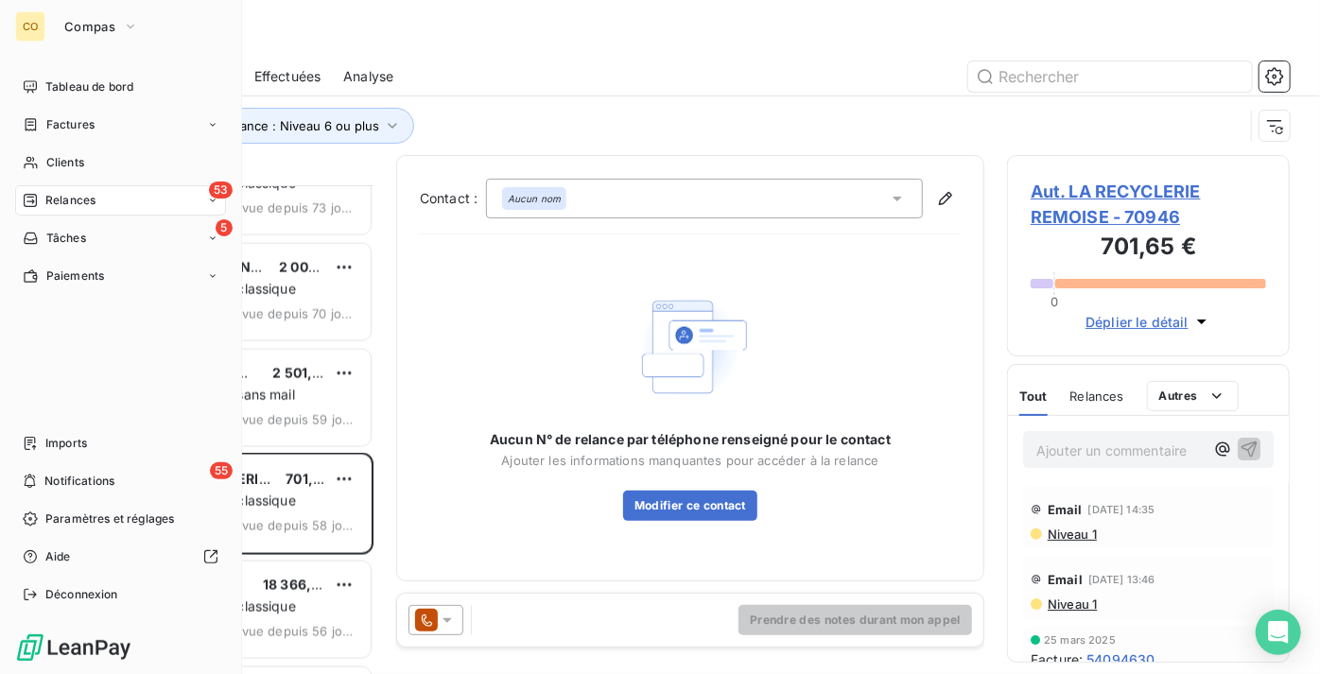
click at [204, 315] on div "Tableau de bord Factures Clients 53 Relances 5 Tâches Paiements Imports 55 Noti…" at bounding box center [120, 341] width 211 height 538
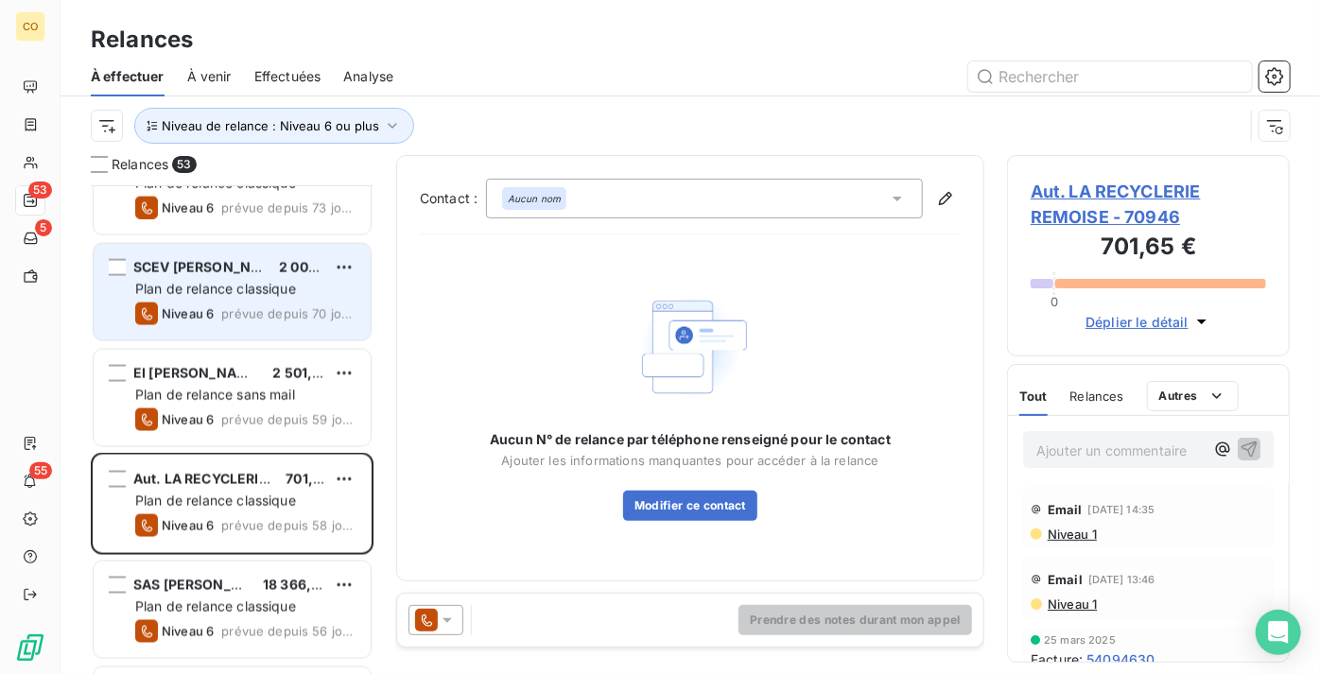
click at [363, 319] on div "SCEV [PERSON_NAME] ET FILS 2 005,86 € Plan de relance classique Niveau 6 prévue…" at bounding box center [232, 292] width 277 height 96
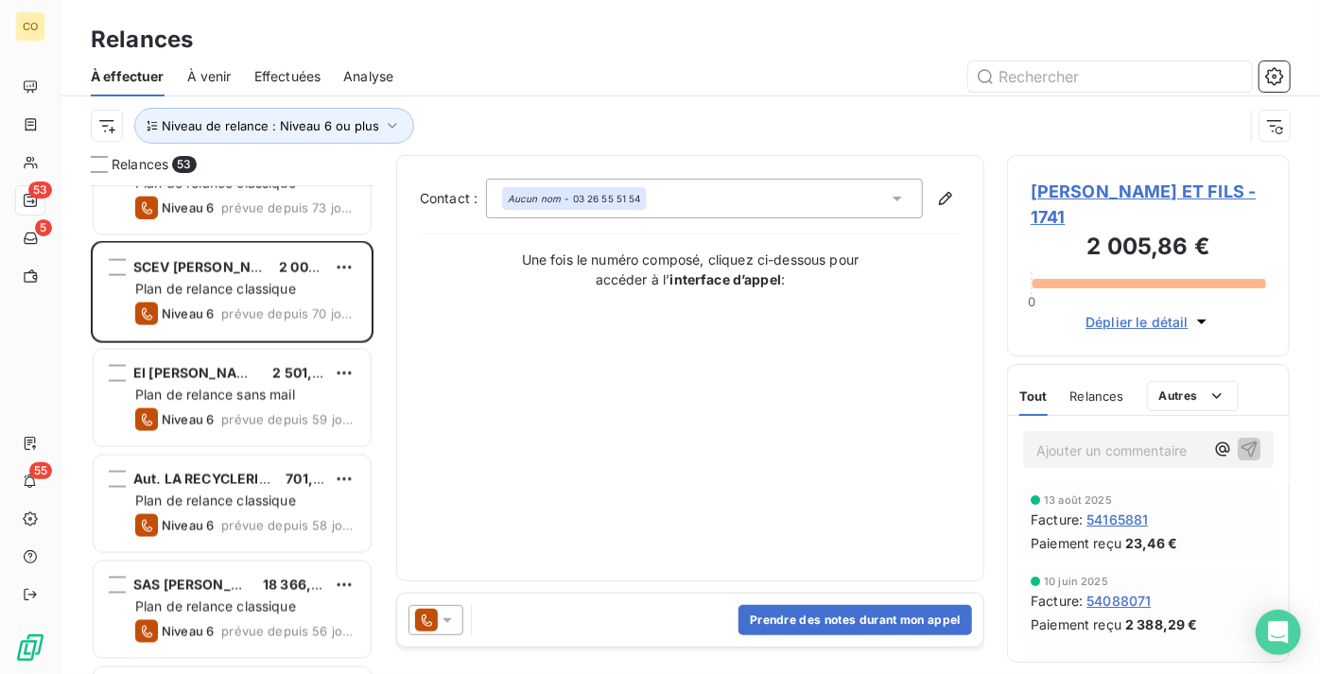
click at [274, 70] on span "Effectuées" at bounding box center [287, 76] width 67 height 19
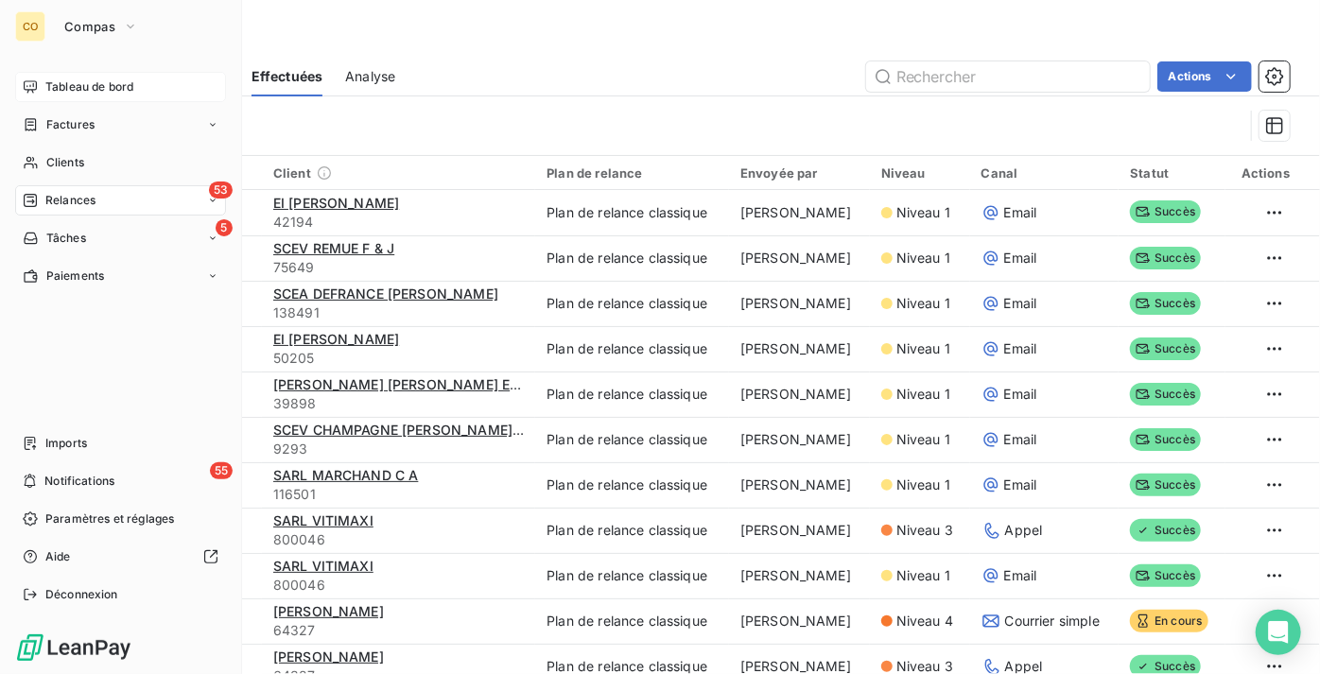
click at [60, 90] on span "Tableau de bord" at bounding box center [89, 86] width 88 height 17
